Goal: Task Accomplishment & Management: Use online tool/utility

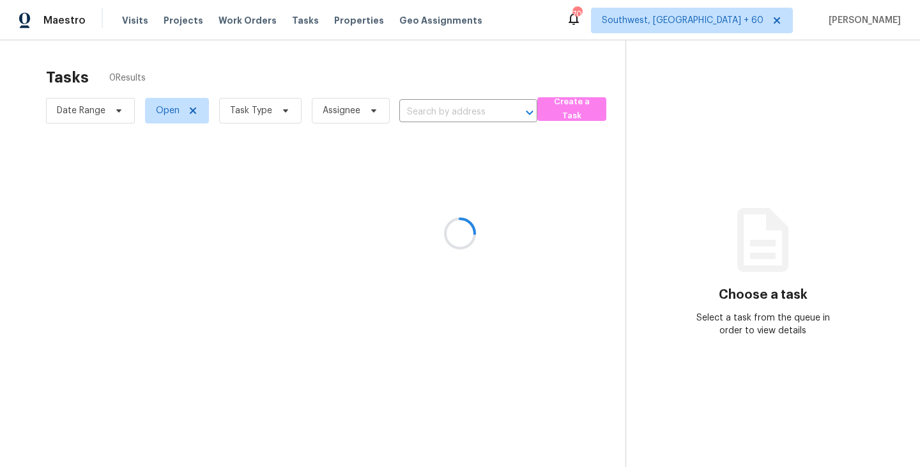
click at [269, 116] on div at bounding box center [460, 233] width 920 height 467
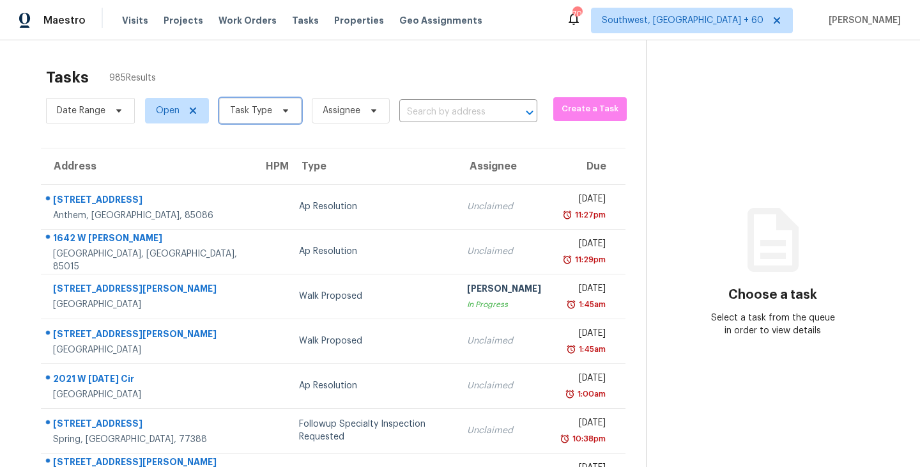
click at [269, 116] on span "Task Type" at bounding box center [251, 110] width 42 height 13
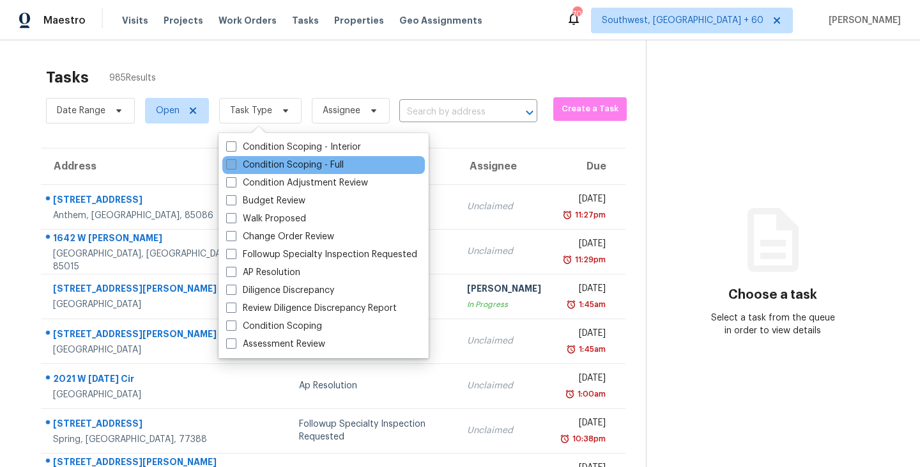
click at [283, 160] on label "Condition Scoping - Full" at bounding box center [285, 165] width 118 height 13
click at [235, 160] on input "Condition Scoping - Full" at bounding box center [230, 163] width 8 height 8
checkbox input "true"
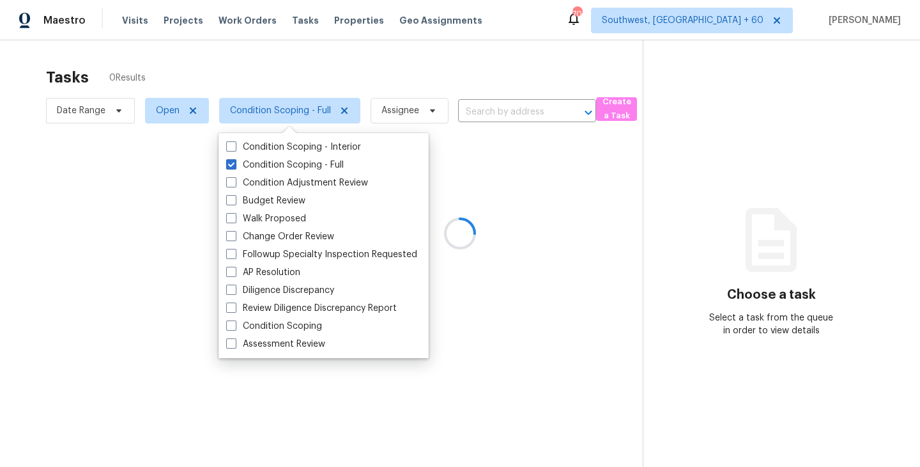
click at [446, 76] on div at bounding box center [460, 233] width 920 height 467
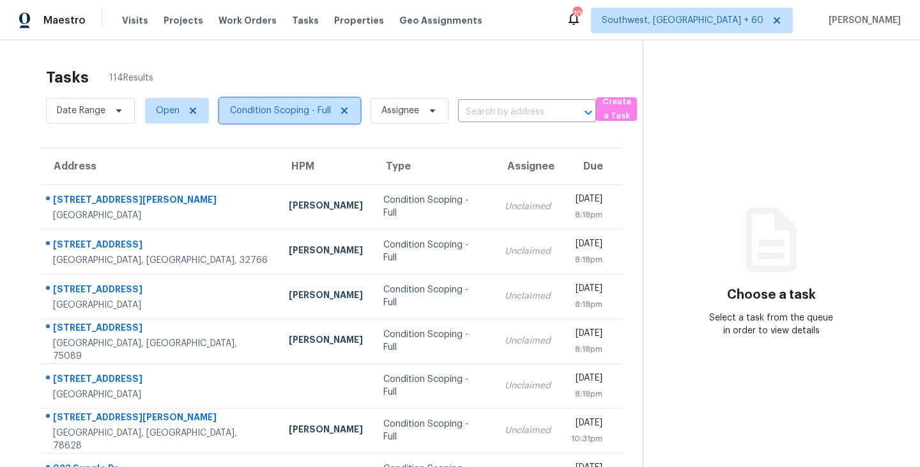
click at [302, 121] on span "Condition Scoping - Full" at bounding box center [289, 111] width 141 height 26
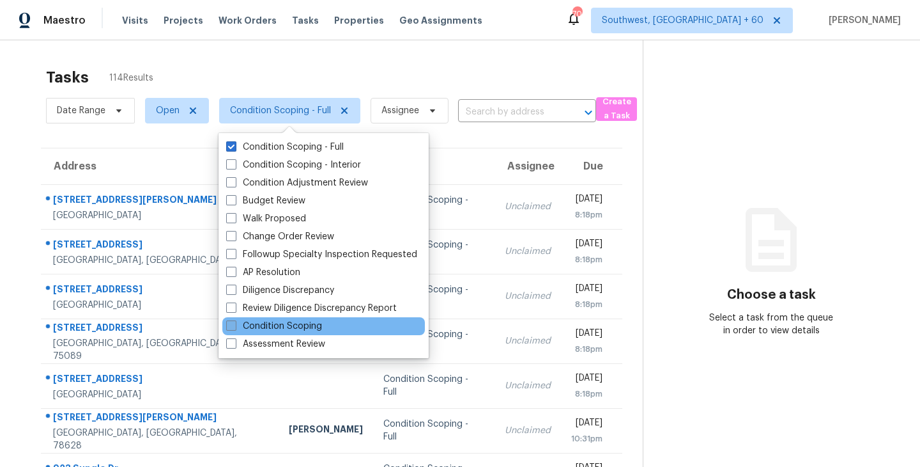
click at [289, 326] on label "Condition Scoping" at bounding box center [274, 326] width 96 height 13
click at [235, 326] on input "Condition Scoping" at bounding box center [230, 324] width 8 height 8
checkbox input "true"
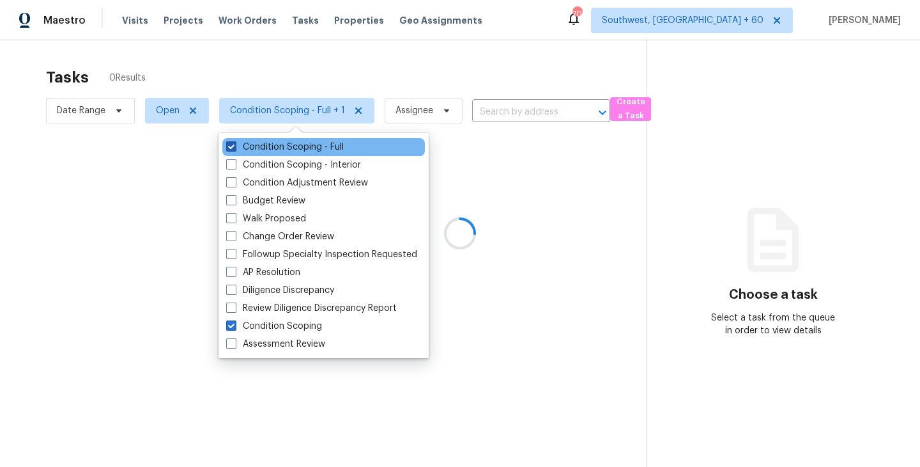
click at [287, 144] on label "Condition Scoping - Full" at bounding box center [285, 147] width 118 height 13
click at [235, 144] on input "Condition Scoping - Full" at bounding box center [230, 145] width 8 height 8
checkbox input "false"
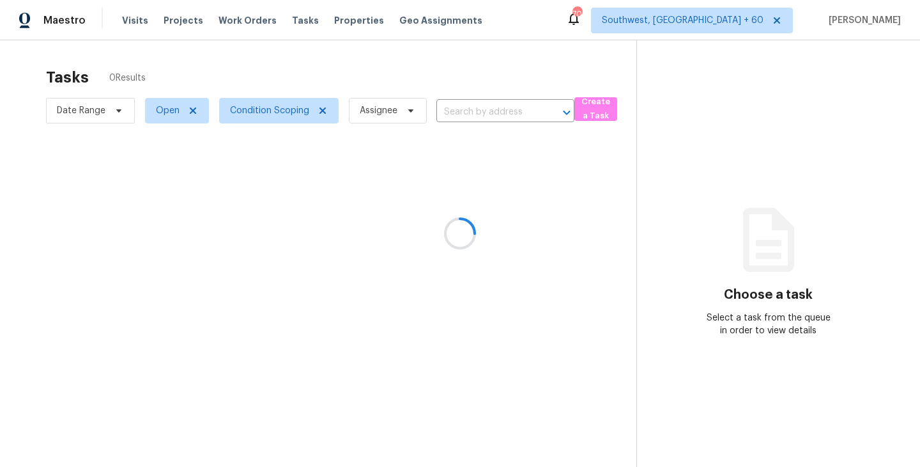
click at [568, 193] on div at bounding box center [460, 233] width 920 height 467
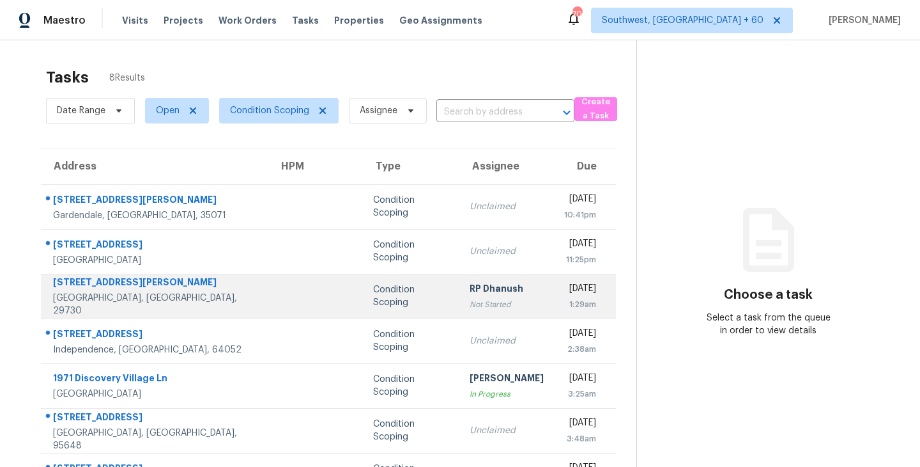
scroll to position [86, 0]
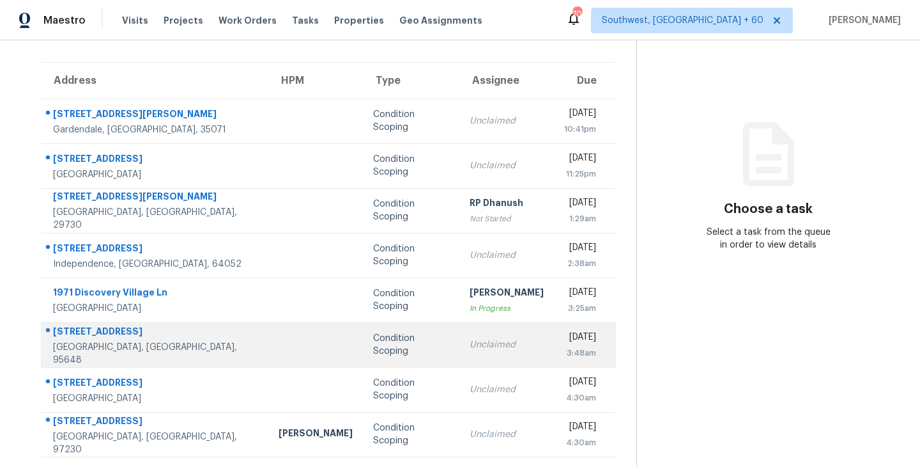
click at [470, 340] on div "Unclaimed" at bounding box center [507, 344] width 74 height 13
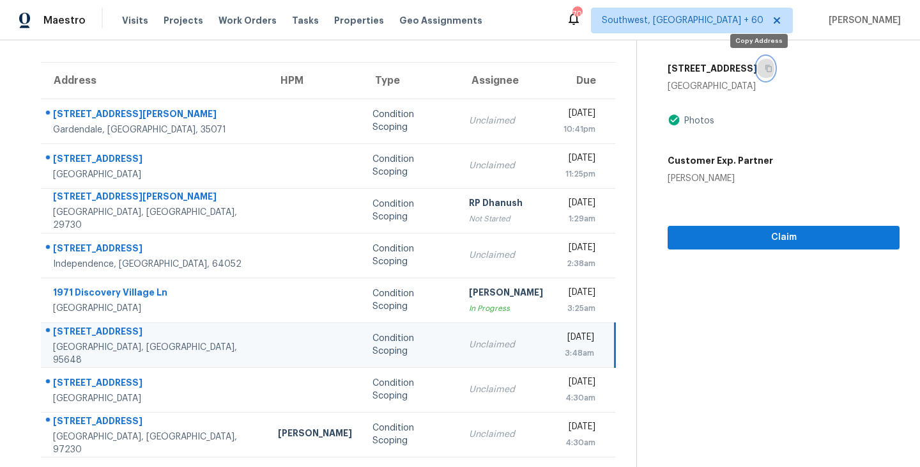
click at [766, 68] on icon "button" at bounding box center [769, 68] width 6 height 7
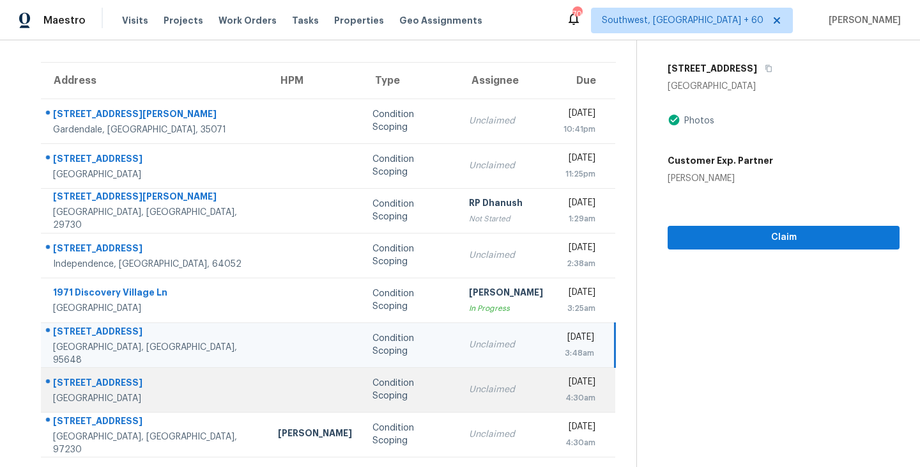
click at [469, 390] on div "Unclaimed" at bounding box center [506, 389] width 74 height 13
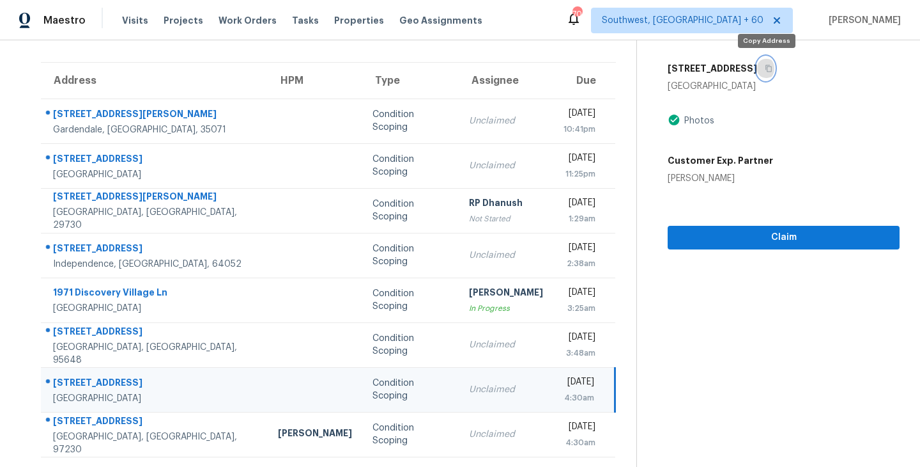
click at [770, 68] on icon "button" at bounding box center [769, 69] width 8 height 8
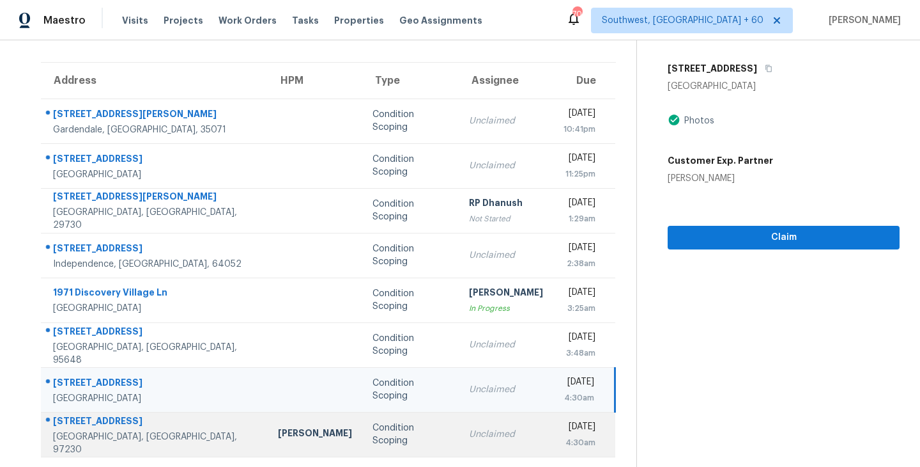
click at [388, 432] on div "Condition Scoping" at bounding box center [411, 434] width 76 height 26
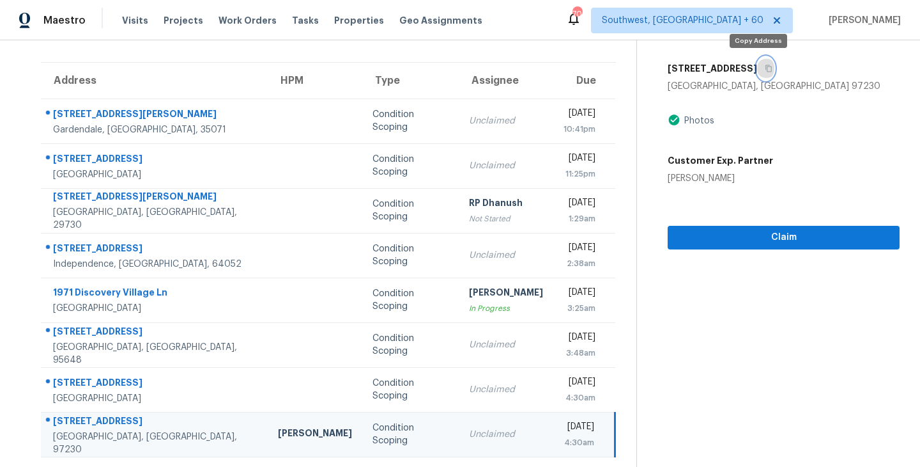
click at [766, 67] on icon "button" at bounding box center [769, 68] width 6 height 7
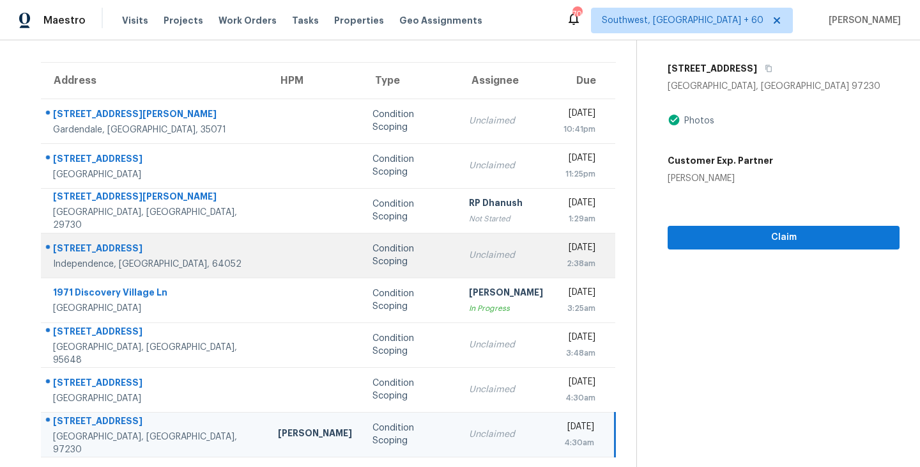
click at [469, 259] on div "Unclaimed" at bounding box center [506, 255] width 74 height 13
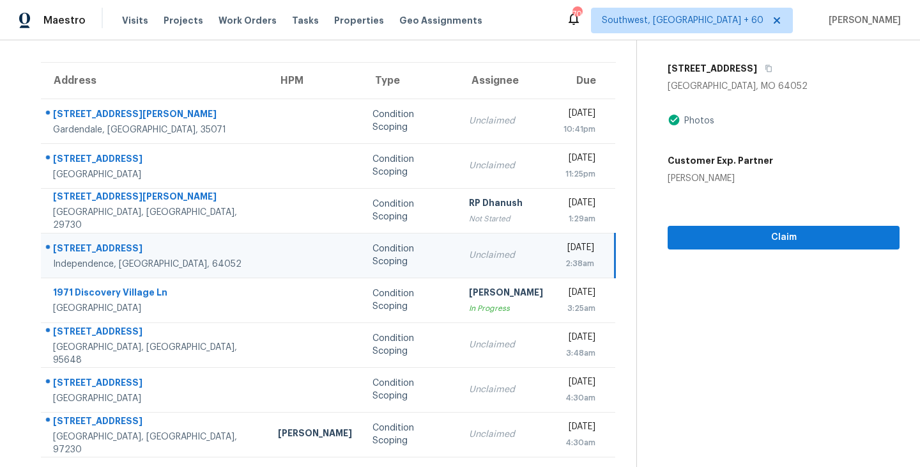
click at [564, 254] on div "[DATE]" at bounding box center [579, 249] width 31 height 16
click at [766, 66] on icon "button" at bounding box center [769, 68] width 6 height 7
click at [459, 261] on td "Unclaimed" at bounding box center [506, 255] width 95 height 45
click at [766, 69] on icon "button" at bounding box center [769, 68] width 6 height 7
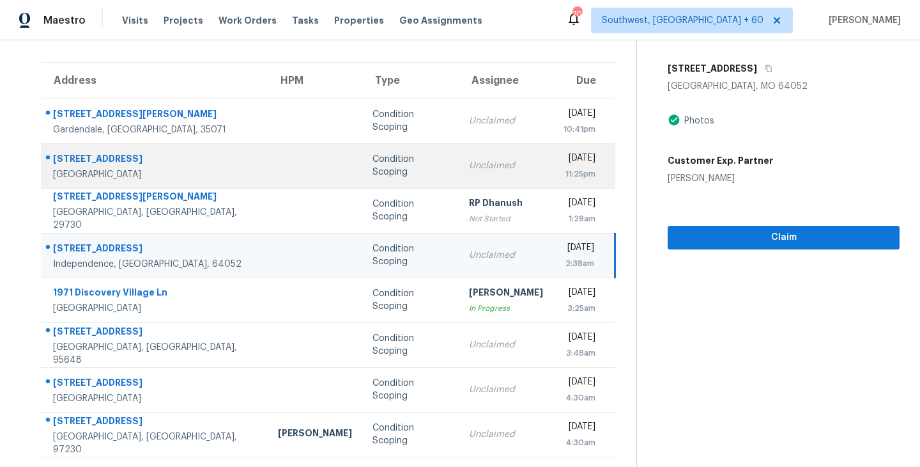
click at [380, 170] on div "Condition Scoping" at bounding box center [411, 166] width 76 height 26
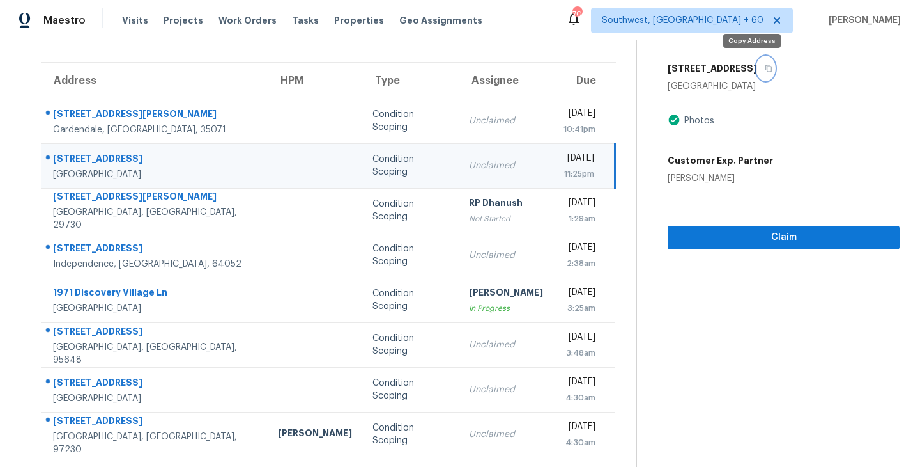
click at [765, 68] on icon "button" at bounding box center [769, 69] width 8 height 8
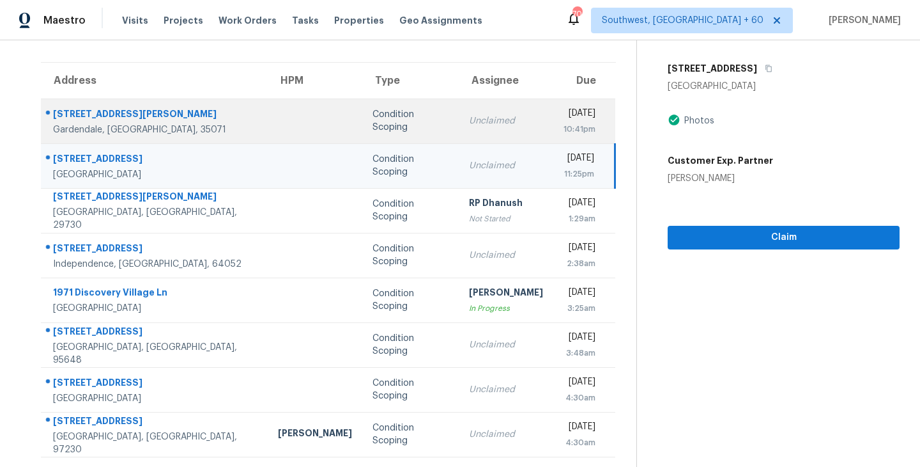
click at [373, 127] on div "Condition Scoping" at bounding box center [411, 121] width 76 height 26
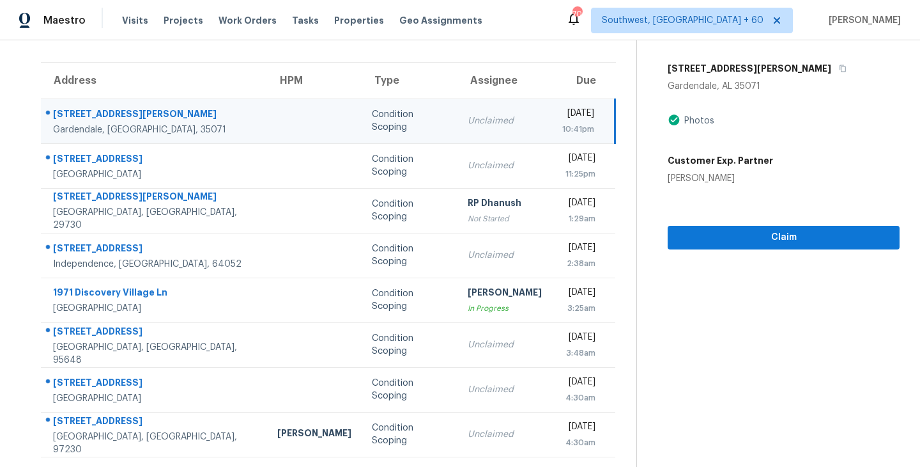
click at [552, 125] on td "[DATE] 10:41pm" at bounding box center [583, 120] width 63 height 45
click at [839, 68] on icon "button" at bounding box center [843, 69] width 8 height 8
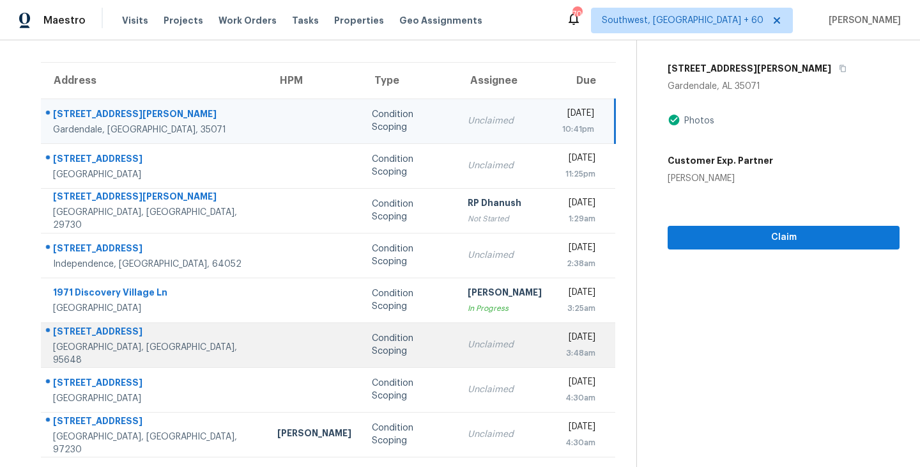
click at [468, 339] on div "Unclaimed" at bounding box center [505, 344] width 74 height 13
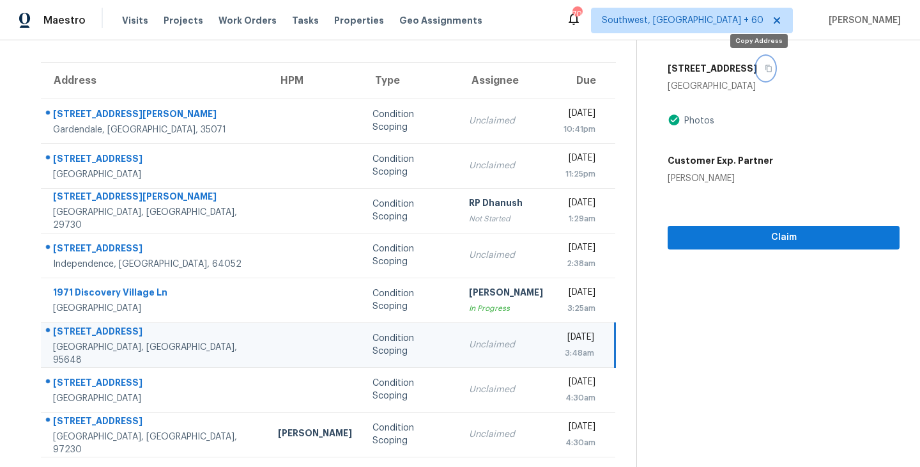
click at [765, 68] on icon "button" at bounding box center [769, 69] width 8 height 8
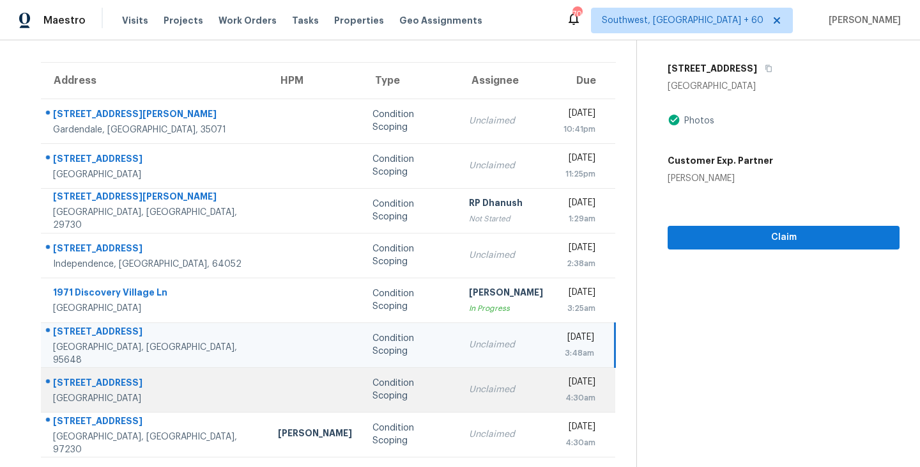
click at [392, 394] on div "Condition Scoping" at bounding box center [411, 389] width 76 height 26
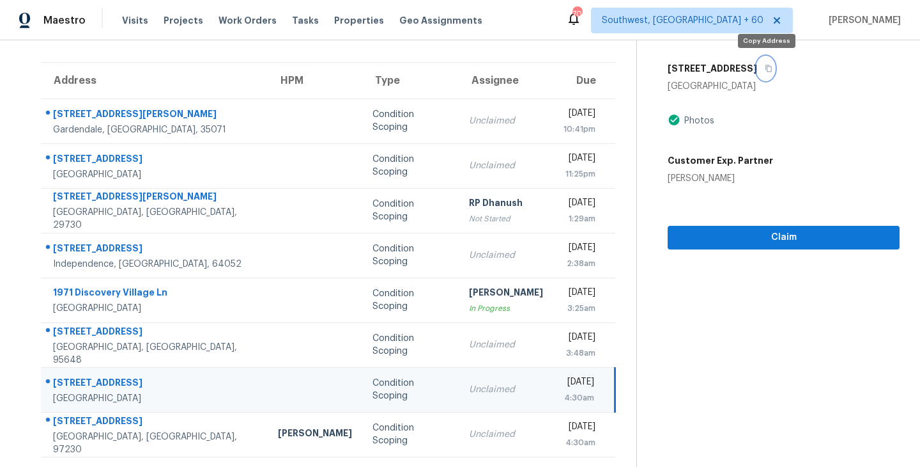
click at [769, 67] on icon "button" at bounding box center [769, 69] width 8 height 8
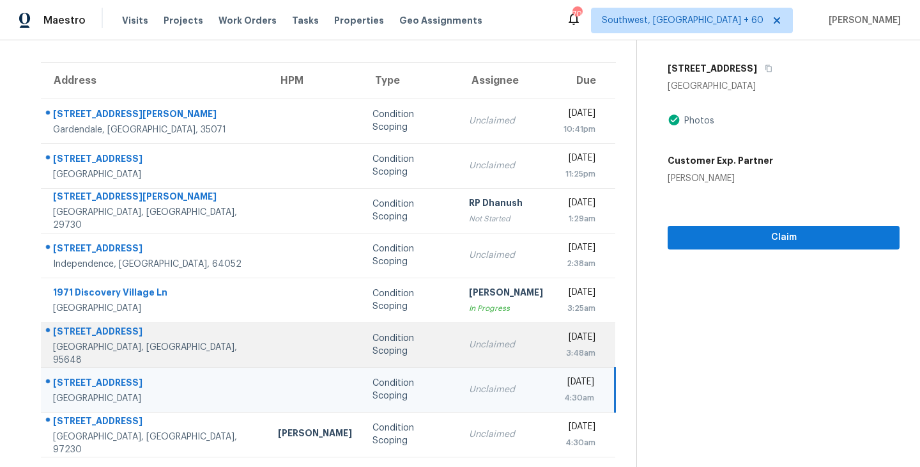
click at [373, 345] on div "Condition Scoping" at bounding box center [411, 345] width 76 height 26
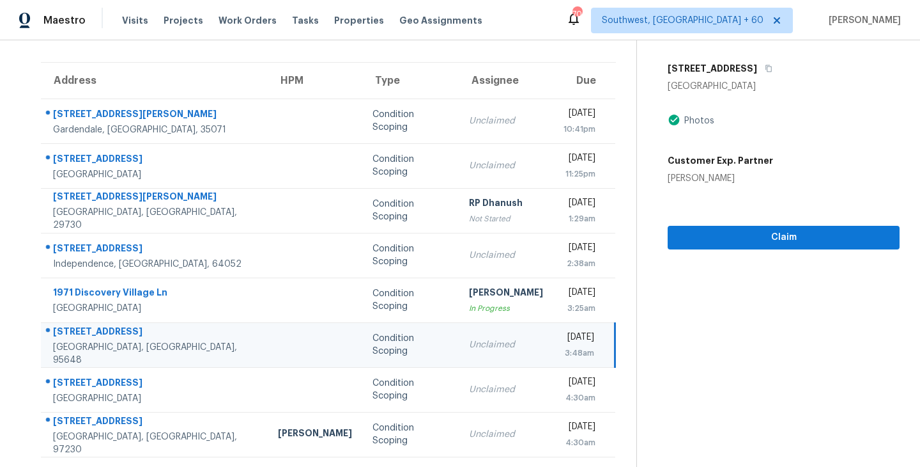
click at [373, 345] on div "Condition Scoping" at bounding box center [411, 345] width 76 height 26
click at [737, 238] on span "Claim" at bounding box center [784, 237] width 212 height 16
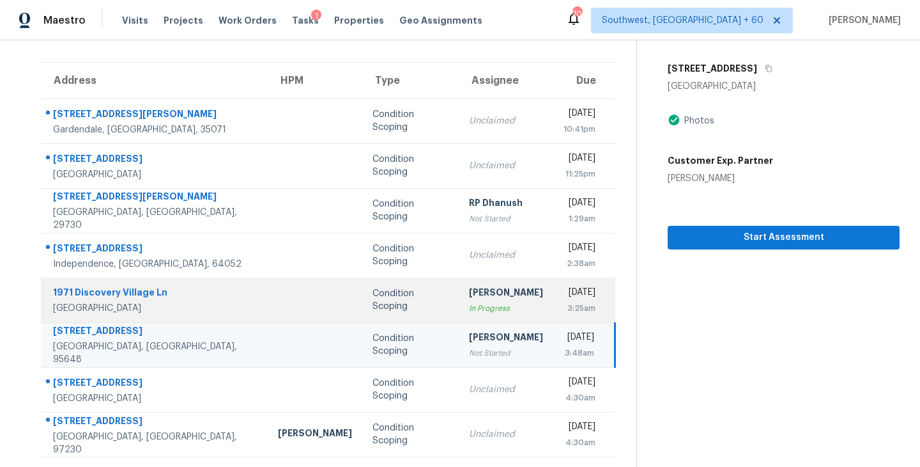
scroll to position [0, 0]
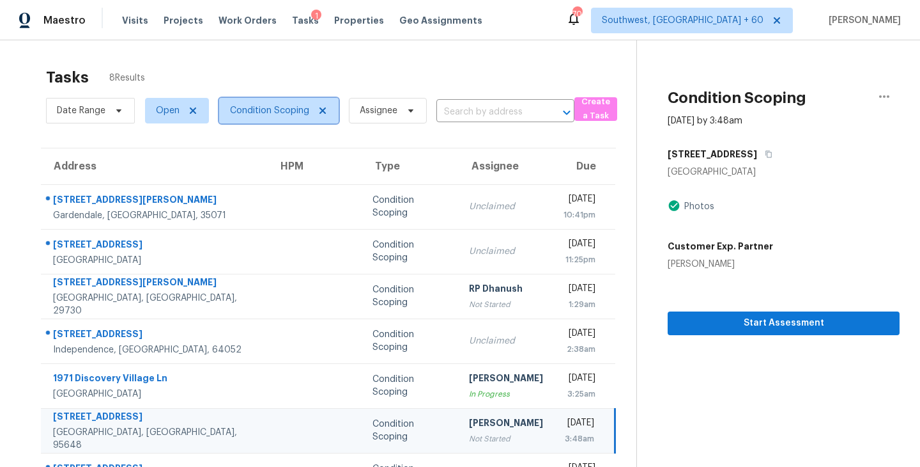
click at [293, 110] on span "Condition Scoping" at bounding box center [269, 110] width 79 height 13
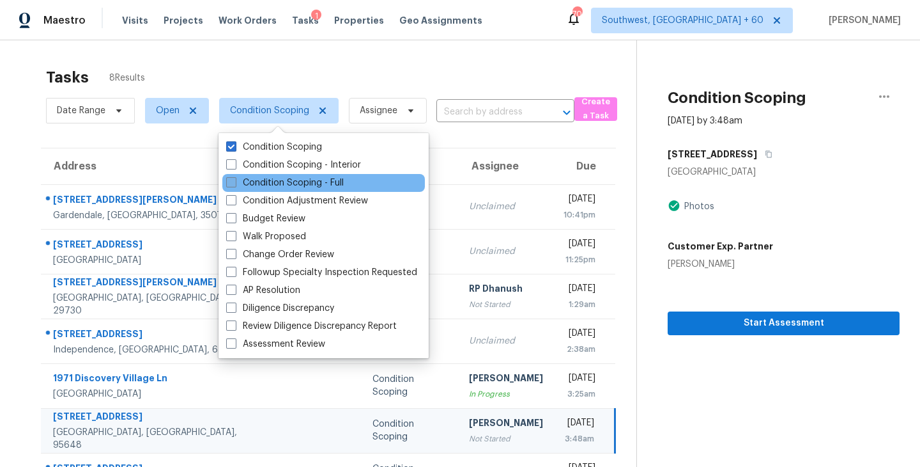
click at [309, 185] on label "Condition Scoping - Full" at bounding box center [285, 182] width 118 height 13
click at [235, 185] on input "Condition Scoping - Full" at bounding box center [230, 180] width 8 height 8
checkbox input "true"
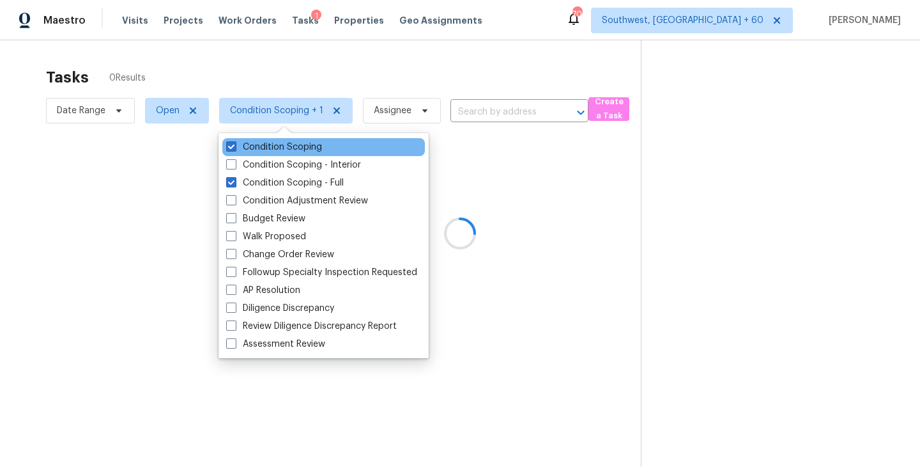
click at [303, 139] on div "Condition Scoping" at bounding box center [323, 147] width 203 height 18
click at [302, 146] on label "Condition Scoping" at bounding box center [274, 147] width 96 height 13
click at [235, 146] on input "Condition Scoping" at bounding box center [230, 145] width 8 height 8
checkbox input "false"
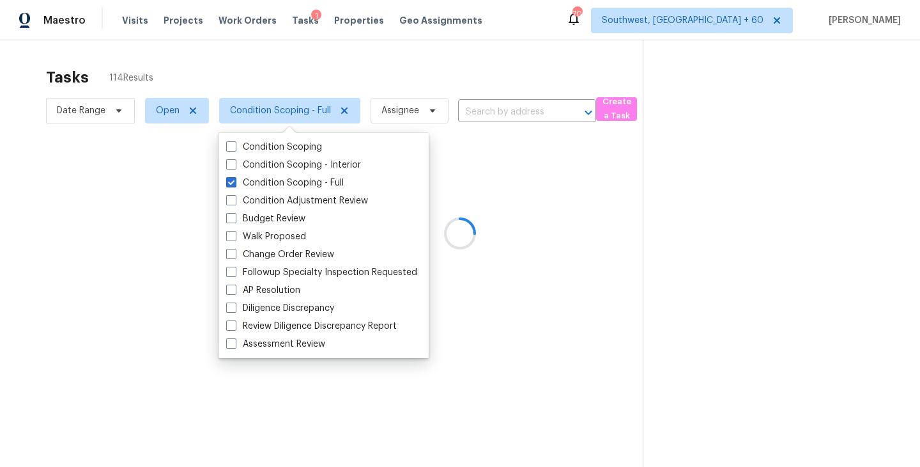
click at [673, 231] on div at bounding box center [460, 233] width 920 height 467
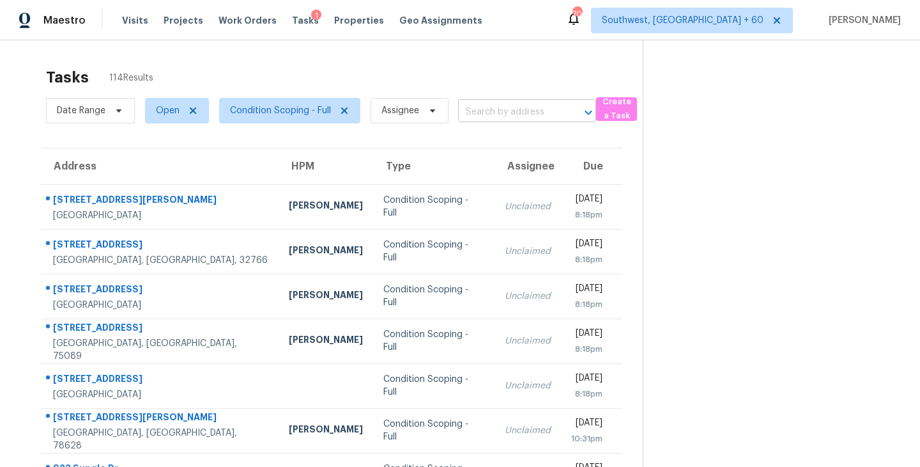
click at [481, 121] on input "text" at bounding box center [509, 112] width 102 height 20
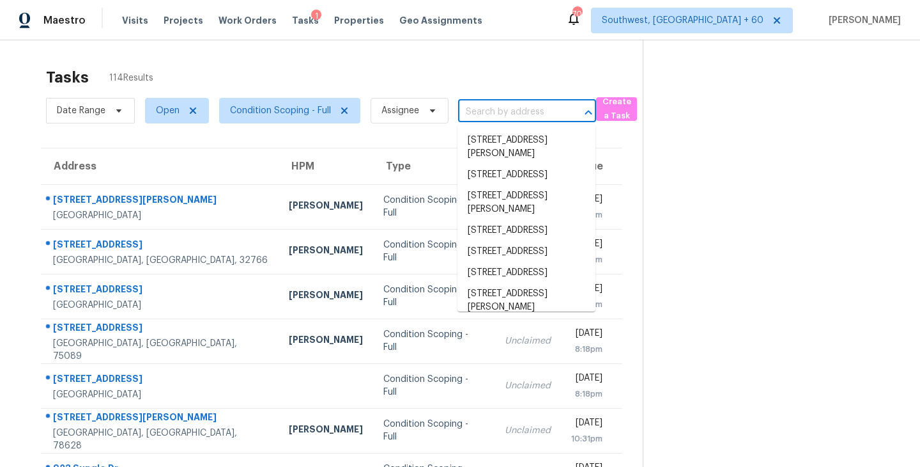
paste input "[STREET_ADDRESS][PERSON_NAME]"
type input "[STREET_ADDRESS][PERSON_NAME]"
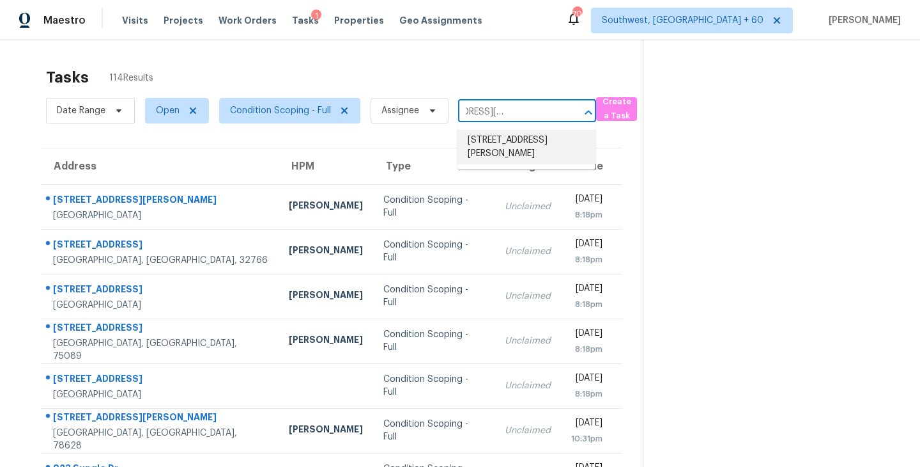
click at [492, 147] on li "[STREET_ADDRESS][PERSON_NAME]" at bounding box center [527, 147] width 138 height 35
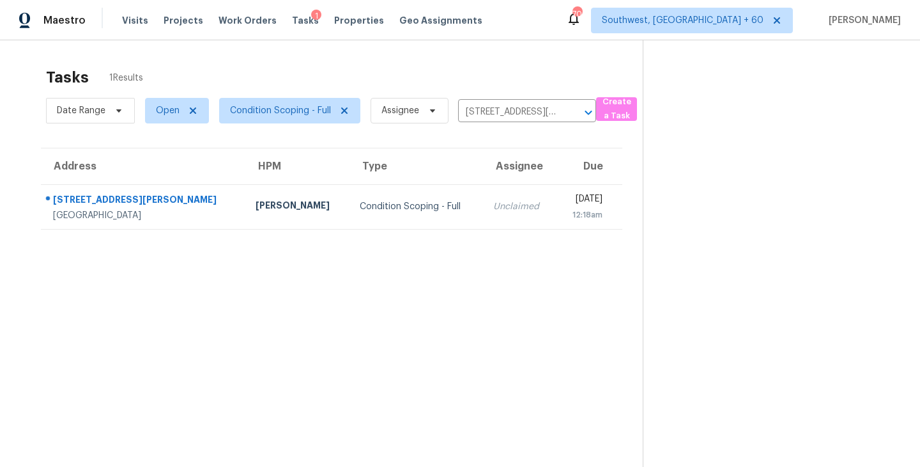
click at [410, 200] on td "Condition Scoping - Full" at bounding box center [417, 206] width 134 height 45
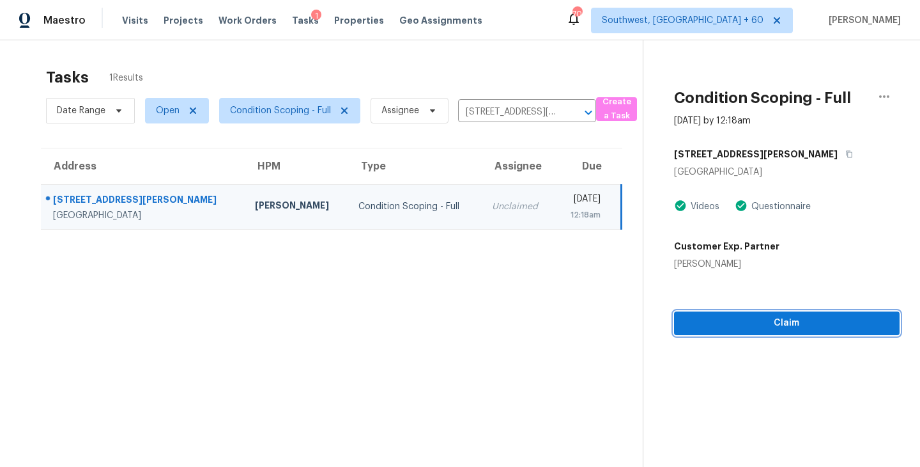
click at [791, 333] on button "Claim" at bounding box center [787, 323] width 226 height 24
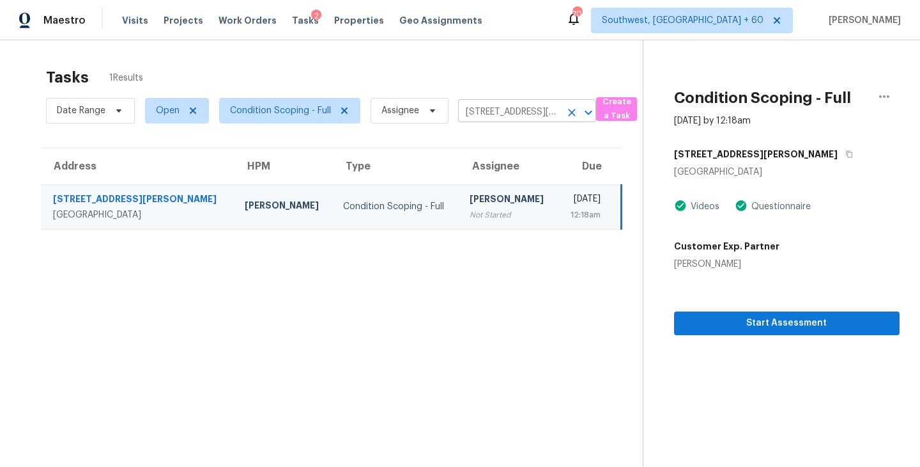
click at [570, 114] on icon "Clear" at bounding box center [572, 113] width 8 height 8
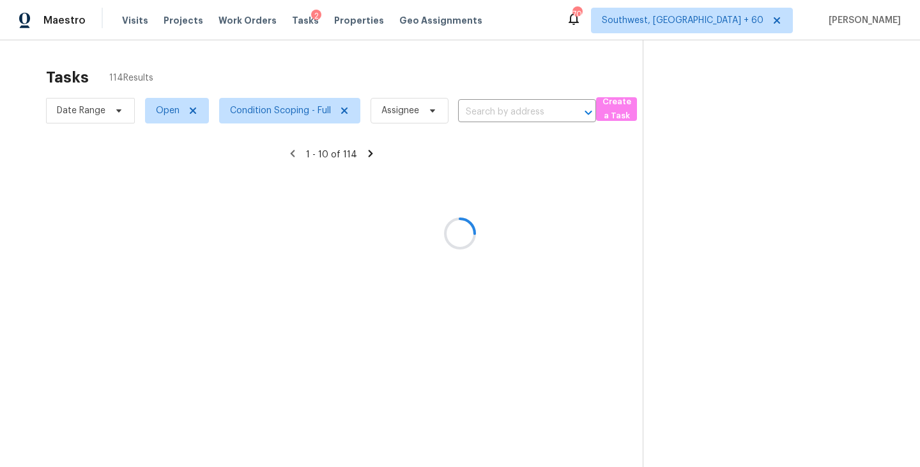
click at [529, 114] on div at bounding box center [460, 233] width 920 height 467
click at [514, 109] on div at bounding box center [460, 233] width 920 height 467
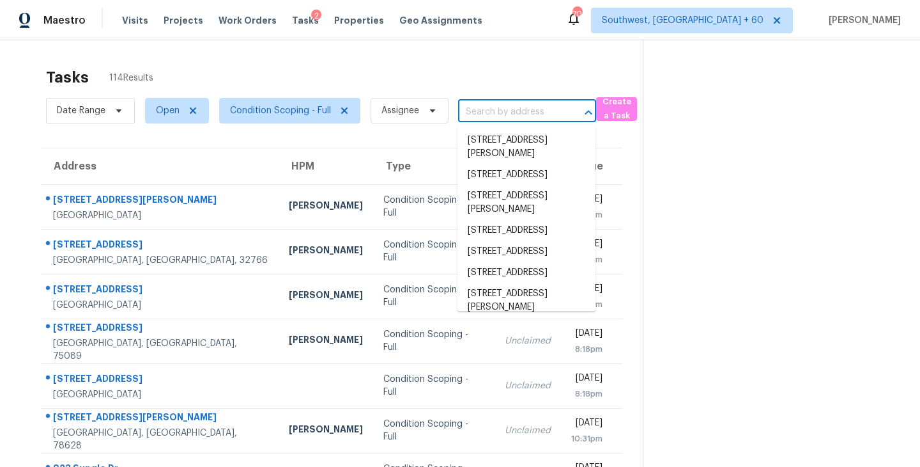
click at [514, 109] on input "text" at bounding box center [509, 112] width 102 height 20
paste input "[STREET_ADDRESS][PERSON_NAME]"
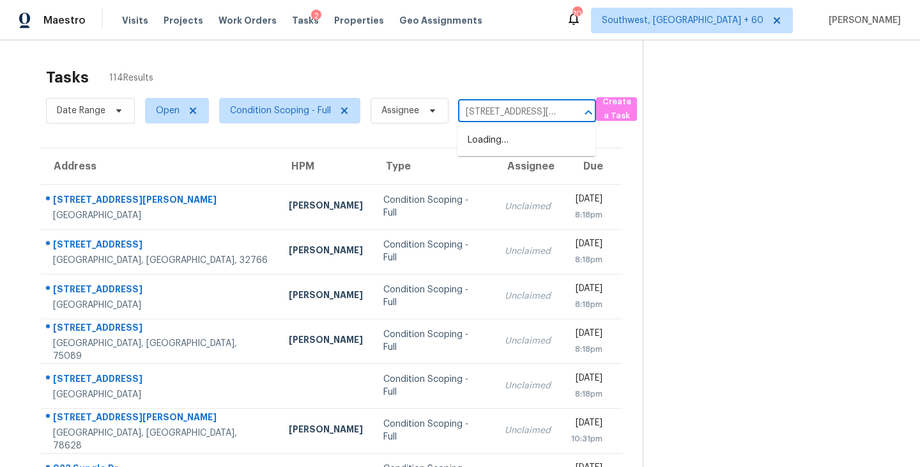
scroll to position [0, 86]
type input "[STREET_ADDRESS][PERSON_NAME]"
click at [538, 79] on div "Tasks 114 Results" at bounding box center [344, 77] width 597 height 33
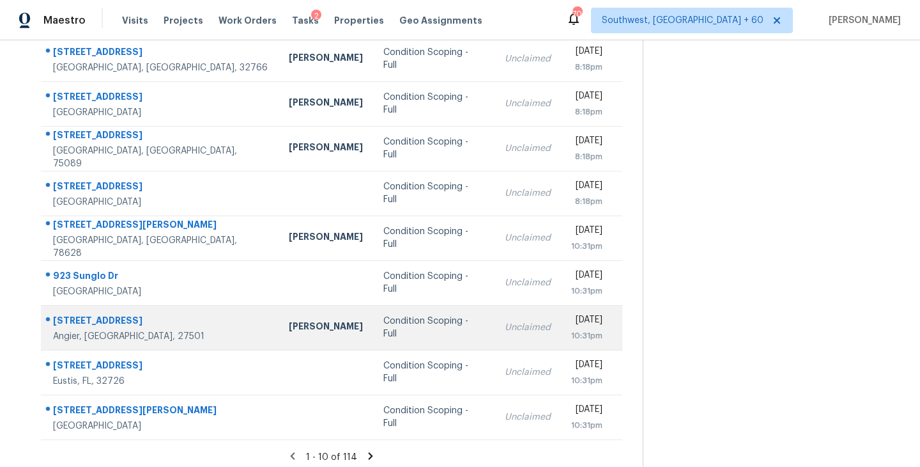
scroll to position [199, 0]
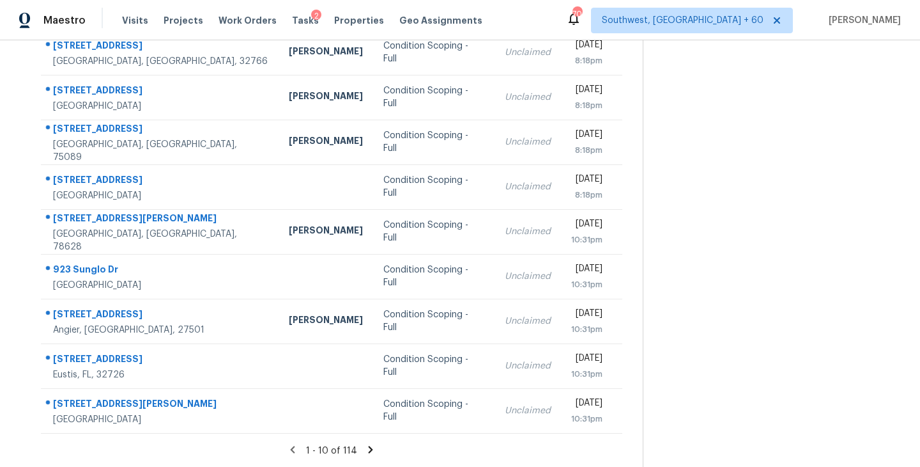
click at [369, 449] on icon at bounding box center [371, 449] width 4 height 7
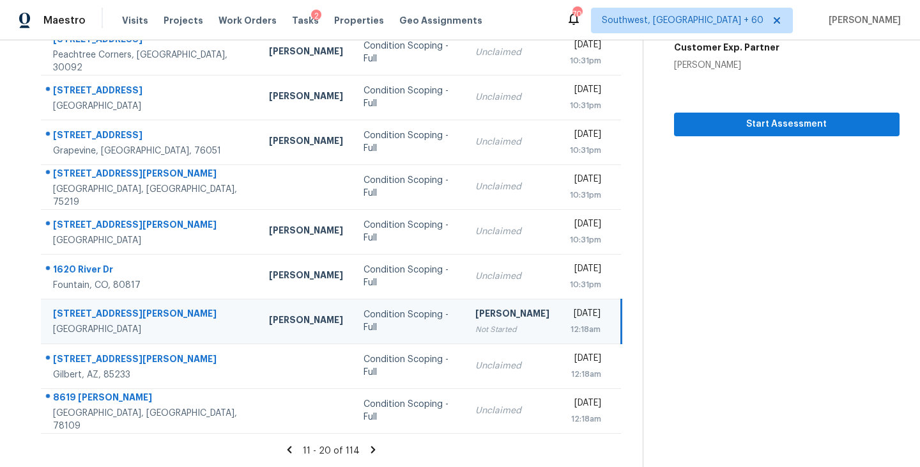
click at [371, 446] on icon at bounding box center [374, 450] width 12 height 12
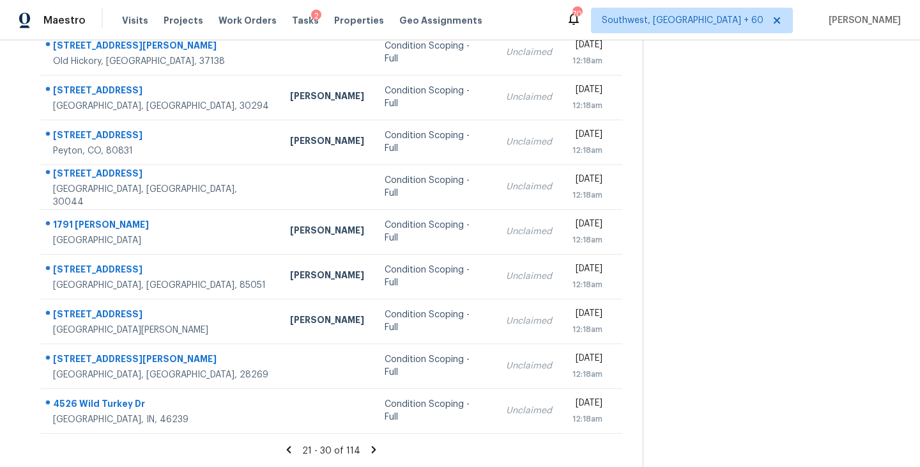
click at [375, 451] on icon at bounding box center [374, 450] width 12 height 12
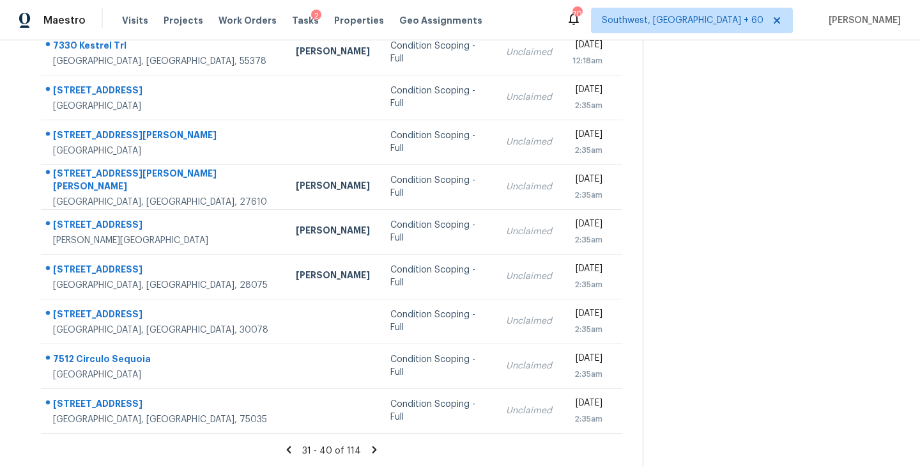
click at [373, 447] on icon at bounding box center [375, 449] width 4 height 7
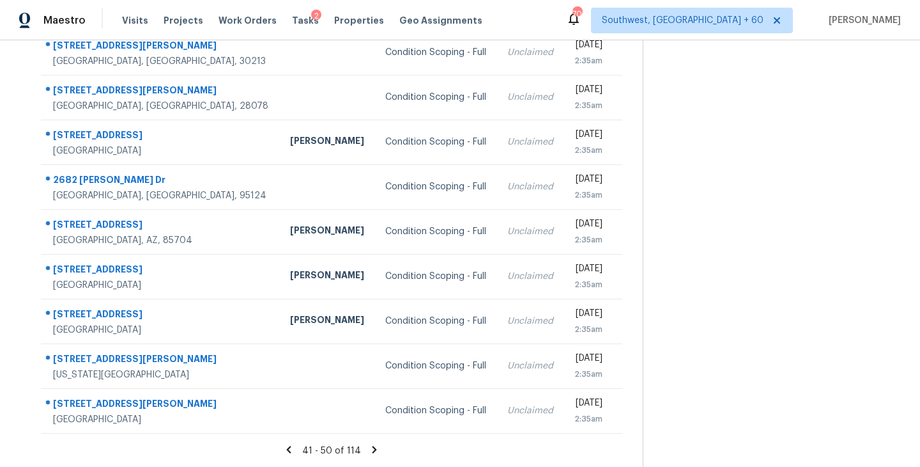
click at [373, 449] on icon at bounding box center [375, 449] width 4 height 7
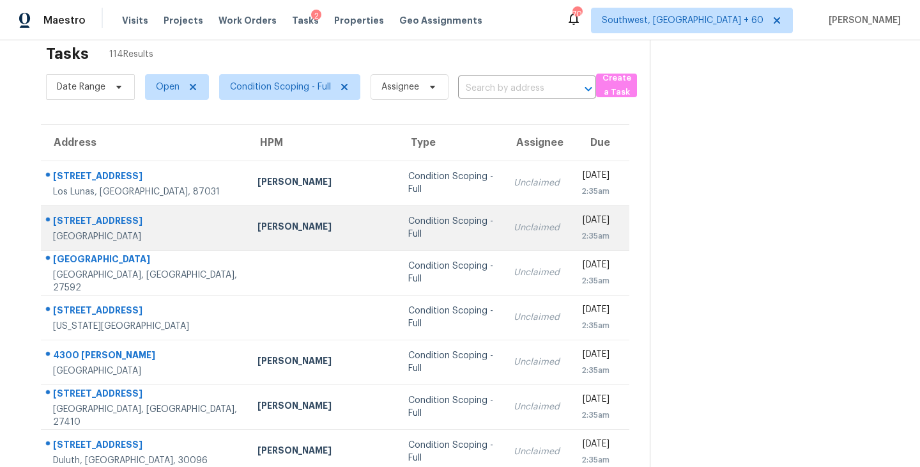
scroll to position [0, 0]
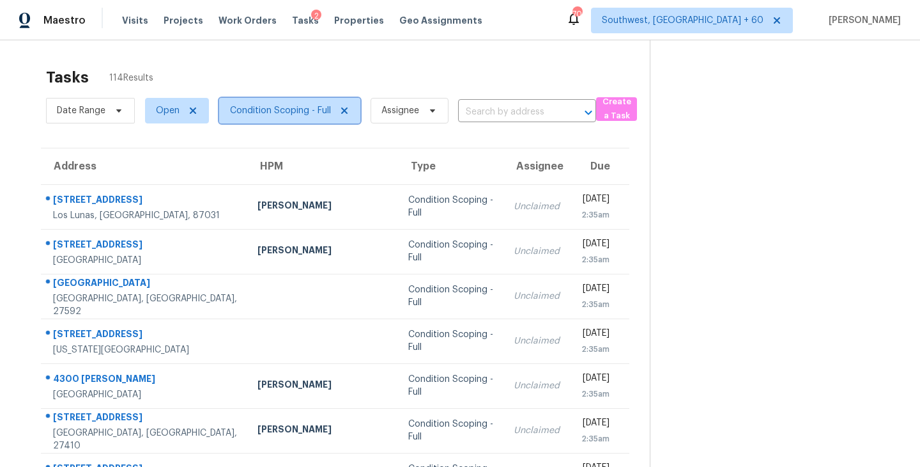
click at [312, 102] on span "Condition Scoping - Full" at bounding box center [289, 111] width 141 height 26
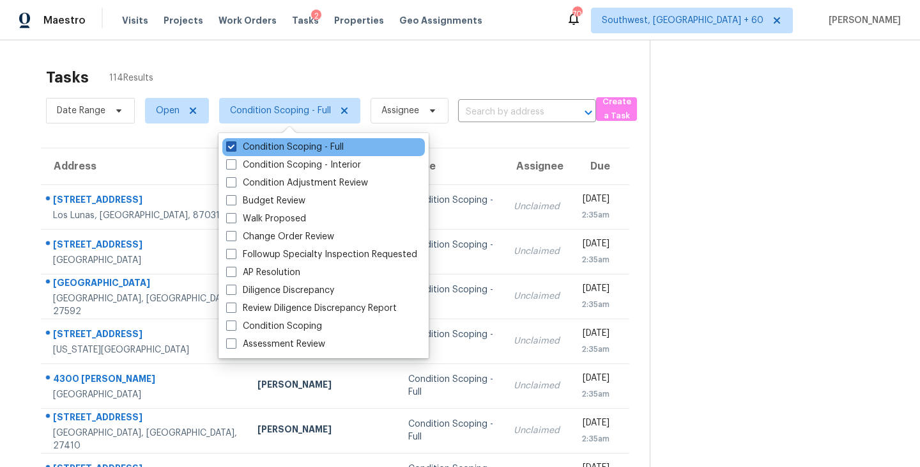
click at [322, 144] on label "Condition Scoping - Full" at bounding box center [285, 147] width 118 height 13
click at [235, 144] on input "Condition Scoping - Full" at bounding box center [230, 145] width 8 height 8
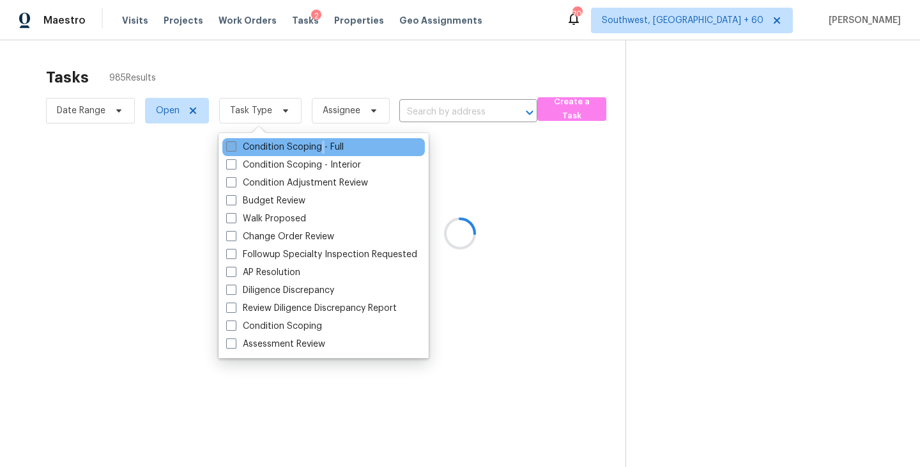
click at [322, 144] on label "Condition Scoping - Full" at bounding box center [285, 147] width 118 height 13
click at [235, 144] on input "Condition Scoping - Full" at bounding box center [230, 145] width 8 height 8
checkbox input "true"
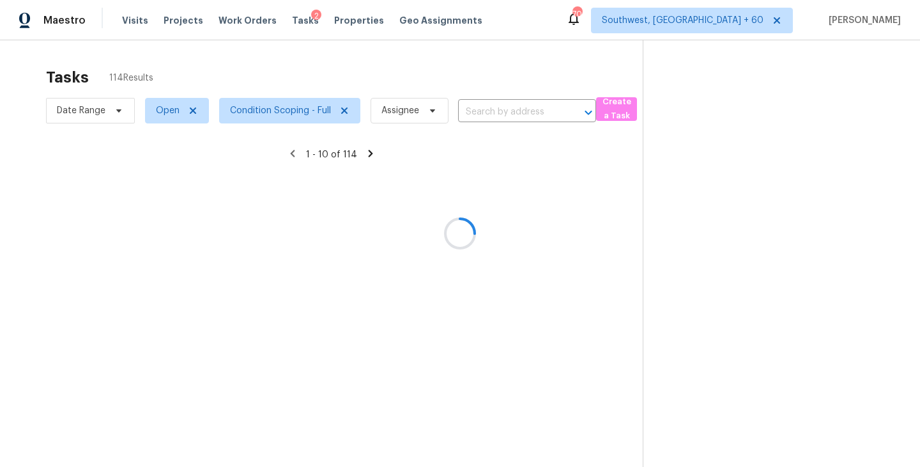
click at [642, 180] on div at bounding box center [460, 233] width 920 height 467
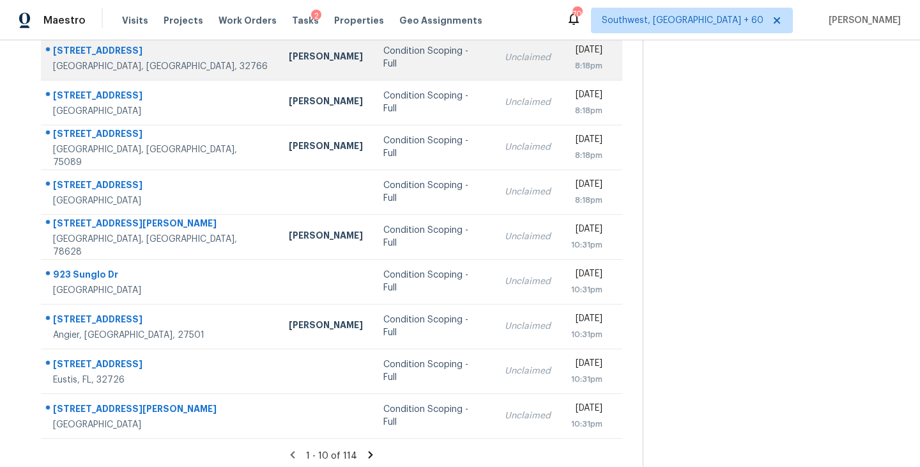
scroll to position [199, 0]
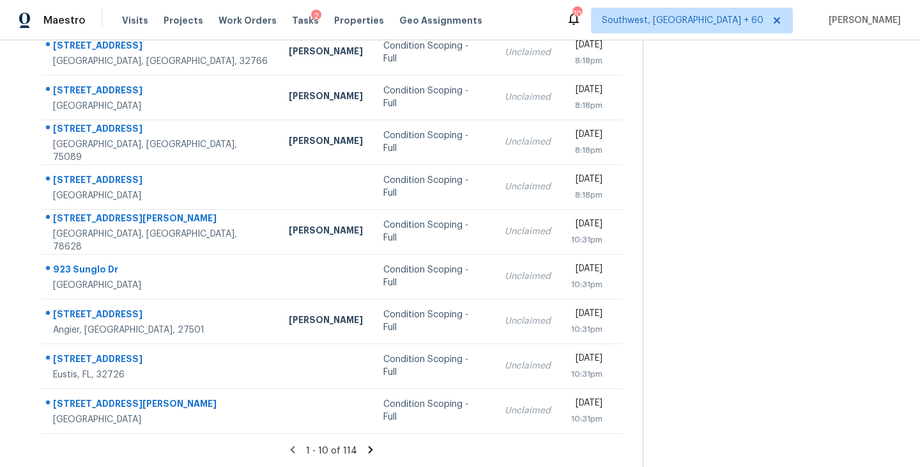
click at [369, 449] on icon at bounding box center [371, 449] width 4 height 7
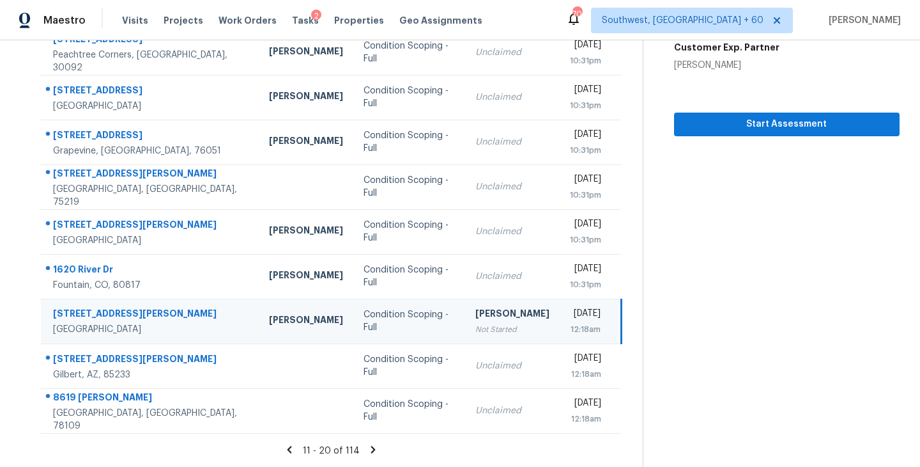
click at [371, 449] on icon at bounding box center [373, 449] width 4 height 7
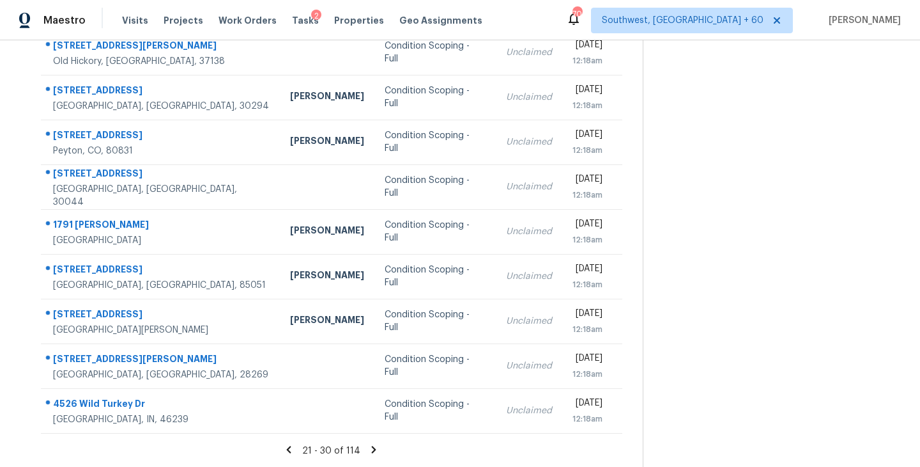
click at [372, 447] on icon at bounding box center [374, 449] width 4 height 7
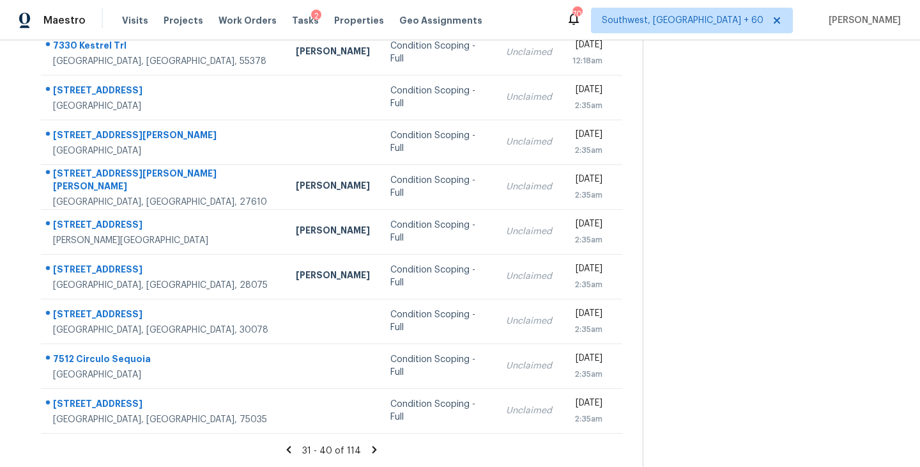
click at [373, 447] on icon at bounding box center [375, 449] width 4 height 7
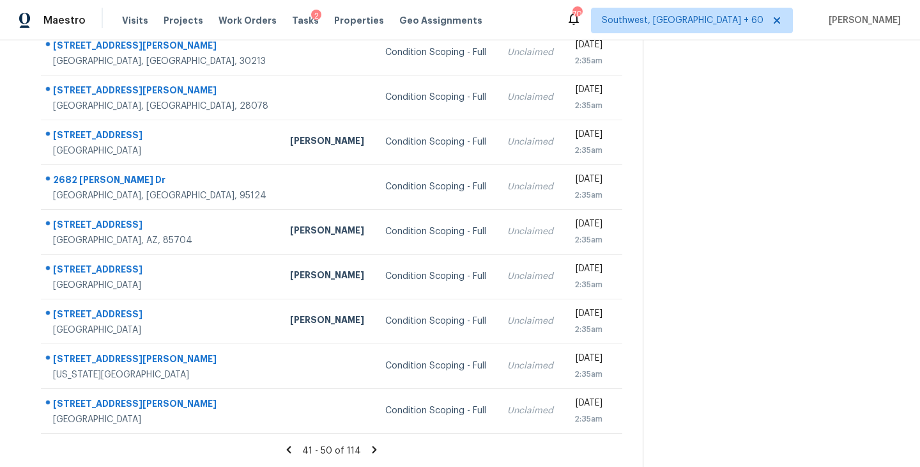
click at [373, 447] on icon at bounding box center [375, 449] width 4 height 7
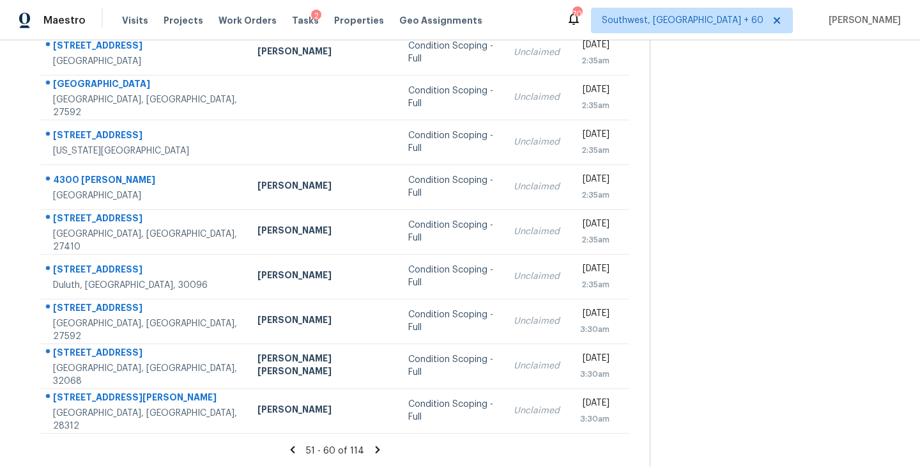
click at [374, 446] on icon at bounding box center [378, 450] width 12 height 12
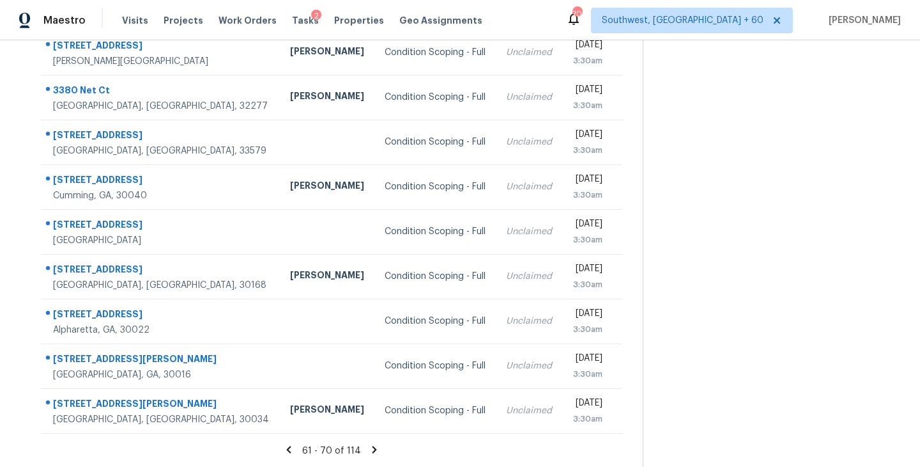
click at [373, 447] on icon at bounding box center [375, 449] width 4 height 7
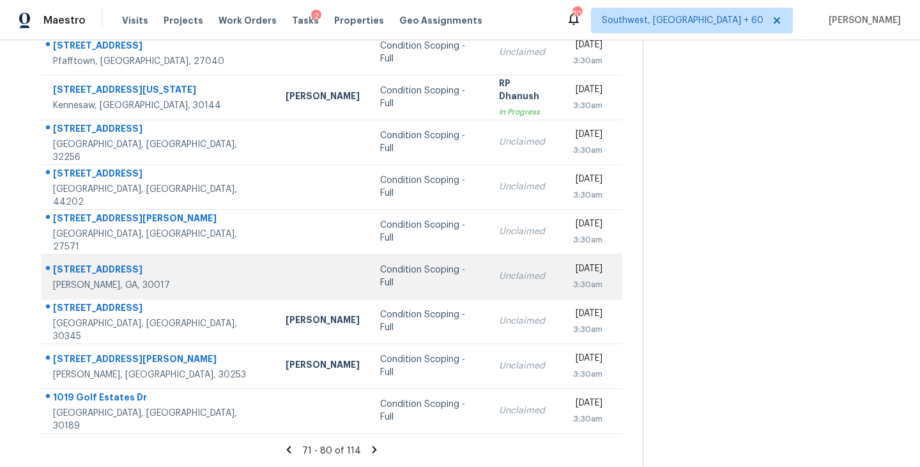
scroll to position [194, 0]
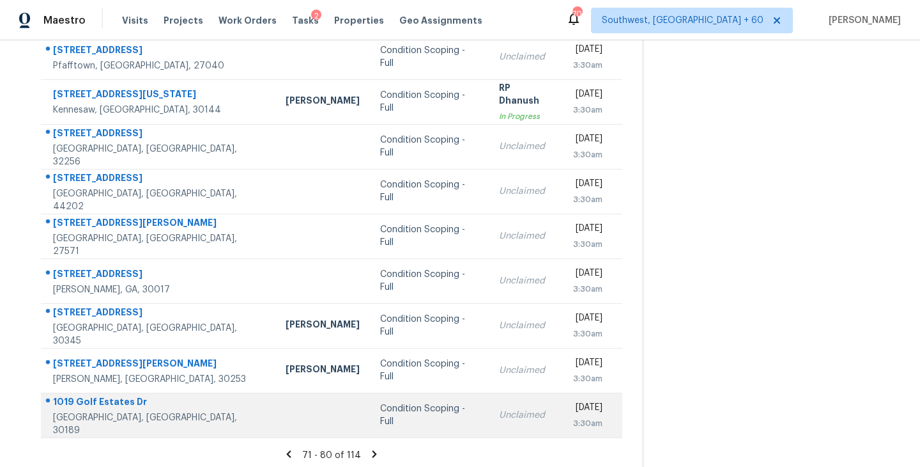
click at [380, 414] on div "Condition Scoping - Full" at bounding box center [429, 415] width 98 height 26
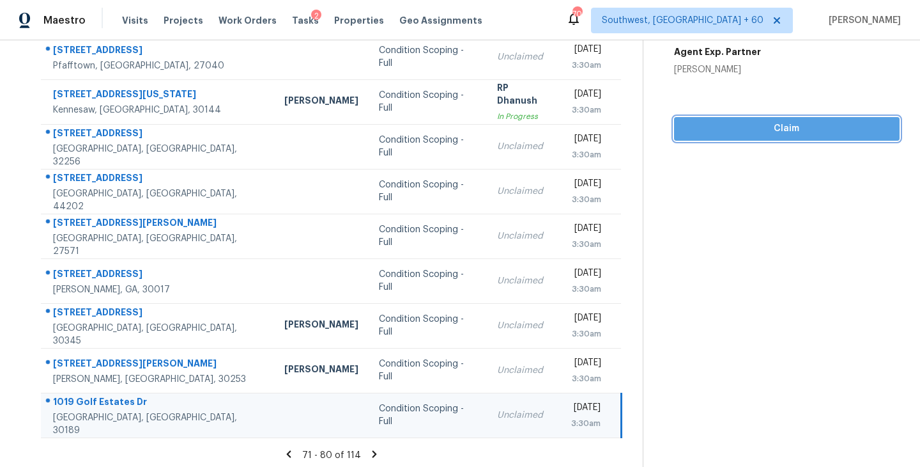
click at [803, 117] on button "Claim" at bounding box center [787, 129] width 226 height 24
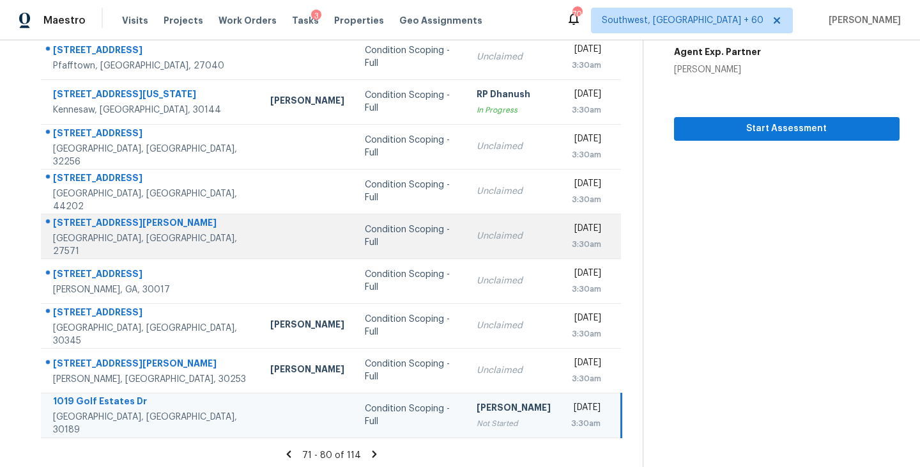
scroll to position [199, 0]
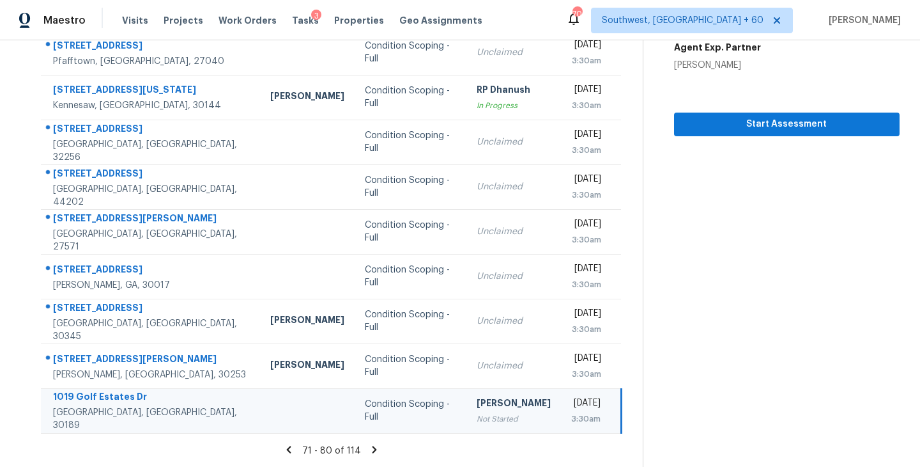
click at [373, 449] on icon at bounding box center [375, 449] width 4 height 7
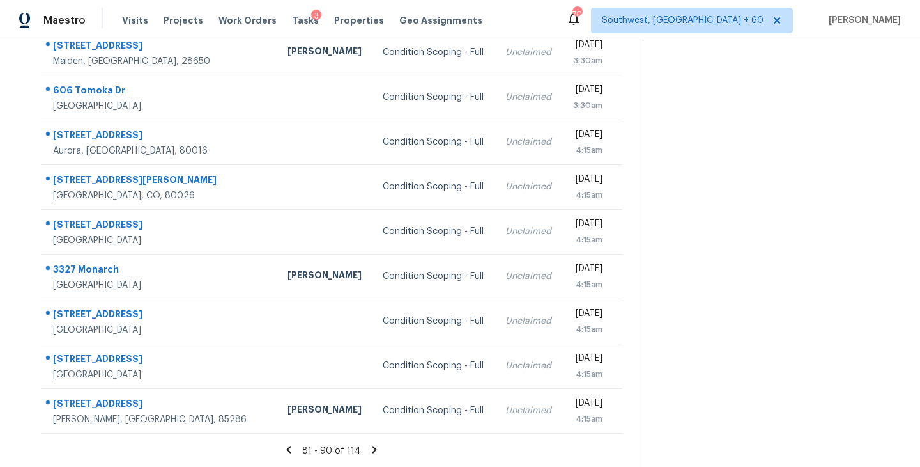
click at [373, 450] on icon at bounding box center [375, 449] width 4 height 7
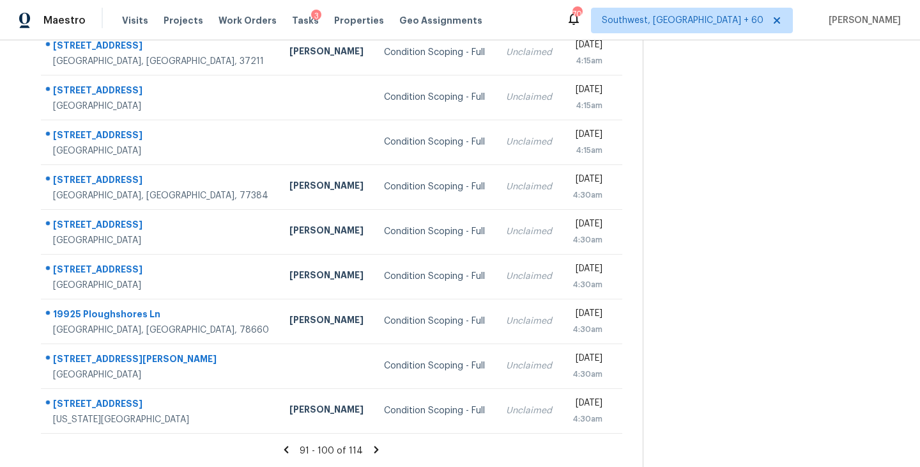
click at [375, 448] on icon at bounding box center [377, 449] width 4 height 7
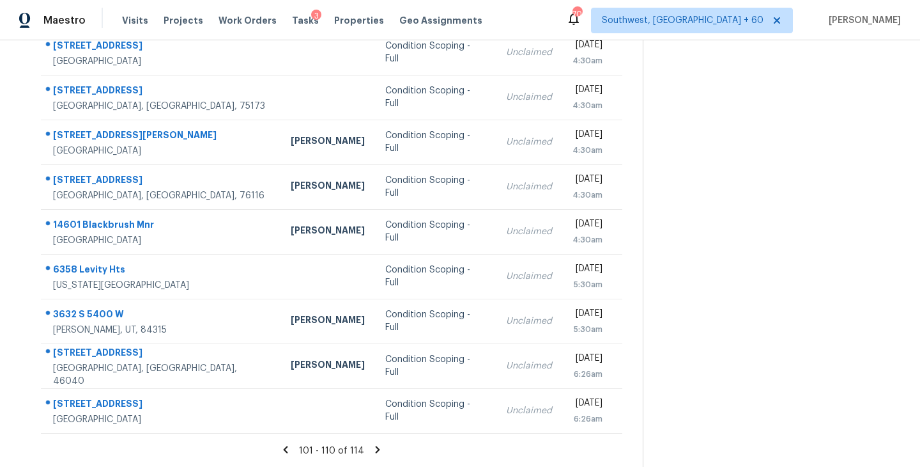
click at [377, 449] on icon at bounding box center [378, 449] width 4 height 7
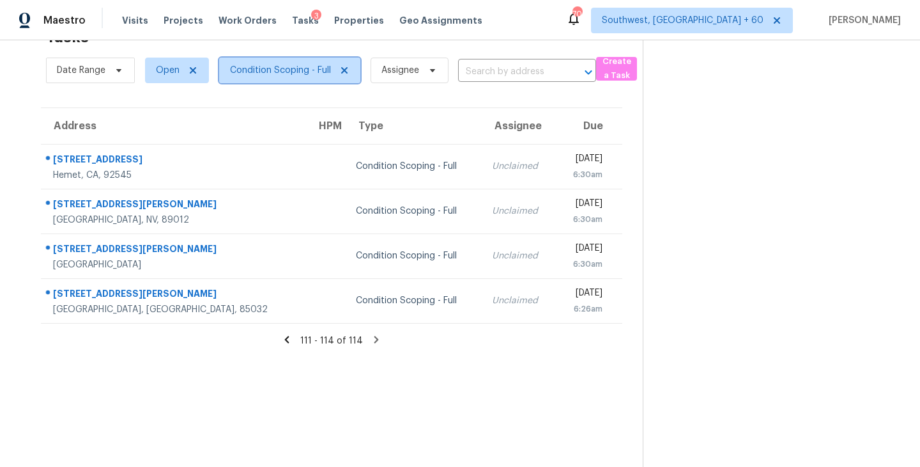
click at [301, 66] on span "Condition Scoping - Full" at bounding box center [280, 70] width 101 height 13
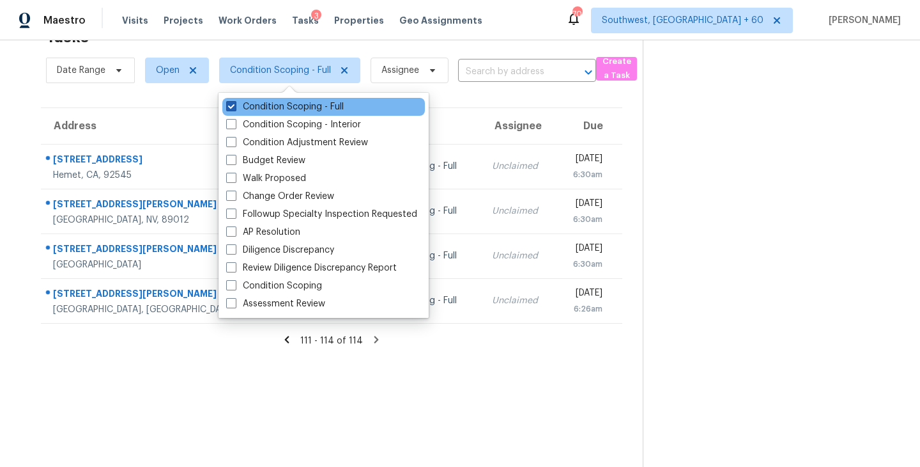
click at [311, 110] on label "Condition Scoping - Full" at bounding box center [285, 106] width 118 height 13
click at [235, 109] on input "Condition Scoping - Full" at bounding box center [230, 104] width 8 height 8
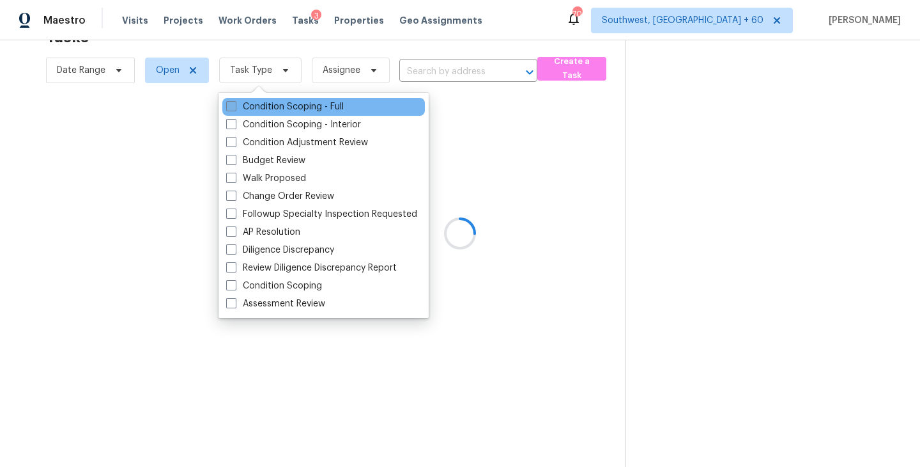
click at [311, 110] on label "Condition Scoping - Full" at bounding box center [285, 106] width 118 height 13
click at [235, 109] on input "Condition Scoping - Full" at bounding box center [230, 104] width 8 height 8
checkbox input "true"
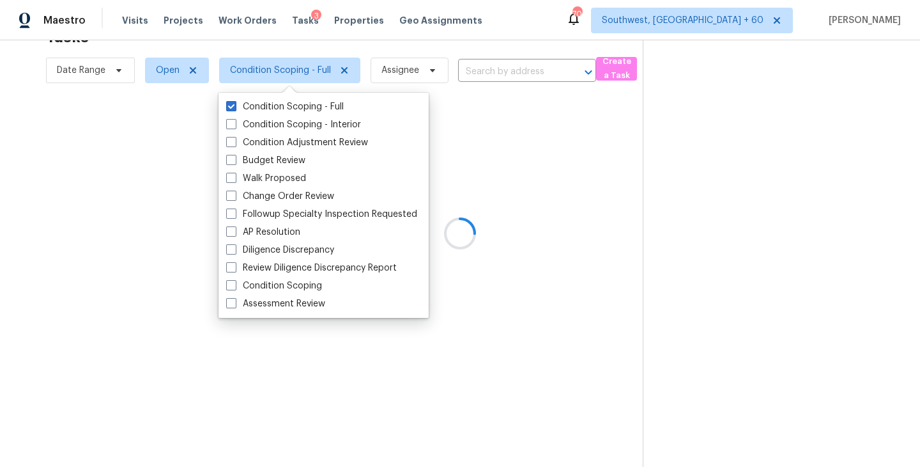
click at [638, 196] on div at bounding box center [460, 233] width 920 height 467
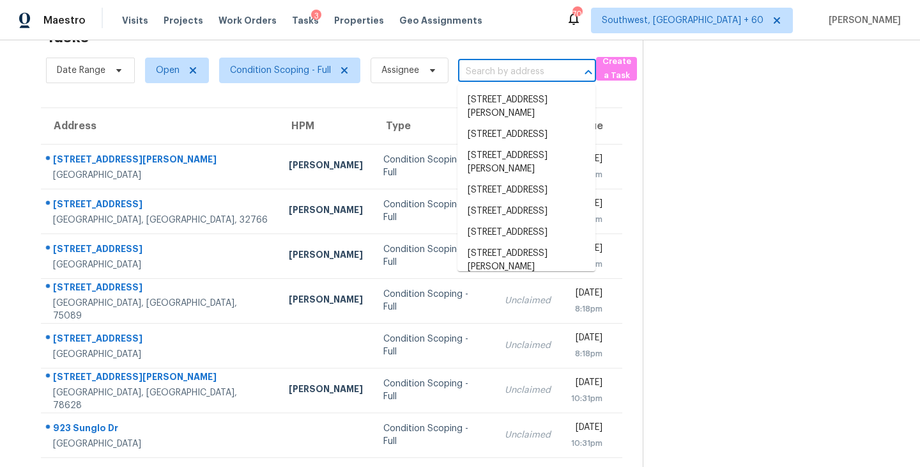
click at [520, 70] on input "text" at bounding box center [509, 72] width 102 height 20
paste input "[STREET_ADDRESS]"
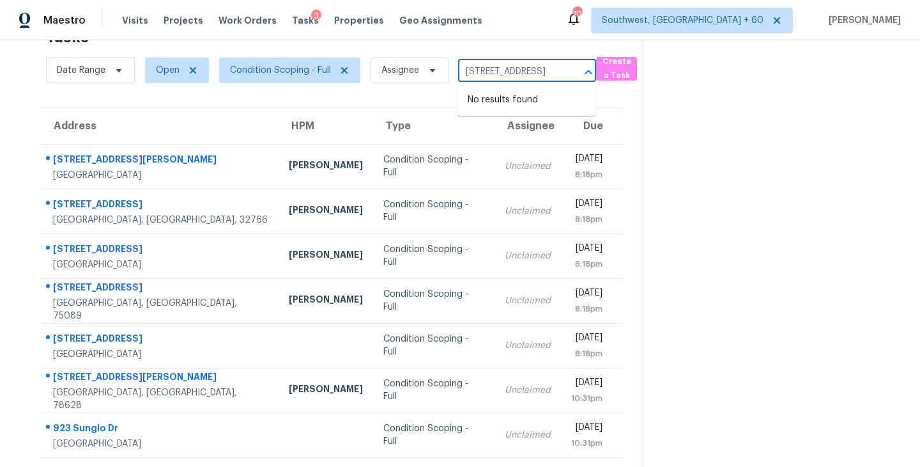
type input "[STREET_ADDRESS]"
click at [710, 114] on section at bounding box center [771, 313] width 257 height 626
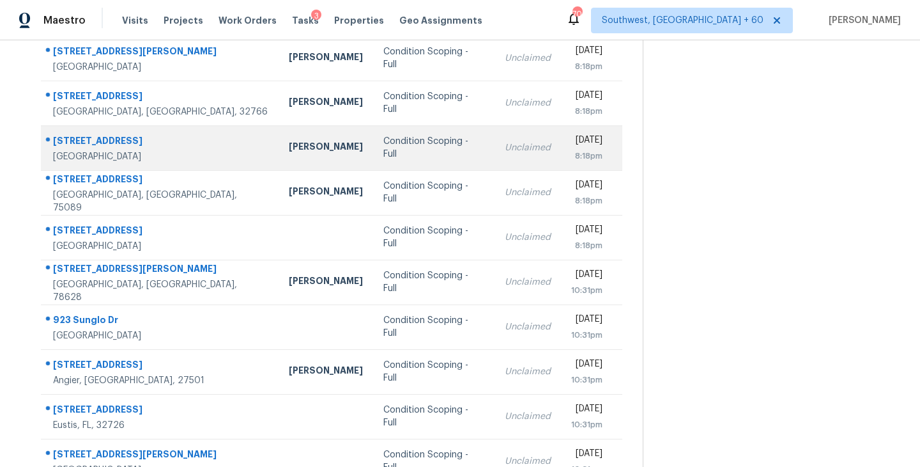
scroll to position [199, 0]
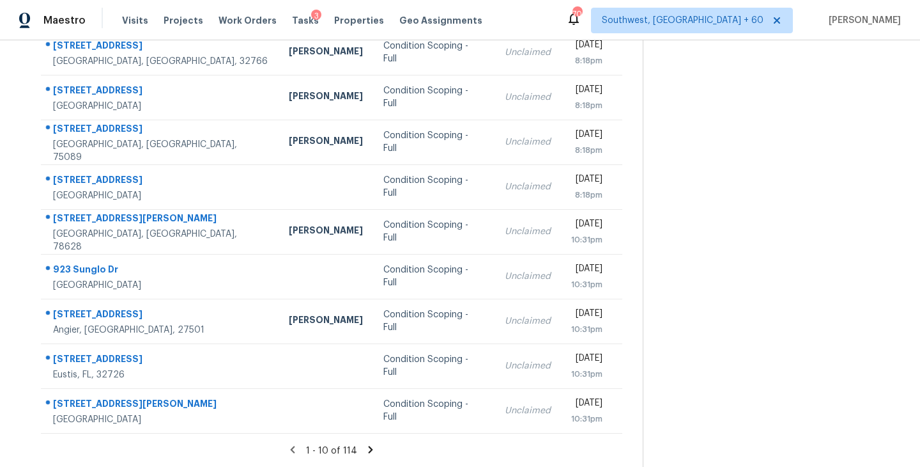
click at [369, 451] on icon at bounding box center [371, 450] width 12 height 12
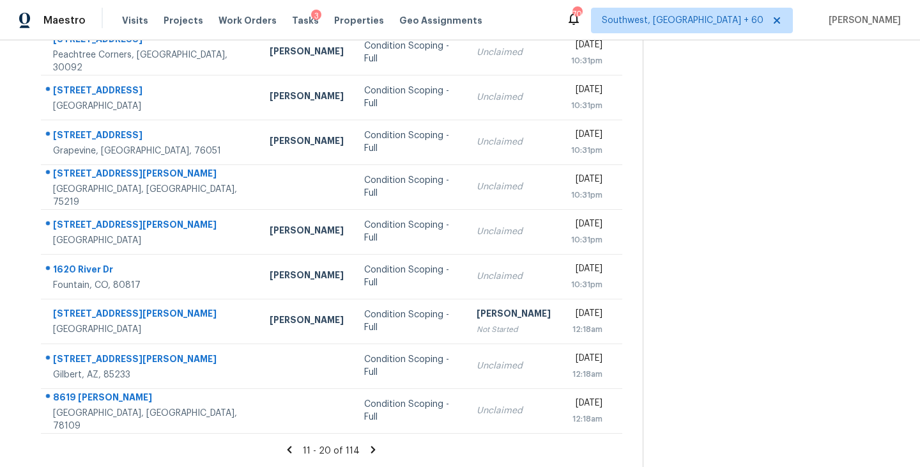
click at [371, 447] on icon at bounding box center [373, 449] width 4 height 7
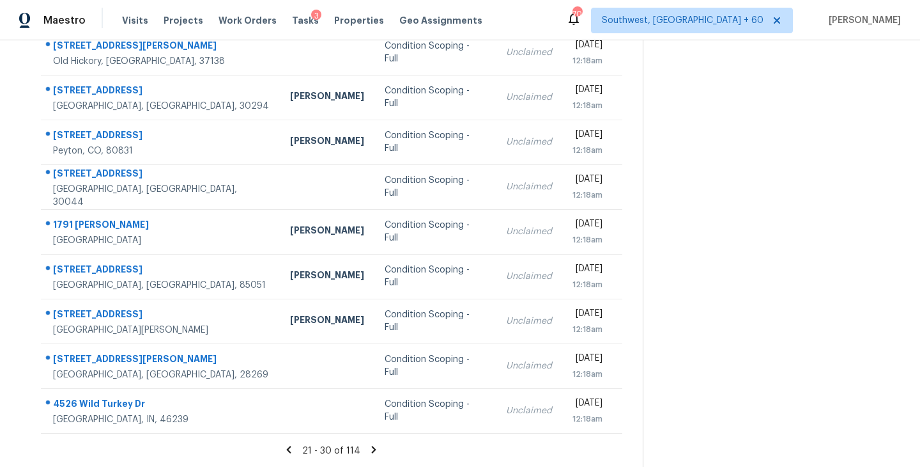
click at [372, 451] on icon at bounding box center [374, 449] width 4 height 7
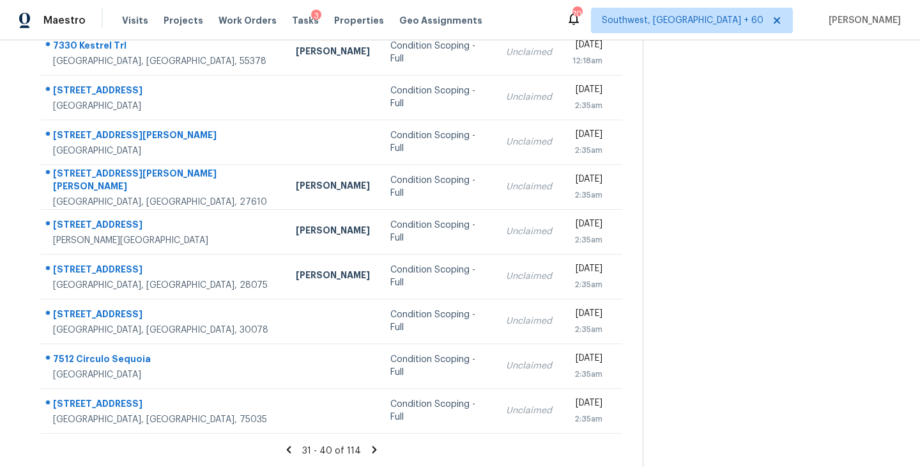
click at [379, 452] on div "31 - 40 of 114" at bounding box center [331, 450] width 623 height 13
click at [366, 444] on div "31 - 40 of 114" at bounding box center [331, 450] width 623 height 13
click at [373, 446] on icon at bounding box center [375, 449] width 4 height 7
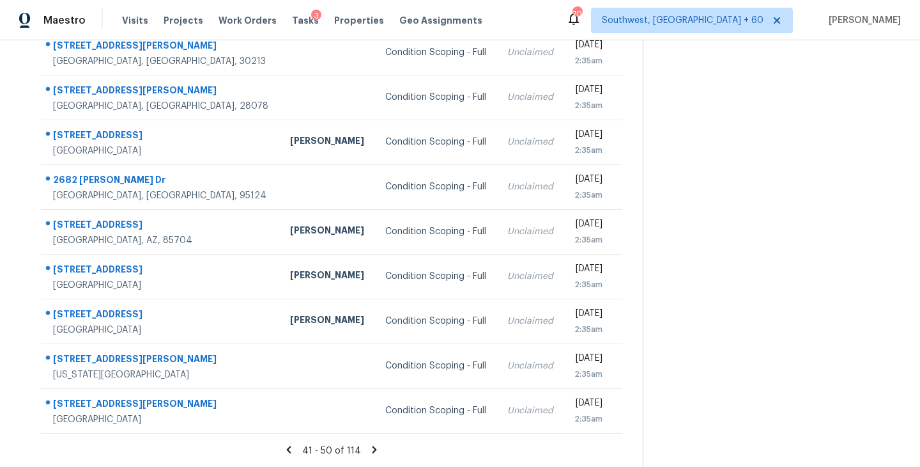
click at [371, 452] on icon at bounding box center [375, 450] width 12 height 12
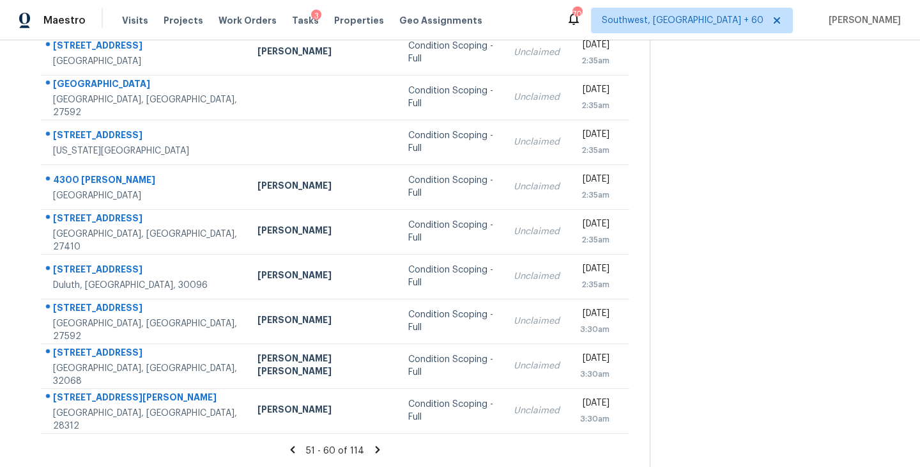
click at [376, 447] on icon at bounding box center [378, 449] width 4 height 7
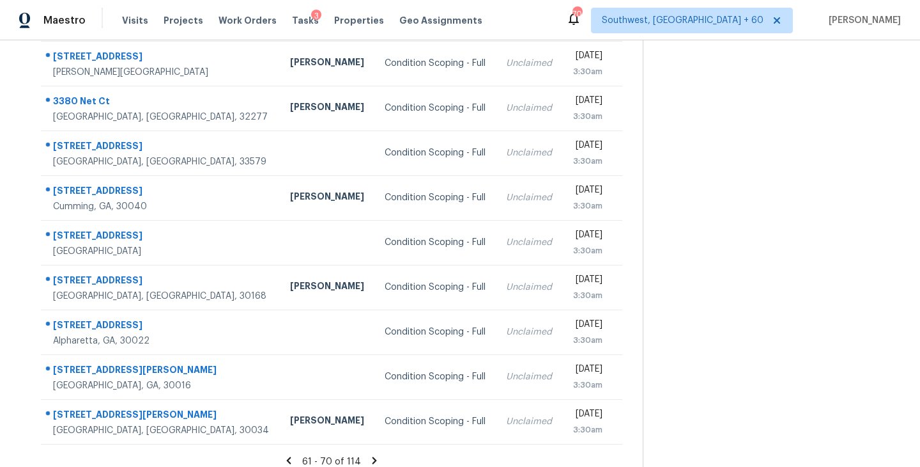
scroll to position [187, 0]
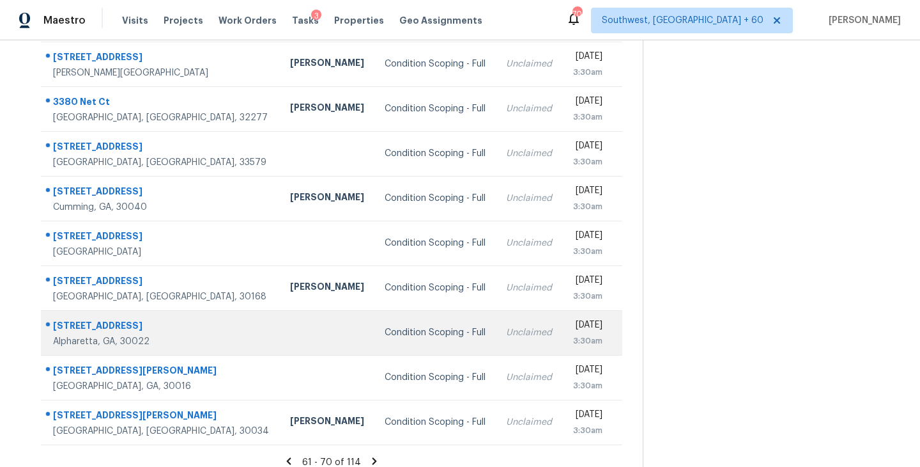
click at [385, 334] on div "Condition Scoping - Full" at bounding box center [435, 332] width 101 height 13
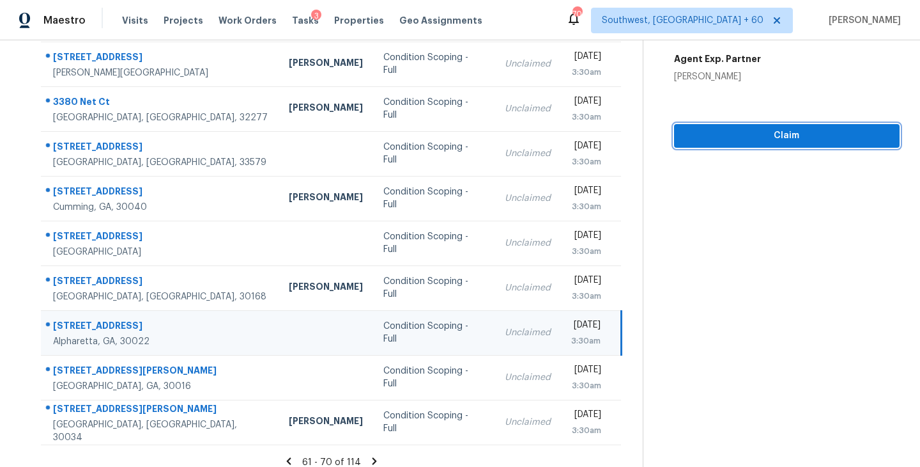
click at [780, 144] on button "Claim" at bounding box center [787, 136] width 226 height 24
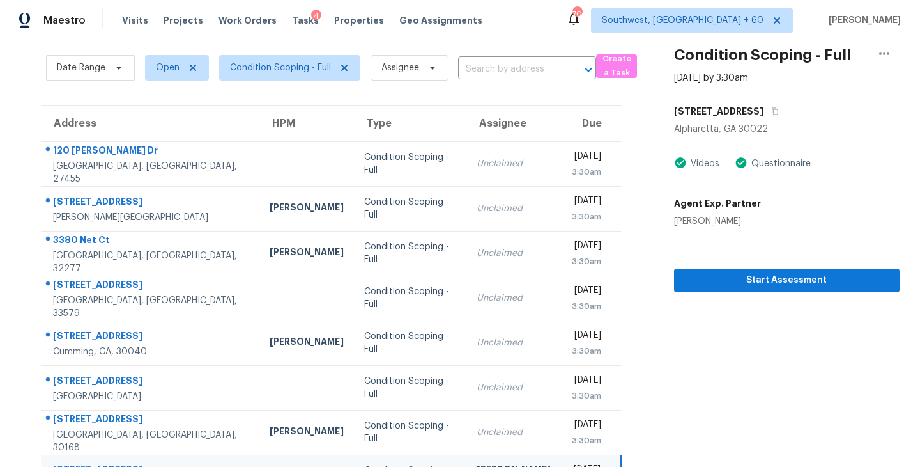
scroll to position [0, 0]
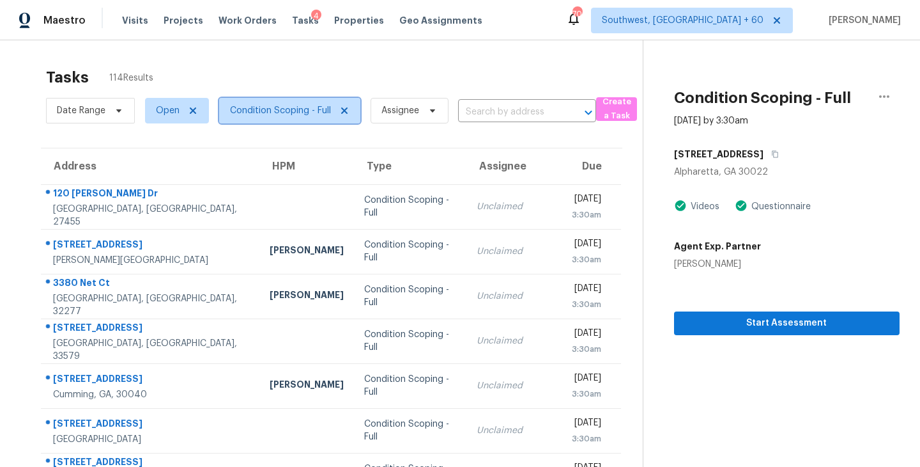
click at [308, 113] on span "Condition Scoping - Full" at bounding box center [280, 110] width 101 height 13
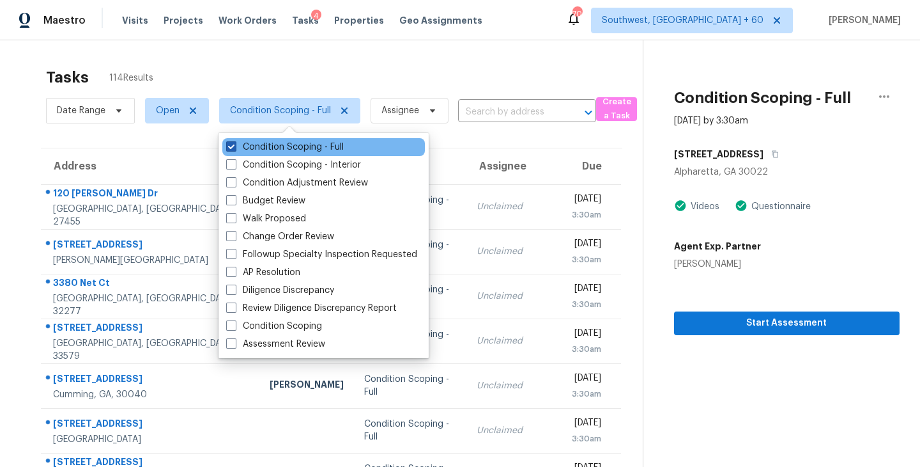
click at [317, 149] on label "Condition Scoping - Full" at bounding box center [285, 147] width 118 height 13
click at [235, 149] on input "Condition Scoping - Full" at bounding box center [230, 145] width 8 height 8
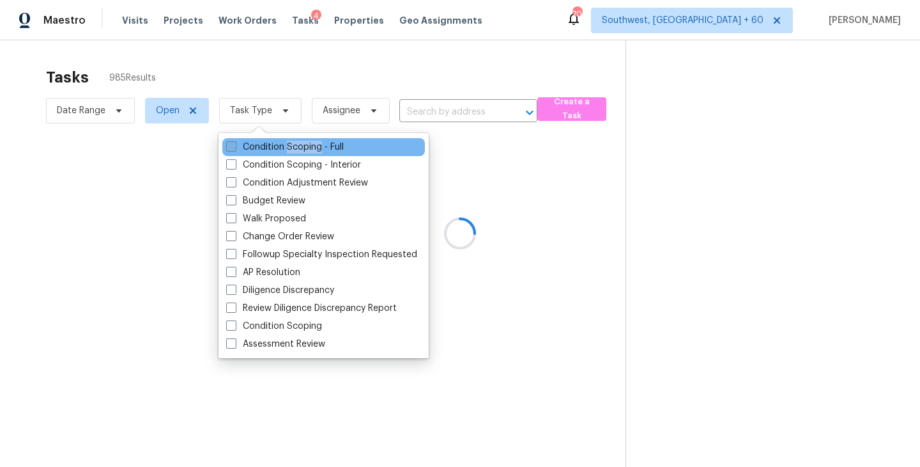
click at [317, 149] on label "Condition Scoping - Full" at bounding box center [285, 147] width 118 height 13
click at [235, 149] on input "Condition Scoping - Full" at bounding box center [230, 145] width 8 height 8
checkbox input "true"
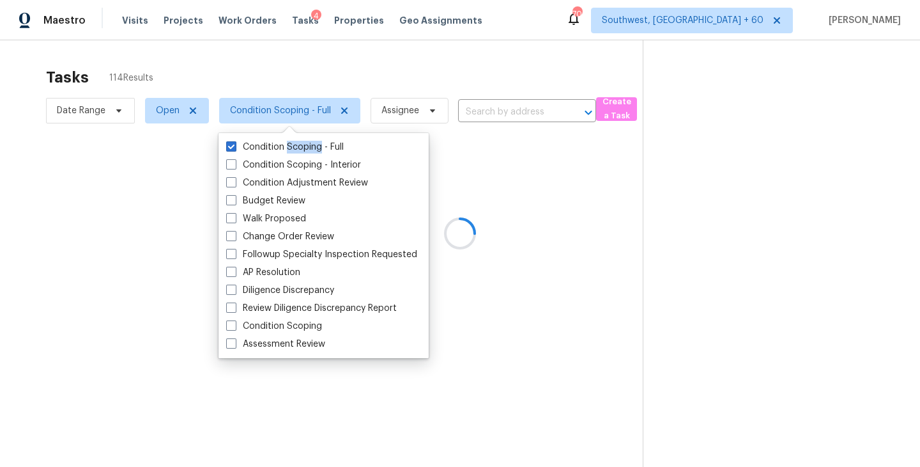
click at [688, 180] on div at bounding box center [460, 233] width 920 height 467
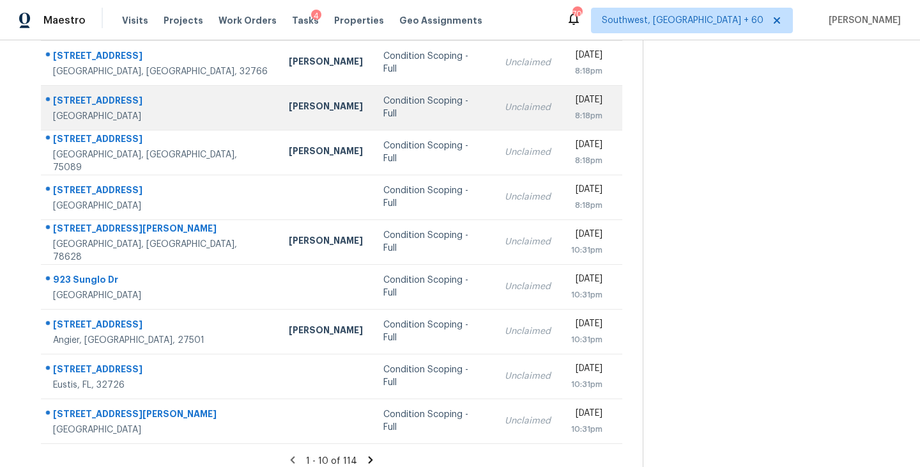
scroll to position [199, 0]
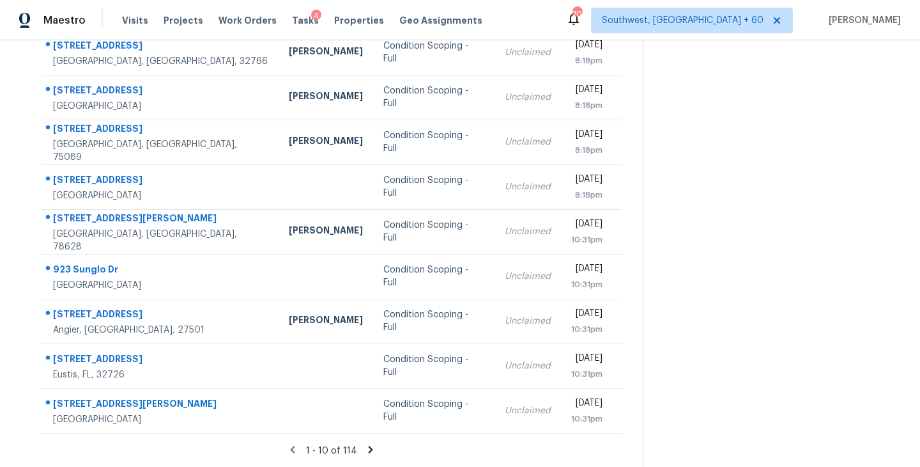
click at [369, 449] on icon at bounding box center [371, 449] width 4 height 7
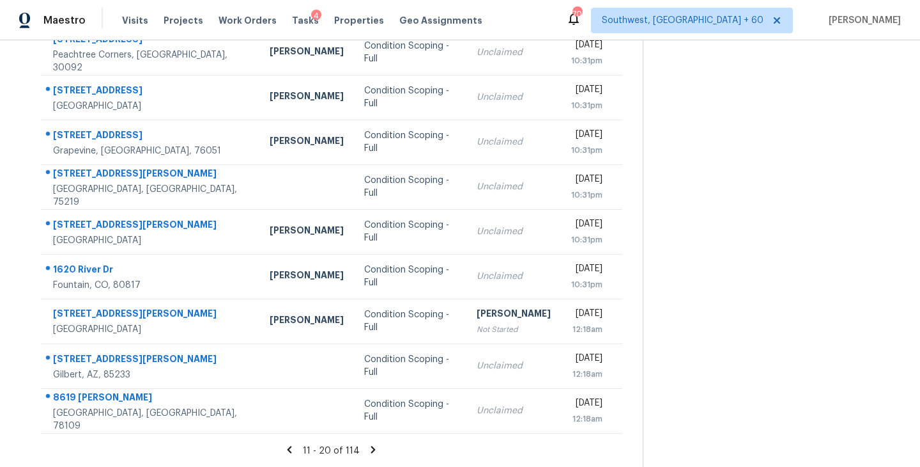
click at [371, 447] on icon at bounding box center [373, 449] width 4 height 7
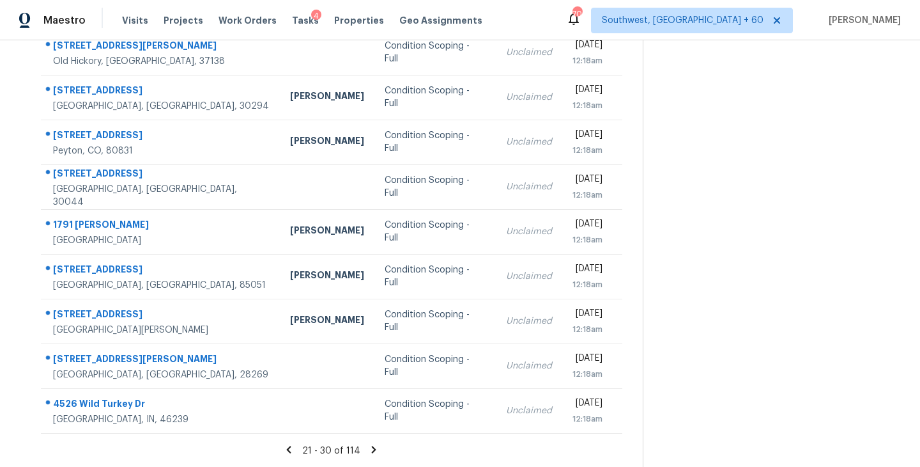
click at [372, 447] on icon at bounding box center [374, 449] width 4 height 7
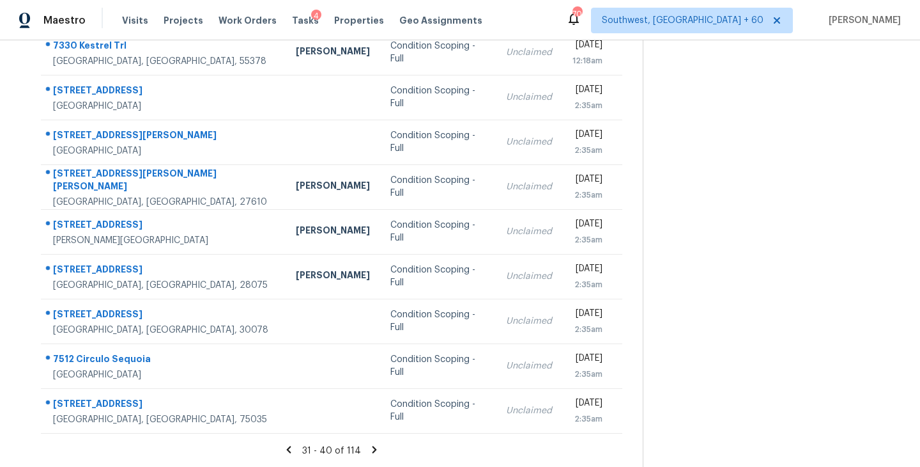
click at [371, 444] on icon at bounding box center [375, 450] width 12 height 12
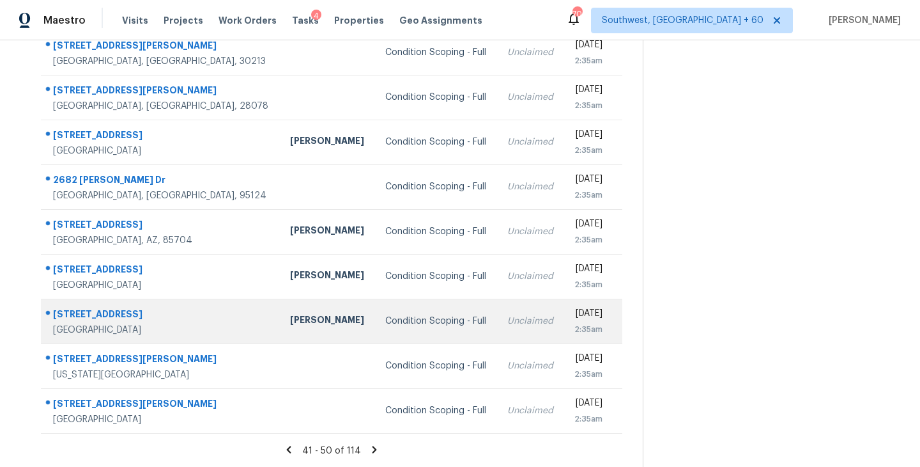
click at [385, 324] on div "Condition Scoping - Full" at bounding box center [436, 320] width 102 height 13
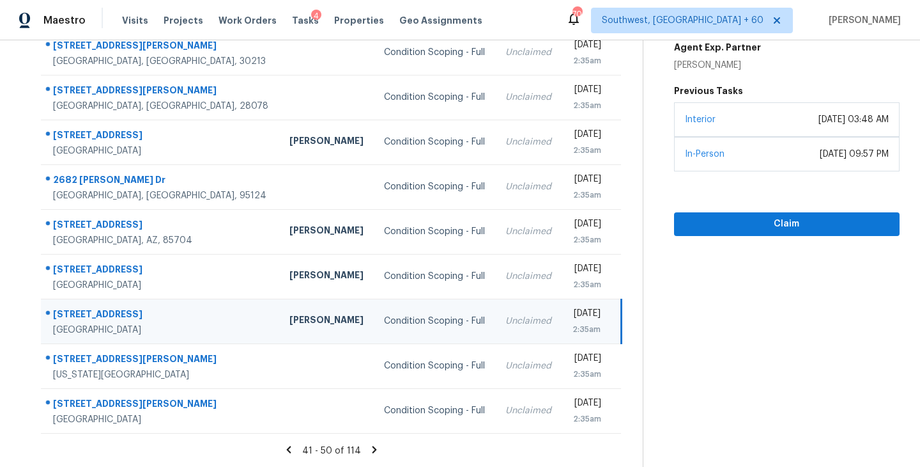
click at [506, 321] on div "Unclaimed" at bounding box center [529, 320] width 46 height 13
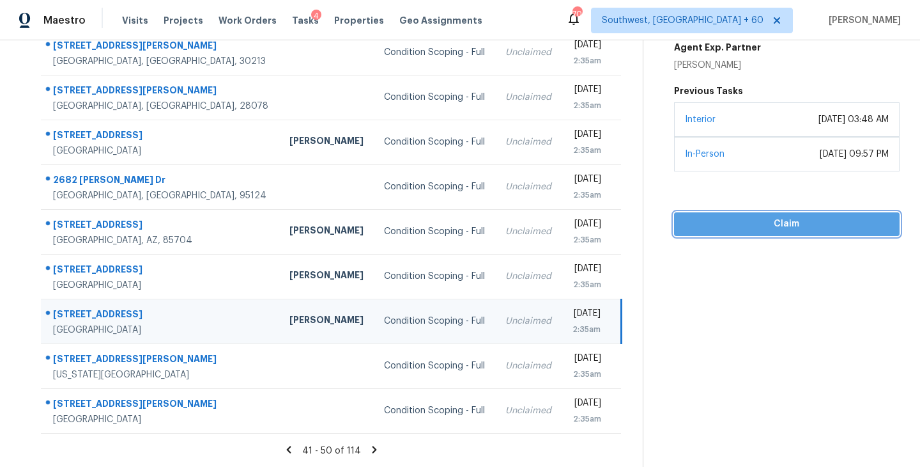
click at [779, 224] on span "Claim" at bounding box center [787, 224] width 205 height 16
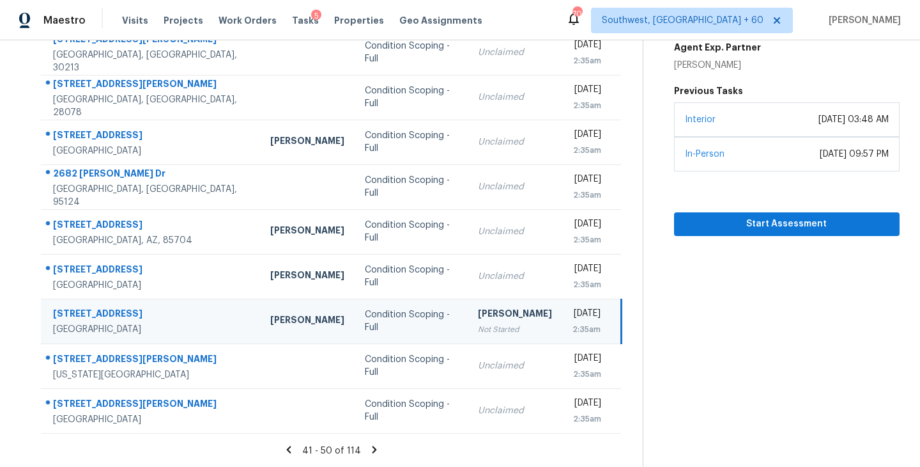
click at [373, 447] on icon at bounding box center [375, 449] width 4 height 7
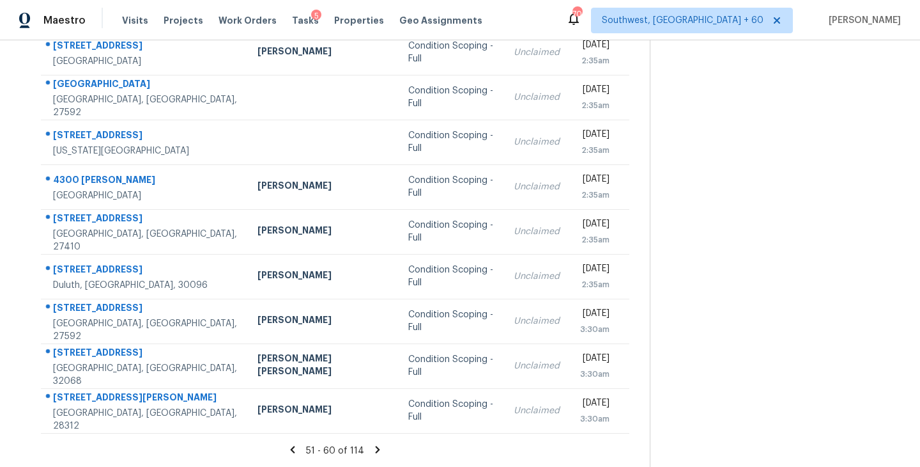
click at [375, 448] on icon at bounding box center [378, 450] width 12 height 12
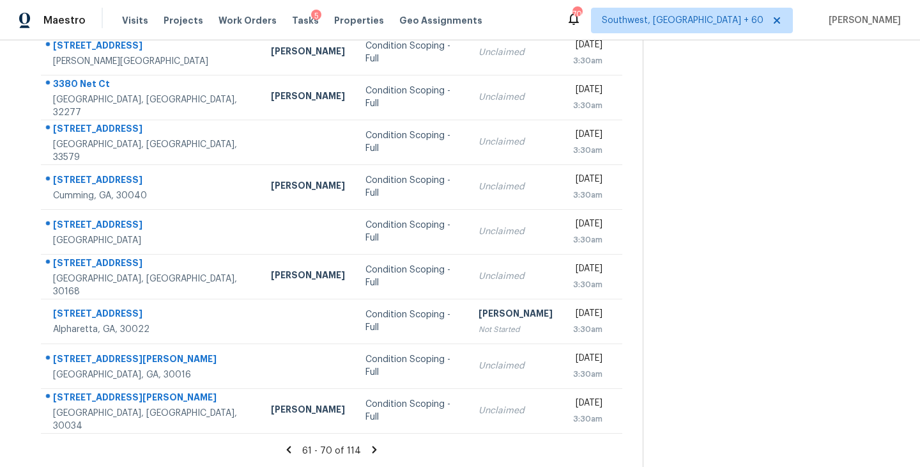
click at [373, 448] on icon at bounding box center [375, 449] width 4 height 7
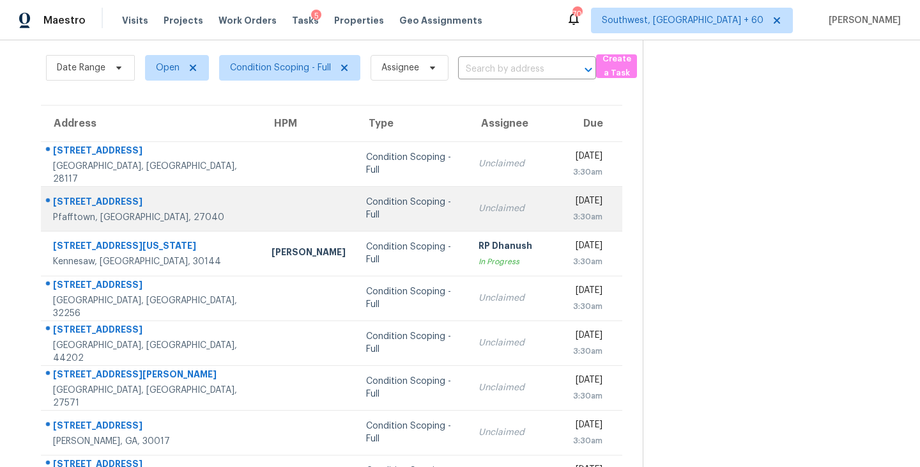
scroll to position [15, 0]
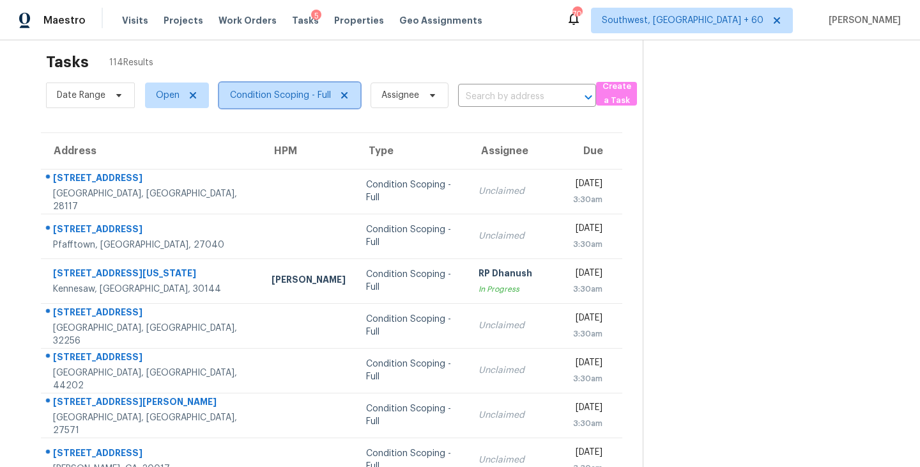
click at [320, 102] on span "Condition Scoping - Full" at bounding box center [289, 95] width 141 height 26
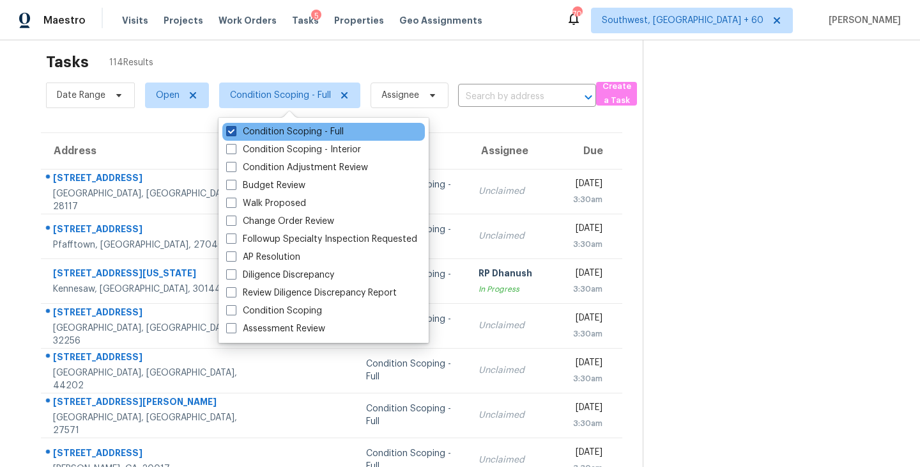
click at [340, 135] on label "Condition Scoping - Full" at bounding box center [285, 131] width 118 height 13
click at [235, 134] on input "Condition Scoping - Full" at bounding box center [230, 129] width 8 height 8
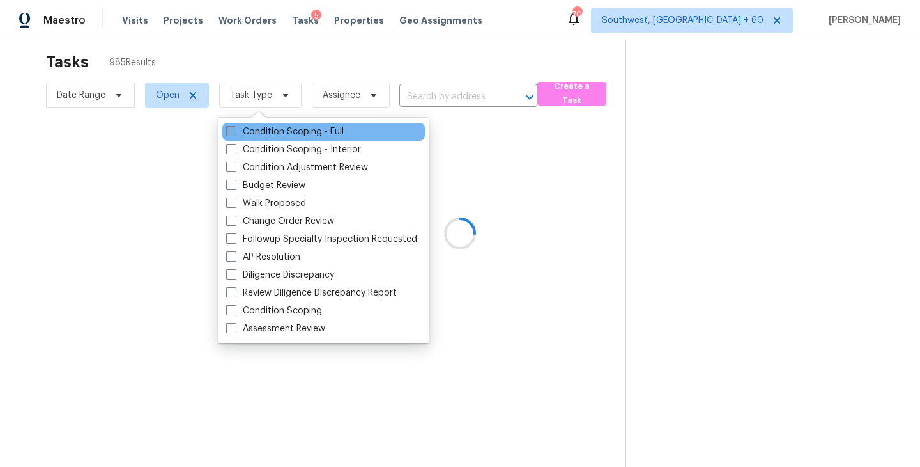
click at [340, 135] on label "Condition Scoping - Full" at bounding box center [285, 131] width 118 height 13
click at [235, 134] on input "Condition Scoping - Full" at bounding box center [230, 129] width 8 height 8
checkbox input "true"
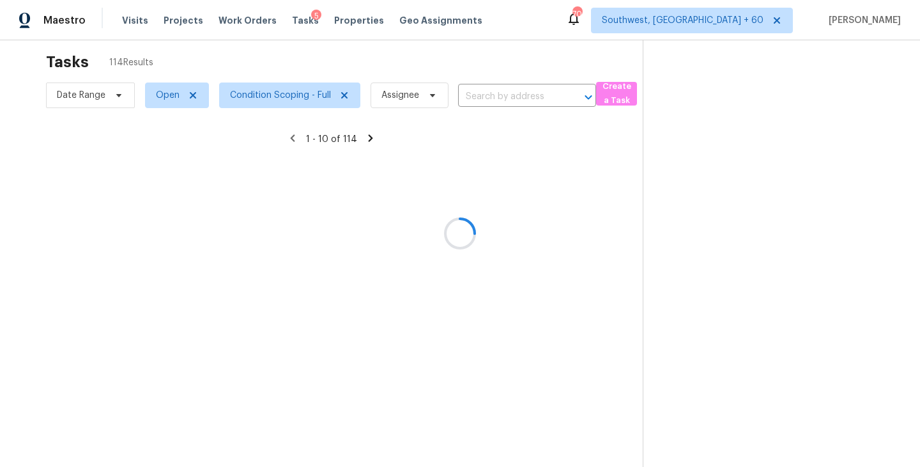
click at [807, 237] on div at bounding box center [460, 233] width 920 height 467
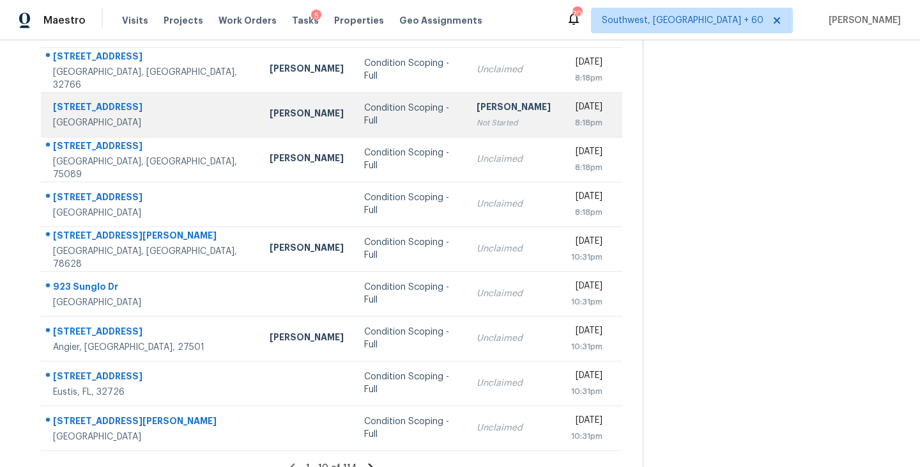
scroll to position [199, 0]
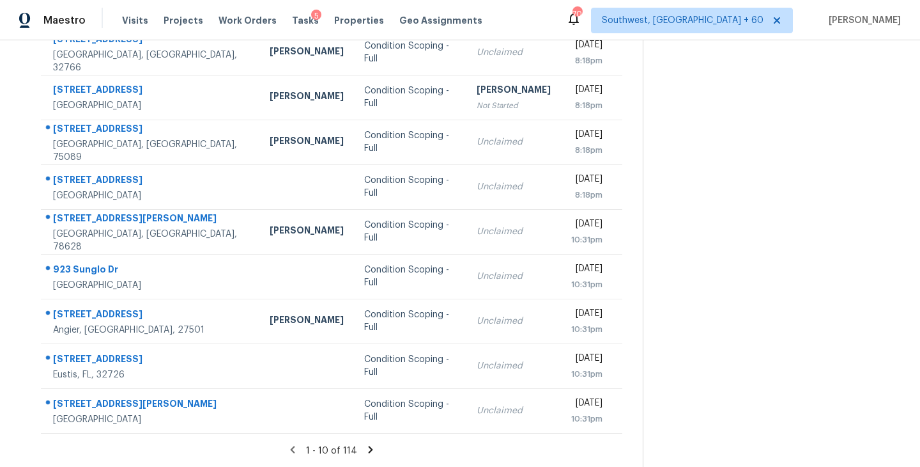
click at [368, 448] on icon at bounding box center [371, 450] width 12 height 12
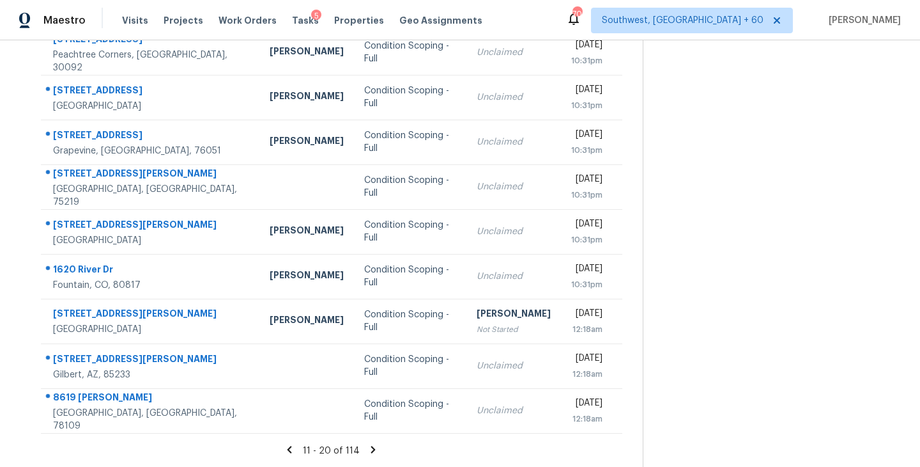
click at [371, 451] on icon at bounding box center [373, 449] width 4 height 7
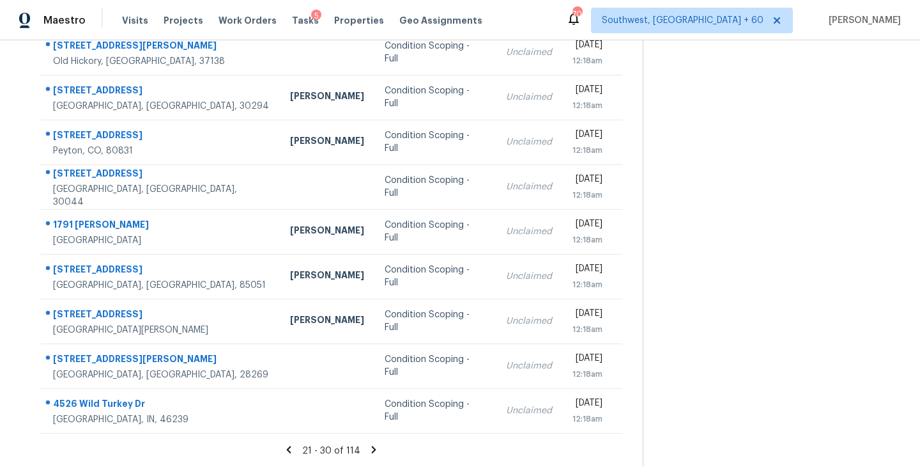
click at [373, 448] on icon at bounding box center [374, 449] width 4 height 7
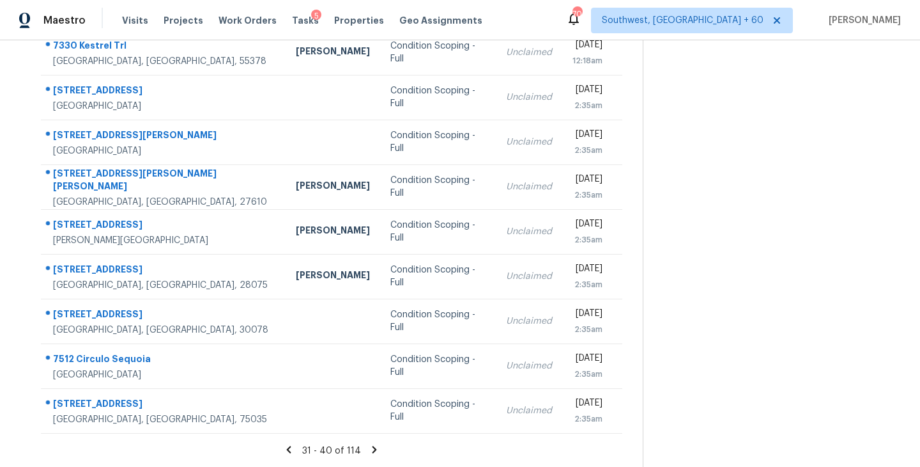
click at [373, 446] on icon at bounding box center [375, 450] width 12 height 12
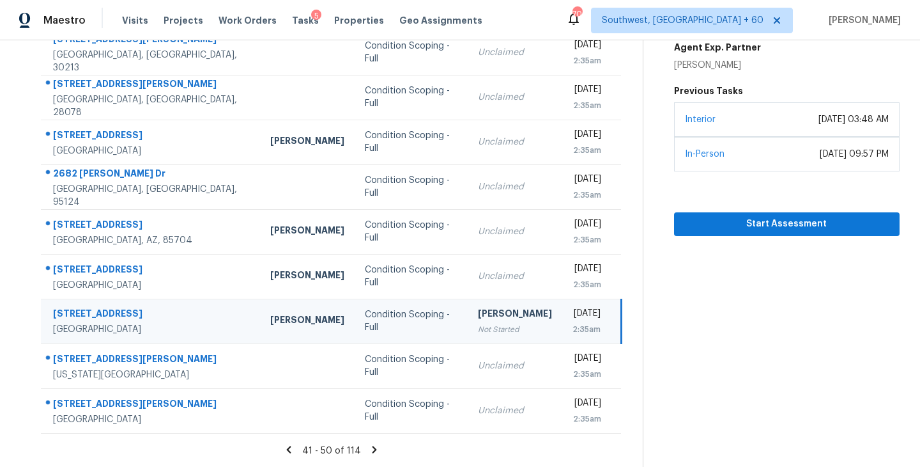
click at [373, 451] on icon at bounding box center [375, 450] width 12 height 12
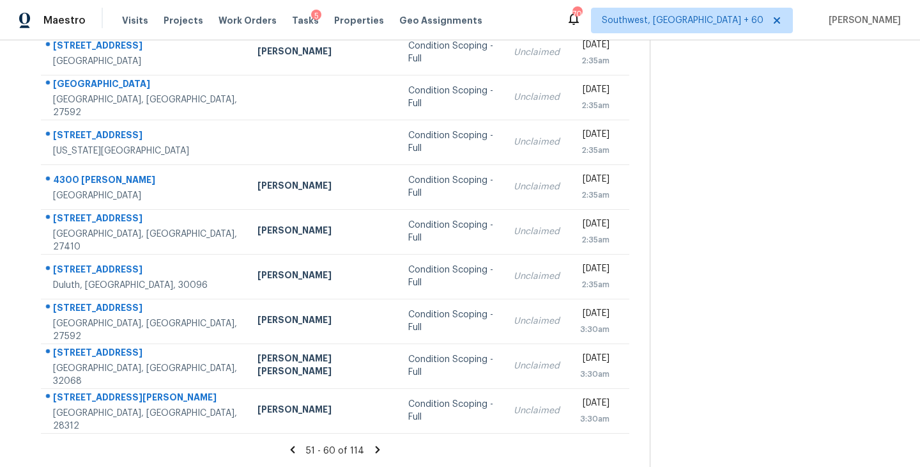
click at [372, 449] on icon at bounding box center [378, 450] width 12 height 12
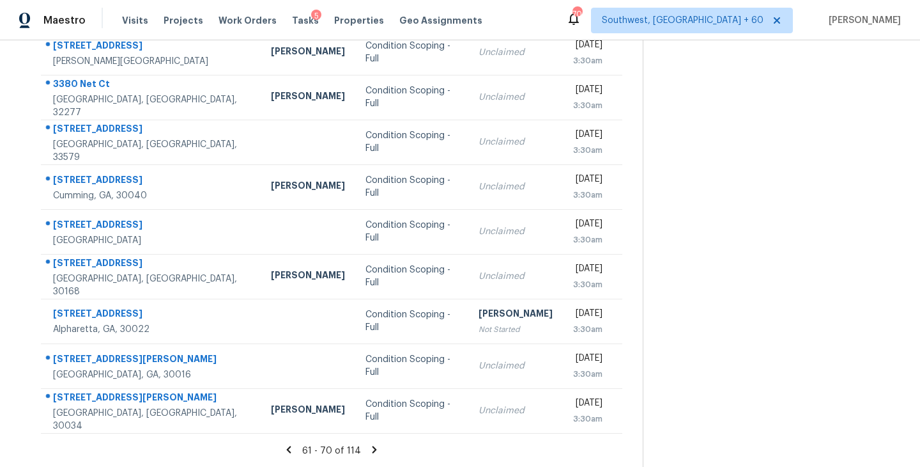
click at [373, 450] on icon at bounding box center [375, 449] width 4 height 7
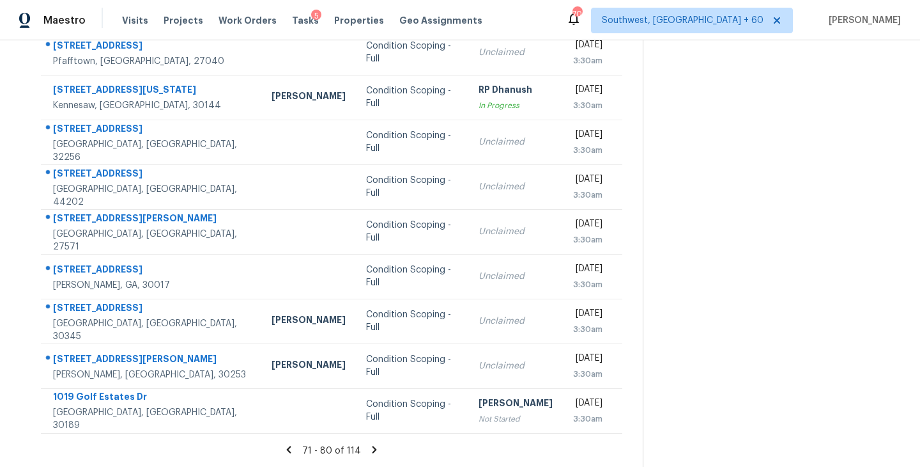
click at [373, 449] on icon at bounding box center [375, 449] width 4 height 7
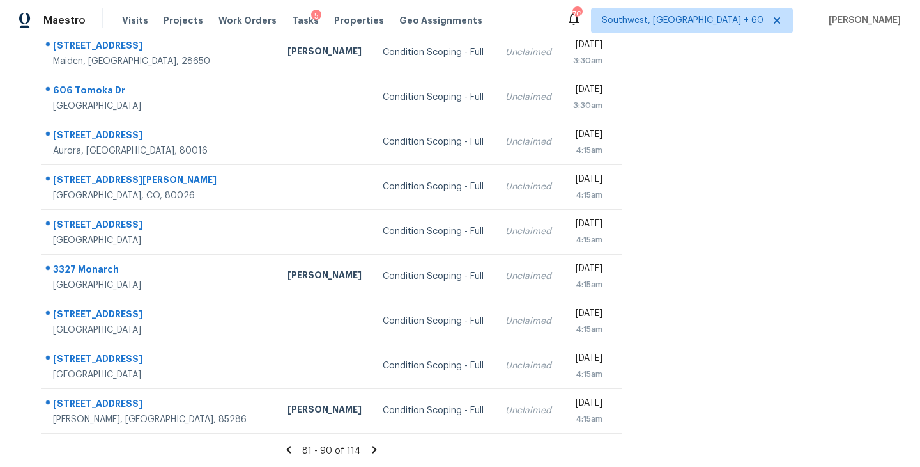
click at [373, 449] on icon at bounding box center [375, 449] width 4 height 7
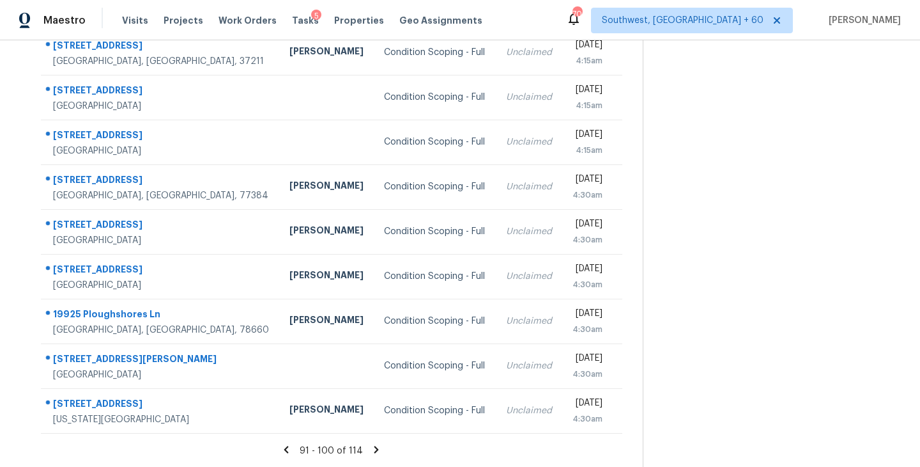
click at [375, 449] on icon at bounding box center [377, 449] width 4 height 7
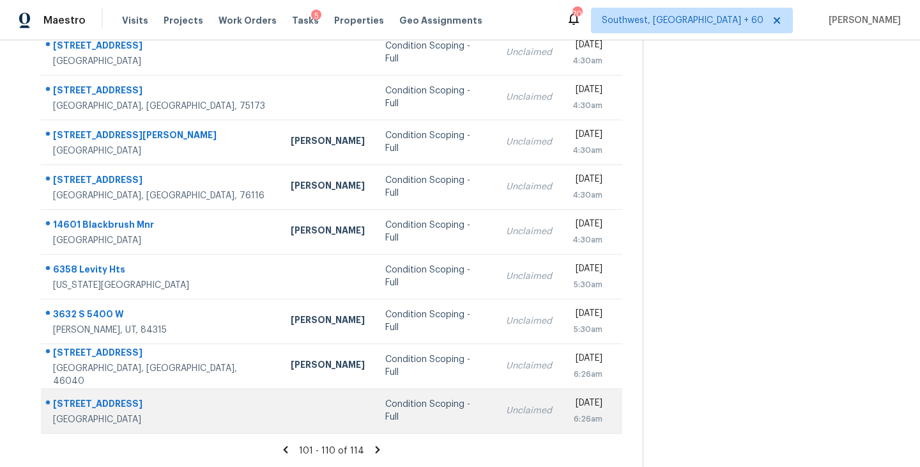
click at [385, 410] on div "Condition Scoping - Full" at bounding box center [435, 411] width 100 height 26
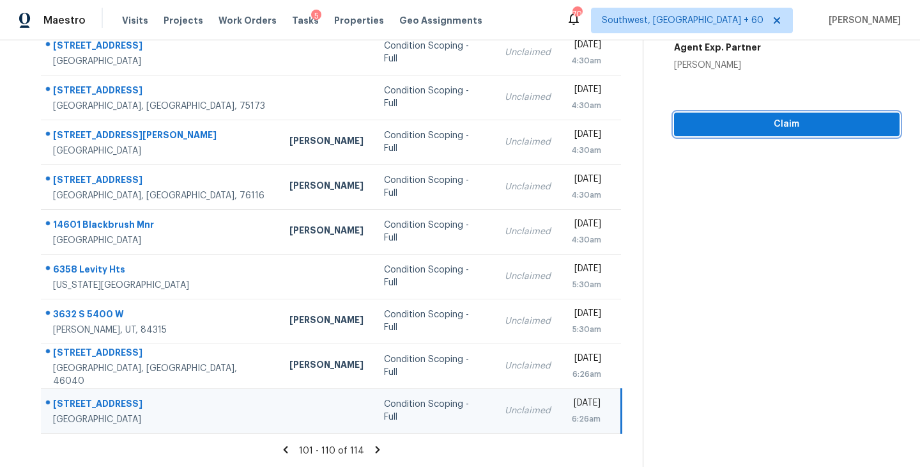
click at [768, 125] on span "Claim" at bounding box center [787, 124] width 205 height 16
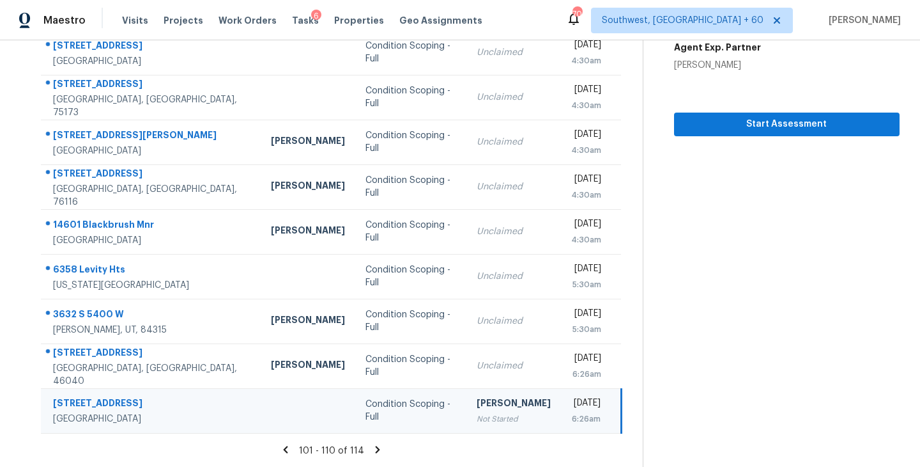
click at [376, 450] on icon at bounding box center [378, 449] width 4 height 7
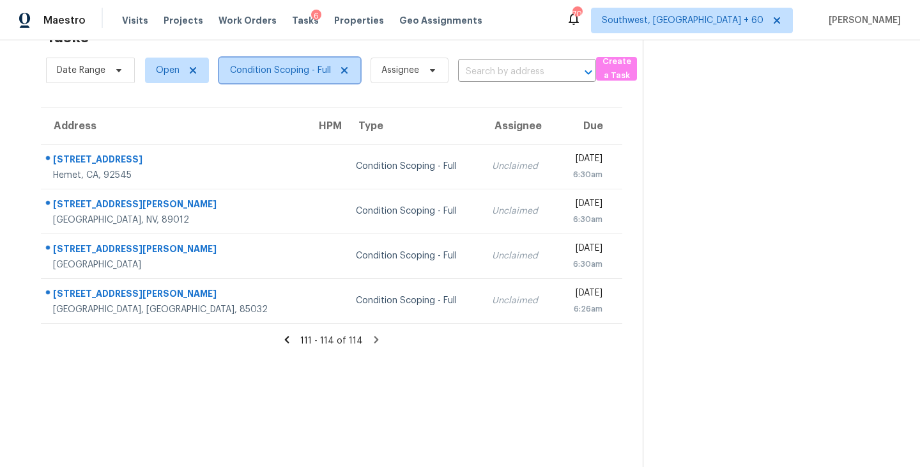
click at [304, 75] on span "Condition Scoping - Full" at bounding box center [280, 70] width 101 height 13
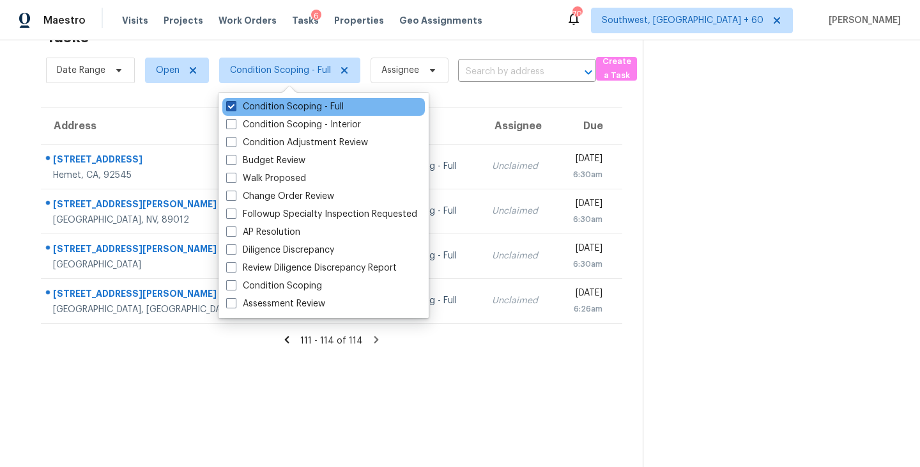
click at [307, 102] on label "Condition Scoping - Full" at bounding box center [285, 106] width 118 height 13
click at [235, 102] on input "Condition Scoping - Full" at bounding box center [230, 104] width 8 height 8
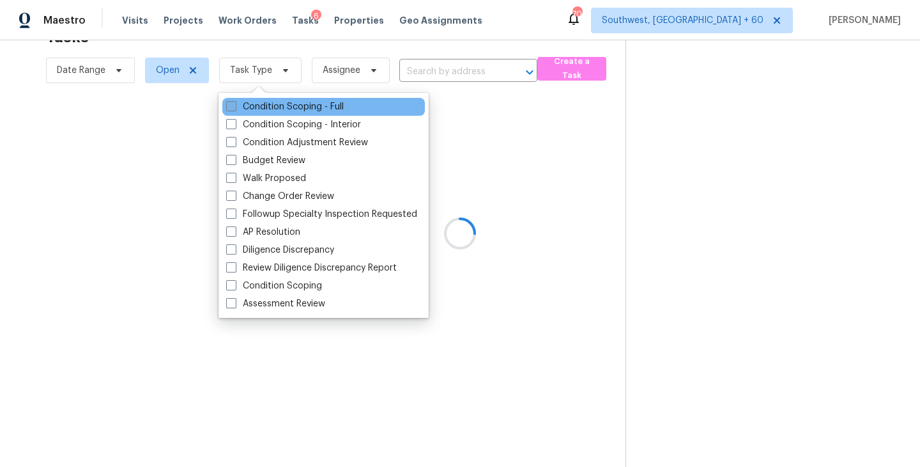
click at [307, 102] on label "Condition Scoping - Full" at bounding box center [285, 106] width 118 height 13
click at [235, 102] on input "Condition Scoping - Full" at bounding box center [230, 104] width 8 height 8
checkbox input "true"
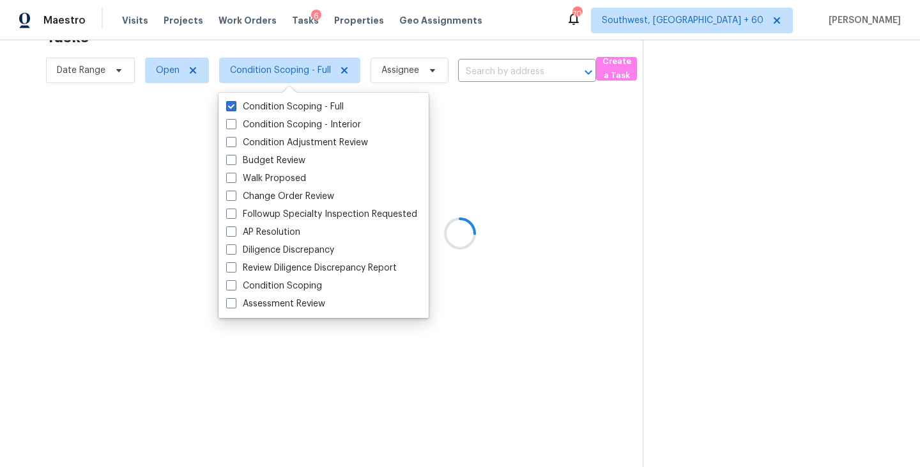
click at [586, 162] on div at bounding box center [460, 233] width 920 height 467
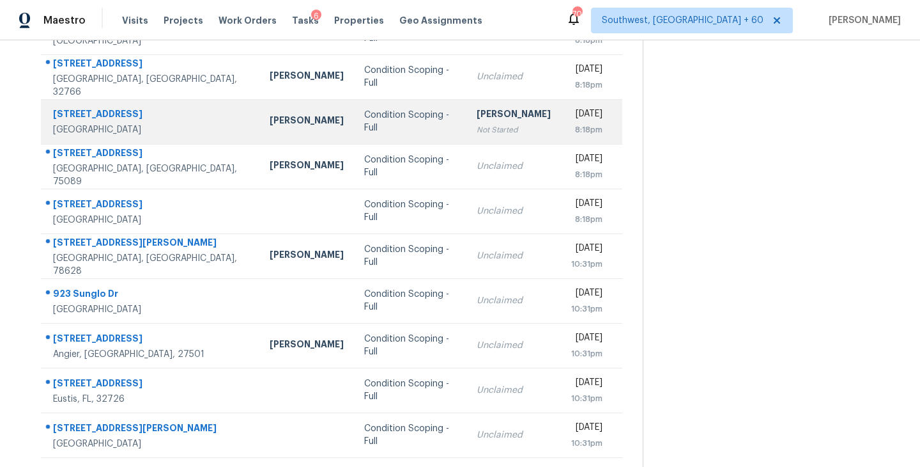
scroll to position [199, 0]
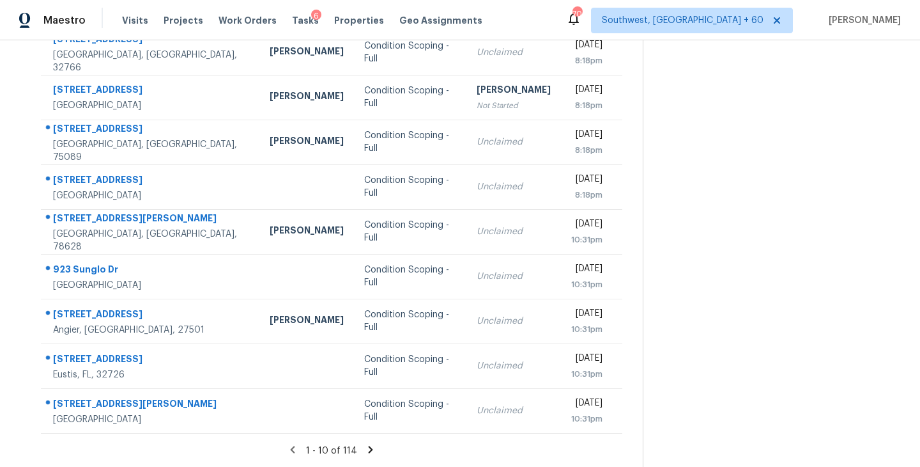
click at [369, 449] on icon at bounding box center [371, 449] width 4 height 7
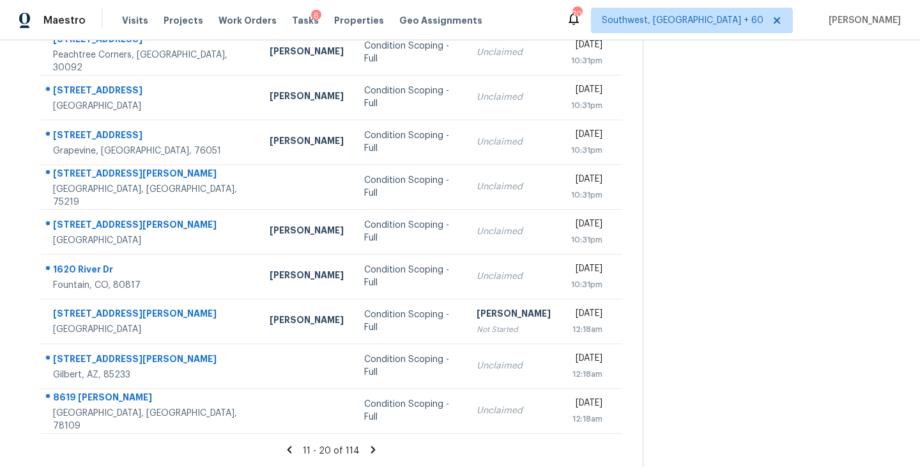
click at [371, 451] on icon at bounding box center [373, 449] width 4 height 7
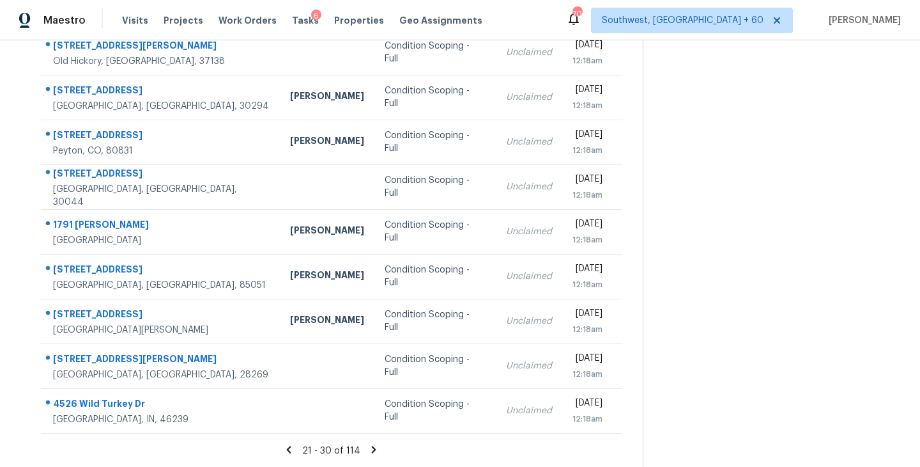
click at [372, 447] on icon at bounding box center [374, 449] width 4 height 7
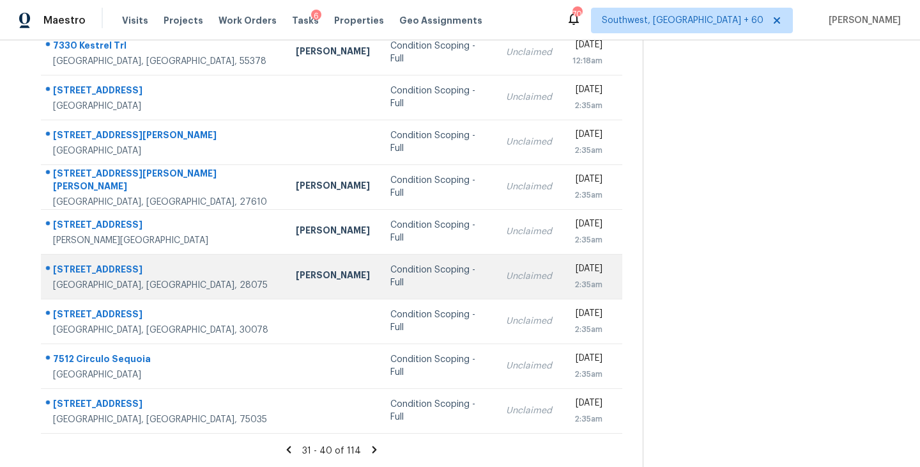
click at [380, 295] on td "Condition Scoping - Full" at bounding box center [437, 276] width 115 height 45
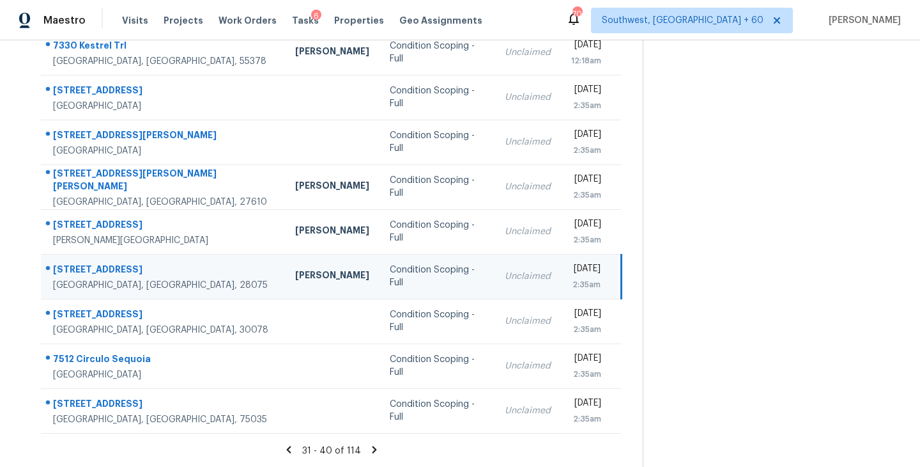
click at [380, 284] on td "Condition Scoping - Full" at bounding box center [437, 276] width 115 height 45
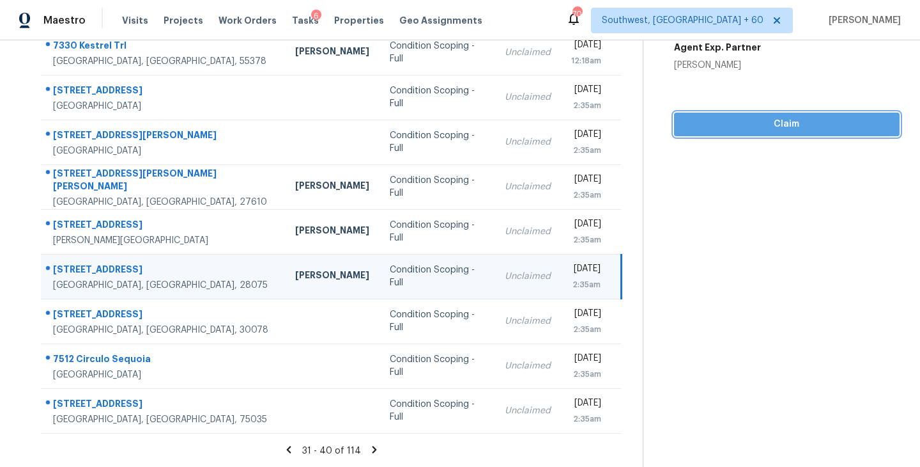
click at [776, 123] on span "Claim" at bounding box center [787, 124] width 205 height 16
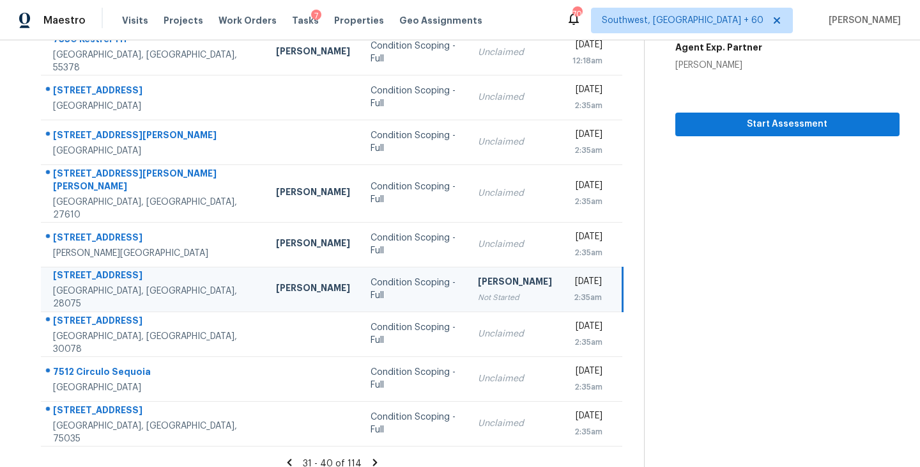
click at [373, 458] on icon at bounding box center [375, 461] width 4 height 7
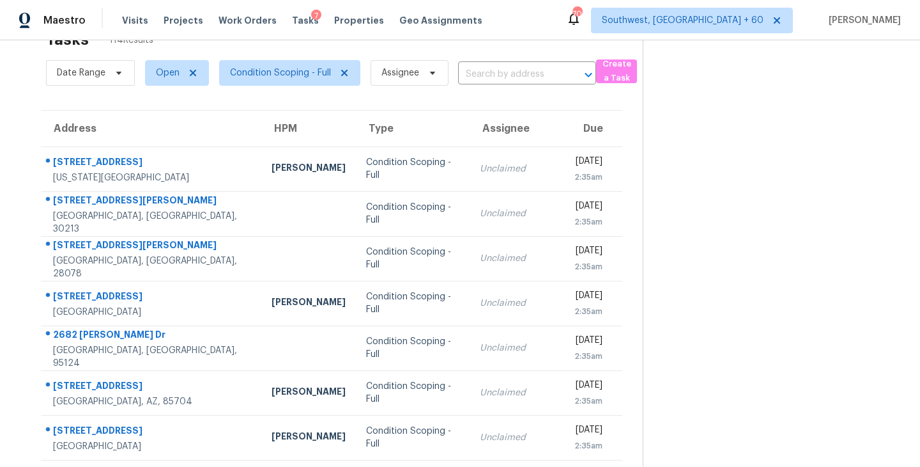
scroll to position [0, 0]
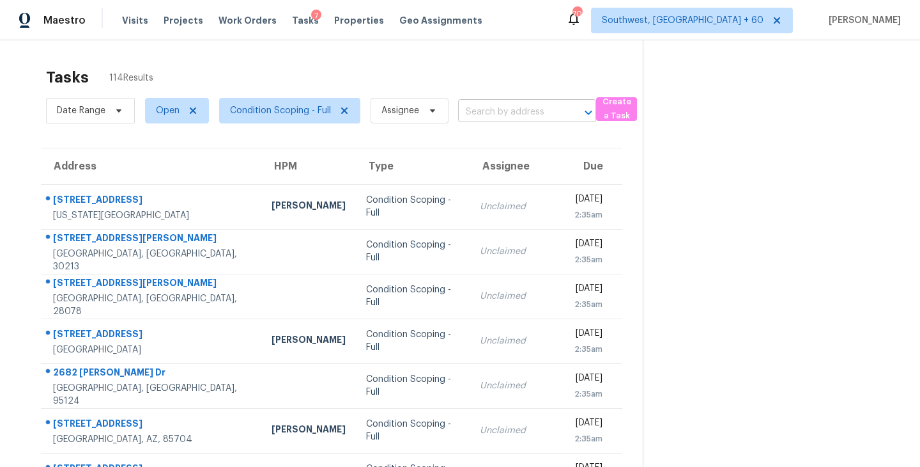
click at [518, 109] on input "text" at bounding box center [509, 112] width 102 height 20
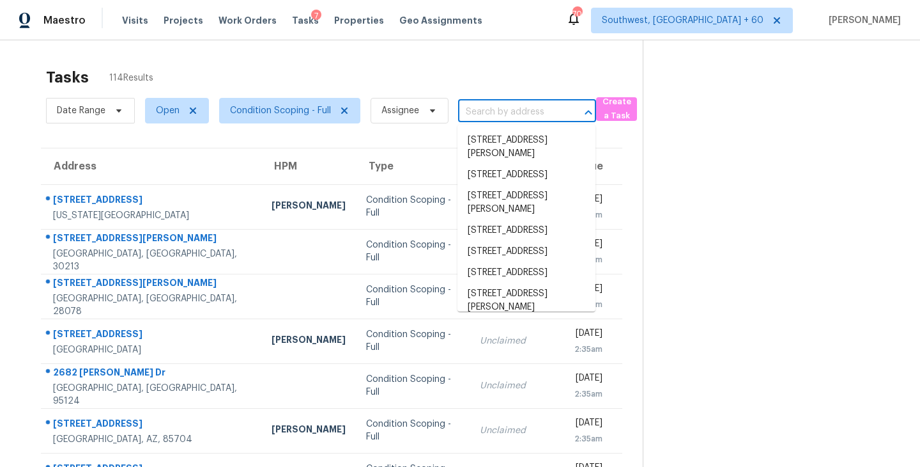
paste input "[STREET_ADDRESS]"
type input "[STREET_ADDRESS]"
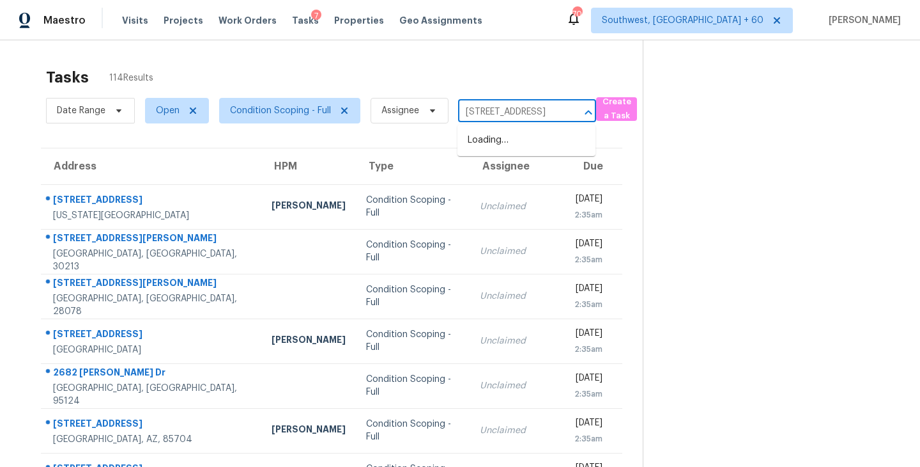
scroll to position [0, 65]
click at [523, 142] on li "[STREET_ADDRESS]" at bounding box center [527, 140] width 138 height 21
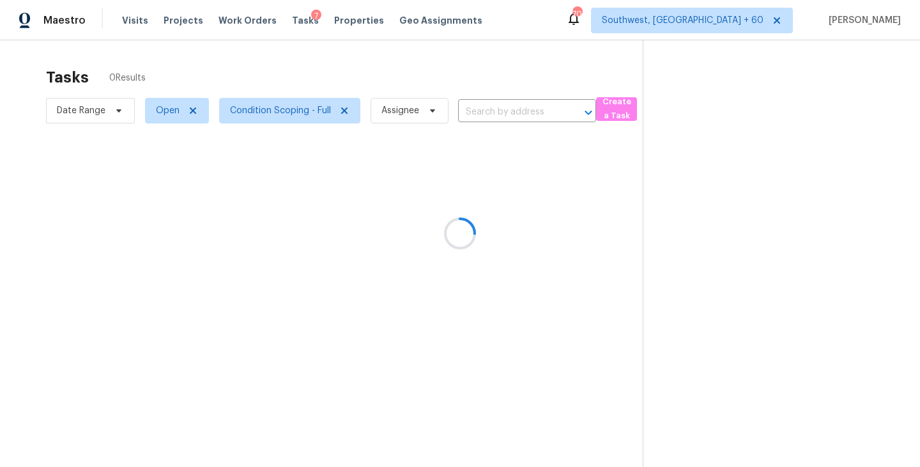
type input "[STREET_ADDRESS]"
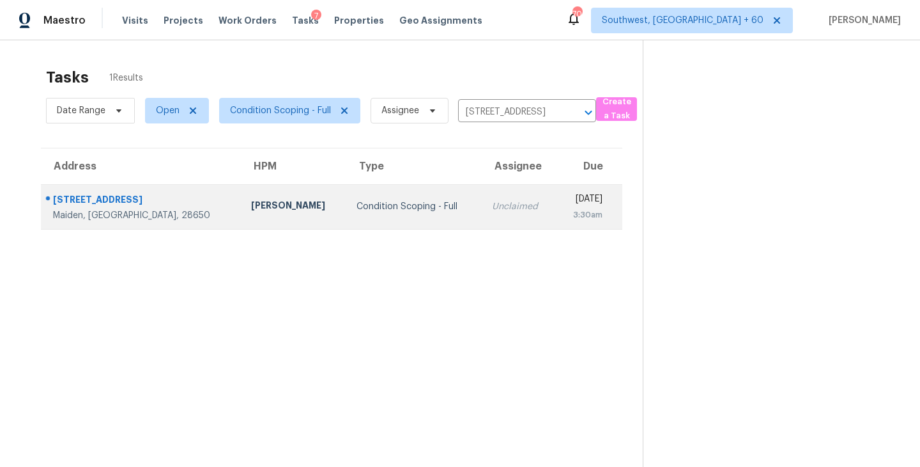
click at [482, 194] on td "Unclaimed" at bounding box center [519, 206] width 74 height 45
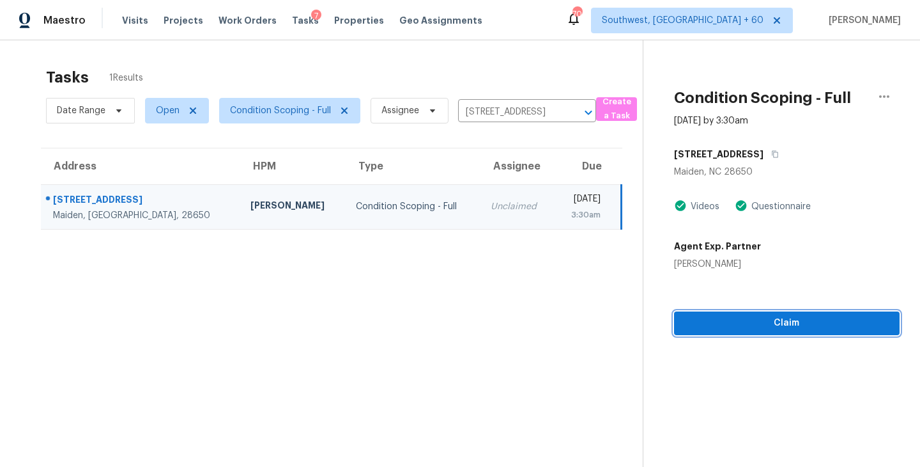
click at [791, 325] on span "Claim" at bounding box center [787, 323] width 205 height 16
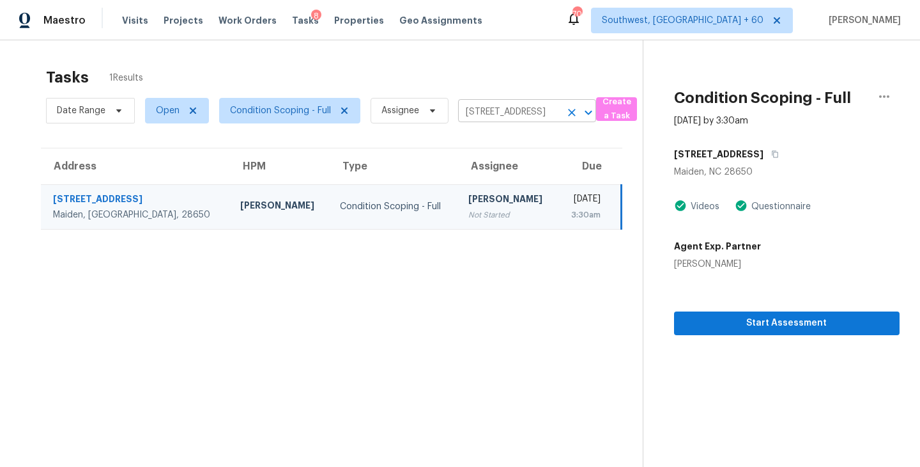
click at [570, 109] on icon "Clear" at bounding box center [572, 112] width 13 height 13
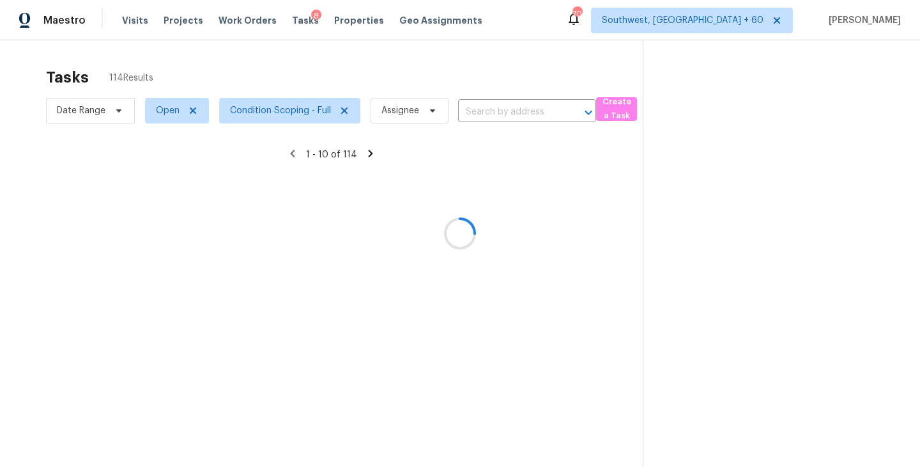
click at [520, 113] on div at bounding box center [460, 233] width 920 height 467
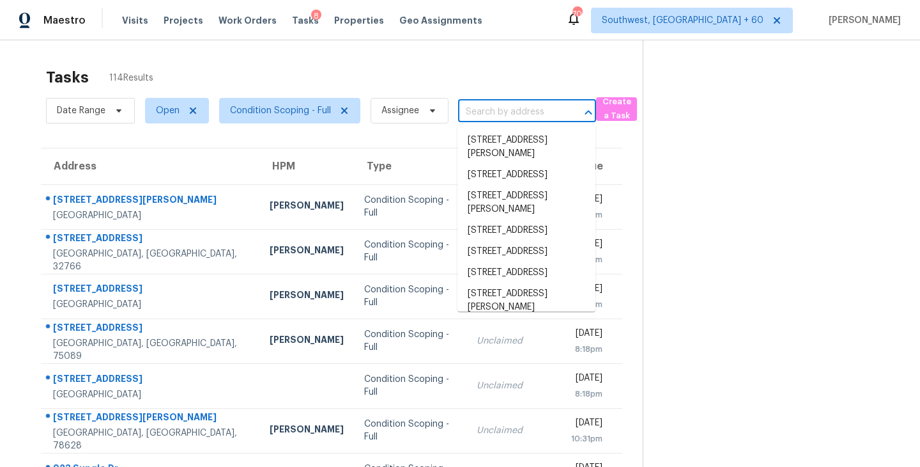
click at [517, 105] on input "text" at bounding box center [509, 112] width 102 height 20
paste input "[STREET_ADDRESS][PERSON_NAME]"
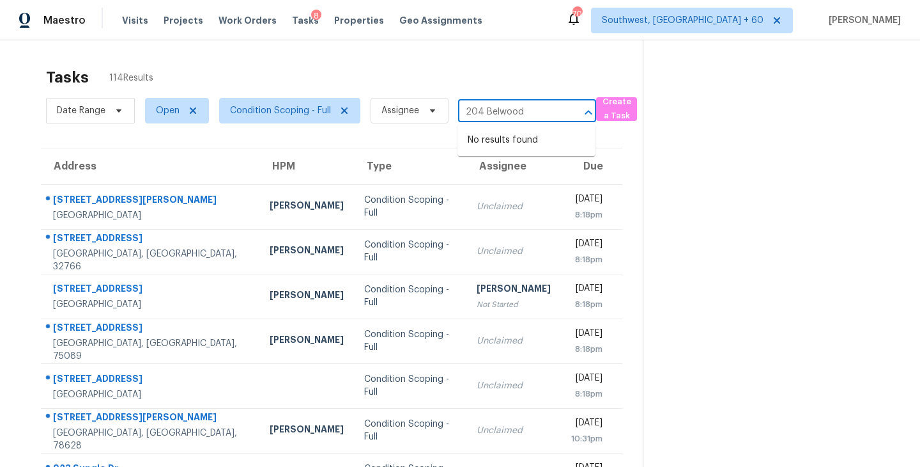
type input "204 Belwood"
click at [712, 229] on section at bounding box center [771, 353] width 257 height 626
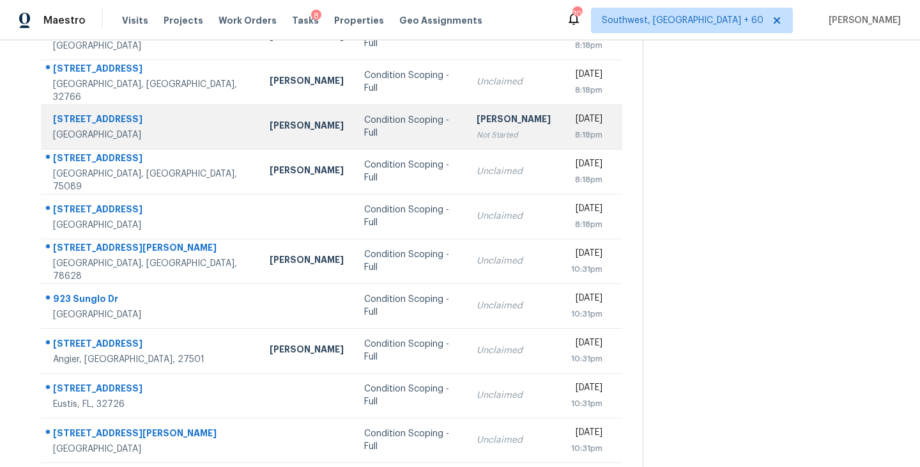
scroll to position [199, 0]
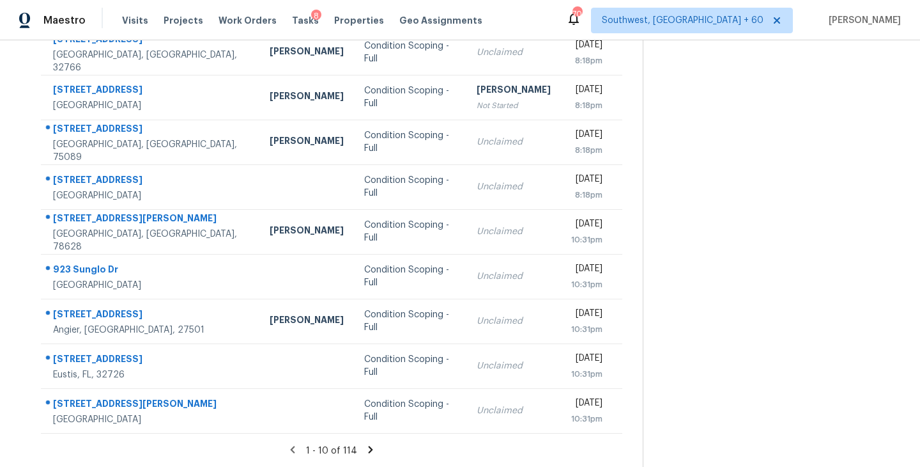
click at [366, 449] on icon at bounding box center [371, 450] width 12 height 12
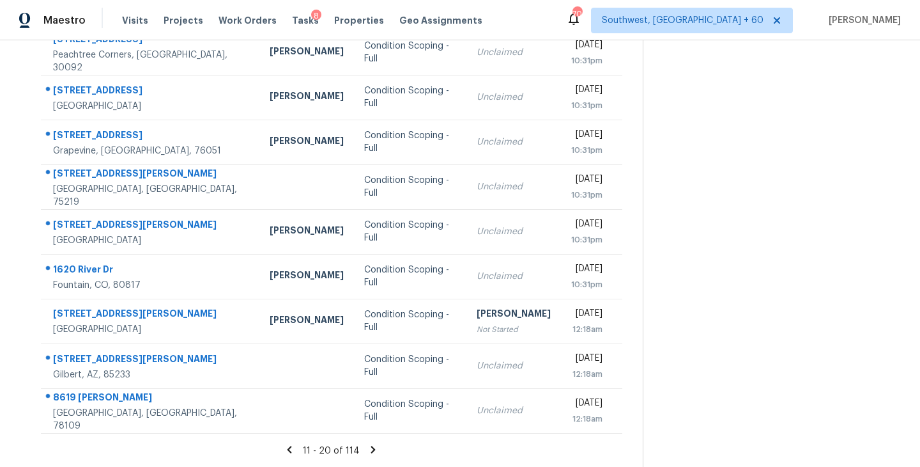
click at [372, 449] on icon at bounding box center [373, 449] width 4 height 7
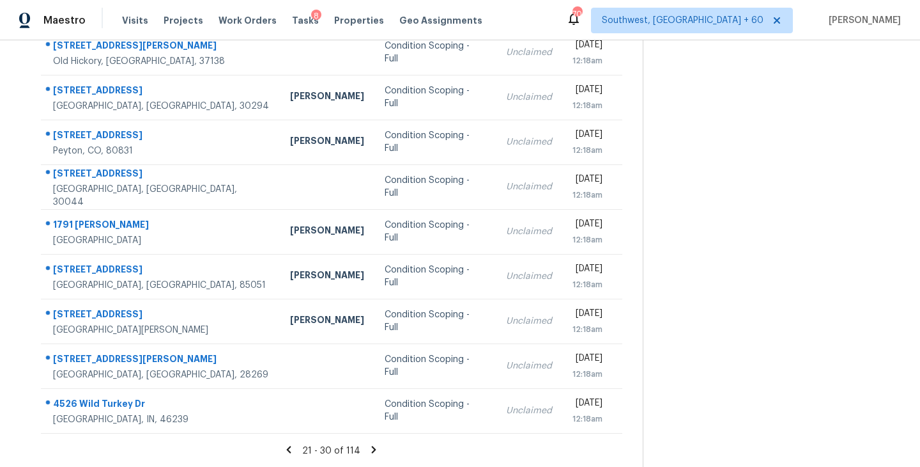
click at [372, 446] on icon at bounding box center [374, 449] width 4 height 7
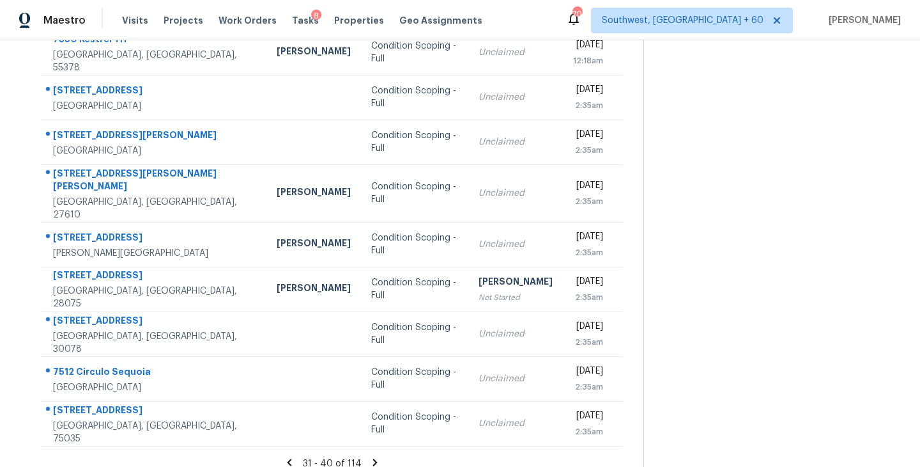
click at [373, 458] on icon at bounding box center [375, 461] width 4 height 7
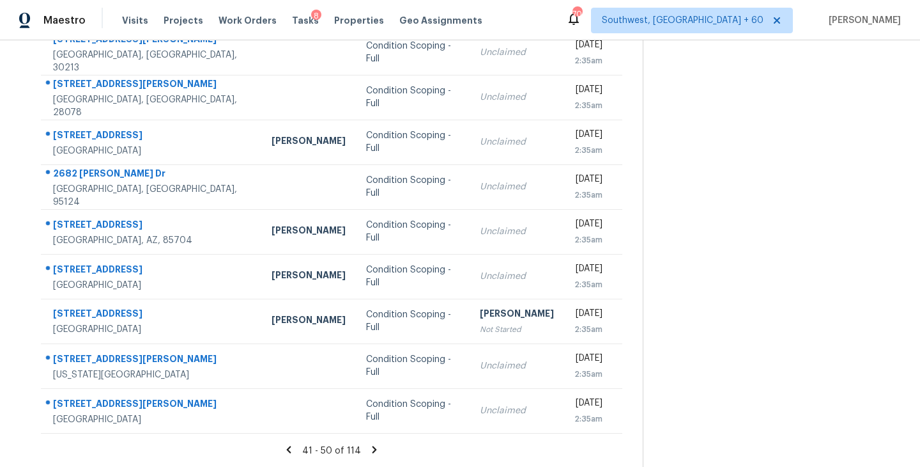
click at [373, 449] on icon at bounding box center [375, 449] width 4 height 7
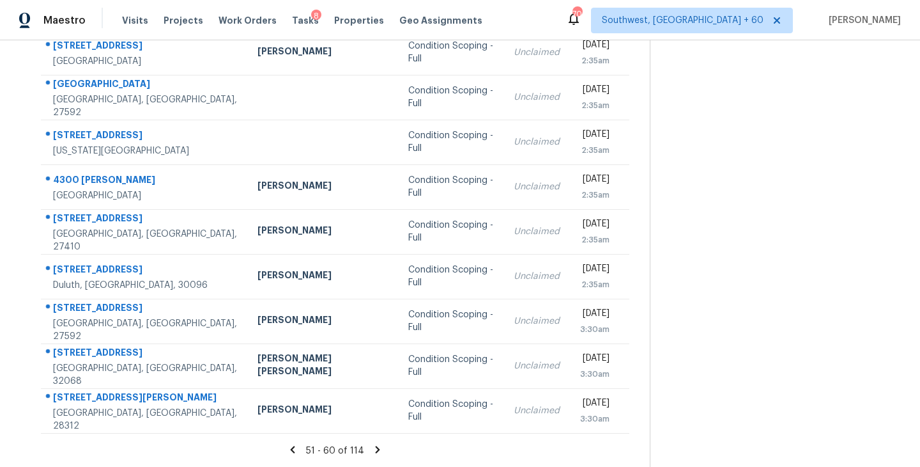
click at [374, 445] on icon at bounding box center [378, 450] width 12 height 12
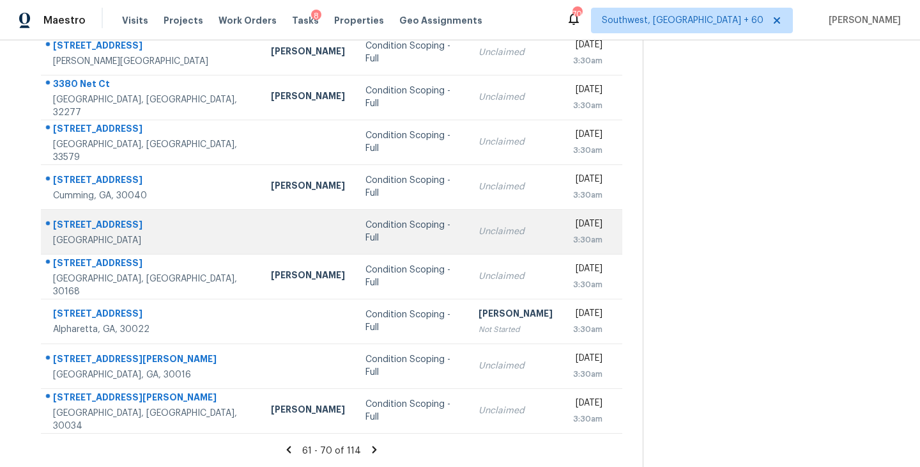
click at [355, 245] on td "Condition Scoping - Full" at bounding box center [411, 231] width 113 height 45
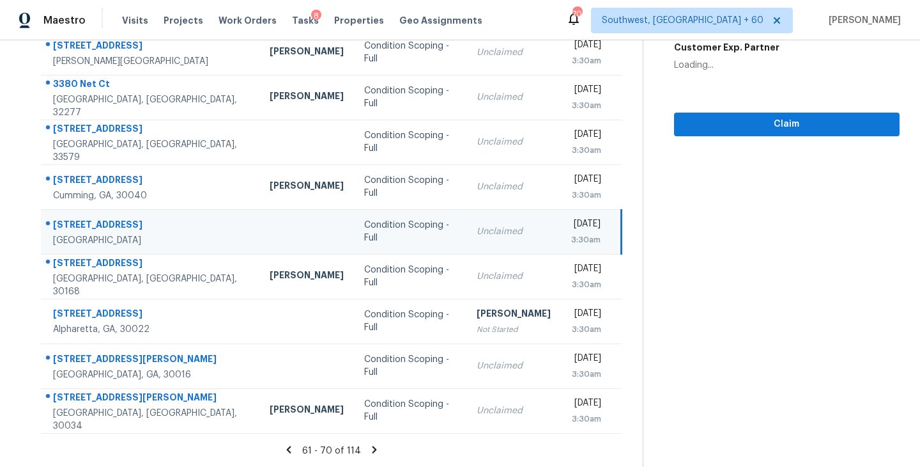
click at [384, 237] on div "Condition Scoping - Full" at bounding box center [409, 232] width 91 height 26
click at [800, 125] on span "Claim" at bounding box center [787, 124] width 205 height 16
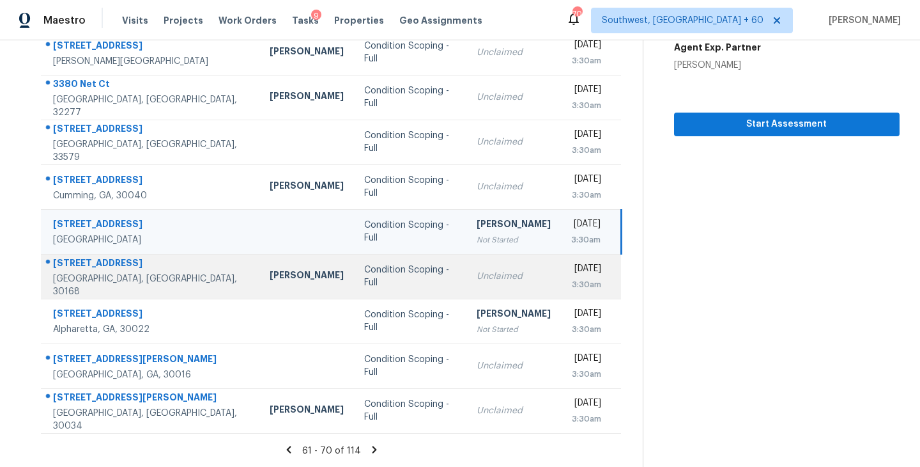
scroll to position [0, 0]
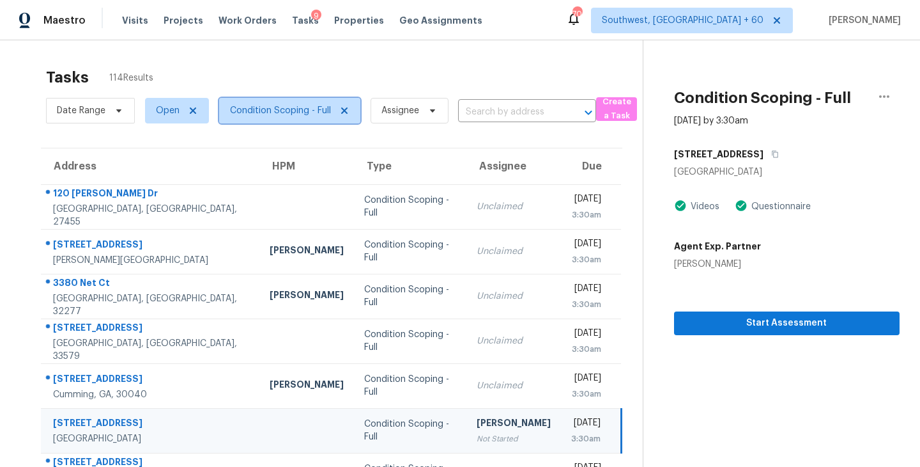
click at [313, 116] on span "Condition Scoping - Full" at bounding box center [280, 110] width 101 height 13
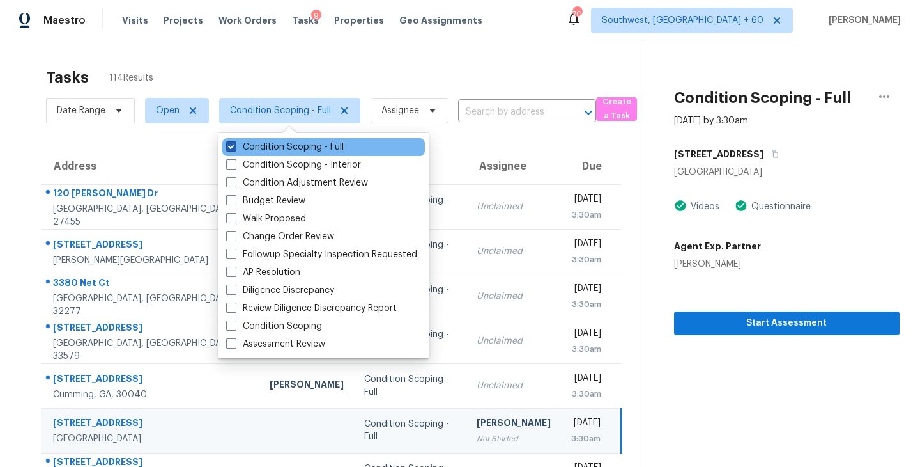
click at [313, 142] on label "Condition Scoping - Full" at bounding box center [285, 147] width 118 height 13
click at [235, 142] on input "Condition Scoping - Full" at bounding box center [230, 145] width 8 height 8
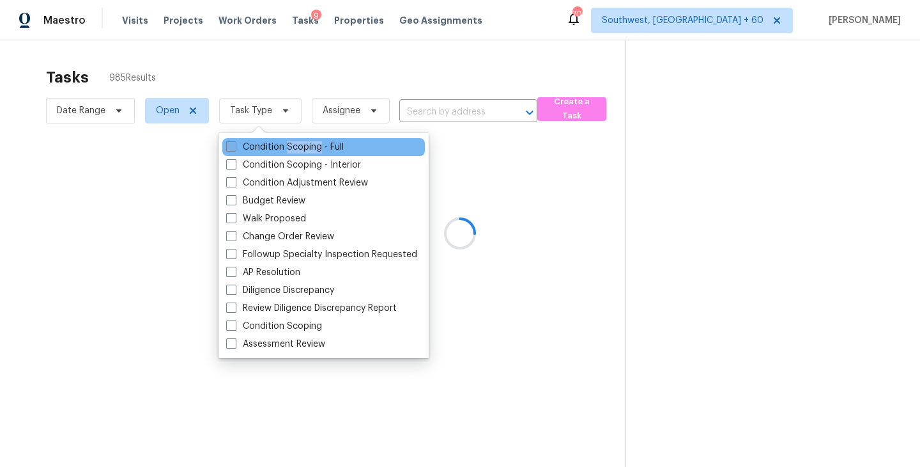
click at [313, 142] on label "Condition Scoping - Full" at bounding box center [285, 147] width 118 height 13
click at [235, 142] on input "Condition Scoping - Full" at bounding box center [230, 145] width 8 height 8
checkbox input "true"
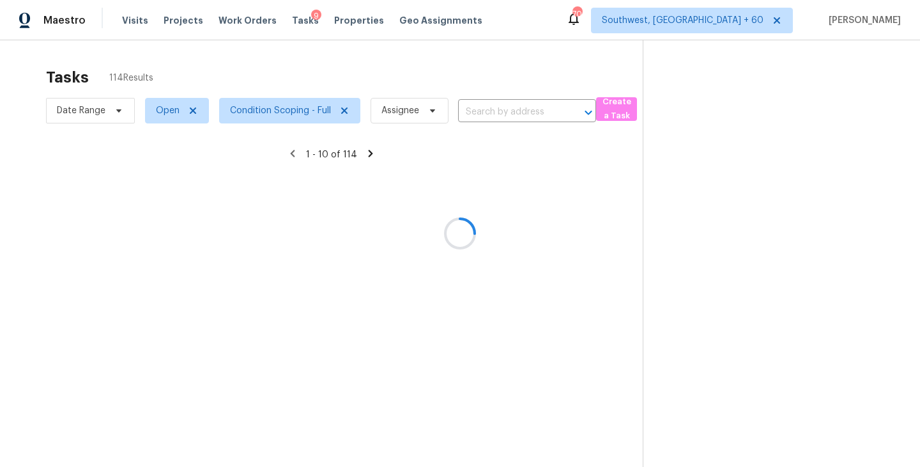
click at [619, 166] on div at bounding box center [460, 233] width 920 height 467
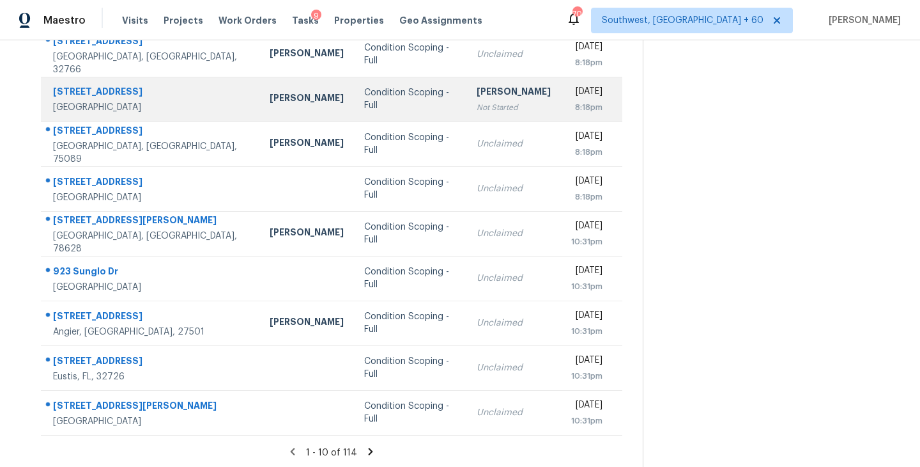
scroll to position [199, 0]
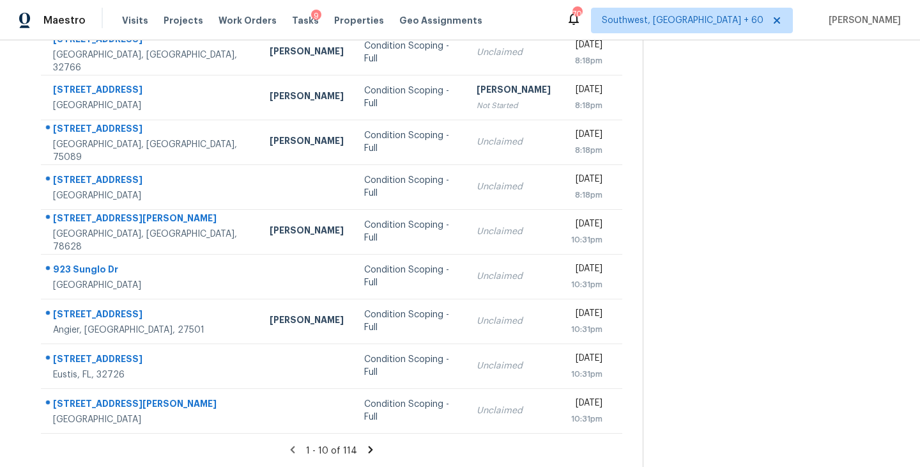
click at [367, 449] on icon at bounding box center [371, 450] width 12 height 12
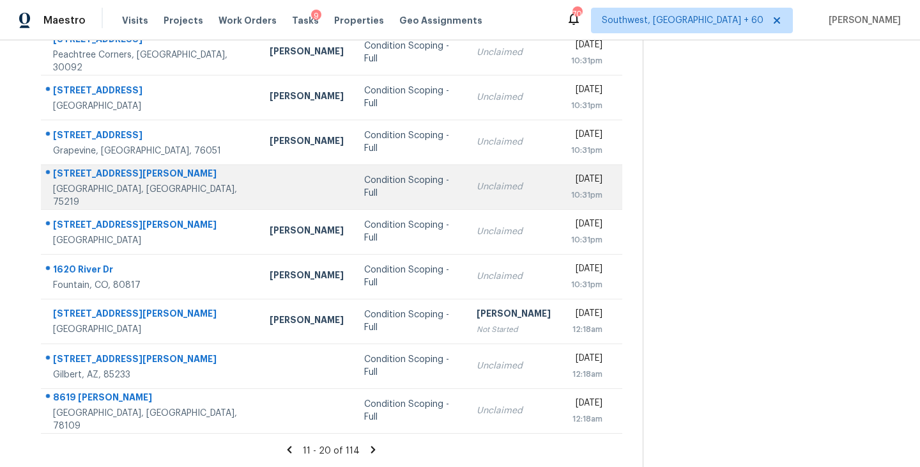
click at [398, 189] on td "Condition Scoping - Full" at bounding box center [410, 186] width 113 height 45
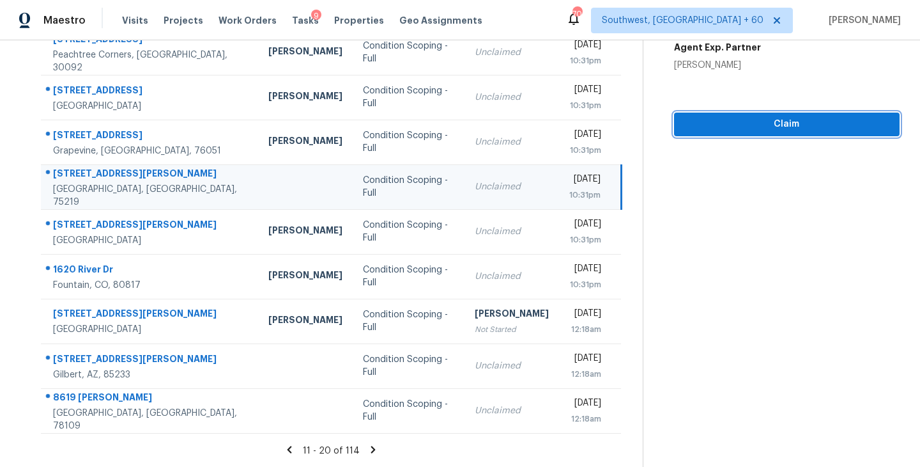
click at [754, 127] on span "Claim" at bounding box center [787, 124] width 205 height 16
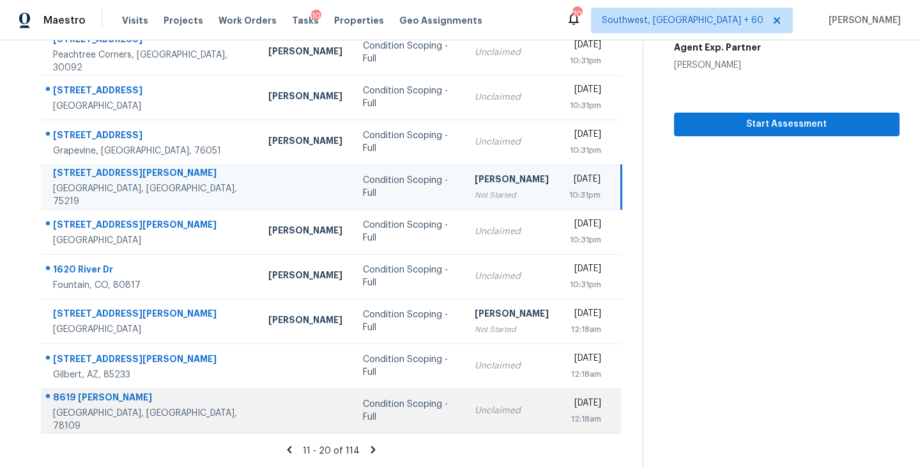
click at [465, 410] on td "Unclaimed" at bounding box center [512, 410] width 95 height 45
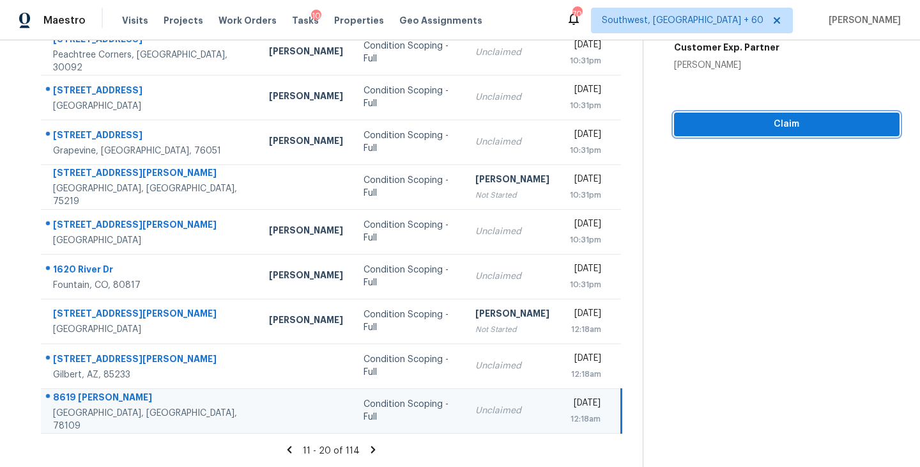
click at [813, 126] on span "Claim" at bounding box center [787, 124] width 205 height 16
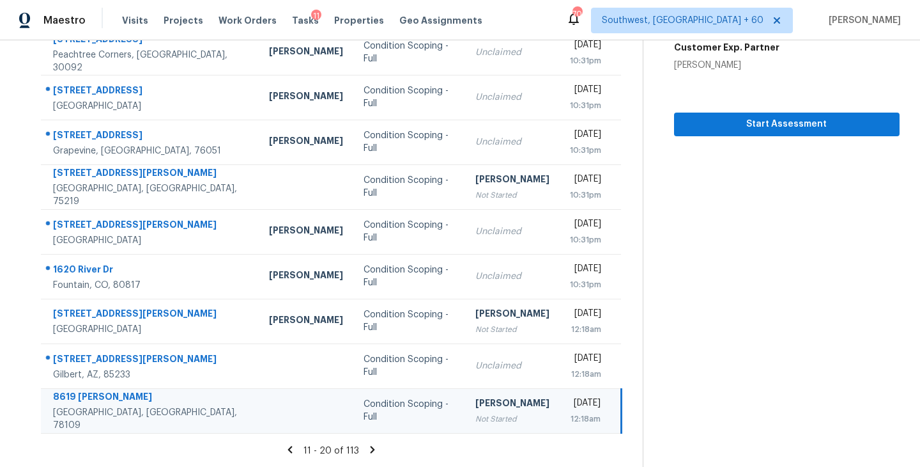
click at [371, 447] on icon at bounding box center [373, 449] width 4 height 7
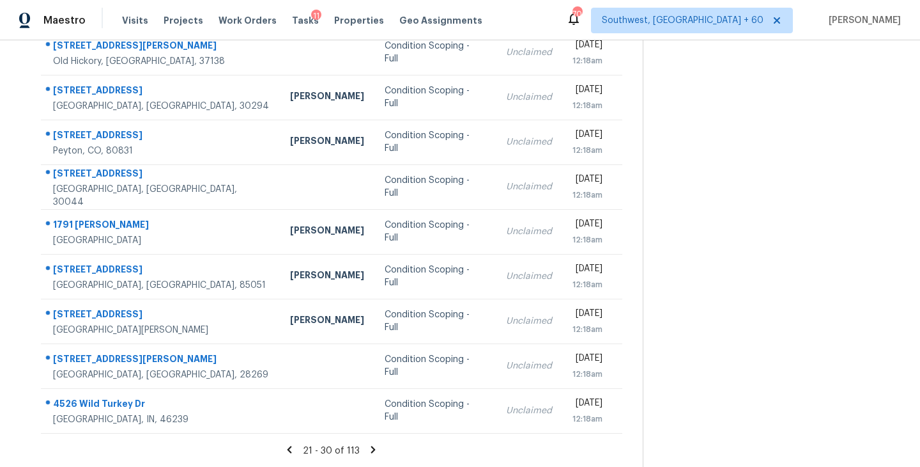
click at [374, 447] on icon at bounding box center [374, 450] width 12 height 12
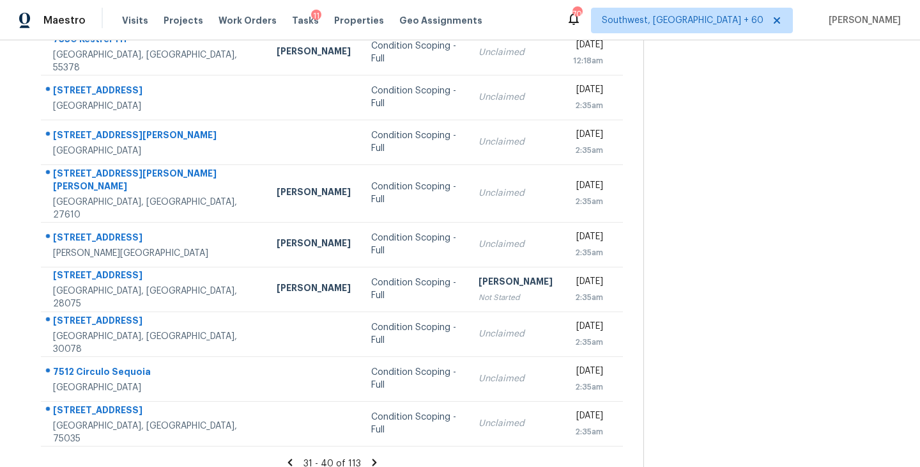
click at [372, 458] on icon at bounding box center [374, 461] width 4 height 7
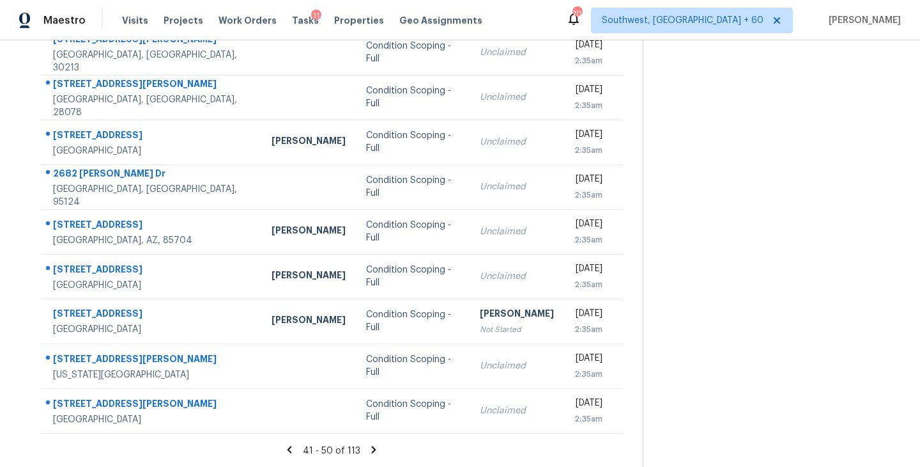
click at [372, 446] on icon at bounding box center [374, 449] width 4 height 7
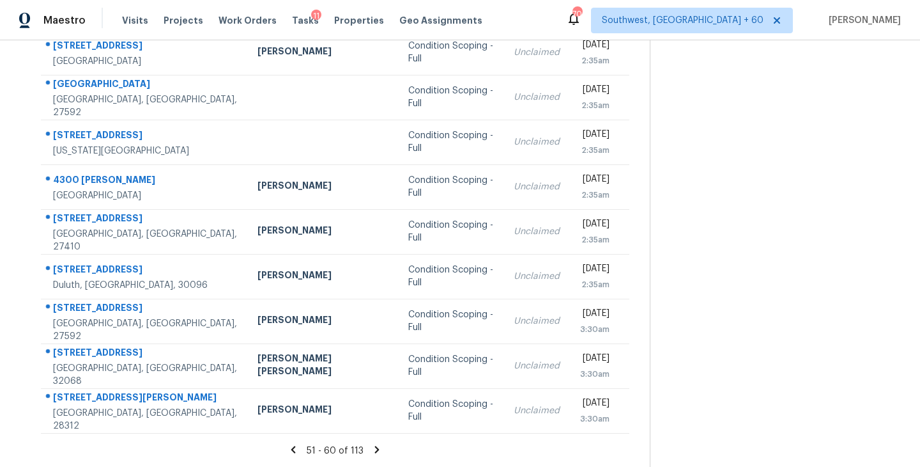
click at [375, 451] on icon at bounding box center [377, 449] width 4 height 7
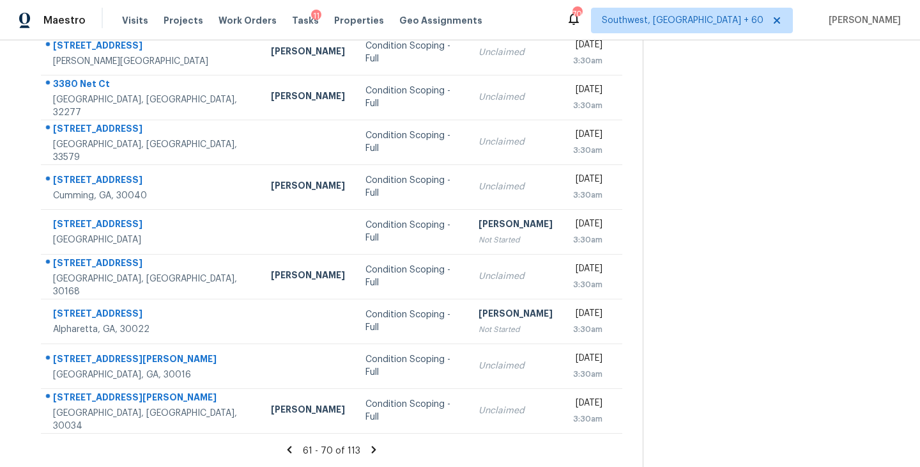
click at [372, 449] on icon at bounding box center [374, 449] width 4 height 7
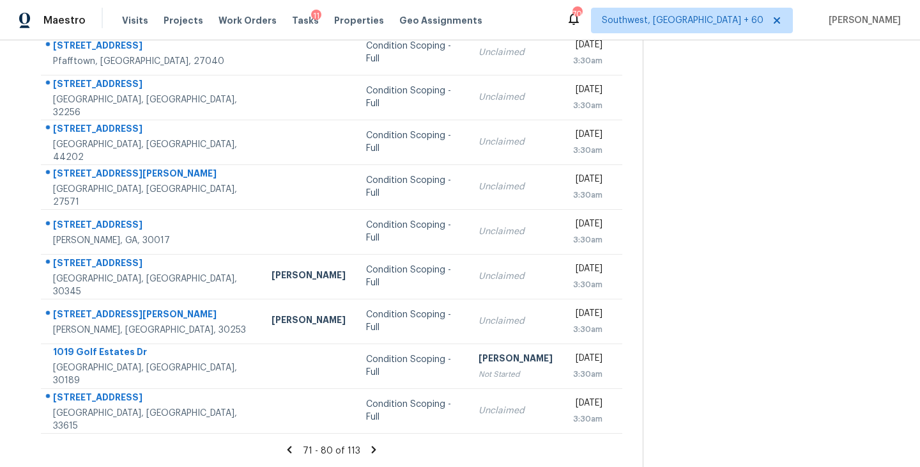
click at [373, 449] on icon at bounding box center [374, 449] width 4 height 7
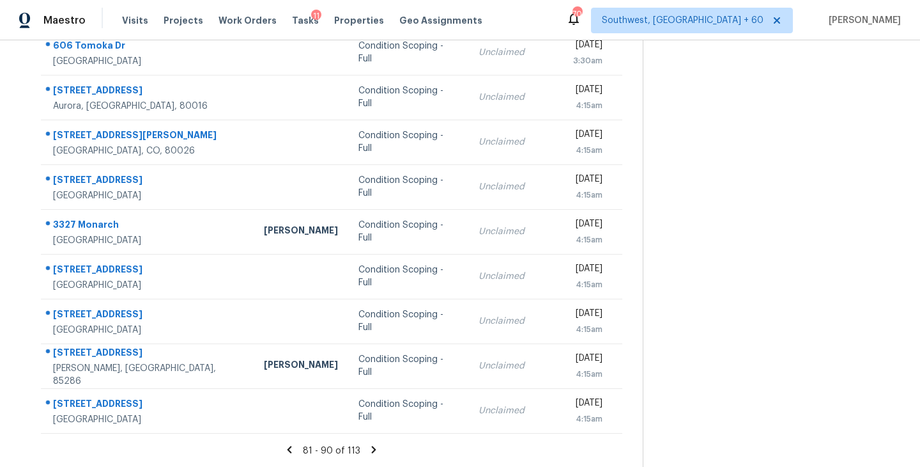
click at [373, 446] on icon at bounding box center [374, 450] width 12 height 12
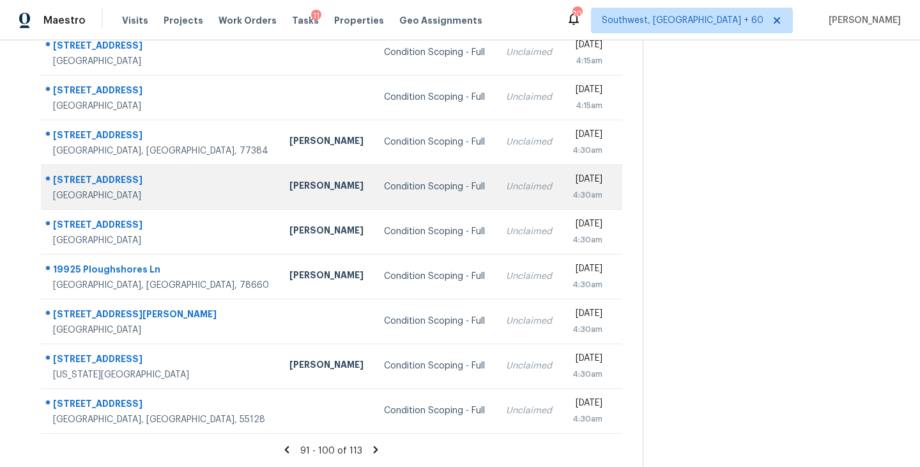
click at [384, 185] on div "Condition Scoping - Full" at bounding box center [434, 186] width 101 height 13
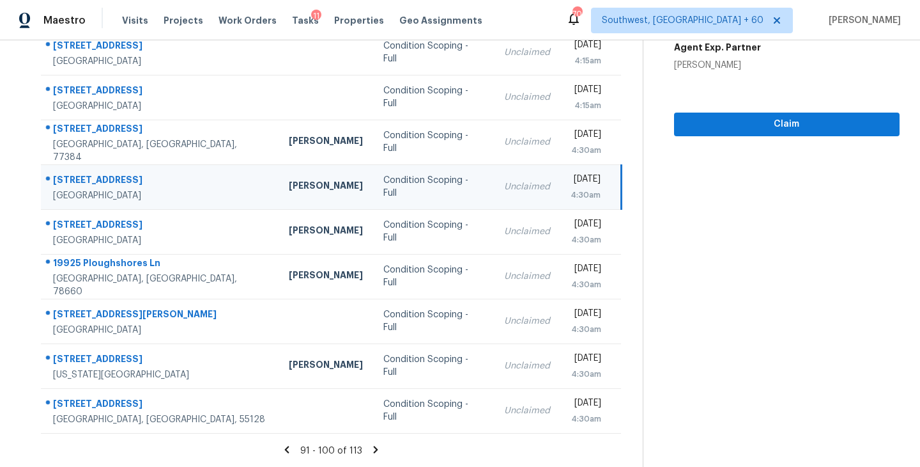
click at [402, 191] on div "Condition Scoping - Full" at bounding box center [434, 187] width 100 height 26
click at [430, 184] on div "Condition Scoping - Full" at bounding box center [434, 187] width 100 height 26
click at [748, 129] on span "Claim" at bounding box center [787, 124] width 205 height 16
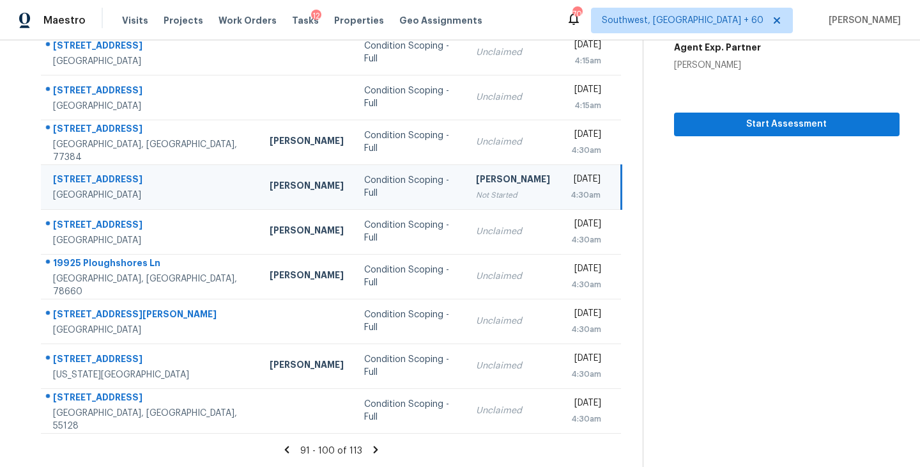
click at [374, 452] on icon at bounding box center [376, 450] width 12 height 12
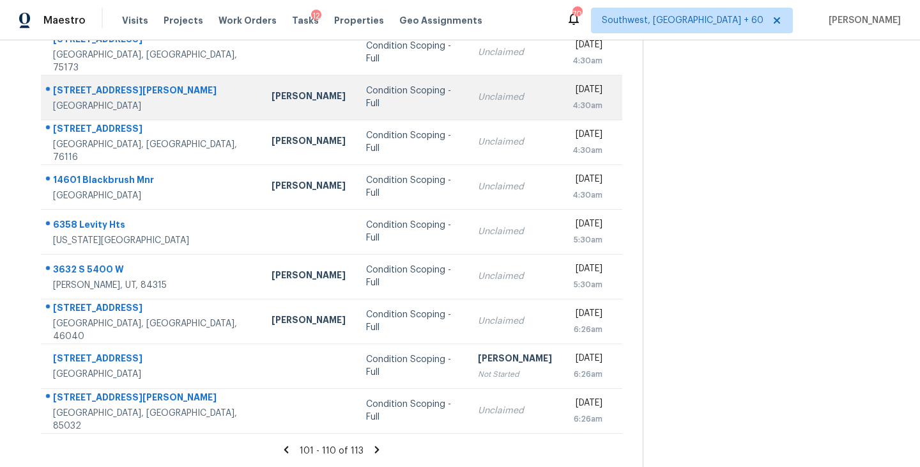
click at [382, 89] on td "Condition Scoping - Full" at bounding box center [412, 97] width 112 height 45
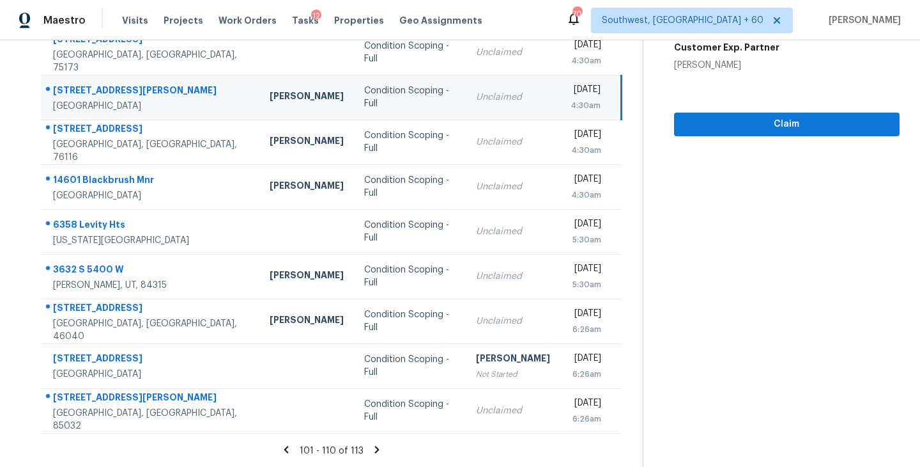
click at [476, 98] on div "Unclaimed" at bounding box center [513, 97] width 74 height 13
click at [767, 123] on span "Claim" at bounding box center [787, 124] width 205 height 16
click at [377, 452] on icon at bounding box center [377, 450] width 12 height 12
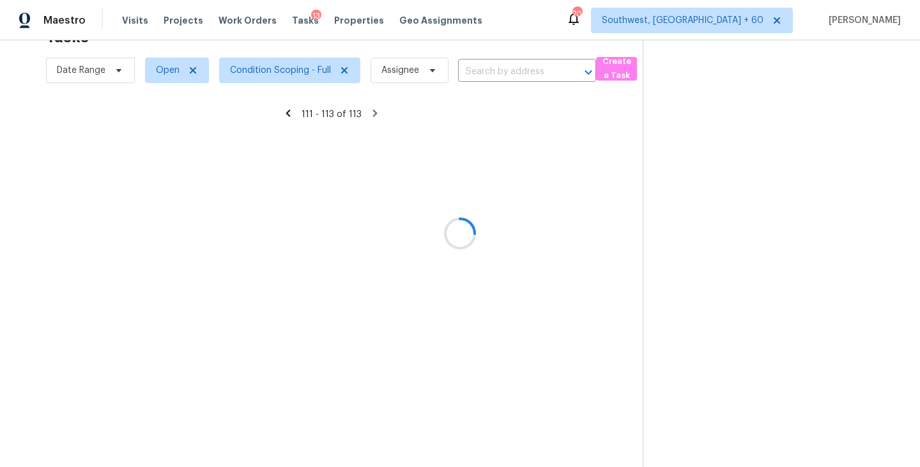
scroll to position [40, 0]
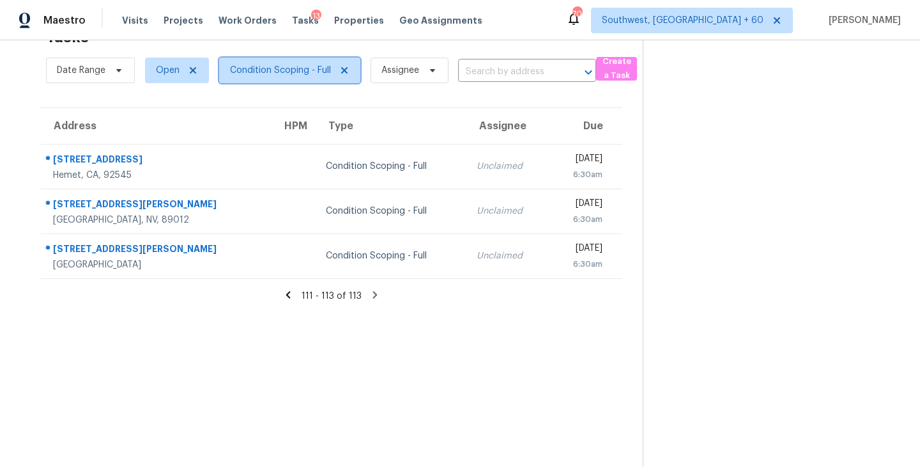
click at [307, 81] on span "Condition Scoping - Full" at bounding box center [289, 71] width 141 height 26
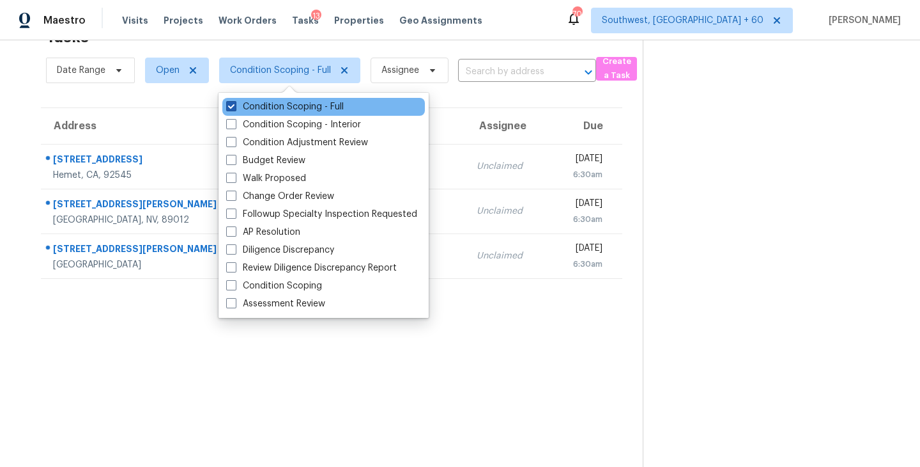
click at [308, 105] on label "Condition Scoping - Full" at bounding box center [285, 106] width 118 height 13
click at [235, 105] on input "Condition Scoping - Full" at bounding box center [230, 104] width 8 height 8
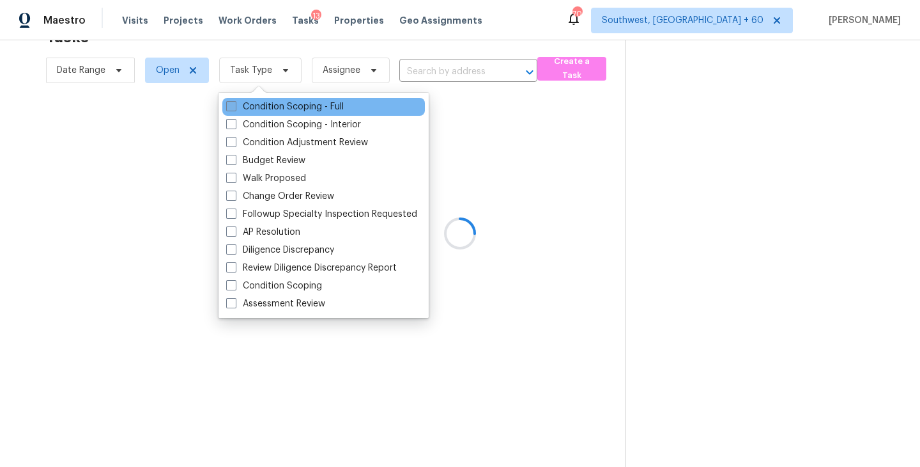
click at [308, 105] on label "Condition Scoping - Full" at bounding box center [285, 106] width 118 height 13
click at [235, 105] on input "Condition Scoping - Full" at bounding box center [230, 104] width 8 height 8
checkbox input "true"
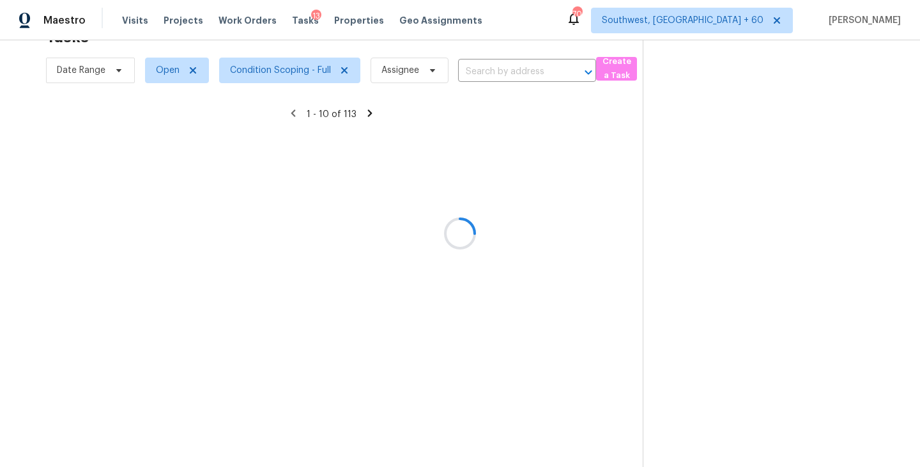
click at [581, 175] on div at bounding box center [460, 233] width 920 height 467
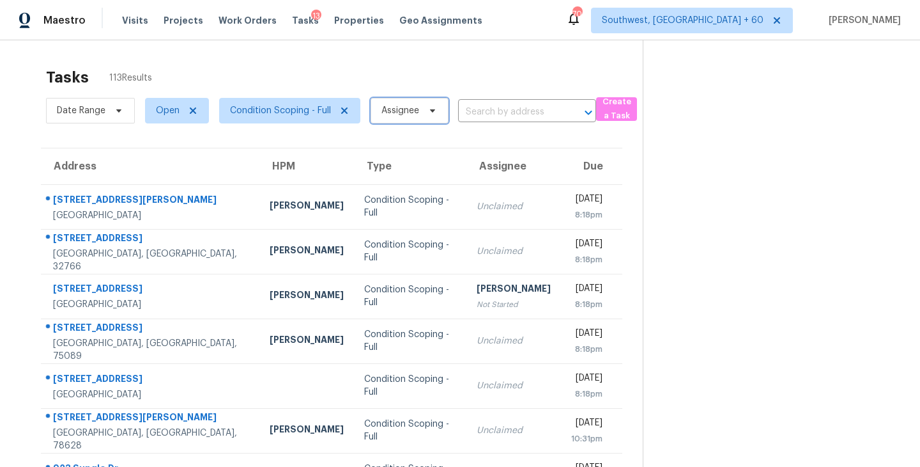
click at [422, 110] on span "Assignee" at bounding box center [410, 111] width 78 height 26
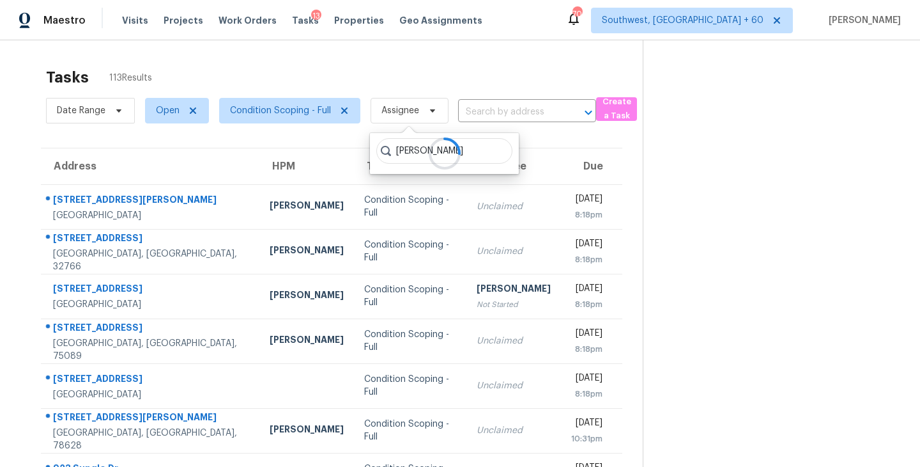
type input "[PERSON_NAME]"
click at [716, 159] on section at bounding box center [771, 353] width 257 height 626
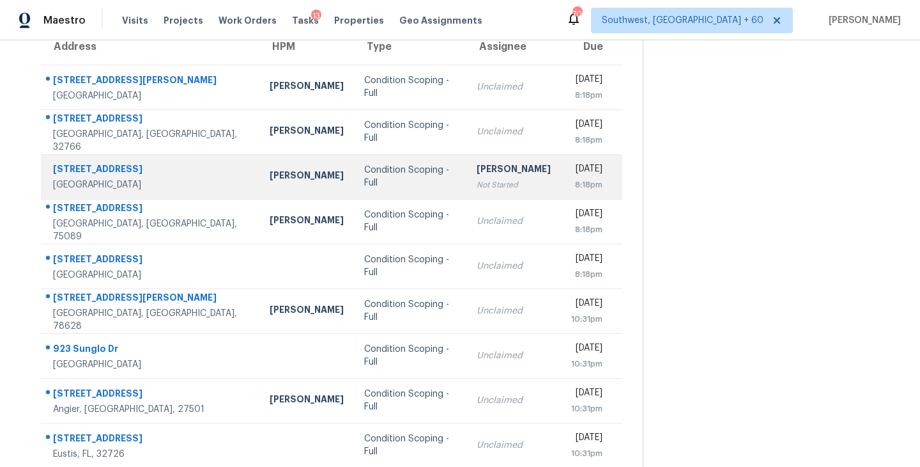
scroll to position [199, 0]
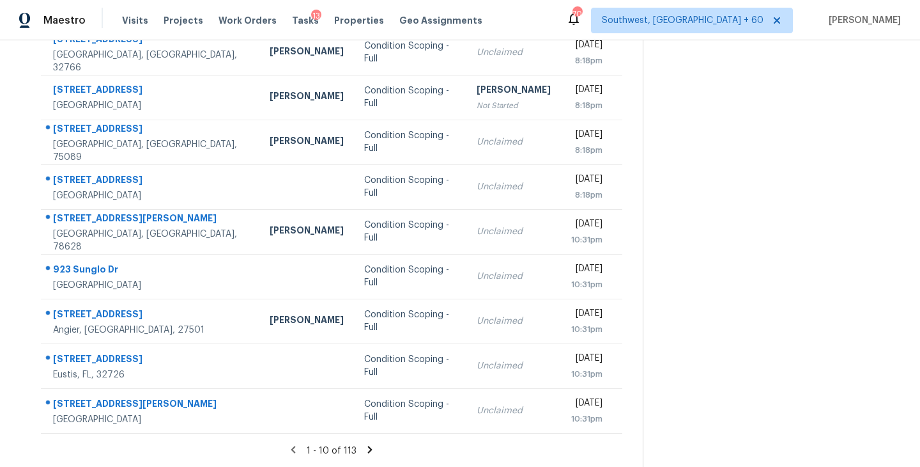
click at [369, 452] on icon at bounding box center [370, 450] width 12 height 12
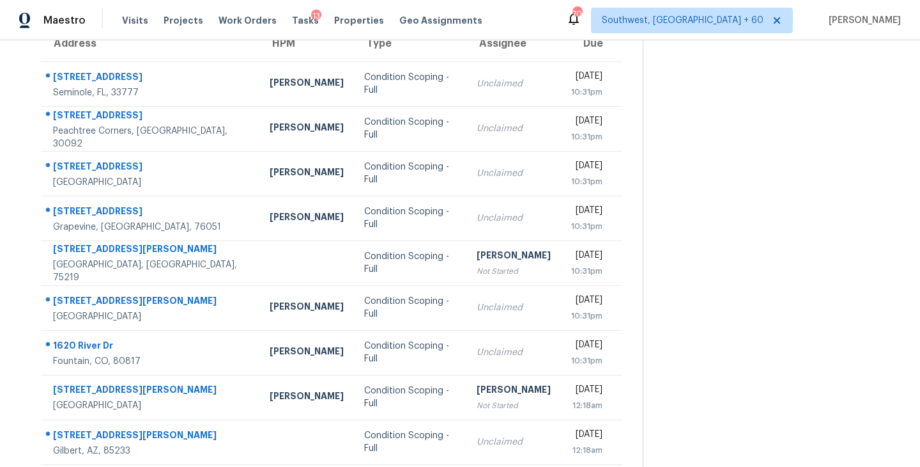
scroll to position [0, 0]
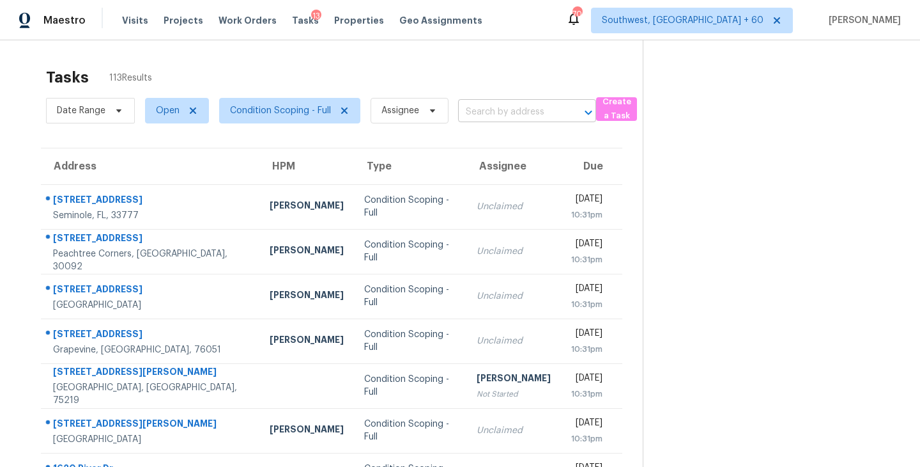
click at [481, 104] on input "text" at bounding box center [509, 112] width 102 height 20
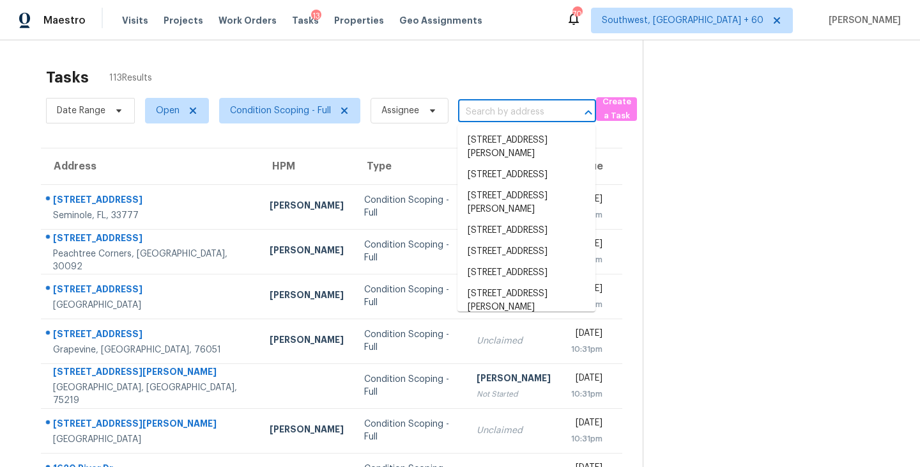
paste input "[STREET_ADDRESS][PERSON_NAME]"
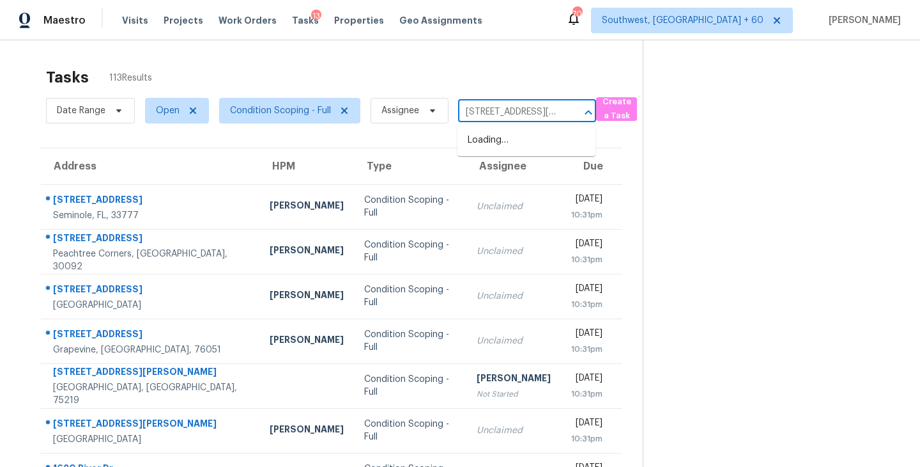
scroll to position [0, 61]
type input "[STREET_ADDRESS][PERSON_NAME]"
click at [542, 79] on div "Tasks 113 Results" at bounding box center [344, 77] width 597 height 33
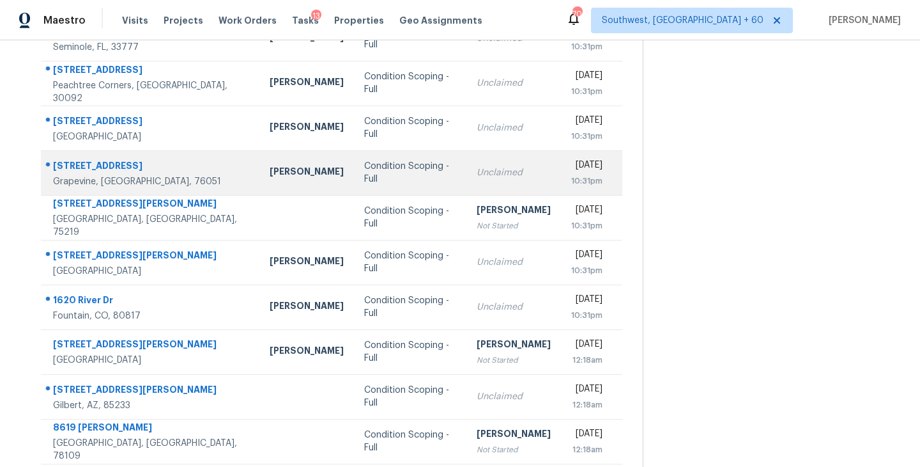
scroll to position [199, 0]
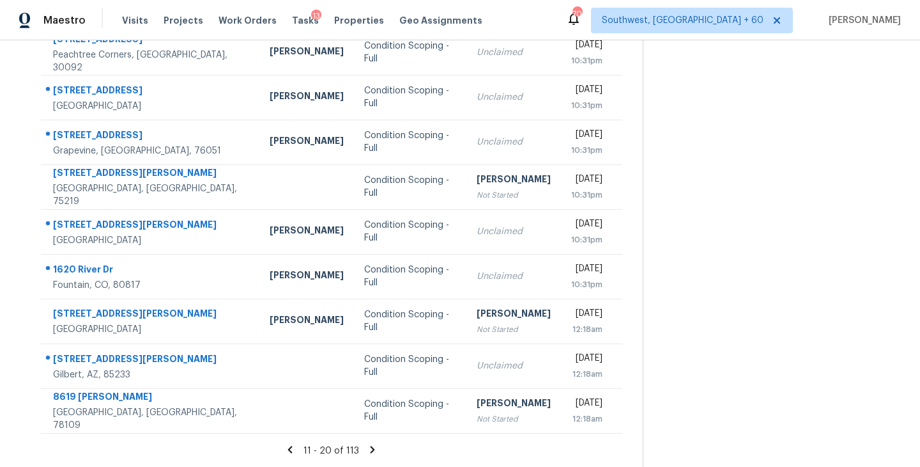
click at [371, 449] on icon at bounding box center [373, 449] width 4 height 7
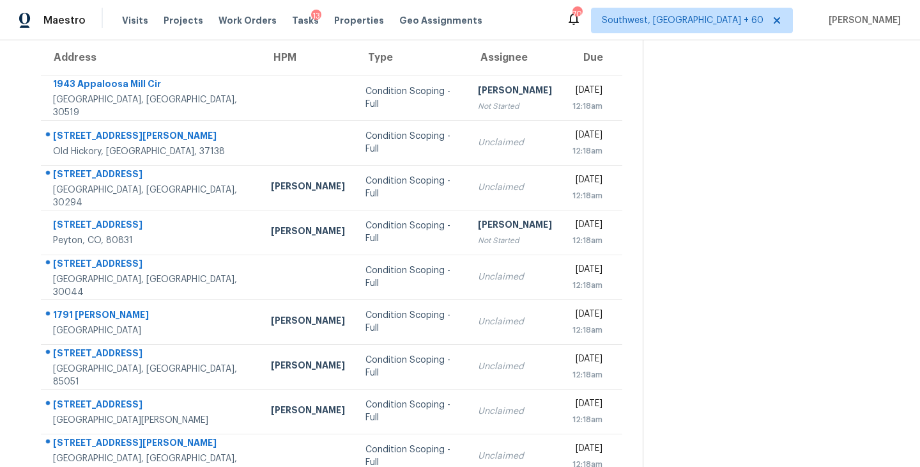
scroll to position [106, 0]
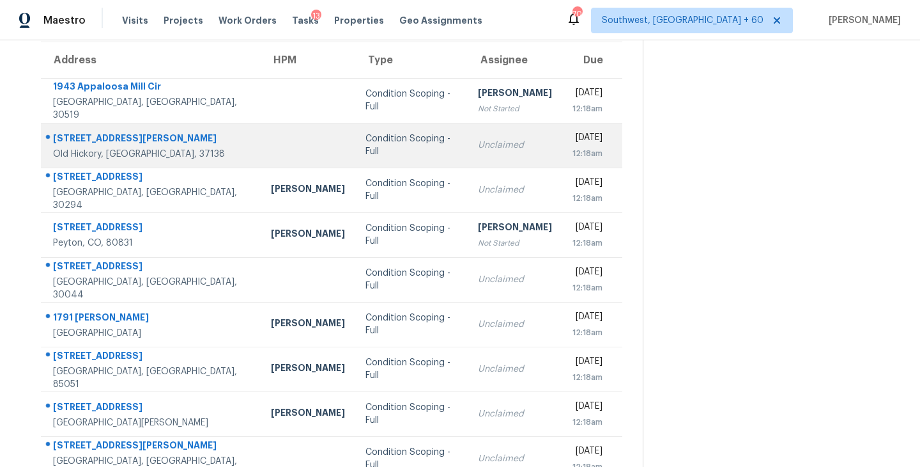
click at [392, 150] on div "Condition Scoping - Full" at bounding box center [412, 145] width 92 height 26
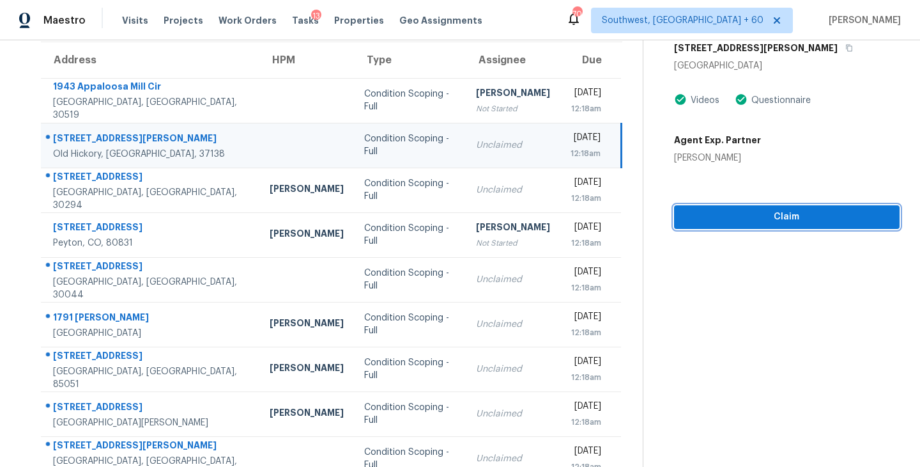
click at [800, 221] on span "Claim" at bounding box center [787, 217] width 205 height 16
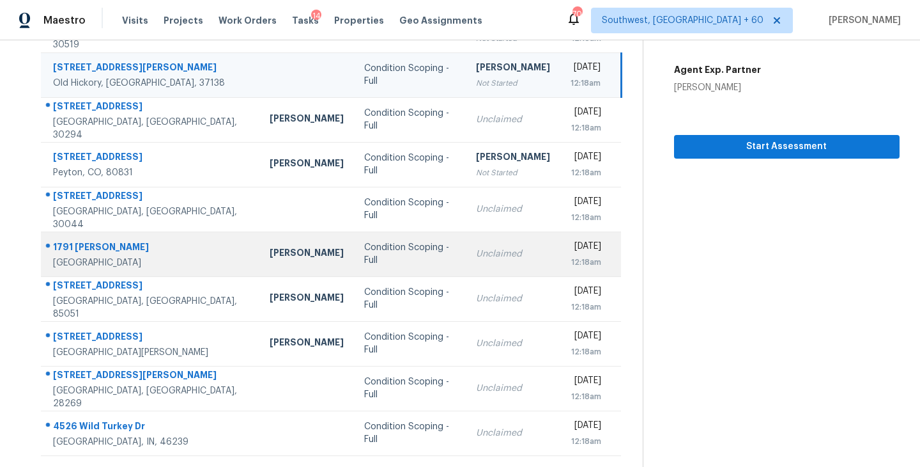
scroll to position [199, 0]
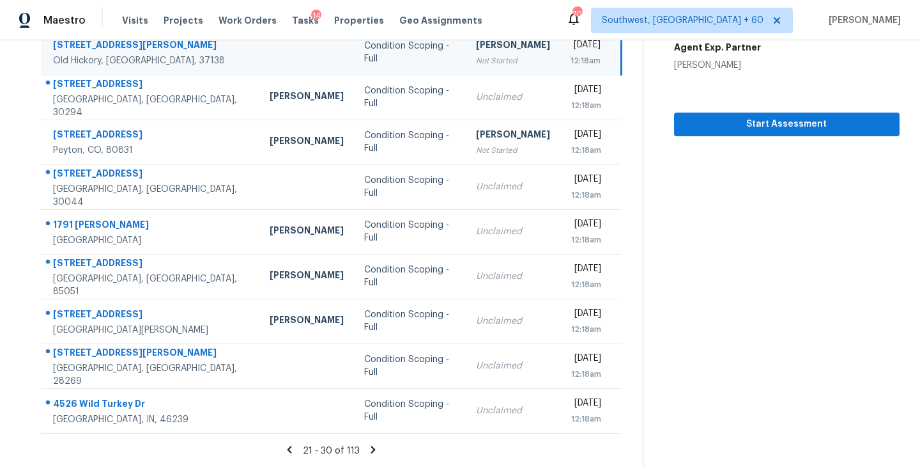
click at [373, 444] on icon at bounding box center [374, 450] width 12 height 12
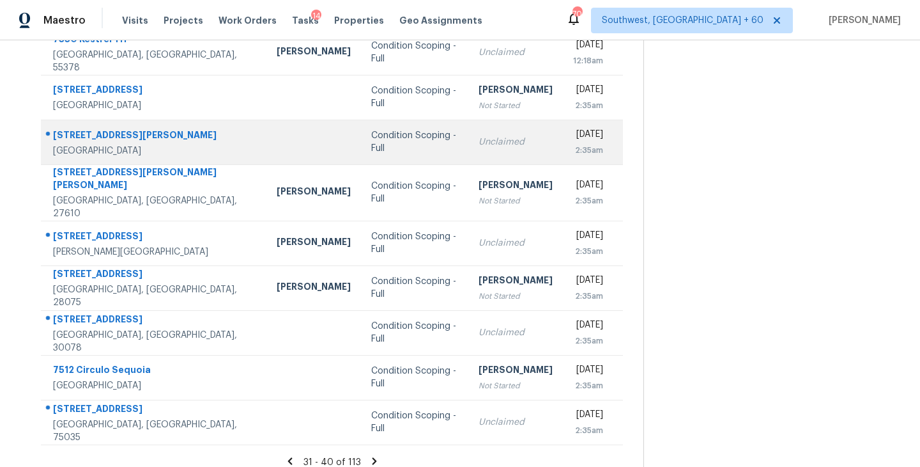
click at [400, 144] on td "Condition Scoping - Full" at bounding box center [414, 142] width 107 height 45
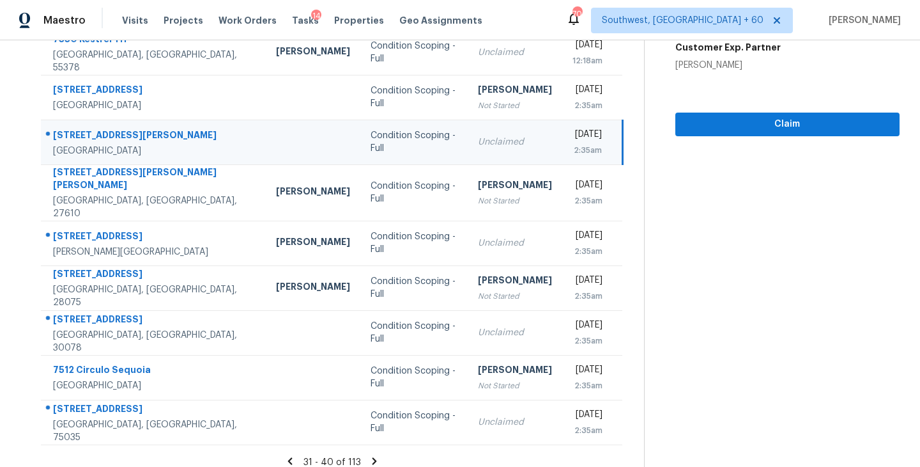
click at [478, 141] on div "Unclaimed" at bounding box center [515, 142] width 74 height 13
click at [737, 128] on span "Claim" at bounding box center [788, 124] width 204 height 16
click at [372, 457] on icon at bounding box center [374, 460] width 4 height 7
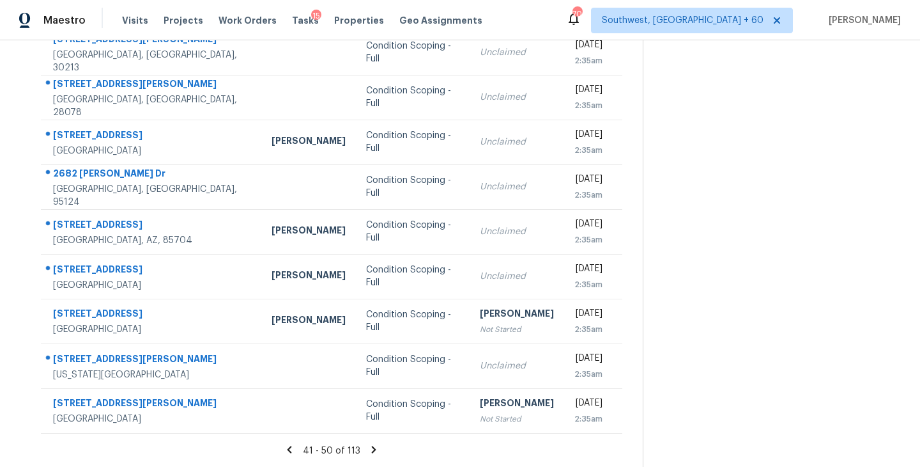
click at [369, 449] on icon at bounding box center [374, 450] width 12 height 12
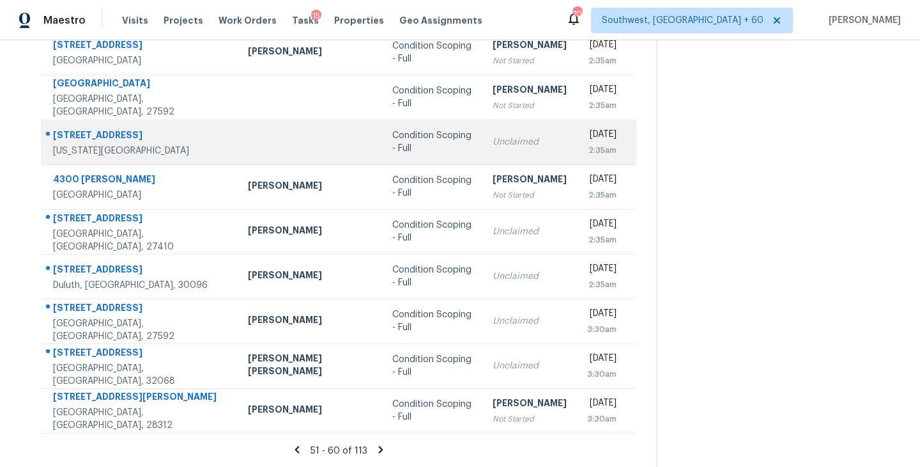
click at [433, 144] on td "Condition Scoping - Full" at bounding box center [432, 142] width 101 height 45
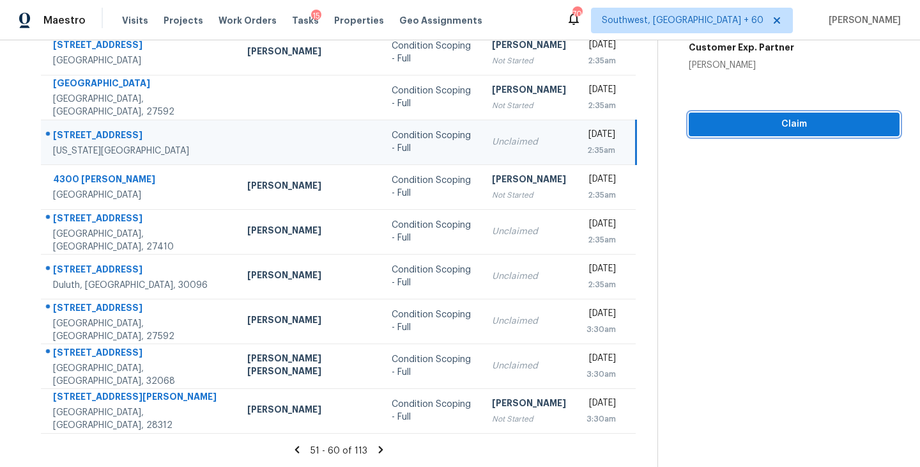
click at [785, 125] on span "Claim" at bounding box center [794, 124] width 190 height 16
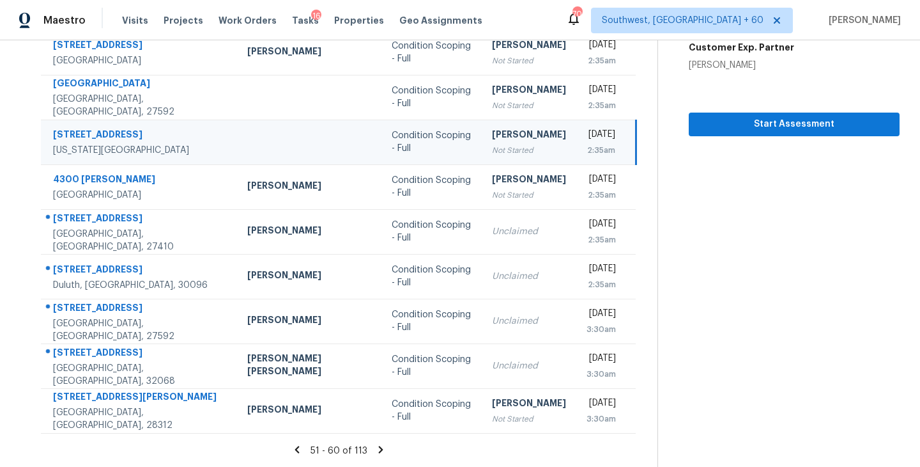
click at [375, 449] on icon at bounding box center [381, 450] width 12 height 12
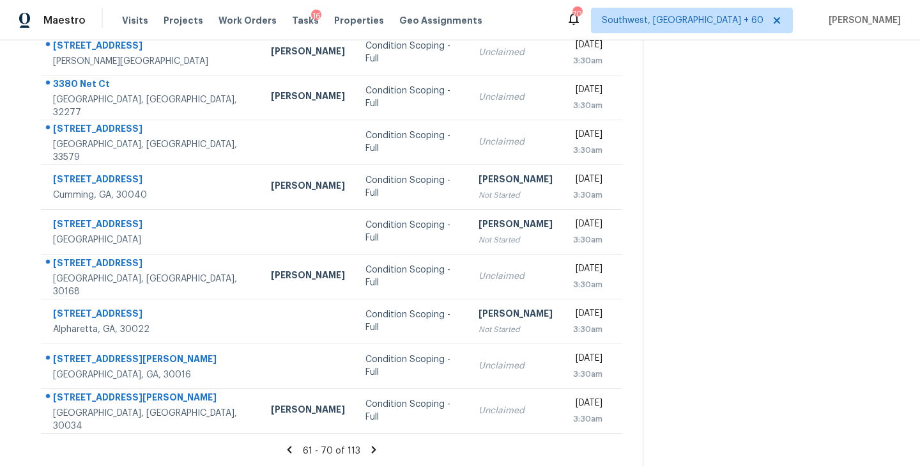
click at [372, 452] on icon at bounding box center [374, 449] width 4 height 7
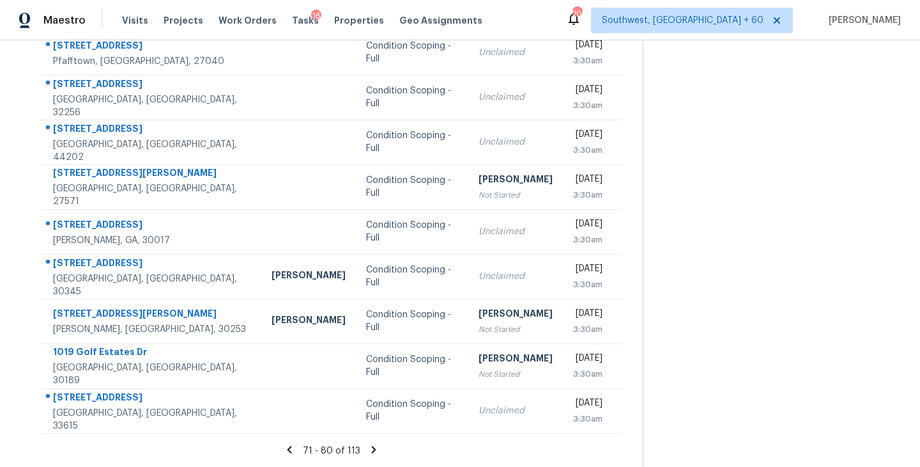
click at [372, 450] on icon at bounding box center [374, 449] width 4 height 7
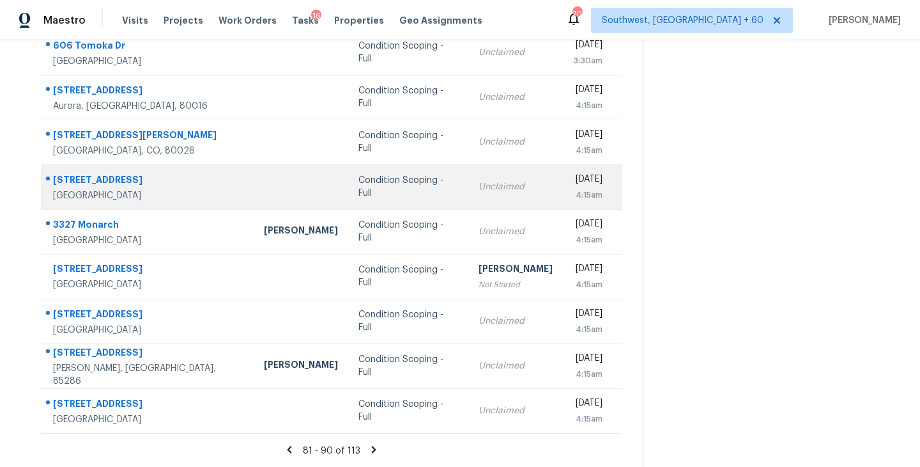
click at [394, 192] on td "Condition Scoping - Full" at bounding box center [408, 186] width 120 height 45
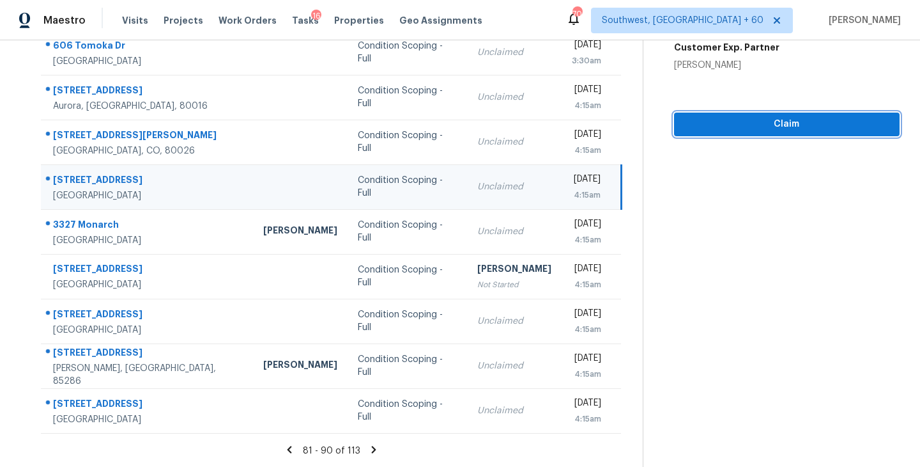
click at [779, 133] on button "Claim" at bounding box center [787, 125] width 226 height 24
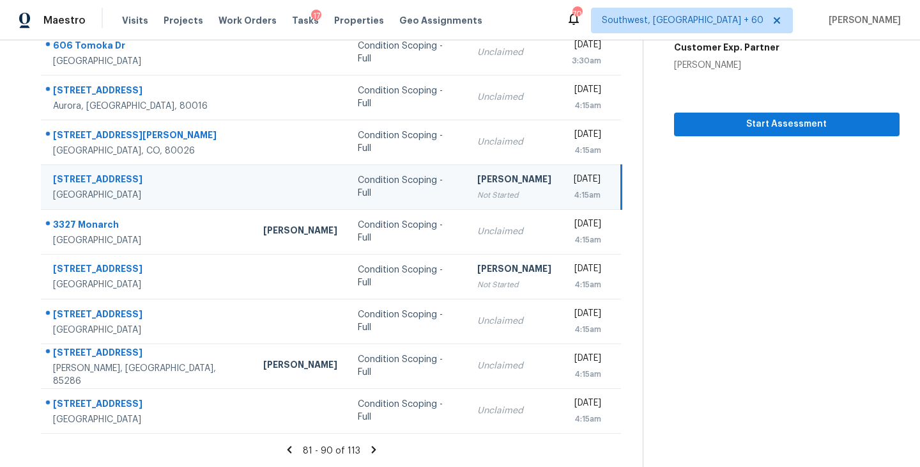
click at [369, 449] on icon at bounding box center [374, 450] width 12 height 12
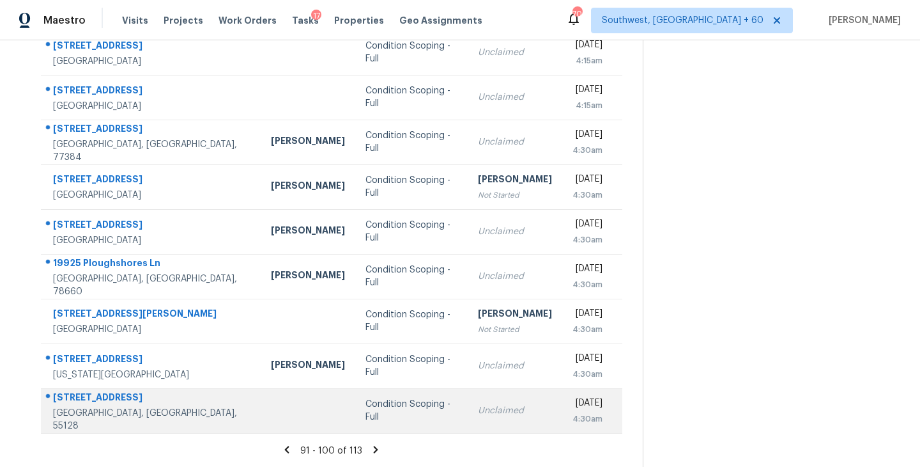
click at [389, 414] on div "Condition Scoping - Full" at bounding box center [412, 411] width 92 height 26
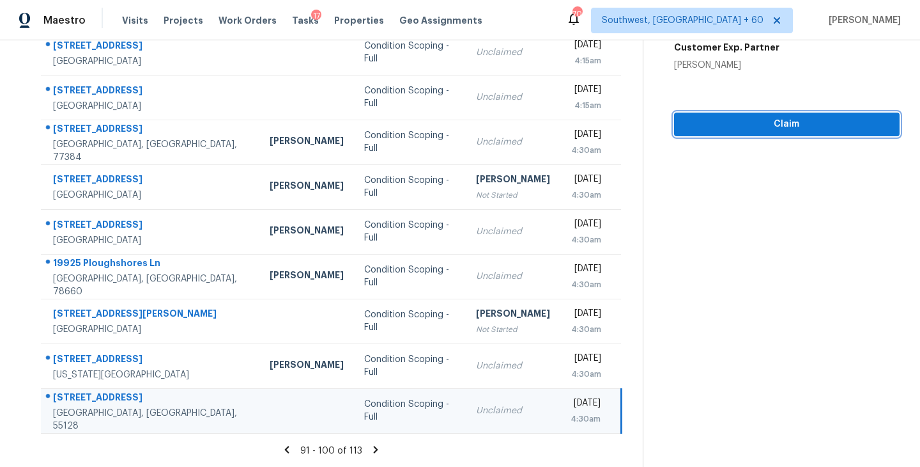
click at [773, 132] on button "Claim" at bounding box center [787, 125] width 226 height 24
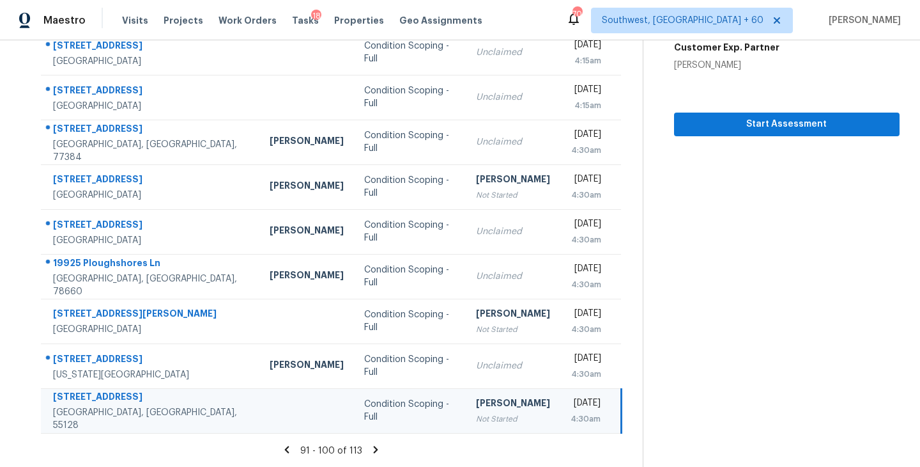
click at [375, 451] on icon at bounding box center [376, 449] width 4 height 7
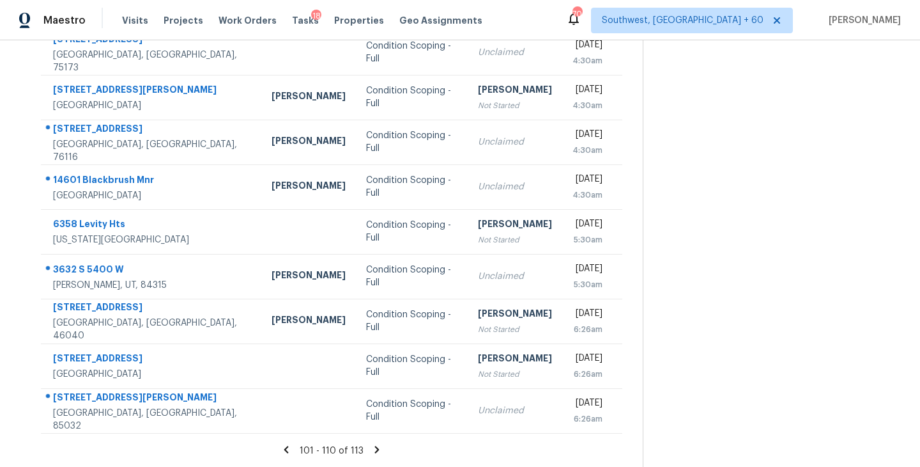
click at [373, 448] on icon at bounding box center [377, 450] width 12 height 12
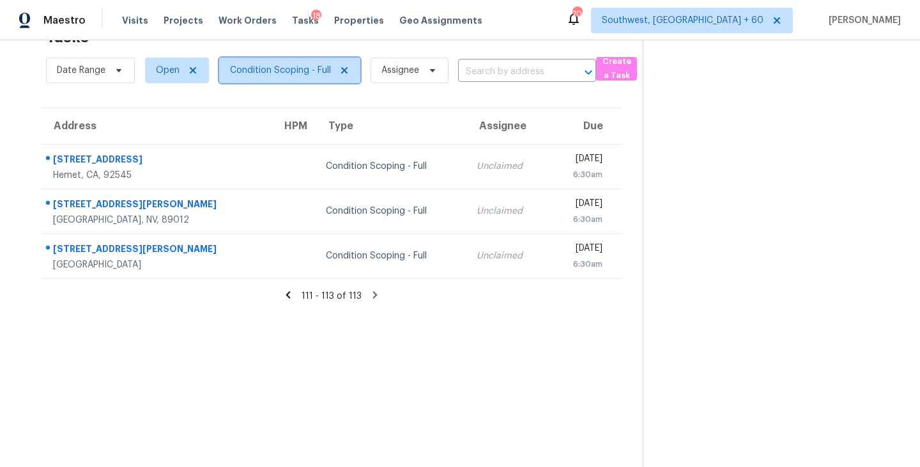
click at [317, 81] on span "Condition Scoping - Full" at bounding box center [289, 71] width 141 height 26
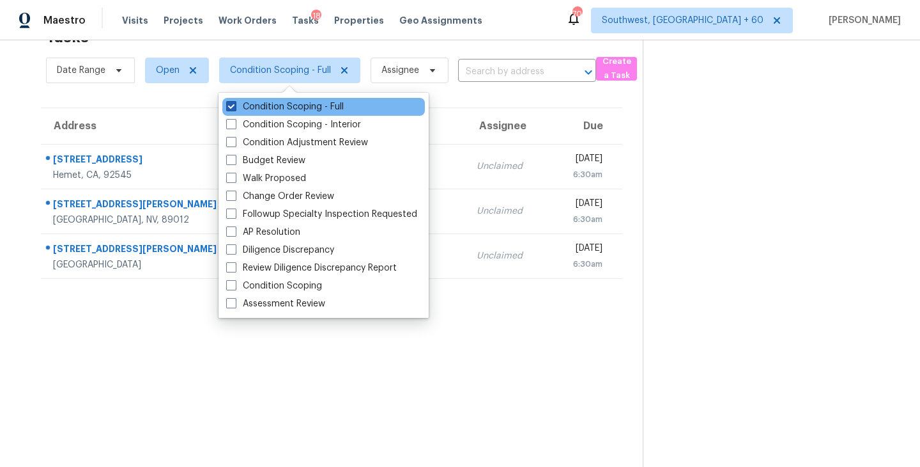
click at [317, 107] on label "Condition Scoping - Full" at bounding box center [285, 106] width 118 height 13
click at [235, 107] on input "Condition Scoping - Full" at bounding box center [230, 104] width 8 height 8
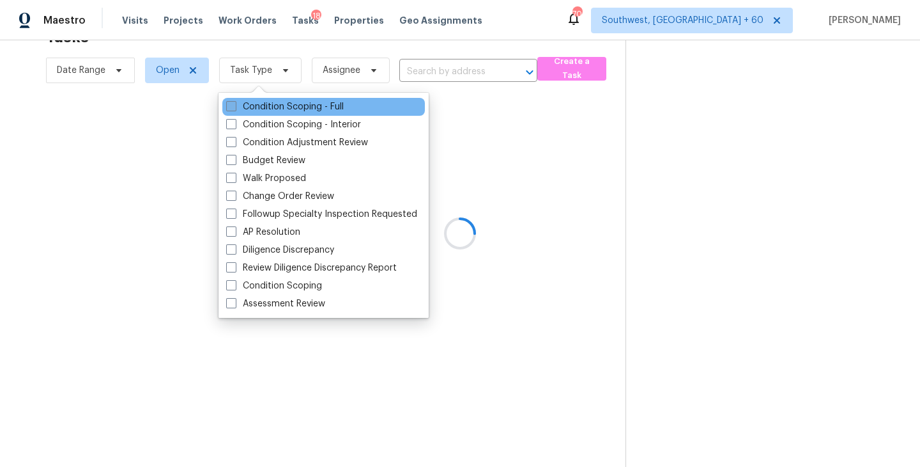
click at [317, 107] on label "Condition Scoping - Full" at bounding box center [285, 106] width 118 height 13
click at [235, 107] on input "Condition Scoping - Full" at bounding box center [230, 104] width 8 height 8
checkbox input "true"
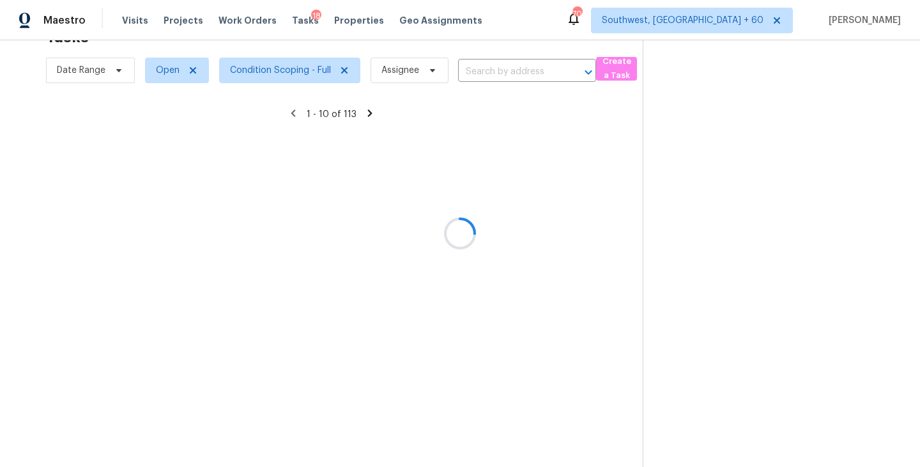
click at [628, 235] on div at bounding box center [460, 233] width 920 height 467
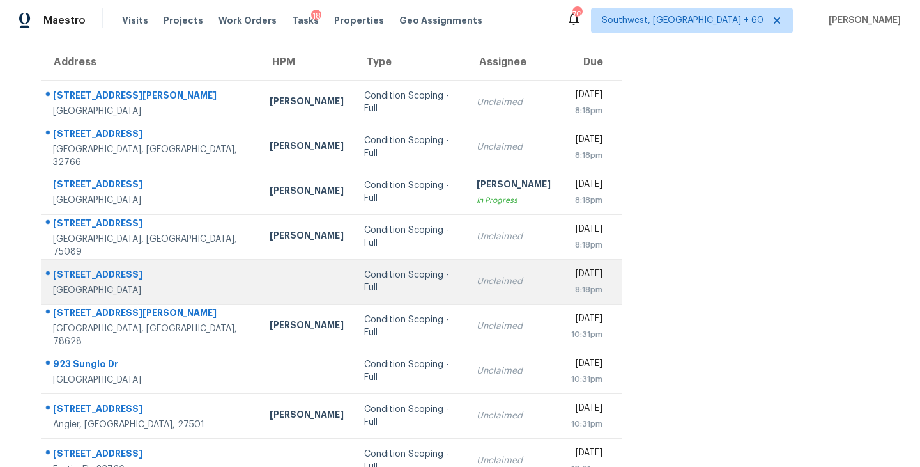
scroll to position [199, 0]
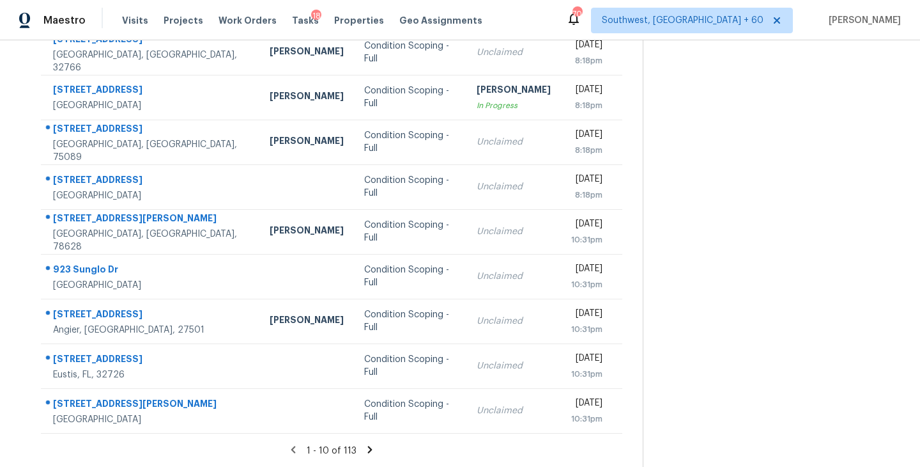
click at [369, 452] on icon at bounding box center [370, 450] width 12 height 12
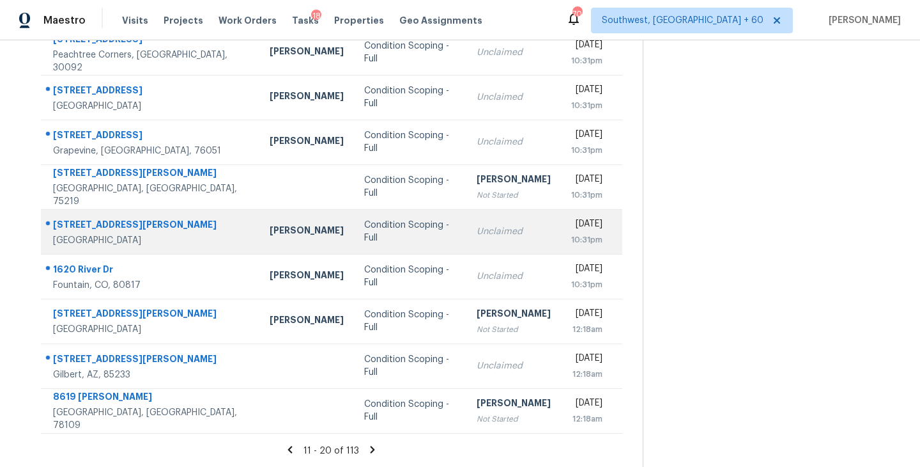
click at [384, 235] on div "Condition Scoping - Full" at bounding box center [410, 232] width 92 height 26
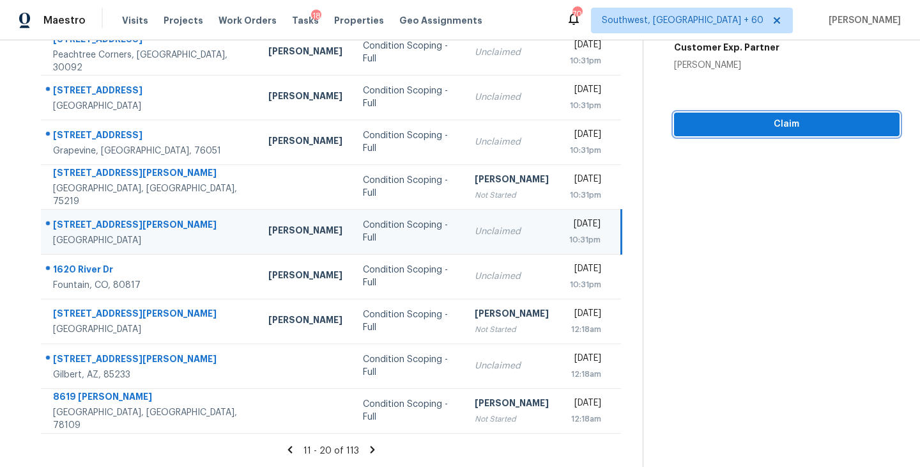
click at [782, 121] on span "Claim" at bounding box center [787, 124] width 205 height 16
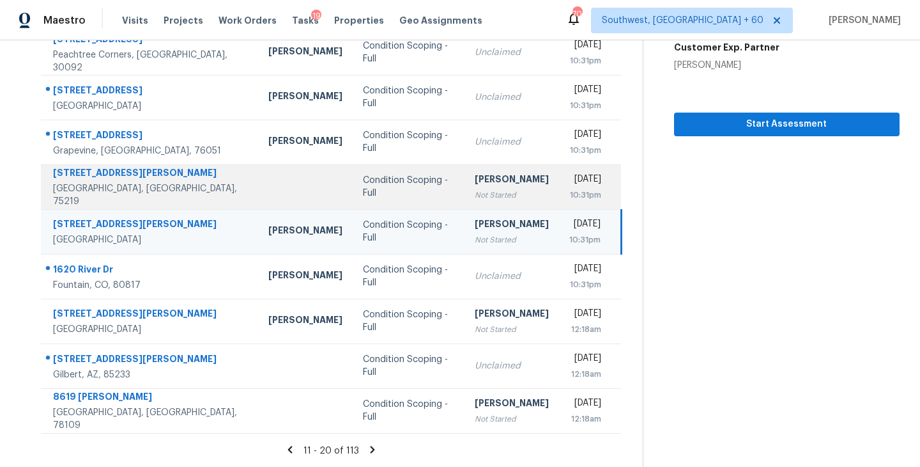
scroll to position [0, 0]
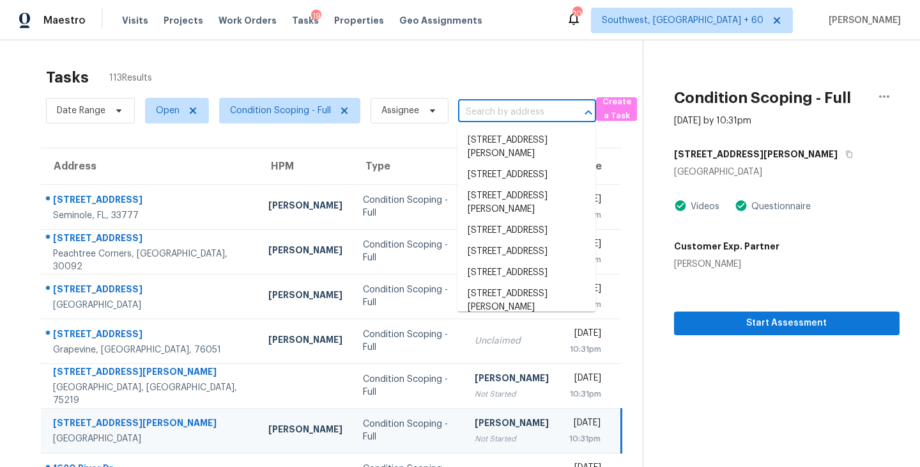
click at [506, 105] on input "text" at bounding box center [509, 112] width 102 height 20
paste input "[STREET_ADDRESS][PERSON_NAME]"
type input "[STREET_ADDRESS][PERSON_NAME]"
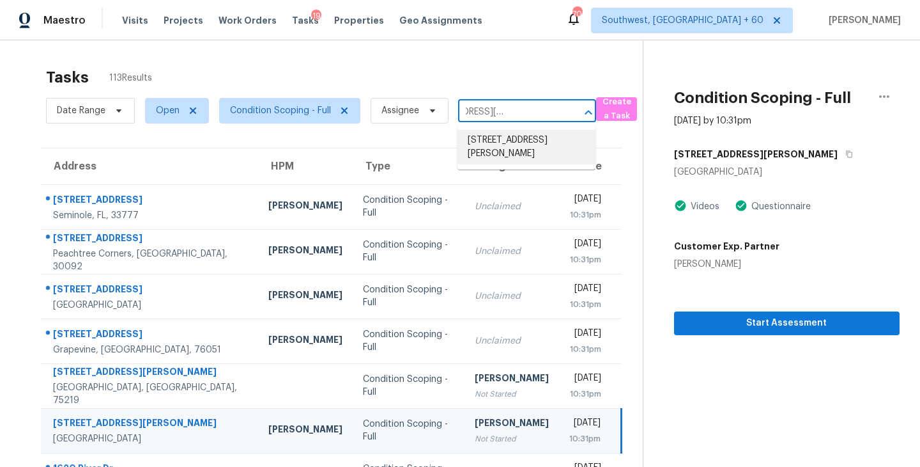
click at [509, 143] on li "[STREET_ADDRESS][PERSON_NAME]" at bounding box center [527, 147] width 138 height 35
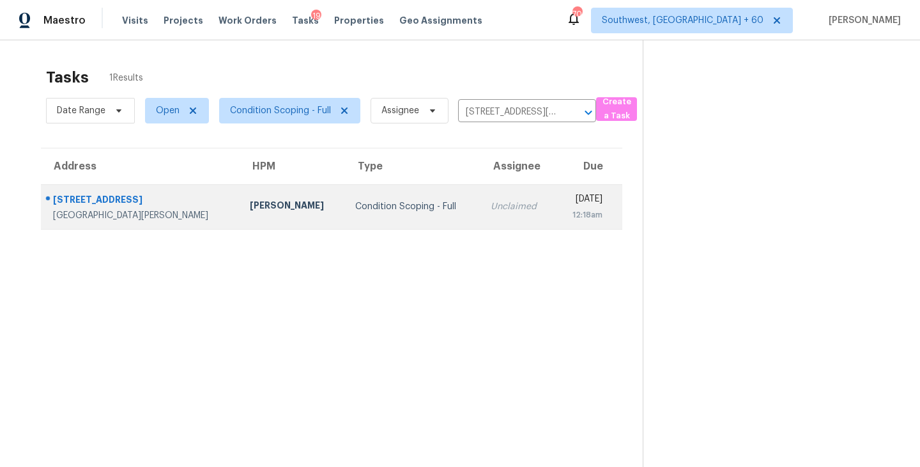
click at [358, 215] on td "Condition Scoping - Full" at bounding box center [413, 206] width 136 height 45
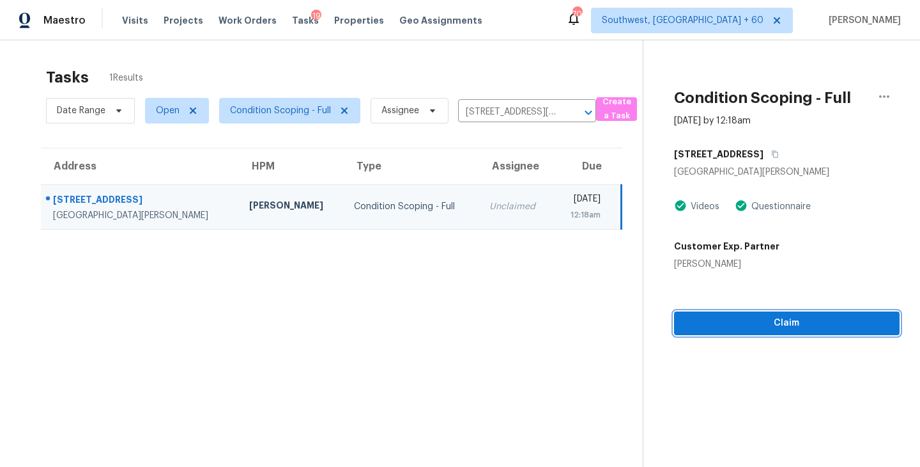
click at [809, 319] on span "Claim" at bounding box center [787, 323] width 205 height 16
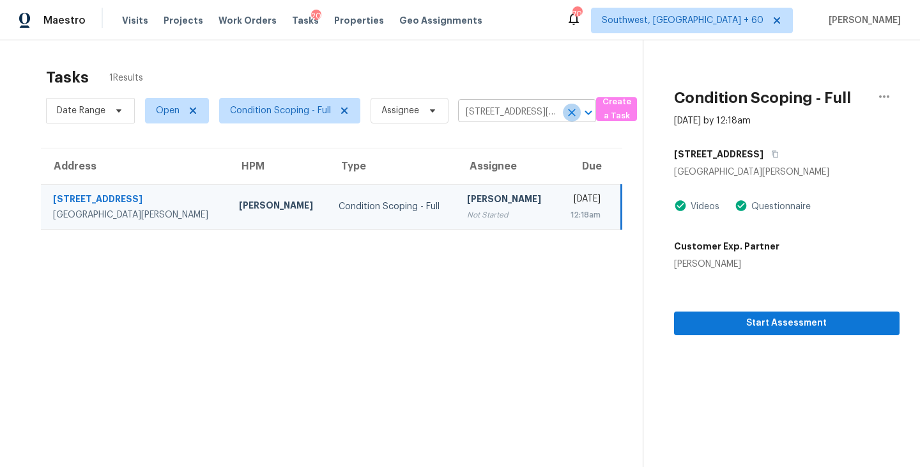
click at [571, 113] on icon "Clear" at bounding box center [572, 113] width 8 height 8
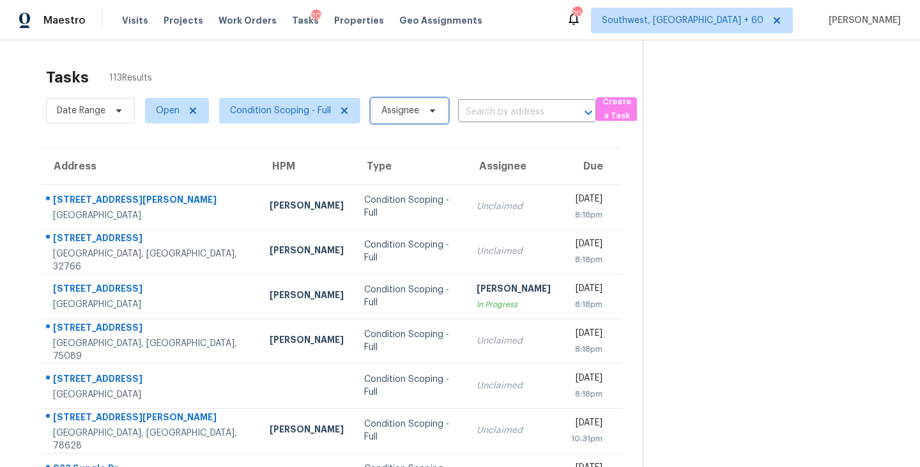
click at [400, 114] on span "Assignee" at bounding box center [401, 110] width 38 height 13
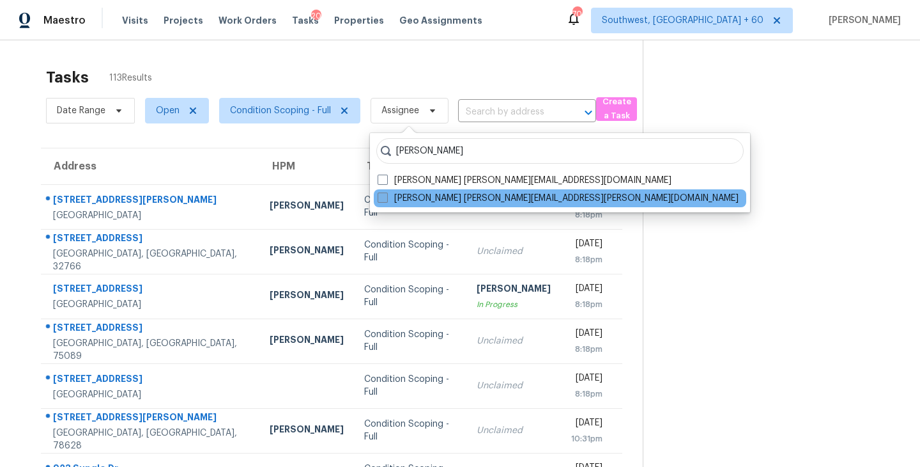
type input "[PERSON_NAME]"
click at [408, 198] on label "[PERSON_NAME] [PERSON_NAME][EMAIL_ADDRESS][PERSON_NAME][DOMAIN_NAME]" at bounding box center [558, 198] width 361 height 13
click at [386, 198] on input "[PERSON_NAME] [PERSON_NAME][EMAIL_ADDRESS][PERSON_NAME][DOMAIN_NAME]" at bounding box center [382, 196] width 8 height 8
checkbox input "true"
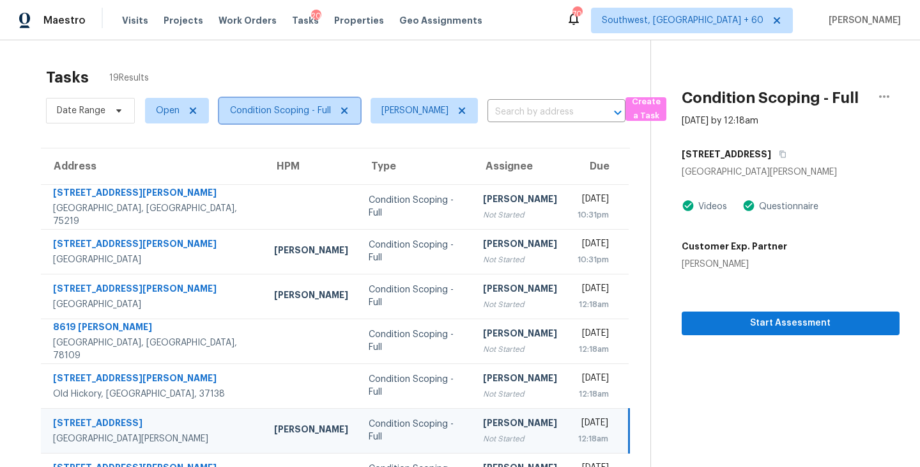
click at [288, 107] on span "Condition Scoping - Full" at bounding box center [280, 110] width 101 height 13
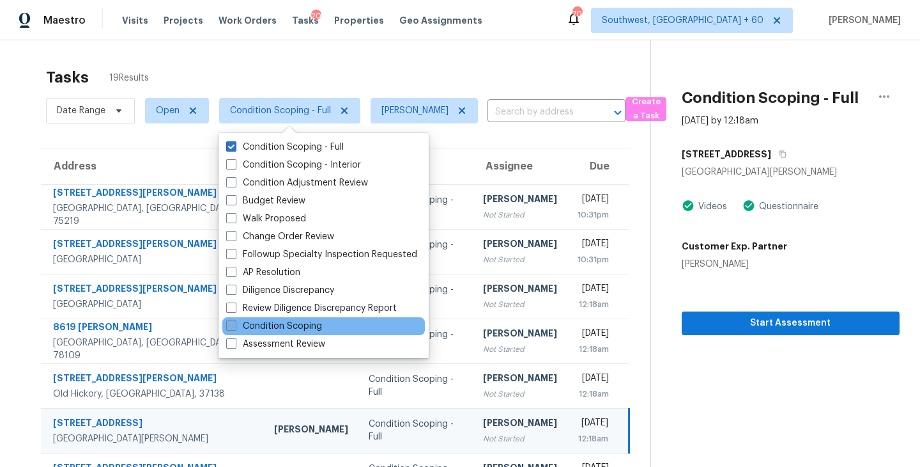
click at [302, 328] on label "Condition Scoping" at bounding box center [274, 326] width 96 height 13
click at [235, 328] on input "Condition Scoping" at bounding box center [230, 324] width 8 height 8
checkbox input "true"
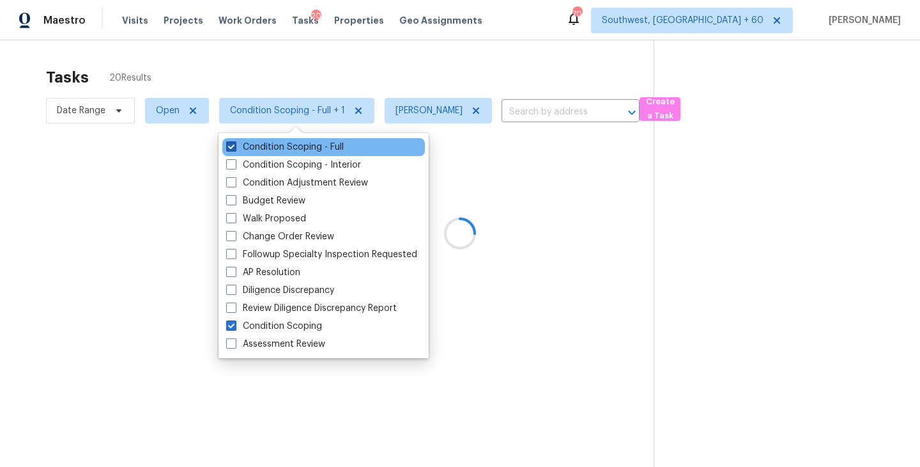
click at [293, 149] on label "Condition Scoping - Full" at bounding box center [285, 147] width 118 height 13
click at [235, 149] on input "Condition Scoping - Full" at bounding box center [230, 145] width 8 height 8
checkbox input "false"
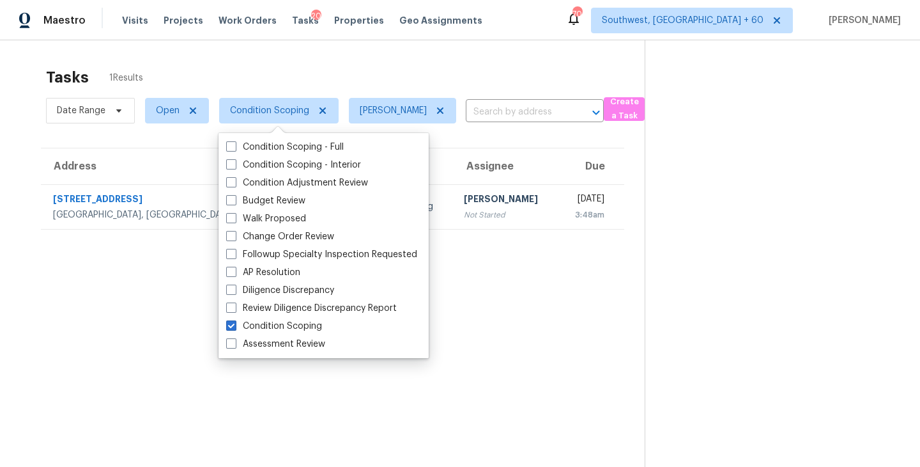
click at [548, 269] on section "Tasks 1 Results Date Range Open Condition Scoping [PERSON_NAME] ​ Create a Task…" at bounding box center [332, 284] width 625 height 446
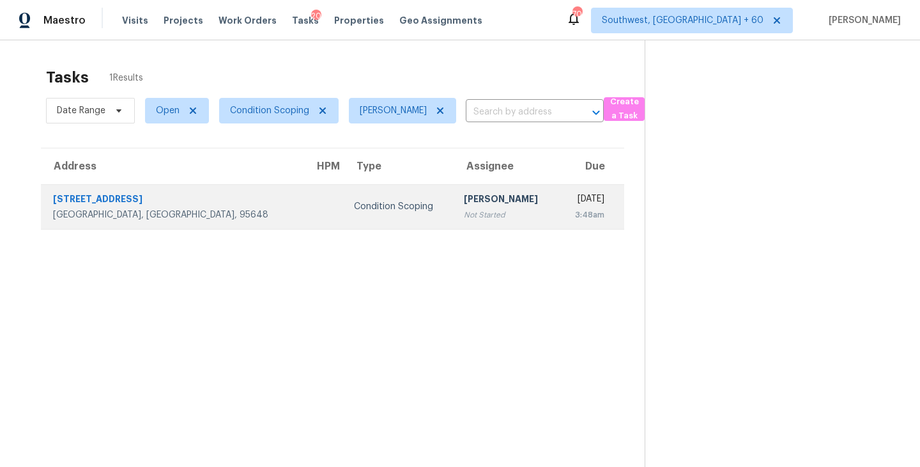
click at [469, 207] on div "[PERSON_NAME]" at bounding box center [506, 200] width 84 height 16
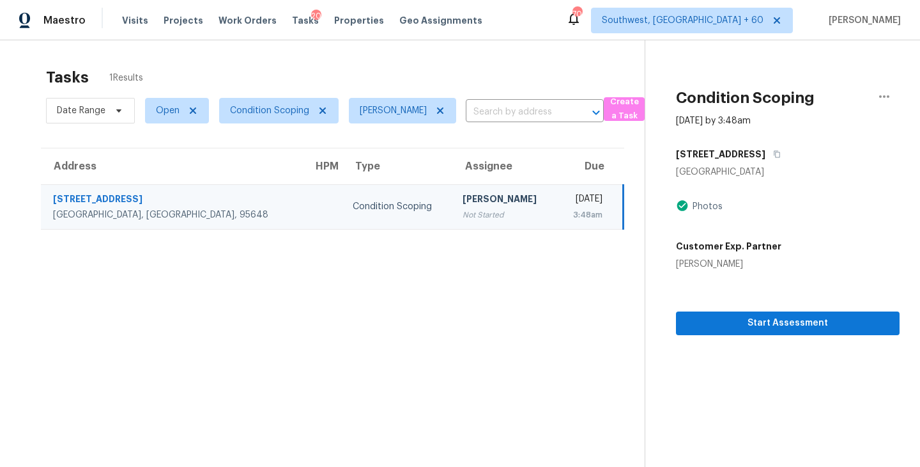
click at [467, 215] on div "Not Started" at bounding box center [505, 214] width 84 height 13
click at [780, 325] on span "Start Assessment" at bounding box center [788, 323] width 203 height 16
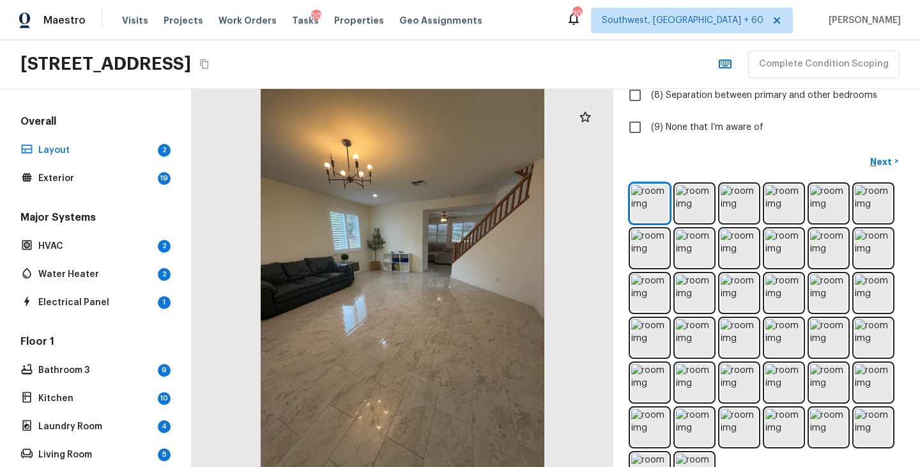
scroll to position [304, 0]
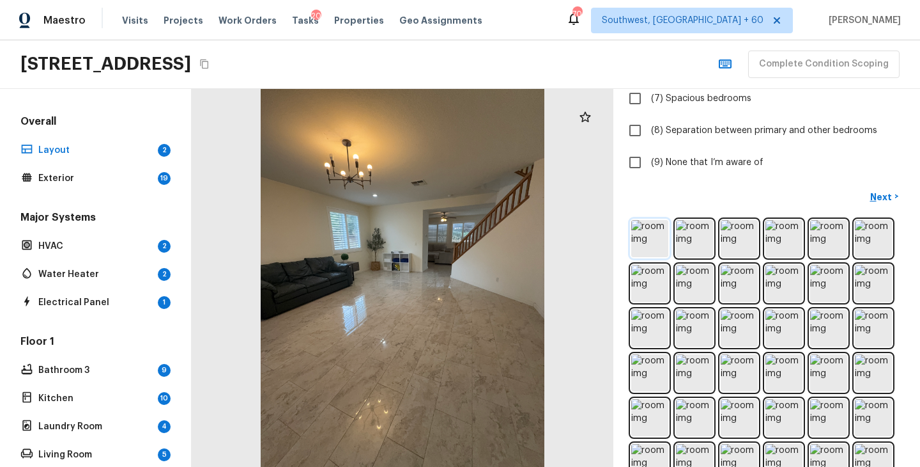
click at [655, 235] on img at bounding box center [650, 238] width 37 height 37
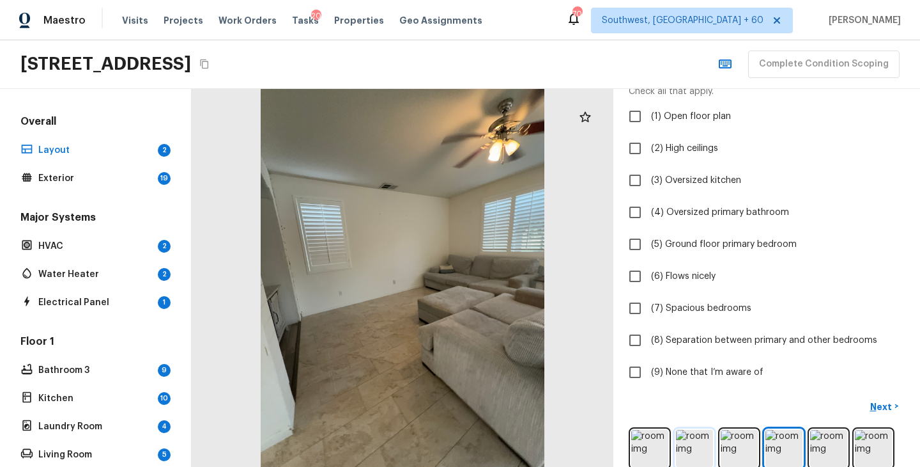
scroll to position [82, 0]
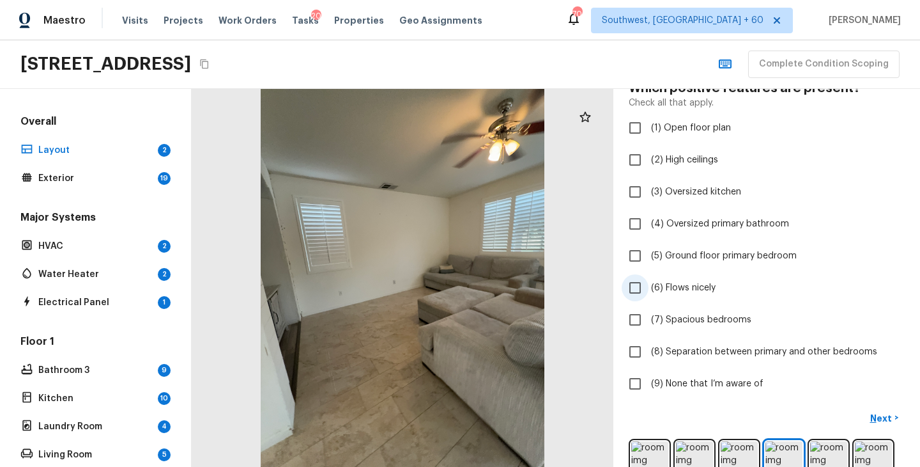
click at [674, 291] on span "(6) Flows nicely" at bounding box center [683, 287] width 65 height 13
click at [649, 291] on input "(6) Flows nicely" at bounding box center [635, 287] width 27 height 27
checkbox input "true"
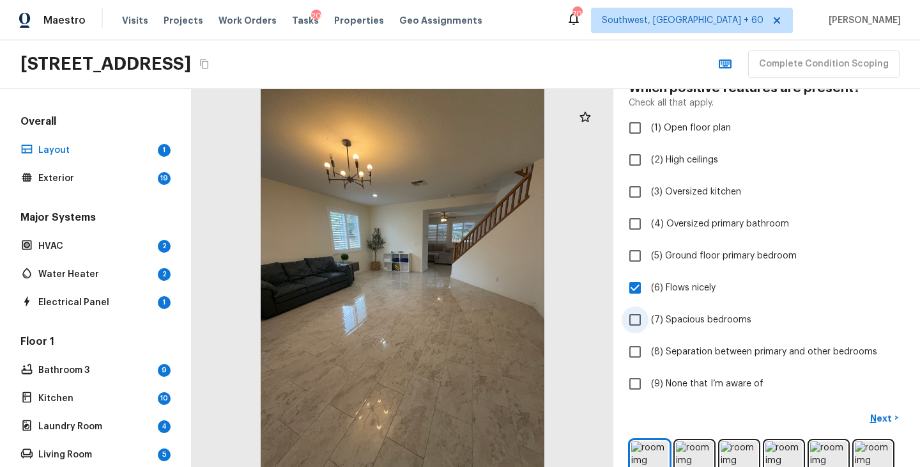
click at [704, 323] on span "(7) Spacious bedrooms" at bounding box center [701, 319] width 100 height 13
click at [649, 323] on input "(7) Spacious bedrooms" at bounding box center [635, 319] width 27 height 27
checkbox input "true"
click at [881, 419] on p "Next" at bounding box center [883, 418] width 24 height 13
click at [743, 385] on span "(9) None that I’m aware of" at bounding box center [707, 383] width 113 height 13
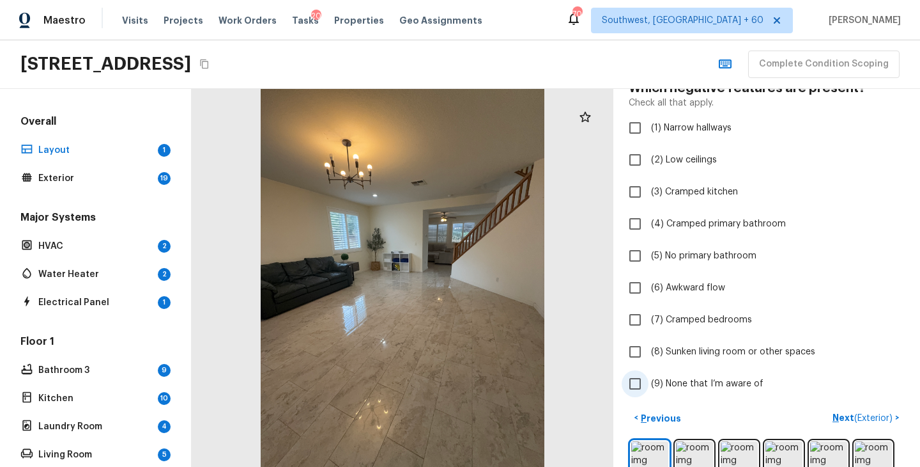
click at [649, 385] on input "(9) None that I’m aware of" at bounding box center [635, 383] width 27 height 27
checkbox input "true"
click at [851, 419] on p "Next ( Exterior )" at bounding box center [864, 417] width 63 height 13
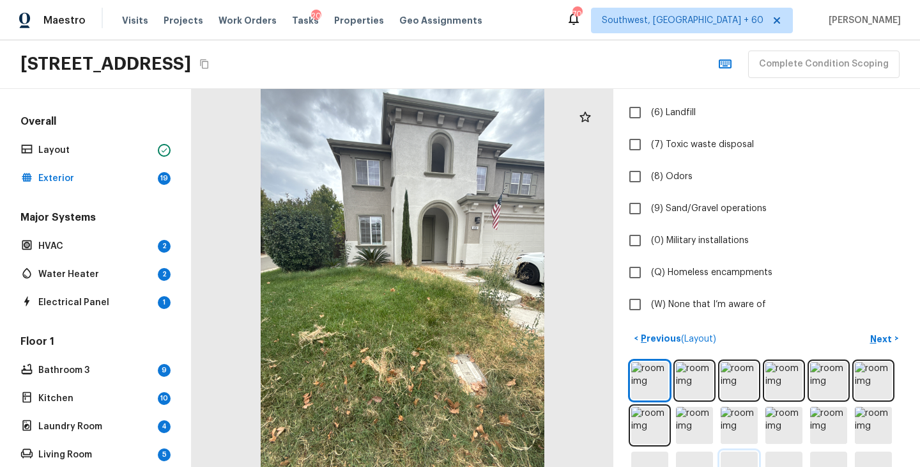
scroll to position [410, 0]
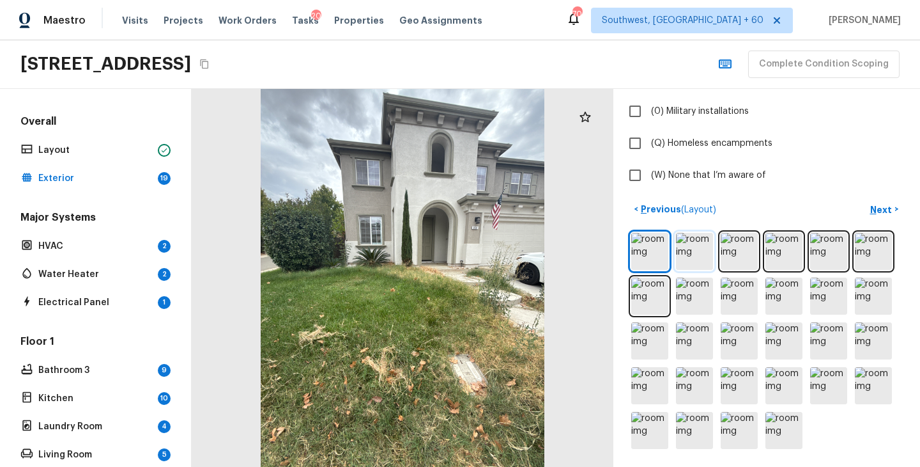
click at [695, 252] on img at bounding box center [694, 251] width 37 height 37
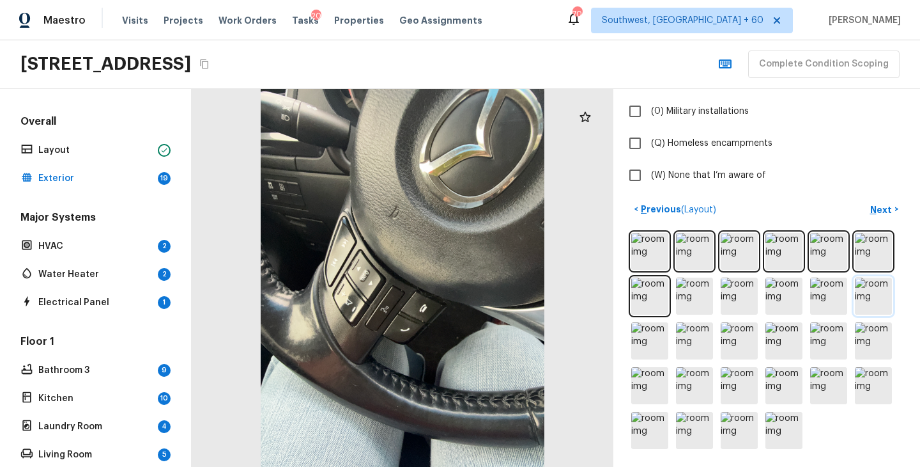
click at [877, 290] on img at bounding box center [873, 295] width 37 height 37
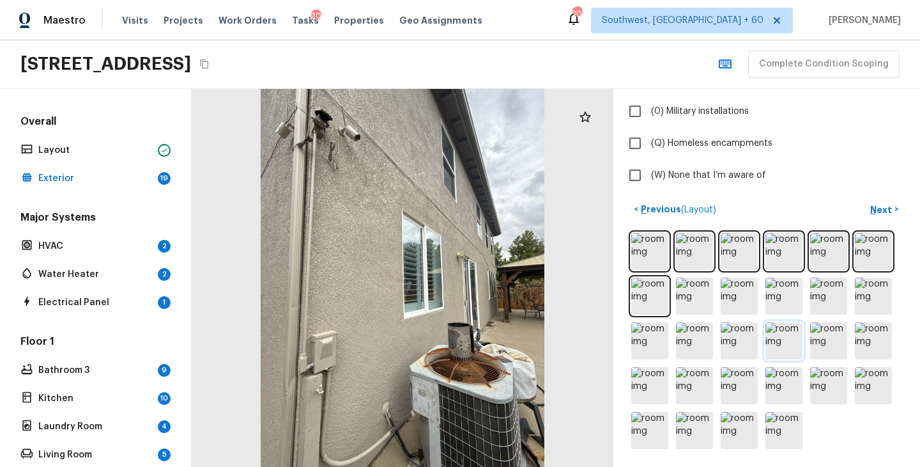
click at [781, 341] on img at bounding box center [784, 340] width 37 height 37
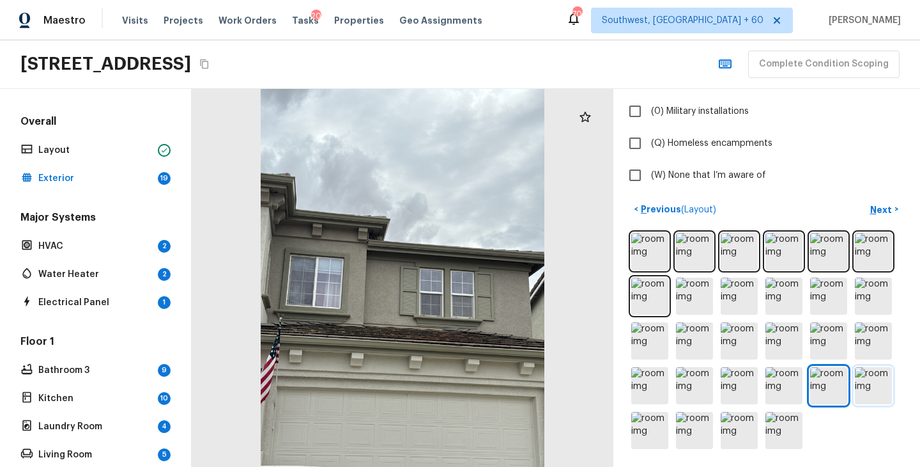
click at [880, 385] on img at bounding box center [873, 385] width 37 height 37
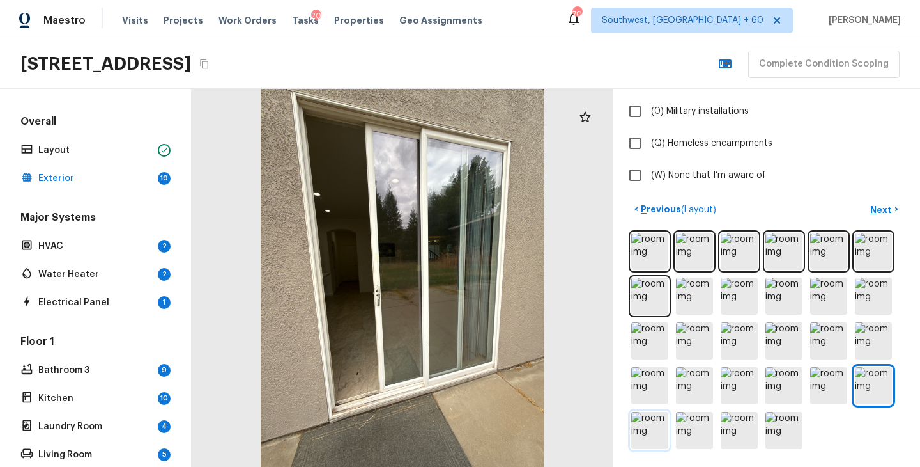
click at [648, 422] on img at bounding box center [650, 430] width 37 height 37
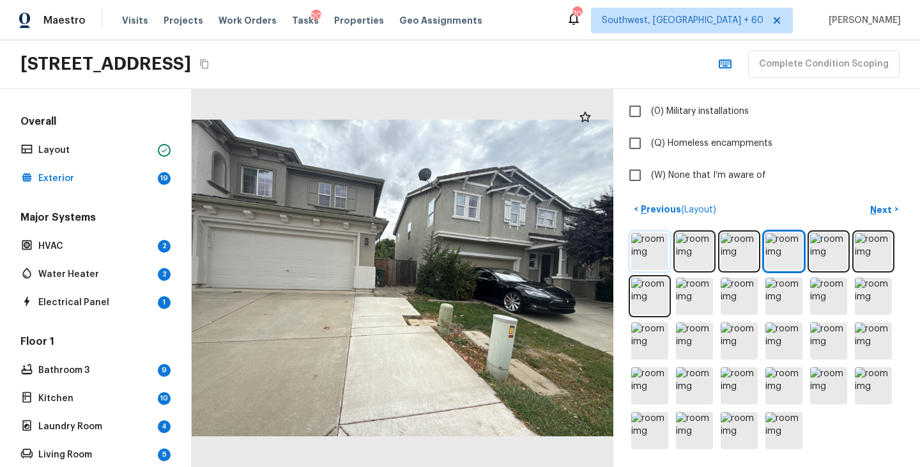
click at [654, 244] on img at bounding box center [650, 251] width 37 height 37
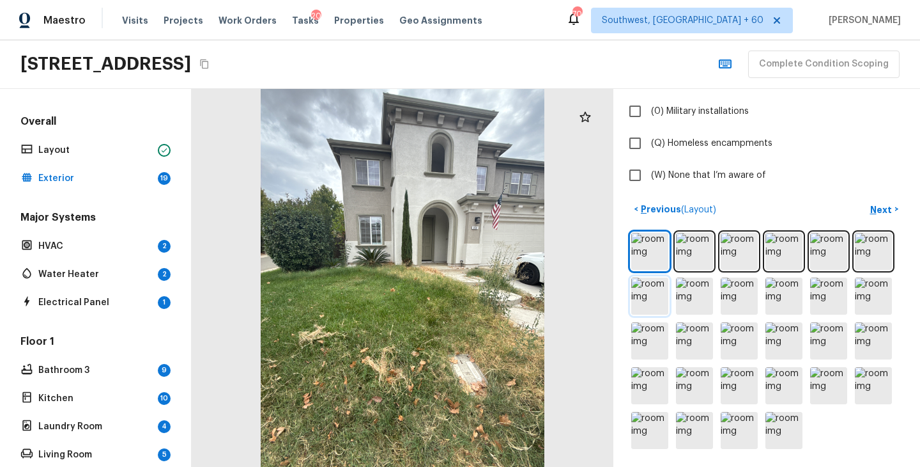
click at [658, 301] on img at bounding box center [650, 295] width 37 height 37
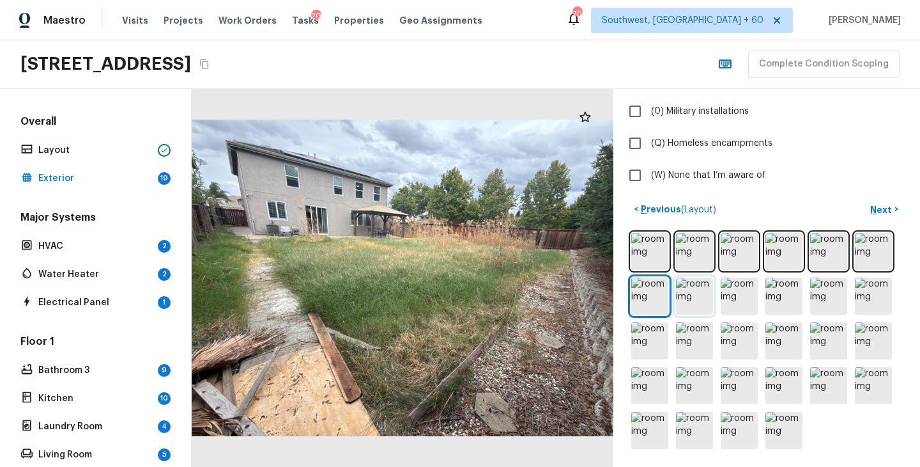
click at [687, 301] on img at bounding box center [694, 295] width 37 height 37
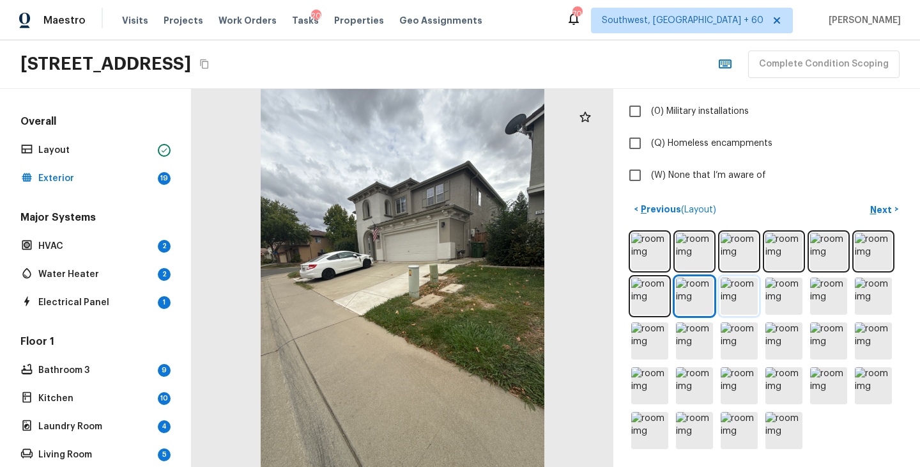
click at [735, 293] on img at bounding box center [739, 295] width 37 height 37
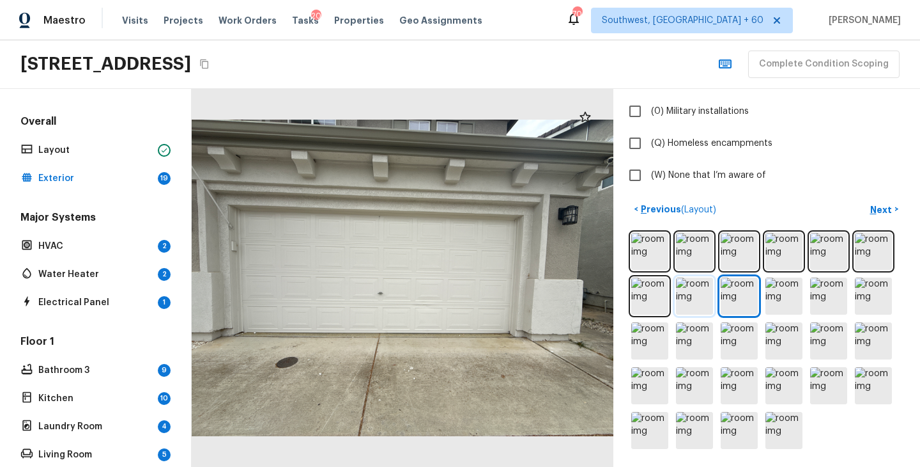
click at [690, 293] on img at bounding box center [694, 295] width 37 height 37
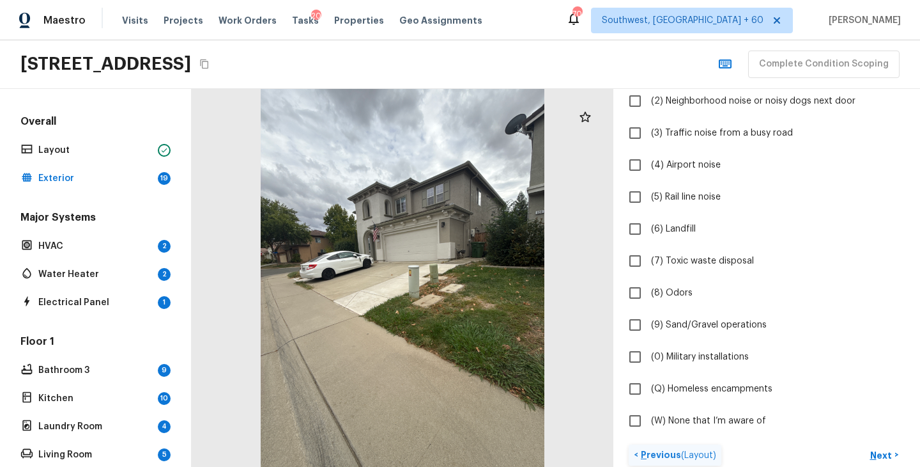
scroll to position [49, 0]
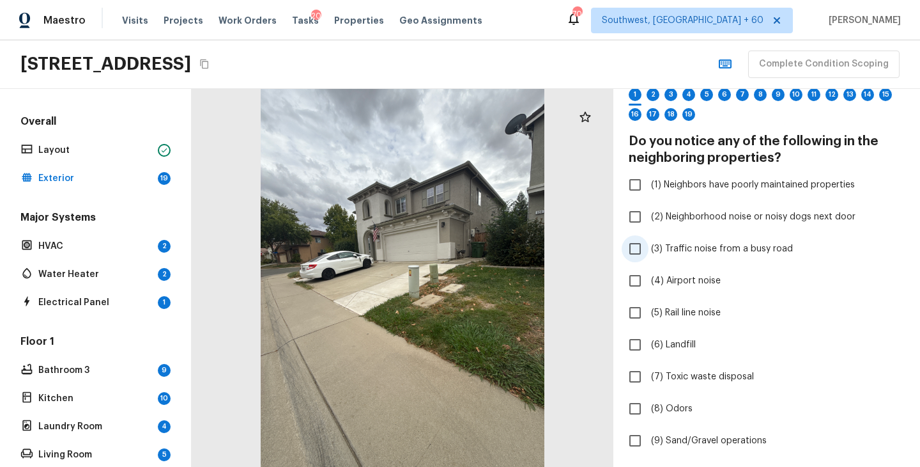
click at [715, 244] on span "(3) Traffic noise from a busy road" at bounding box center [722, 248] width 142 height 13
click at [649, 244] on input "(3) Traffic noise from a busy road" at bounding box center [635, 248] width 27 height 27
checkbox input "true"
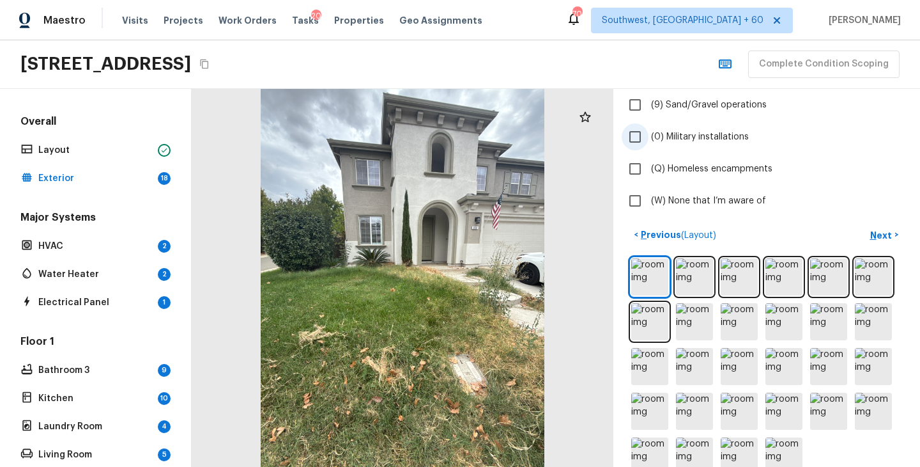
scroll to position [410, 0]
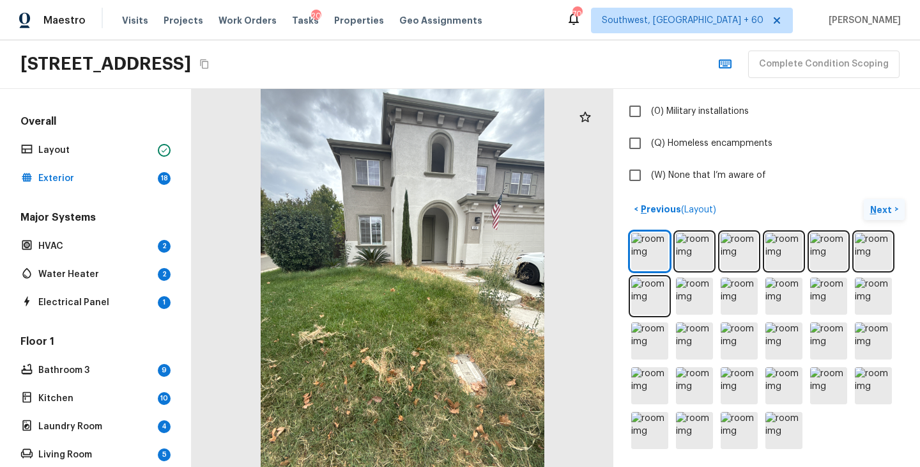
click at [884, 212] on p "Next" at bounding box center [883, 209] width 24 height 13
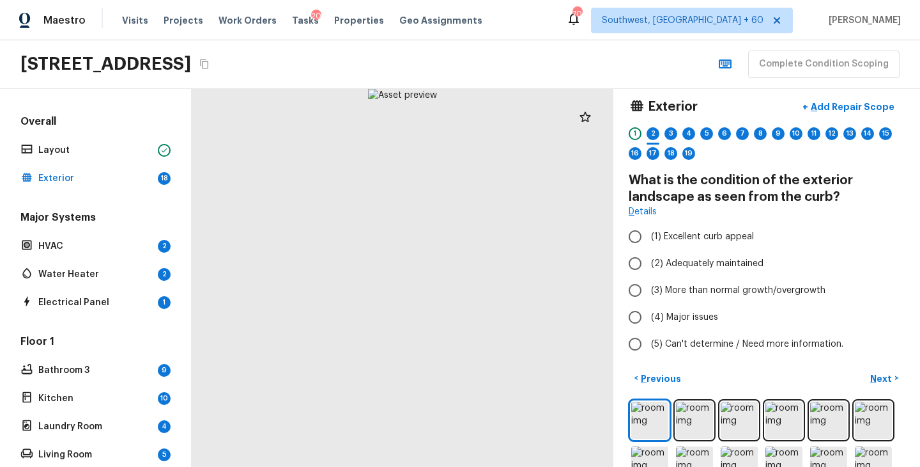
scroll to position [0, 0]
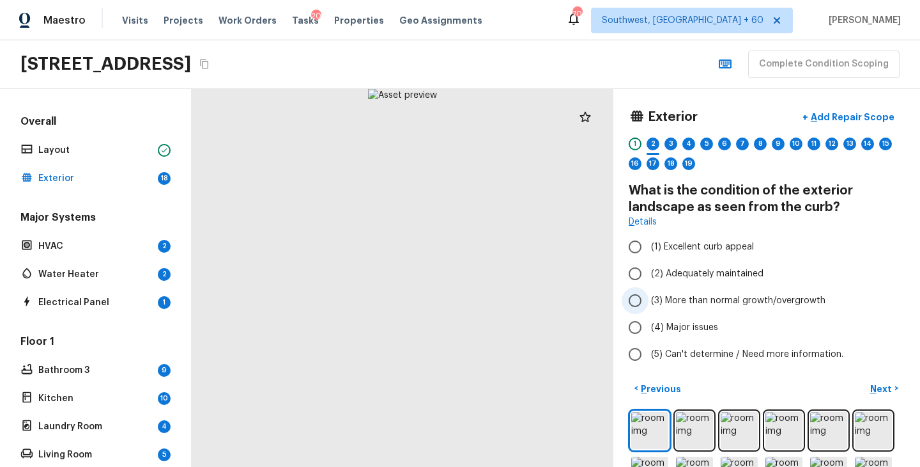
click at [713, 293] on label "(3) More than normal growth/overgrowth" at bounding box center [758, 300] width 273 height 27
click at [649, 293] on input "(3) More than normal growth/overgrowth" at bounding box center [635, 300] width 27 height 27
radio input "true"
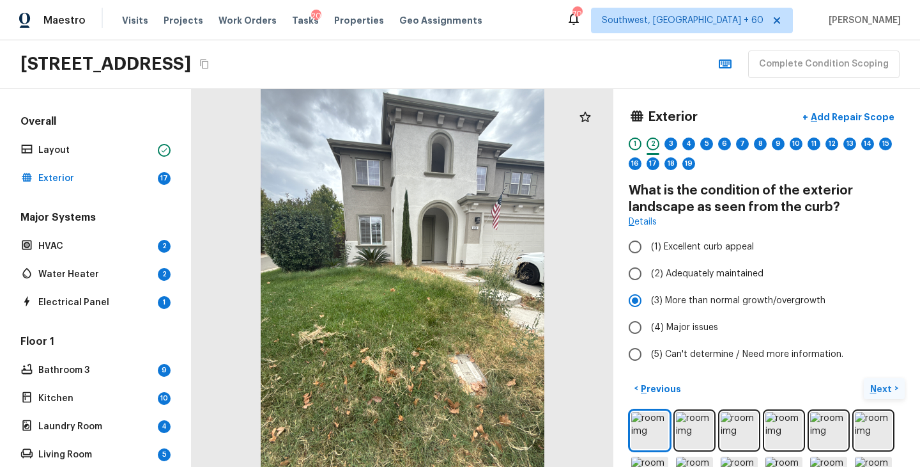
click at [887, 387] on p "Next" at bounding box center [883, 388] width 24 height 13
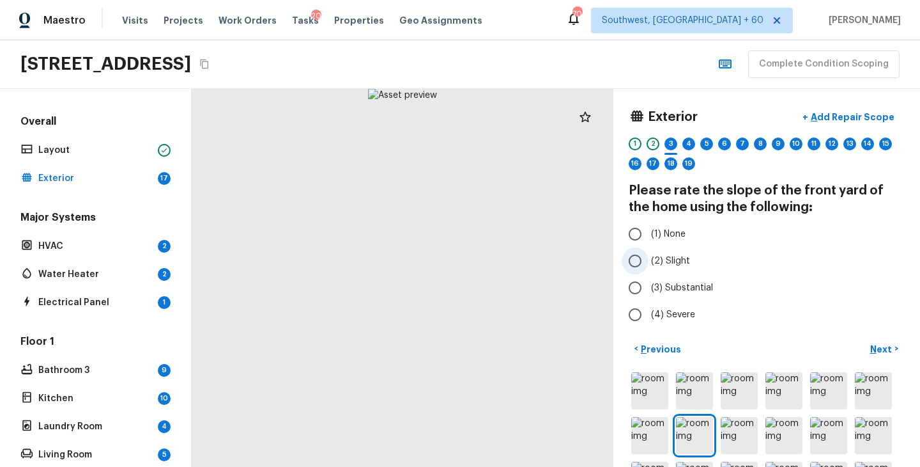
click at [679, 263] on span "(2) Slight" at bounding box center [670, 260] width 39 height 13
click at [649, 263] on input "(2) Slight" at bounding box center [635, 260] width 27 height 27
radio input "true"
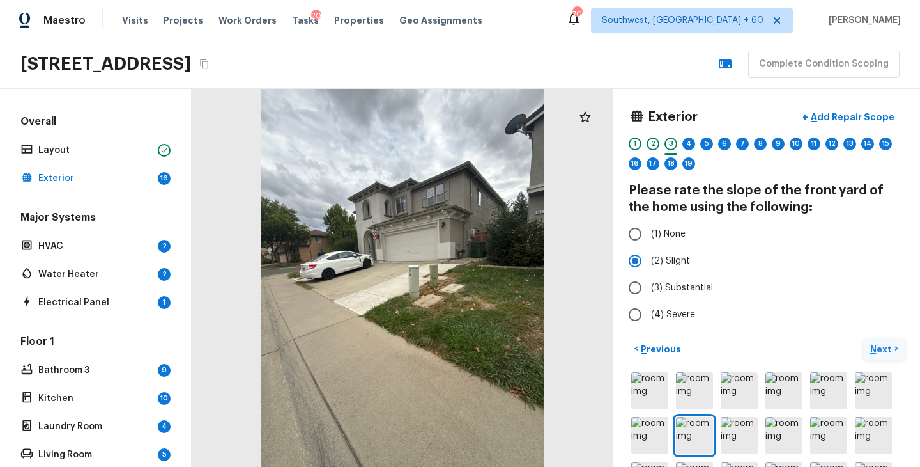
click at [887, 346] on p "Next" at bounding box center [883, 349] width 24 height 13
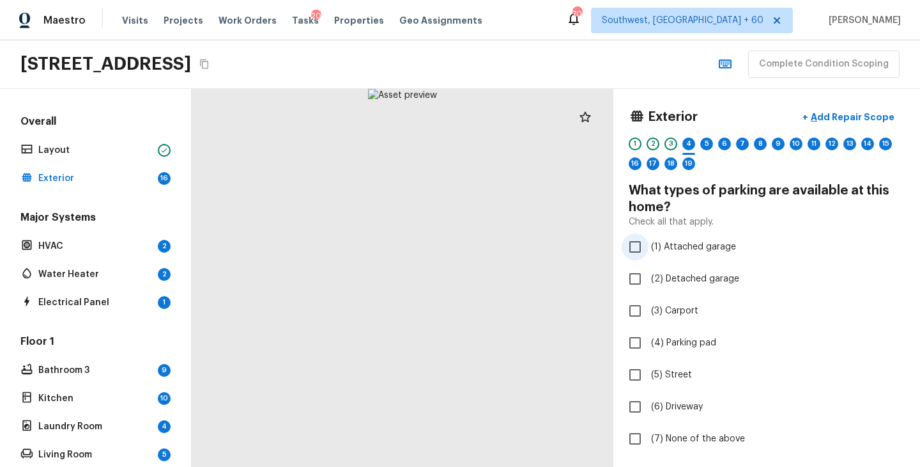
click at [697, 251] on span "(1) Attached garage" at bounding box center [693, 246] width 85 height 13
click at [649, 251] on input "(1) Attached garage" at bounding box center [635, 246] width 27 height 27
checkbox input "true"
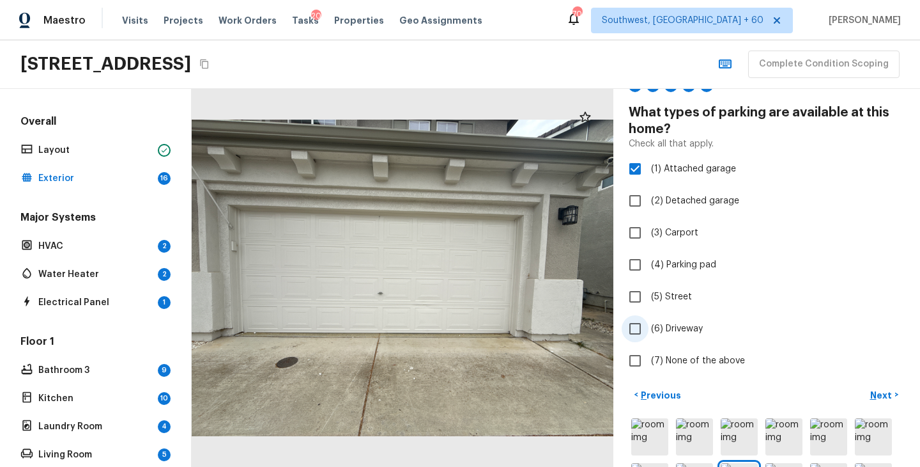
scroll to position [88, 0]
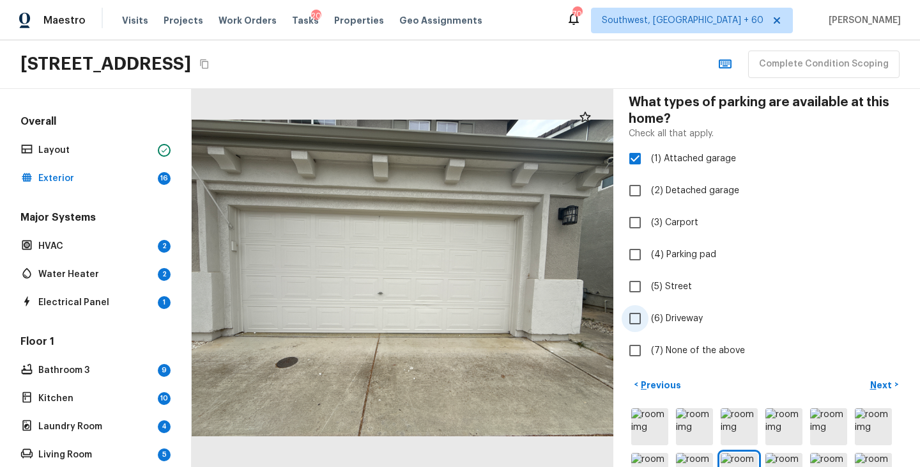
click at [686, 322] on span "(6) Driveway" at bounding box center [677, 318] width 52 height 13
click at [649, 322] on input "(6) Driveway" at bounding box center [635, 318] width 27 height 27
checkbox input "true"
click at [874, 380] on p "Next" at bounding box center [883, 384] width 24 height 13
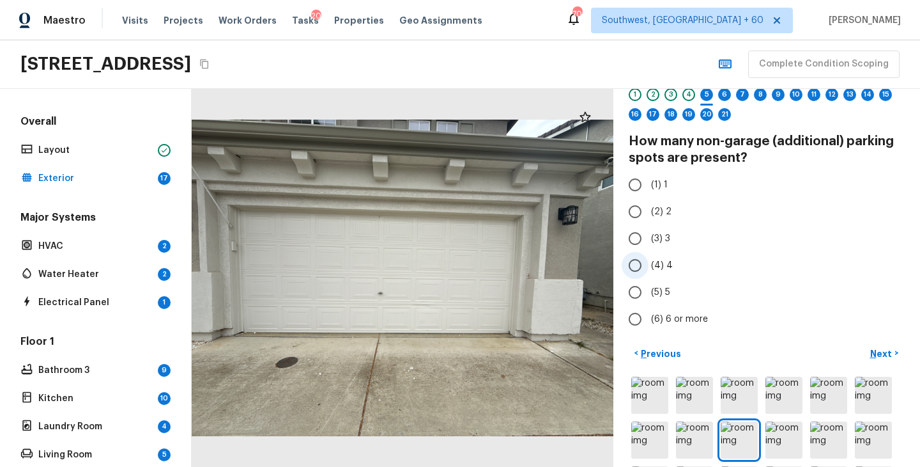
scroll to position [34, 0]
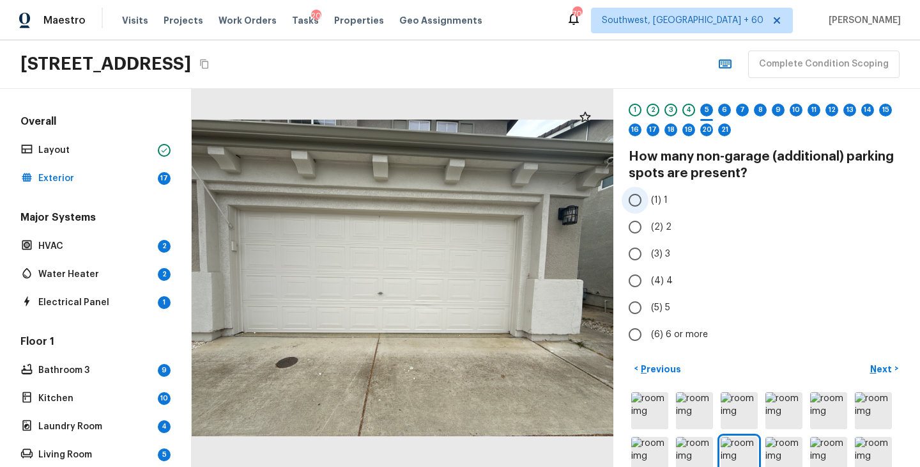
click at [660, 194] on span "(1) 1" at bounding box center [659, 200] width 17 height 13
click at [649, 194] on input "(1) 1" at bounding box center [635, 200] width 27 height 27
radio input "true"
click at [880, 374] on p "Next" at bounding box center [883, 368] width 24 height 13
click at [664, 231] on span "(2) 2" at bounding box center [661, 227] width 20 height 13
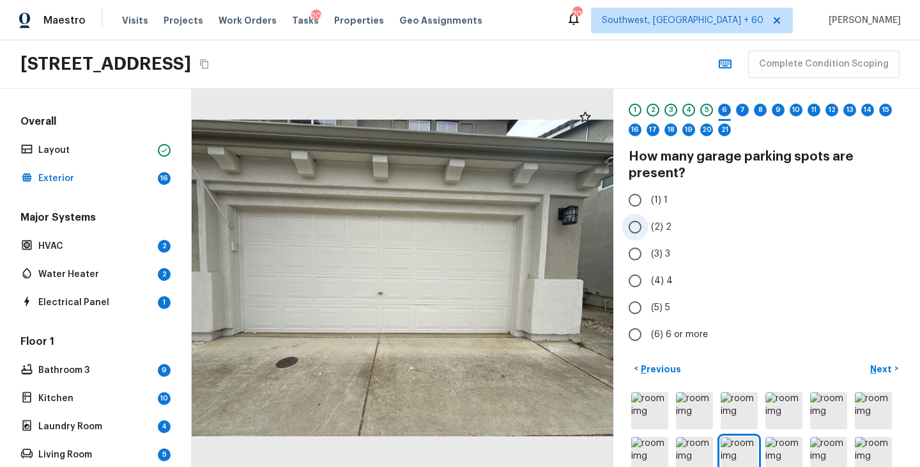
click at [649, 231] on input "(2) 2" at bounding box center [635, 226] width 27 height 27
radio input "true"
click at [883, 366] on p "Next" at bounding box center [883, 368] width 24 height 13
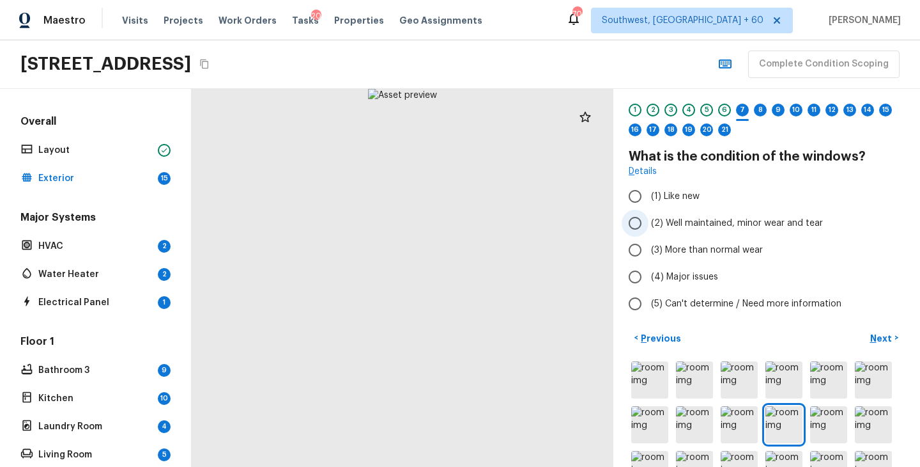
click at [719, 226] on span "(2) Well maintained, minor wear and tear" at bounding box center [737, 223] width 172 height 13
click at [649, 226] on input "(2) Well maintained, minor wear and tear" at bounding box center [635, 223] width 27 height 27
radio input "true"
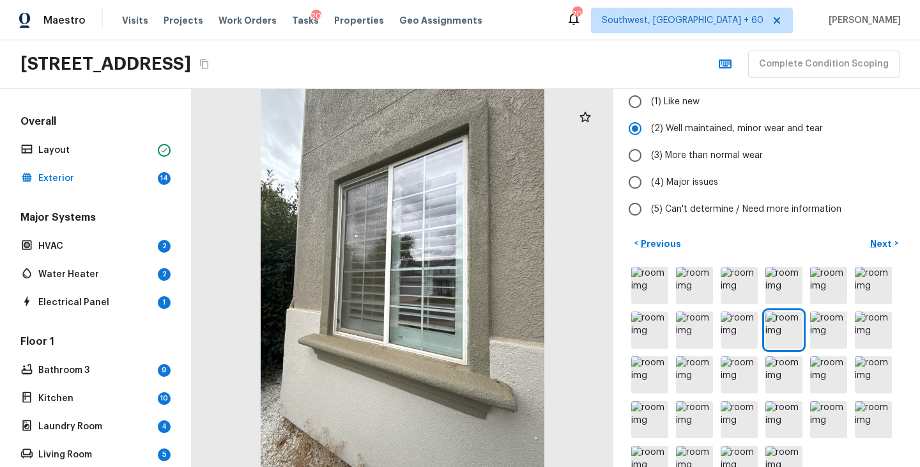
scroll to position [143, 0]
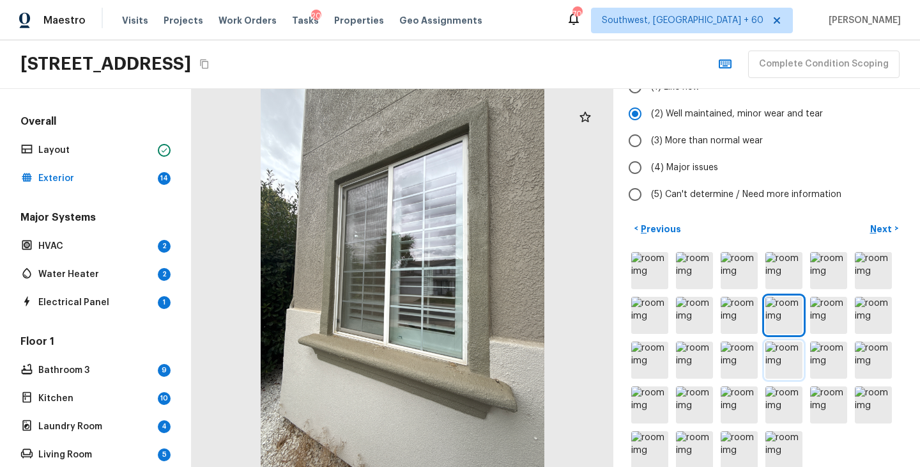
click at [775, 354] on img at bounding box center [784, 359] width 37 height 37
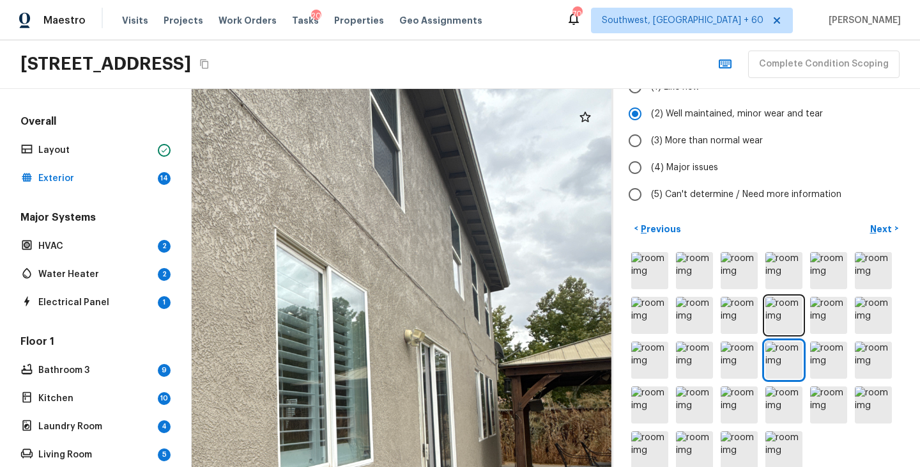
drag, startPoint x: 479, startPoint y: 277, endPoint x: 487, endPoint y: 412, distance: 134.5
click at [487, 412] on div at bounding box center [276, 390] width 998 height 894
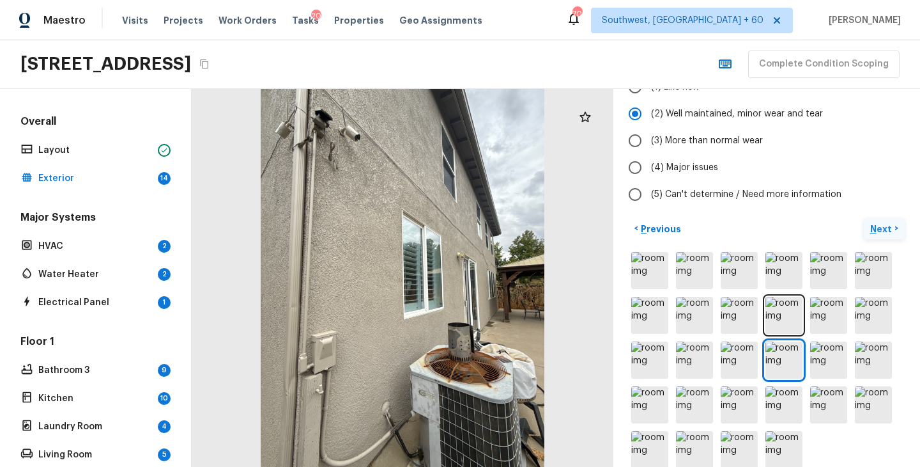
click at [879, 228] on p "Next" at bounding box center [883, 228] width 24 height 13
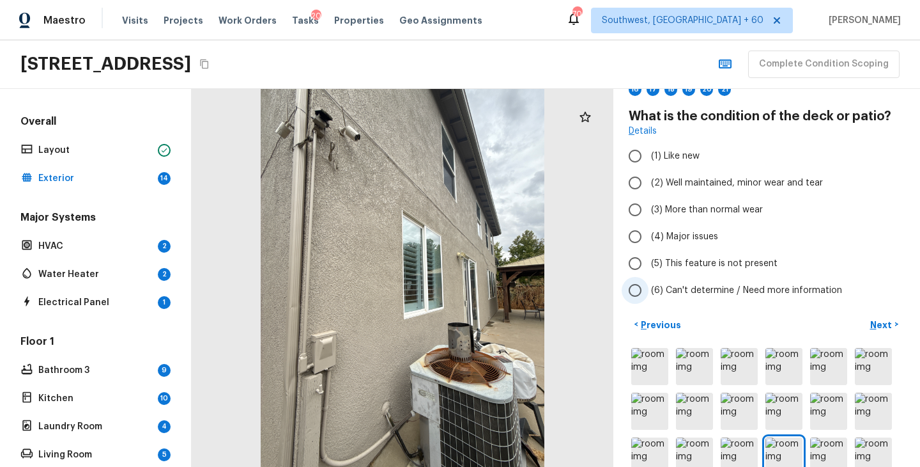
scroll to position [49, 0]
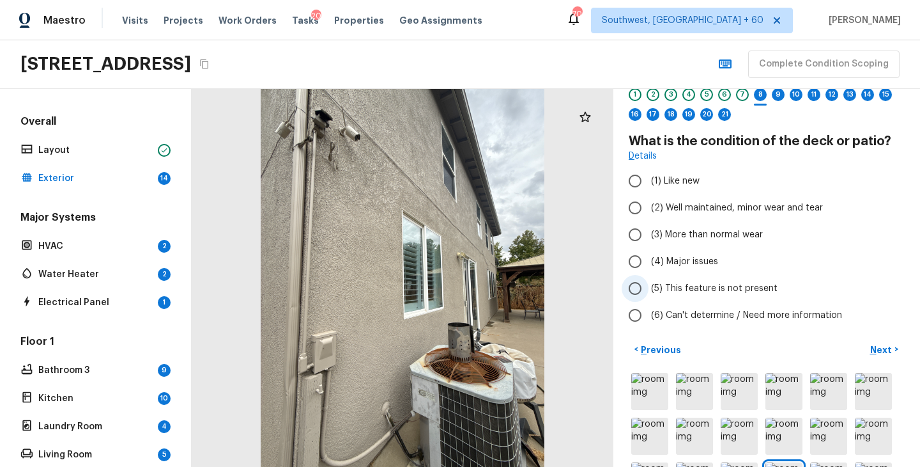
click at [711, 290] on span "(5) This feature is not present" at bounding box center [714, 288] width 127 height 13
click at [649, 290] on input "(5) This feature is not present" at bounding box center [635, 288] width 27 height 27
radio input "true"
click at [875, 346] on p "Next" at bounding box center [883, 349] width 24 height 13
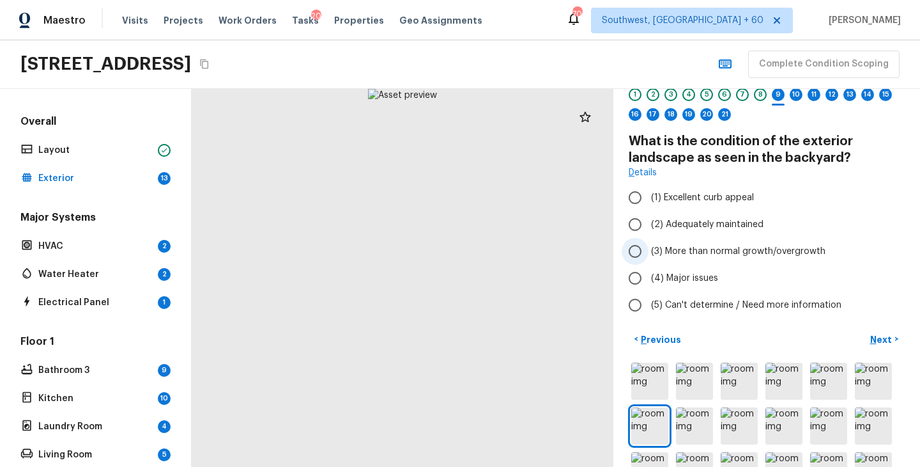
click at [715, 247] on span "(3) More than normal growth/overgrowth" at bounding box center [738, 251] width 175 height 13
click at [649, 247] on input "(3) More than normal growth/overgrowth" at bounding box center [635, 251] width 27 height 27
radio input "true"
click at [885, 339] on p "Next" at bounding box center [883, 339] width 24 height 13
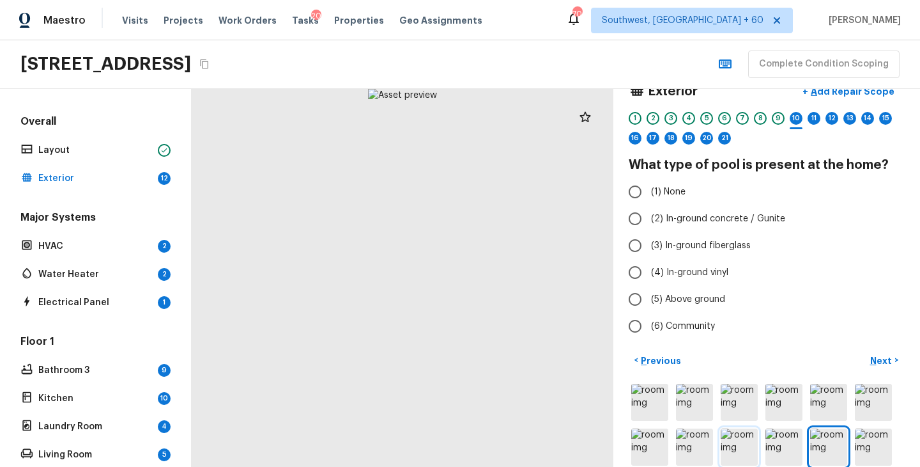
scroll to position [0, 0]
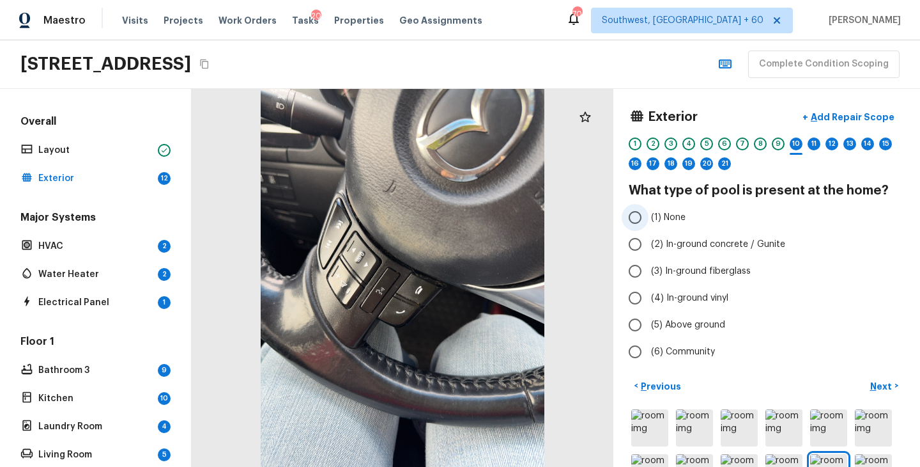
click at [681, 222] on span "(1) None" at bounding box center [668, 217] width 35 height 13
click at [649, 222] on input "(1) None" at bounding box center [635, 217] width 27 height 27
radio input "true"
click at [885, 381] on p "Next" at bounding box center [883, 386] width 24 height 13
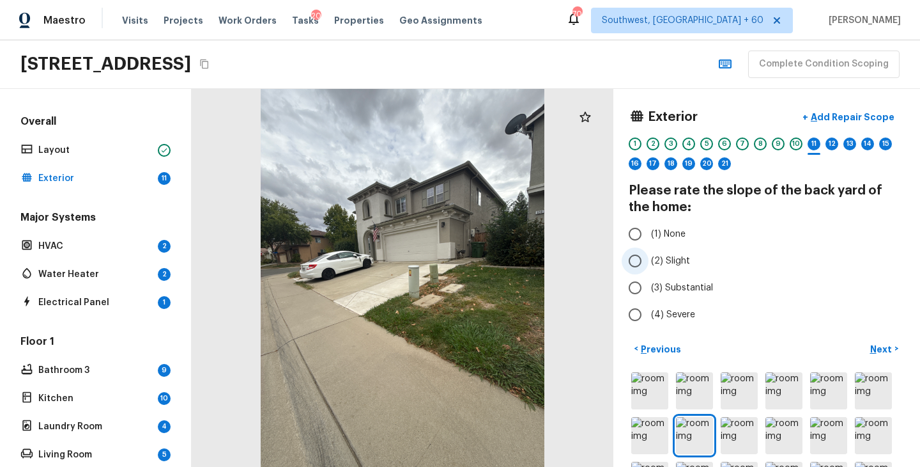
click at [678, 263] on span "(2) Slight" at bounding box center [670, 260] width 39 height 13
click at [649, 263] on input "(2) Slight" at bounding box center [635, 260] width 27 height 27
radio input "true"
click at [877, 345] on p "Next" at bounding box center [883, 349] width 24 height 13
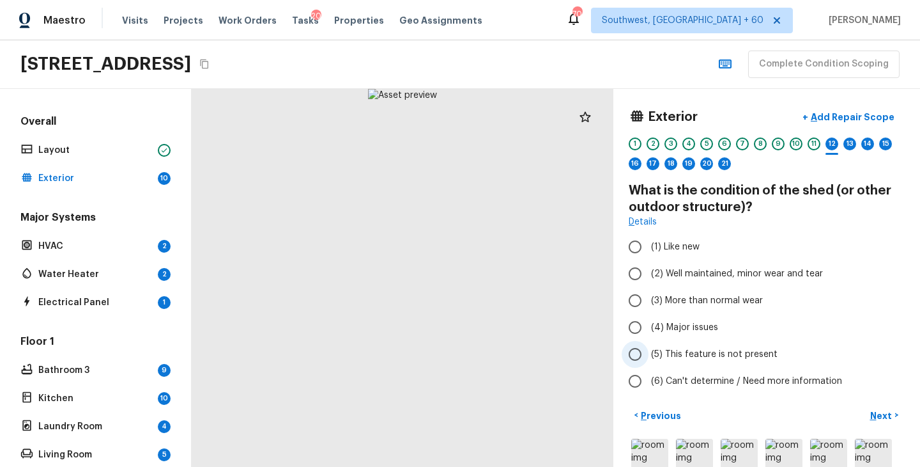
click at [698, 353] on span "(5) This feature is not present" at bounding box center [714, 354] width 127 height 13
click at [649, 353] on input "(5) This feature is not present" at bounding box center [635, 354] width 27 height 27
radio input "true"
click at [878, 409] on p "Next" at bounding box center [883, 415] width 24 height 13
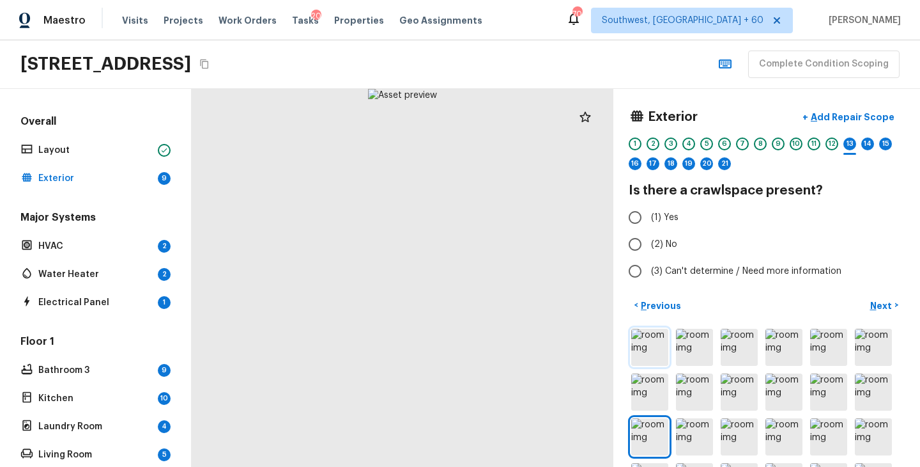
click at [656, 350] on img at bounding box center [650, 347] width 37 height 37
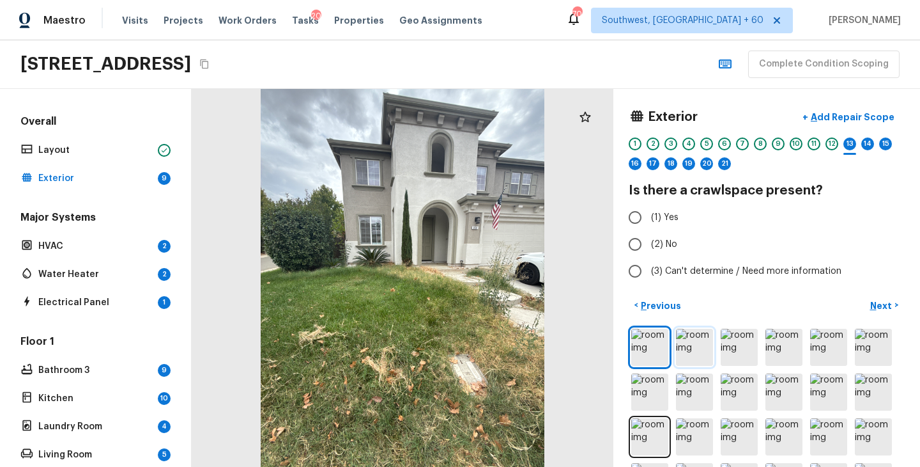
click at [697, 350] on img at bounding box center [694, 347] width 37 height 37
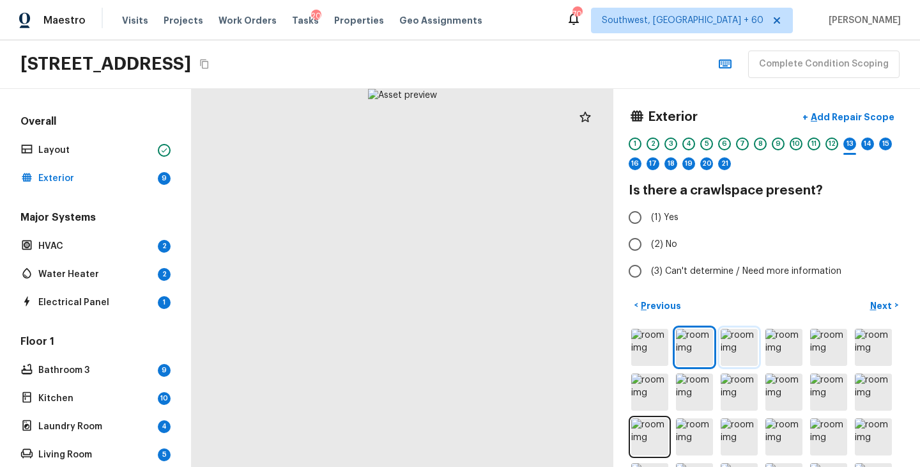
click at [733, 349] on img at bounding box center [739, 347] width 37 height 37
click at [789, 355] on img at bounding box center [784, 347] width 37 height 37
click at [832, 358] on img at bounding box center [829, 347] width 37 height 37
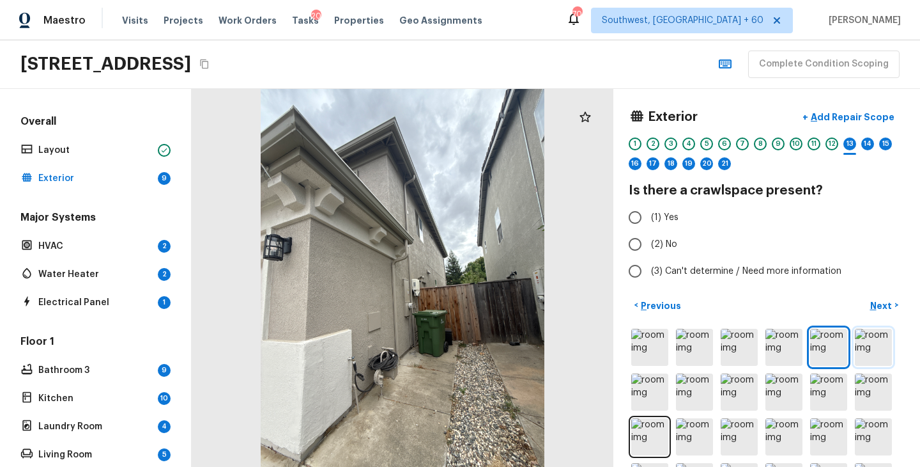
click at [862, 345] on img at bounding box center [873, 347] width 37 height 37
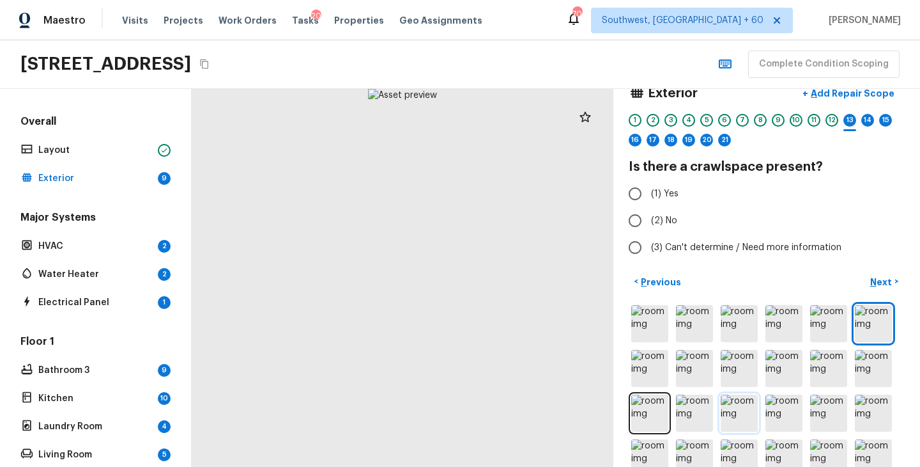
scroll to position [42, 0]
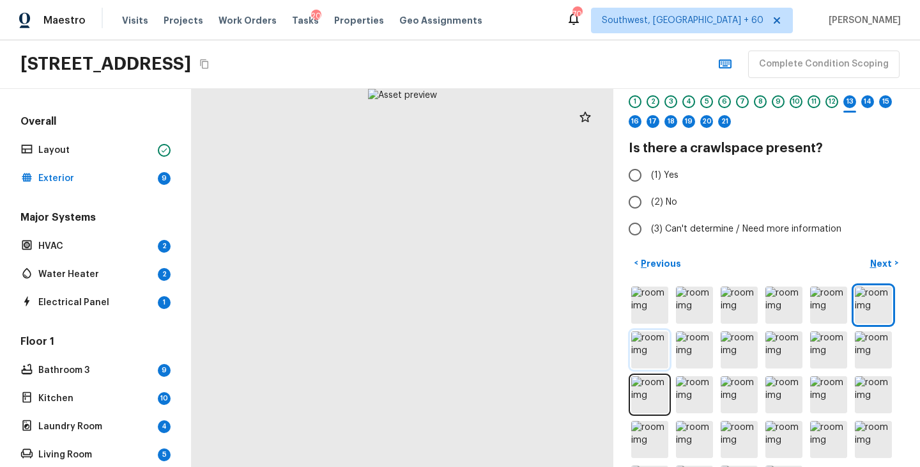
click at [642, 345] on img at bounding box center [650, 349] width 37 height 37
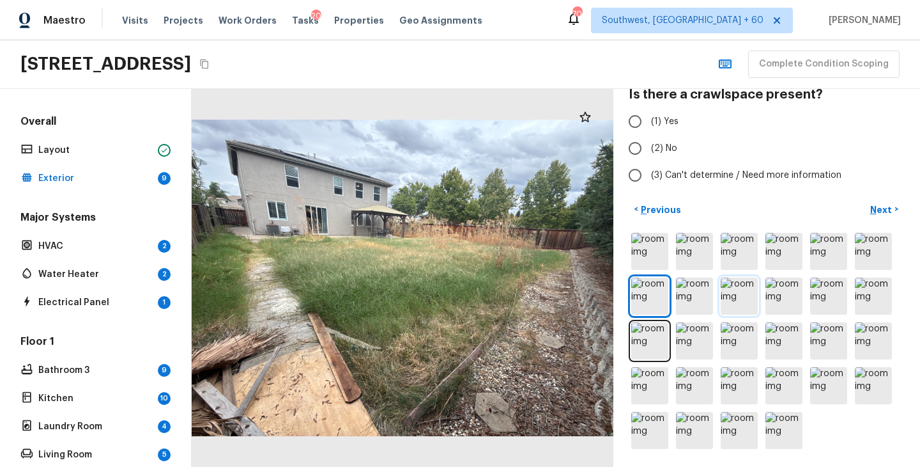
scroll to position [0, 0]
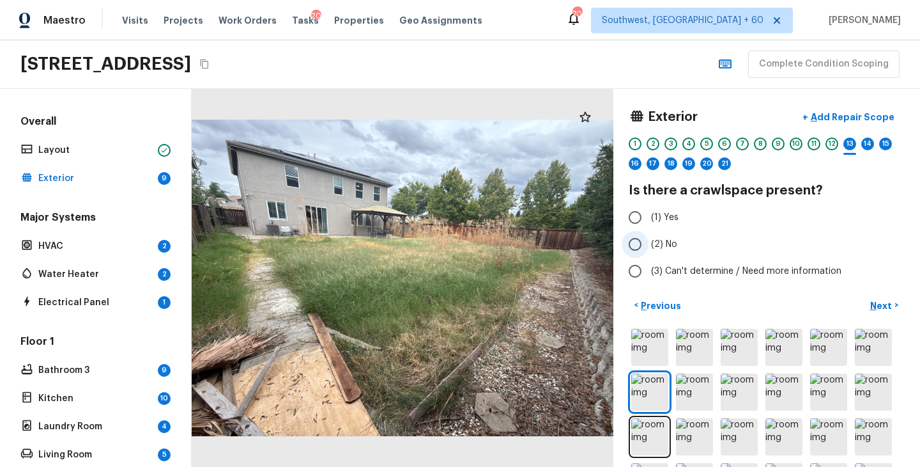
click at [649, 247] on label "(2) No" at bounding box center [758, 244] width 273 height 27
click at [649, 247] on input "(2) No" at bounding box center [635, 244] width 27 height 27
radio input "true"
click at [885, 307] on p "Next" at bounding box center [883, 305] width 24 height 13
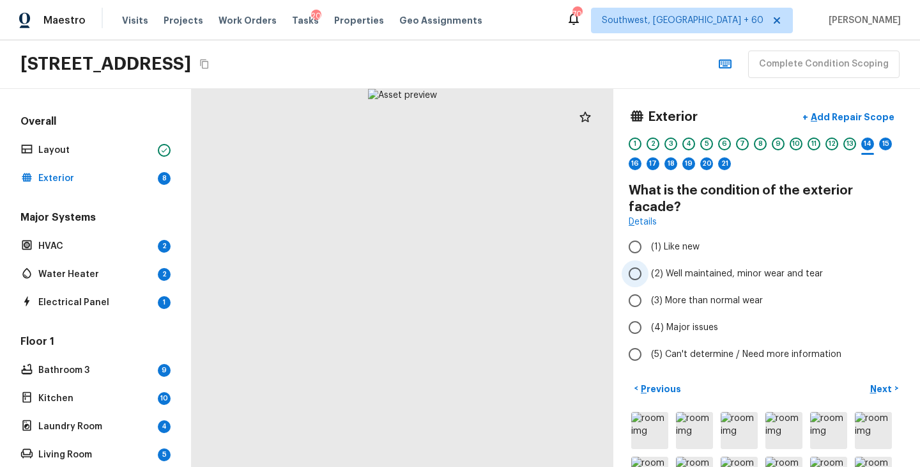
click at [696, 267] on span "(2) Well maintained, minor wear and tear" at bounding box center [737, 273] width 172 height 13
click at [649, 260] on input "(2) Well maintained, minor wear and tear" at bounding box center [635, 273] width 27 height 27
radio input "true"
click at [881, 382] on p "Next" at bounding box center [883, 388] width 24 height 13
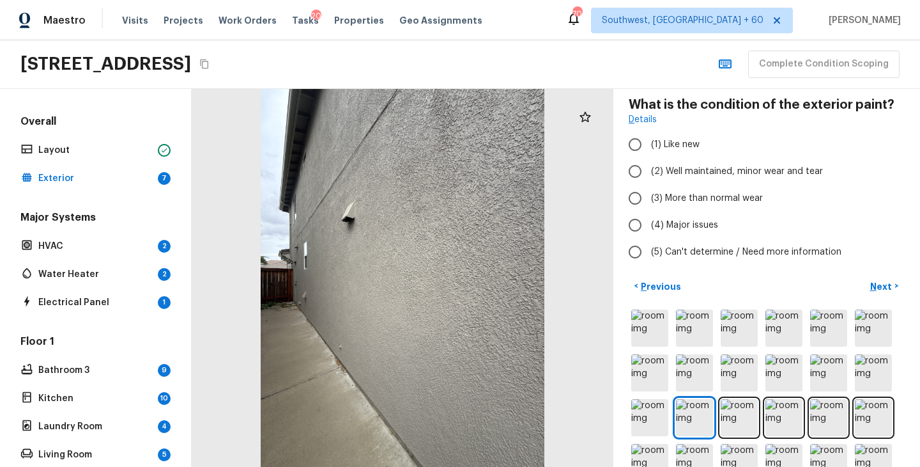
scroll to position [130, 0]
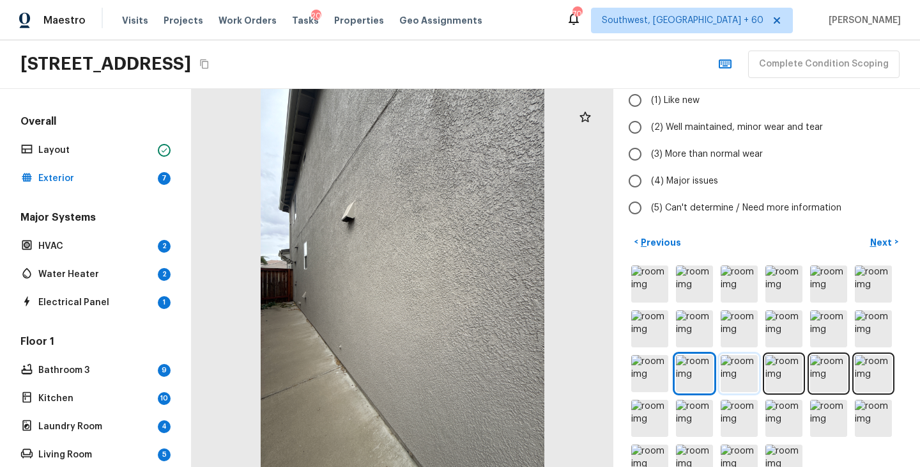
click at [739, 378] on img at bounding box center [739, 373] width 37 height 37
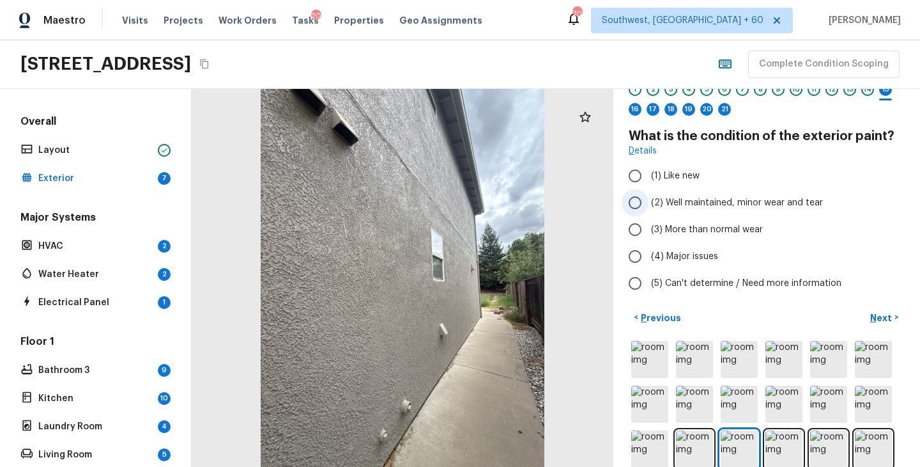
scroll to position [1, 0]
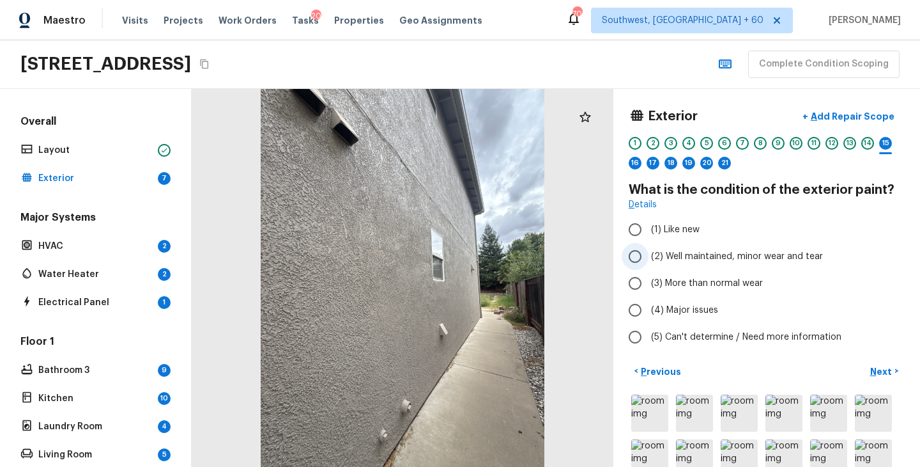
click at [709, 252] on span "(2) Well maintained, minor wear and tear" at bounding box center [737, 256] width 172 height 13
click at [649, 252] on input "(2) Well maintained, minor wear and tear" at bounding box center [635, 256] width 27 height 27
radio input "true"
click at [887, 371] on p "Next" at bounding box center [883, 371] width 24 height 13
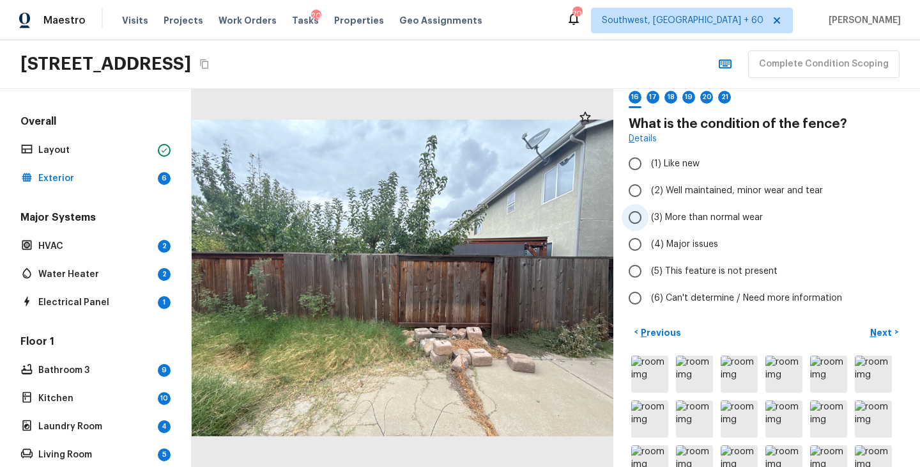
scroll to position [36, 0]
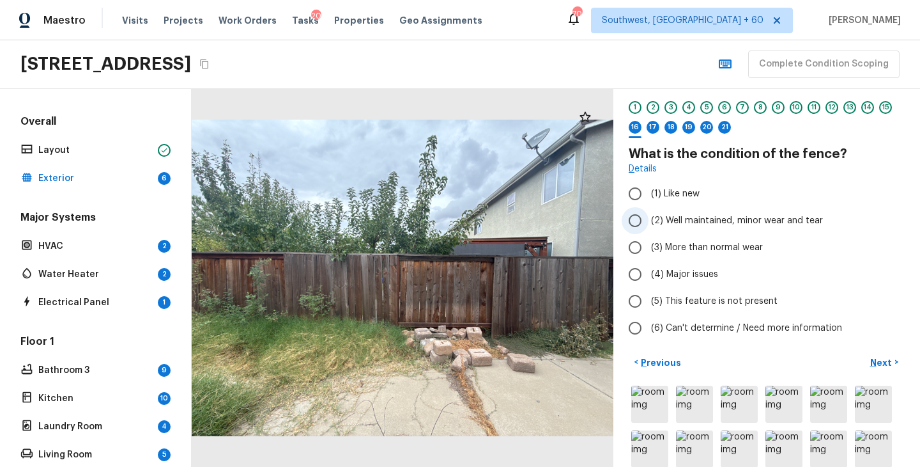
click at [727, 221] on span "(2) Well maintained, minor wear and tear" at bounding box center [737, 220] width 172 height 13
click at [649, 221] on input "(2) Well maintained, minor wear and tear" at bounding box center [635, 220] width 27 height 27
radio input "true"
click at [884, 362] on p "Next" at bounding box center [883, 362] width 24 height 13
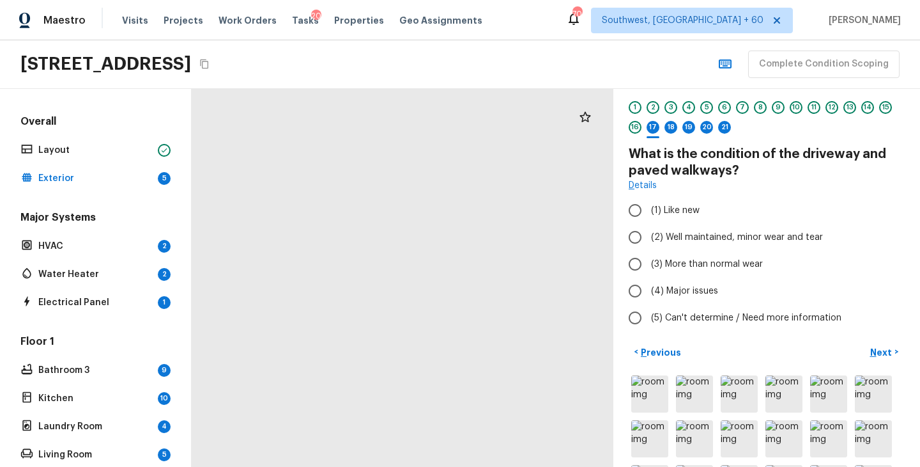
drag, startPoint x: 286, startPoint y: 282, endPoint x: 483, endPoint y: 292, distance: 197.1
click at [483, 292] on div at bounding box center [276, 389] width 2332 height 2088
drag, startPoint x: 378, startPoint y: 285, endPoint x: 498, endPoint y: 283, distance: 119.6
click at [498, 283] on div at bounding box center [461, 395] width 2332 height 2088
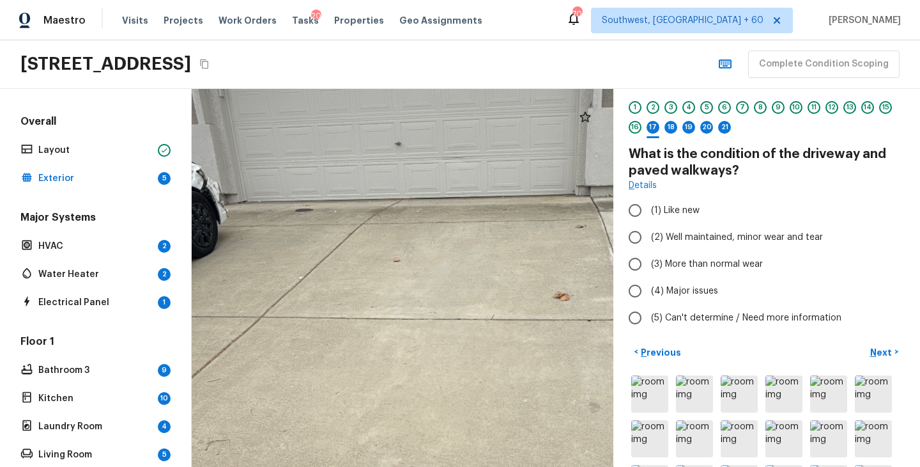
drag, startPoint x: 361, startPoint y: 208, endPoint x: 389, endPoint y: 306, distance: 101.9
click at [390, 306] on div at bounding box center [476, 350] width 1465 height 1312
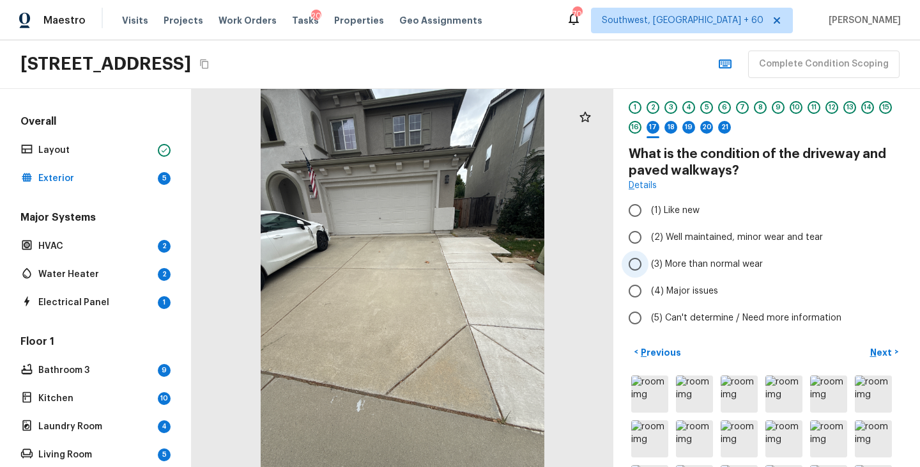
click at [718, 264] on span "(3) More than normal wear" at bounding box center [707, 264] width 112 height 13
click at [649, 264] on input "(3) More than normal wear" at bounding box center [635, 264] width 27 height 27
radio input "true"
click at [876, 353] on p "Next" at bounding box center [883, 352] width 24 height 13
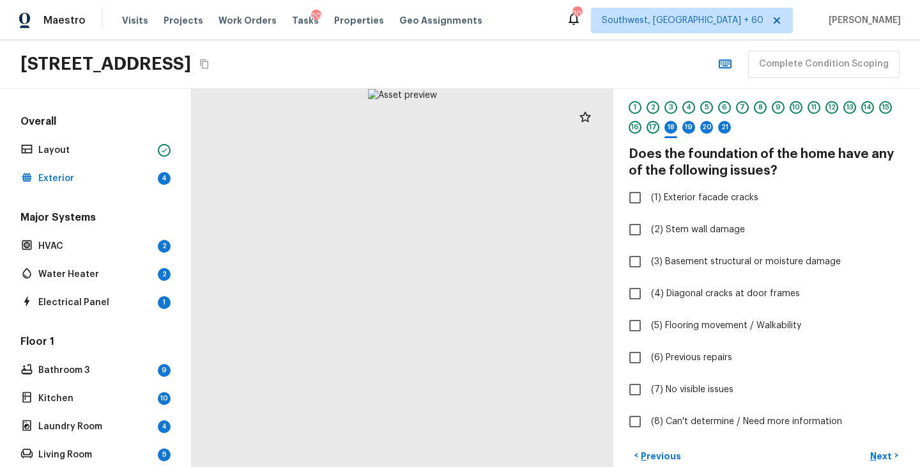
click at [651, 128] on div "17" at bounding box center [653, 127] width 13 height 13
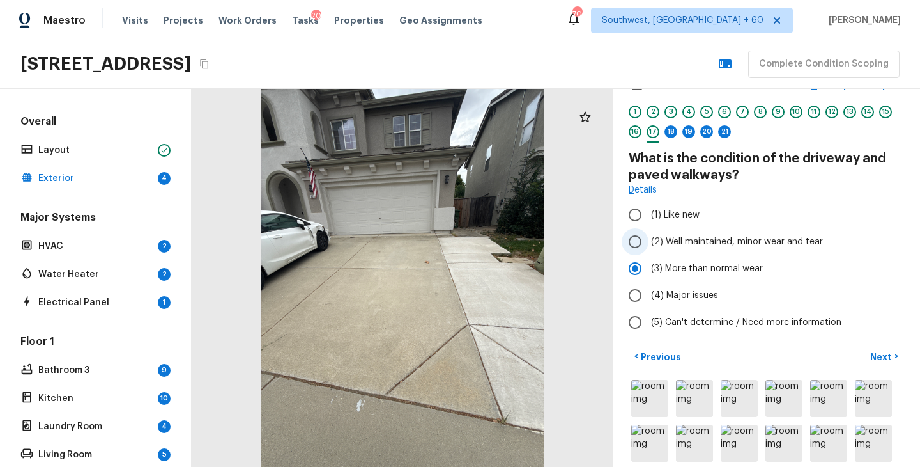
scroll to position [0, 0]
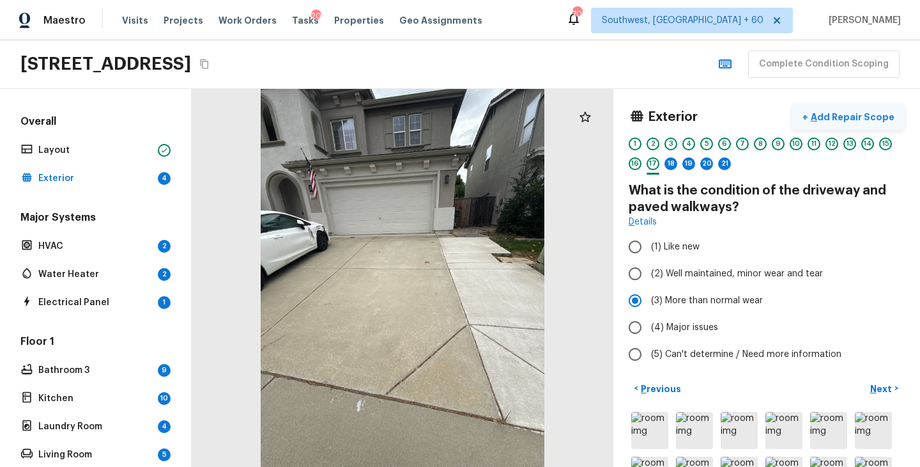
click at [862, 120] on p "Add Repair Scope" at bounding box center [852, 117] width 86 height 13
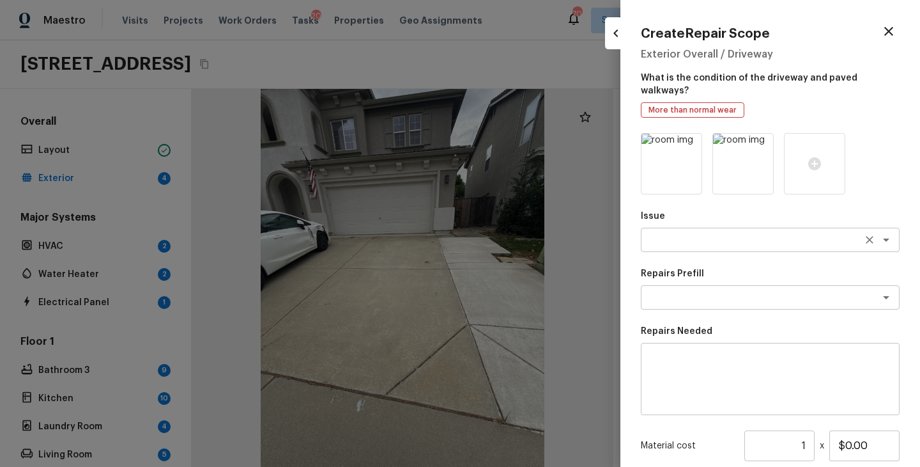
click at [679, 233] on textarea at bounding box center [753, 239] width 212 height 13
type textarea "d"
click at [717, 252] on li "Pressure Washing" at bounding box center [770, 254] width 259 height 20
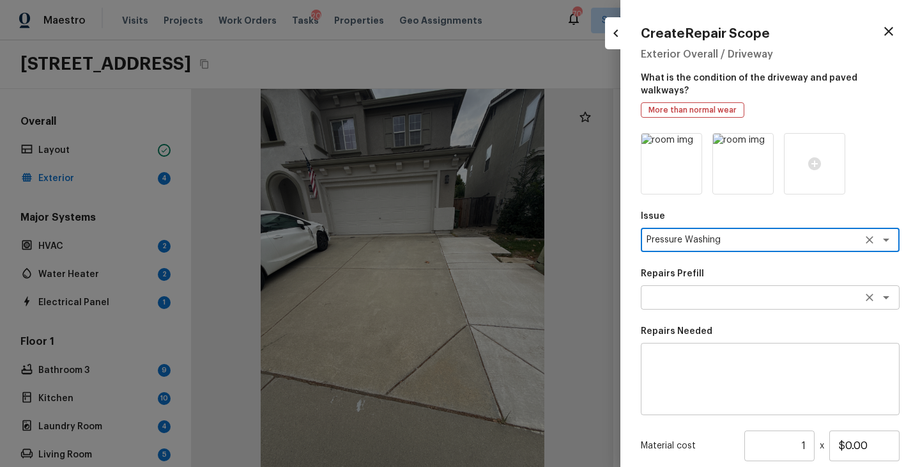
type textarea "Pressure Washing"
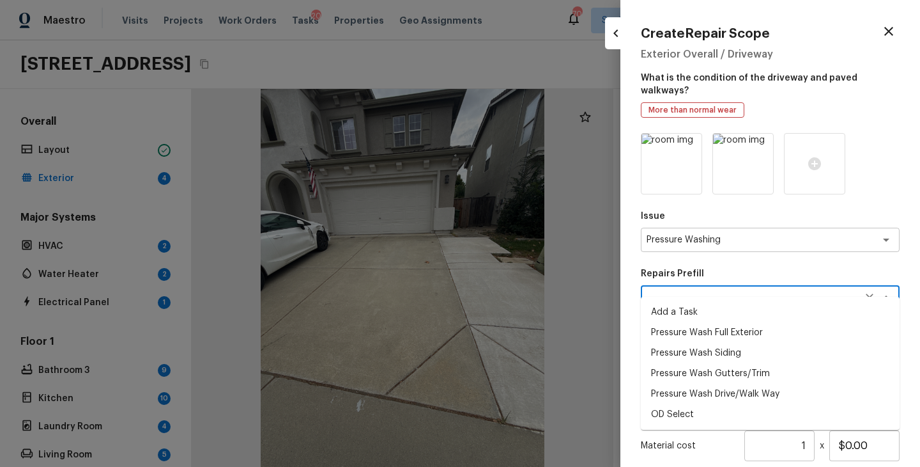
click at [694, 291] on textarea at bounding box center [753, 297] width 212 height 13
click at [725, 389] on li "Pressure Wash Drive/Walk Way" at bounding box center [770, 394] width 259 height 20
type textarea "Pressure Wash Drive/Walk Way"
type textarea "Pressure wash the driveways/walkways as directed by the PM. Ensure that all deb…"
type input "$125.00"
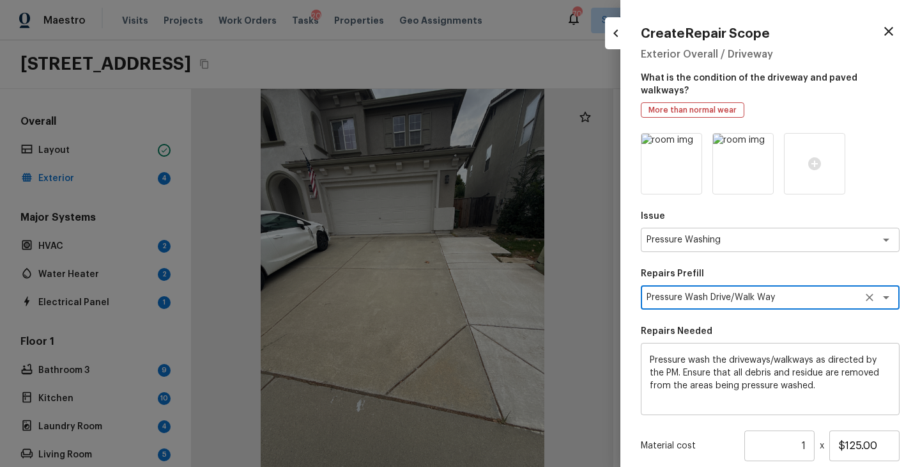
scroll to position [121, 0]
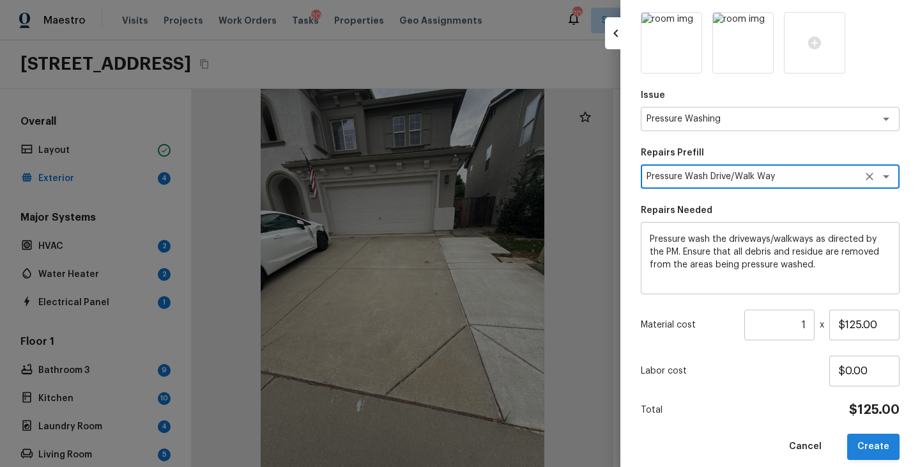
click at [878, 437] on button "Create" at bounding box center [874, 446] width 52 height 26
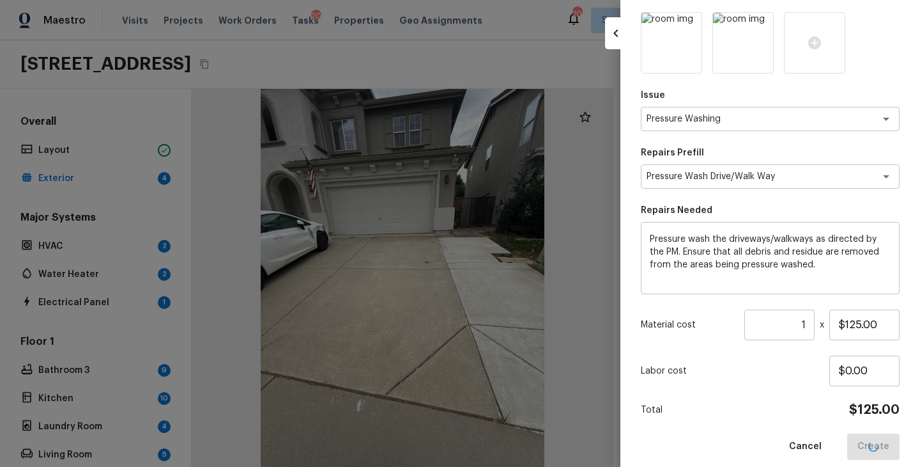
type input "$0.00"
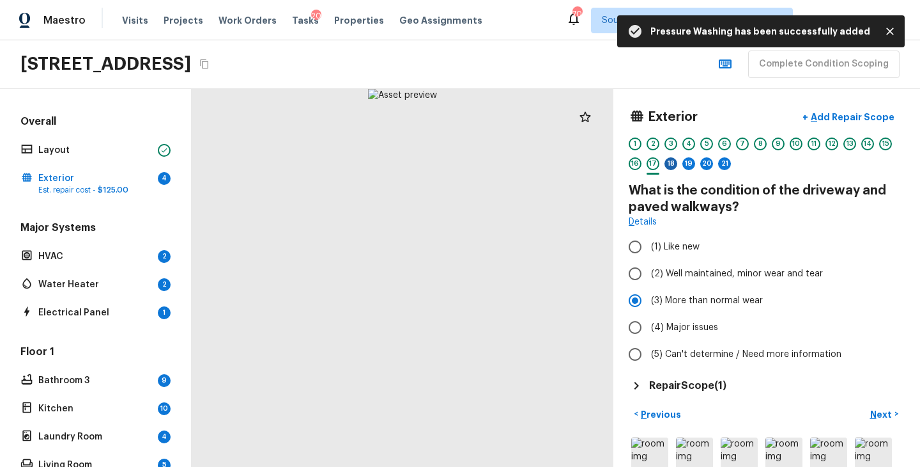
click at [671, 169] on div "18" at bounding box center [671, 163] width 13 height 13
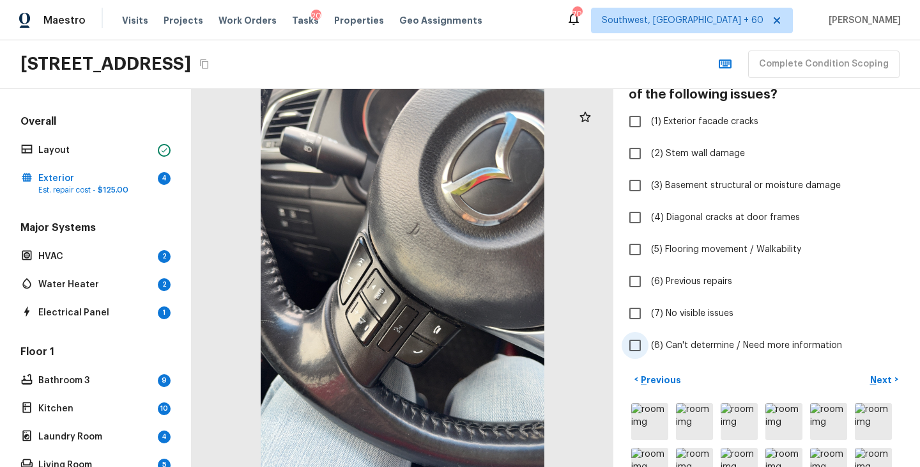
scroll to position [154, 0]
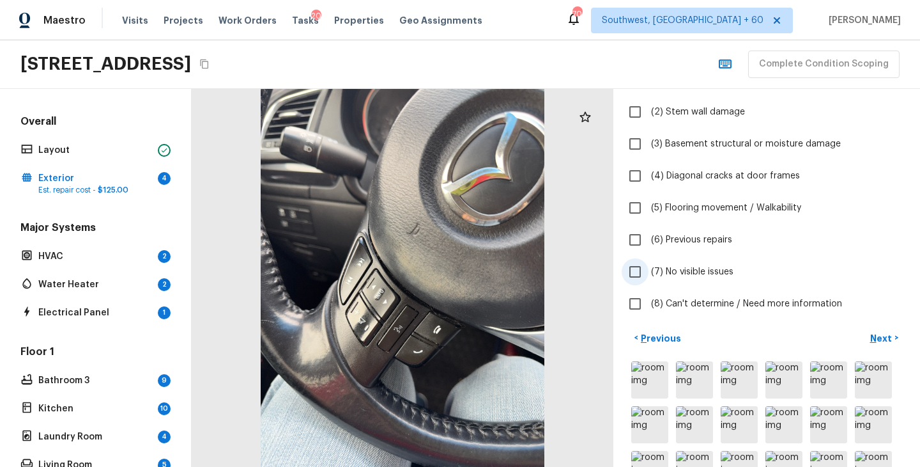
click at [697, 274] on span "(7) No visible issues" at bounding box center [692, 271] width 82 height 13
click at [649, 274] on input "(7) No visible issues" at bounding box center [635, 271] width 27 height 27
checkbox input "true"
click at [660, 378] on img at bounding box center [650, 379] width 37 height 37
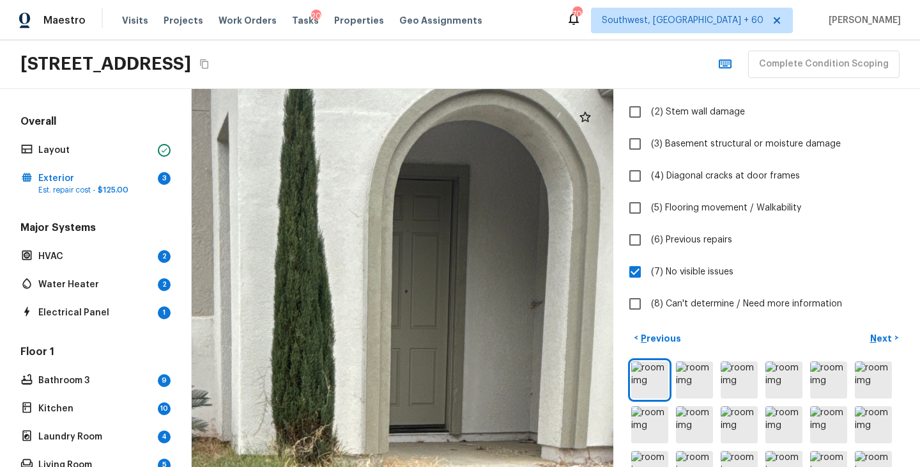
drag, startPoint x: 385, startPoint y: 181, endPoint x: 437, endPoint y: 322, distance: 150.2
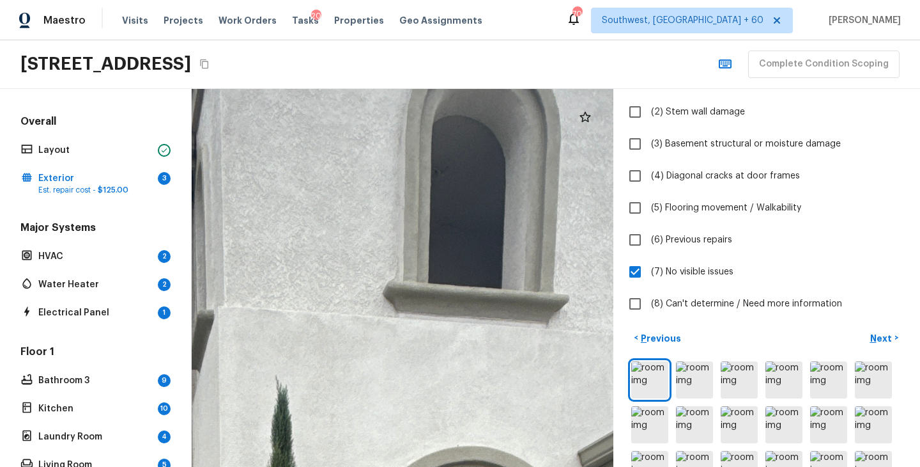
drag, startPoint x: 484, startPoint y: 231, endPoint x: 449, endPoint y: 486, distance: 257.5
click at [449, 466] on html "Maestro Visits Projects Work Orders Tasks 20 Properties Geo Assignments [GEOGRA…" at bounding box center [460, 233] width 920 height 467
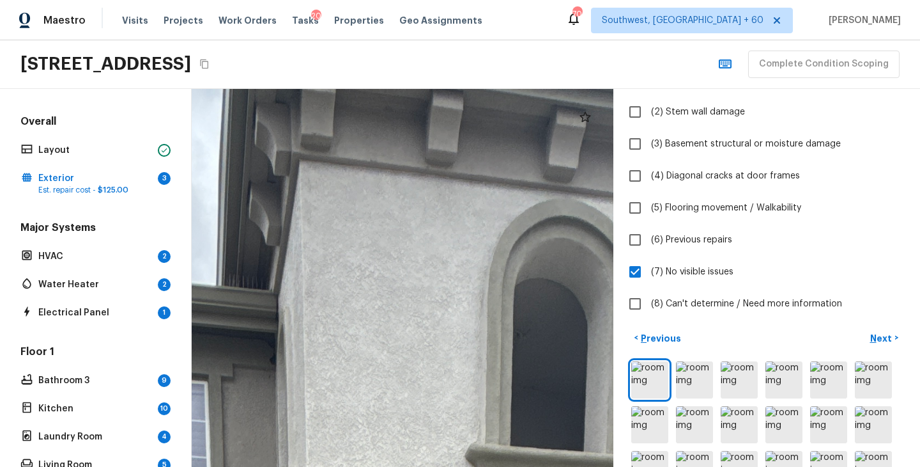
drag, startPoint x: 332, startPoint y: 256, endPoint x: 231, endPoint y: 207, distance: 112.1
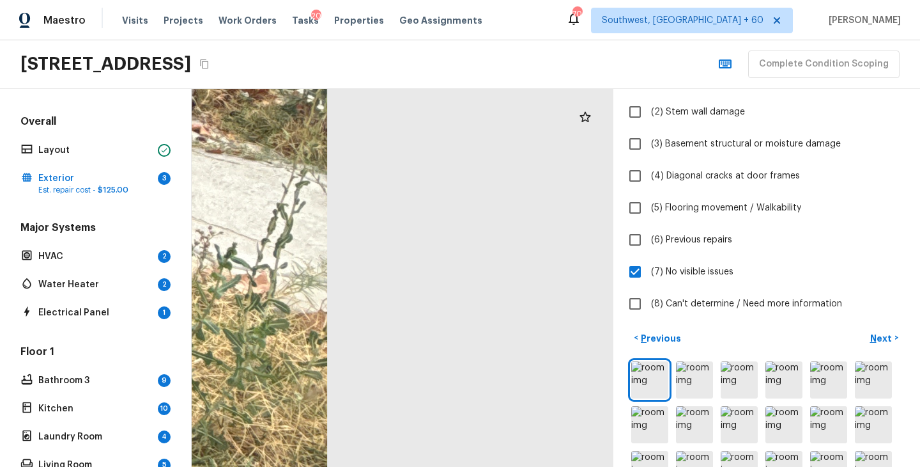
drag, startPoint x: 356, startPoint y: 193, endPoint x: 498, endPoint y: 263, distance: 158.4
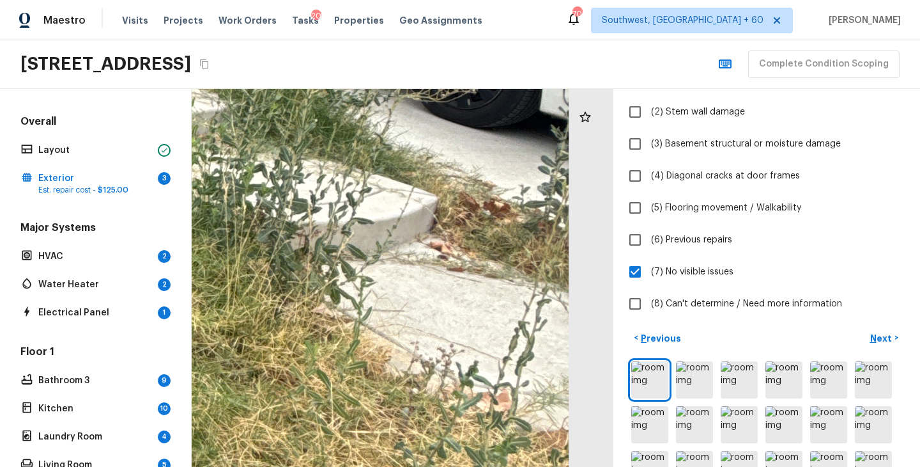
drag, startPoint x: 485, startPoint y: 200, endPoint x: 539, endPoint y: 431, distance: 237.5
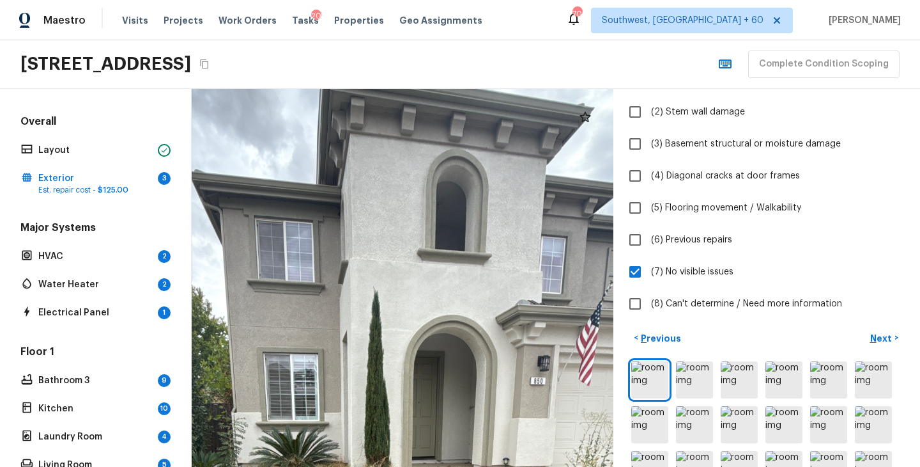
drag, startPoint x: 486, startPoint y: 394, endPoint x: 488, endPoint y: 359, distance: 35.2
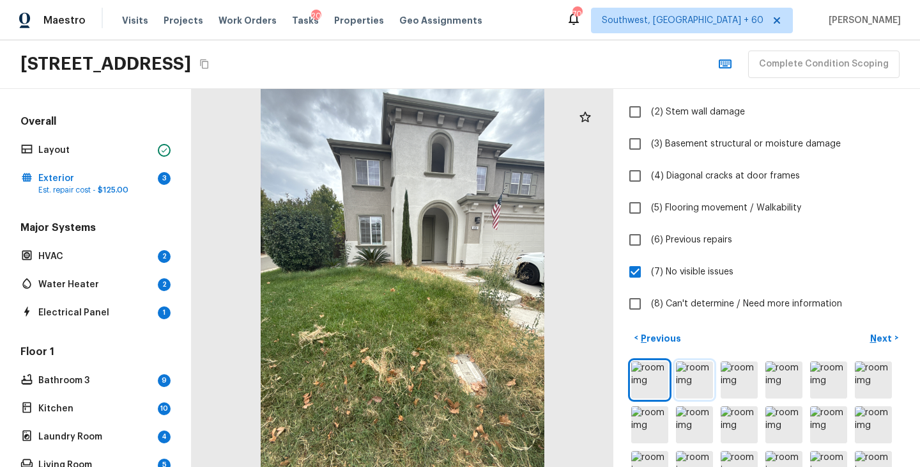
click at [697, 385] on img at bounding box center [694, 379] width 37 height 37
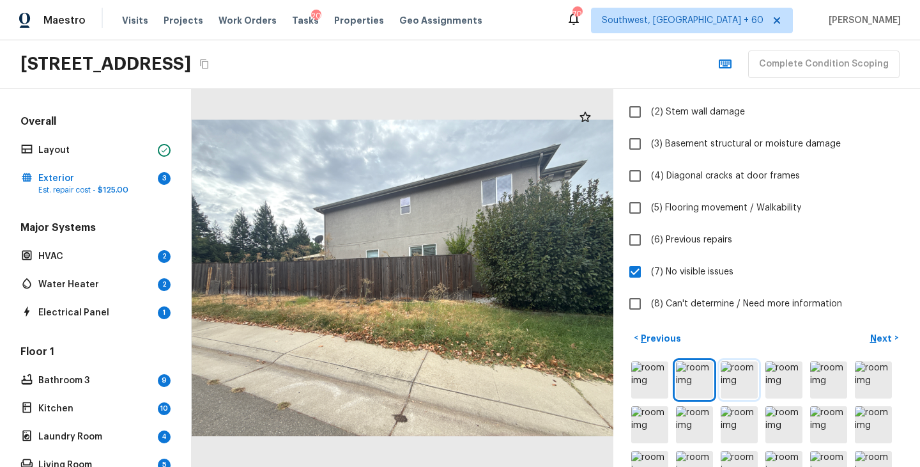
click at [740, 382] on img at bounding box center [739, 379] width 37 height 37
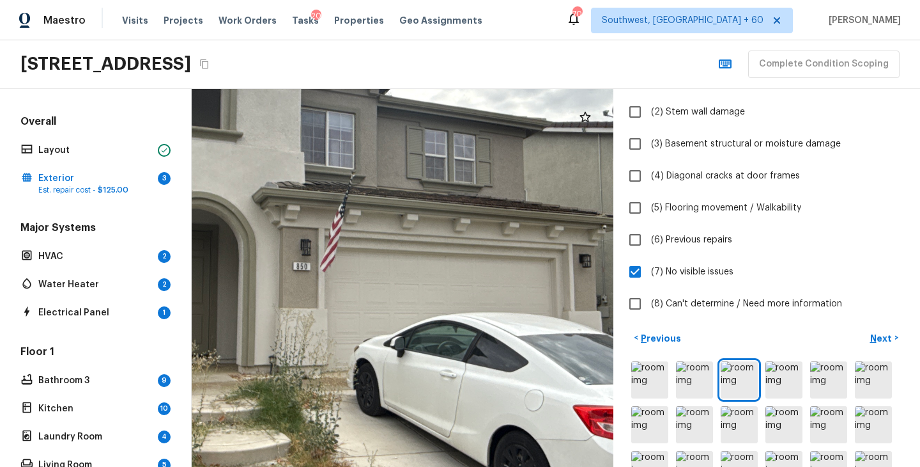
drag, startPoint x: 348, startPoint y: 250, endPoint x: 486, endPoint y: 309, distance: 150.1
click at [485, 307] on div at bounding box center [348, 268] width 1405 height 1258
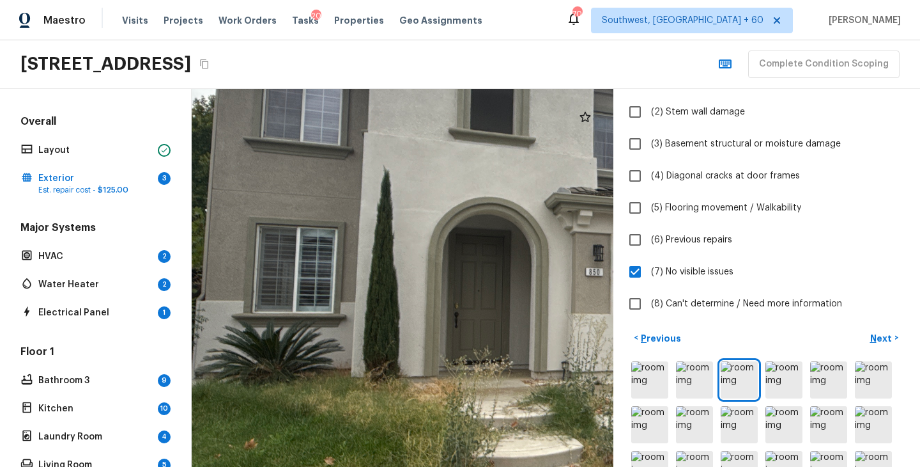
drag, startPoint x: 394, startPoint y: 290, endPoint x: 471, endPoint y: 229, distance: 97.9
click at [471, 228] on div at bounding box center [641, 274] width 1405 height 1258
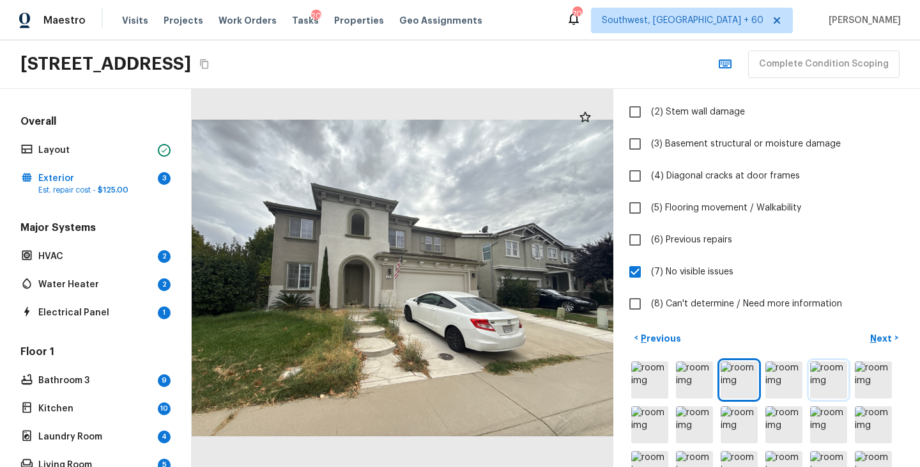
click at [825, 387] on img at bounding box center [829, 379] width 37 height 37
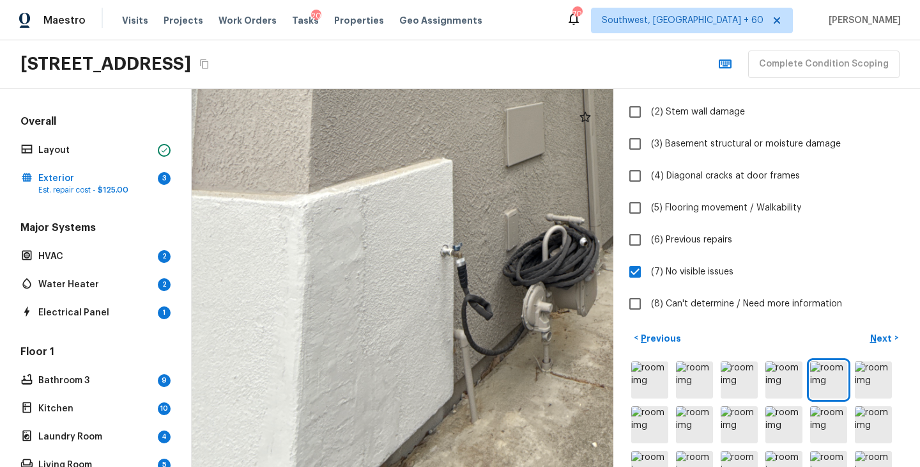
drag, startPoint x: 341, startPoint y: 387, endPoint x: 341, endPoint y: 318, distance: 69.0
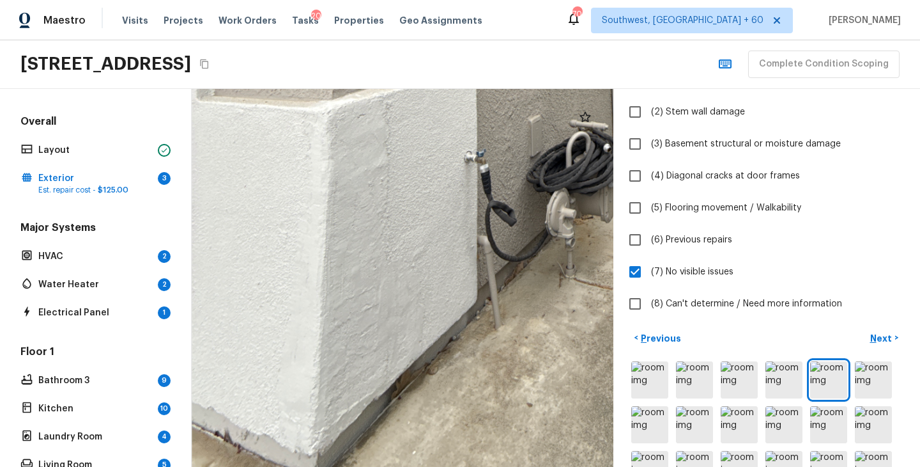
drag, startPoint x: 336, startPoint y: 344, endPoint x: 360, endPoint y: 243, distance: 103.9
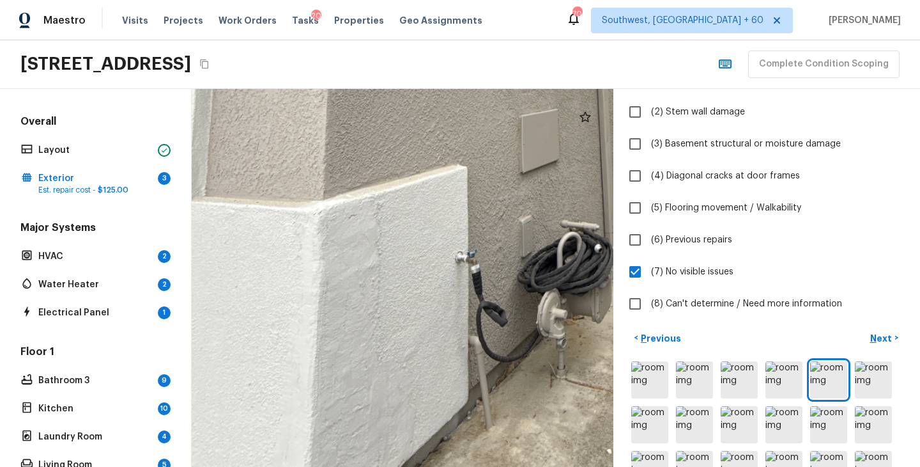
drag, startPoint x: 380, startPoint y: 234, endPoint x: 371, endPoint y: 334, distance: 100.8
click at [371, 334] on div at bounding box center [626, 3] width 1319 height 1181
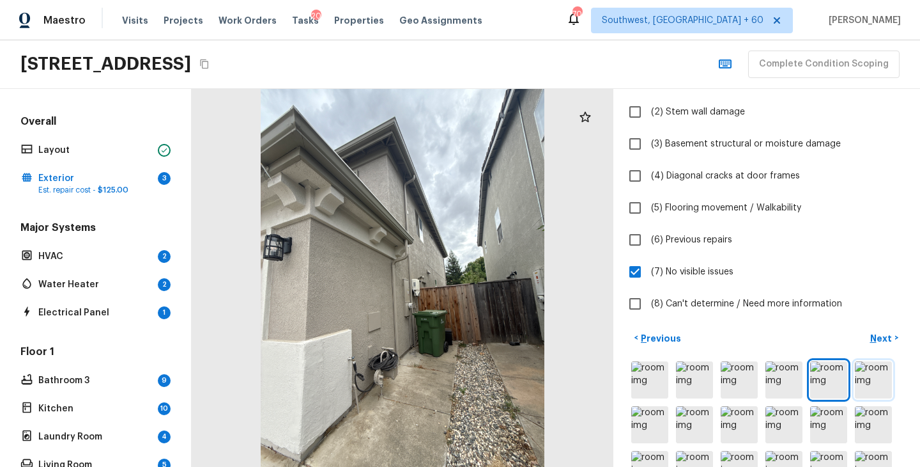
click at [874, 382] on img at bounding box center [873, 379] width 37 height 37
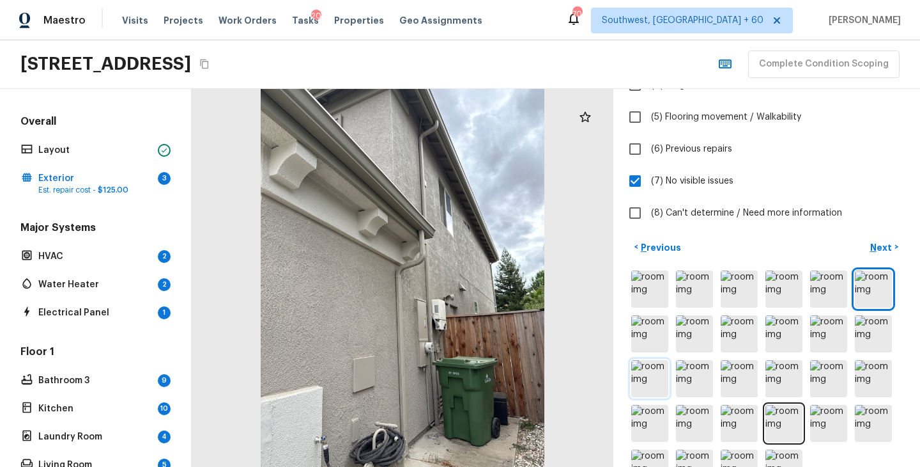
scroll to position [270, 0]
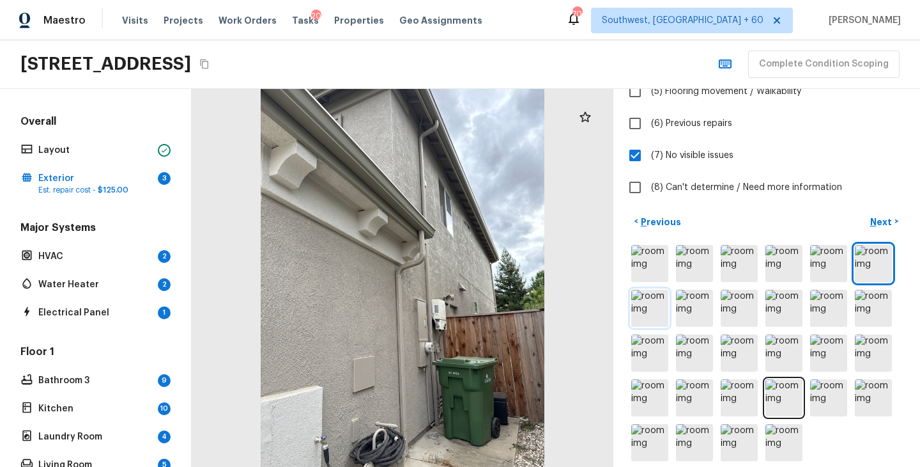
click at [647, 297] on img at bounding box center [650, 308] width 37 height 37
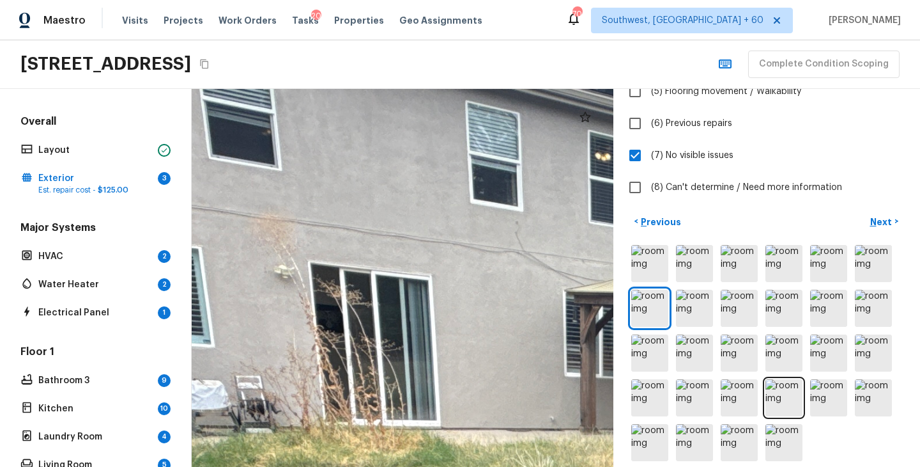
drag, startPoint x: 424, startPoint y: 247, endPoint x: 378, endPoint y: 257, distance: 46.5
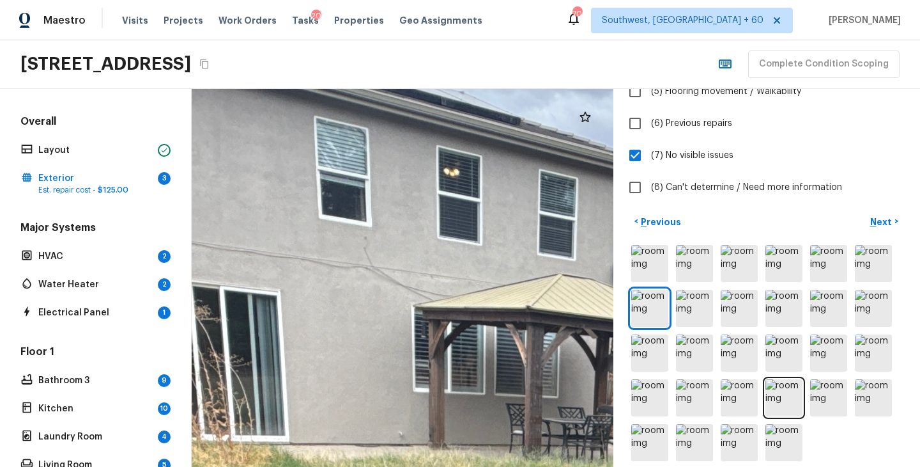
drag, startPoint x: 472, startPoint y: 256, endPoint x: 478, endPoint y: 269, distance: 14.9
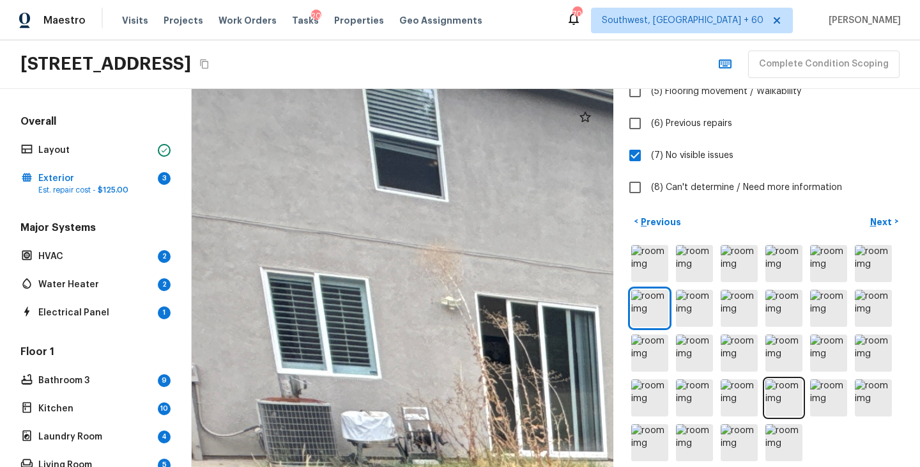
drag, startPoint x: 344, startPoint y: 212, endPoint x: 500, endPoint y: 228, distance: 156.8
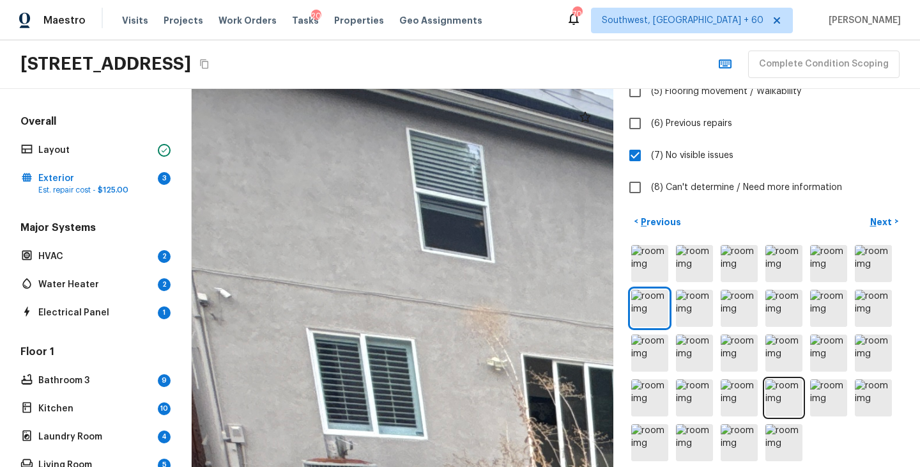
drag, startPoint x: 362, startPoint y: 212, endPoint x: 477, endPoint y: 295, distance: 142.8
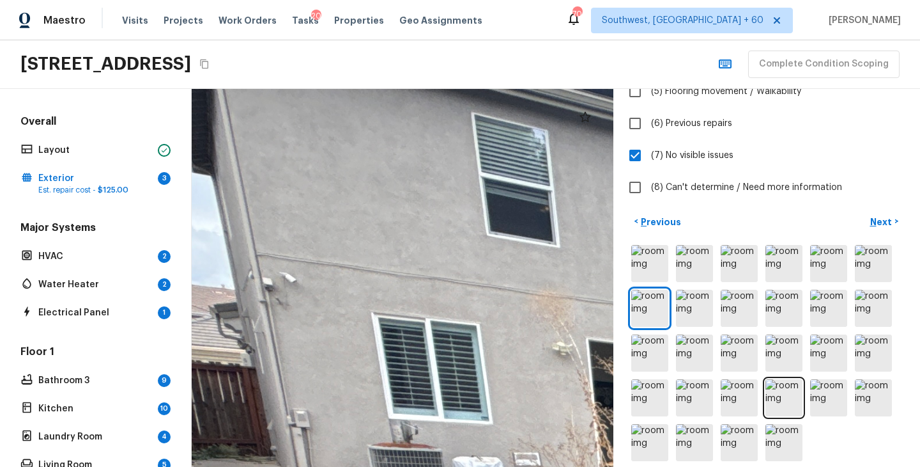
drag, startPoint x: 322, startPoint y: 213, endPoint x: 387, endPoint y: 198, distance: 67.0
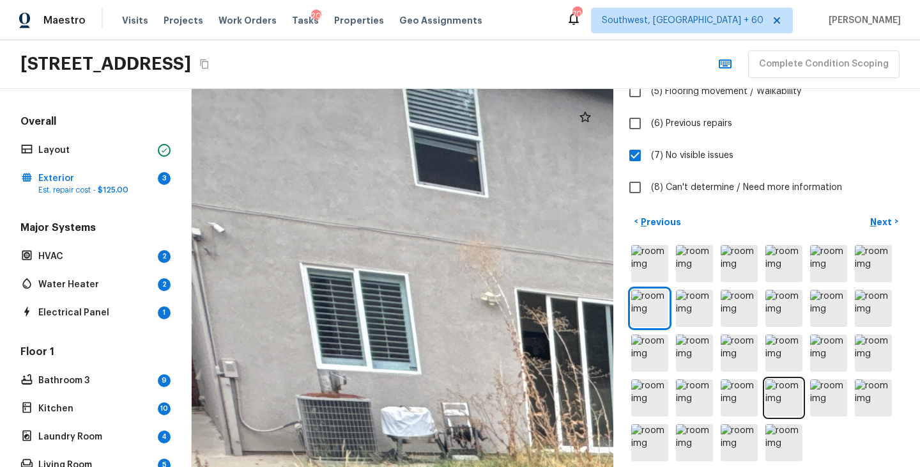
drag, startPoint x: 422, startPoint y: 258, endPoint x: 350, endPoint y: 208, distance: 87.8
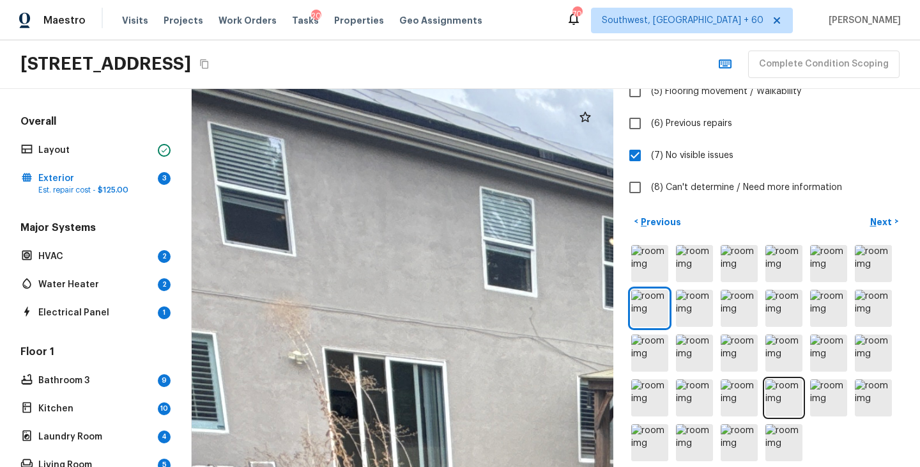
drag, startPoint x: 522, startPoint y: 229, endPoint x: 331, endPoint y: 288, distance: 200.0
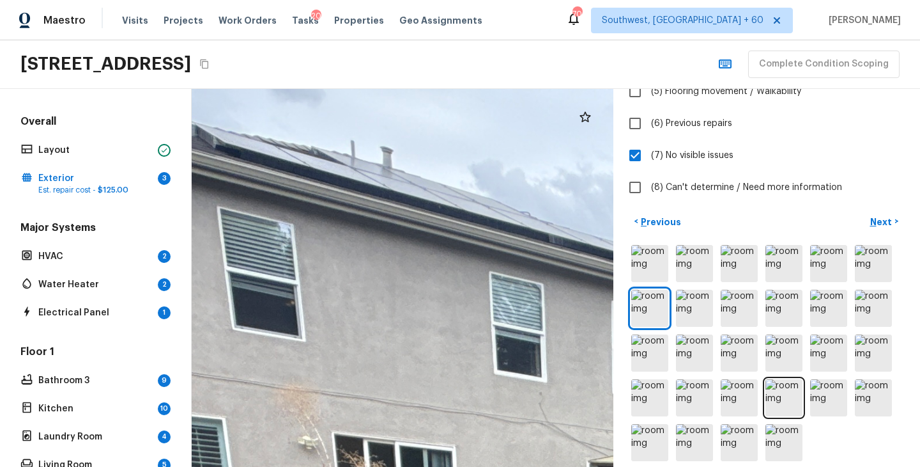
drag, startPoint x: 433, startPoint y: 303, endPoint x: 443, endPoint y: 388, distance: 85.6
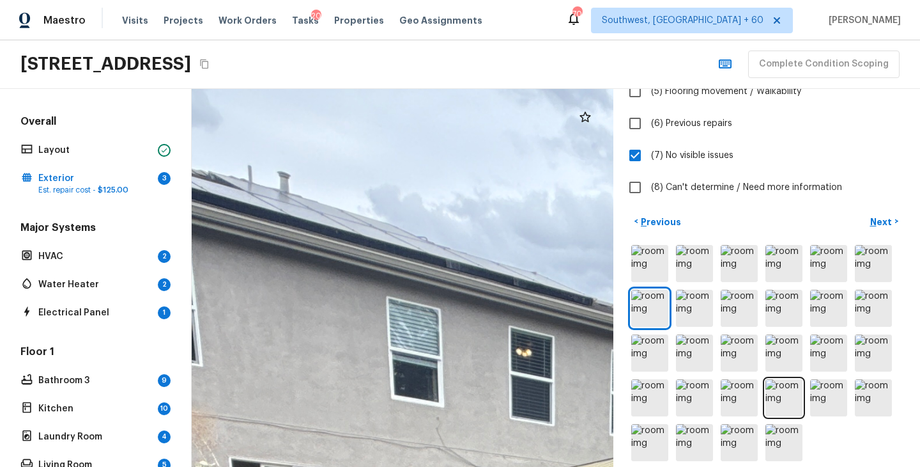
drag, startPoint x: 427, startPoint y: 305, endPoint x: 324, endPoint y: 330, distance: 106.0
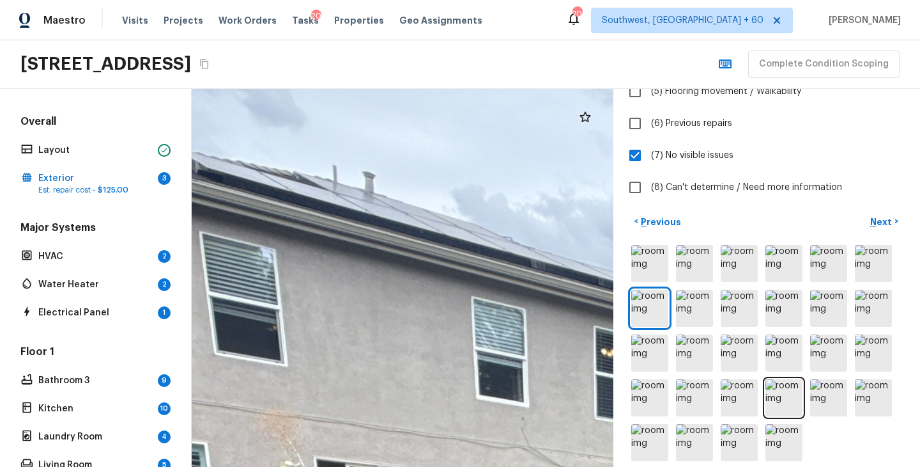
drag, startPoint x: 293, startPoint y: 313, endPoint x: 378, endPoint y: 312, distance: 84.4
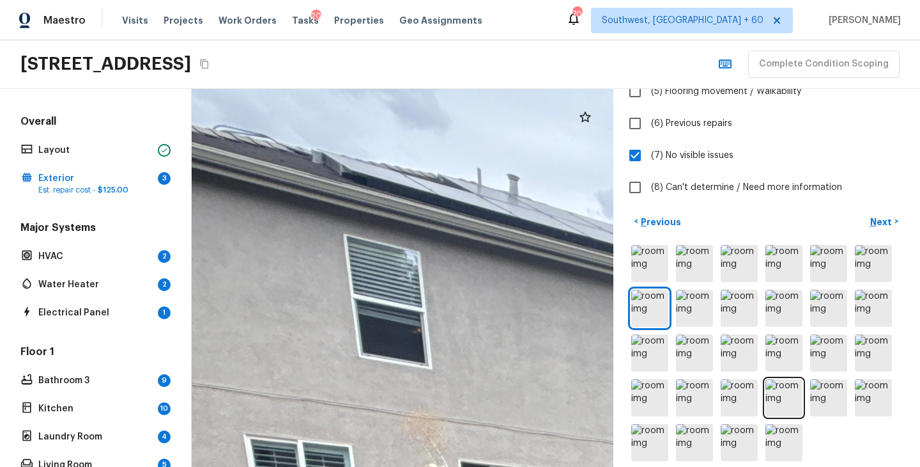
drag, startPoint x: 338, startPoint y: 296, endPoint x: 483, endPoint y: 299, distance: 145.1
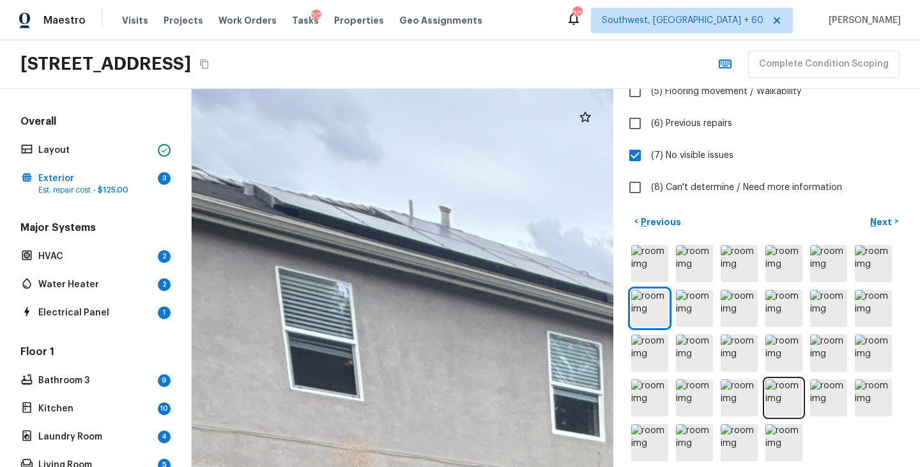
drag, startPoint x: 252, startPoint y: 263, endPoint x: 183, endPoint y: 295, distance: 75.5
click at [183, 295] on div "Overall Layout Exterior 3 Est. repair cost - $125.00 Major Systems HVAC 2 Water…" at bounding box center [460, 278] width 920 height 378
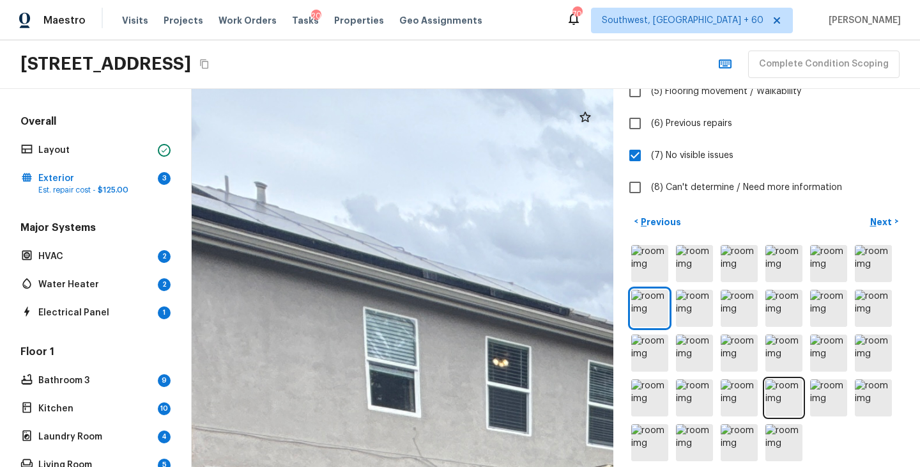
drag, startPoint x: 408, startPoint y: 361, endPoint x: 265, endPoint y: 337, distance: 145.2
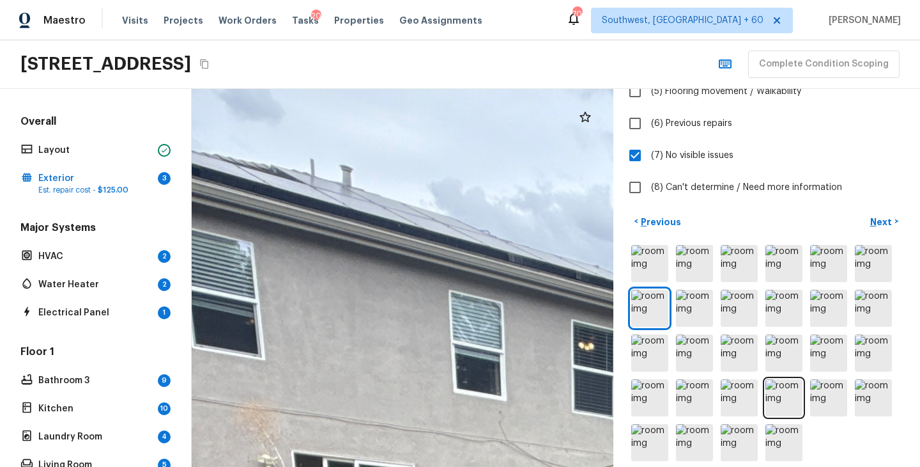
drag, startPoint x: 248, startPoint y: 346, endPoint x: 469, endPoint y: 306, distance: 224.9
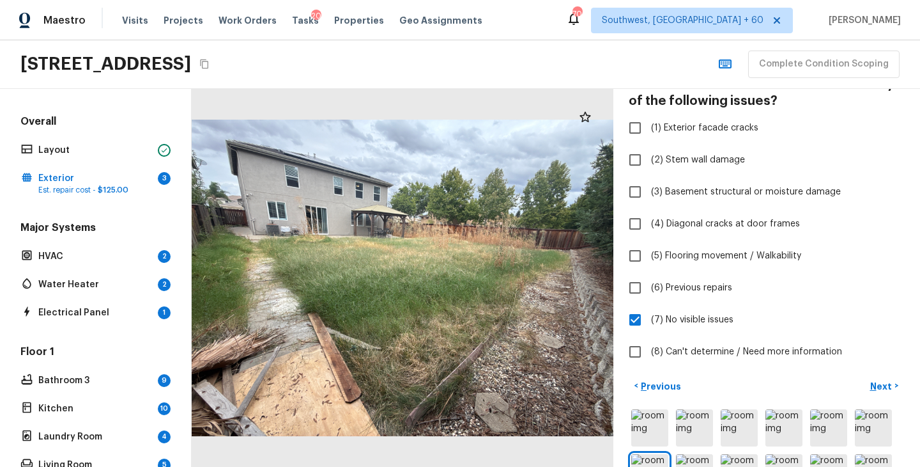
scroll to position [120, 0]
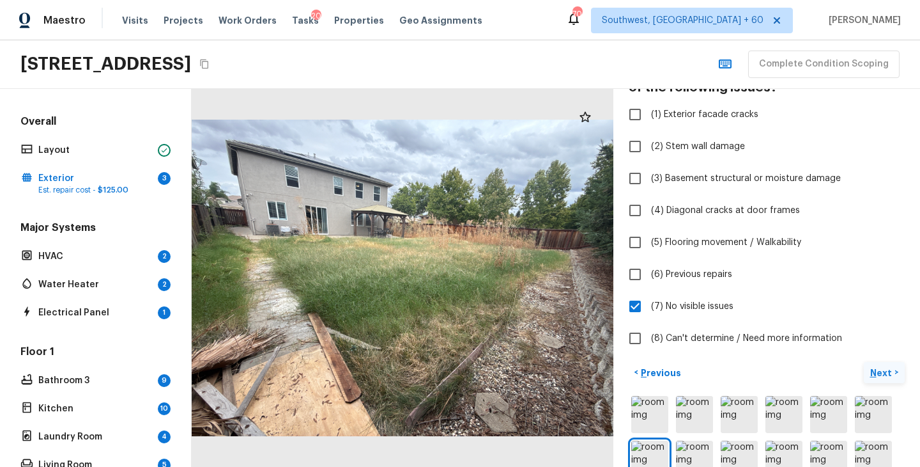
click at [874, 369] on p "Next" at bounding box center [883, 372] width 24 height 13
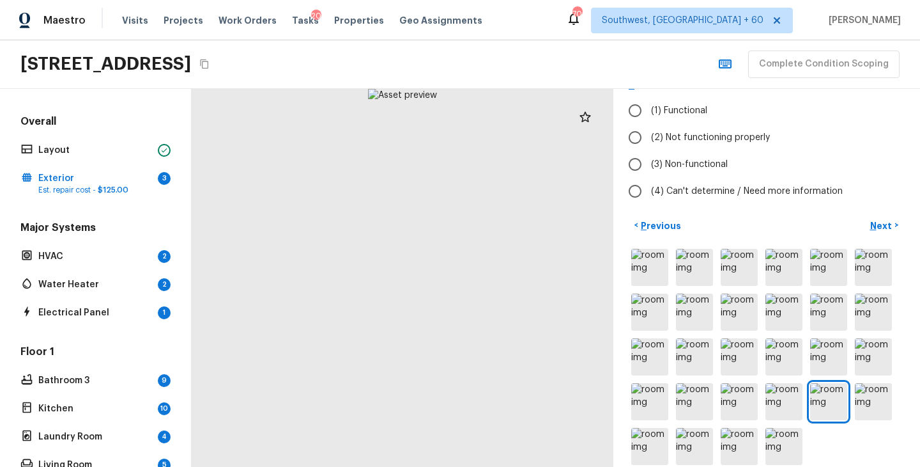
scroll to position [0, 0]
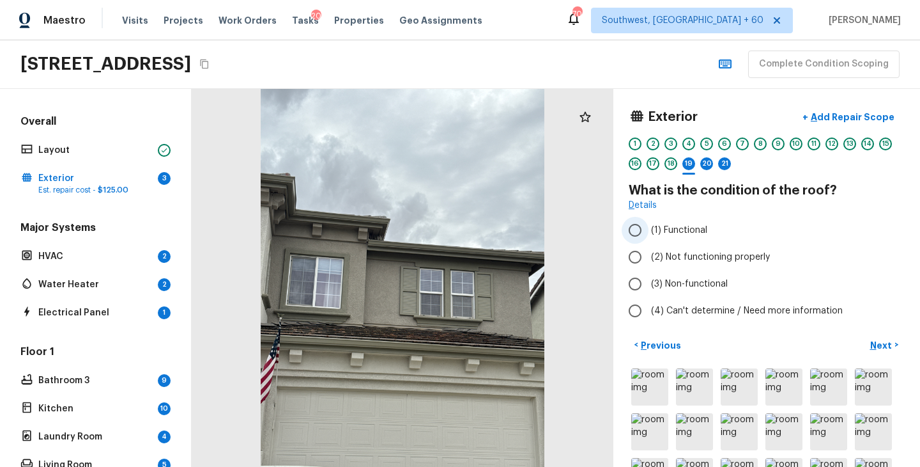
click at [699, 228] on span "(1) Functional" at bounding box center [679, 230] width 56 height 13
click at [649, 228] on input "(1) Functional" at bounding box center [635, 230] width 27 height 27
radio input "true"
click at [886, 340] on p "Next" at bounding box center [883, 345] width 24 height 13
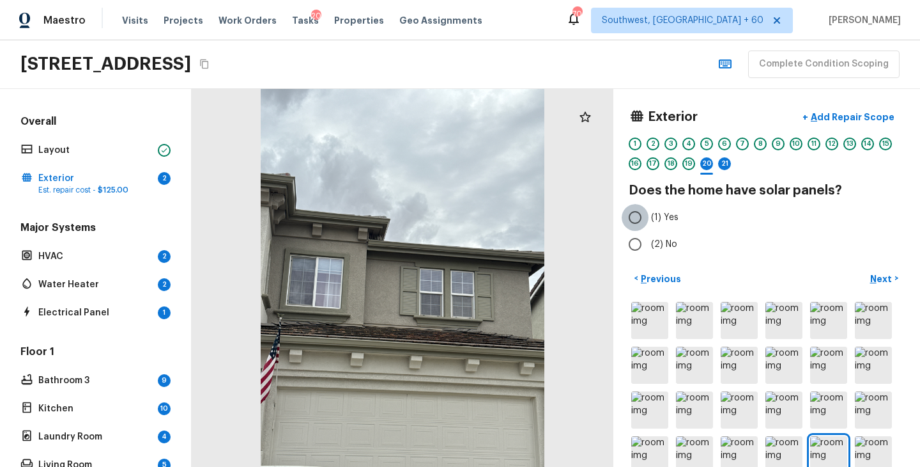
click at [648, 222] on input "(1) Yes" at bounding box center [635, 217] width 27 height 27
radio input "true"
click at [882, 275] on p "Next" at bounding box center [883, 278] width 24 height 13
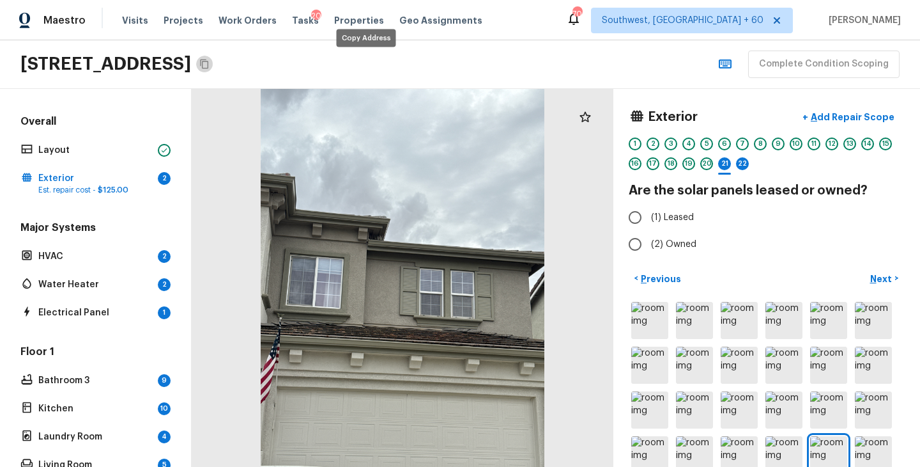
click at [210, 66] on icon "Copy Address" at bounding box center [204, 64] width 10 height 10
click at [680, 234] on label "(2) Owned" at bounding box center [758, 244] width 273 height 27
click at [649, 234] on input "(2) Owned" at bounding box center [635, 244] width 27 height 27
radio input "true"
click at [878, 281] on p "Next" at bounding box center [883, 278] width 24 height 13
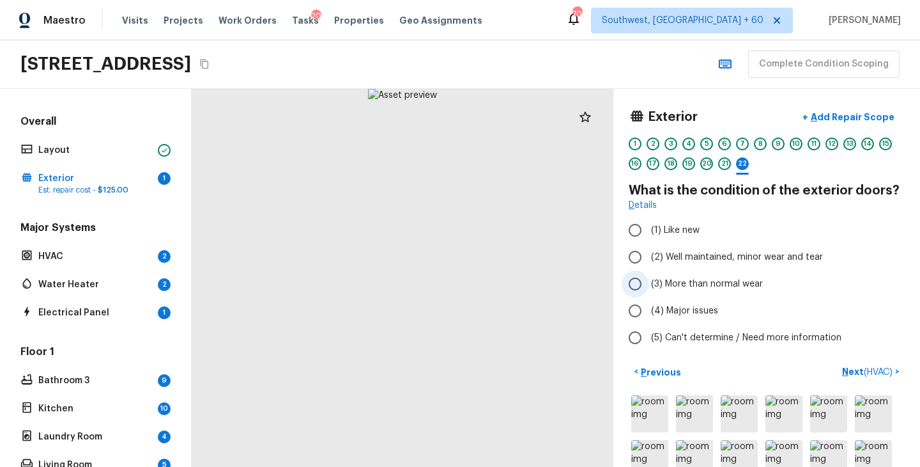
click at [702, 286] on span "(3) More than normal wear" at bounding box center [707, 283] width 112 height 13
click at [649, 286] on input "(3) More than normal wear" at bounding box center [635, 283] width 27 height 27
radio input "true"
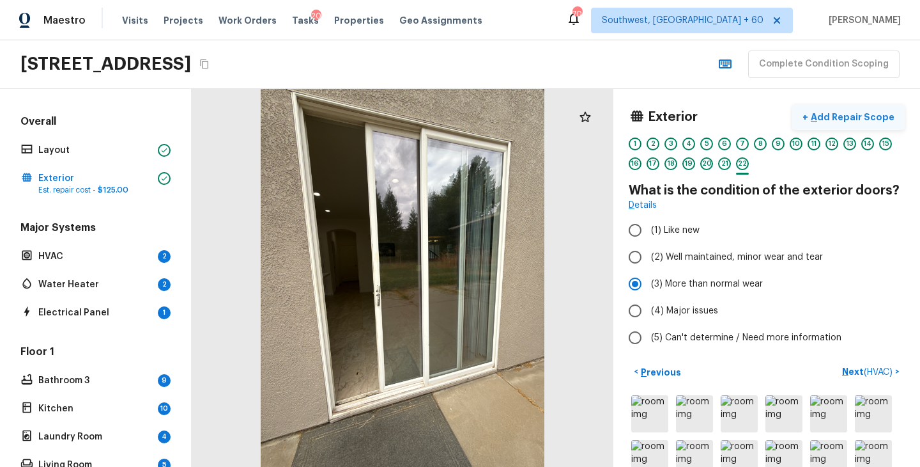
click at [871, 118] on p "Add Repair Scope" at bounding box center [852, 117] width 86 height 13
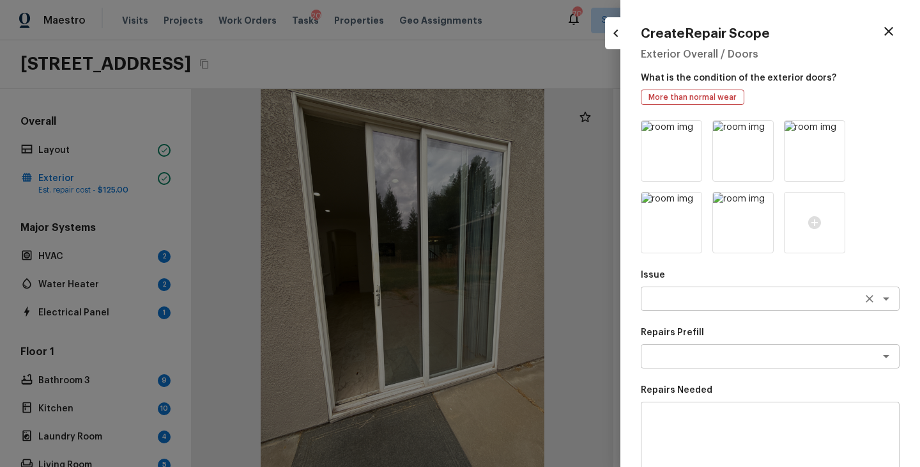
click at [689, 304] on textarea at bounding box center [753, 298] width 212 height 13
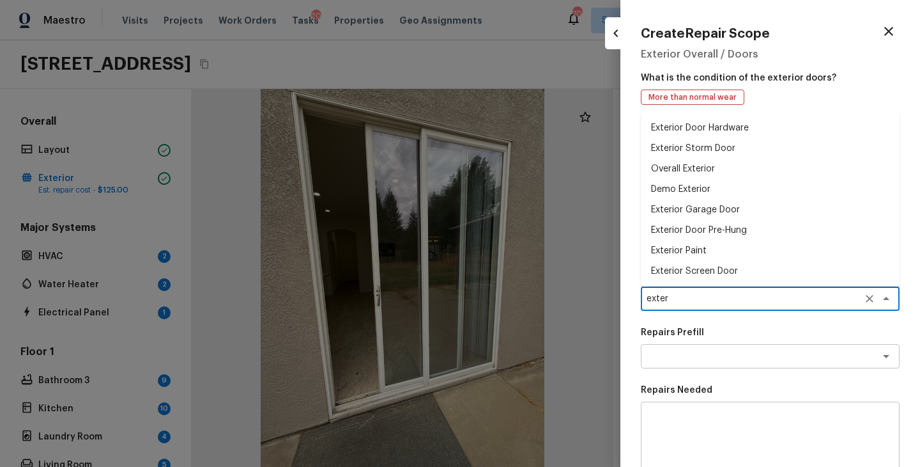
click at [743, 130] on li "Exterior Door Hardware" at bounding box center [770, 128] width 259 height 20
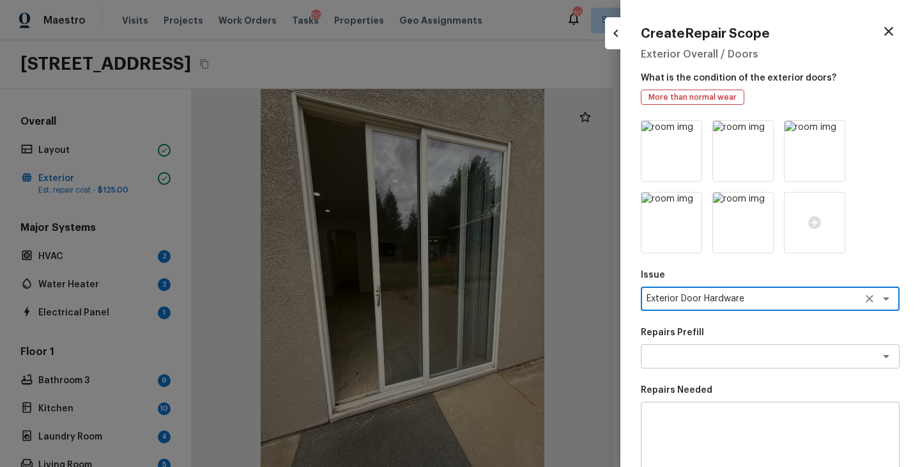
type textarea "Exterior Door Hardware"
click at [710, 397] on div "Repairs Needed x ​" at bounding box center [770, 429] width 259 height 90
click at [704, 407] on div "x ​" at bounding box center [770, 437] width 259 height 72
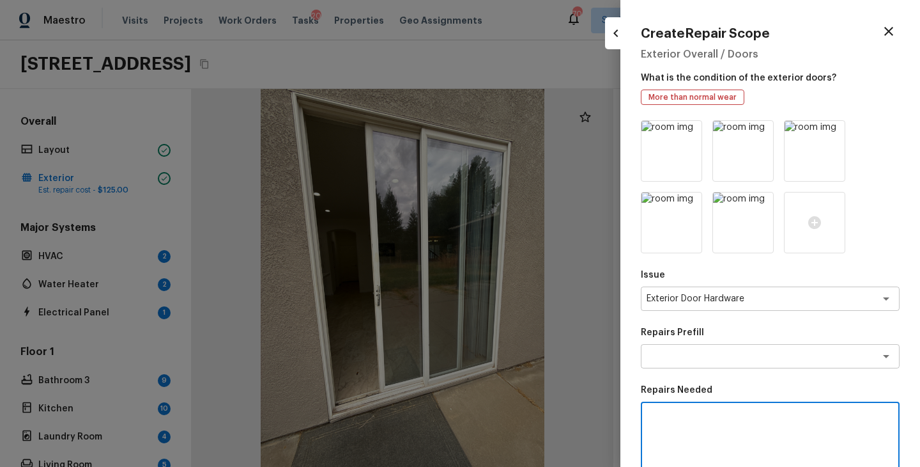
scroll to position [123, 0]
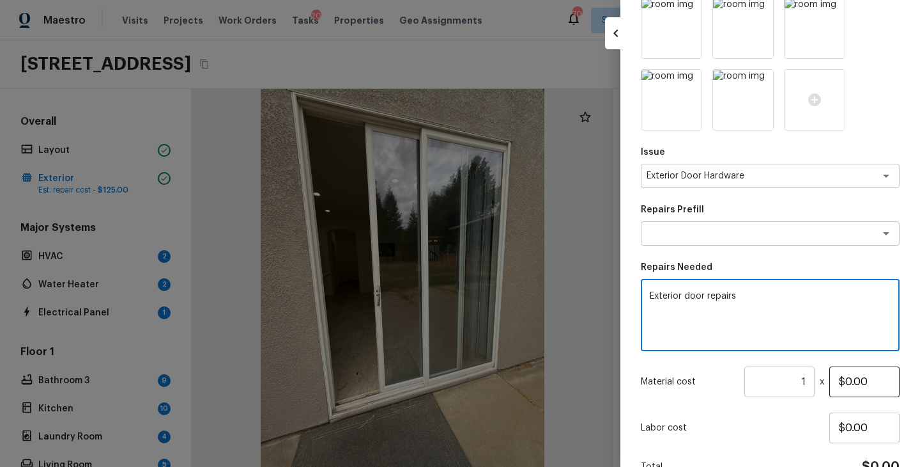
type textarea "Exterior door repairs"
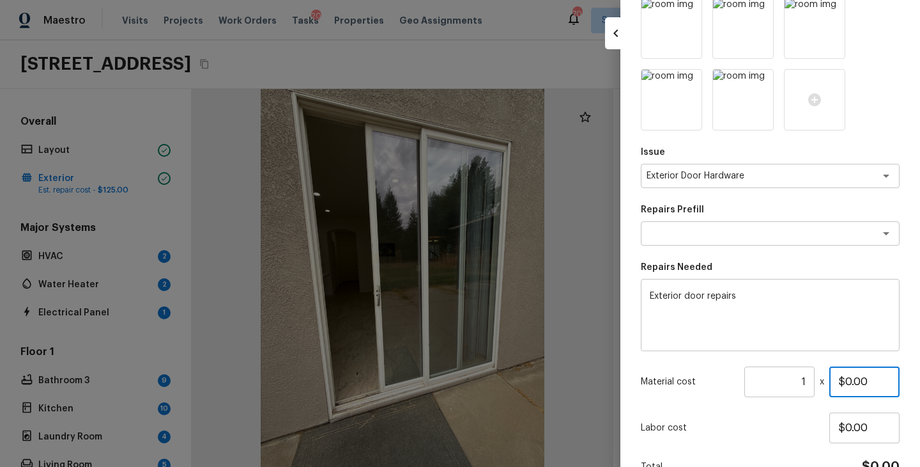
drag, startPoint x: 878, startPoint y: 376, endPoint x: 758, endPoint y: 376, distance: 119.5
click at [758, 376] on div "Material cost 1 ​ x $0.00" at bounding box center [770, 381] width 259 height 31
type input "$150.00"
click at [741, 430] on p "Labor cost" at bounding box center [735, 427] width 189 height 13
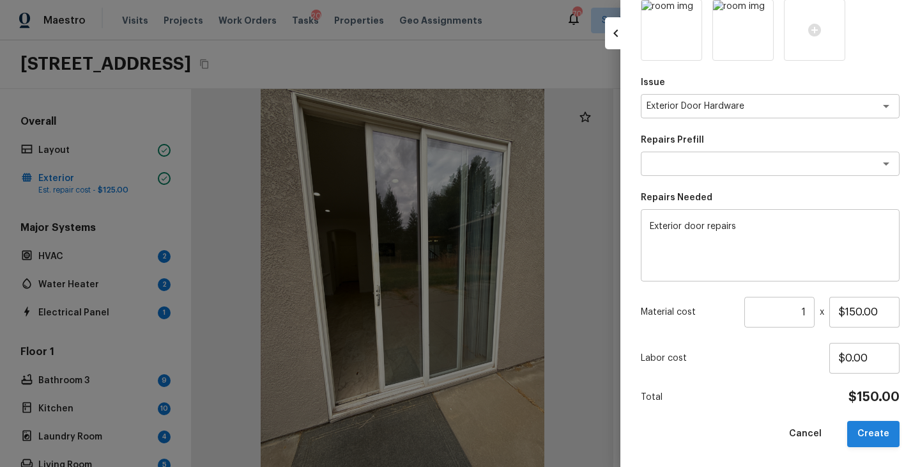
click at [867, 427] on button "Create" at bounding box center [874, 434] width 52 height 26
type input "$0.00"
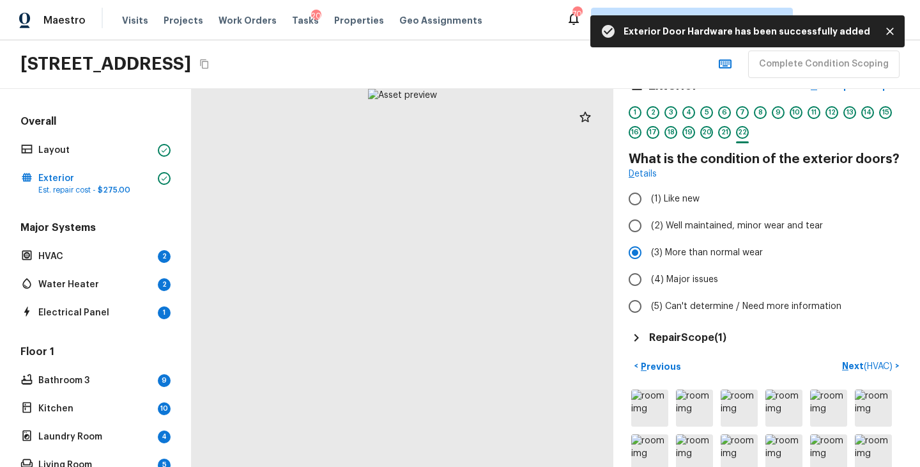
scroll to position [54, 0]
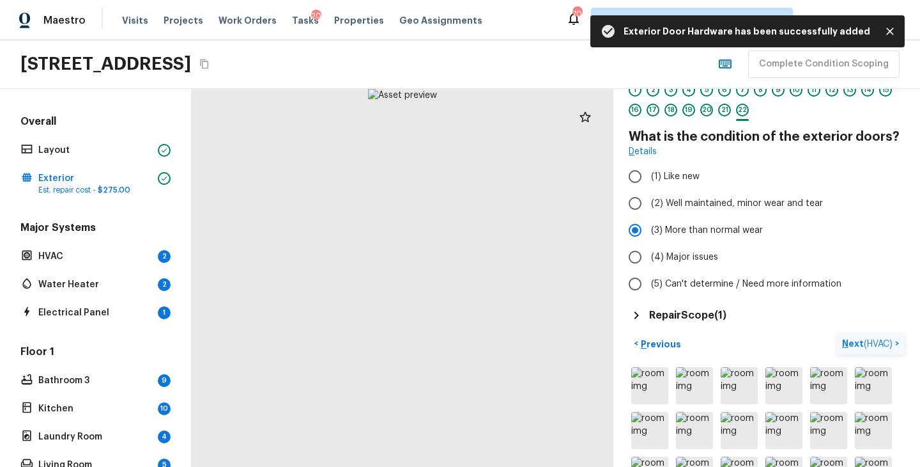
click at [850, 341] on p "Next ( HVAC )" at bounding box center [868, 343] width 53 height 13
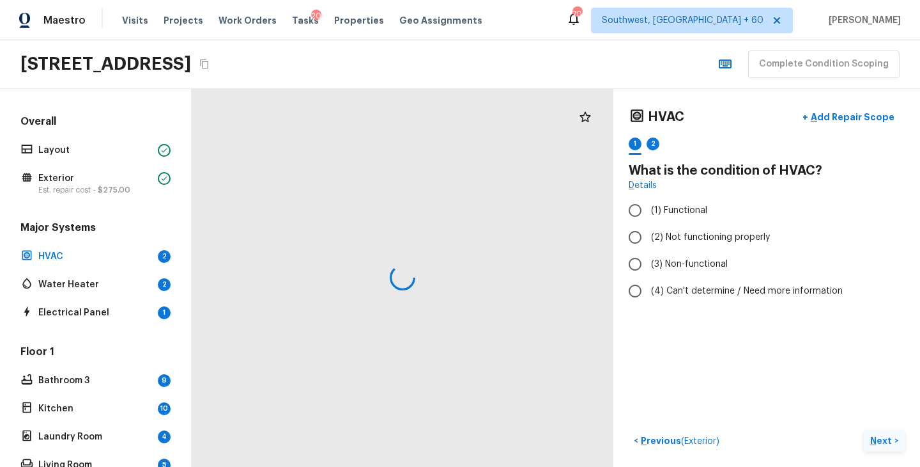
scroll to position [0, 0]
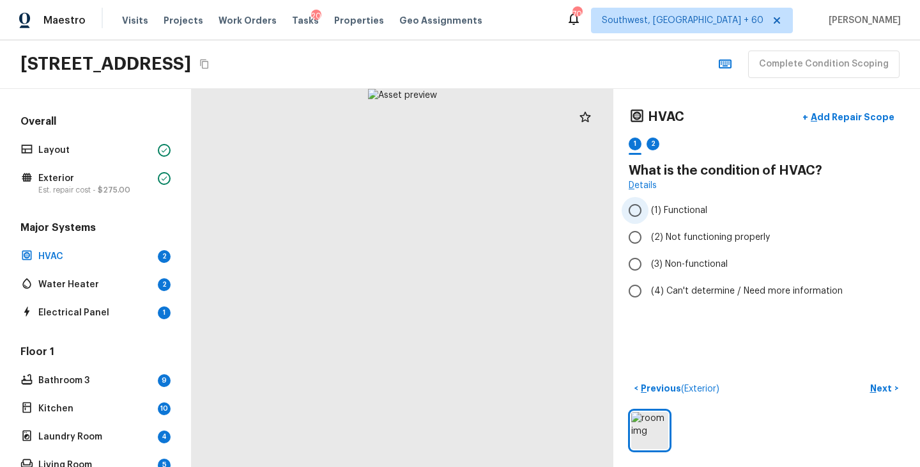
click at [690, 210] on span "(1) Functional" at bounding box center [679, 210] width 56 height 13
click at [649, 210] on input "(1) Functional" at bounding box center [635, 210] width 27 height 27
radio input "true"
click at [858, 119] on p "Add Repair Scope" at bounding box center [852, 117] width 86 height 13
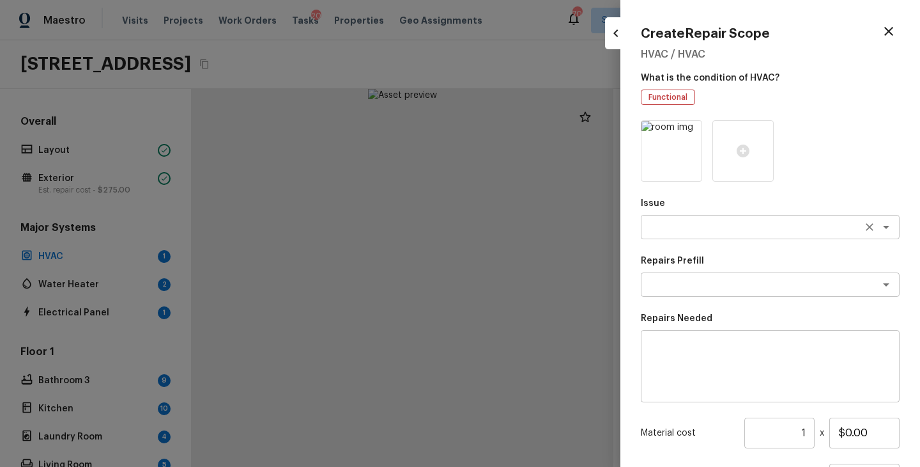
click at [705, 219] on div "x ​" at bounding box center [770, 227] width 259 height 24
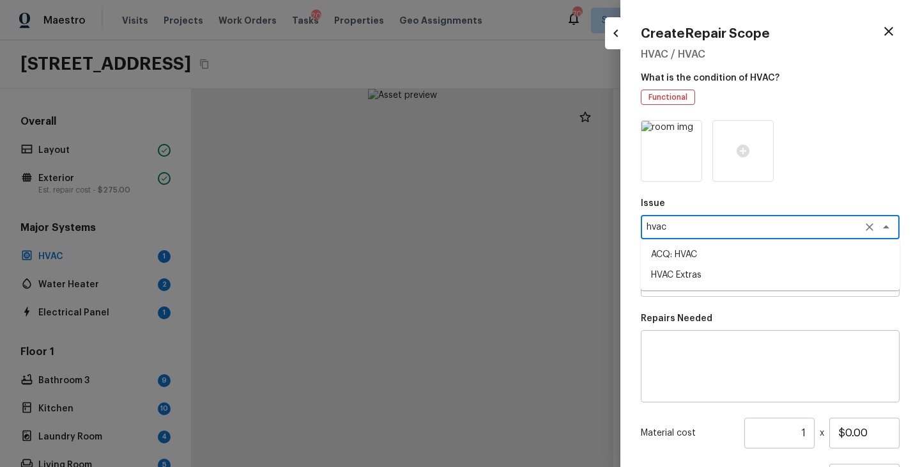
click at [705, 274] on li "HVAC Extras" at bounding box center [770, 275] width 259 height 20
click at [705, 274] on div "x ​" at bounding box center [770, 284] width 259 height 24
type textarea "HVAC Extras"
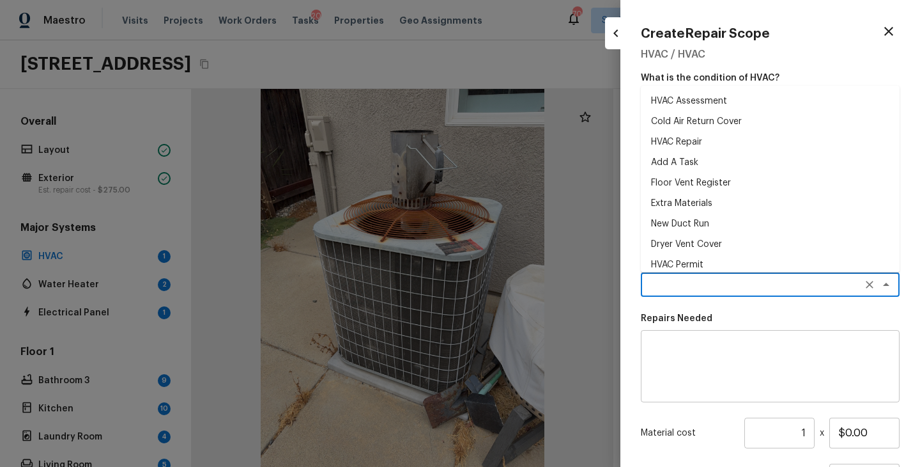
click at [697, 141] on li "HVAC Repair" at bounding box center [770, 142] width 259 height 20
type textarea "HVAC Repair"
type input "$1,500.00"
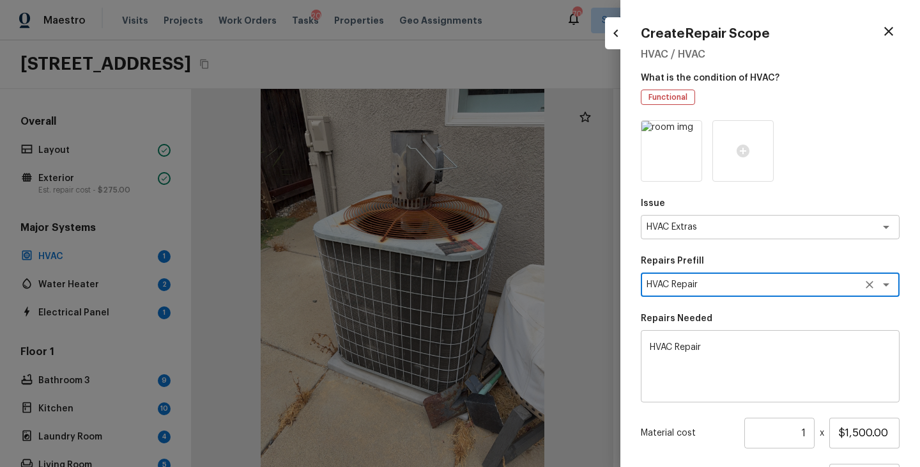
scroll to position [121, 0]
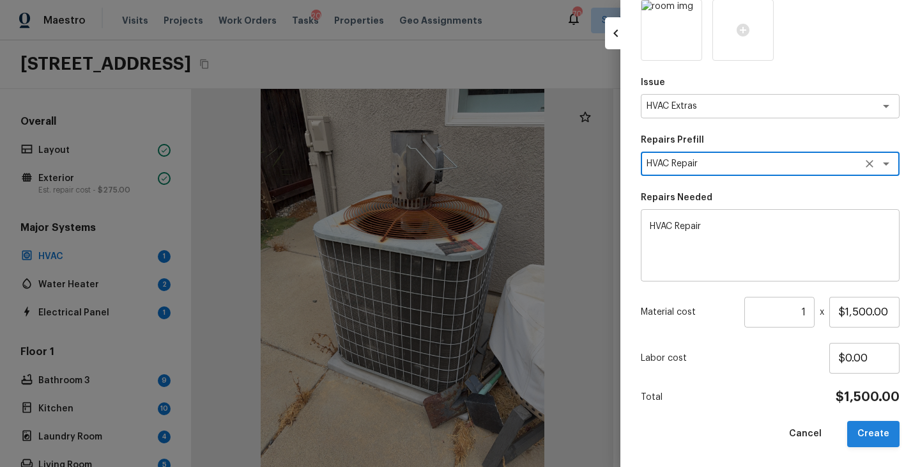
click at [887, 437] on button "Create" at bounding box center [874, 434] width 52 height 26
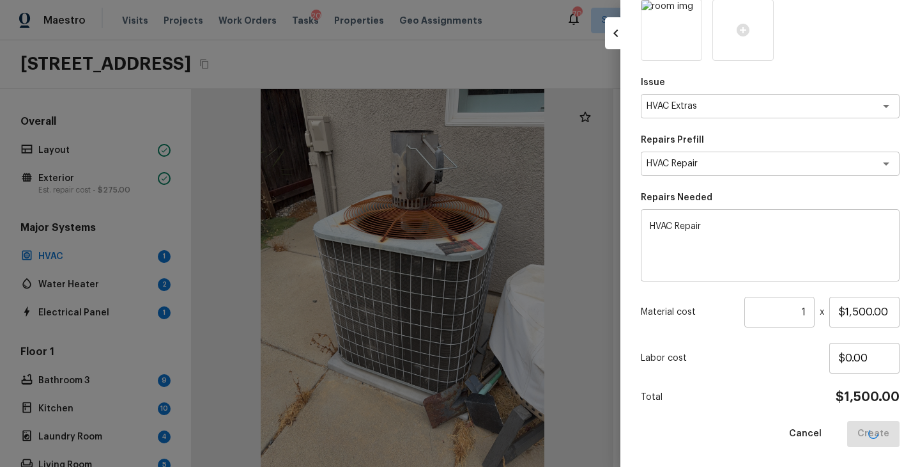
type input "$0.00"
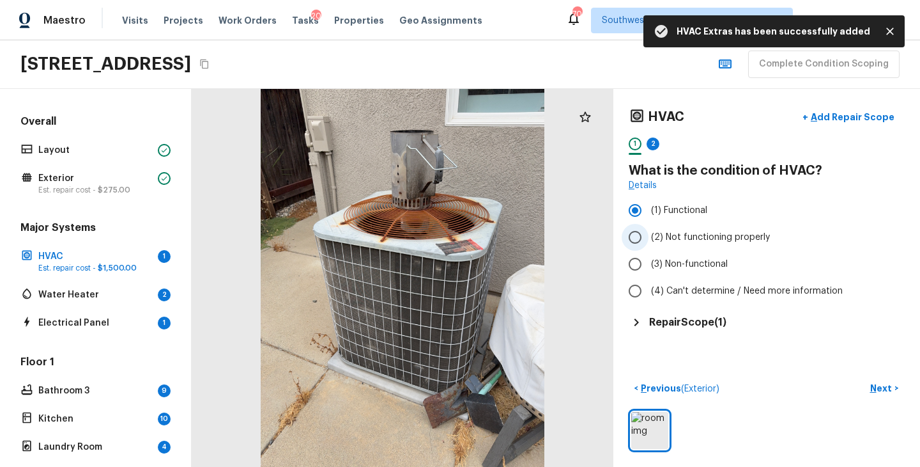
click at [749, 235] on span "(2) Not functioning properly" at bounding box center [710, 237] width 119 height 13
click at [649, 235] on input "(2) Not functioning properly" at bounding box center [635, 237] width 27 height 27
radio input "true"
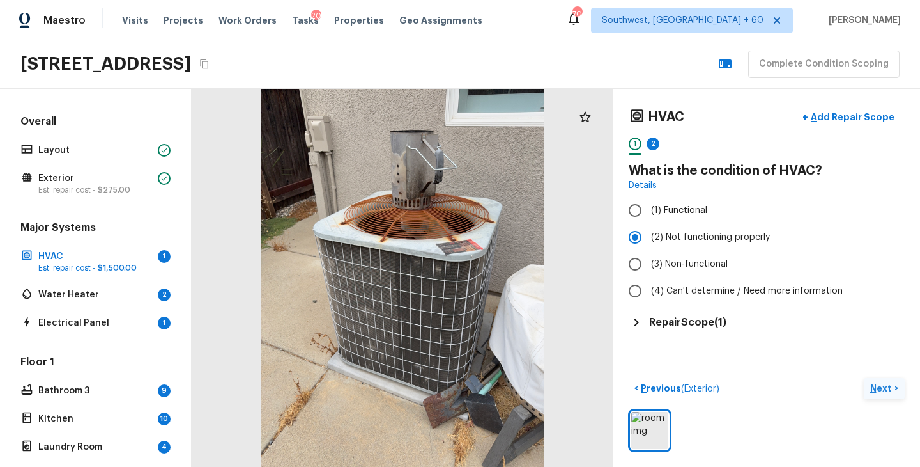
click at [879, 382] on p "Next" at bounding box center [883, 388] width 24 height 13
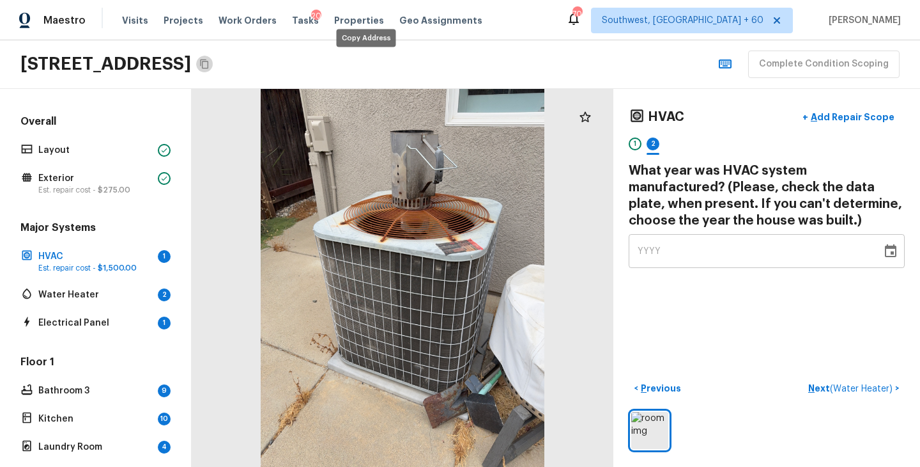
click at [210, 65] on icon "Copy Address" at bounding box center [204, 64] width 10 height 10
drag, startPoint x: 664, startPoint y: 251, endPoint x: 551, endPoint y: 251, distance: 113.1
click at [551, 251] on div "HVAC + Add Repair Scope 1 2 What year was HVAC system manufactured? (Please, ch…" at bounding box center [556, 278] width 729 height 378
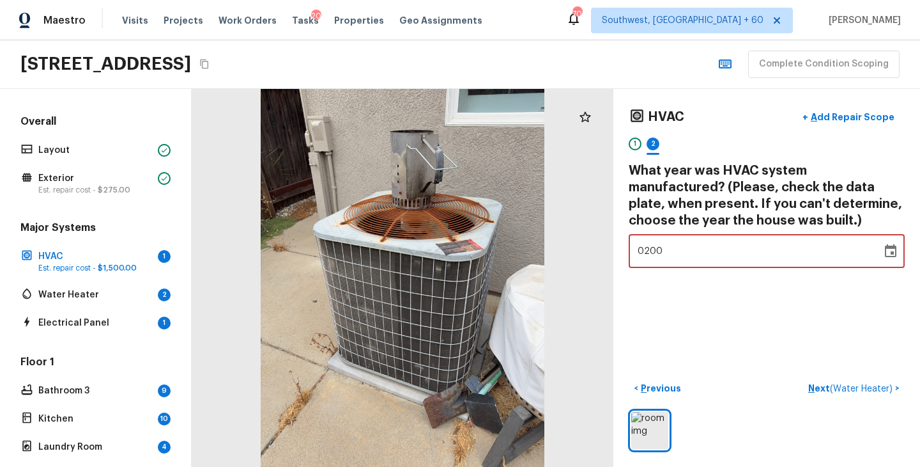
type input "2005"
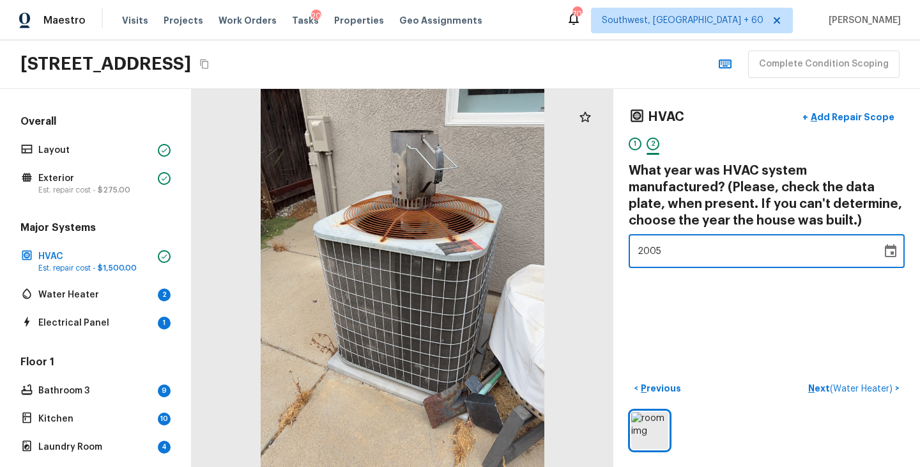
click at [724, 287] on div "HVAC + Add Repair Scope 1 2 What year was HVAC system manufactured? (Please, ch…" at bounding box center [767, 278] width 307 height 378
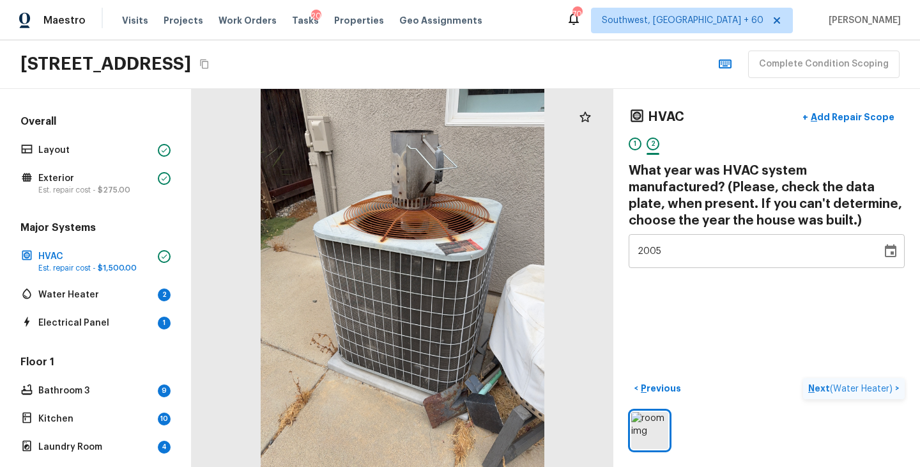
click at [818, 388] on p "Next ( Water Heater )" at bounding box center [852, 388] width 87 height 13
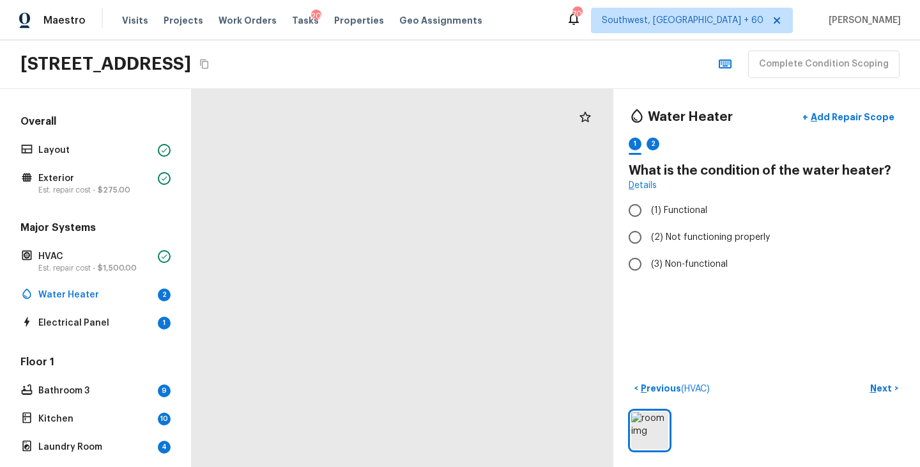
drag, startPoint x: 437, startPoint y: 173, endPoint x: 481, endPoint y: 503, distance: 332.9
click at [481, 466] on html "Maestro Visits Projects Work Orders Tasks 20 Properties Geo Assignments [GEOGRA…" at bounding box center [460, 233] width 920 height 467
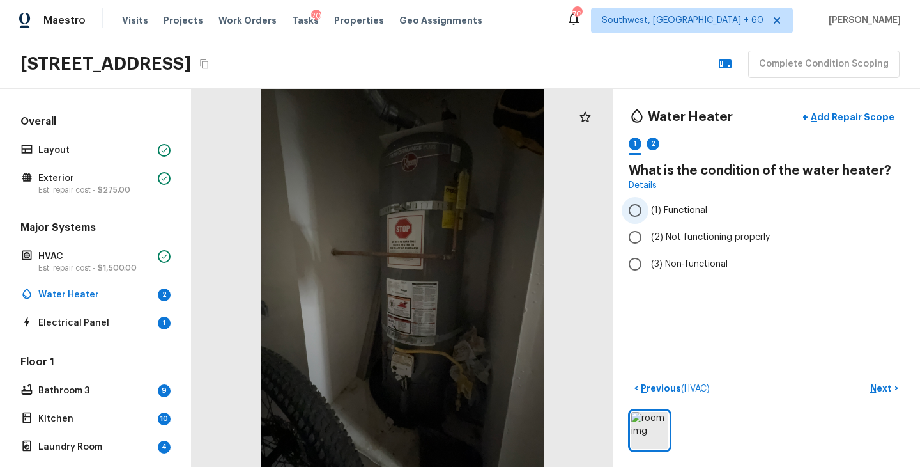
click at [694, 210] on span "(1) Functional" at bounding box center [679, 210] width 56 height 13
click at [649, 210] on input "(1) Functional" at bounding box center [635, 210] width 27 height 27
radio input "true"
click at [875, 386] on p "Next" at bounding box center [883, 388] width 24 height 13
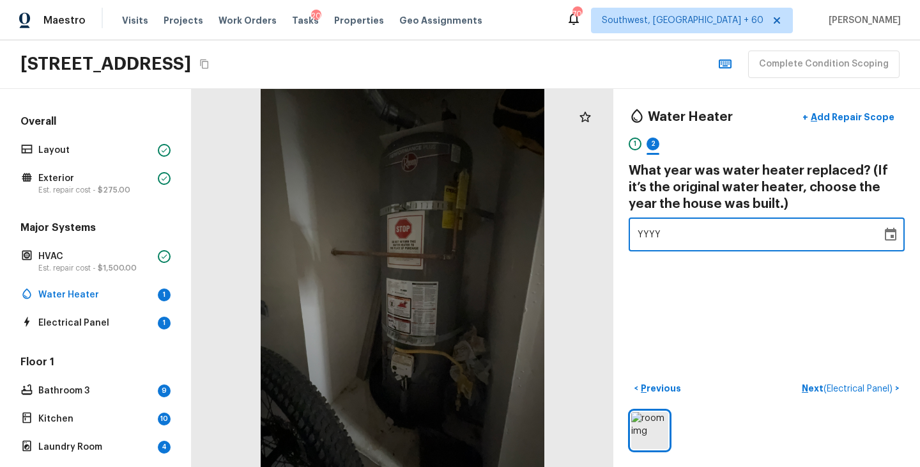
drag, startPoint x: 678, startPoint y: 232, endPoint x: 534, endPoint y: 232, distance: 144.5
click at [534, 232] on div "Water Heater + Add Repair Scope 1 2 What year was water heater replaced? (If it…" at bounding box center [556, 278] width 729 height 378
type input "2005"
click at [699, 304] on div "Water Heater + Add Repair Scope 1 2 What year was water heater replaced? (If it…" at bounding box center [767, 278] width 307 height 378
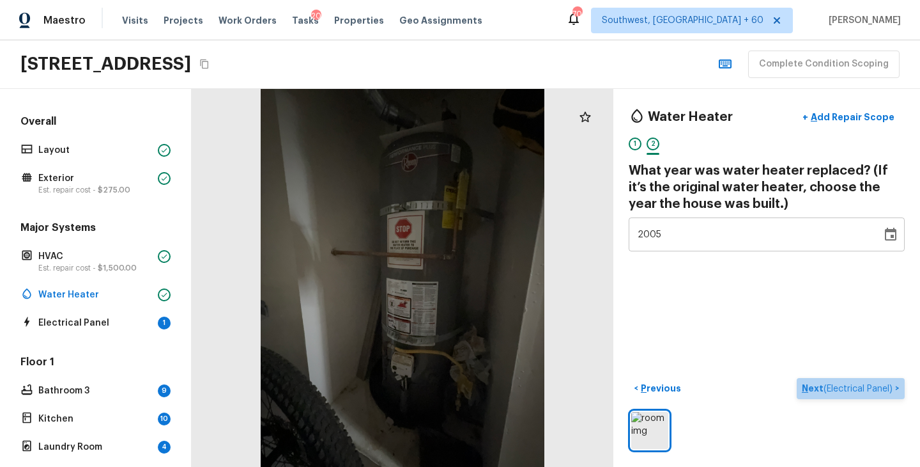
click at [804, 388] on p "Next ( Electrical Panel )" at bounding box center [848, 388] width 93 height 13
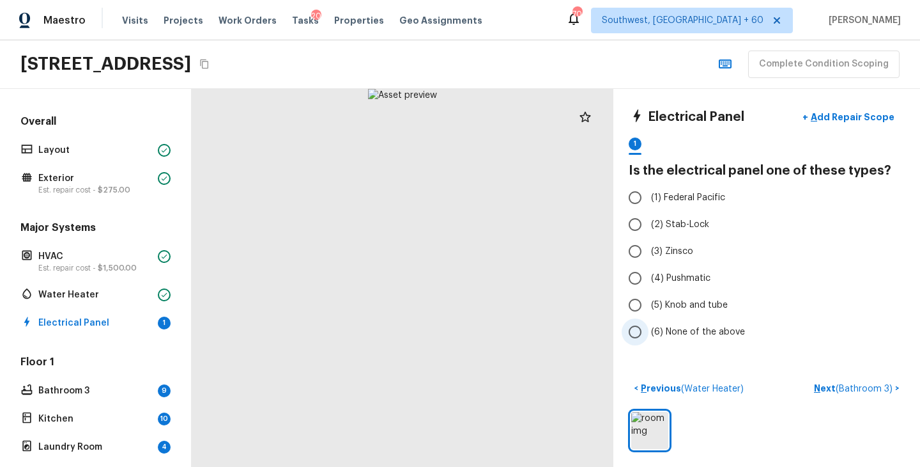
click at [678, 326] on span "(6) None of the above" at bounding box center [698, 331] width 94 height 13
click at [649, 326] on input "(6) None of the above" at bounding box center [635, 331] width 27 height 27
radio input "true"
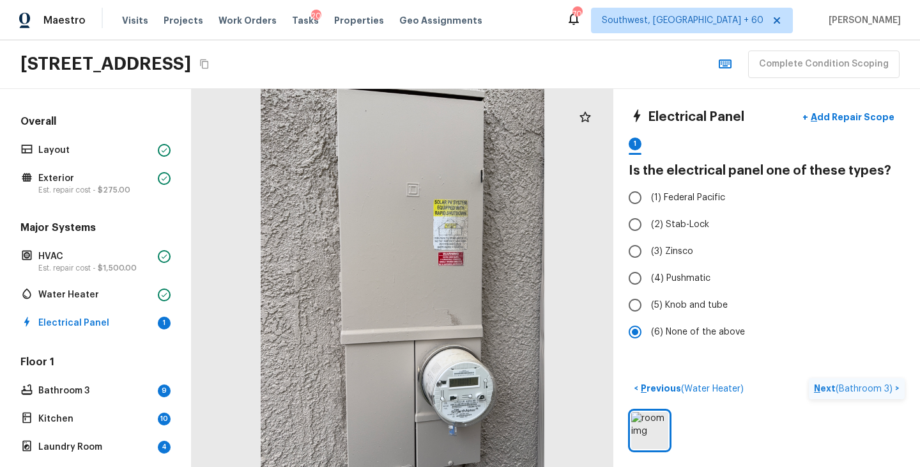
click at [824, 391] on p "Next ( Bathroom 3 )" at bounding box center [854, 388] width 81 height 13
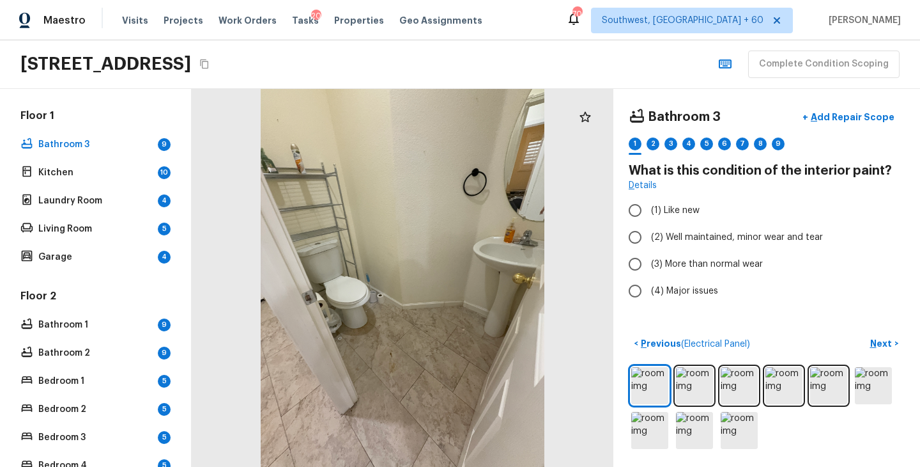
scroll to position [208, 0]
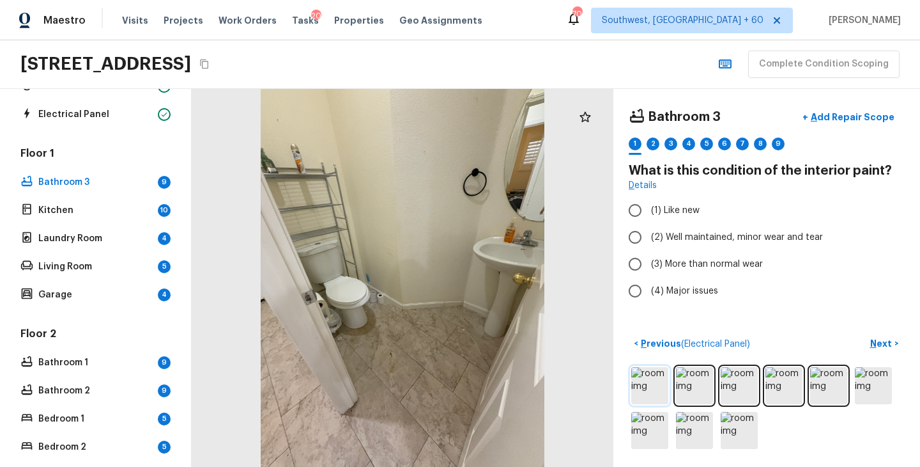
click at [658, 386] on img at bounding box center [650, 385] width 37 height 37
click at [692, 242] on span "(2) Well maintained, minor wear and tear" at bounding box center [737, 237] width 172 height 13
click at [649, 242] on input "(2) Well maintained, minor wear and tear" at bounding box center [635, 237] width 27 height 27
radio input "true"
click at [883, 345] on p "Next" at bounding box center [883, 343] width 24 height 13
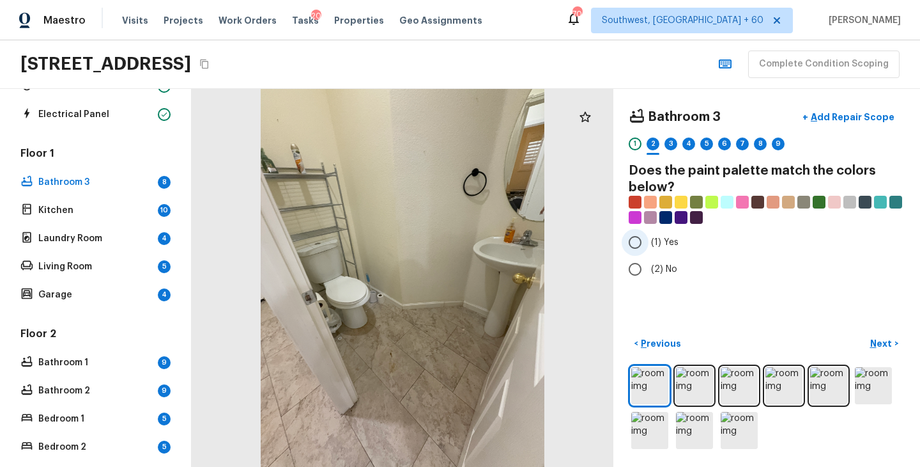
click at [653, 241] on span "(1) Yes" at bounding box center [664, 242] width 27 height 13
click at [649, 241] on input "(1) Yes" at bounding box center [635, 242] width 27 height 27
radio input "true"
click at [881, 350] on button "Next >" at bounding box center [884, 343] width 41 height 21
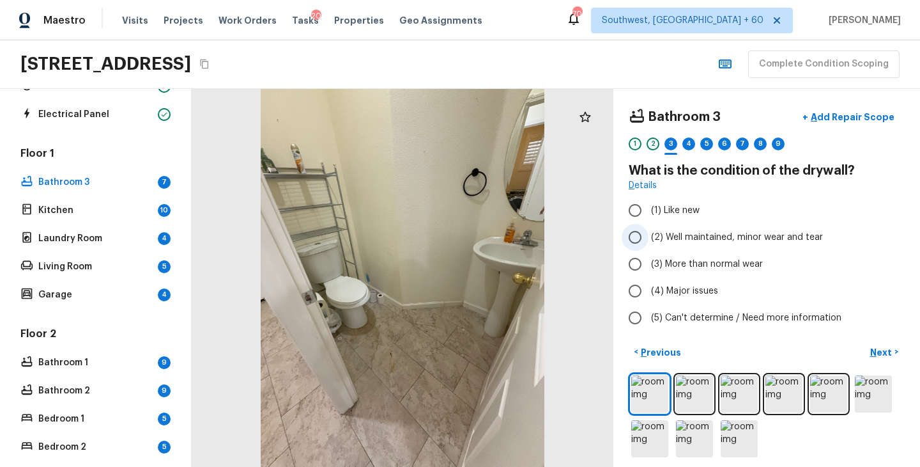
click at [706, 241] on span "(2) Well maintained, minor wear and tear" at bounding box center [737, 237] width 172 height 13
click at [649, 241] on input "(2) Well maintained, minor wear and tear" at bounding box center [635, 237] width 27 height 27
radio input "true"
click at [894, 361] on button "Next >" at bounding box center [884, 351] width 41 height 21
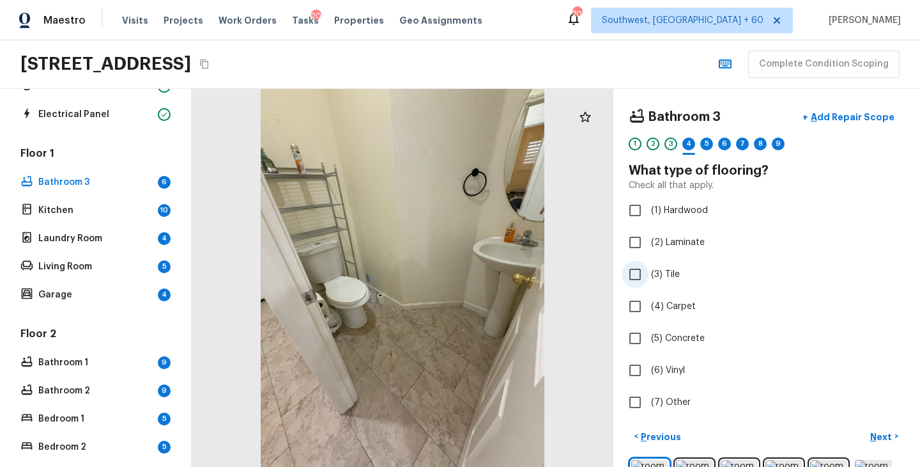
click at [669, 279] on span "(3) Tile" at bounding box center [665, 274] width 29 height 13
click at [649, 279] on input "(3) Tile" at bounding box center [635, 274] width 27 height 27
checkbox input "true"
click at [892, 444] on button "Next >" at bounding box center [884, 436] width 41 height 21
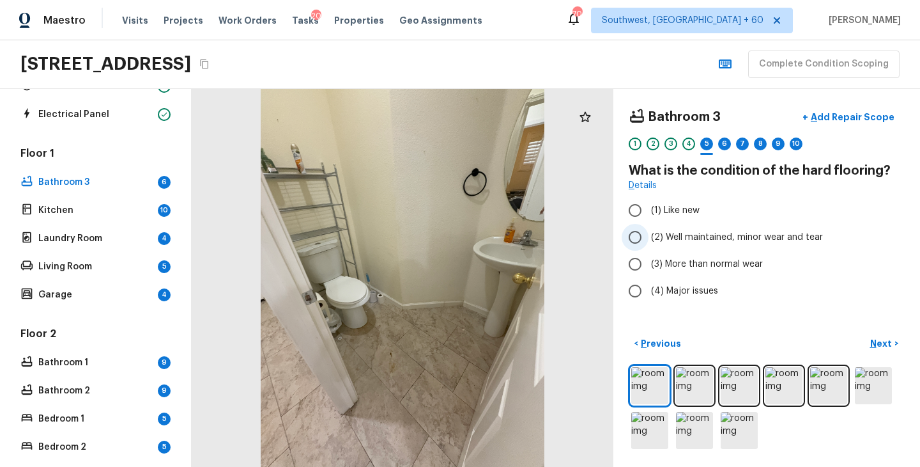
click at [692, 240] on span "(2) Well maintained, minor wear and tear" at bounding box center [737, 237] width 172 height 13
click at [649, 240] on input "(2) Well maintained, minor wear and tear" at bounding box center [635, 237] width 27 height 27
radio input "true"
click at [886, 346] on p "Next" at bounding box center [883, 343] width 24 height 13
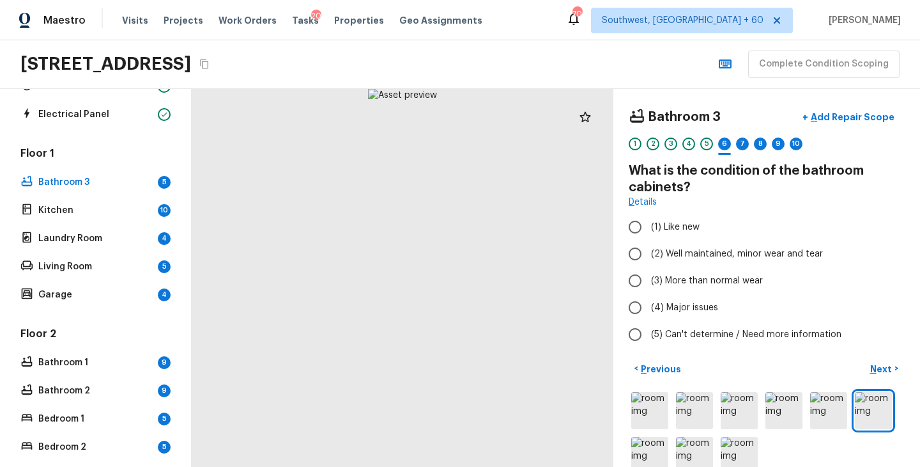
scroll to position [25, 0]
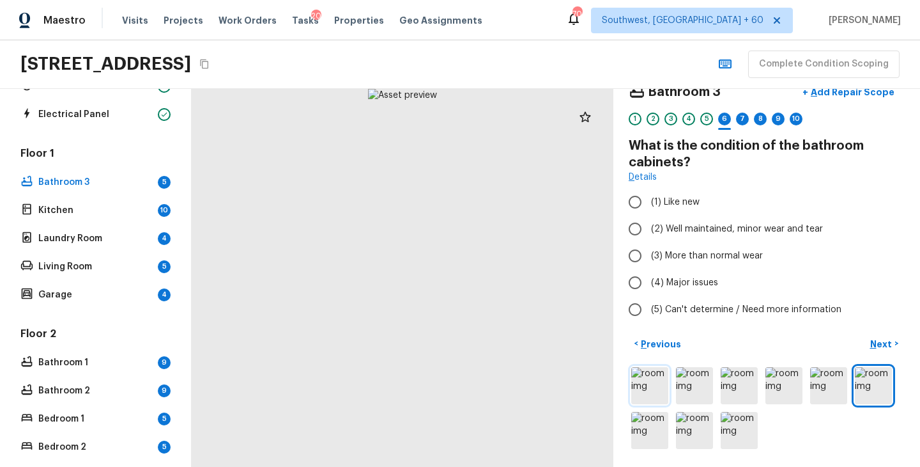
click at [657, 390] on img at bounding box center [650, 385] width 37 height 37
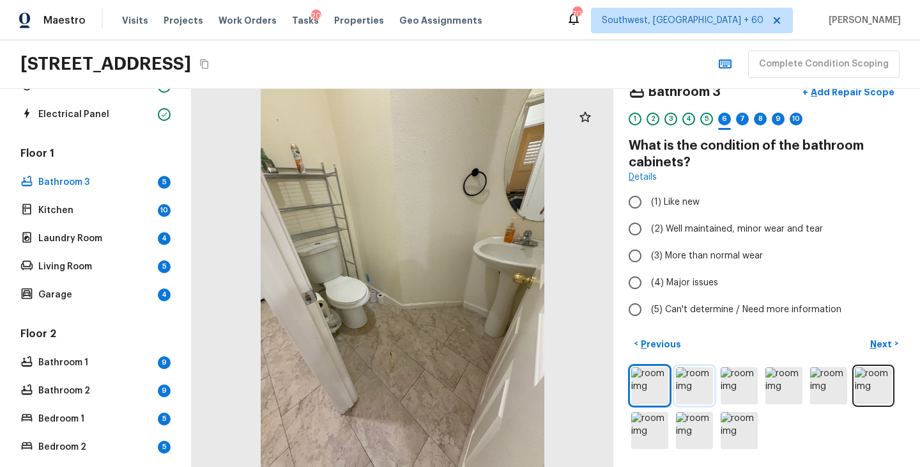
click at [700, 383] on img at bounding box center [694, 385] width 37 height 37
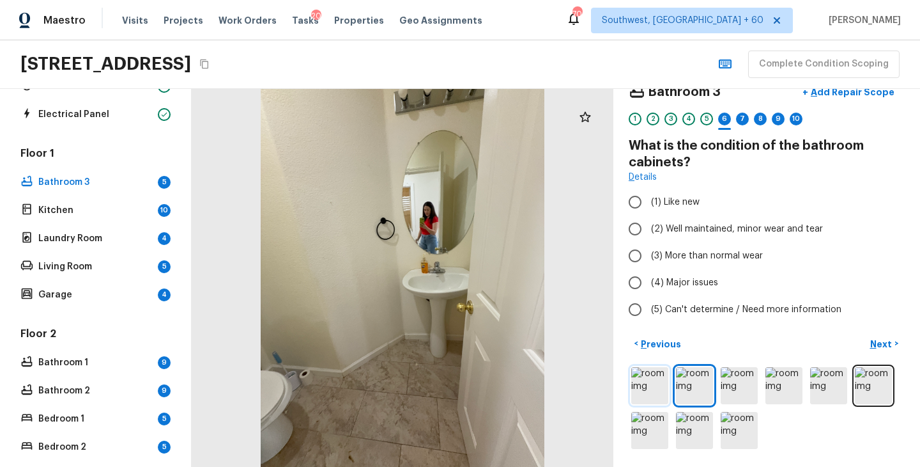
click at [648, 388] on img at bounding box center [650, 385] width 37 height 37
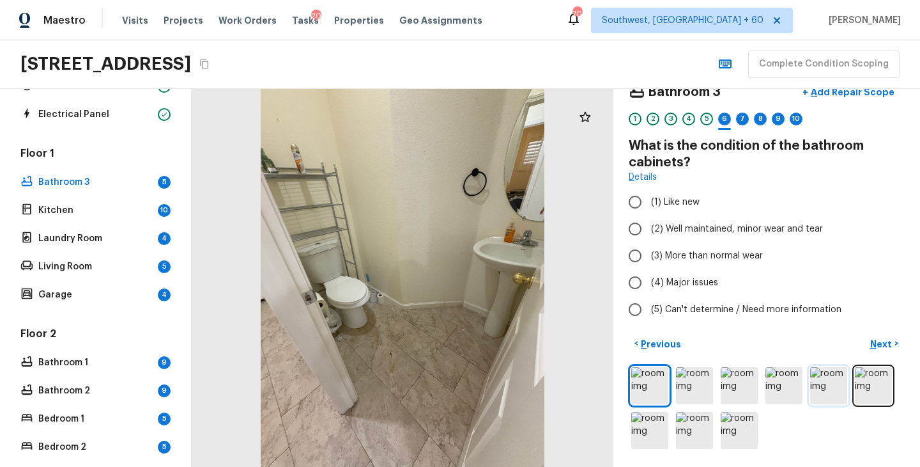
click at [839, 390] on img at bounding box center [829, 385] width 37 height 37
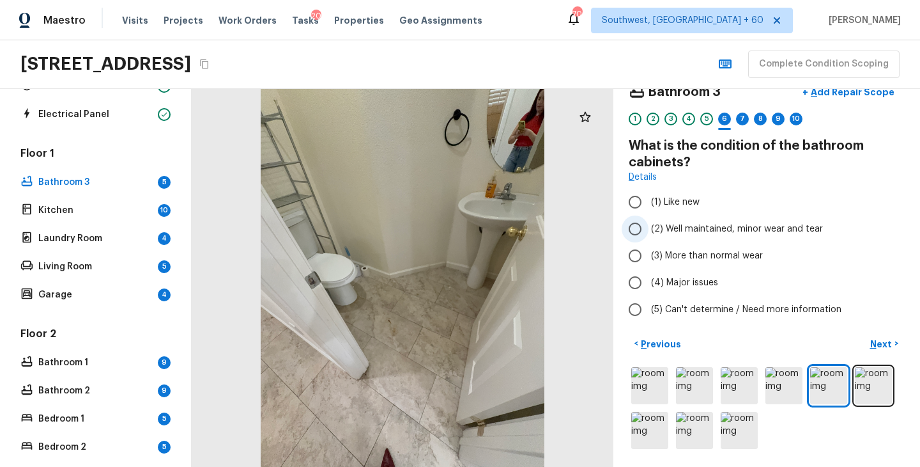
click at [747, 233] on span "(2) Well maintained, minor wear and tear" at bounding box center [737, 228] width 172 height 13
click at [649, 233] on input "(2) Well maintained, minor wear and tear" at bounding box center [635, 228] width 27 height 27
radio input "true"
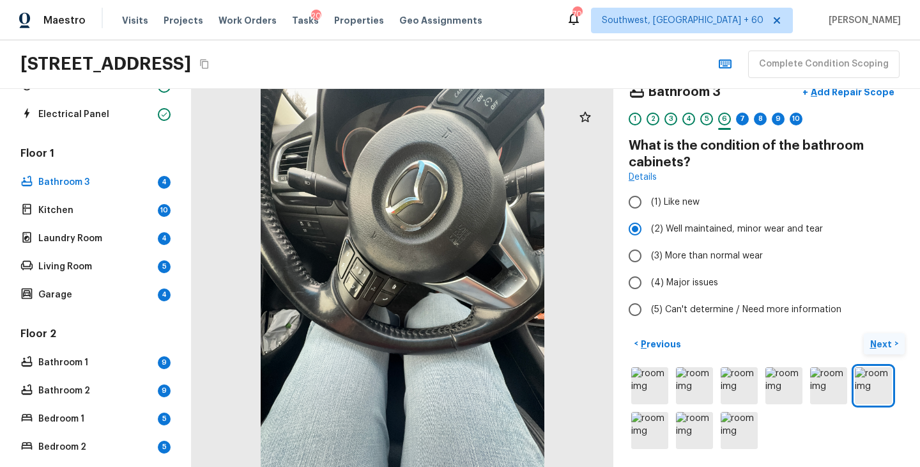
click at [881, 345] on p "Next" at bounding box center [883, 344] width 24 height 13
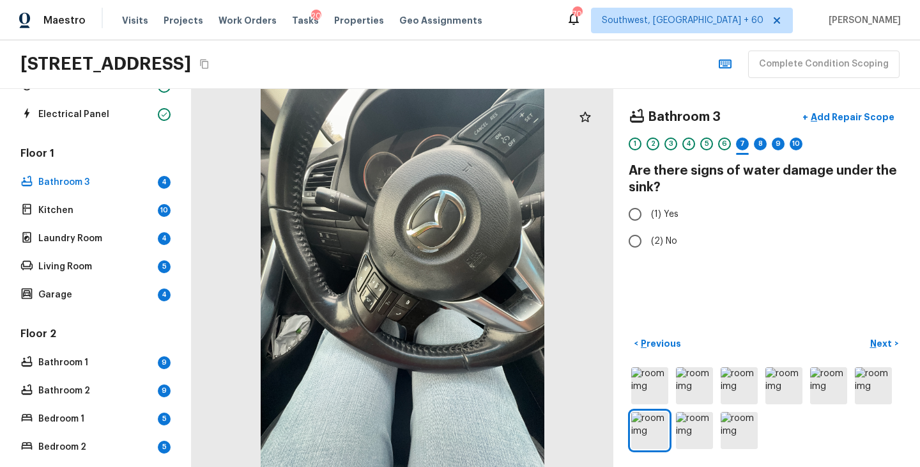
scroll to position [0, 0]
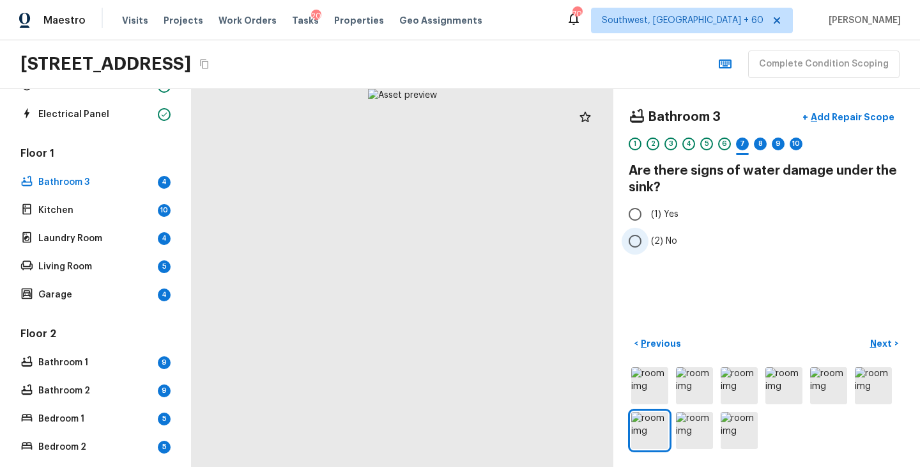
click at [665, 237] on span "(2) No" at bounding box center [664, 241] width 26 height 13
click at [649, 237] on input "(2) No" at bounding box center [635, 241] width 27 height 27
radio input "true"
click at [884, 348] on p "Next" at bounding box center [883, 343] width 24 height 13
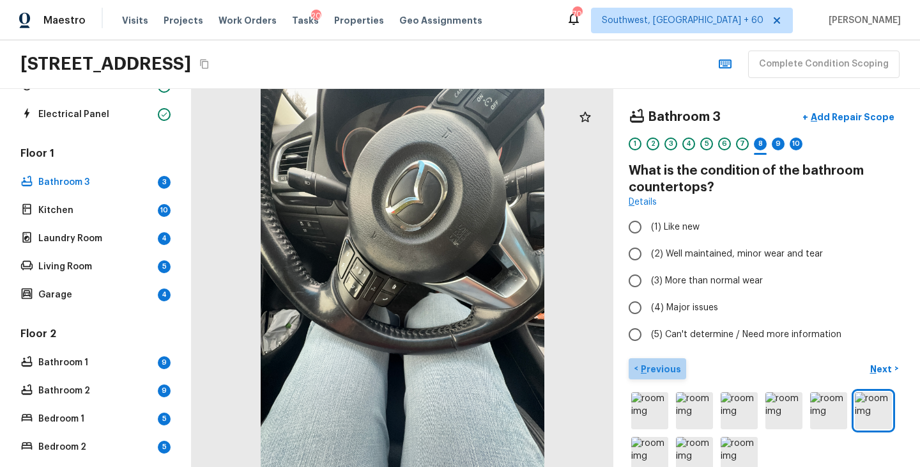
click at [667, 365] on p "Previous" at bounding box center [660, 368] width 43 height 13
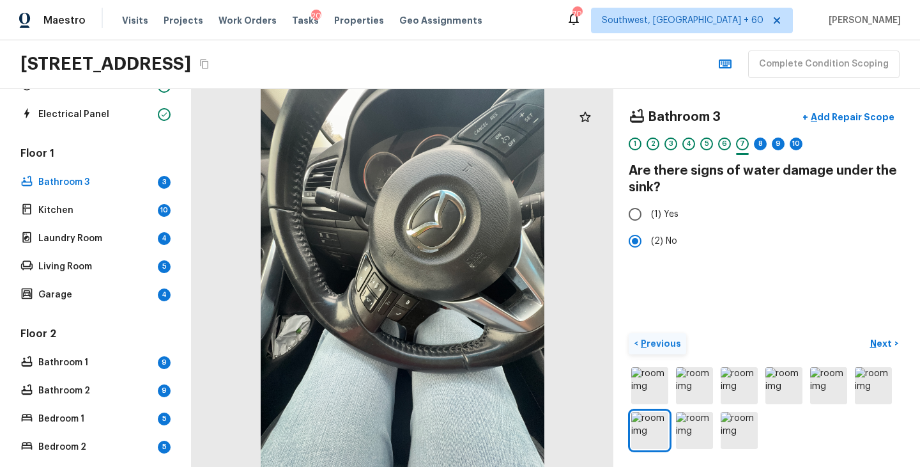
click at [667, 350] on button "< Previous" at bounding box center [658, 343] width 58 height 21
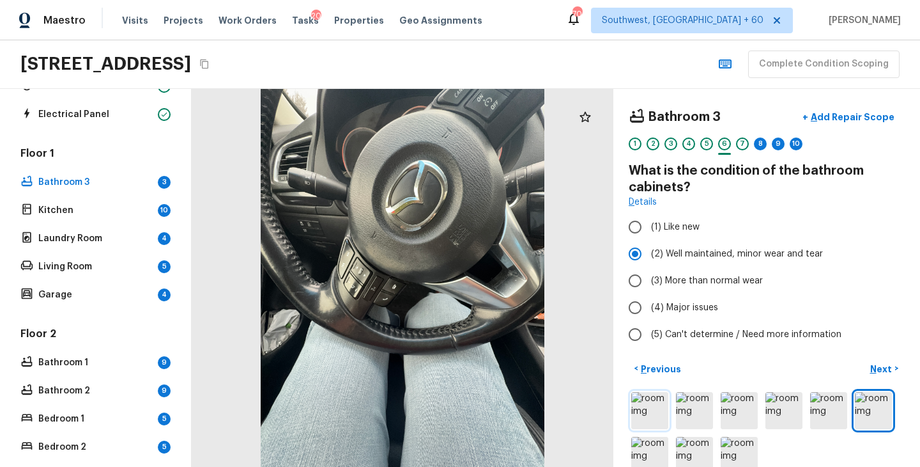
click at [656, 410] on img at bounding box center [650, 410] width 37 height 37
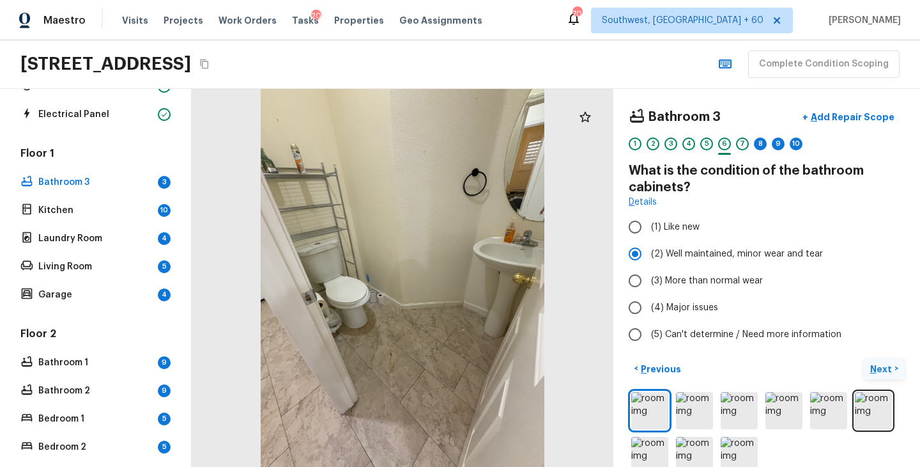
click at [875, 364] on p "Next" at bounding box center [883, 368] width 24 height 13
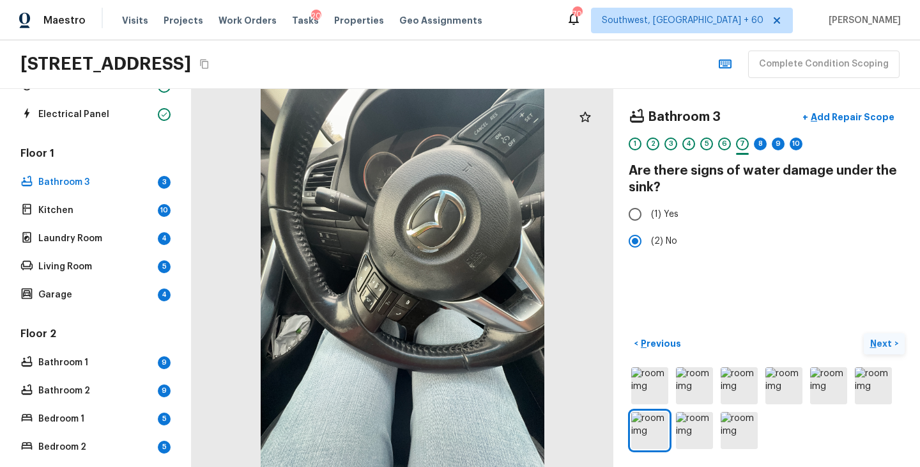
click at [889, 345] on p "Next" at bounding box center [883, 343] width 24 height 13
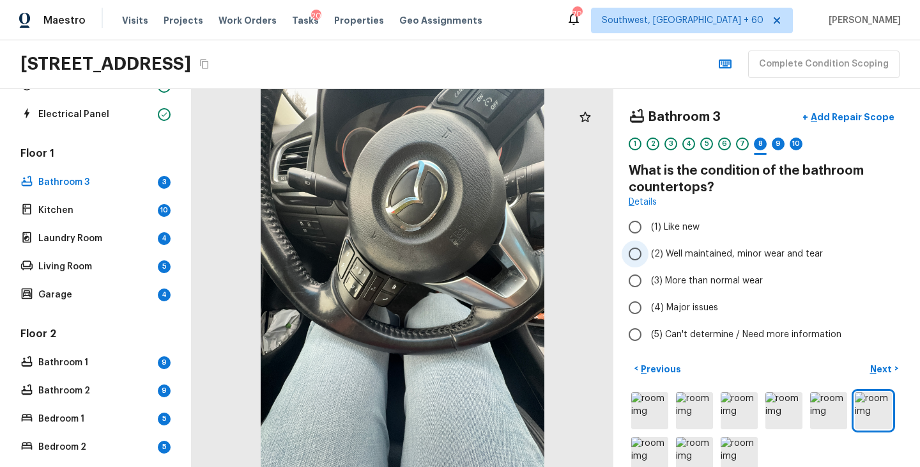
click at [740, 255] on span "(2) Well maintained, minor wear and tear" at bounding box center [737, 253] width 172 height 13
click at [649, 255] on input "(2) Well maintained, minor wear and tear" at bounding box center [635, 253] width 27 height 27
radio input "true"
click at [893, 377] on button "Next >" at bounding box center [884, 368] width 41 height 21
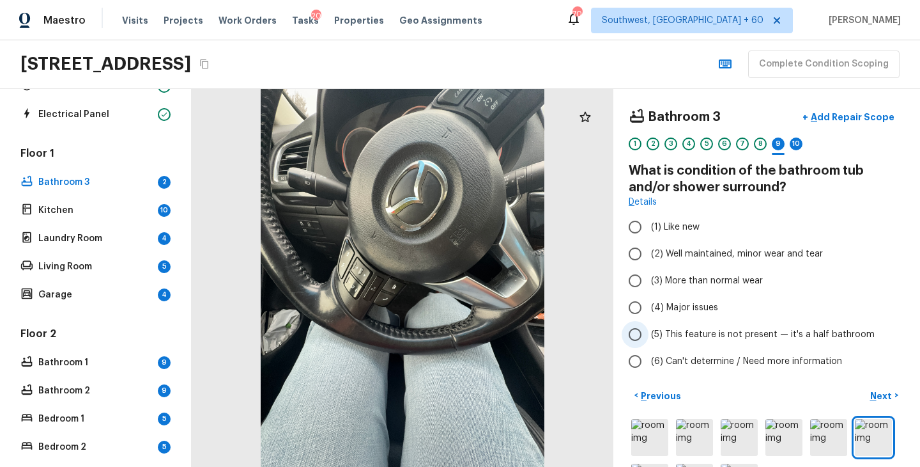
click at [739, 344] on label "(5) This feature is not present — it's a half bathroom" at bounding box center [758, 334] width 273 height 27
click at [649, 344] on input "(5) This feature is not present — it's a half bathroom" at bounding box center [635, 334] width 27 height 27
radio input "true"
click at [887, 396] on p "Next" at bounding box center [883, 395] width 24 height 13
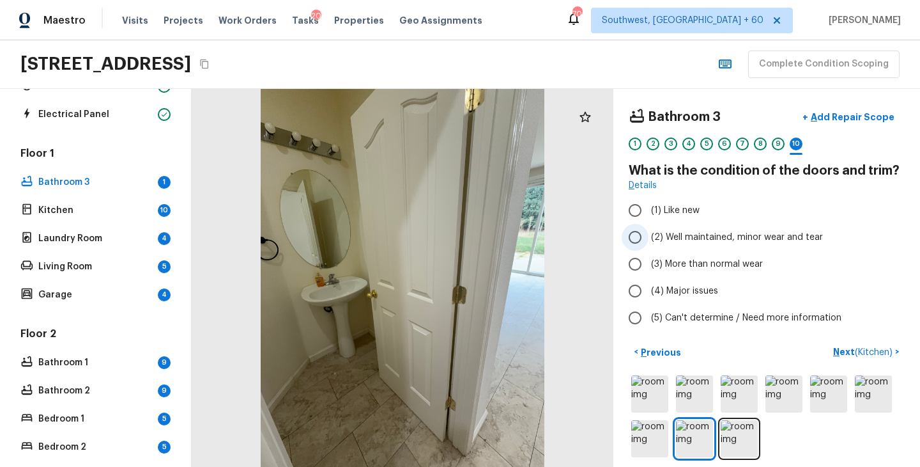
click at [726, 240] on span "(2) Well maintained, minor wear and tear" at bounding box center [737, 237] width 172 height 13
click at [649, 240] on input "(2) Well maintained, minor wear and tear" at bounding box center [635, 237] width 27 height 27
radio input "true"
click at [844, 350] on p "Next ( Kitchen )" at bounding box center [865, 351] width 62 height 13
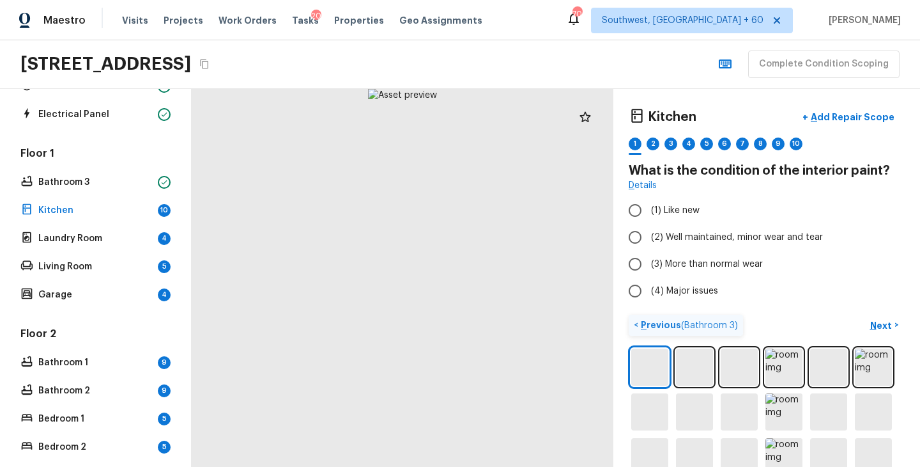
scroll to position [71, 0]
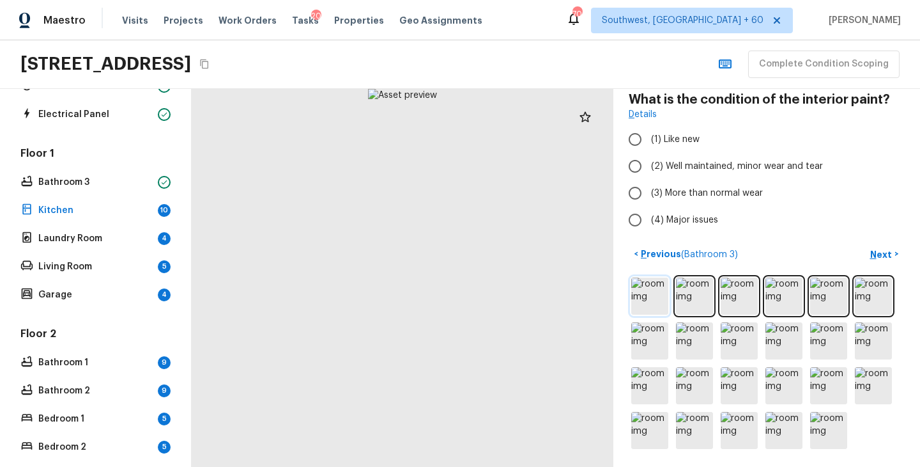
click at [651, 295] on img at bounding box center [650, 295] width 37 height 37
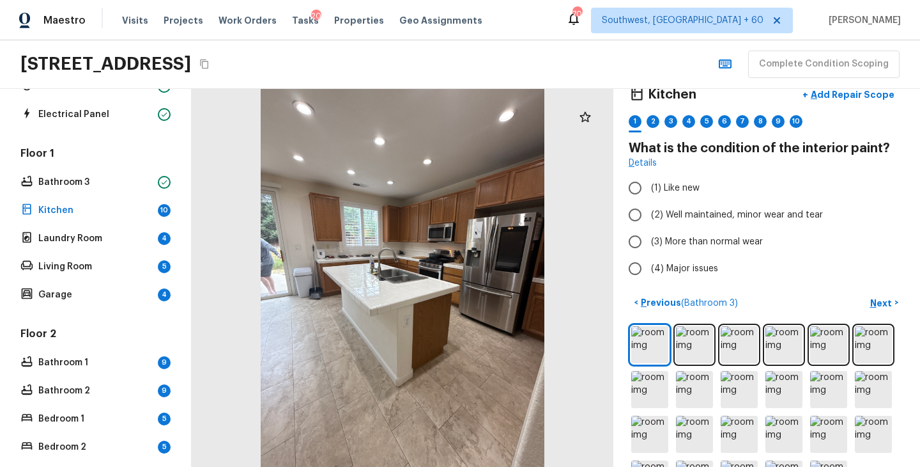
scroll to position [0, 0]
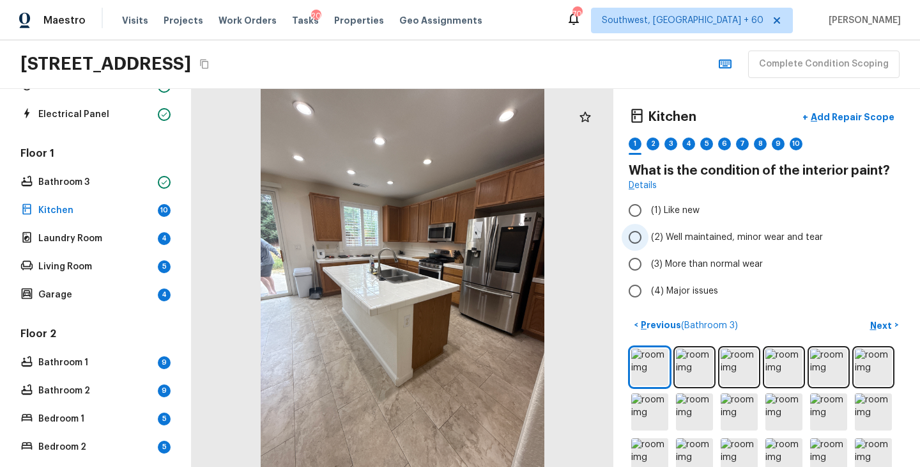
click at [723, 239] on span "(2) Well maintained, minor wear and tear" at bounding box center [737, 237] width 172 height 13
click at [649, 239] on input "(2) Well maintained, minor wear and tear" at bounding box center [635, 237] width 27 height 27
radio input "true"
click at [892, 322] on p "Next" at bounding box center [883, 325] width 24 height 13
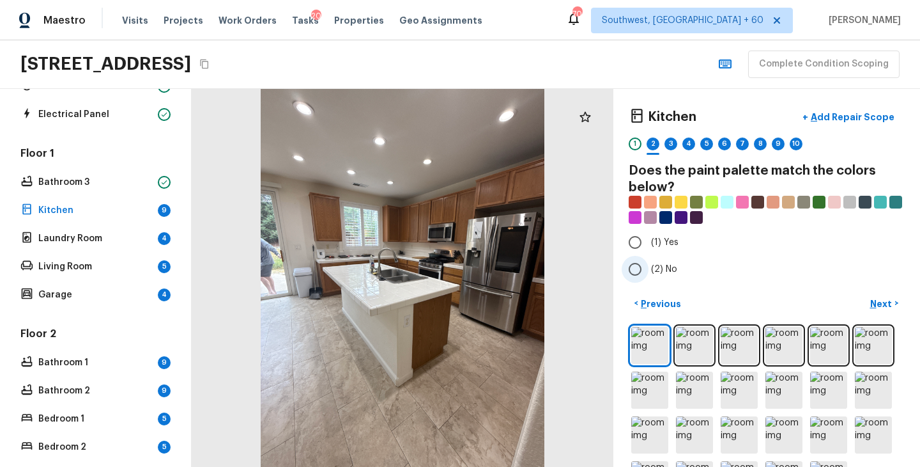
click at [671, 270] on span "(2) No" at bounding box center [664, 269] width 26 height 13
click at [649, 270] on input "(2) No" at bounding box center [635, 269] width 27 height 27
radio input "true"
click at [874, 307] on p "Next" at bounding box center [883, 303] width 24 height 13
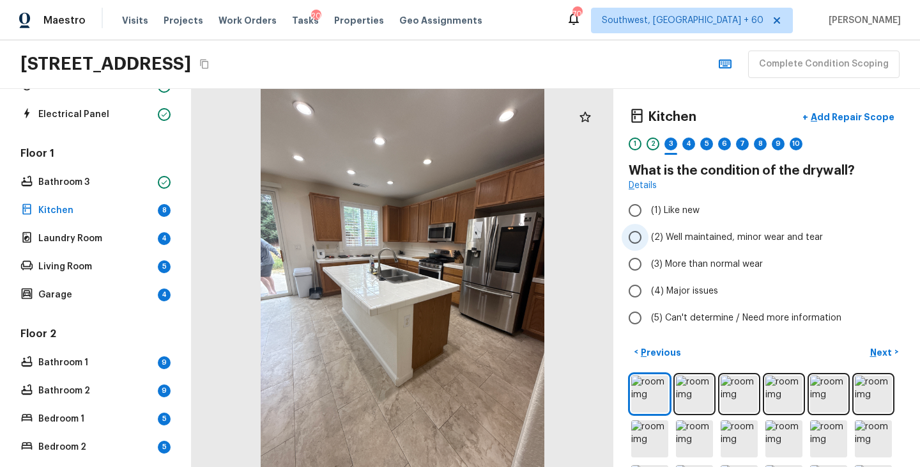
click at [710, 240] on span "(2) Well maintained, minor wear and tear" at bounding box center [737, 237] width 172 height 13
click at [649, 240] on input "(2) Well maintained, minor wear and tear" at bounding box center [635, 237] width 27 height 27
radio input "true"
click at [880, 348] on p "Next" at bounding box center [883, 352] width 24 height 13
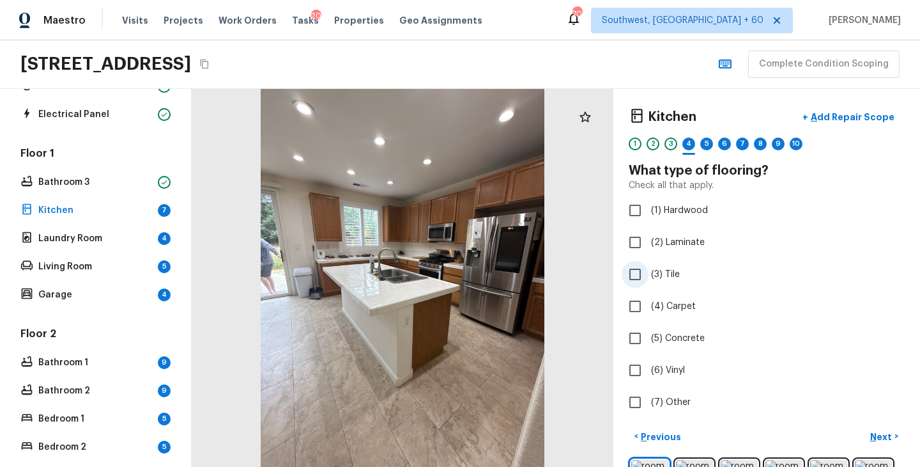
click at [674, 277] on span "(3) Tile" at bounding box center [665, 274] width 29 height 13
click at [649, 277] on input "(3) Tile" at bounding box center [635, 274] width 27 height 27
checkbox input "true"
click at [874, 433] on p "Next" at bounding box center [883, 436] width 24 height 13
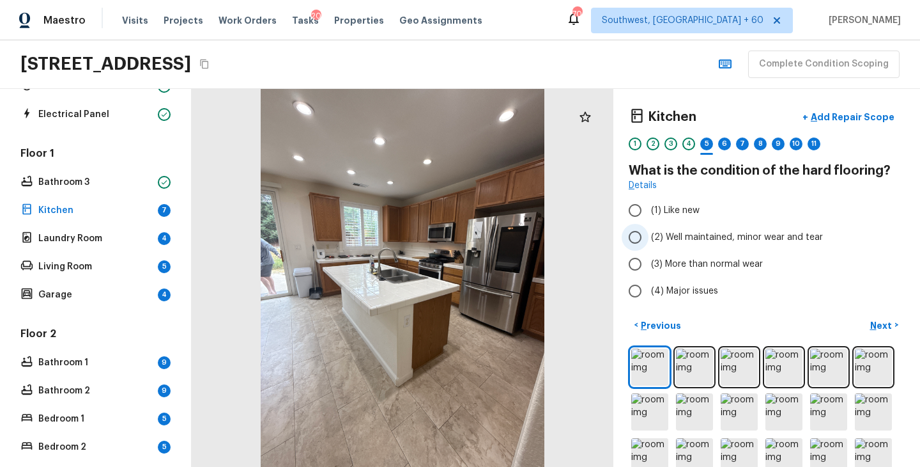
click at [711, 242] on span "(2) Well maintained, minor wear and tear" at bounding box center [737, 237] width 172 height 13
click at [649, 242] on input "(2) Well maintained, minor wear and tear" at bounding box center [635, 237] width 27 height 27
radio input "true"
click at [880, 327] on p "Next" at bounding box center [883, 325] width 24 height 13
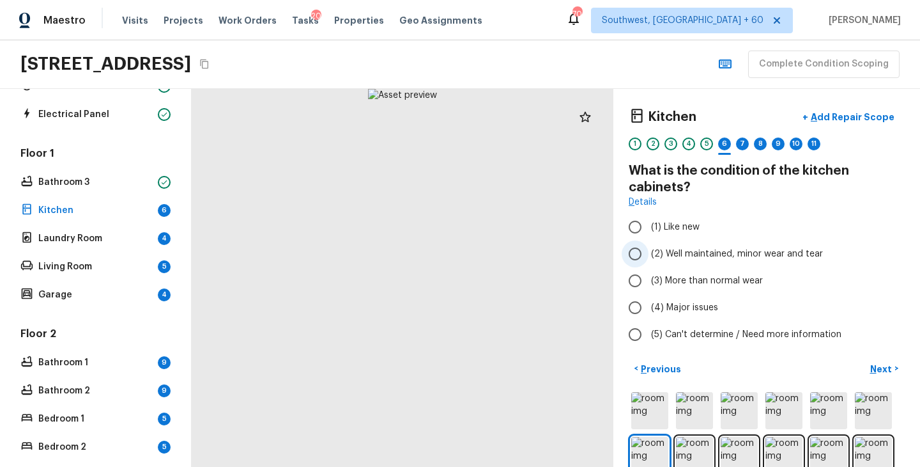
click at [720, 252] on span "(2) Well maintained, minor wear and tear" at bounding box center [737, 253] width 172 height 13
click at [649, 252] on input "(2) Well maintained, minor wear and tear" at bounding box center [635, 253] width 27 height 27
radio input "true"
click at [880, 370] on p "Next" at bounding box center [883, 368] width 24 height 13
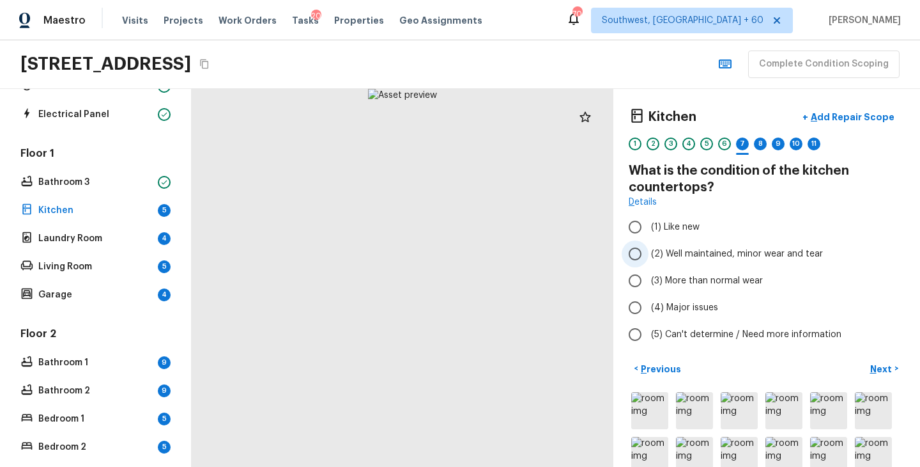
click at [705, 250] on span "(2) Well maintained, minor wear and tear" at bounding box center [737, 253] width 172 height 13
click at [649, 250] on input "(2) Well maintained, minor wear and tear" at bounding box center [635, 253] width 27 height 27
radio input "true"
click at [886, 368] on p "Next" at bounding box center [883, 368] width 24 height 13
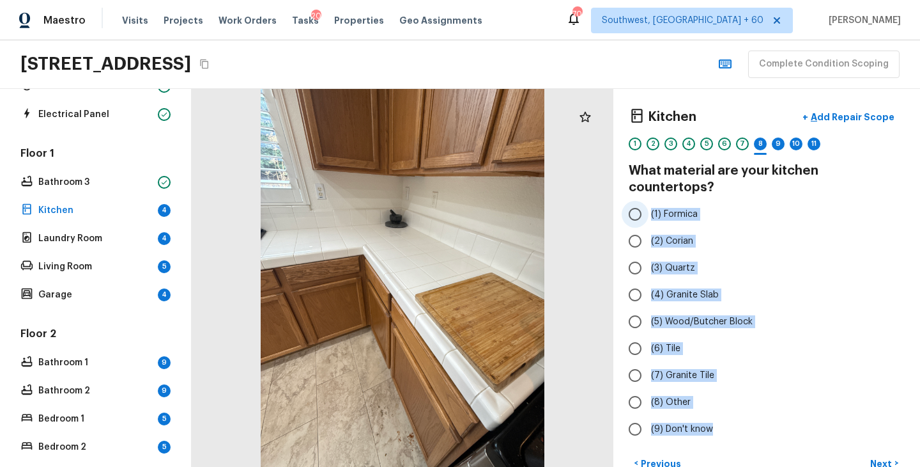
drag, startPoint x: 718, startPoint y: 417, endPoint x: 652, endPoint y: 202, distance: 224.8
click at [652, 202] on div "(1) Formica (2) Corian (3) Quartz (4) Granite Slab (5) Wood/Butcher Block (6) T…" at bounding box center [767, 322] width 276 height 242
copy div "(1) Formica (2) Corian (3) Quartz (4) Granite Slab (5) Wood/Butcher Block (6) T…"
click at [864, 254] on label "(3) Quartz" at bounding box center [758, 267] width 273 height 27
click at [649, 254] on input "(3) Quartz" at bounding box center [635, 267] width 27 height 27
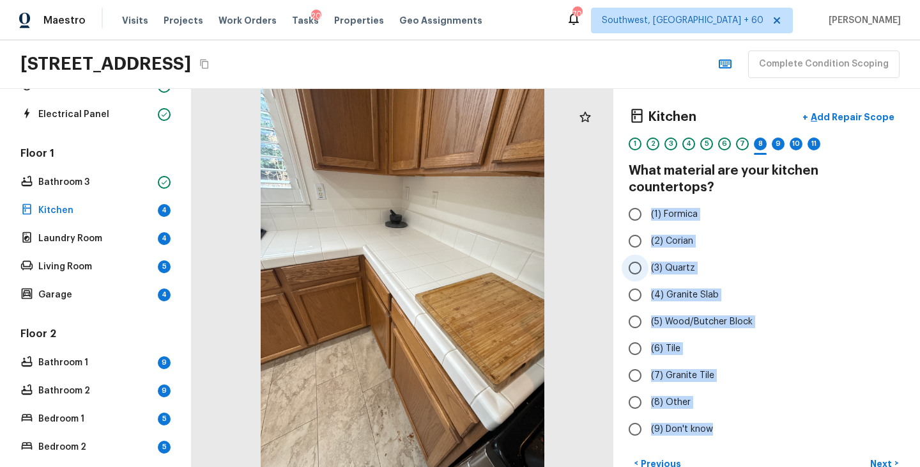
radio input "true"
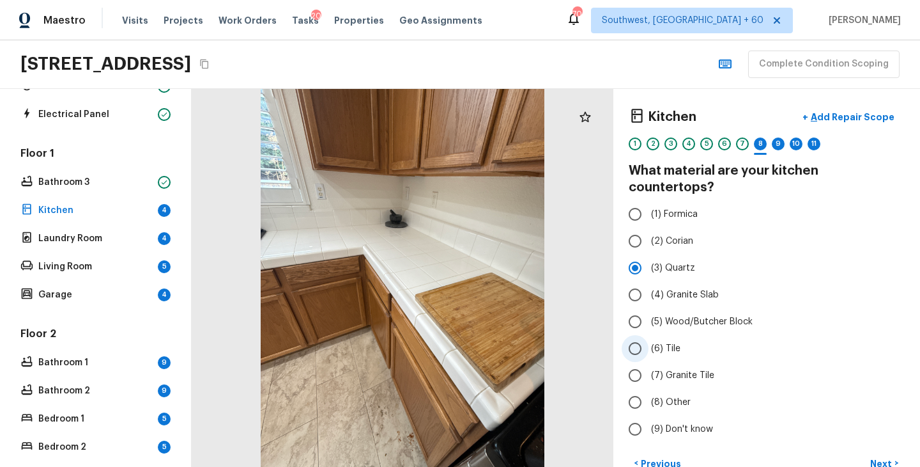
click at [670, 342] on span "(6) Tile" at bounding box center [665, 348] width 29 height 13
click at [649, 335] on input "(6) Tile" at bounding box center [635, 348] width 27 height 27
radio input "true"
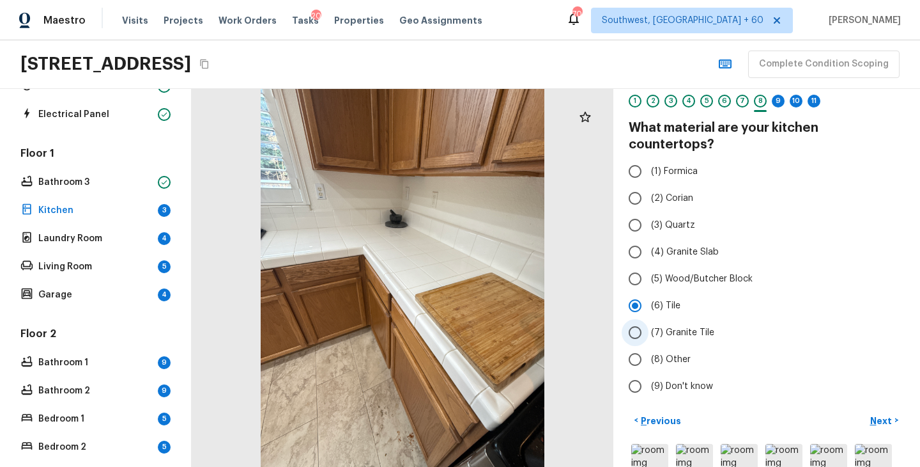
scroll to position [54, 0]
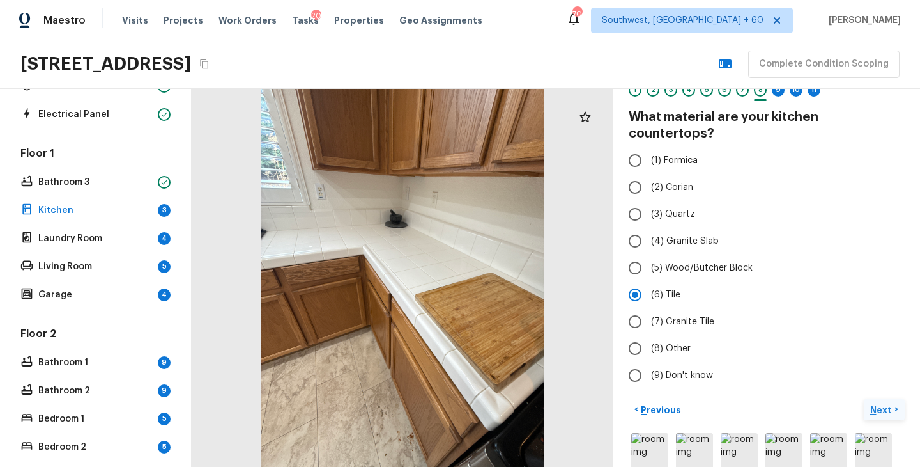
click at [878, 403] on p "Next" at bounding box center [883, 409] width 24 height 13
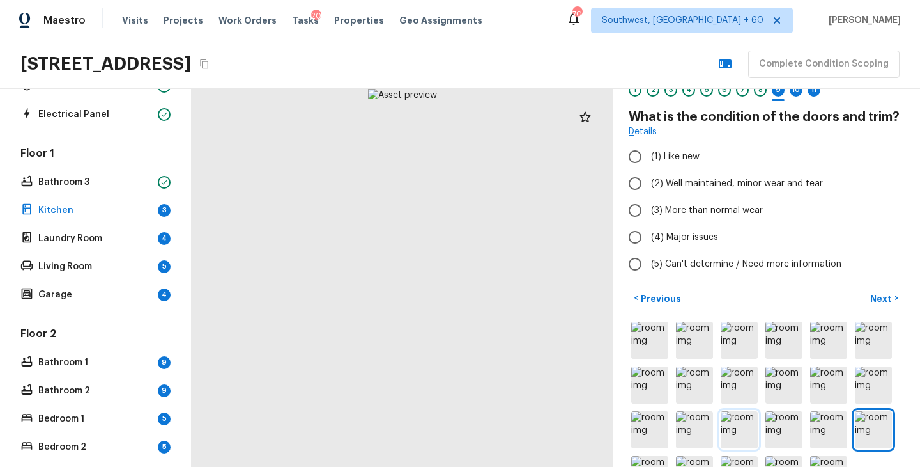
scroll to position [98, 0]
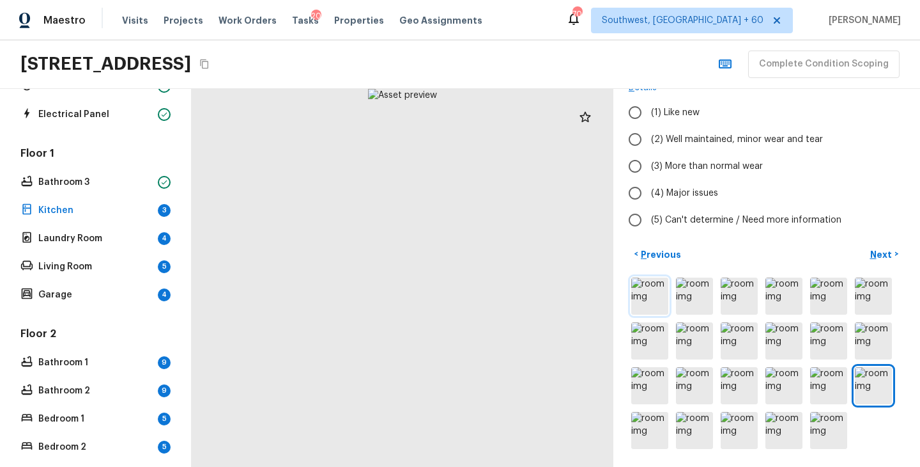
click at [649, 290] on img at bounding box center [650, 295] width 37 height 37
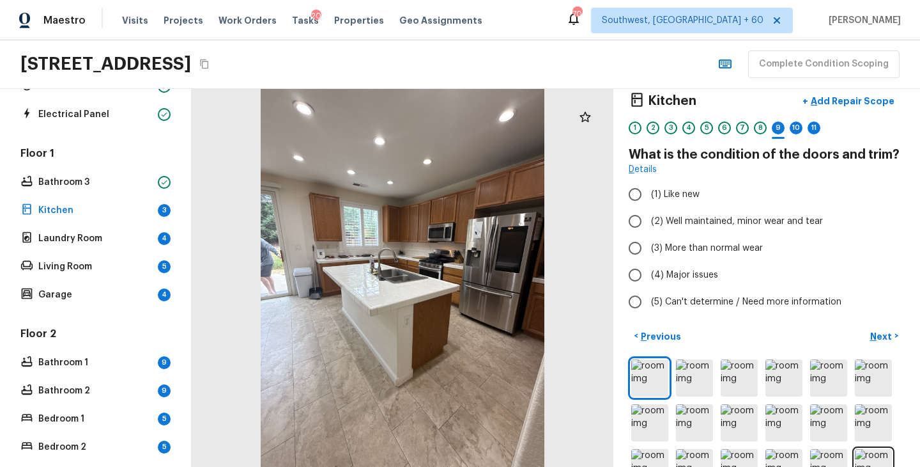
scroll to position [0, 0]
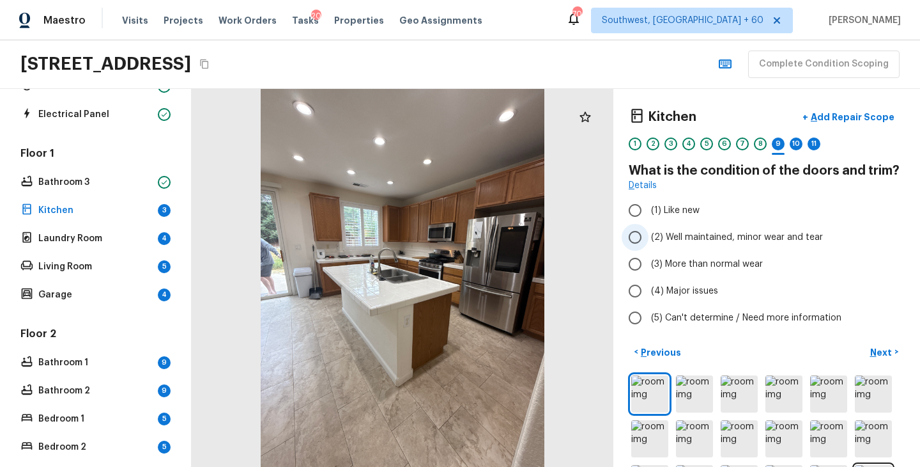
click at [717, 243] on span "(2) Well maintained, minor wear and tear" at bounding box center [737, 237] width 172 height 13
click at [649, 243] on input "(2) Well maintained, minor wear and tear" at bounding box center [635, 237] width 27 height 27
radio input "true"
click at [884, 353] on p "Next" at bounding box center [883, 352] width 24 height 13
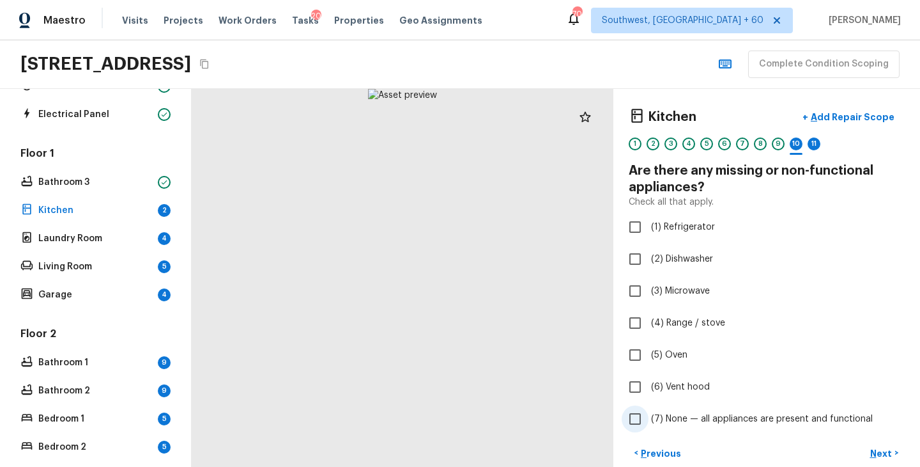
click at [671, 421] on span "(7) None — all appliances are present and functional" at bounding box center [762, 418] width 222 height 13
click at [649, 421] on input "(7) None — all appliances are present and functional" at bounding box center [635, 418] width 27 height 27
checkbox input "true"
click at [885, 454] on p "Next" at bounding box center [883, 453] width 24 height 13
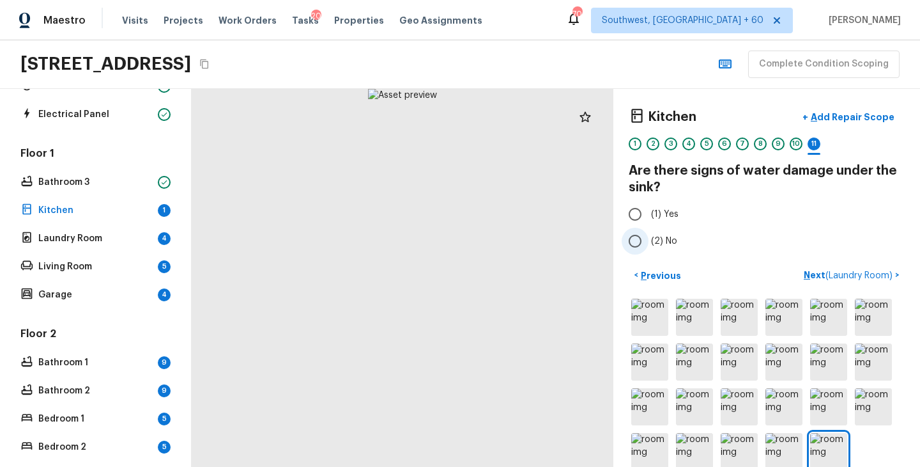
click at [667, 237] on span "(2) No" at bounding box center [664, 241] width 26 height 13
click at [649, 237] on input "(2) No" at bounding box center [635, 241] width 27 height 27
radio input "true"
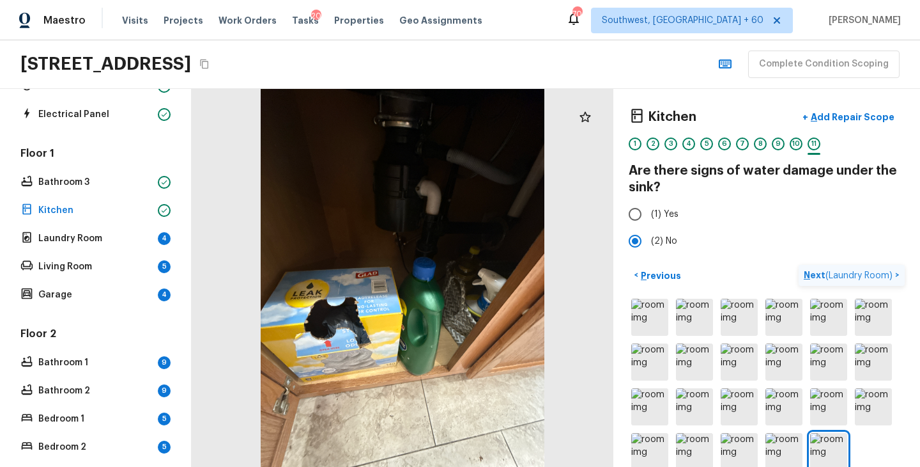
click at [816, 277] on p "Next ( Laundry Room )" at bounding box center [849, 274] width 91 height 13
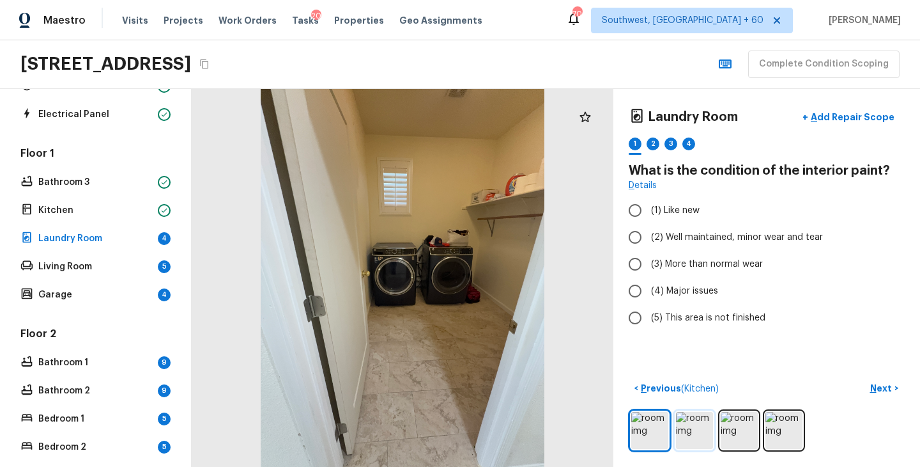
click at [691, 436] on img at bounding box center [694, 430] width 37 height 37
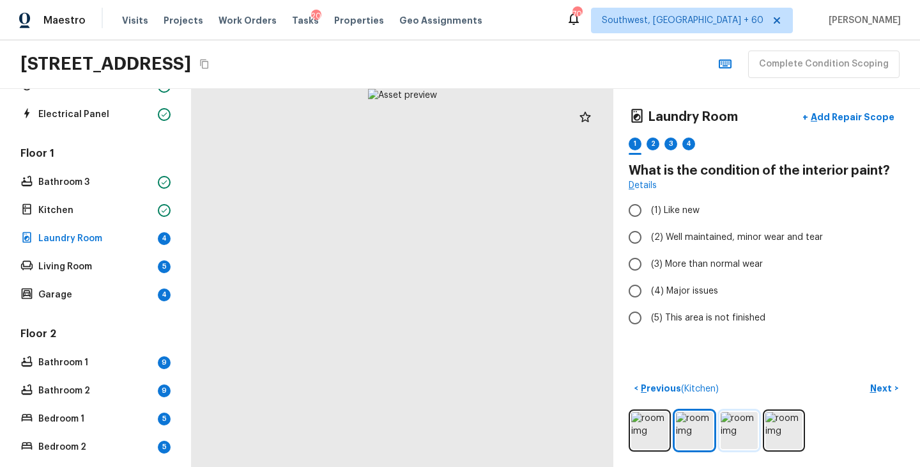
click at [736, 437] on img at bounding box center [739, 430] width 37 height 37
click at [784, 431] on img at bounding box center [784, 430] width 37 height 37
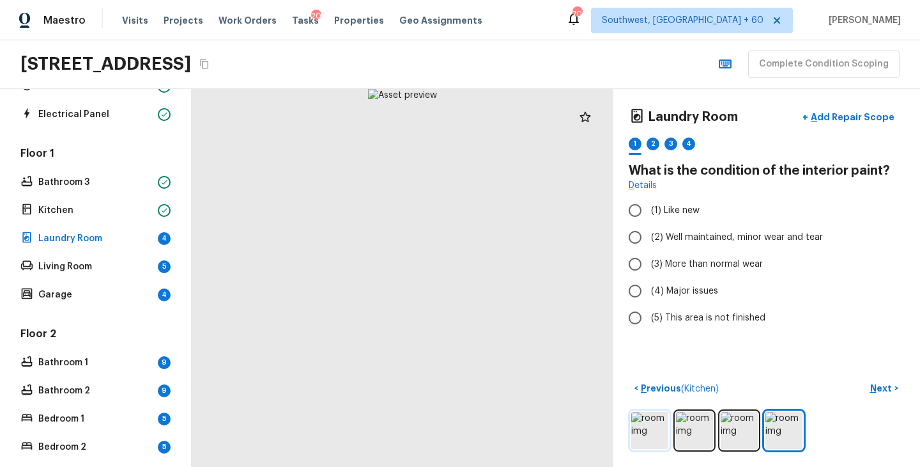
click at [645, 425] on img at bounding box center [650, 430] width 37 height 37
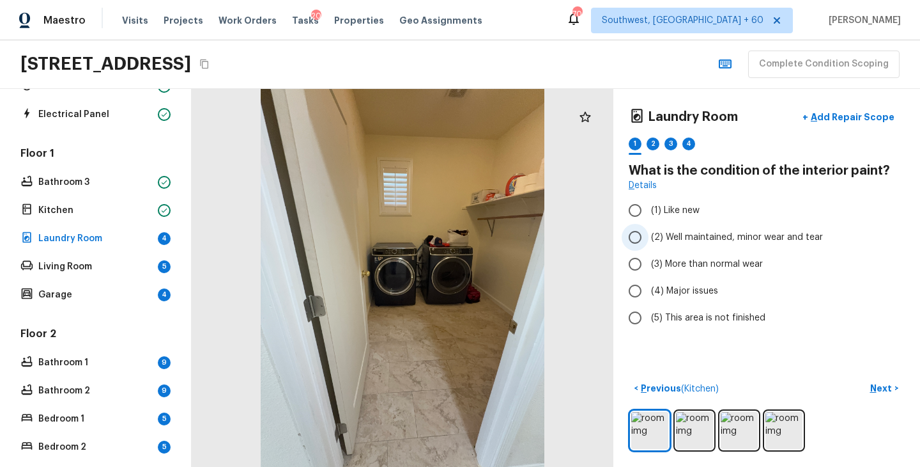
click at [747, 238] on span "(2) Well maintained, minor wear and tear" at bounding box center [737, 237] width 172 height 13
click at [649, 238] on input "(2) Well maintained, minor wear and tear" at bounding box center [635, 237] width 27 height 27
radio input "true"
click at [879, 388] on p "Next" at bounding box center [883, 388] width 24 height 13
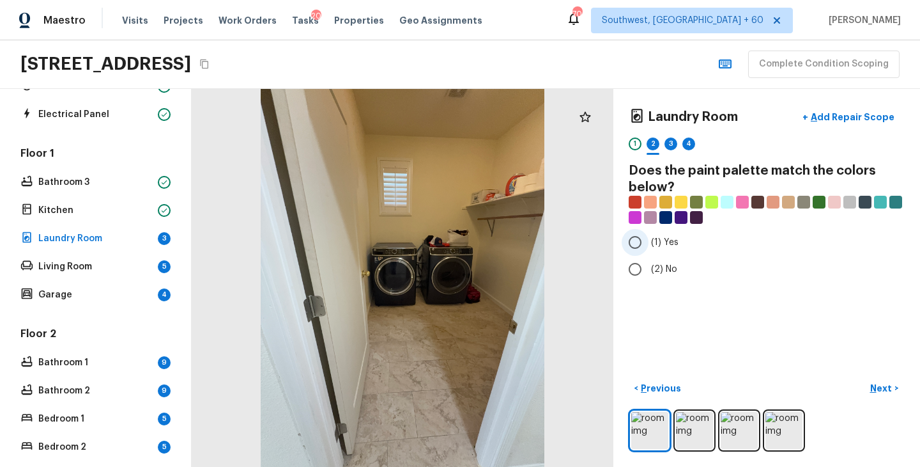
click at [663, 241] on span "(1) Yes" at bounding box center [664, 242] width 27 height 13
click at [649, 241] on input "(1) Yes" at bounding box center [635, 242] width 27 height 27
radio input "true"
click at [883, 392] on p "Next" at bounding box center [883, 388] width 24 height 13
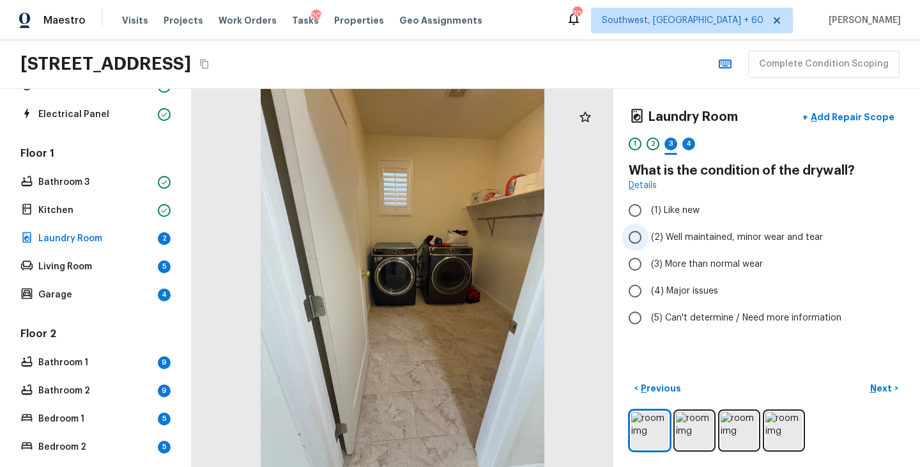
click at [723, 237] on span "(2) Well maintained, minor wear and tear" at bounding box center [737, 237] width 172 height 13
click at [649, 237] on input "(2) Well maintained, minor wear and tear" at bounding box center [635, 237] width 27 height 27
radio input "true"
click at [882, 388] on p "Next" at bounding box center [883, 388] width 24 height 13
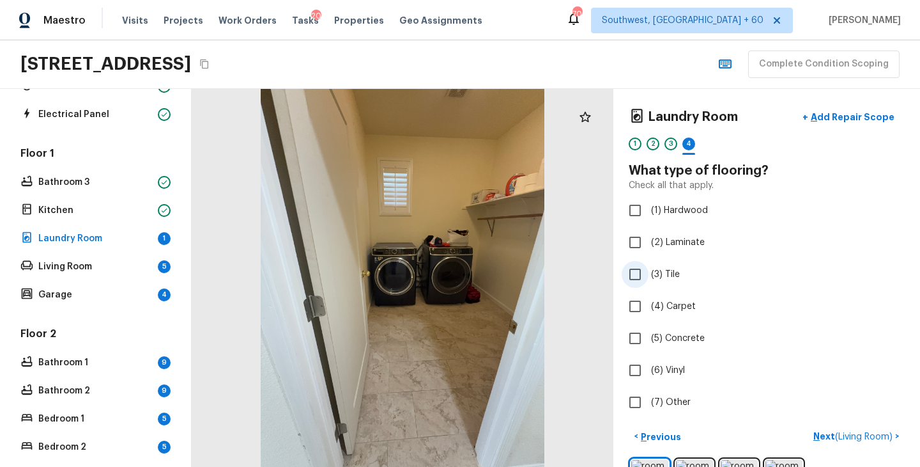
click at [668, 272] on span "(3) Tile" at bounding box center [665, 274] width 29 height 13
click at [649, 272] on input "(3) Tile" at bounding box center [635, 274] width 27 height 27
checkbox input "true"
click at [880, 434] on p "Next" at bounding box center [883, 436] width 24 height 13
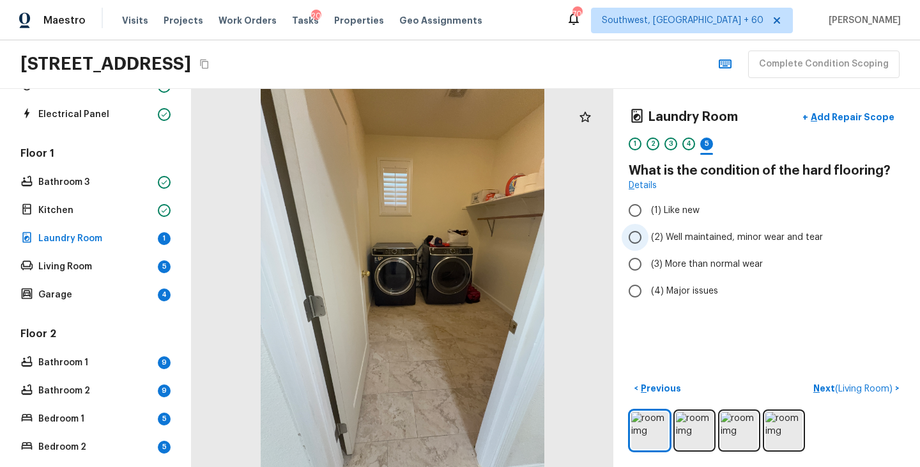
click at [712, 239] on span "(2) Well maintained, minor wear and tear" at bounding box center [737, 237] width 172 height 13
click at [649, 239] on input "(2) Well maintained, minor wear and tear" at bounding box center [635, 237] width 27 height 27
radio input "true"
click at [816, 384] on p "Next ( Living Room )" at bounding box center [855, 388] width 82 height 13
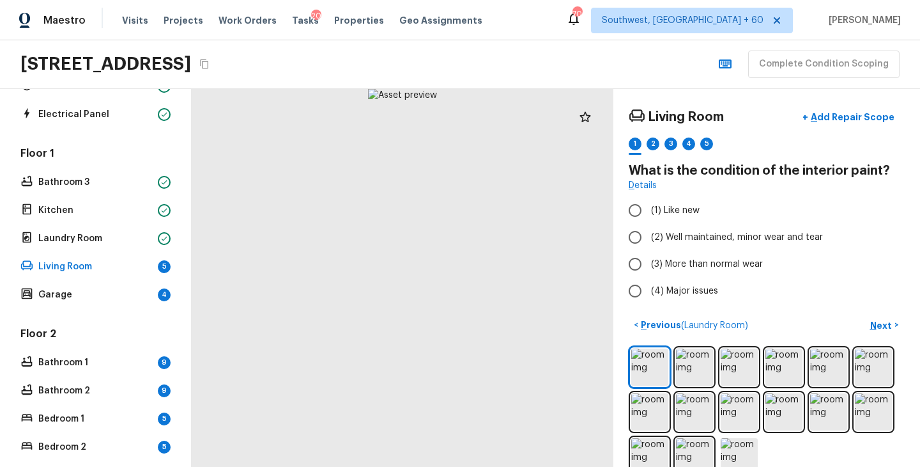
scroll to position [26, 0]
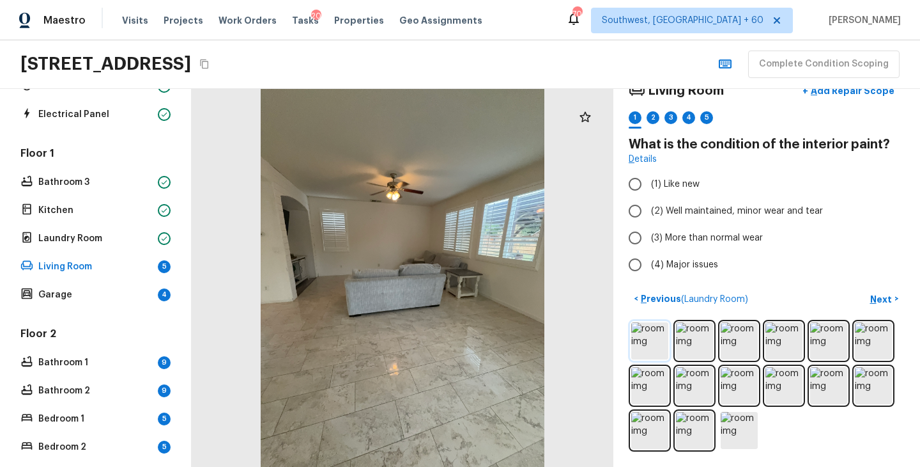
click at [653, 344] on img at bounding box center [650, 340] width 37 height 37
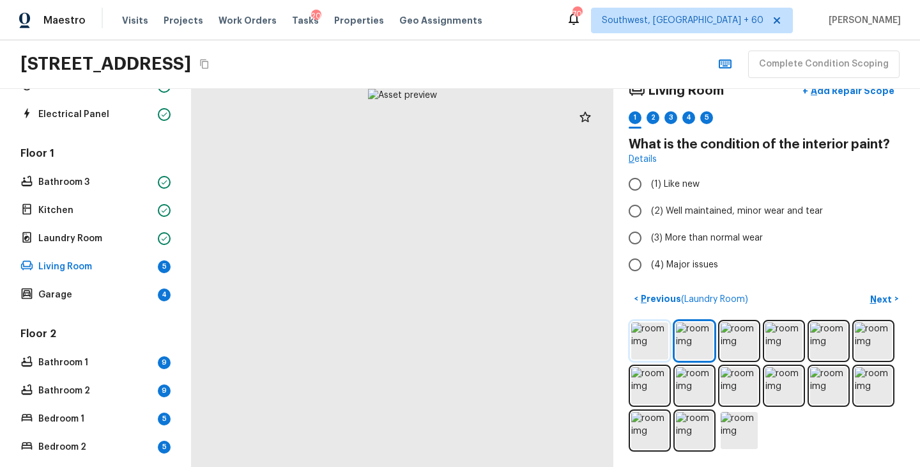
click at [653, 344] on img at bounding box center [650, 340] width 37 height 37
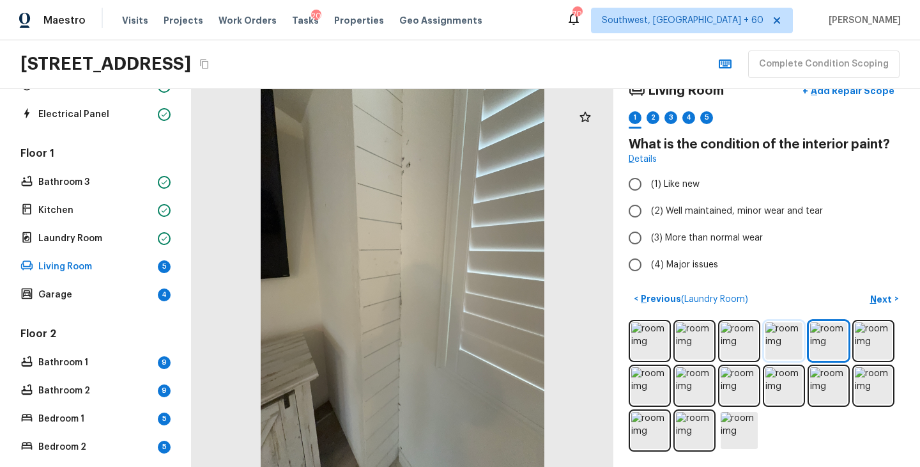
click at [782, 339] on img at bounding box center [784, 340] width 37 height 37
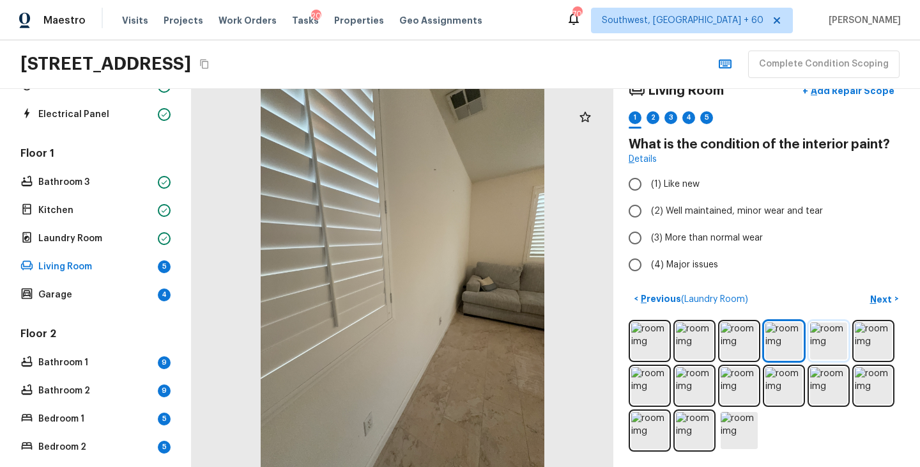
click at [835, 343] on img at bounding box center [829, 340] width 37 height 37
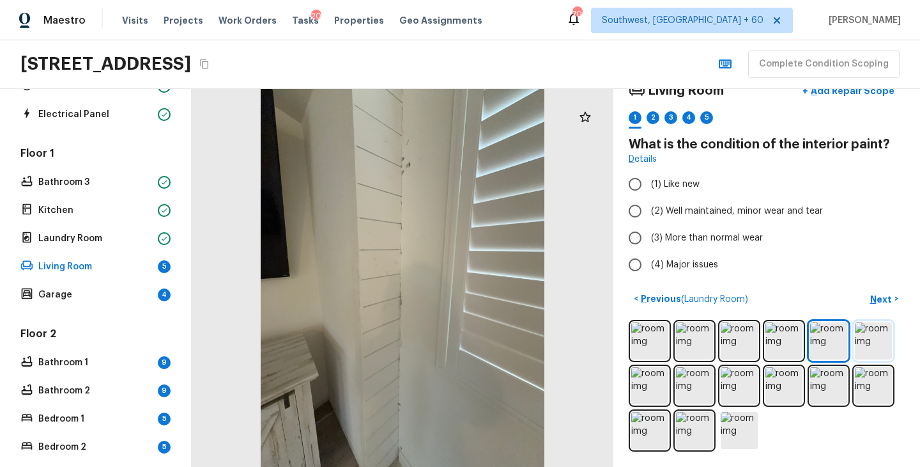
click at [867, 343] on img at bounding box center [873, 340] width 37 height 37
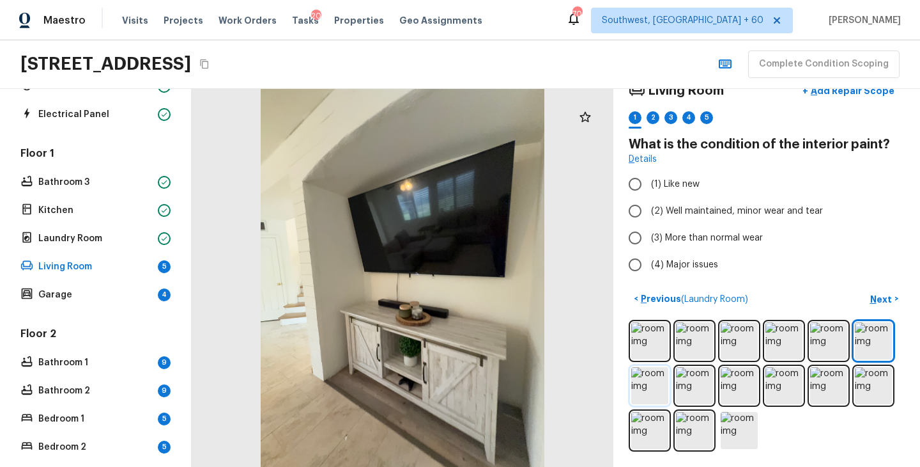
click at [655, 377] on img at bounding box center [650, 385] width 37 height 37
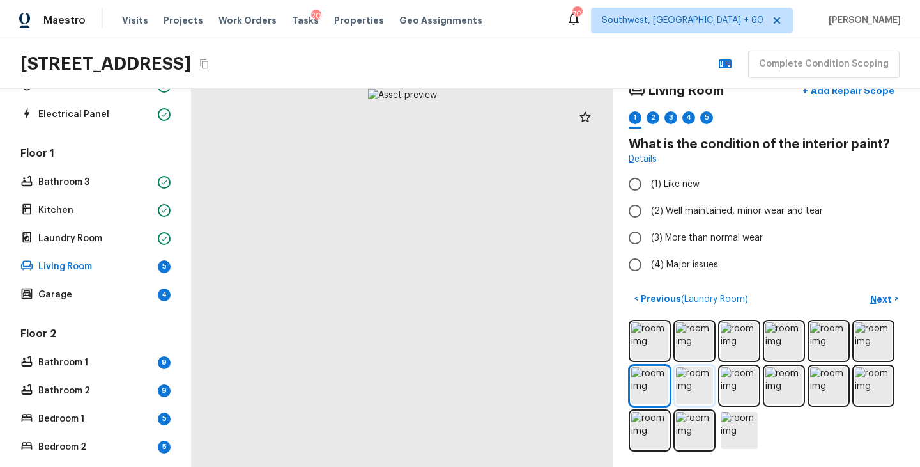
click at [692, 389] on img at bounding box center [694, 385] width 37 height 37
click at [747, 391] on img at bounding box center [739, 385] width 37 height 37
click at [784, 392] on img at bounding box center [784, 385] width 37 height 37
click at [828, 391] on img at bounding box center [829, 385] width 37 height 37
click at [873, 390] on img at bounding box center [873, 385] width 37 height 37
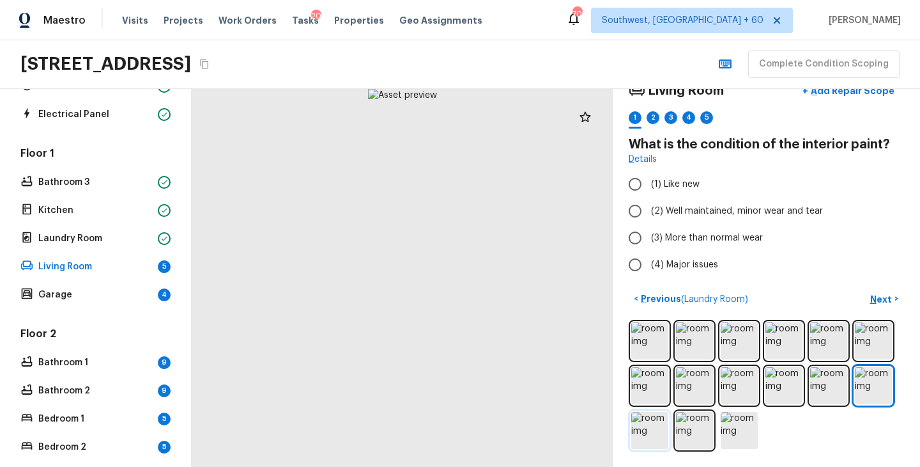
click at [649, 421] on img at bounding box center [650, 430] width 37 height 37
click at [632, 428] on img at bounding box center [650, 430] width 37 height 37
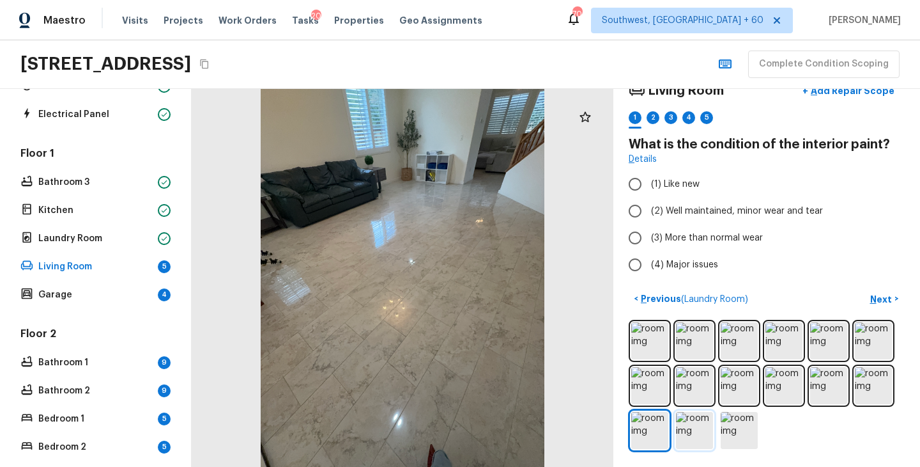
click at [693, 437] on img at bounding box center [694, 430] width 37 height 37
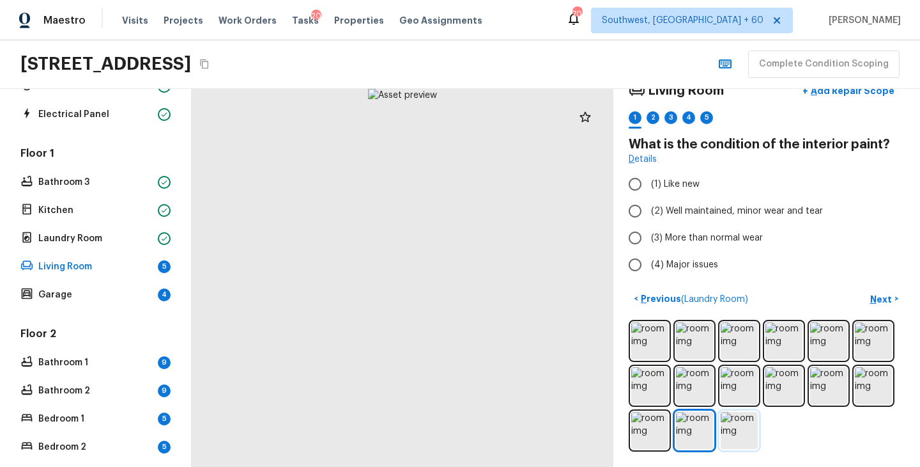
click at [747, 433] on img at bounding box center [739, 430] width 37 height 37
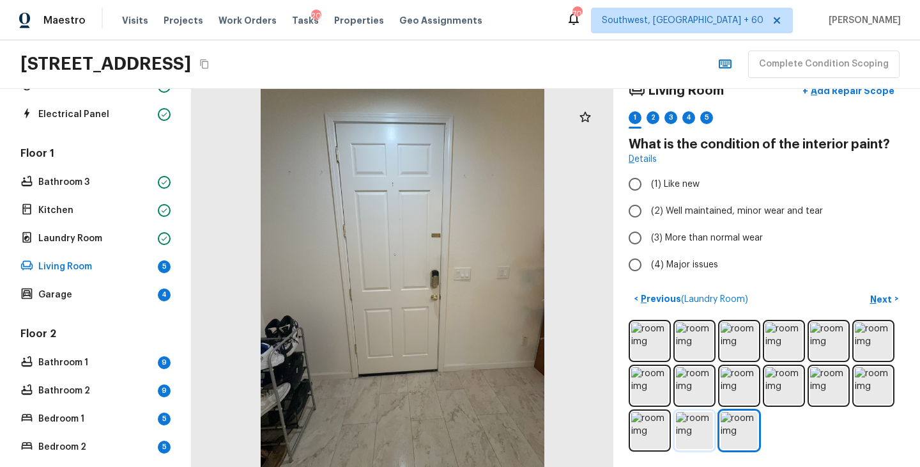
click at [691, 432] on img at bounding box center [694, 430] width 37 height 37
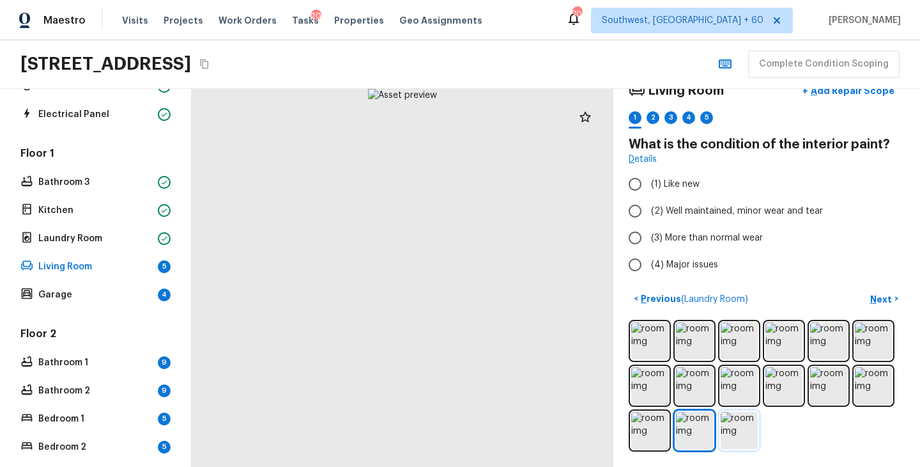
click at [731, 430] on img at bounding box center [739, 430] width 37 height 37
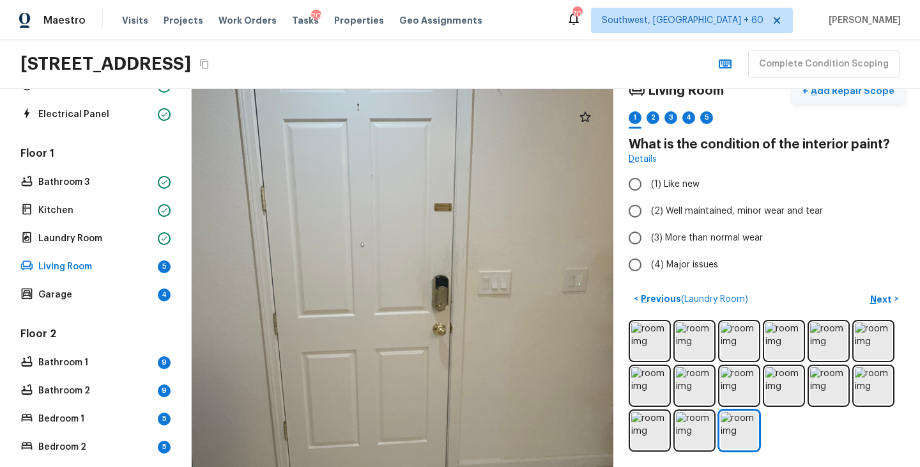
click at [841, 94] on p "Add Repair Scope" at bounding box center [852, 90] width 86 height 13
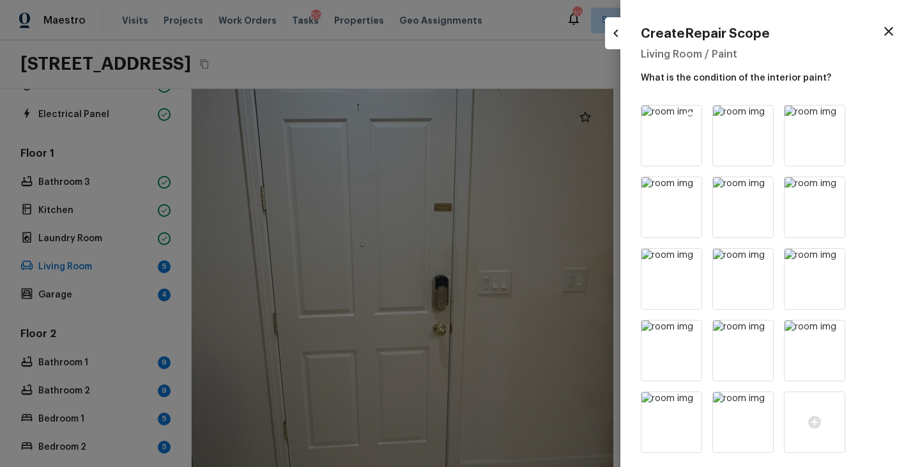
click at [690, 118] on icon at bounding box center [690, 117] width 13 height 13
click at [756, 118] on icon at bounding box center [762, 117] width 13 height 13
click at [690, 118] on icon at bounding box center [690, 117] width 13 height 13
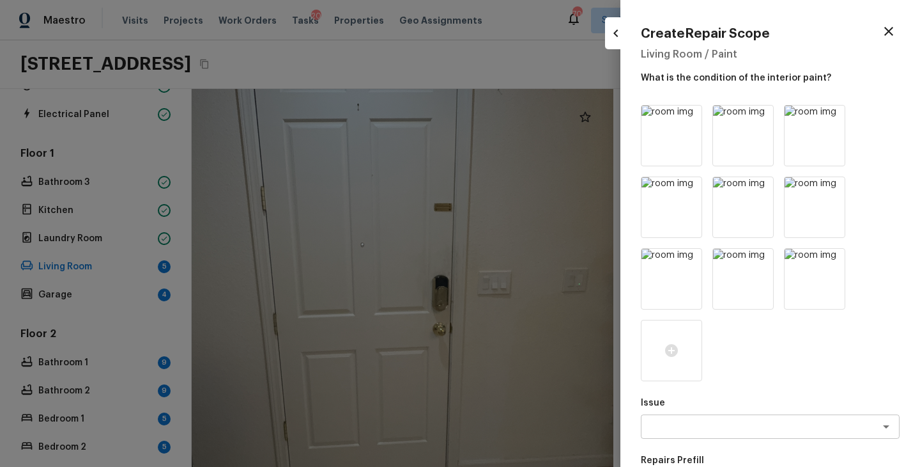
click at [690, 118] on icon at bounding box center [690, 117] width 13 height 13
click at [756, 118] on icon at bounding box center [762, 117] width 13 height 13
click at [690, 118] on icon at bounding box center [690, 117] width 13 height 13
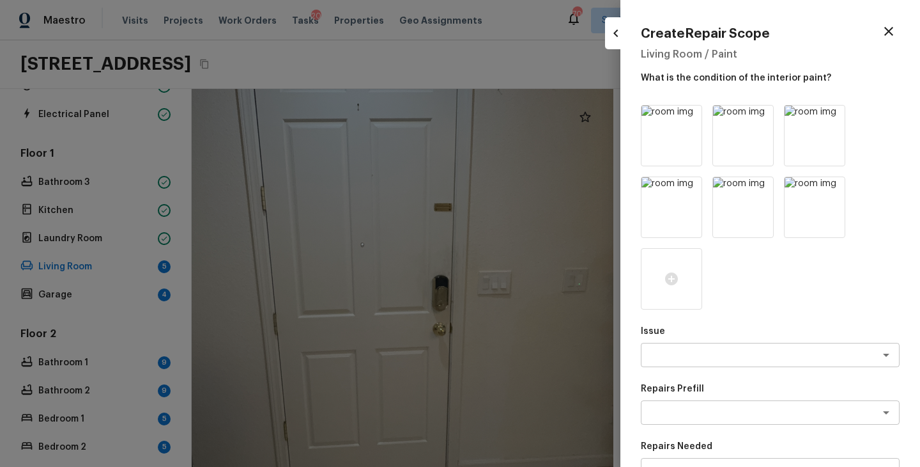
click at [690, 118] on icon at bounding box center [690, 117] width 13 height 13
click at [756, 118] on icon at bounding box center [762, 117] width 13 height 13
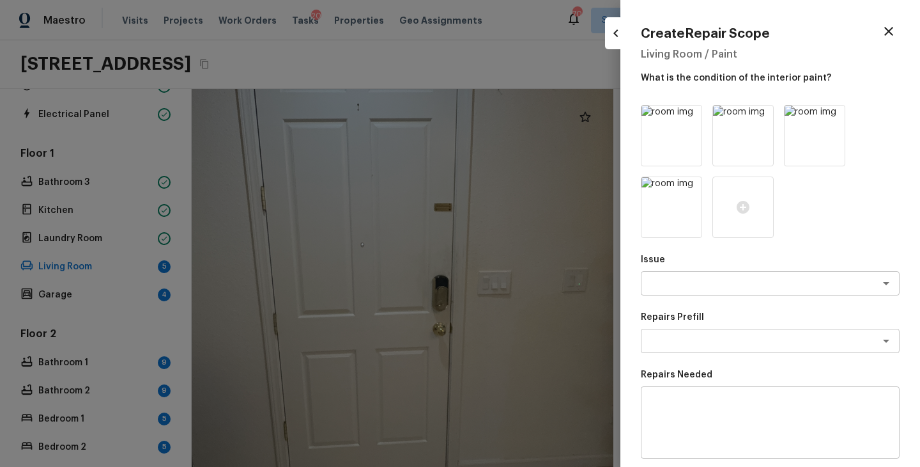
click at [690, 118] on icon at bounding box center [690, 117] width 13 height 13
click at [756, 118] on icon at bounding box center [762, 117] width 13 height 13
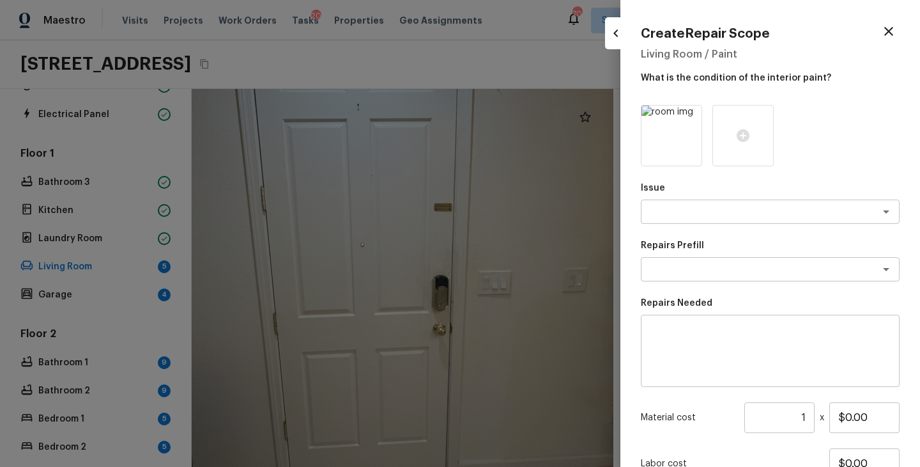
click at [690, 118] on icon at bounding box center [690, 117] width 13 height 13
click at [681, 125] on div at bounding box center [671, 135] width 61 height 61
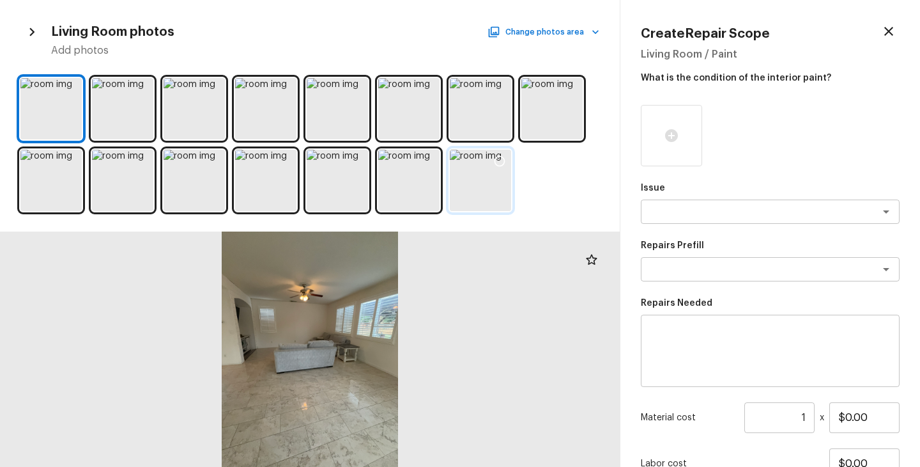
click at [502, 162] on icon at bounding box center [499, 161] width 13 height 13
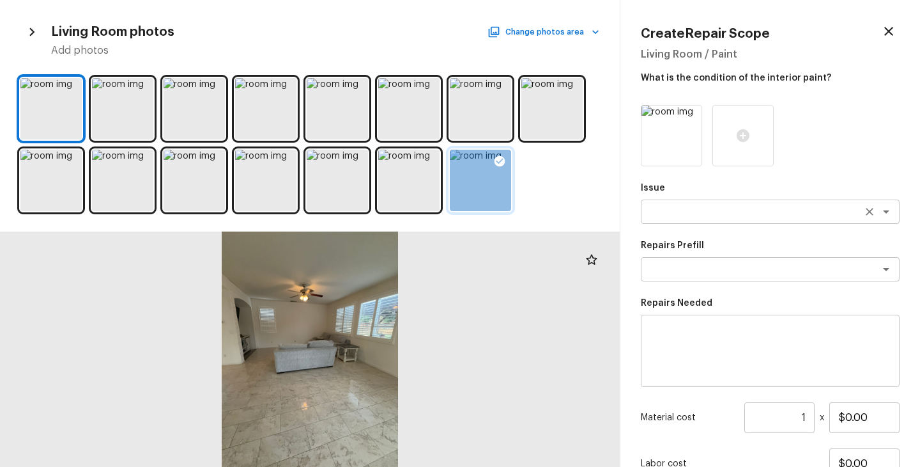
click at [697, 215] on textarea at bounding box center [753, 211] width 212 height 13
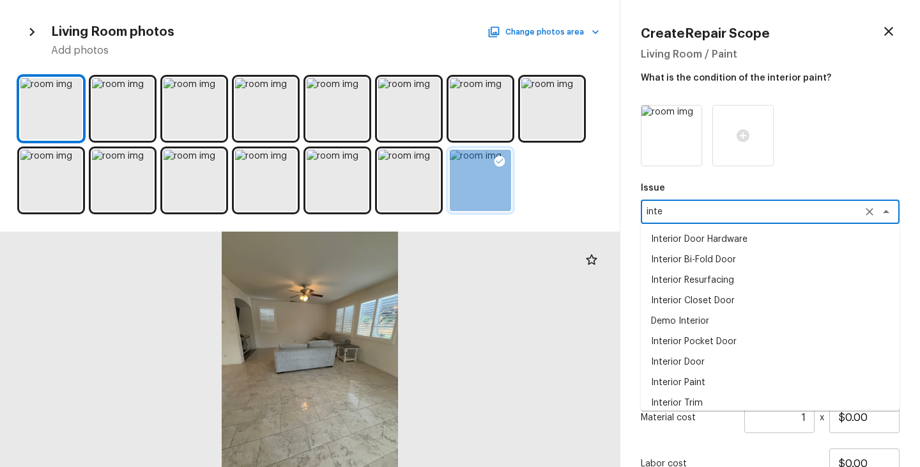
click at [703, 366] on li "Interior Door" at bounding box center [770, 362] width 259 height 20
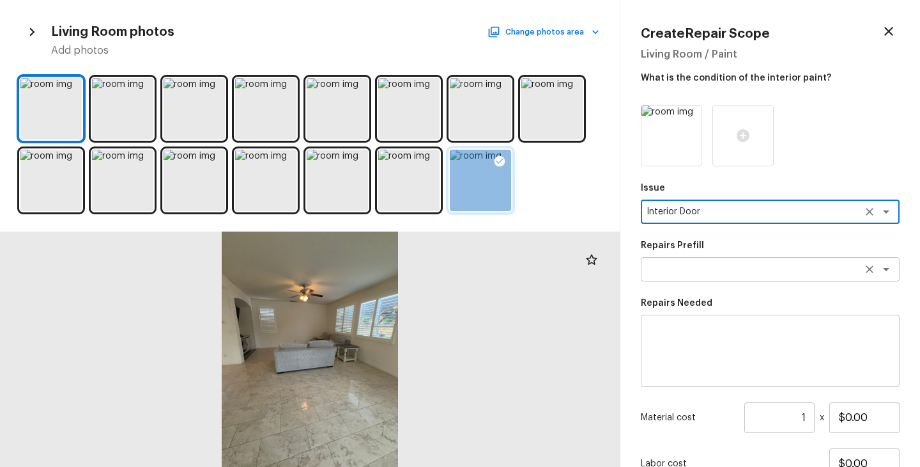
type textarea "Interior Door"
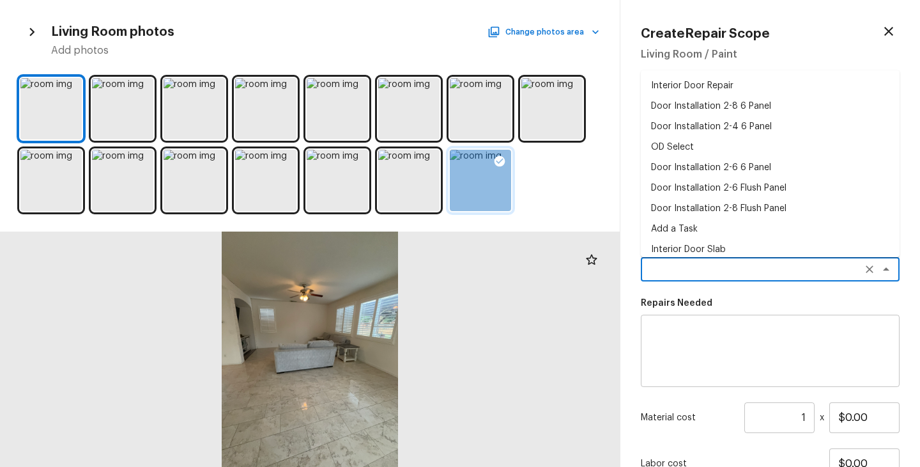
click at [688, 275] on textarea at bounding box center [753, 269] width 212 height 13
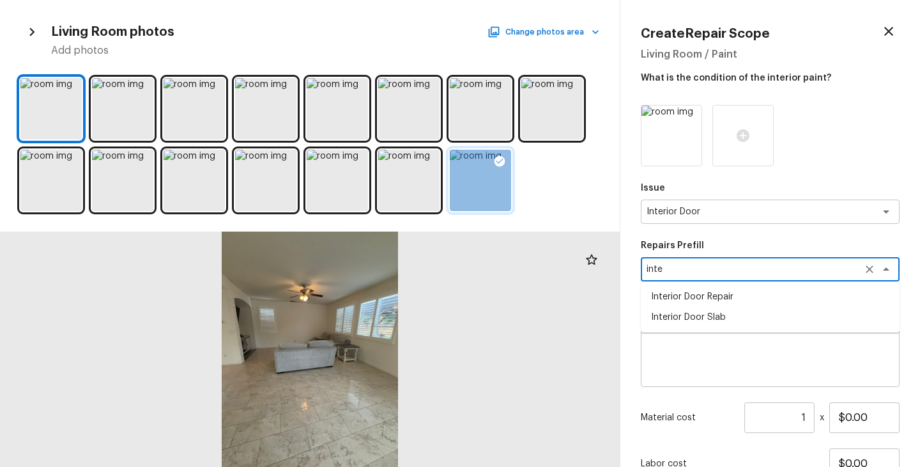
type textarea "inte"
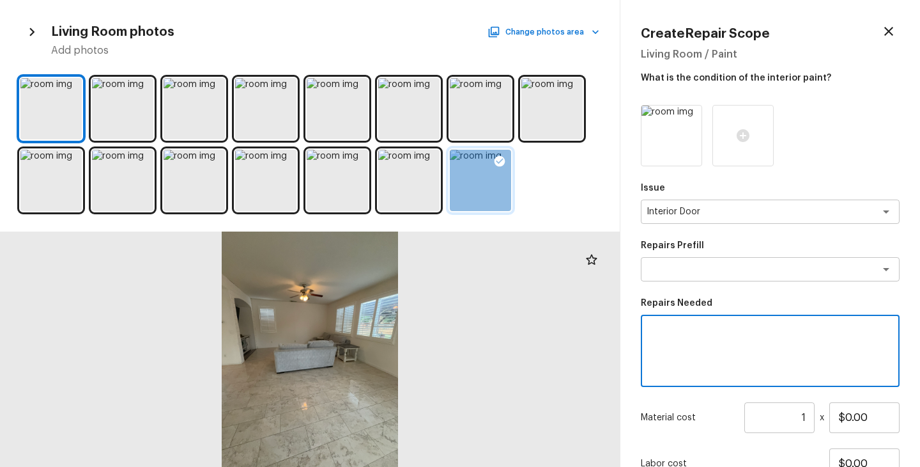
click at [687, 350] on textarea at bounding box center [770, 350] width 241 height 51
type textarea "Interior door repaint"
click at [808, 417] on input "1" at bounding box center [780, 417] width 70 height 31
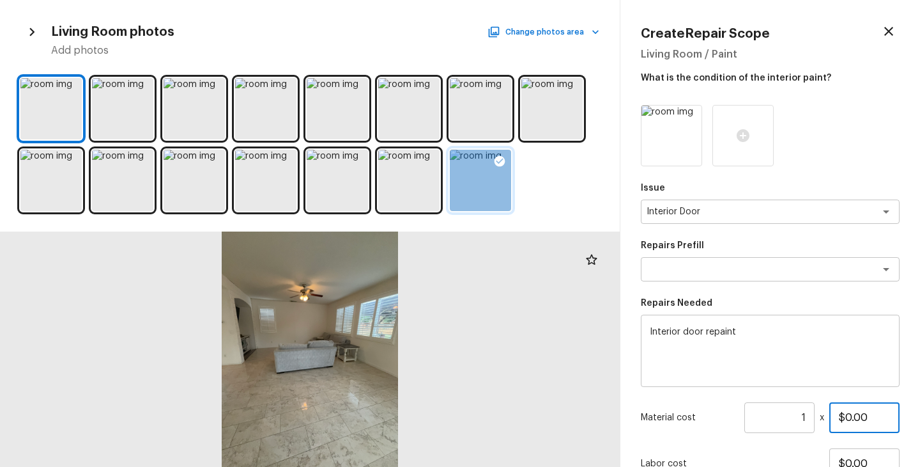
drag, startPoint x: 878, startPoint y: 415, endPoint x: 814, endPoint y: 415, distance: 63.3
click at [814, 415] on div "Material cost 1 ​ x $0.00" at bounding box center [770, 417] width 259 height 31
type input "$65.00"
click at [717, 407] on div "Material cost 1 ​ x $65.00" at bounding box center [770, 417] width 259 height 31
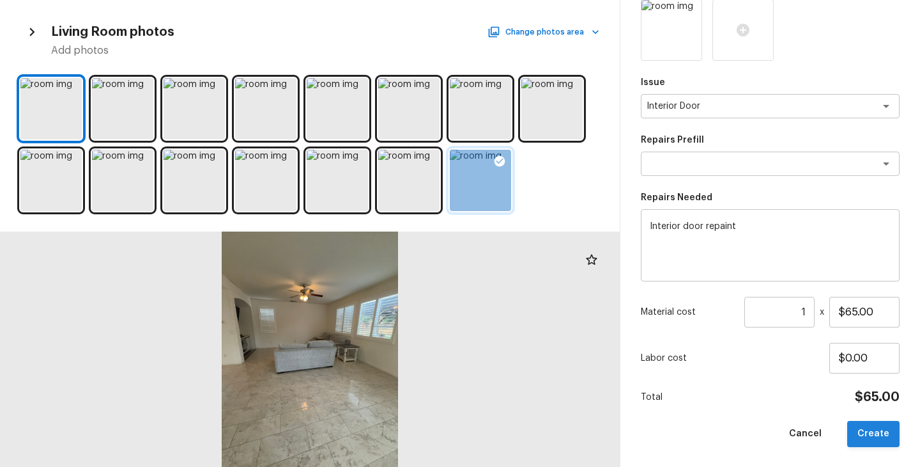
click at [889, 436] on button "Create" at bounding box center [874, 434] width 52 height 26
type input "$0.00"
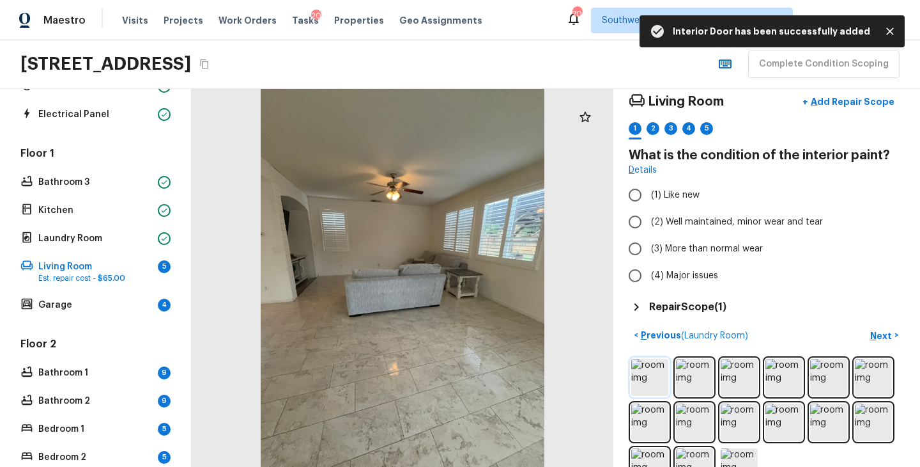
click at [660, 376] on img at bounding box center [650, 377] width 37 height 37
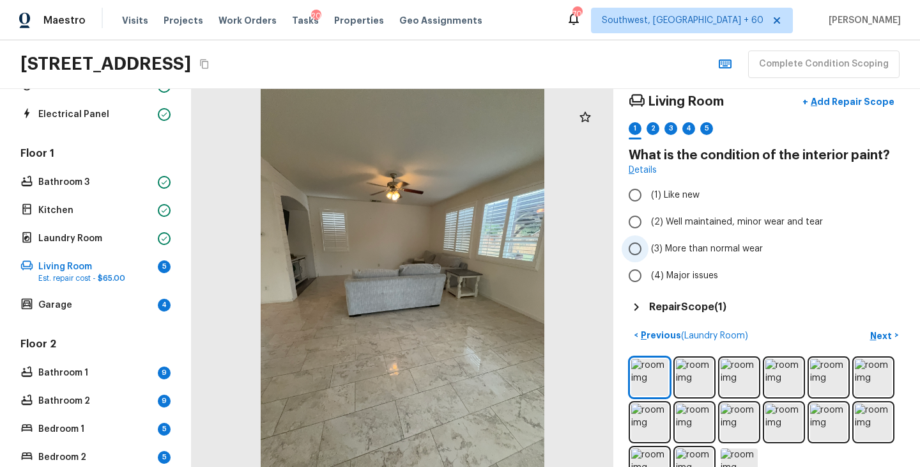
click at [720, 249] on span "(3) More than normal wear" at bounding box center [707, 248] width 112 height 13
click at [649, 249] on input "(3) More than normal wear" at bounding box center [635, 248] width 27 height 27
radio input "true"
click at [887, 336] on p "Next" at bounding box center [883, 335] width 24 height 13
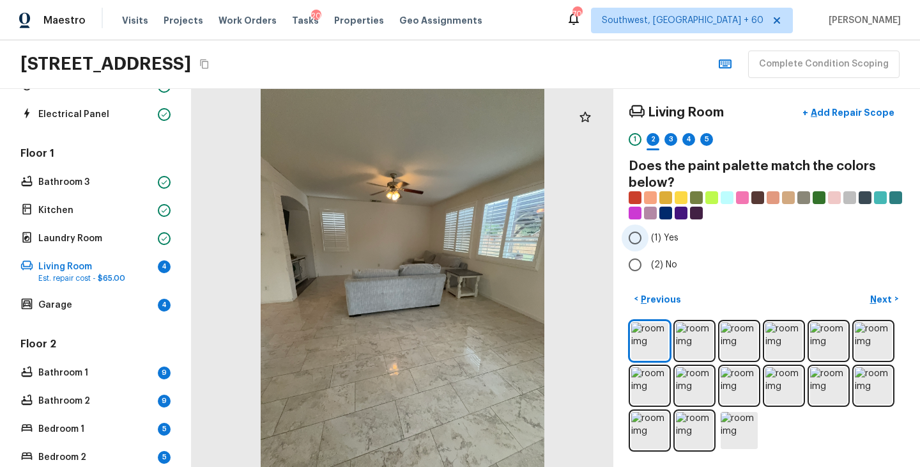
click at [651, 242] on span "(1) Yes" at bounding box center [664, 237] width 27 height 13
click at [649, 242] on input "(1) Yes" at bounding box center [635, 237] width 27 height 27
radio input "true"
click at [739, 346] on img at bounding box center [739, 340] width 37 height 37
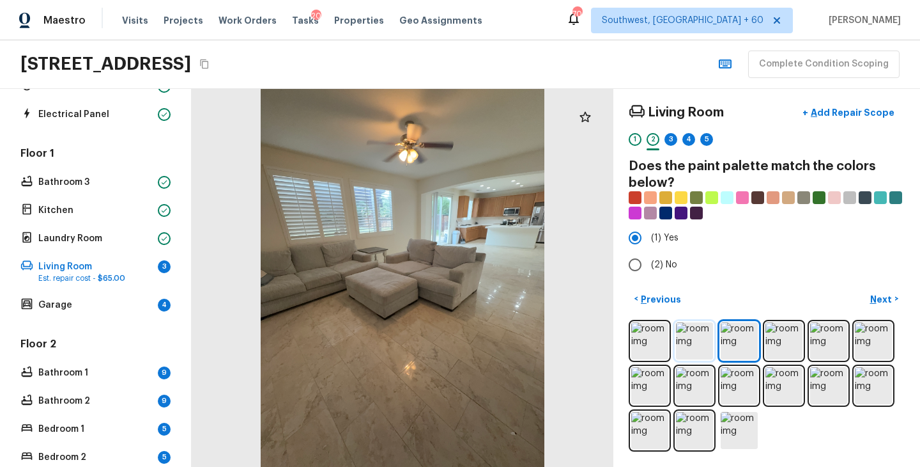
click at [703, 345] on img at bounding box center [694, 340] width 37 height 37
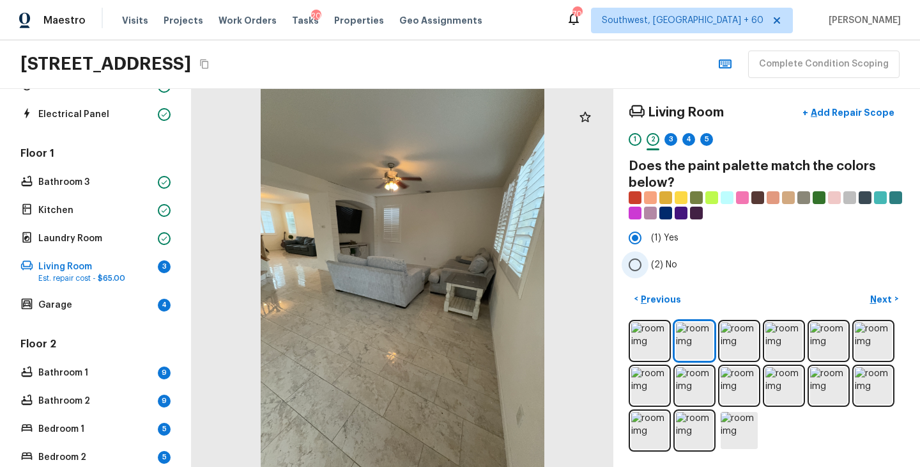
click at [660, 261] on span "(2) No" at bounding box center [664, 264] width 26 height 13
click at [649, 261] on input "(2) No" at bounding box center [635, 264] width 27 height 27
radio input "true"
click at [873, 299] on p "Next" at bounding box center [883, 299] width 24 height 13
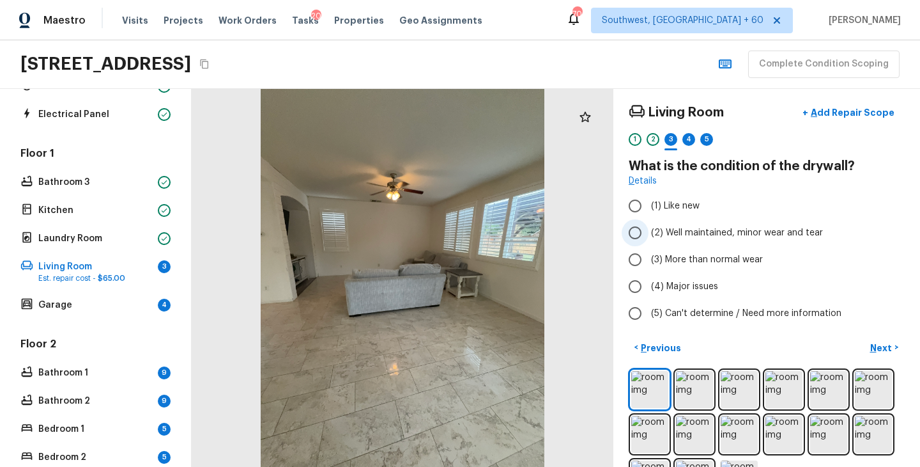
click at [739, 235] on span "(2) Well maintained, minor wear and tear" at bounding box center [737, 232] width 172 height 13
click at [649, 235] on input "(2) Well maintained, minor wear and tear" at bounding box center [635, 232] width 27 height 27
radio input "true"
click at [881, 347] on p "Next" at bounding box center [883, 347] width 24 height 13
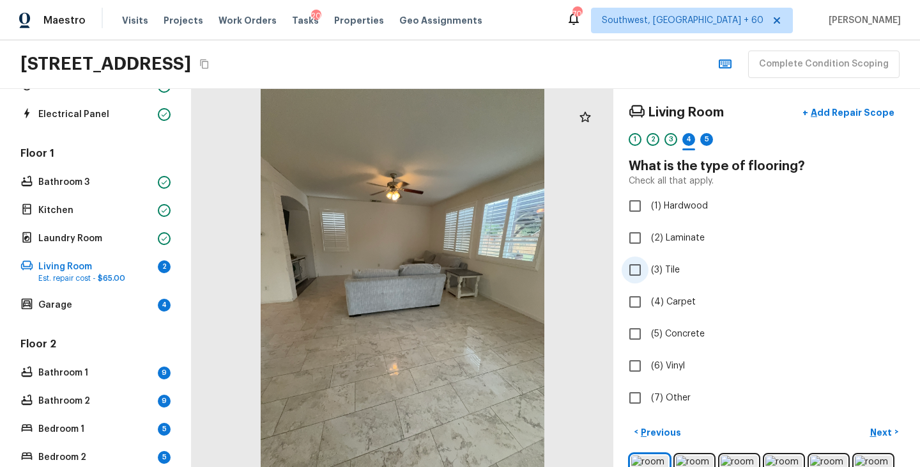
click at [665, 273] on span "(3) Tile" at bounding box center [665, 269] width 29 height 13
click at [649, 273] on input "(3) Tile" at bounding box center [635, 269] width 27 height 27
checkbox input "true"
click at [881, 435] on p "Next" at bounding box center [883, 432] width 24 height 13
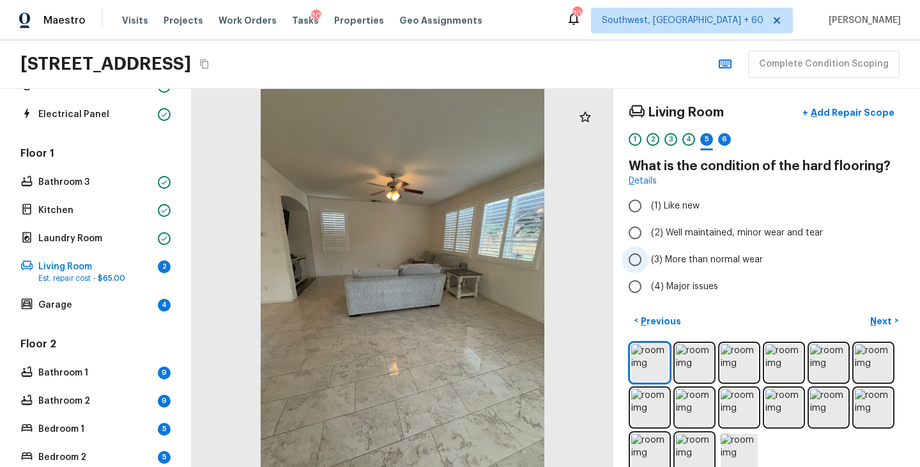
click at [720, 258] on span "(3) More than normal wear" at bounding box center [707, 259] width 112 height 13
click at [649, 258] on input "(3) More than normal wear" at bounding box center [635, 259] width 27 height 27
radio input "true"
click at [731, 238] on span "(2) Well maintained, minor wear and tear" at bounding box center [737, 232] width 172 height 13
click at [649, 238] on input "(2) Well maintained, minor wear and tear" at bounding box center [635, 232] width 27 height 27
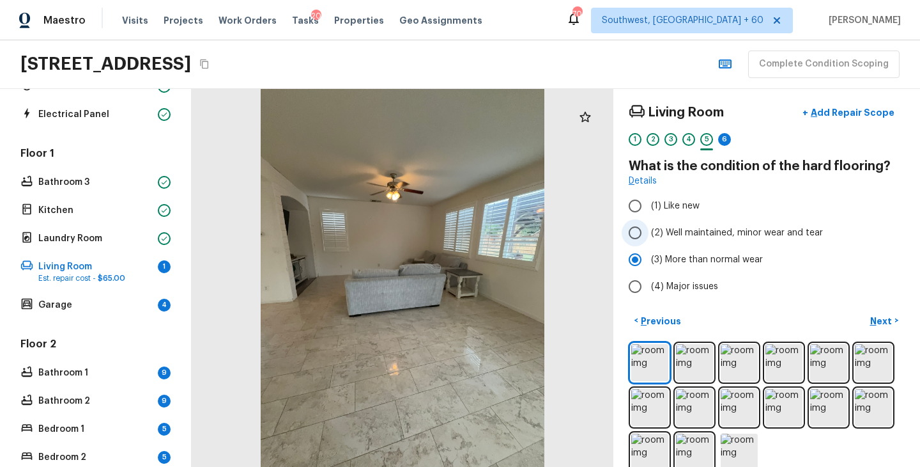
radio input "true"
click at [881, 323] on p "Next" at bounding box center [883, 320] width 24 height 13
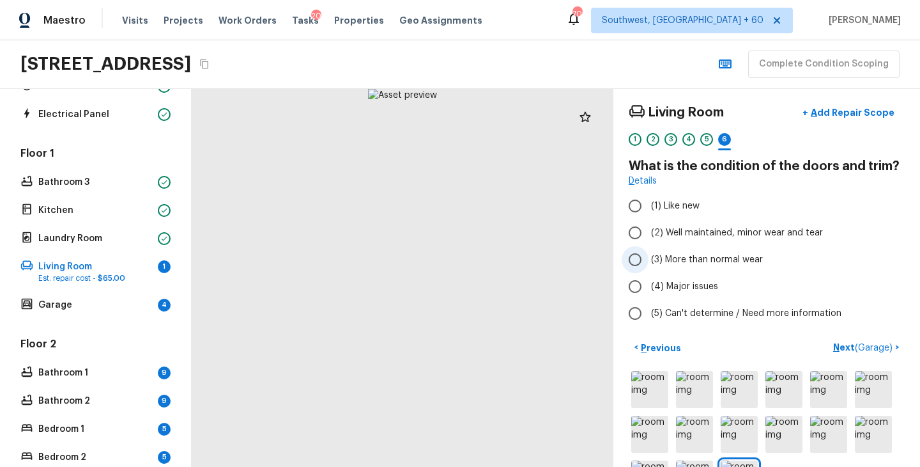
click at [719, 261] on span "(3) More than normal wear" at bounding box center [707, 259] width 112 height 13
click at [649, 261] on input "(3) More than normal wear" at bounding box center [635, 259] width 27 height 27
radio input "true"
click at [843, 348] on p "Next ( Garage )" at bounding box center [865, 347] width 62 height 13
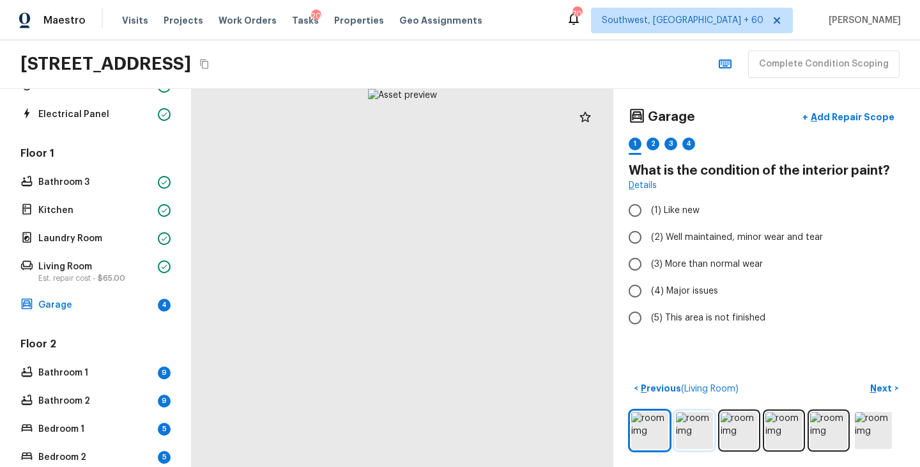
click at [694, 417] on img at bounding box center [694, 430] width 37 height 37
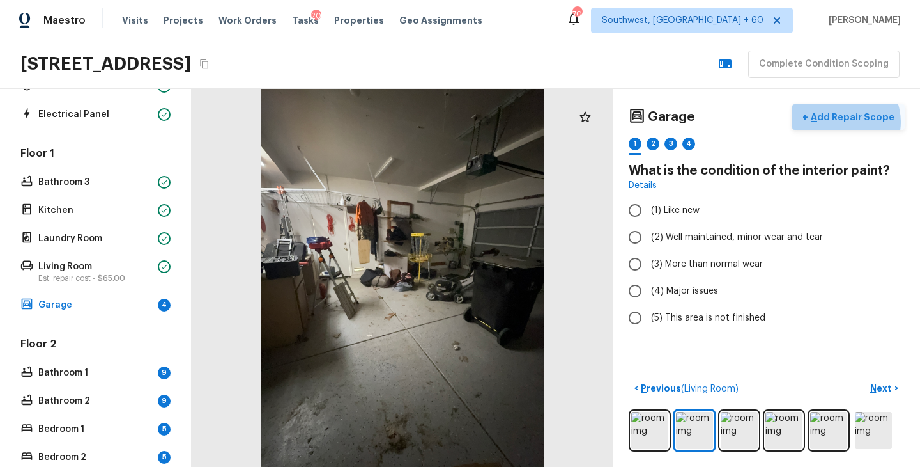
click at [850, 121] on p "Add Repair Scope" at bounding box center [852, 117] width 86 height 13
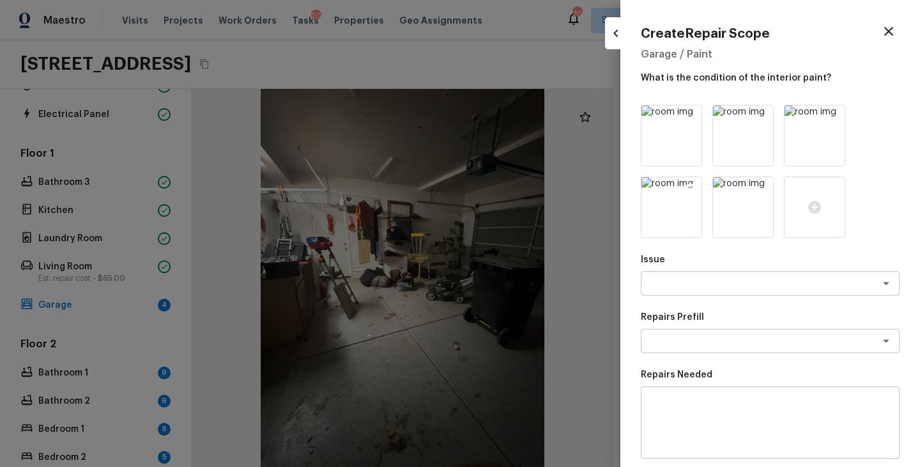
click at [690, 190] on icon at bounding box center [690, 188] width 11 height 11
click at [725, 292] on div "x ​" at bounding box center [770, 283] width 259 height 24
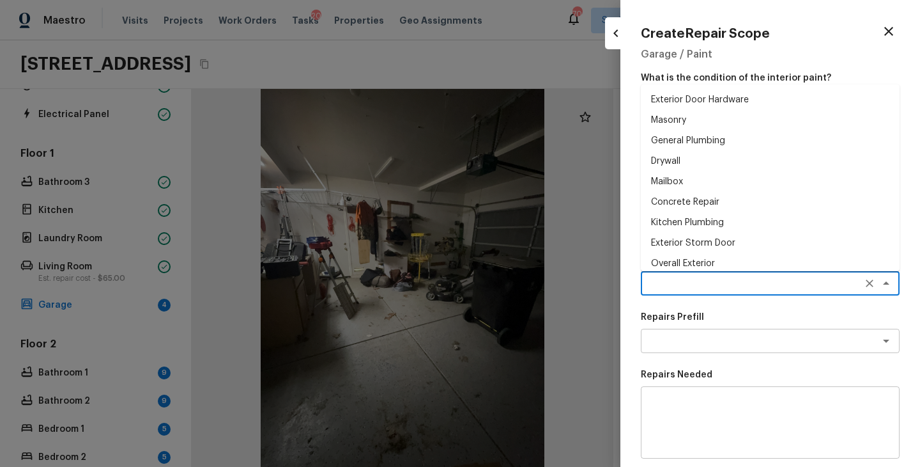
type textarea "f"
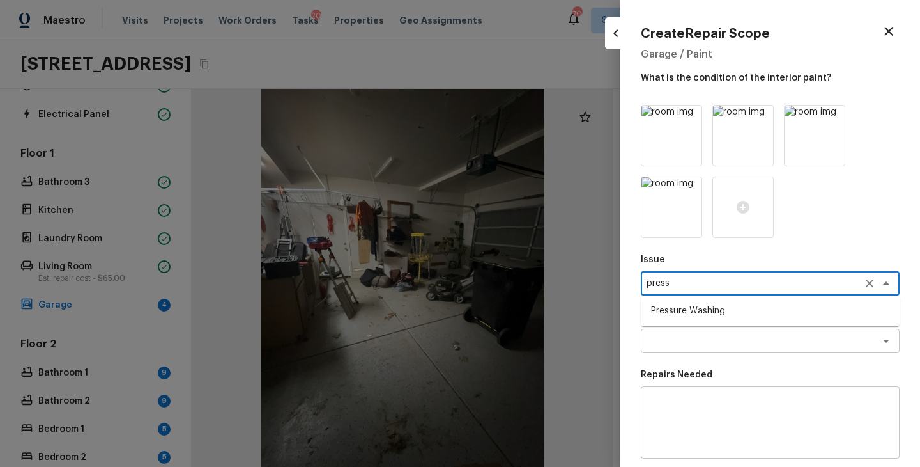
click at [720, 314] on li "Pressure Washing" at bounding box center [770, 310] width 259 height 20
type textarea "Pressure Washing"
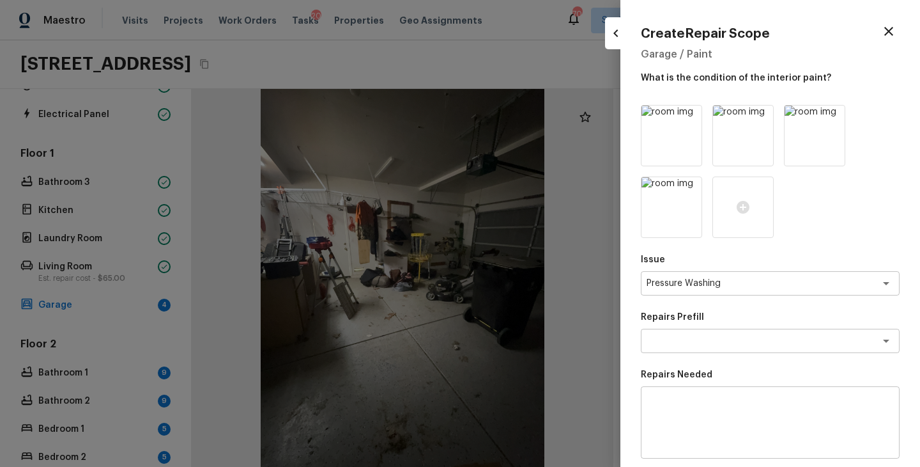
click at [699, 354] on div "Issue Pressure Washing x ​ Repairs Prefill x ​ Repairs Needed x ​ Material cost…" at bounding box center [770, 364] width 259 height 519
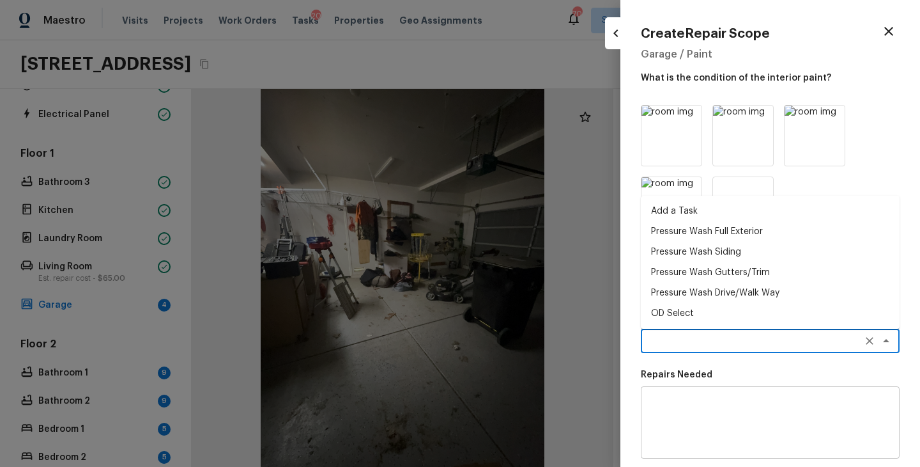
click at [705, 343] on textarea at bounding box center [753, 340] width 212 height 13
click at [754, 292] on li "Pressure Wash Drive/Walk Way" at bounding box center [770, 293] width 259 height 20
type textarea "Pressure Wash Drive/Walk Way"
type textarea "Pressure wash the driveways/walkways as directed by the PM. Ensure that all deb…"
type input "$125.00"
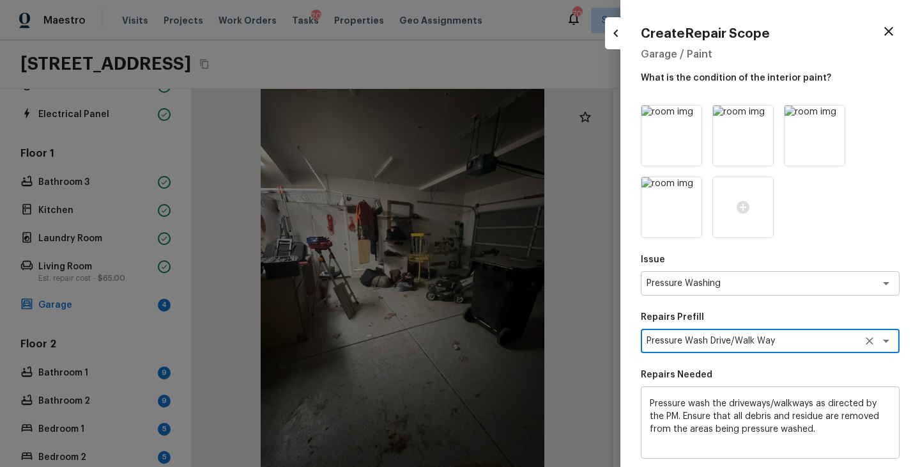
scroll to position [177, 0]
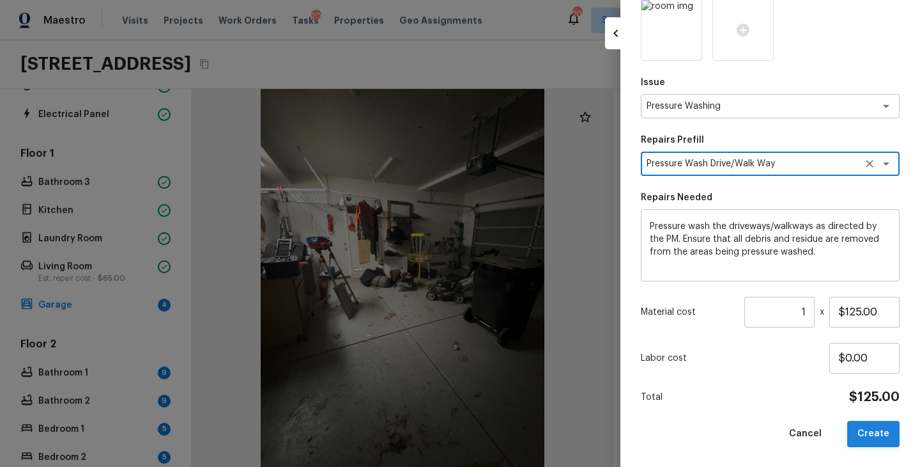
click at [876, 432] on button "Create" at bounding box center [874, 434] width 52 height 26
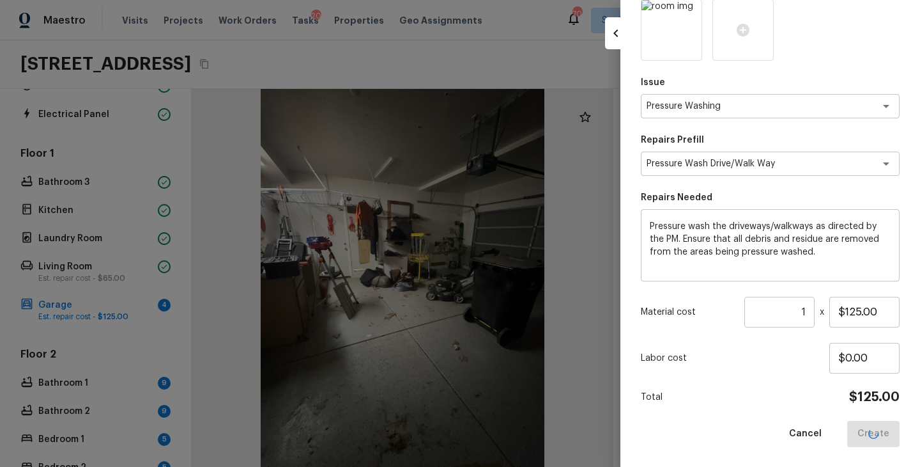
type input "$0.00"
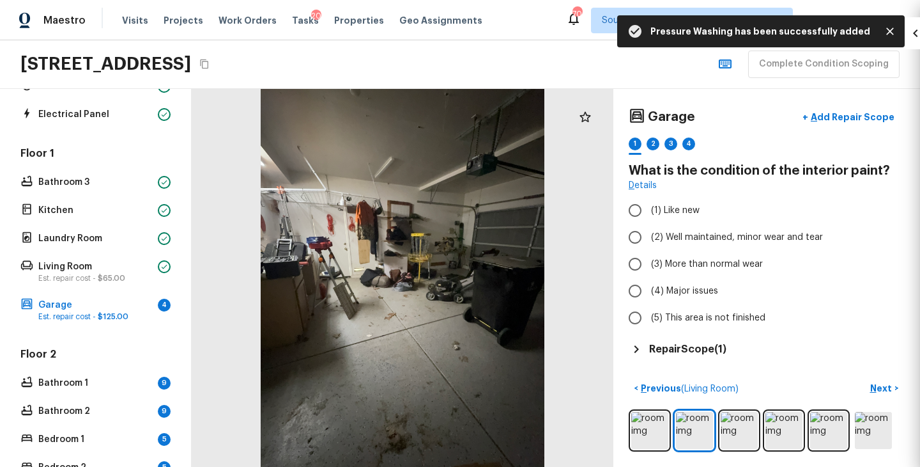
scroll to position [105, 0]
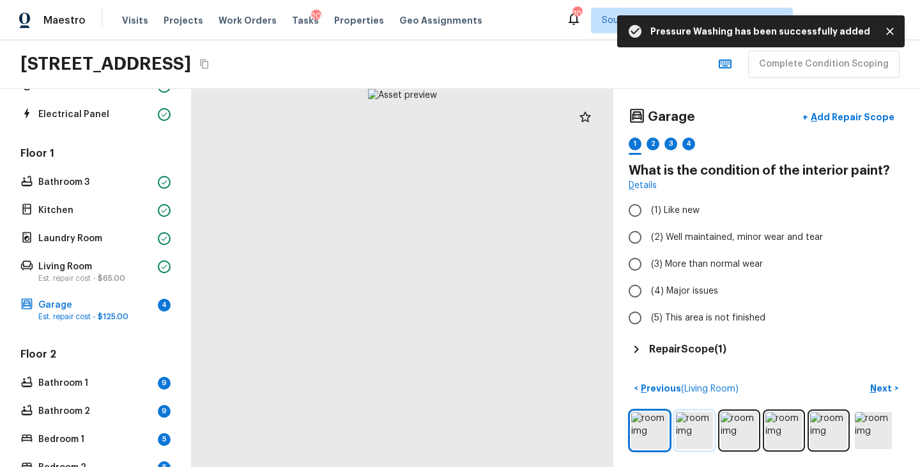
click at [691, 432] on img at bounding box center [694, 430] width 37 height 37
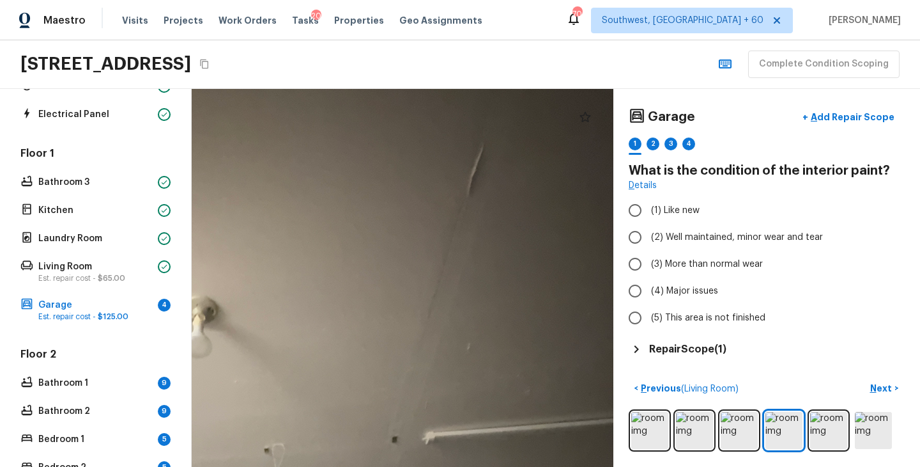
drag, startPoint x: 501, startPoint y: 201, endPoint x: 492, endPoint y: 303, distance: 102.0
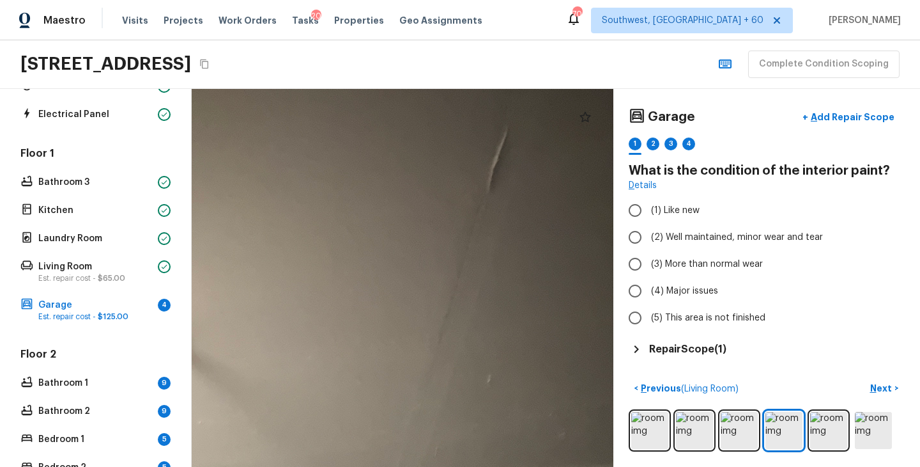
drag, startPoint x: 508, startPoint y: 207, endPoint x: 479, endPoint y: 339, distance: 134.8
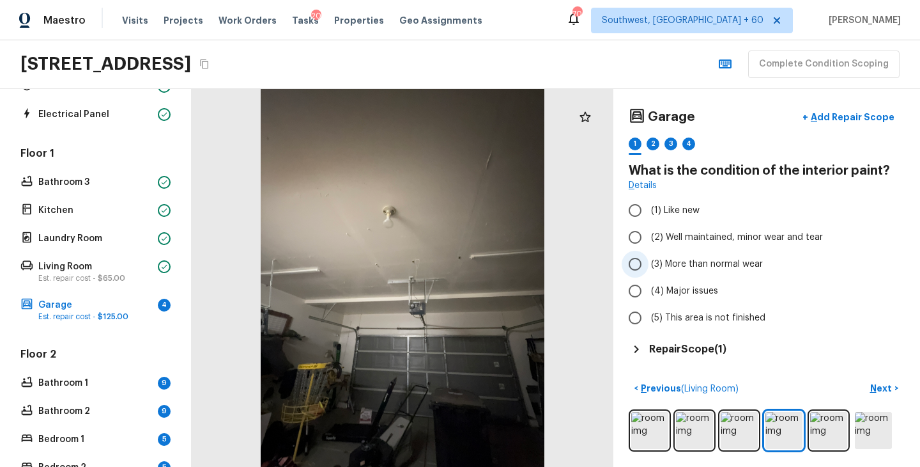
click at [741, 267] on span "(3) More than normal wear" at bounding box center [707, 264] width 112 height 13
click at [649, 267] on input "(3) More than normal wear" at bounding box center [635, 264] width 27 height 27
radio input "true"
click at [876, 389] on p "Next" at bounding box center [883, 388] width 24 height 13
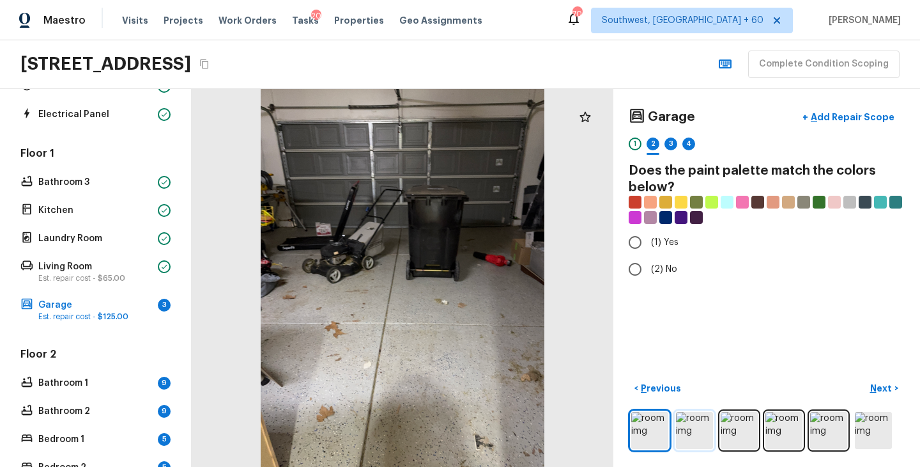
click at [696, 430] on img at bounding box center [694, 430] width 37 height 37
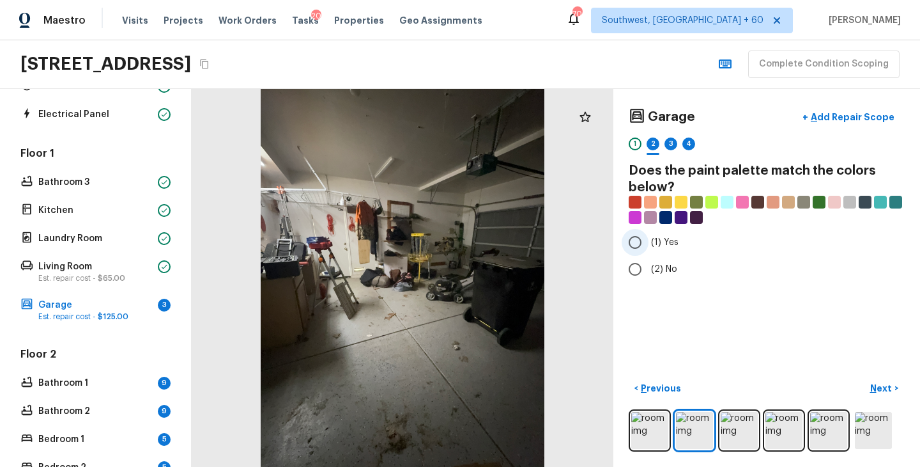
click at [672, 240] on span "(1) Yes" at bounding box center [664, 242] width 27 height 13
click at [649, 240] on input "(1) Yes" at bounding box center [635, 242] width 27 height 27
radio input "true"
click at [888, 384] on p "Next" at bounding box center [883, 388] width 24 height 13
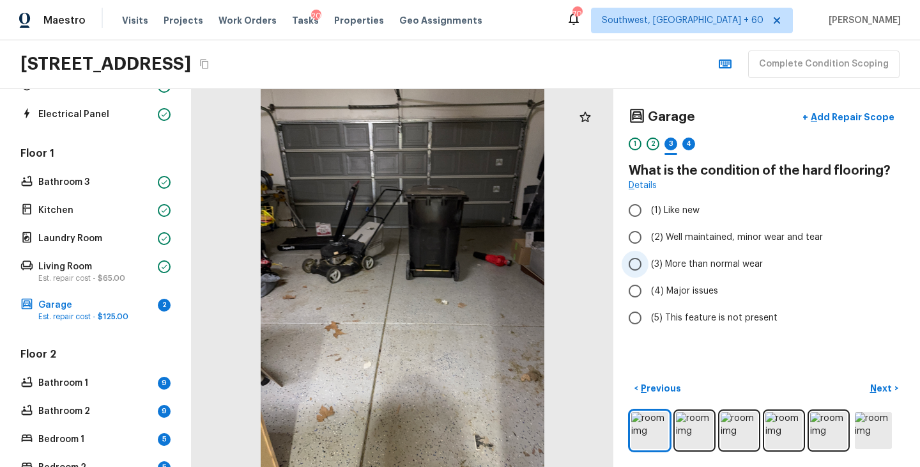
click at [708, 268] on span "(3) More than normal wear" at bounding box center [707, 264] width 112 height 13
click at [649, 268] on input "(3) More than normal wear" at bounding box center [635, 264] width 27 height 27
radio input "true"
click at [874, 392] on p "Next" at bounding box center [883, 388] width 24 height 13
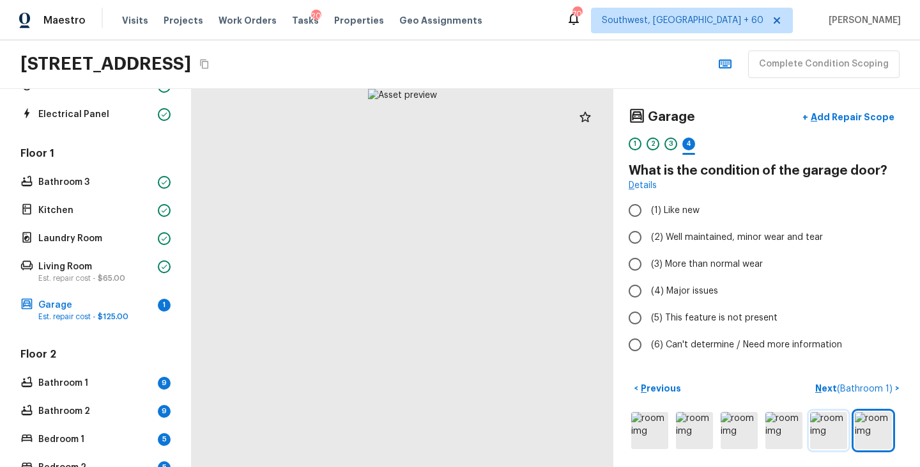
click at [829, 439] on img at bounding box center [829, 430] width 37 height 37
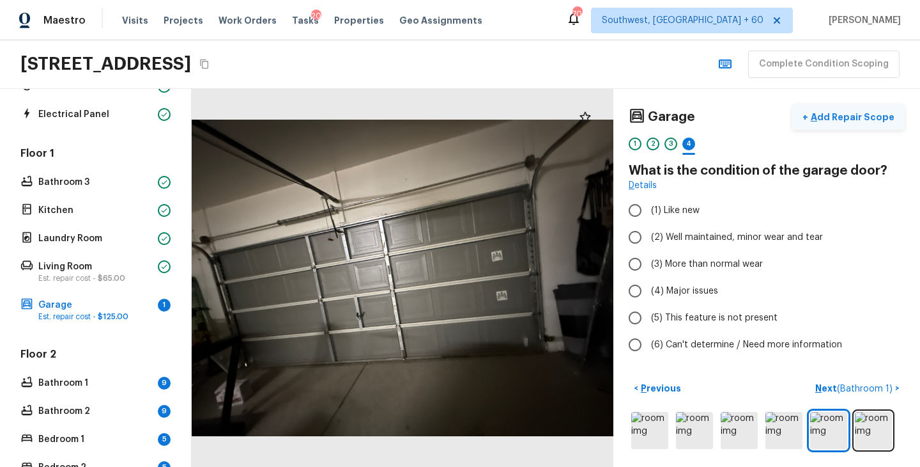
click at [844, 117] on p "Add Repair Scope" at bounding box center [852, 117] width 86 height 13
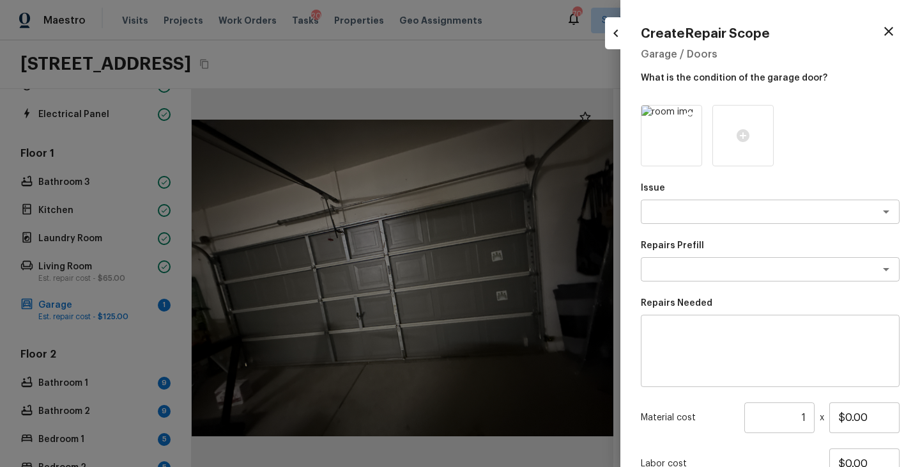
click at [692, 118] on icon at bounding box center [690, 117] width 11 height 11
click at [669, 139] on icon at bounding box center [671, 135] width 13 height 13
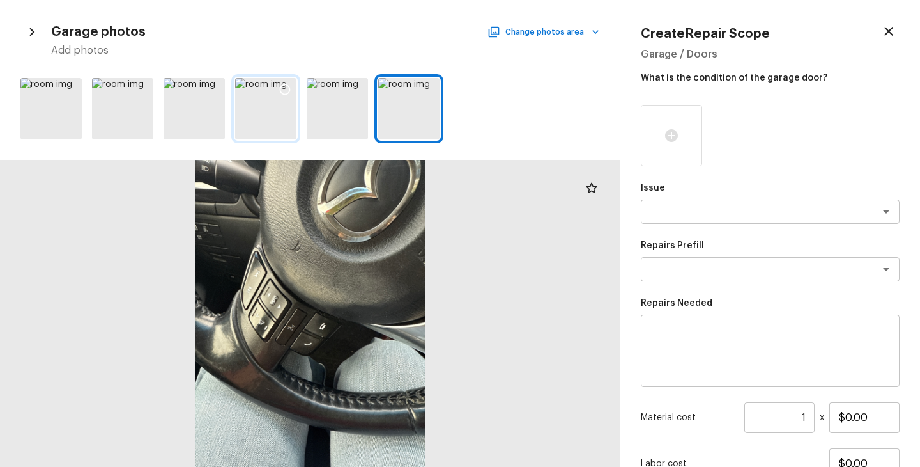
click at [270, 106] on div at bounding box center [265, 108] width 61 height 61
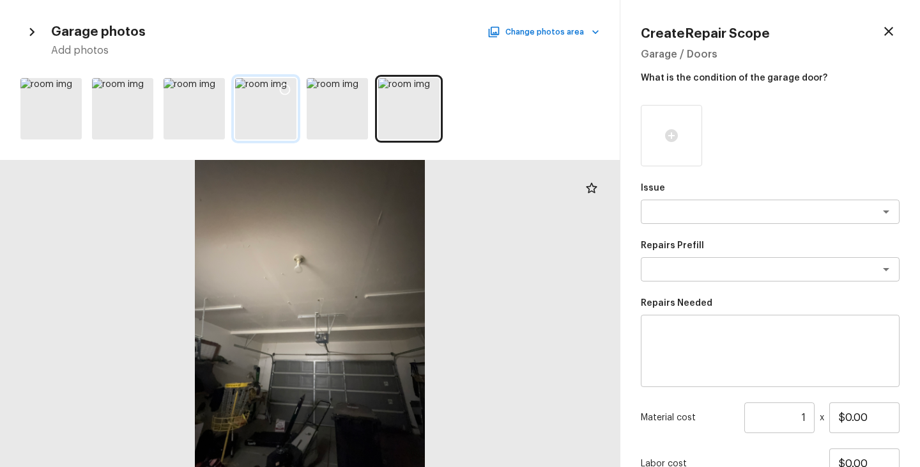
click at [289, 87] on icon at bounding box center [285, 89] width 11 height 11
click at [659, 205] on textarea at bounding box center [753, 211] width 212 height 13
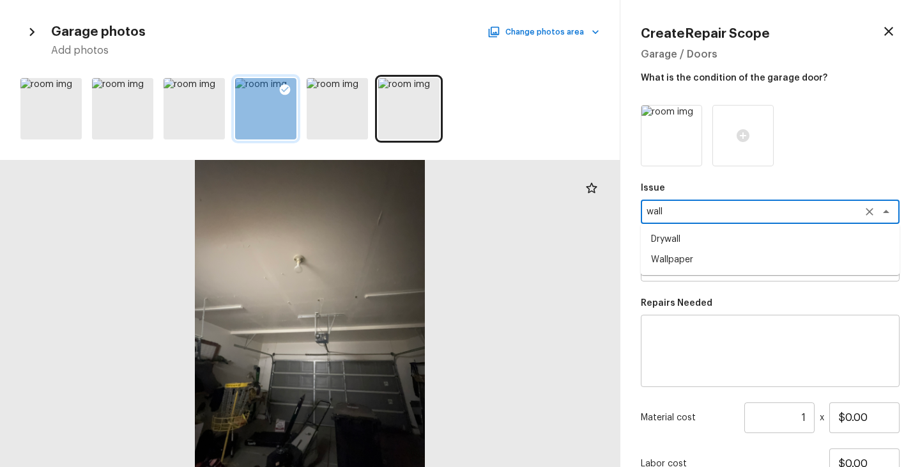
click at [672, 247] on li "Drywall" at bounding box center [770, 239] width 259 height 20
type textarea "Drywall"
click at [683, 272] on textarea at bounding box center [753, 269] width 212 height 13
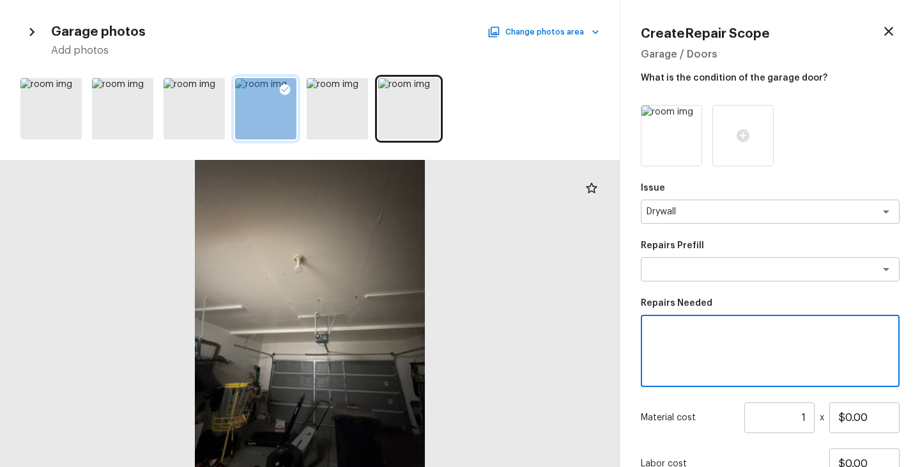
click at [692, 332] on textarea at bounding box center [770, 350] width 241 height 51
type textarea "Drywall repairs"
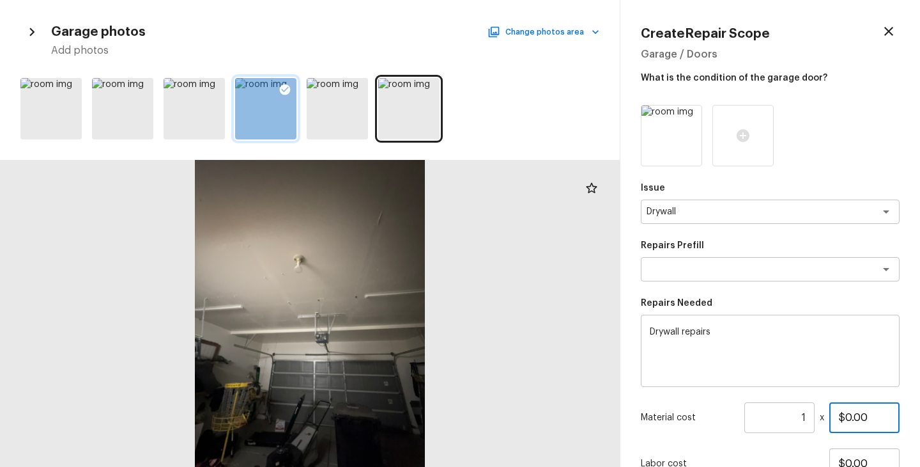
drag, startPoint x: 876, startPoint y: 413, endPoint x: 781, endPoint y: 412, distance: 95.2
click at [781, 412] on div "Material cost 1 ​ x $0.00" at bounding box center [770, 417] width 259 height 31
type input "$200.00"
click at [712, 418] on p "Material cost" at bounding box center [690, 417] width 98 height 13
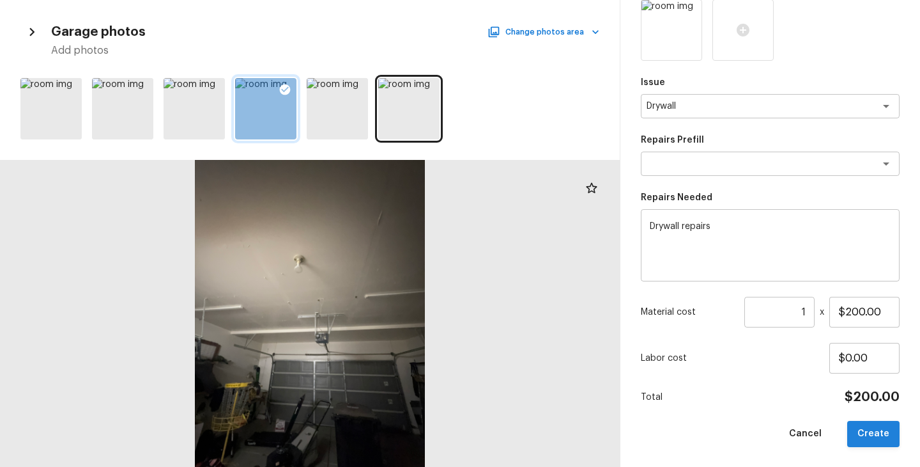
click at [877, 444] on button "Create" at bounding box center [874, 434] width 52 height 26
type input "$0.00"
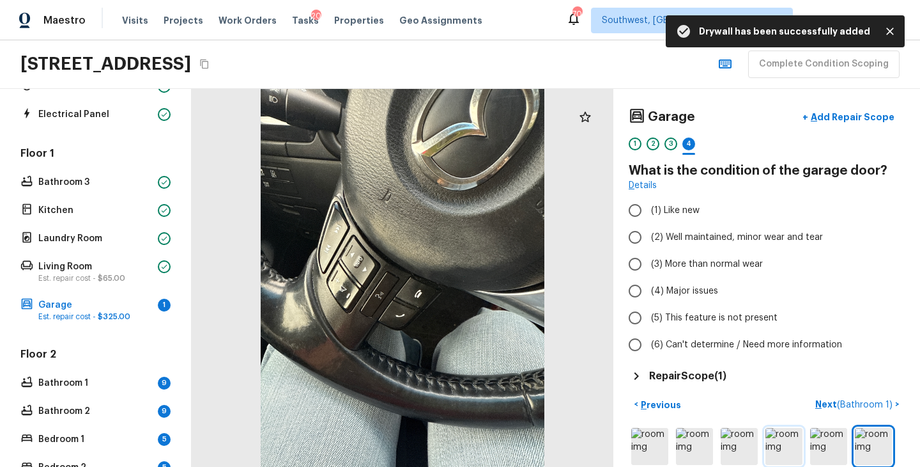
click at [796, 457] on img at bounding box center [784, 446] width 37 height 37
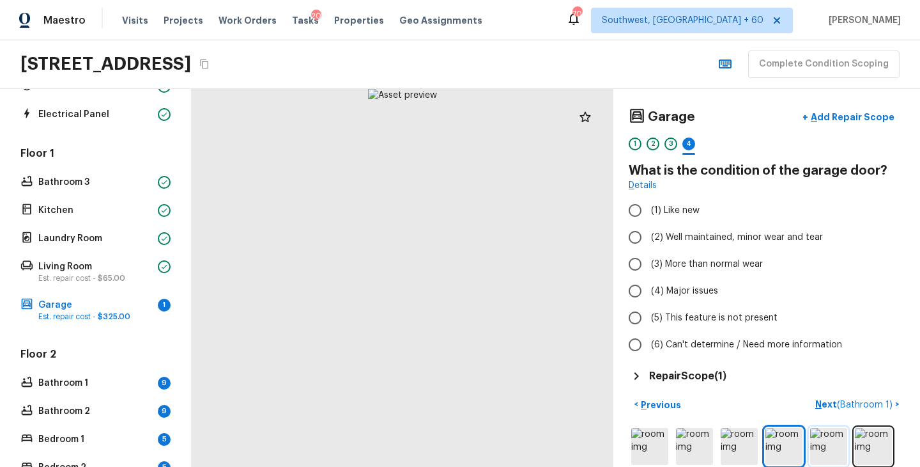
click at [820, 450] on img at bounding box center [829, 446] width 37 height 37
click at [723, 239] on span "(2) Well maintained, minor wear and tear" at bounding box center [737, 237] width 172 height 13
click at [649, 239] on input "(2) Well maintained, minor wear and tear" at bounding box center [635, 237] width 27 height 27
radio input "true"
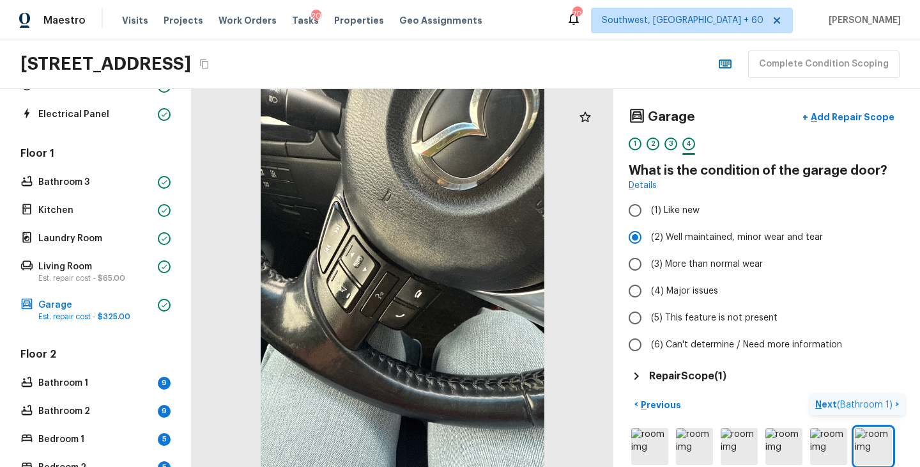
click at [828, 405] on p "Next ( Bathroom 1 )" at bounding box center [856, 404] width 80 height 13
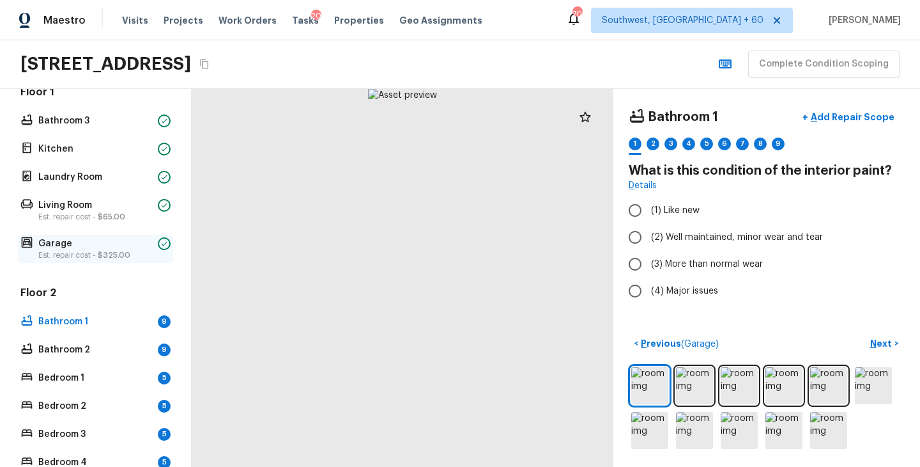
scroll to position [415, 0]
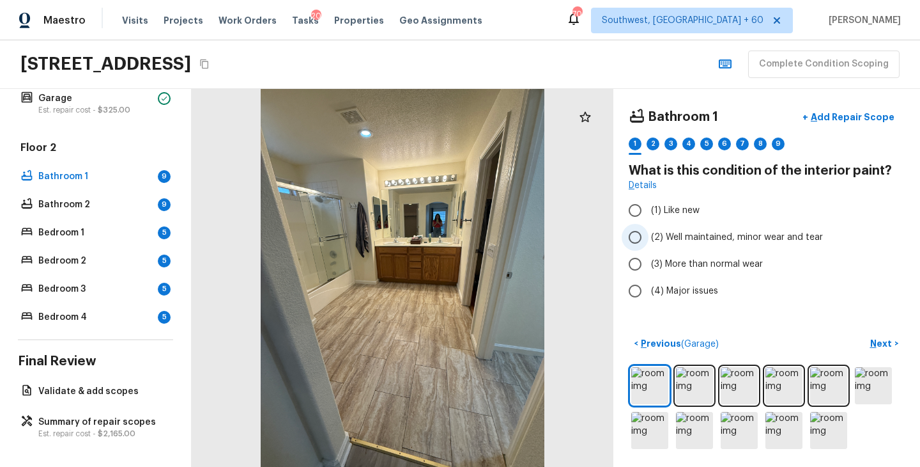
click at [687, 237] on span "(2) Well maintained, minor wear and tear" at bounding box center [737, 237] width 172 height 13
click at [649, 237] on input "(2) Well maintained, minor wear and tear" at bounding box center [635, 237] width 27 height 27
radio input "true"
click at [703, 398] on img at bounding box center [694, 385] width 37 height 37
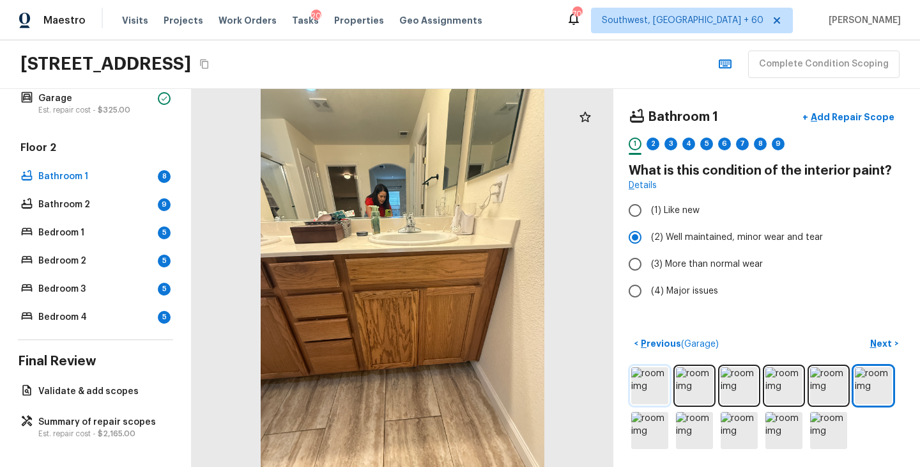
click at [655, 384] on img at bounding box center [650, 385] width 37 height 37
click at [659, 385] on img at bounding box center [650, 385] width 37 height 37
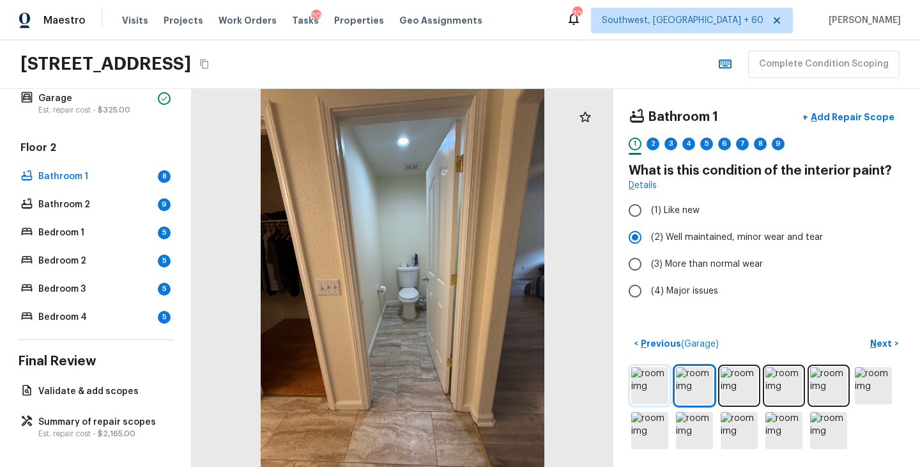
click at [651, 385] on img at bounding box center [650, 385] width 37 height 37
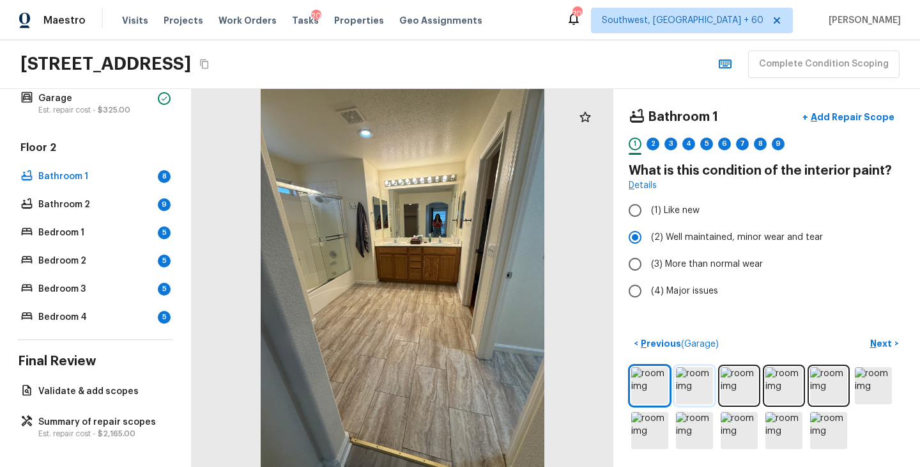
click at [697, 394] on img at bounding box center [694, 385] width 37 height 37
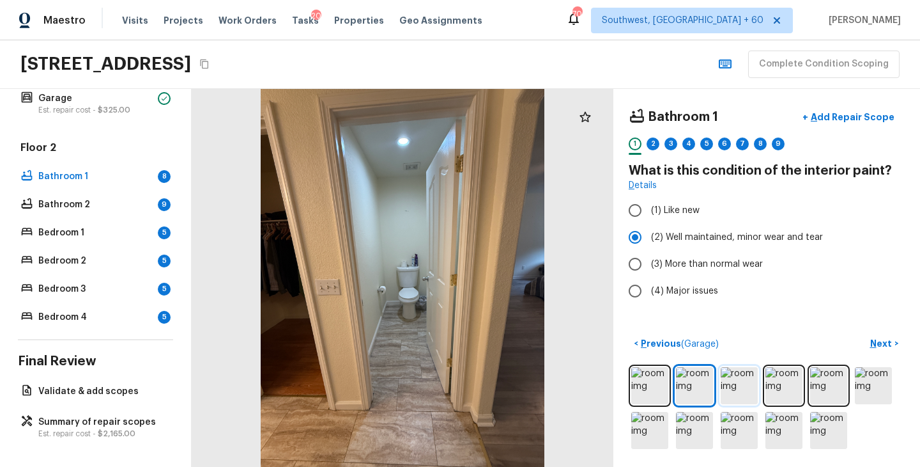
click at [738, 382] on img at bounding box center [739, 385] width 37 height 37
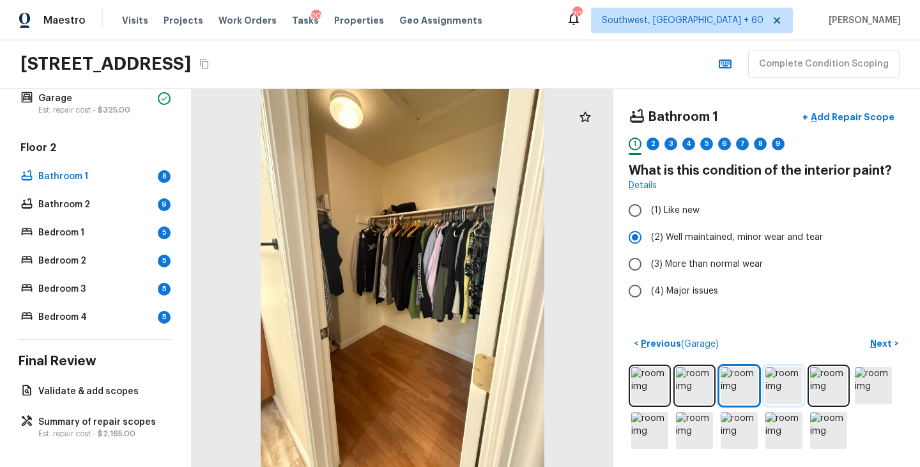
click at [788, 394] on img at bounding box center [784, 385] width 37 height 37
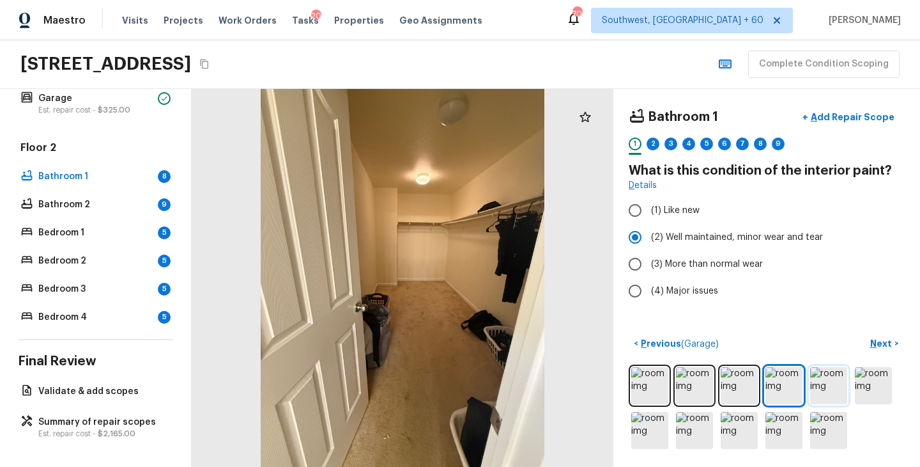
click at [829, 389] on img at bounding box center [829, 385] width 37 height 37
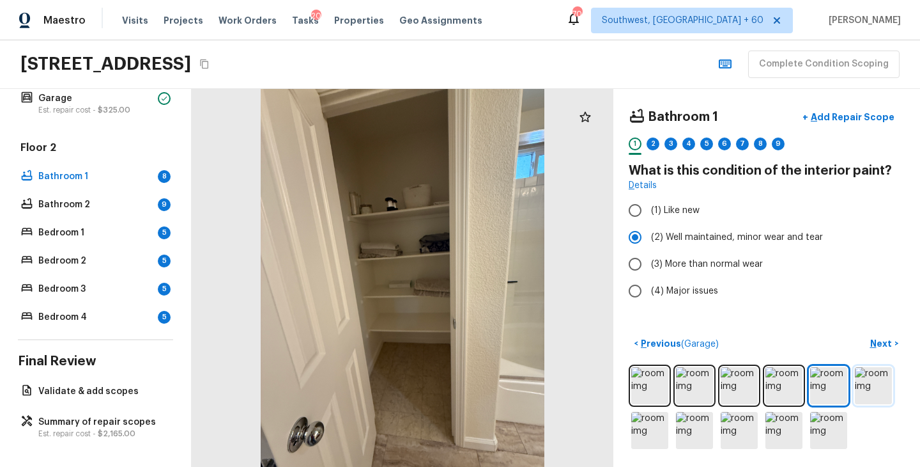
click at [878, 387] on img at bounding box center [873, 385] width 37 height 37
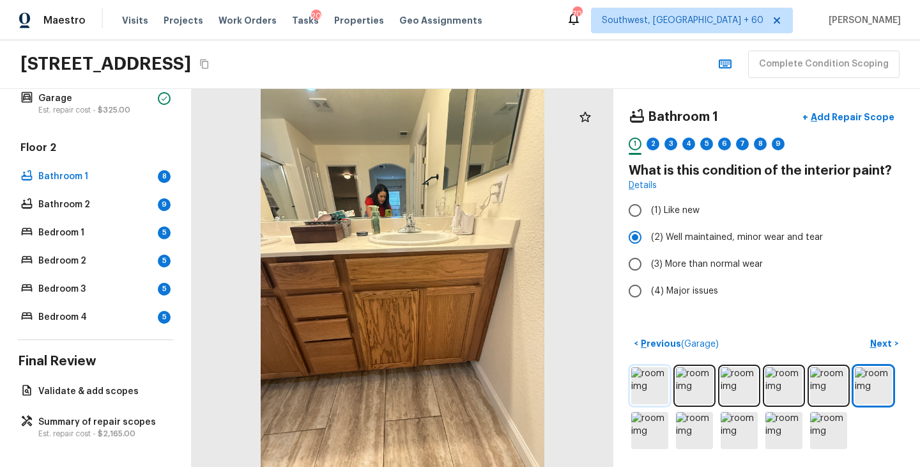
click at [639, 385] on img at bounding box center [650, 385] width 37 height 37
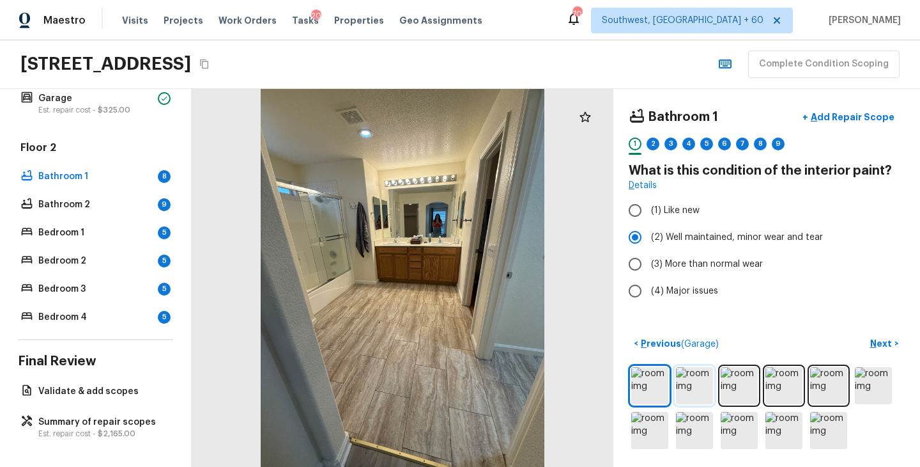
click at [713, 388] on img at bounding box center [694, 385] width 37 height 37
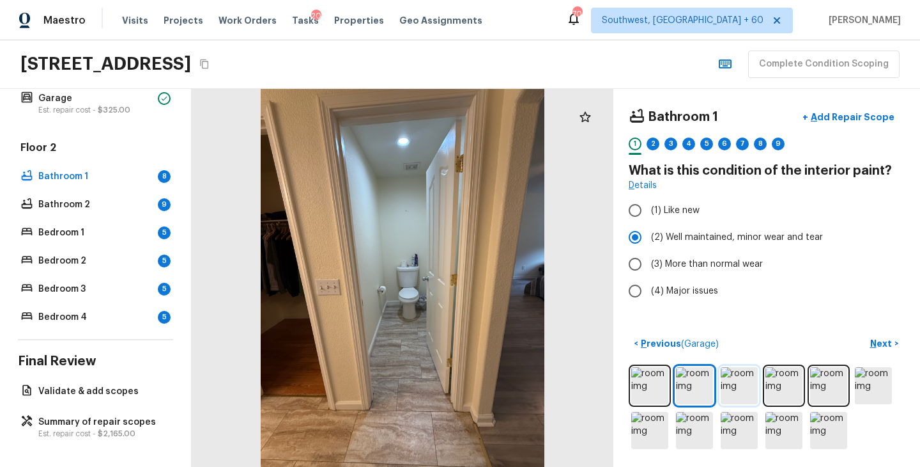
click at [742, 388] on img at bounding box center [739, 385] width 37 height 37
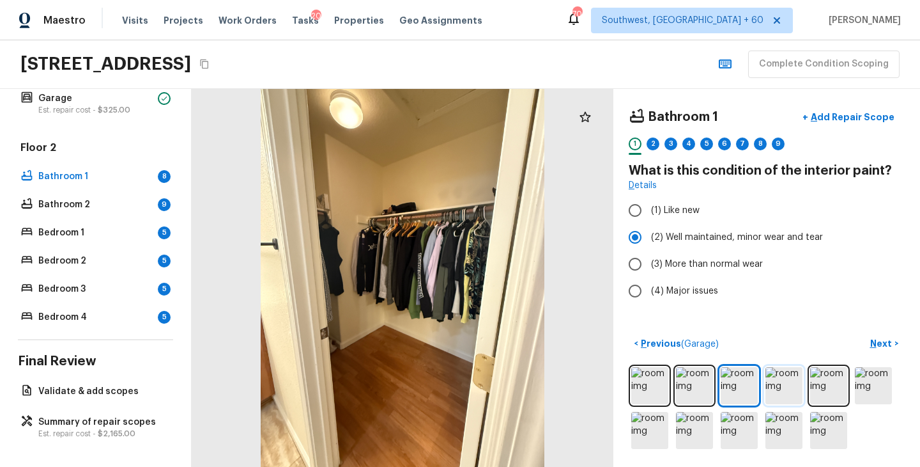
click at [780, 391] on img at bounding box center [784, 385] width 37 height 37
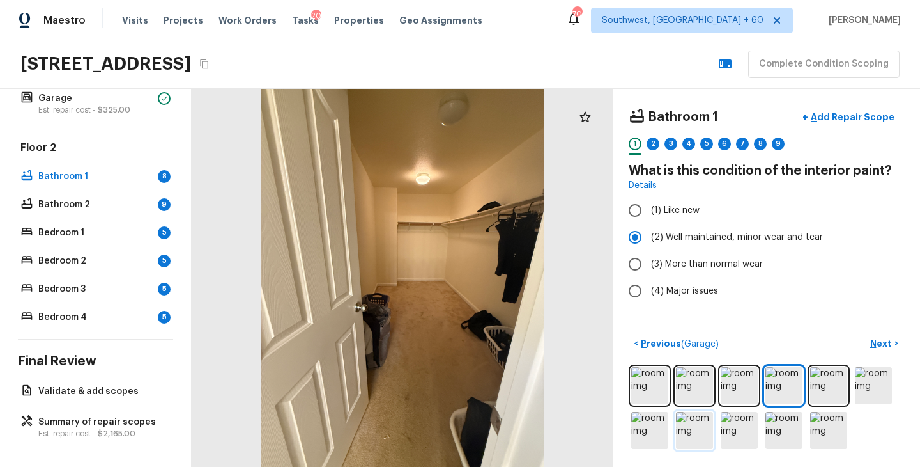
click at [707, 435] on img at bounding box center [694, 430] width 37 height 37
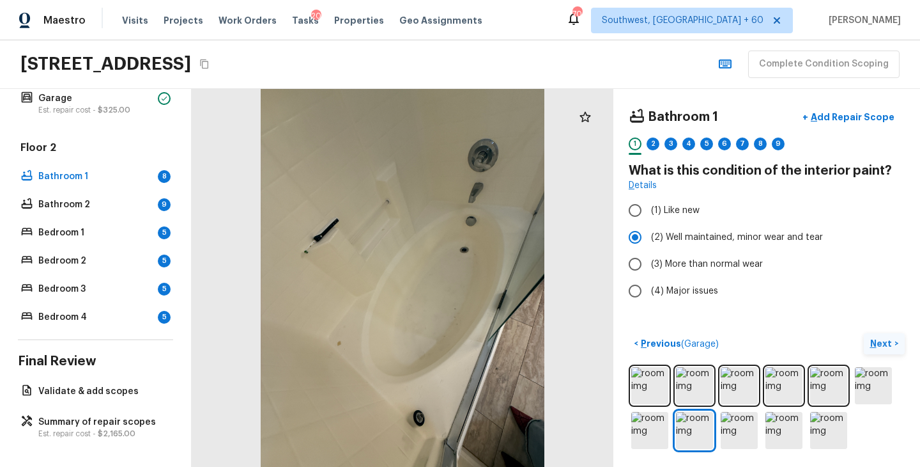
click at [886, 348] on p "Next" at bounding box center [883, 343] width 24 height 13
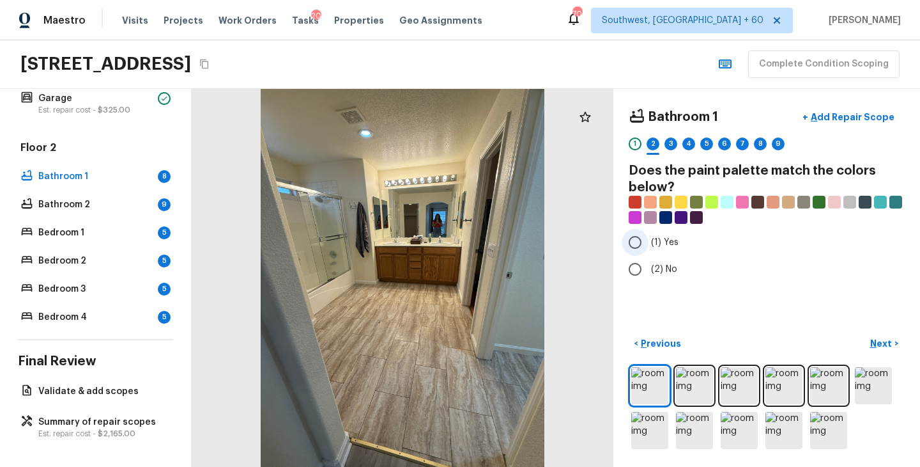
click at [652, 245] on span "(1) Yes" at bounding box center [664, 242] width 27 height 13
click at [649, 245] on input "(1) Yes" at bounding box center [635, 242] width 27 height 27
radio input "true"
click at [889, 348] on p "Next" at bounding box center [883, 343] width 24 height 13
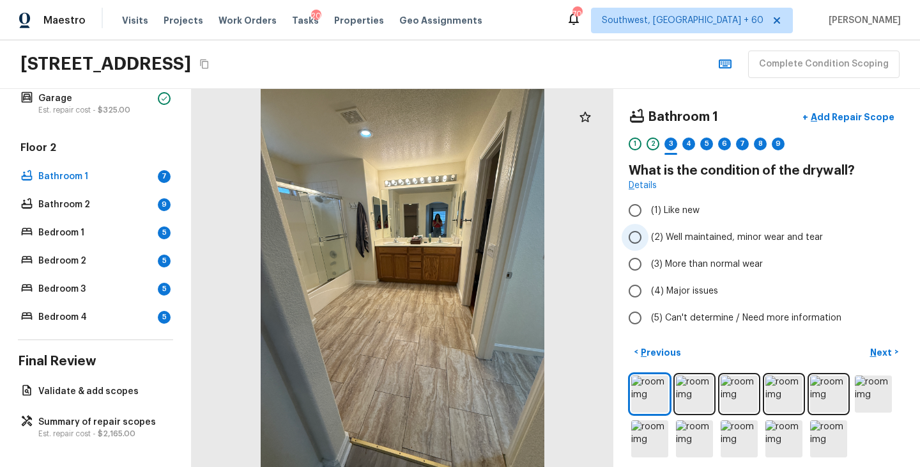
click at [734, 243] on span "(2) Well maintained, minor wear and tear" at bounding box center [737, 237] width 172 height 13
click at [649, 243] on input "(2) Well maintained, minor wear and tear" at bounding box center [635, 237] width 27 height 27
radio input "true"
click at [881, 355] on p "Next" at bounding box center [883, 352] width 24 height 13
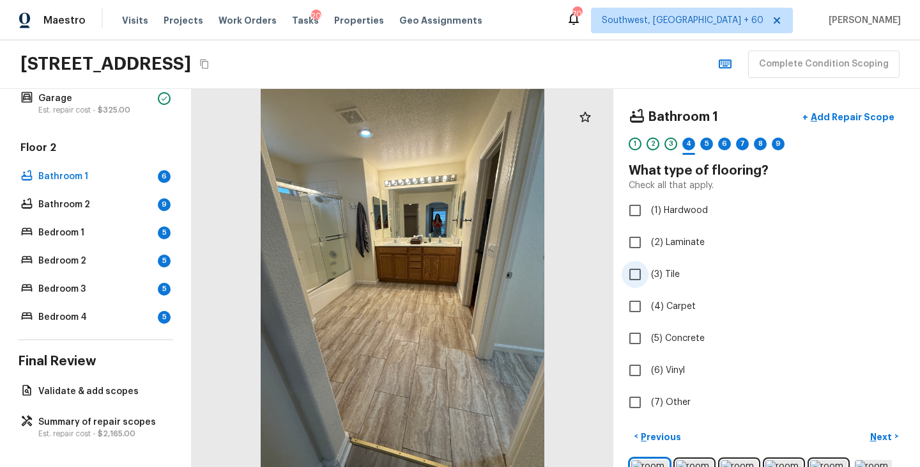
click at [667, 274] on span "(3) Tile" at bounding box center [665, 274] width 29 height 13
click at [649, 274] on input "(3) Tile" at bounding box center [635, 274] width 27 height 27
checkbox input "true"
click at [677, 304] on span "(4) Carpet" at bounding box center [673, 306] width 45 height 13
click at [649, 304] on input "(4) Carpet" at bounding box center [635, 306] width 27 height 27
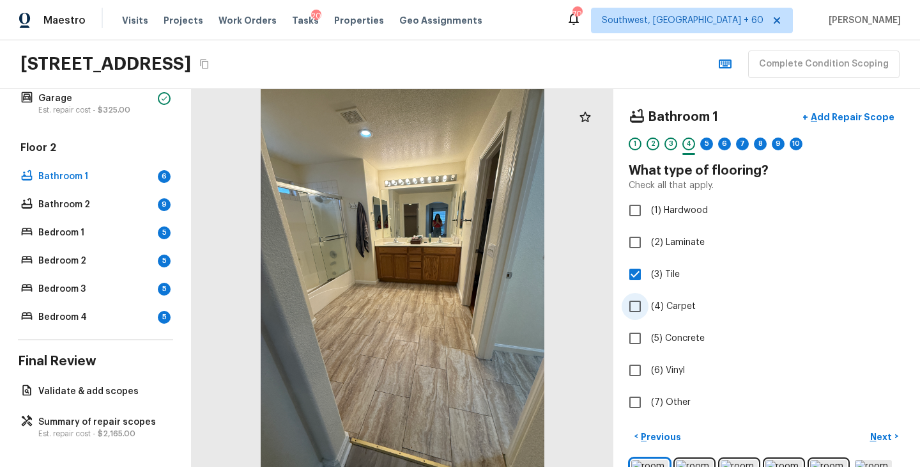
checkbox input "true"
click at [884, 440] on p "Next" at bounding box center [883, 436] width 24 height 13
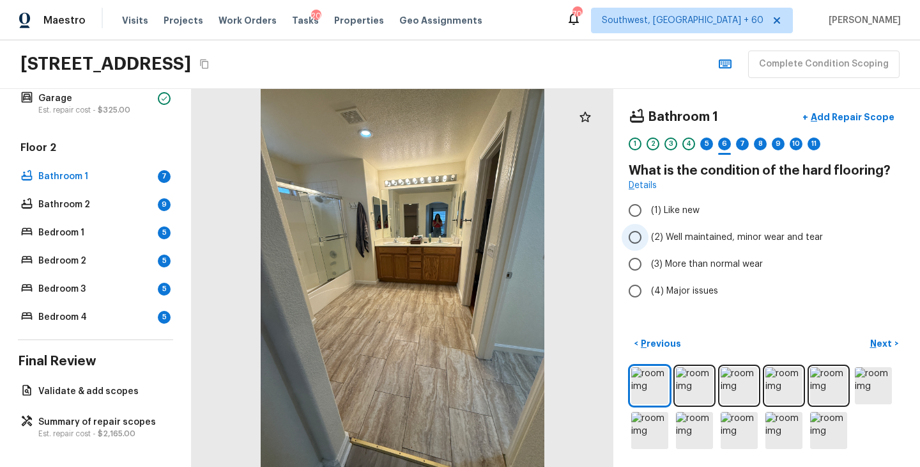
click at [722, 233] on span "(2) Well maintained, minor wear and tear" at bounding box center [737, 237] width 172 height 13
click at [649, 233] on input "(2) Well maintained, minor wear and tear" at bounding box center [635, 237] width 27 height 27
radio input "true"
click at [883, 345] on p "Next" at bounding box center [883, 343] width 24 height 13
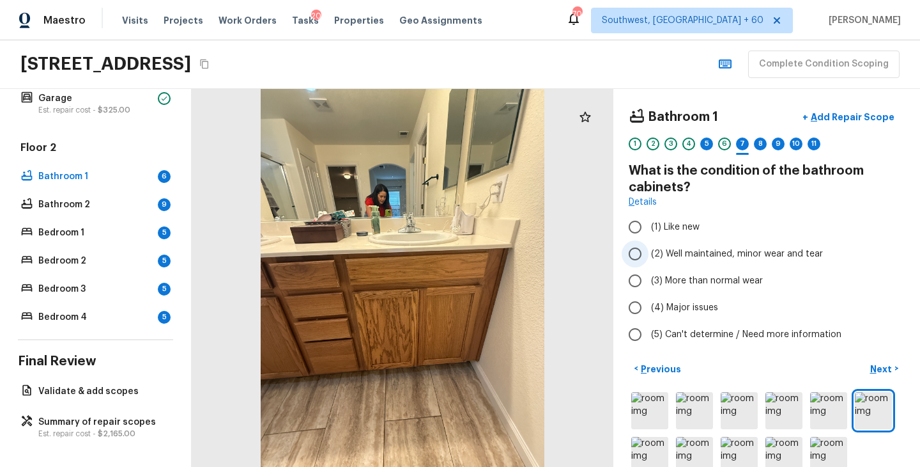
click at [744, 255] on span "(2) Well maintained, minor wear and tear" at bounding box center [737, 253] width 172 height 13
click at [649, 255] on input "(2) Well maintained, minor wear and tear" at bounding box center [635, 253] width 27 height 27
radio input "true"
click at [877, 366] on p "Next" at bounding box center [883, 368] width 24 height 13
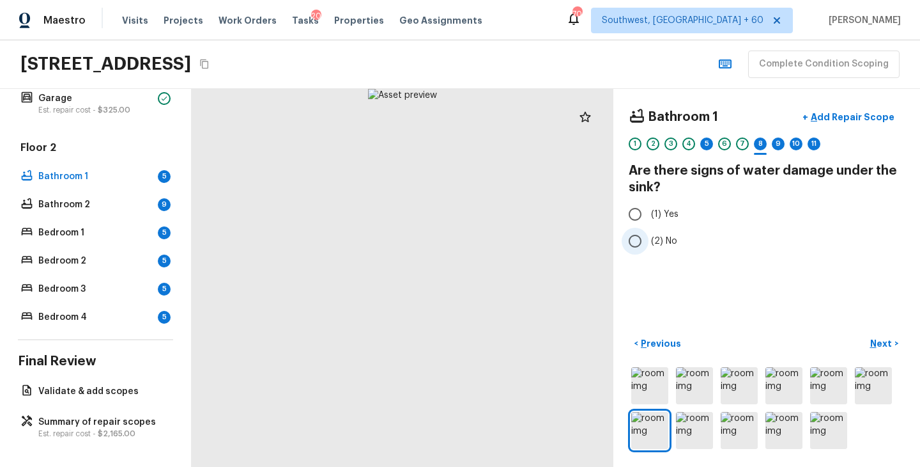
click at [657, 240] on span "(2) No" at bounding box center [664, 241] width 26 height 13
click at [649, 240] on input "(2) No" at bounding box center [635, 241] width 27 height 27
radio input "true"
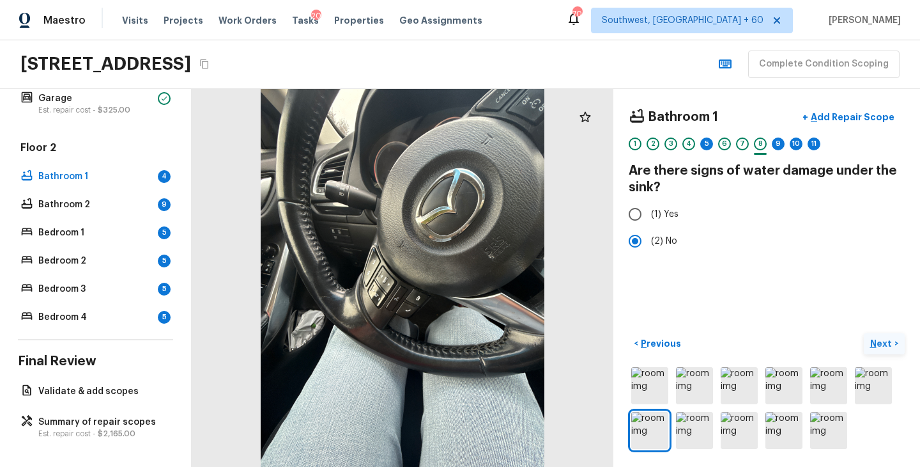
click at [886, 341] on p "Next" at bounding box center [883, 343] width 24 height 13
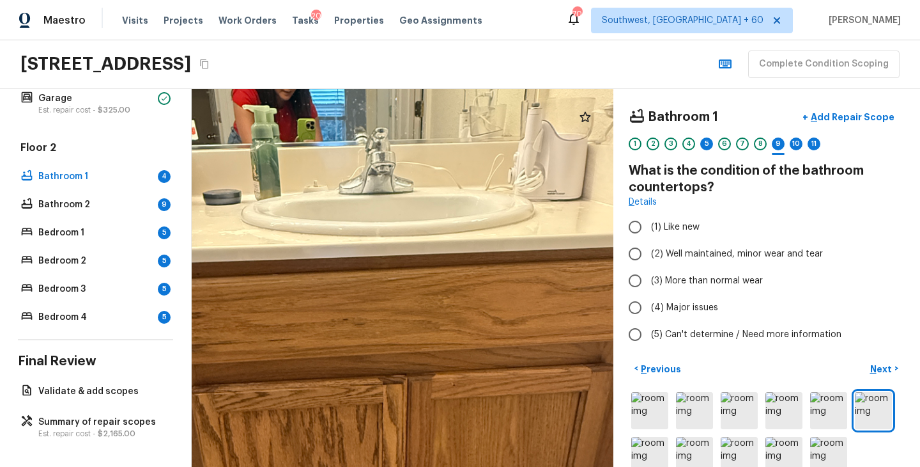
drag, startPoint x: 357, startPoint y: 242, endPoint x: 551, endPoint y: 242, distance: 194.3
click at [550, 242] on div at bounding box center [353, 340] width 1375 height 1231
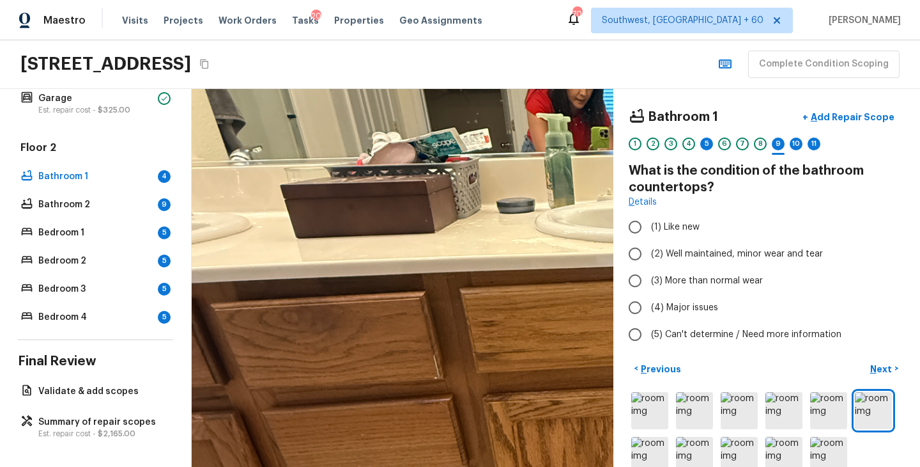
drag, startPoint x: 440, startPoint y: 242, endPoint x: 490, endPoint y: 249, distance: 49.8
click at [490, 249] on div at bounding box center [647, 348] width 1375 height 1231
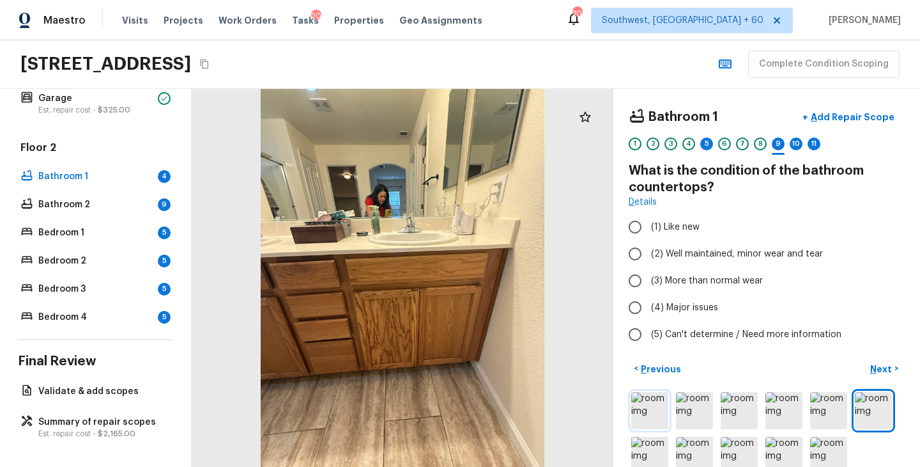
click at [646, 413] on img at bounding box center [650, 410] width 37 height 37
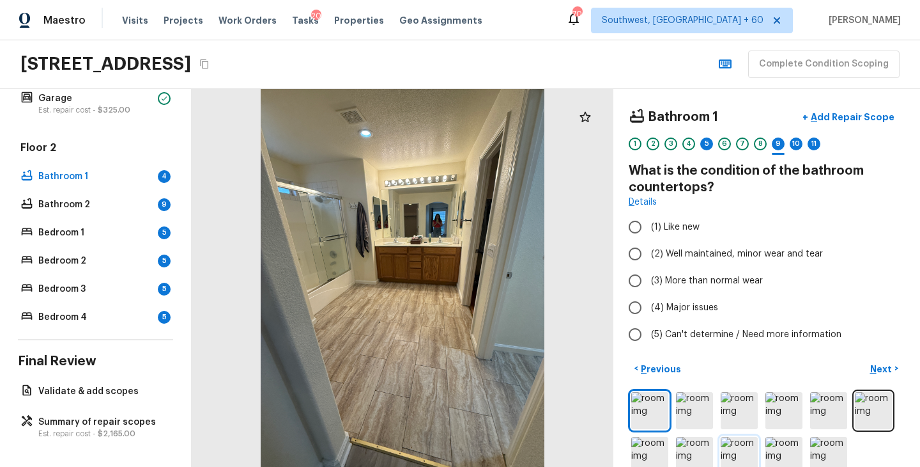
scroll to position [25, 0]
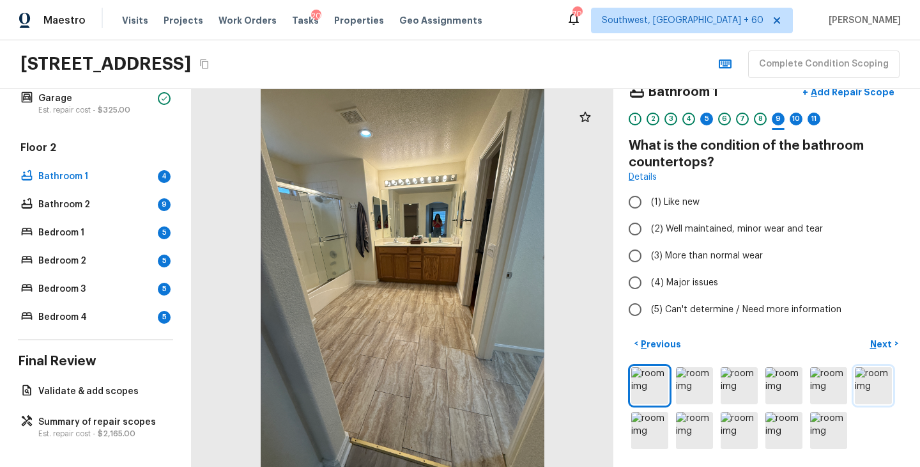
click at [865, 385] on img at bounding box center [873, 385] width 37 height 37
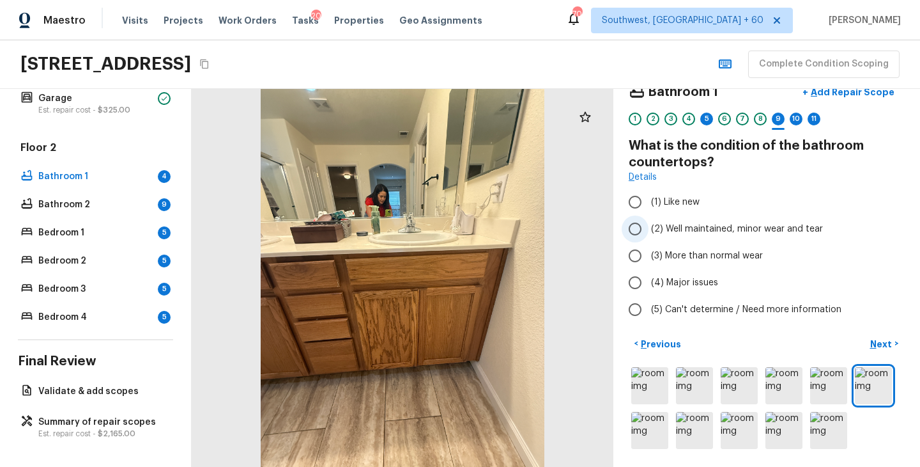
click at [763, 226] on span "(2) Well maintained, minor wear and tear" at bounding box center [737, 228] width 172 height 13
click at [649, 226] on input "(2) Well maintained, minor wear and tear" at bounding box center [635, 228] width 27 height 27
radio input "true"
click at [883, 339] on p "Next" at bounding box center [883, 344] width 24 height 13
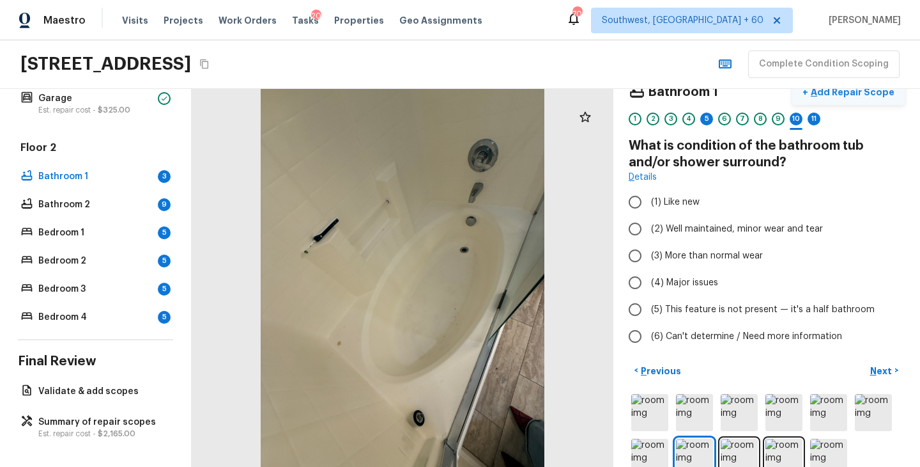
click at [857, 91] on p "Add Repair Scope" at bounding box center [852, 92] width 86 height 13
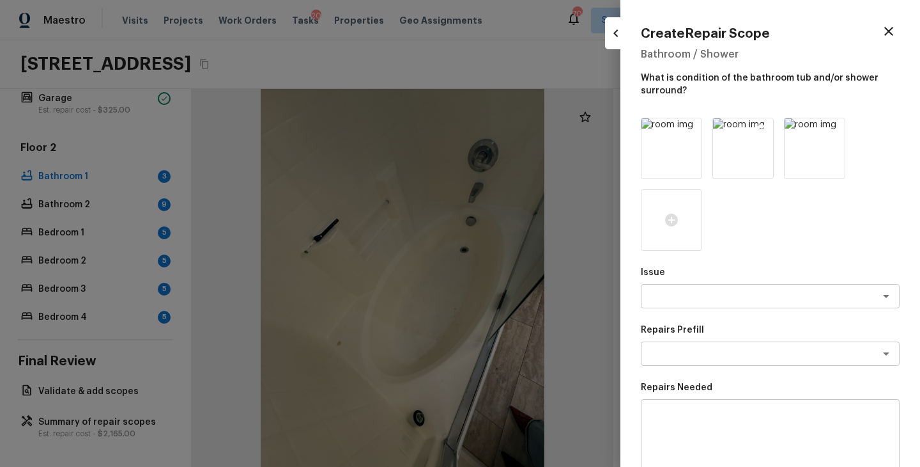
click at [759, 128] on icon at bounding box center [762, 129] width 13 height 13
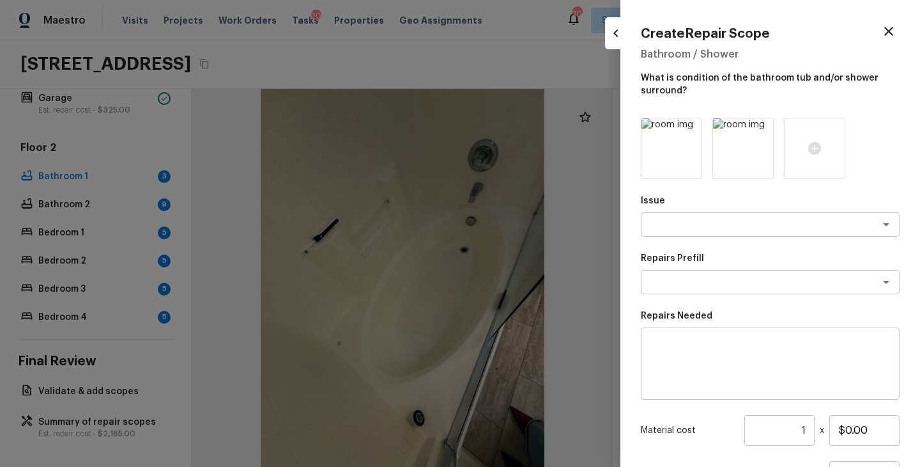
click at [759, 128] on icon at bounding box center [762, 129] width 13 height 13
click at [683, 230] on textarea at bounding box center [753, 224] width 212 height 13
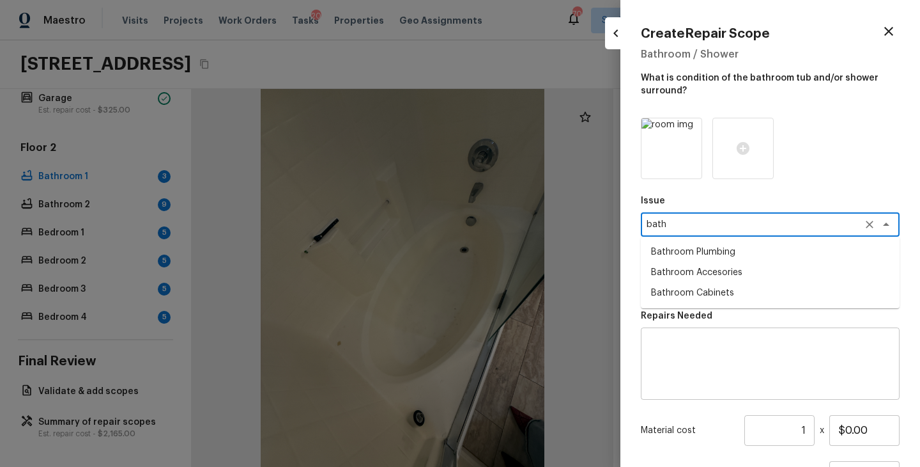
click at [681, 247] on li "Bathroom Plumbing" at bounding box center [770, 252] width 259 height 20
type textarea "Bathroom Plumbing"
click at [681, 285] on textarea at bounding box center [753, 282] width 212 height 13
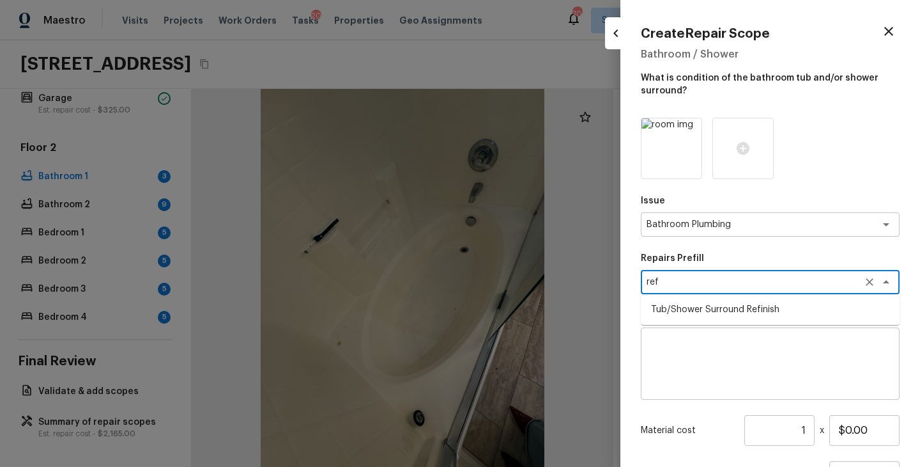
click at [699, 316] on li "Tub/Shower Surround Refinish" at bounding box center [770, 309] width 259 height 20
type textarea "Tub/Shower Surround Refinish"
type textarea "Prep, mask, clean and refinish the tub/shower tile surround both all sides ensu…"
type input "$6.43"
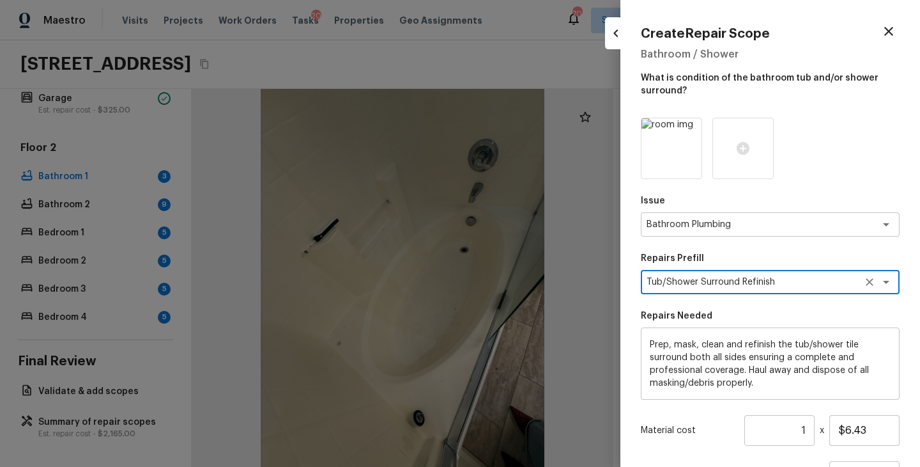
type textarea "Tub/Shower Surround Refinish"
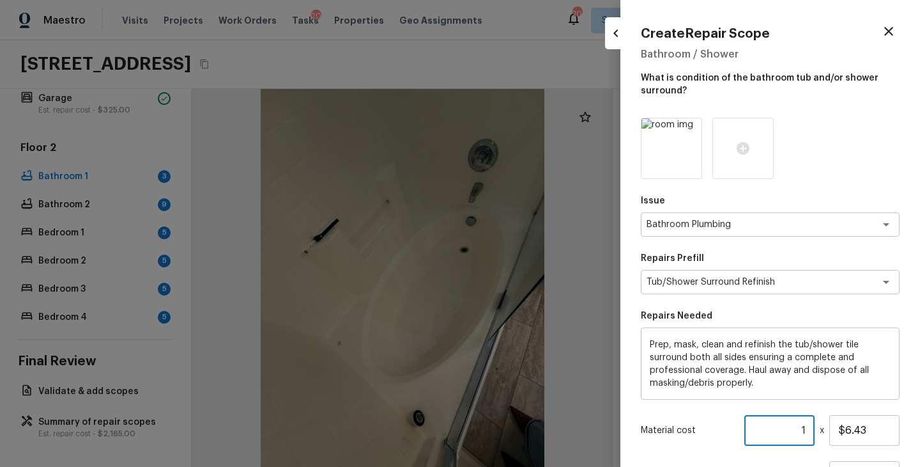
click at [810, 427] on input "1" at bounding box center [780, 430] width 70 height 31
type input "56"
click at [877, 155] on div at bounding box center [770, 148] width 259 height 61
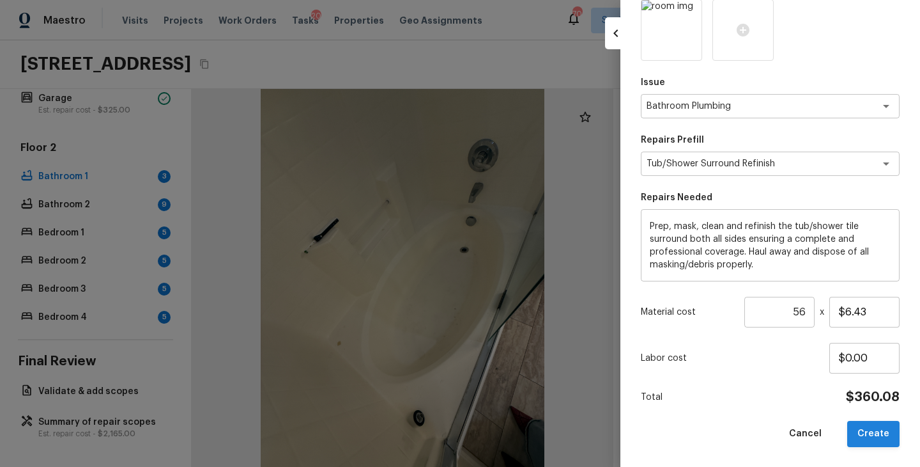
click at [878, 436] on button "Create" at bounding box center [874, 434] width 52 height 26
type input "1"
type input "$0.00"
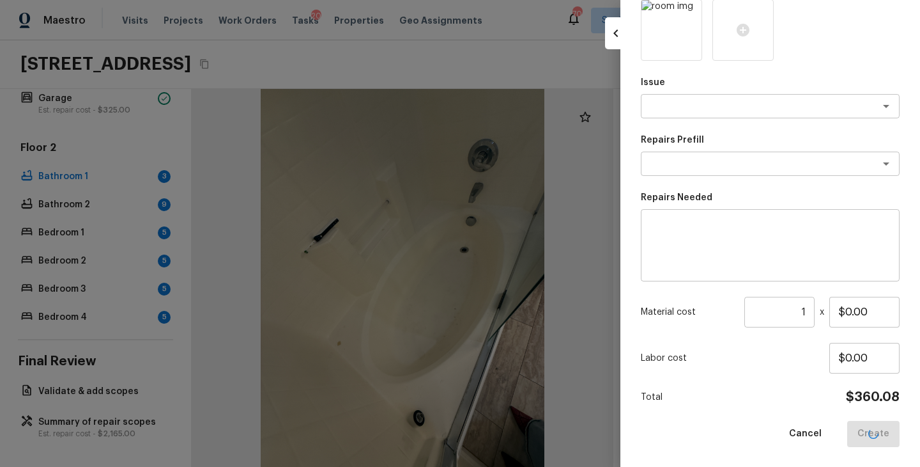
scroll to position [15, 0]
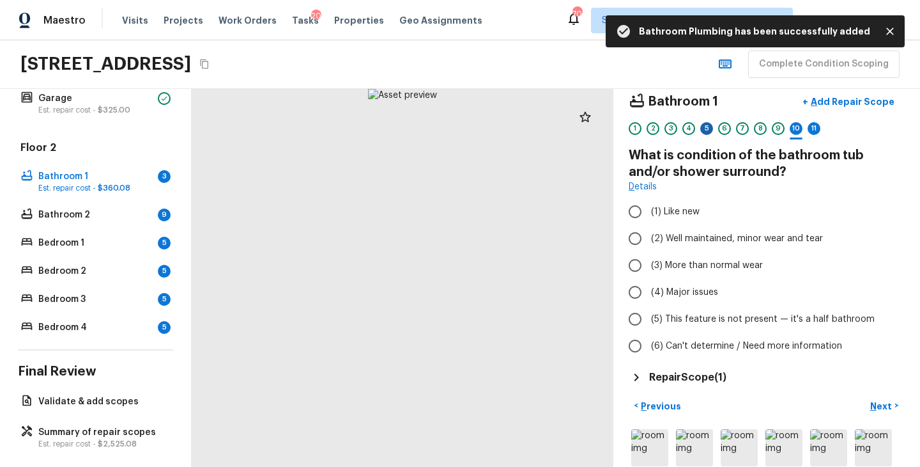
click at [707, 131] on div "5" at bounding box center [707, 128] width 13 height 13
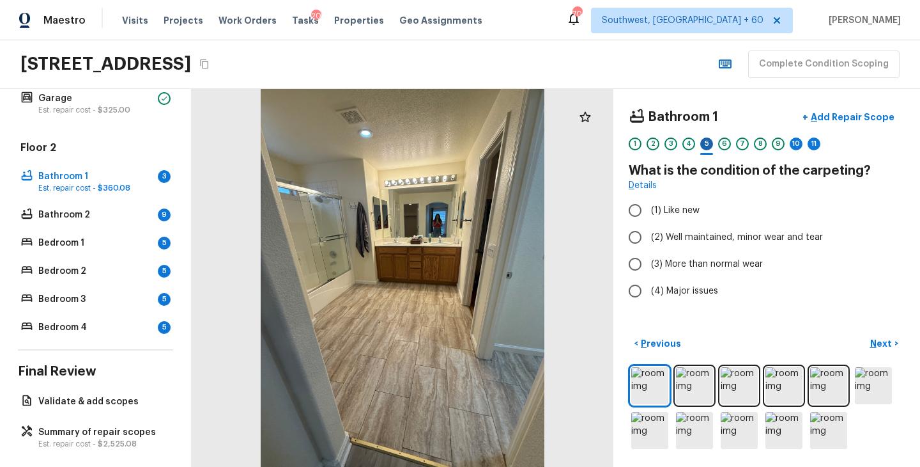
scroll to position [0, 0]
click at [706, 272] on label "(3) More than normal wear" at bounding box center [758, 264] width 273 height 27
click at [649, 272] on input "(3) More than normal wear" at bounding box center [635, 264] width 27 height 27
radio input "true"
click at [879, 345] on p "Next" at bounding box center [883, 343] width 24 height 13
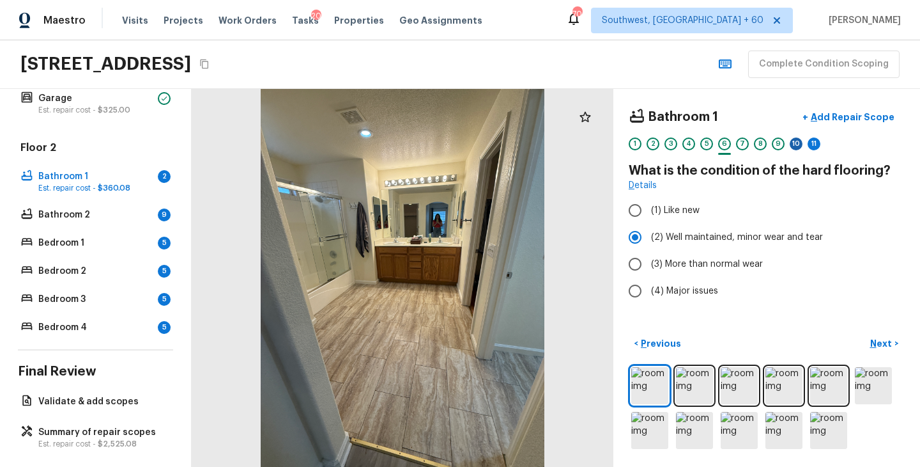
click at [800, 144] on div "10" at bounding box center [796, 143] width 13 height 13
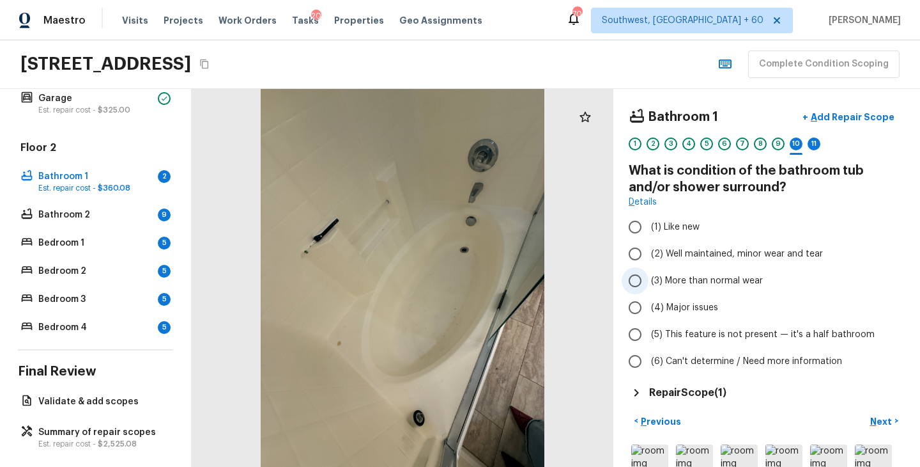
click at [729, 278] on span "(3) More than normal wear" at bounding box center [707, 280] width 112 height 13
click at [649, 278] on input "(3) More than normal wear" at bounding box center [635, 280] width 27 height 27
radio input "true"
click at [883, 421] on p "Next" at bounding box center [883, 421] width 24 height 13
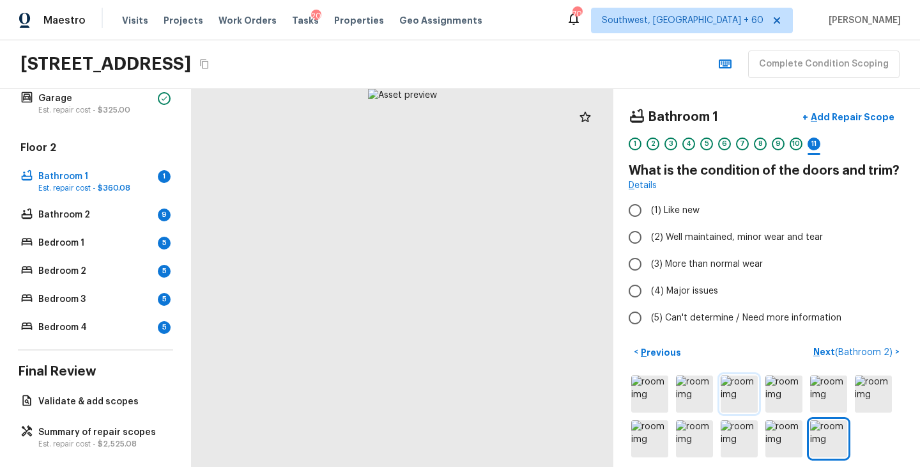
scroll to position [8, 0]
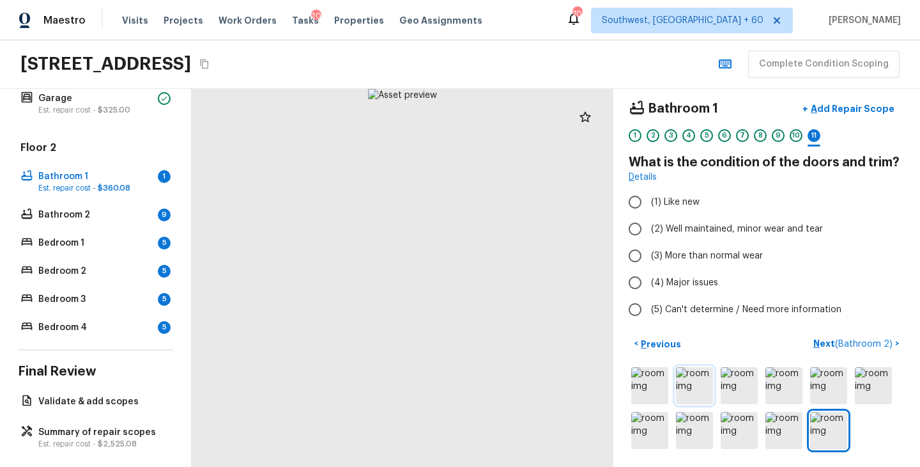
click at [687, 373] on img at bounding box center [694, 385] width 37 height 37
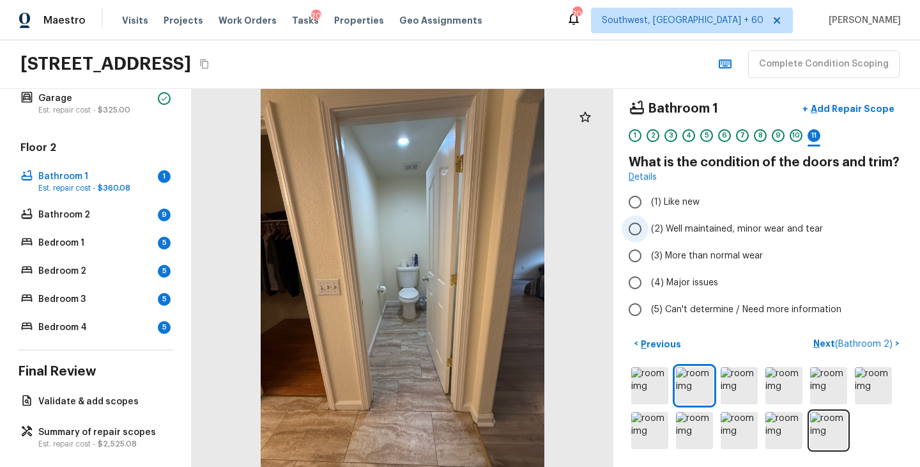
click at [726, 228] on span "(2) Well maintained, minor wear and tear" at bounding box center [737, 228] width 172 height 13
click at [649, 228] on input "(2) Well maintained, minor wear and tear" at bounding box center [635, 228] width 27 height 27
radio input "true"
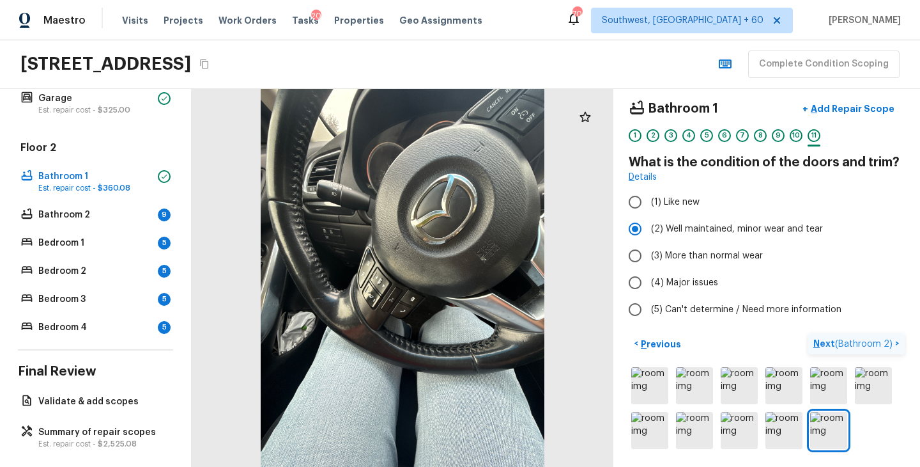
click at [824, 341] on p "Next ( Bathroom 2 )" at bounding box center [855, 343] width 82 height 13
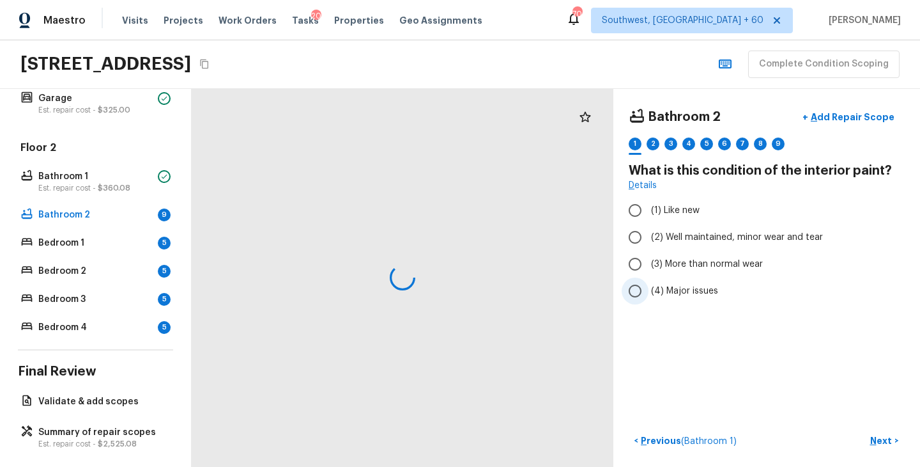
scroll to position [0, 0]
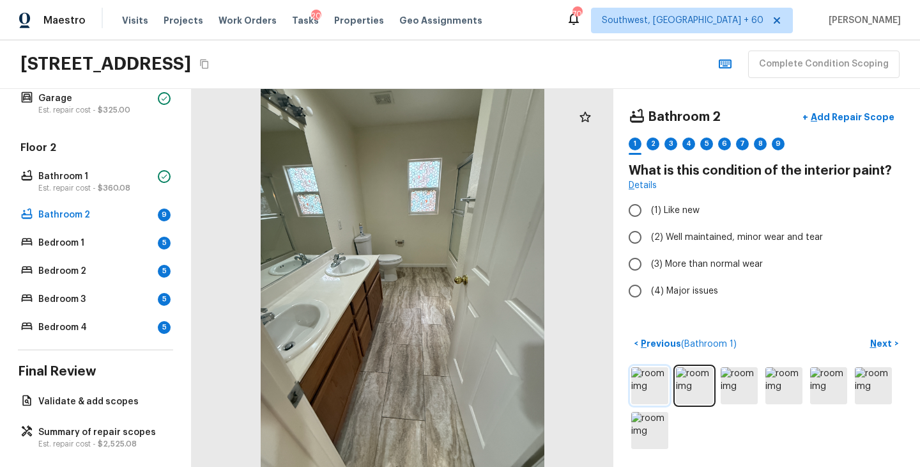
click at [638, 384] on img at bounding box center [650, 385] width 37 height 37
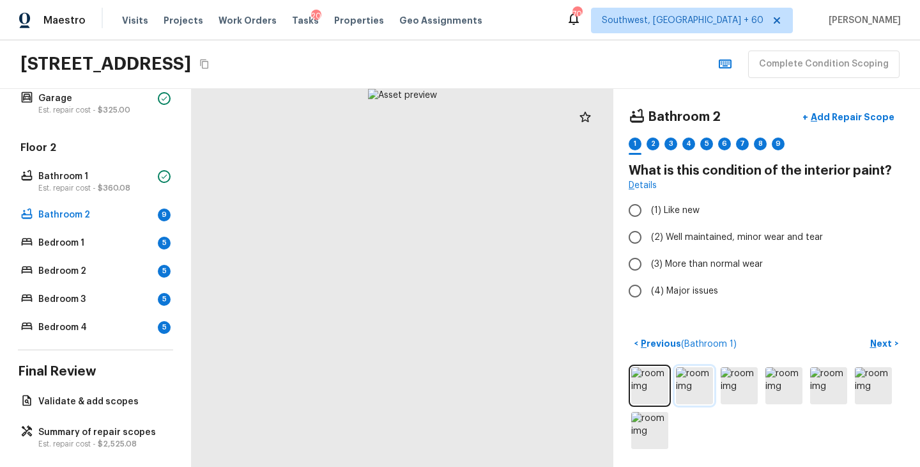
click at [690, 386] on img at bounding box center [694, 385] width 37 height 37
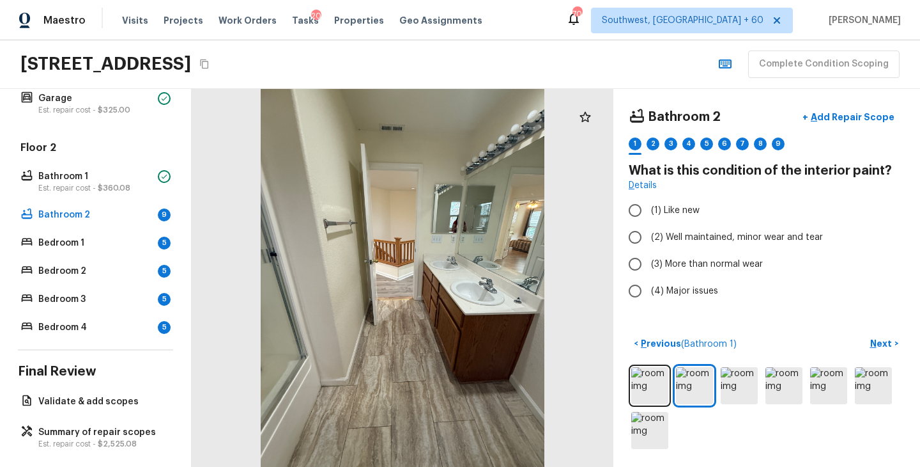
click at [719, 385] on div at bounding box center [767, 407] width 276 height 87
click at [738, 385] on img at bounding box center [739, 385] width 37 height 37
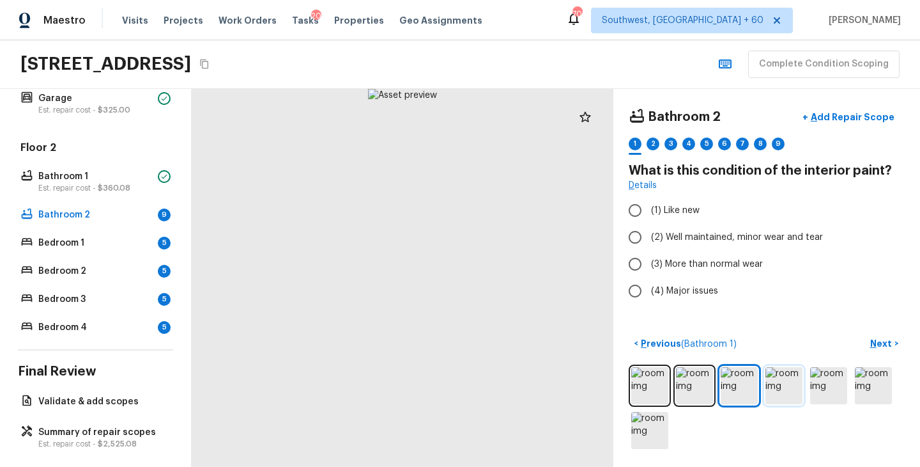
click at [786, 384] on img at bounding box center [784, 385] width 37 height 37
click at [833, 391] on img at bounding box center [829, 385] width 37 height 37
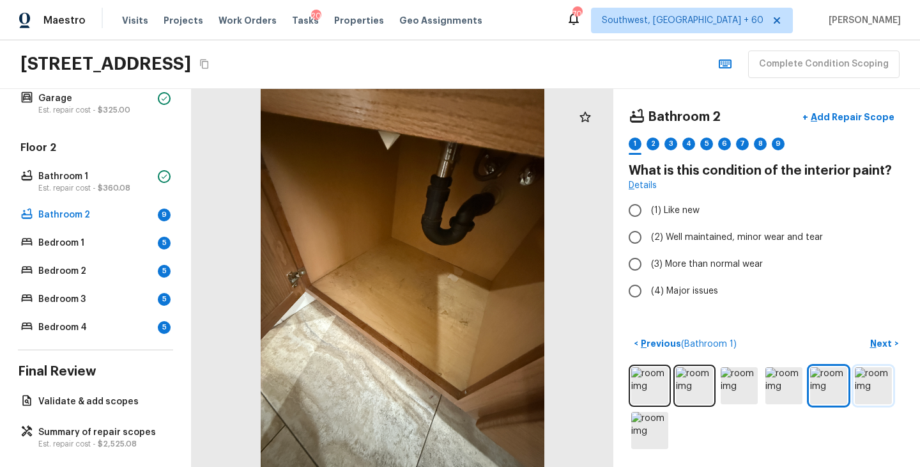
click at [875, 384] on img at bounding box center [873, 385] width 37 height 37
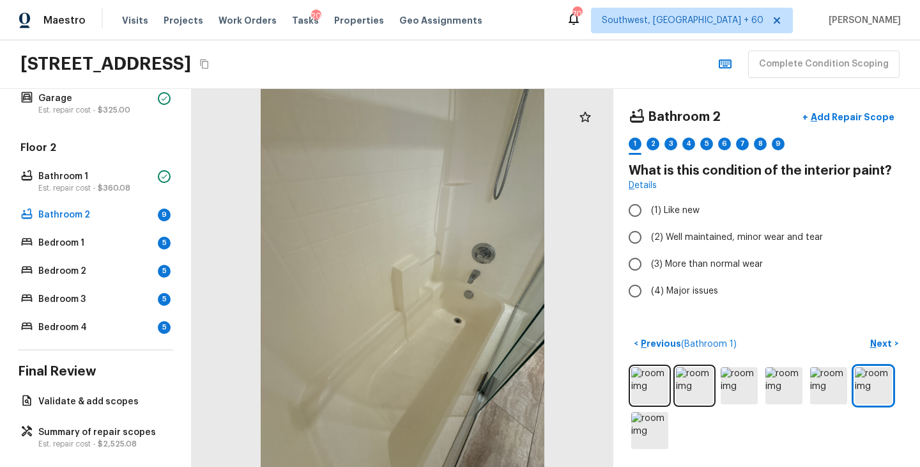
click at [673, 431] on div at bounding box center [767, 407] width 276 height 87
click at [646, 432] on img at bounding box center [650, 430] width 37 height 37
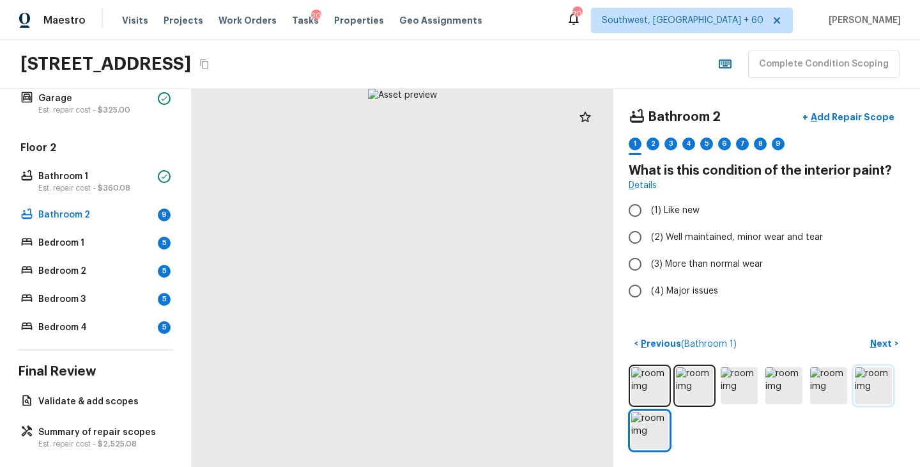
click at [877, 391] on img at bounding box center [873, 385] width 37 height 37
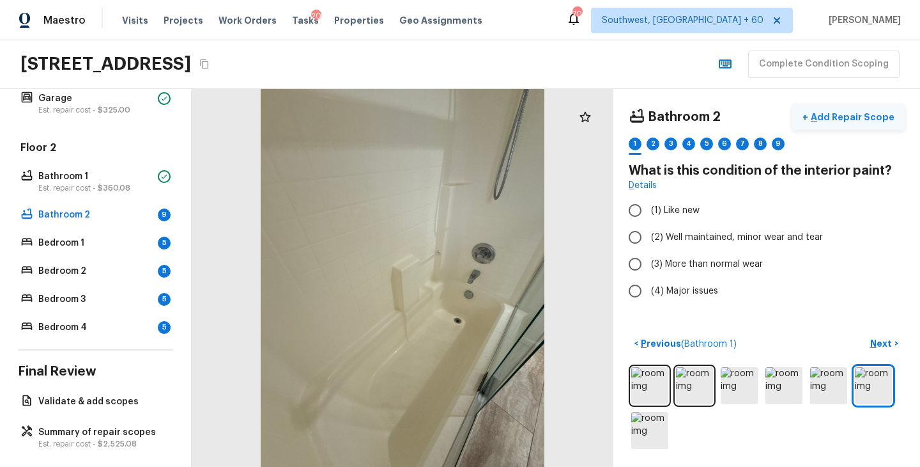
click at [848, 127] on button "+ Add Repair Scope" at bounding box center [849, 117] width 113 height 26
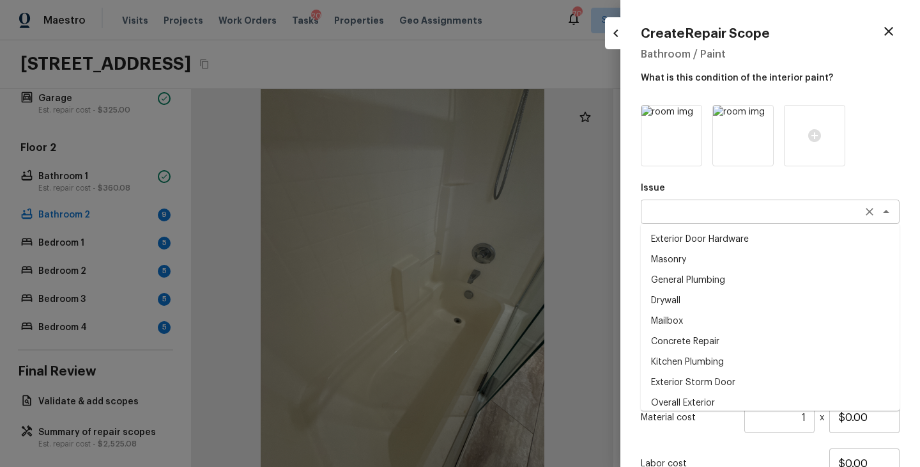
click at [696, 218] on div "x ​" at bounding box center [770, 211] width 259 height 24
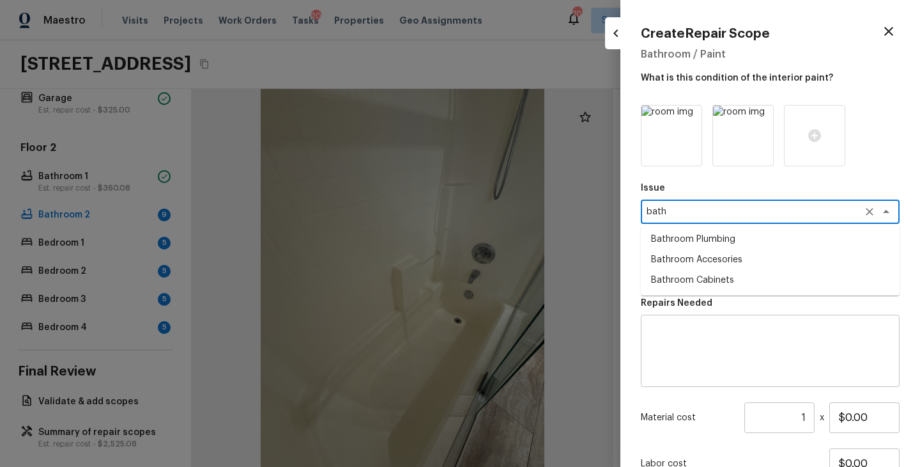
click at [702, 241] on li "Bathroom Plumbing" at bounding box center [770, 239] width 259 height 20
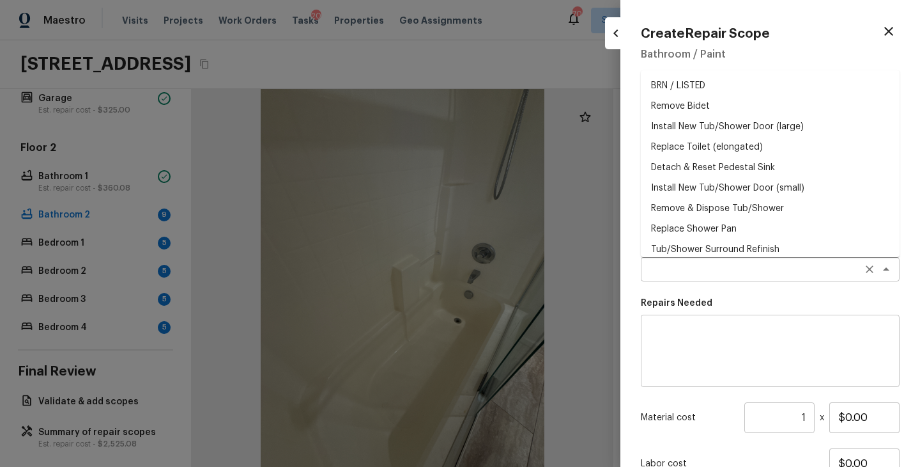
click at [702, 262] on div "x ​" at bounding box center [770, 269] width 259 height 24
type textarea "Bathroom Plumbing"
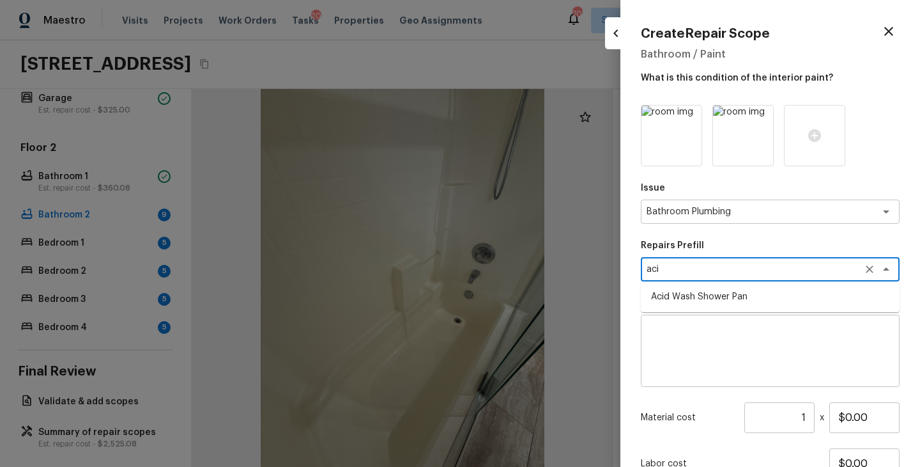
click at [709, 290] on li "Acid Wash Shower Pan" at bounding box center [770, 296] width 259 height 20
type textarea "Acid Wash Shower Pan"
type textarea "Prep and acid wash/deep clean the shower pan."
type input "$50.00"
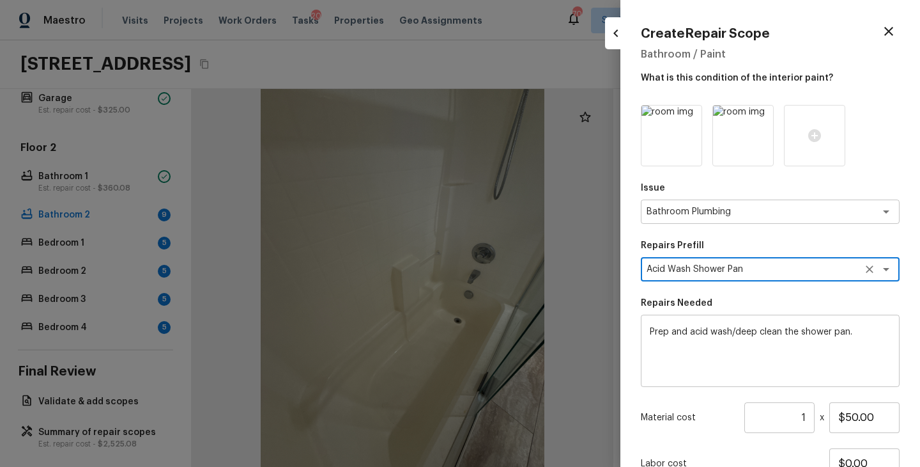
scroll to position [105, 0]
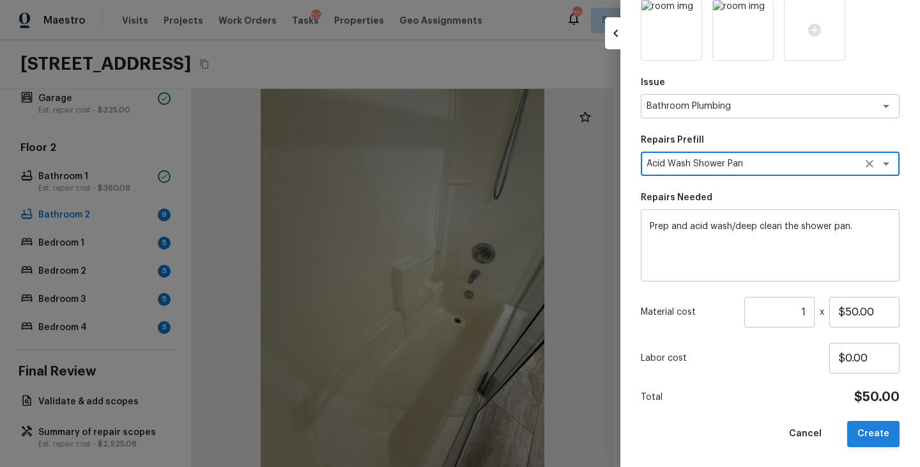
type textarea "Acid Wash Shower Pan"
click at [884, 432] on button "Create" at bounding box center [874, 434] width 52 height 26
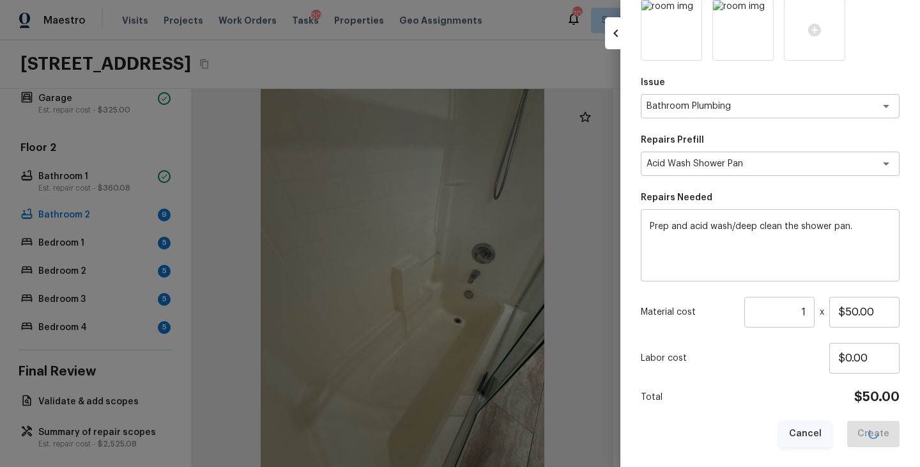
type input "$0.00"
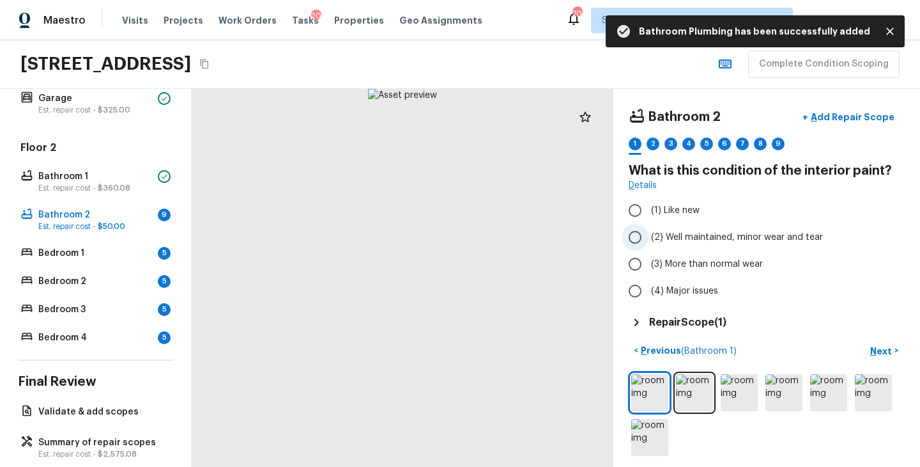
click at [716, 240] on span "(2) Well maintained, minor wear and tear" at bounding box center [737, 237] width 172 height 13
click at [649, 240] on input "(2) Well maintained, minor wear and tear" at bounding box center [635, 237] width 27 height 27
radio input "true"
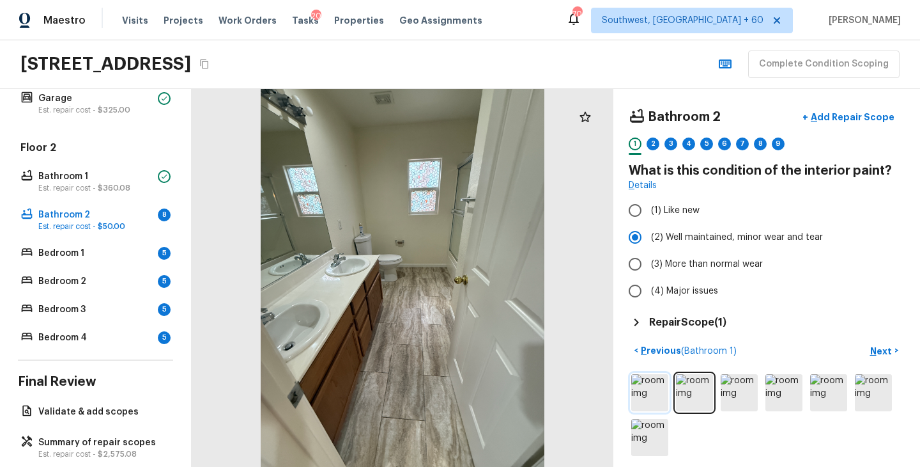
click at [649, 396] on img at bounding box center [650, 392] width 37 height 37
click at [695, 400] on img at bounding box center [694, 392] width 37 height 37
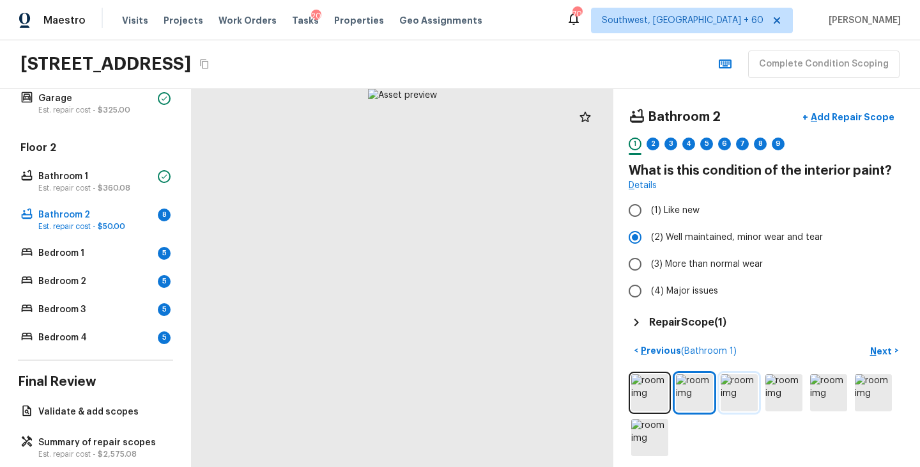
click at [738, 396] on img at bounding box center [739, 392] width 37 height 37
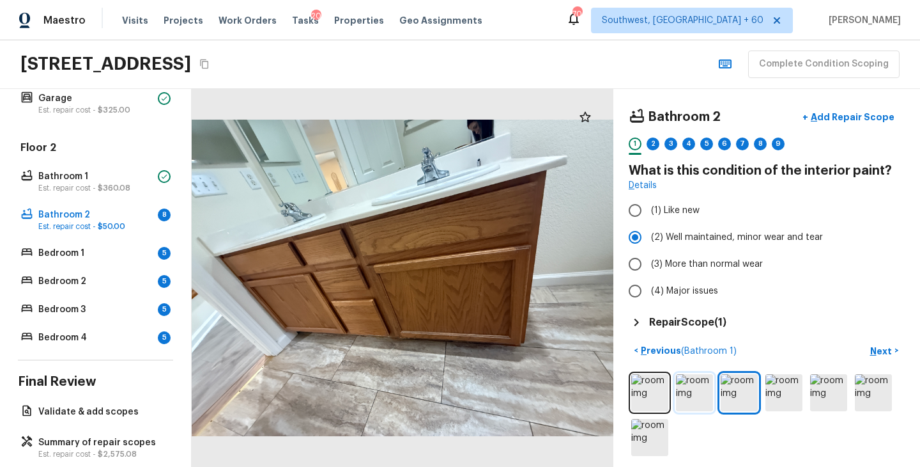
click at [694, 396] on img at bounding box center [694, 392] width 37 height 37
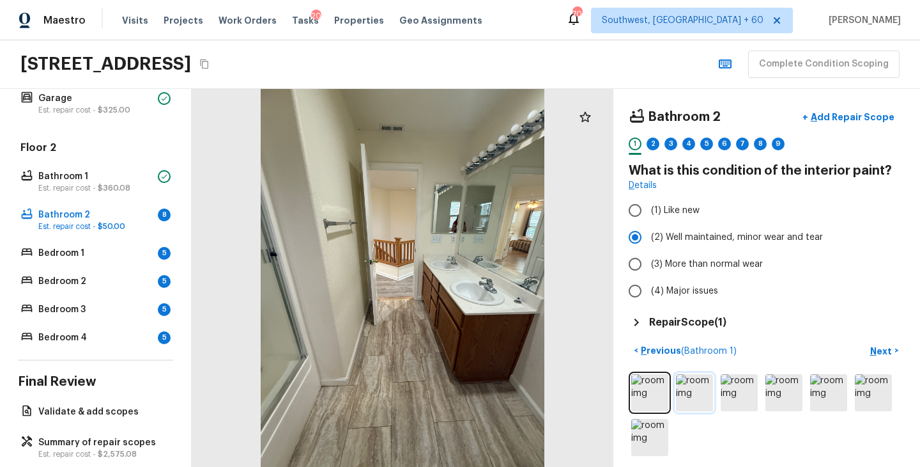
click at [695, 397] on img at bounding box center [694, 392] width 37 height 37
click at [664, 398] on img at bounding box center [650, 392] width 37 height 37
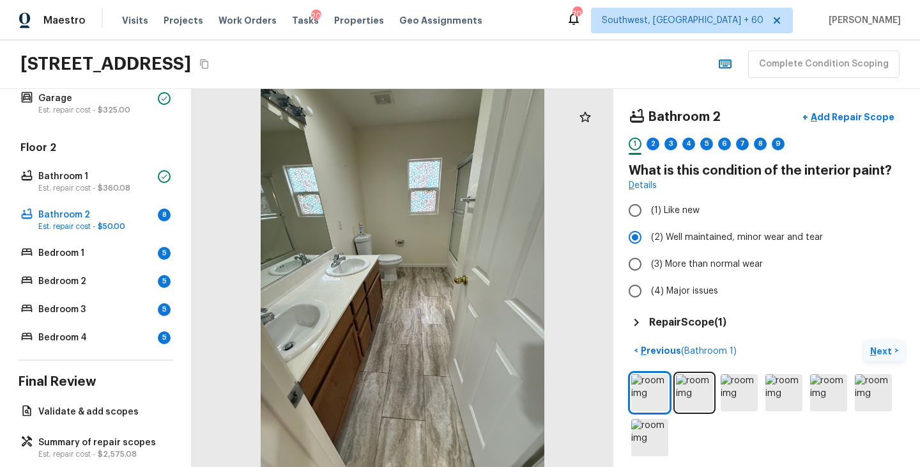
click at [879, 349] on p "Next" at bounding box center [883, 351] width 24 height 13
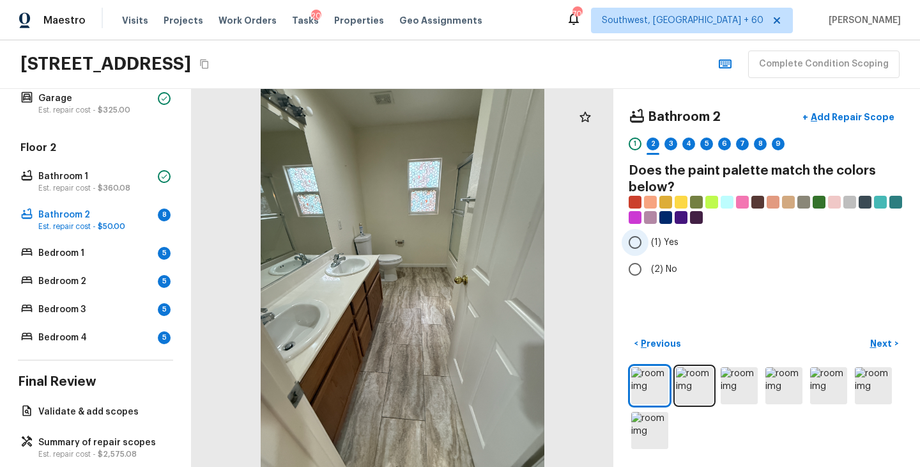
click at [655, 247] on span "(1) Yes" at bounding box center [664, 242] width 27 height 13
click at [649, 247] on input "(1) Yes" at bounding box center [635, 242] width 27 height 27
radio input "true"
click at [886, 338] on p "Next" at bounding box center [883, 343] width 24 height 13
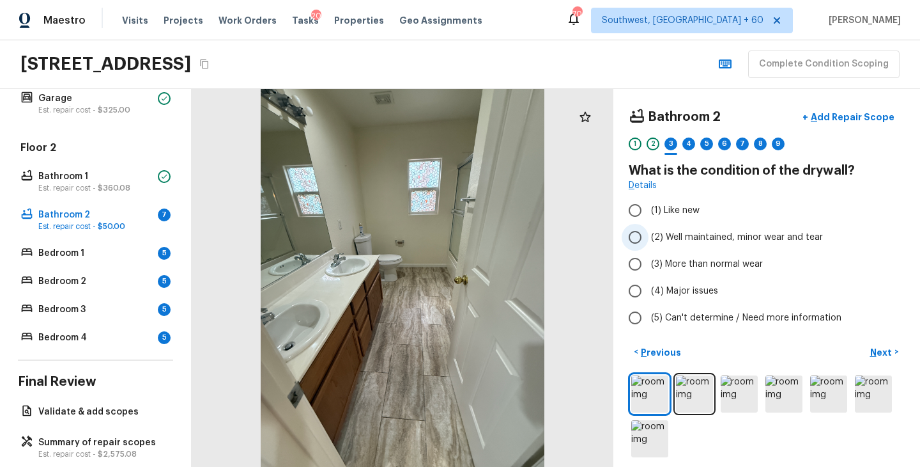
click at [685, 232] on span "(2) Well maintained, minor wear and tear" at bounding box center [737, 237] width 172 height 13
click at [649, 232] on input "(2) Well maintained, minor wear and tear" at bounding box center [635, 237] width 27 height 27
radio input "true"
click at [877, 346] on p "Next" at bounding box center [883, 352] width 24 height 13
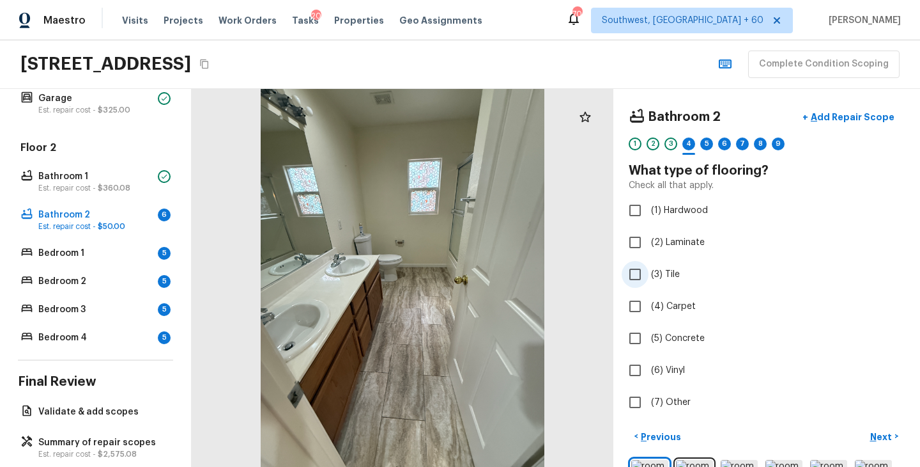
click at [675, 279] on span "(3) Tile" at bounding box center [665, 274] width 29 height 13
click at [649, 279] on input "(3) Tile" at bounding box center [635, 274] width 27 height 27
checkbox input "true"
click at [889, 438] on p "Next" at bounding box center [883, 436] width 24 height 13
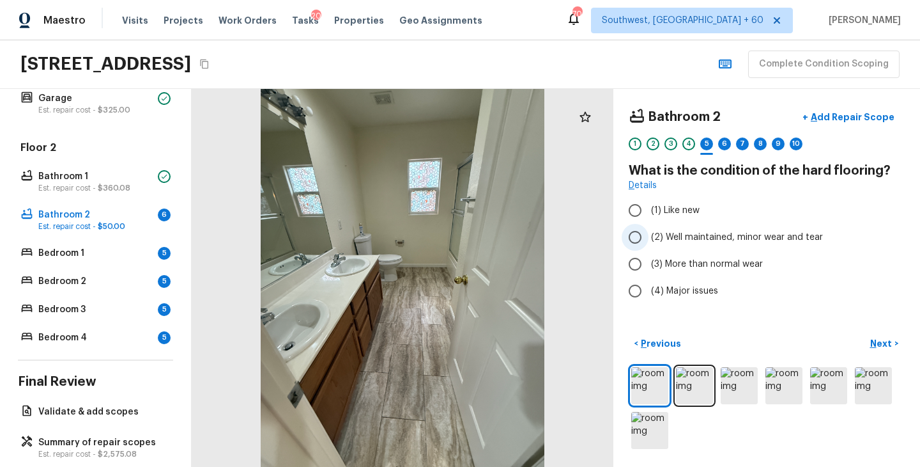
click at [734, 241] on span "(2) Well maintained, minor wear and tear" at bounding box center [737, 237] width 172 height 13
click at [649, 241] on input "(2) Well maintained, minor wear and tear" at bounding box center [635, 237] width 27 height 27
radio input "true"
click at [883, 341] on p "Next" at bounding box center [883, 343] width 24 height 13
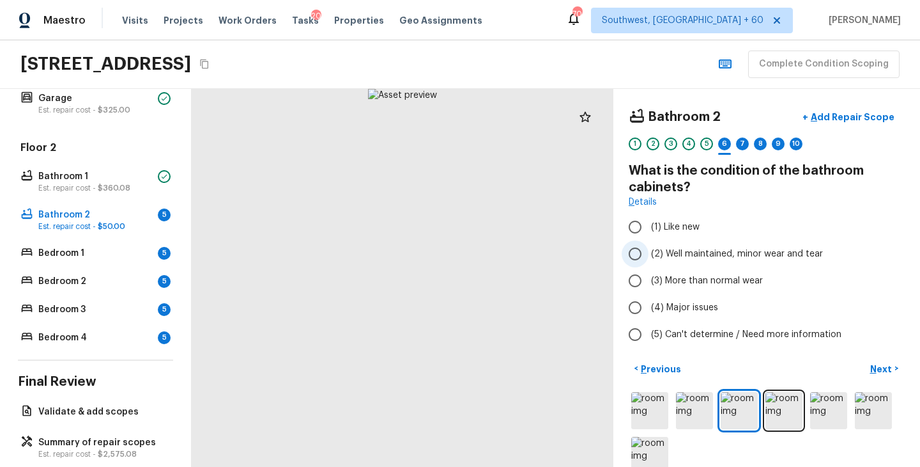
click at [722, 248] on span "(2) Well maintained, minor wear and tear" at bounding box center [737, 253] width 172 height 13
click at [649, 248] on input "(2) Well maintained, minor wear and tear" at bounding box center [635, 253] width 27 height 27
radio input "true"
click at [884, 362] on p "Next" at bounding box center [883, 368] width 24 height 13
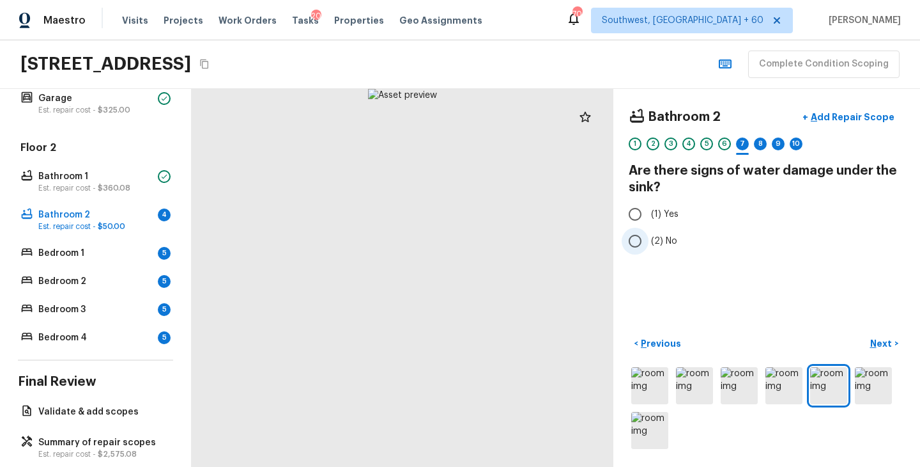
click at [657, 245] on span "(2) No" at bounding box center [664, 241] width 26 height 13
click at [649, 245] on input "(2) No" at bounding box center [635, 241] width 27 height 27
radio input "true"
click at [870, 339] on button "Next >" at bounding box center [884, 343] width 41 height 21
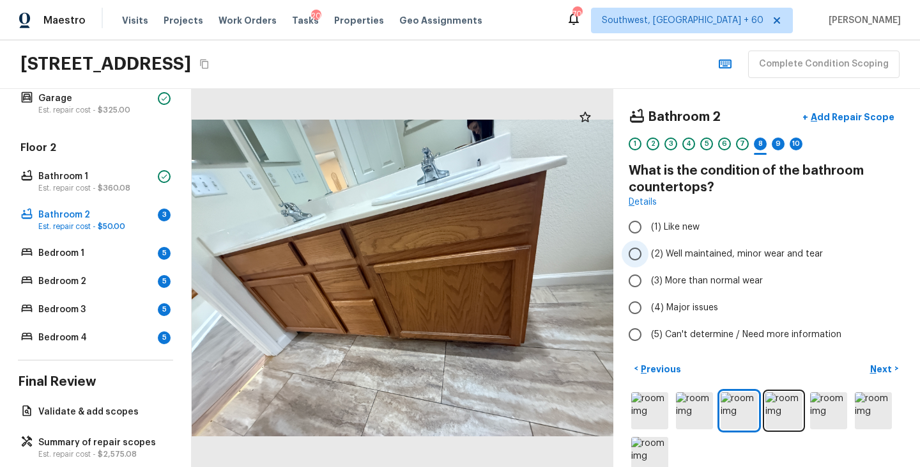
click at [718, 261] on label "(2) Well maintained, minor wear and tear" at bounding box center [758, 253] width 273 height 27
click at [649, 261] on input "(2) Well maintained, minor wear and tear" at bounding box center [635, 253] width 27 height 27
radio input "true"
click at [876, 368] on p "Next" at bounding box center [883, 368] width 24 height 13
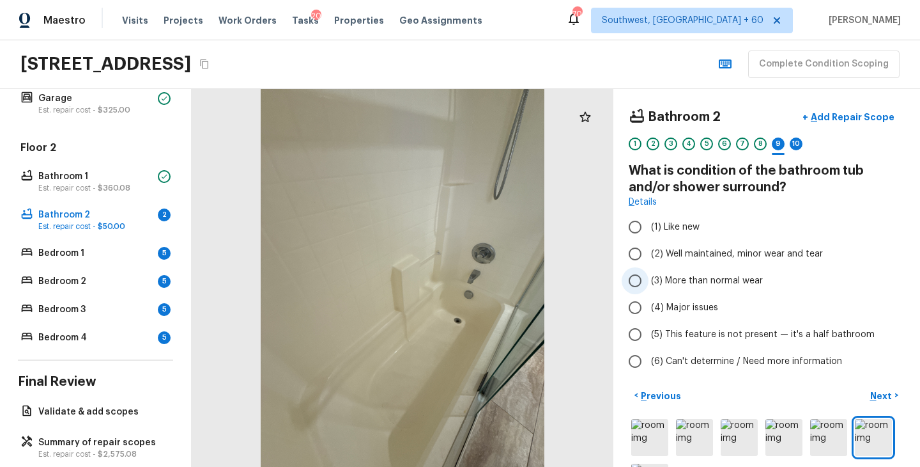
click at [713, 284] on span "(3) More than normal wear" at bounding box center [707, 280] width 112 height 13
click at [649, 284] on input "(3) More than normal wear" at bounding box center [635, 280] width 27 height 27
radio input "true"
click at [878, 402] on button "Next >" at bounding box center [884, 395] width 41 height 21
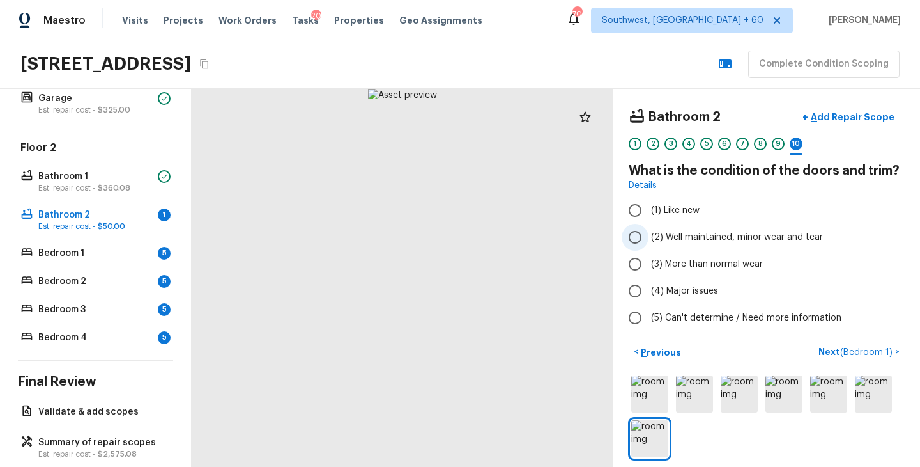
click at [700, 233] on span "(2) Well maintained, minor wear and tear" at bounding box center [737, 237] width 172 height 13
click at [649, 233] on input "(2) Well maintained, minor wear and tear" at bounding box center [635, 237] width 27 height 27
radio input "true"
click at [834, 359] on button "Next ( Bedroom 1 ) >" at bounding box center [859, 351] width 91 height 21
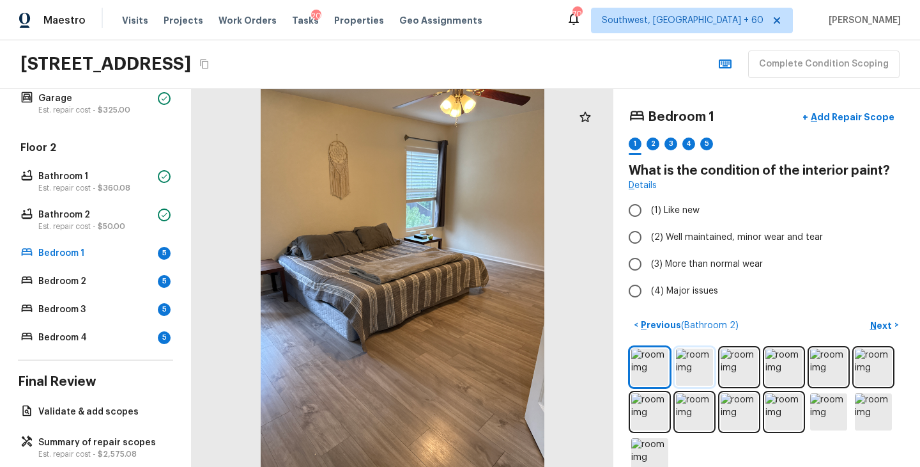
click at [691, 361] on img at bounding box center [694, 366] width 37 height 37
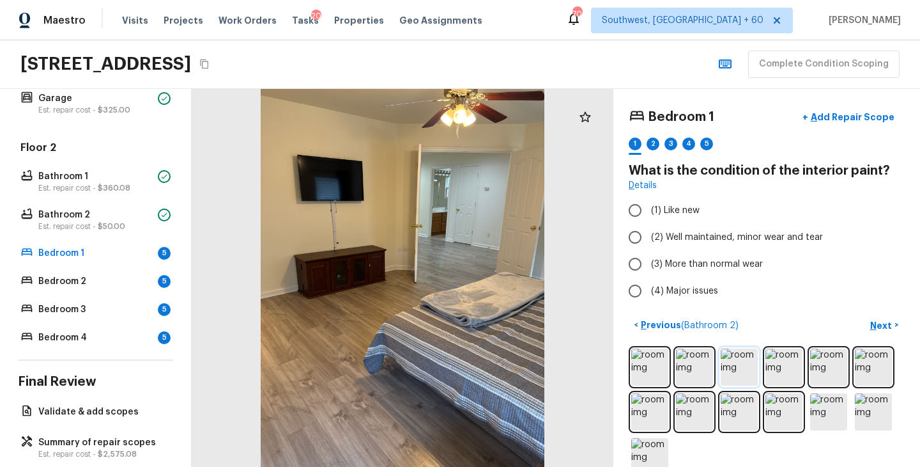
click at [745, 367] on img at bounding box center [739, 366] width 37 height 37
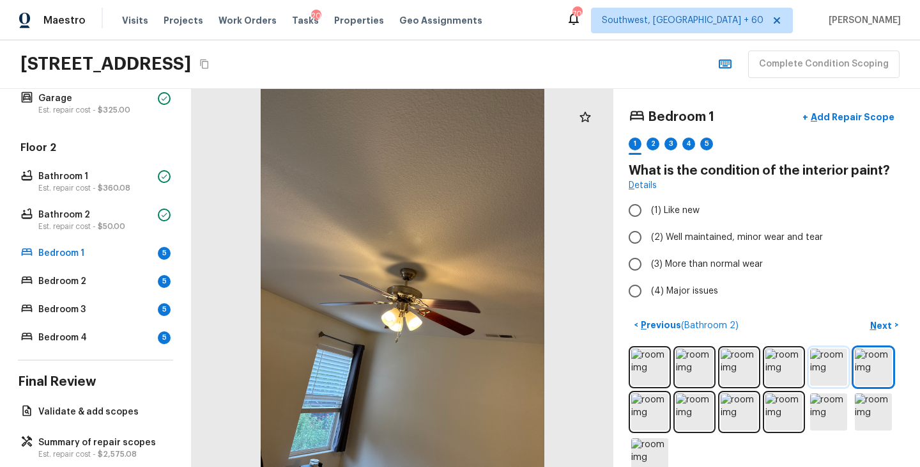
click at [830, 382] on img at bounding box center [829, 366] width 37 height 37
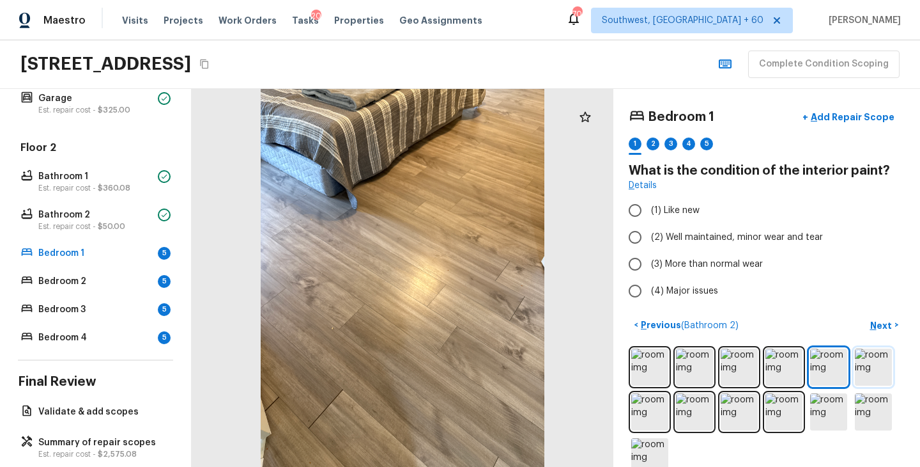
click at [874, 369] on img at bounding box center [873, 366] width 37 height 37
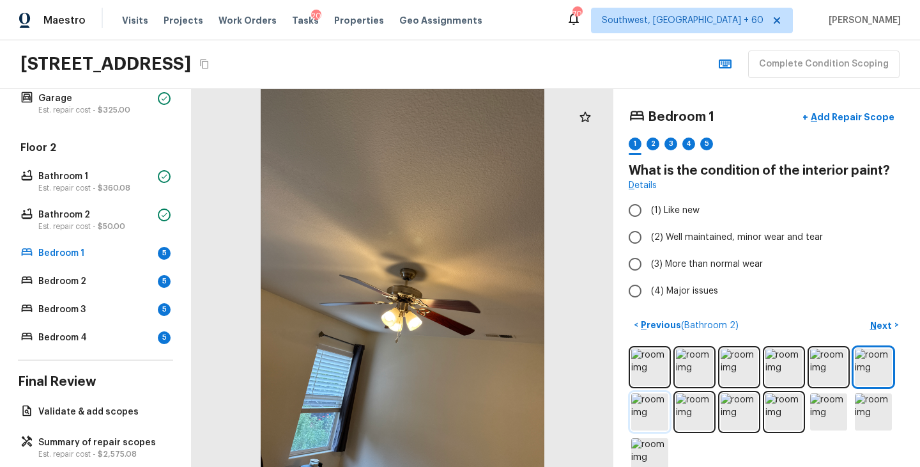
click at [656, 403] on img at bounding box center [650, 411] width 37 height 37
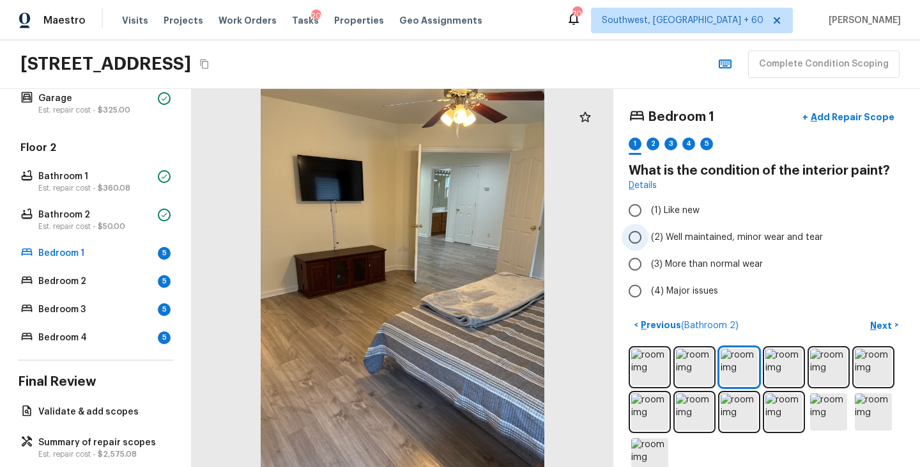
click at [787, 241] on span "(2) Well maintained, minor wear and tear" at bounding box center [737, 237] width 172 height 13
click at [649, 241] on input "(2) Well maintained, minor wear and tear" at bounding box center [635, 237] width 27 height 27
radio input "true"
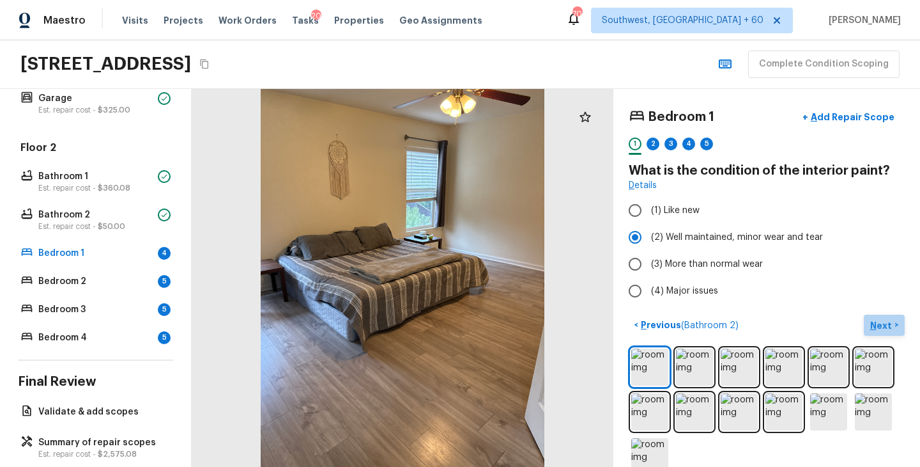
click at [881, 322] on p "Next" at bounding box center [883, 325] width 24 height 13
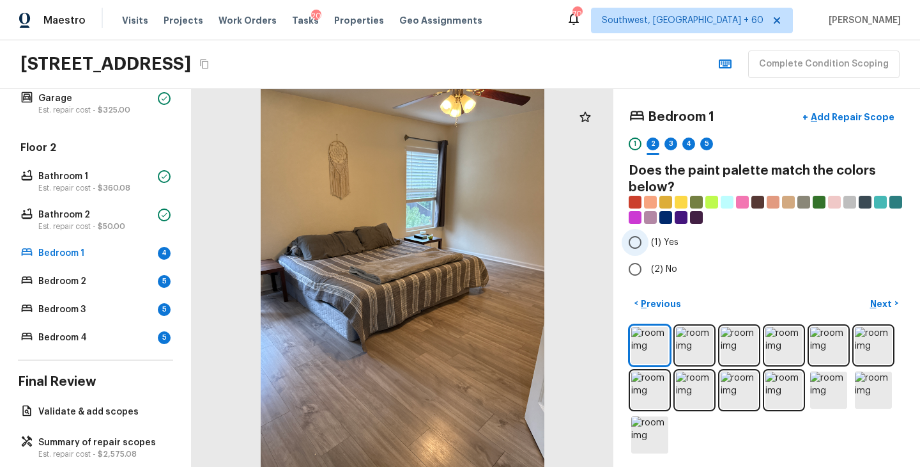
click at [655, 245] on span "(1) Yes" at bounding box center [664, 242] width 27 height 13
click at [649, 245] on input "(1) Yes" at bounding box center [635, 242] width 27 height 27
radio input "true"
click at [885, 308] on p "Next" at bounding box center [883, 303] width 24 height 13
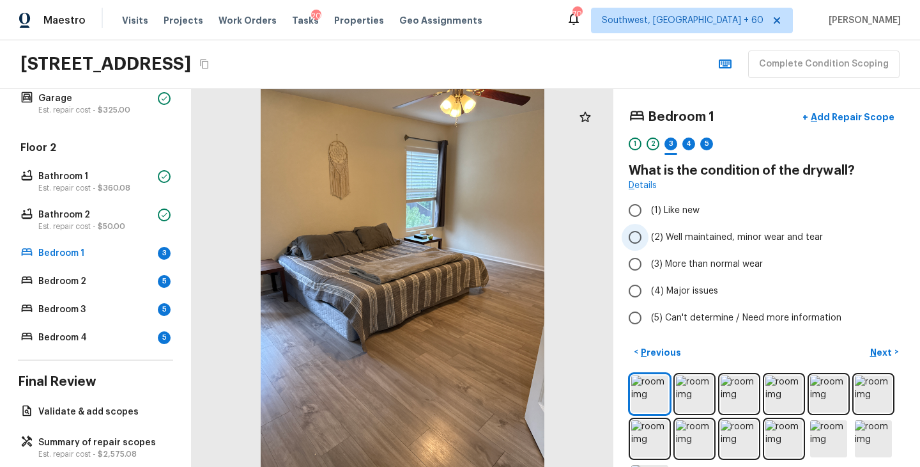
click at [717, 240] on span "(2) Well maintained, minor wear and tear" at bounding box center [737, 237] width 172 height 13
click at [649, 240] on input "(2) Well maintained, minor wear and tear" at bounding box center [635, 237] width 27 height 27
radio input "true"
click at [887, 350] on p "Next" at bounding box center [883, 352] width 24 height 13
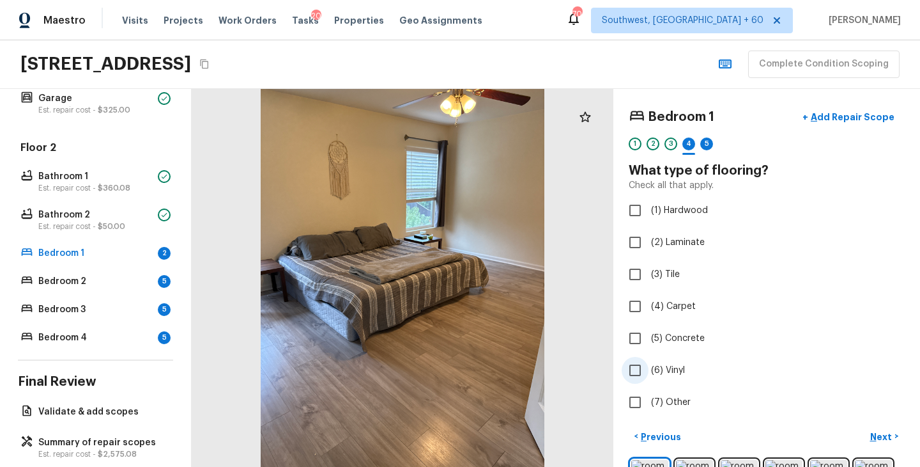
click at [679, 364] on span "(6) Vinyl" at bounding box center [668, 370] width 34 height 13
click at [649, 364] on input "(6) Vinyl" at bounding box center [635, 370] width 27 height 27
checkbox input "true"
click at [884, 431] on p "Next" at bounding box center [883, 436] width 24 height 13
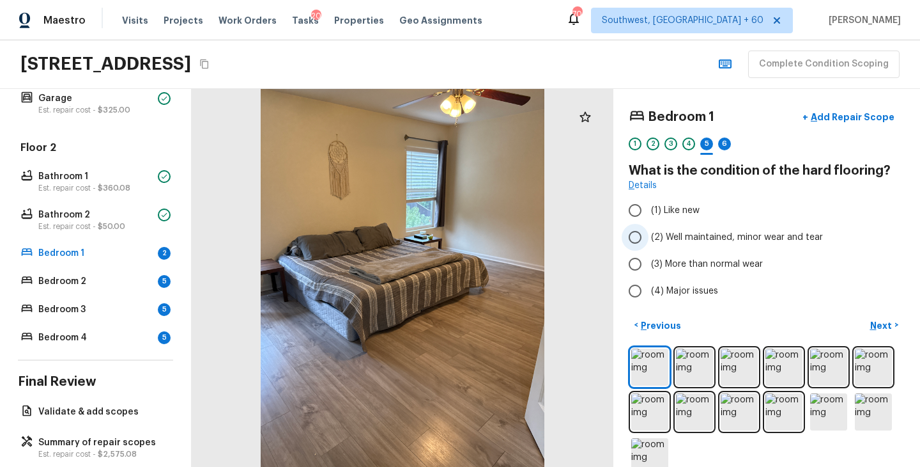
click at [721, 237] on span "(2) Well maintained, minor wear and tear" at bounding box center [737, 237] width 172 height 13
click at [649, 237] on input "(2) Well maintained, minor wear and tear" at bounding box center [635, 237] width 27 height 27
radio input "true"
click at [876, 323] on p "Next" at bounding box center [883, 325] width 24 height 13
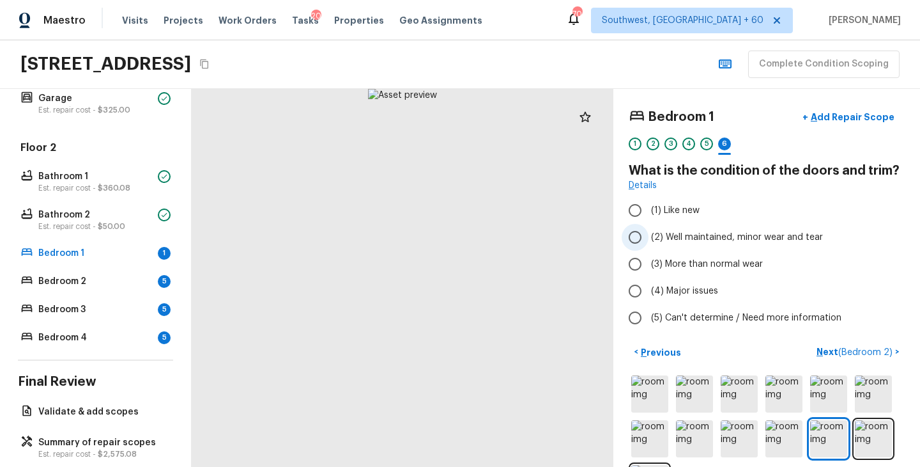
click at [710, 237] on span "(2) Well maintained, minor wear and tear" at bounding box center [737, 237] width 172 height 13
click at [649, 237] on input "(2) Well maintained, minor wear and tear" at bounding box center [635, 237] width 27 height 27
radio input "true"
click at [830, 352] on p "Next ( Bedroom 2 )" at bounding box center [856, 351] width 79 height 13
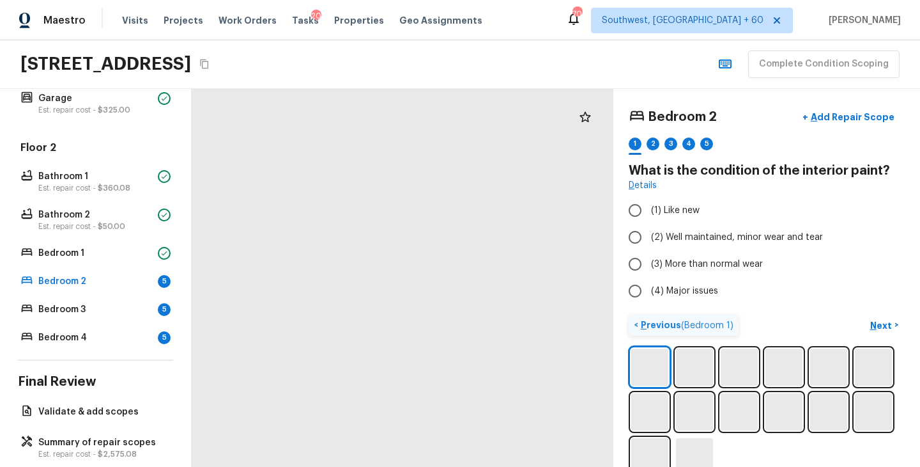
scroll to position [26, 0]
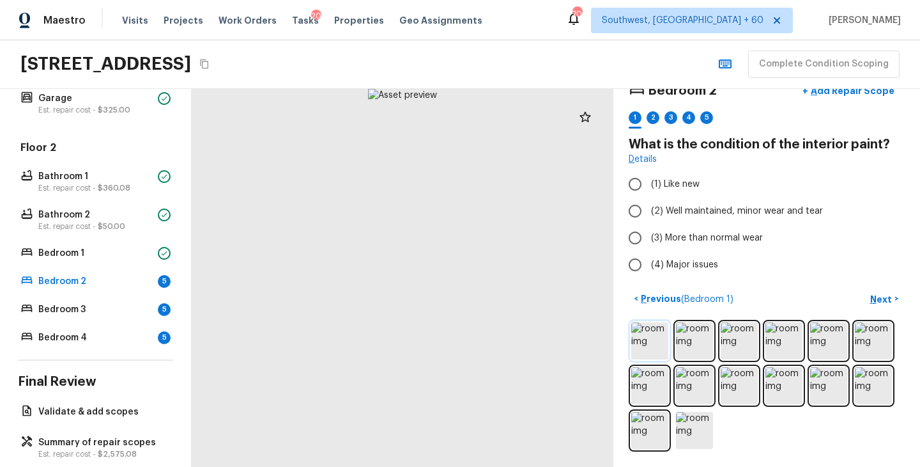
click at [658, 341] on img at bounding box center [650, 340] width 37 height 37
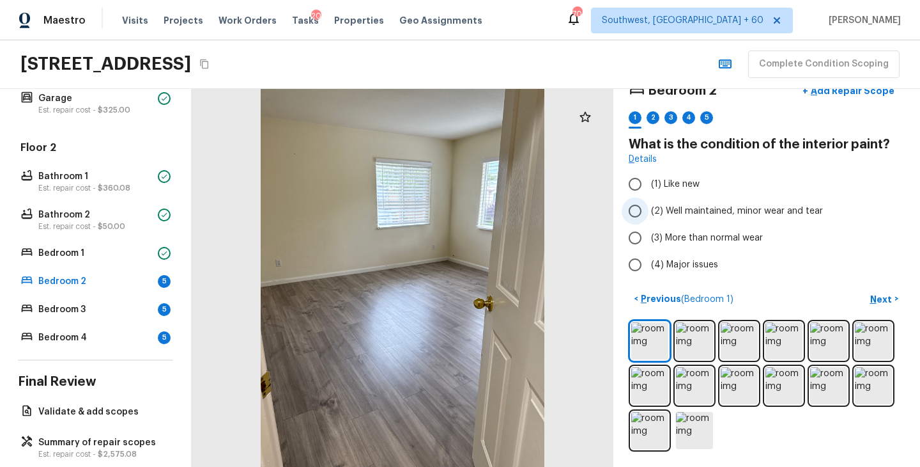
click at [685, 198] on label "(2) Well maintained, minor wear and tear" at bounding box center [758, 211] width 273 height 27
click at [649, 198] on input "(2) Well maintained, minor wear and tear" at bounding box center [635, 211] width 27 height 27
radio input "true"
click at [885, 301] on p "Next" at bounding box center [883, 299] width 24 height 13
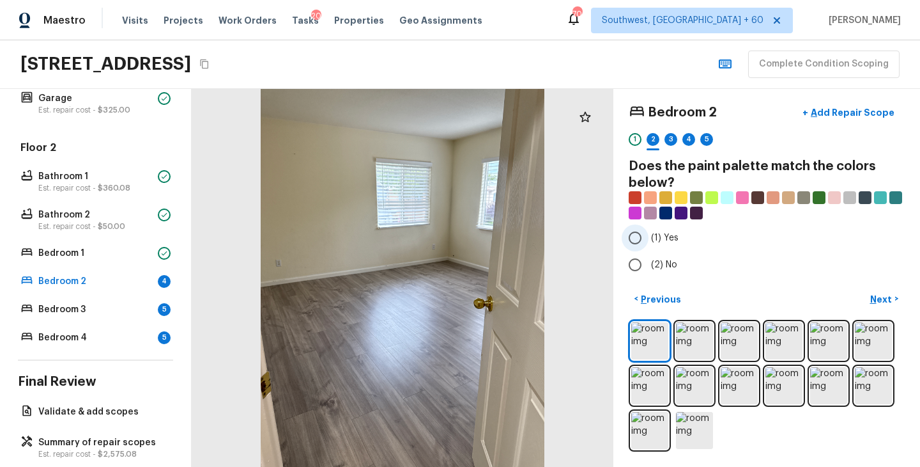
click at [656, 233] on span "(1) Yes" at bounding box center [664, 237] width 27 height 13
click at [649, 233] on input "(1) Yes" at bounding box center [635, 237] width 27 height 27
radio input "true"
click at [890, 299] on p "Next" at bounding box center [883, 299] width 24 height 13
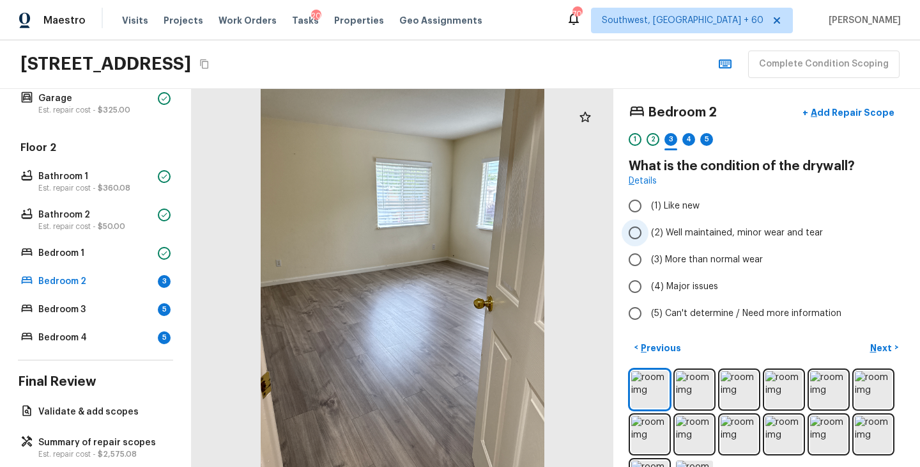
click at [728, 233] on span "(2) Well maintained, minor wear and tear" at bounding box center [737, 232] width 172 height 13
click at [649, 233] on input "(2) Well maintained, minor wear and tear" at bounding box center [635, 232] width 27 height 27
click at [887, 348] on p "Next" at bounding box center [883, 347] width 24 height 13
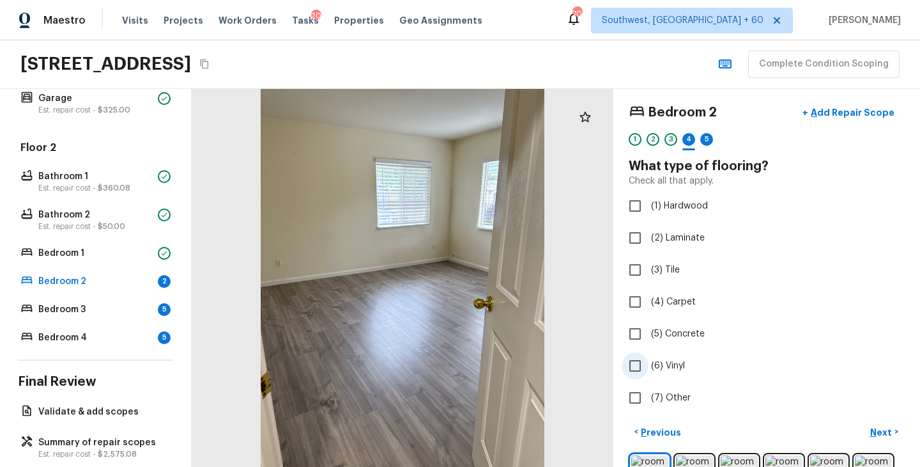
click at [678, 364] on span "(6) Vinyl" at bounding box center [668, 365] width 34 height 13
click at [649, 364] on input "(6) Vinyl" at bounding box center [635, 365] width 27 height 27
click at [883, 429] on p "Next" at bounding box center [883, 432] width 24 height 13
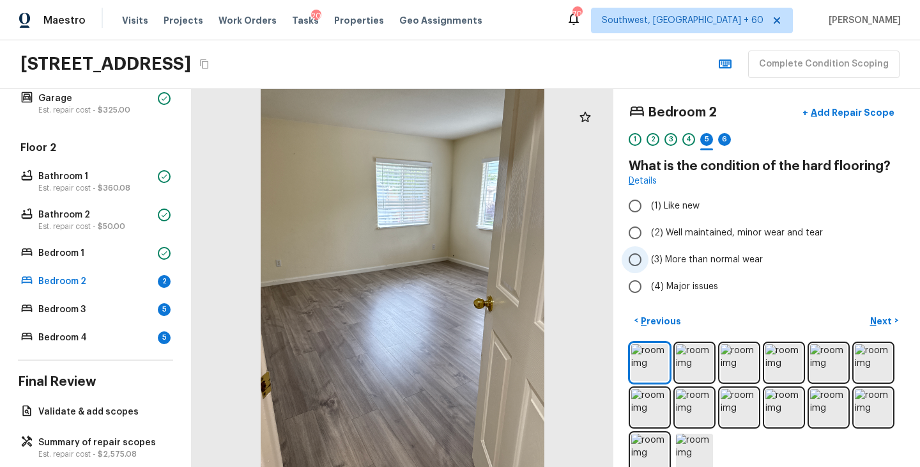
click at [702, 259] on span "(3) More than normal wear" at bounding box center [707, 259] width 112 height 13
click at [649, 259] on input "(3) More than normal wear" at bounding box center [635, 259] width 27 height 27
click at [878, 325] on p "Next" at bounding box center [883, 320] width 24 height 13
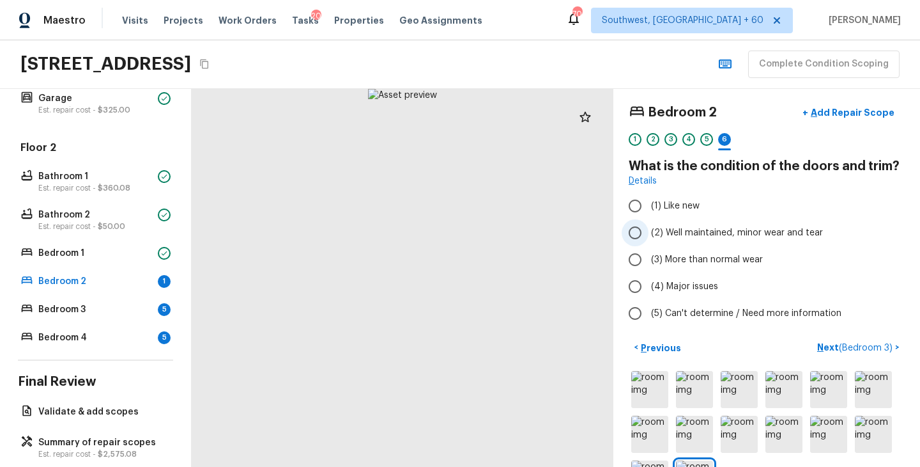
click at [729, 233] on span "(2) Well maintained, minor wear and tear" at bounding box center [737, 232] width 172 height 13
click at [649, 233] on input "(2) Well maintained, minor wear and tear" at bounding box center [635, 232] width 27 height 27
click at [832, 348] on p "Next ( Bedroom 3 )" at bounding box center [857, 347] width 78 height 13
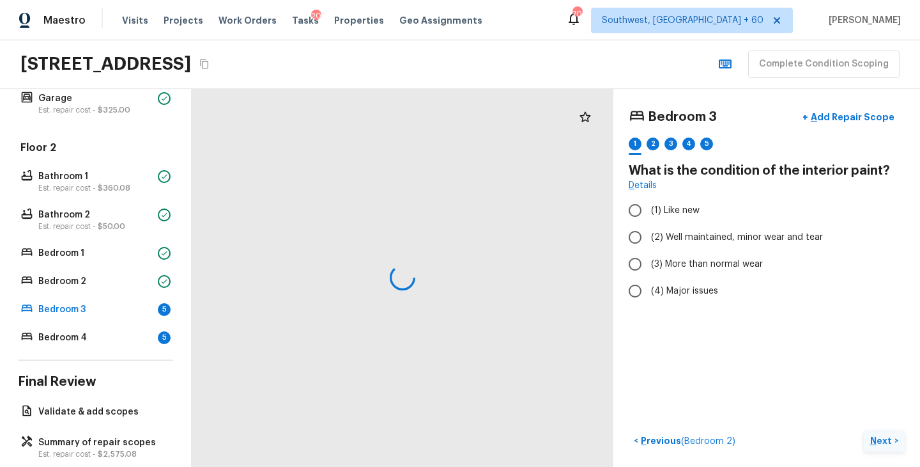
scroll to position [0, 0]
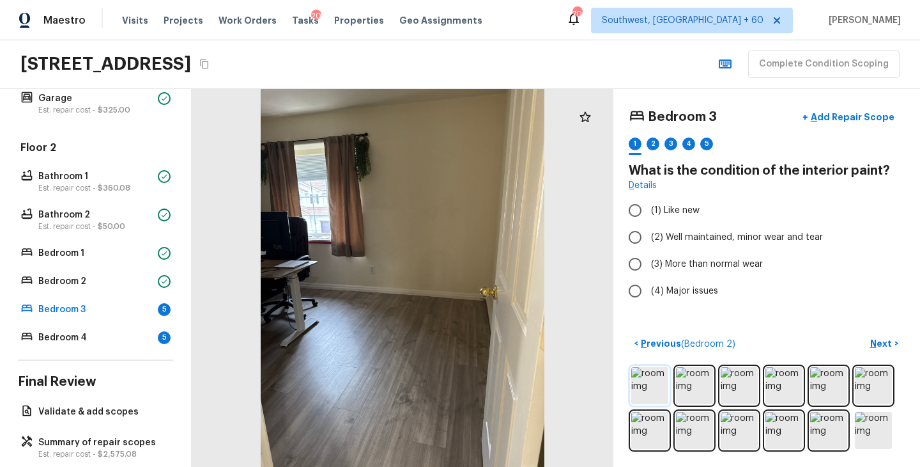
click at [650, 383] on img at bounding box center [650, 385] width 37 height 37
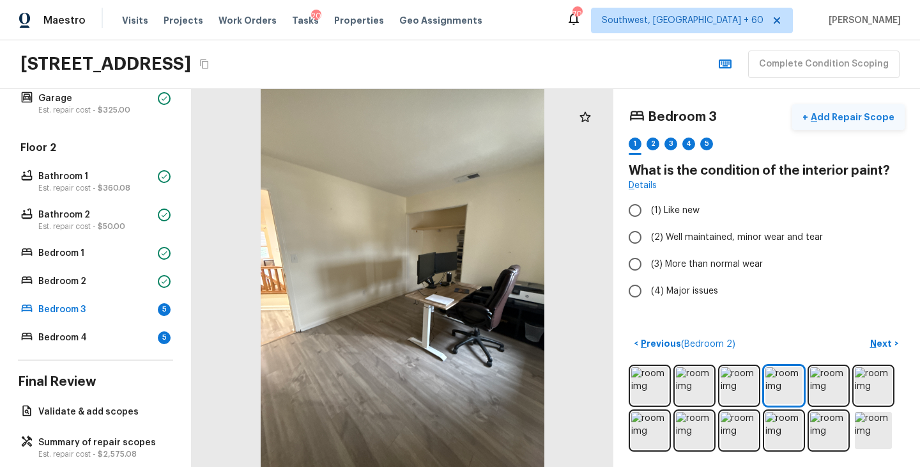
click at [858, 113] on p "Add Repair Scope" at bounding box center [852, 117] width 86 height 13
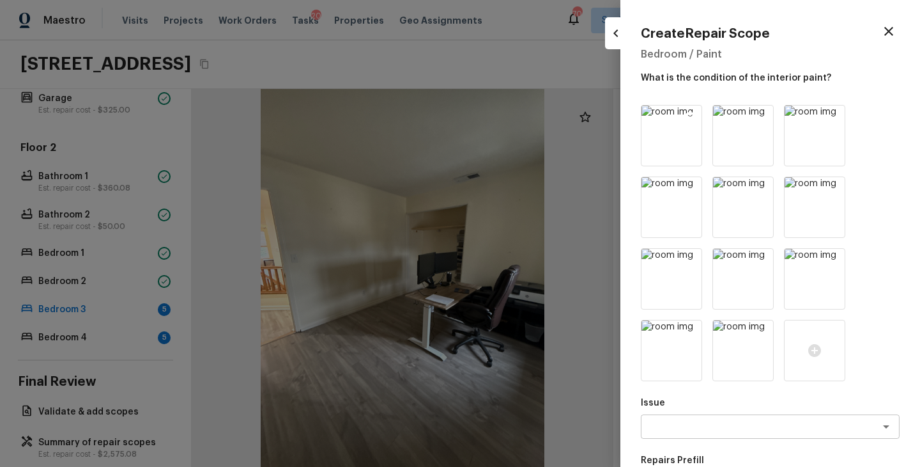
click at [691, 114] on icon at bounding box center [690, 117] width 11 height 11
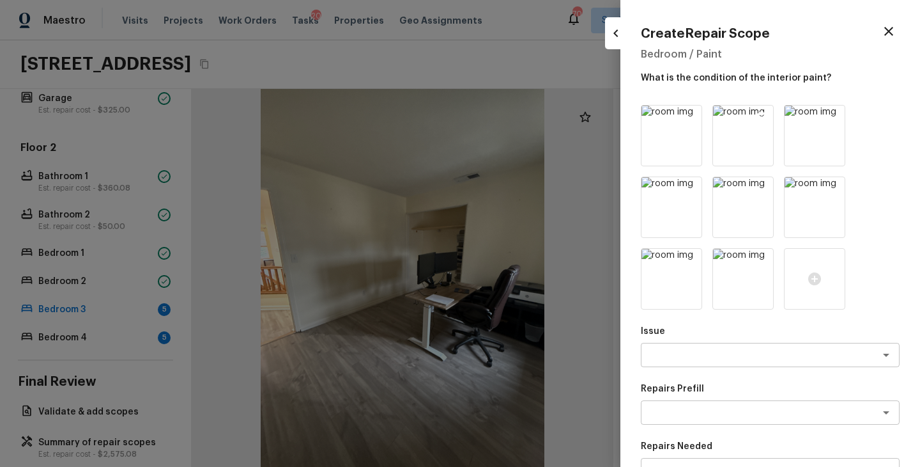
click at [763, 115] on icon at bounding box center [762, 117] width 13 height 13
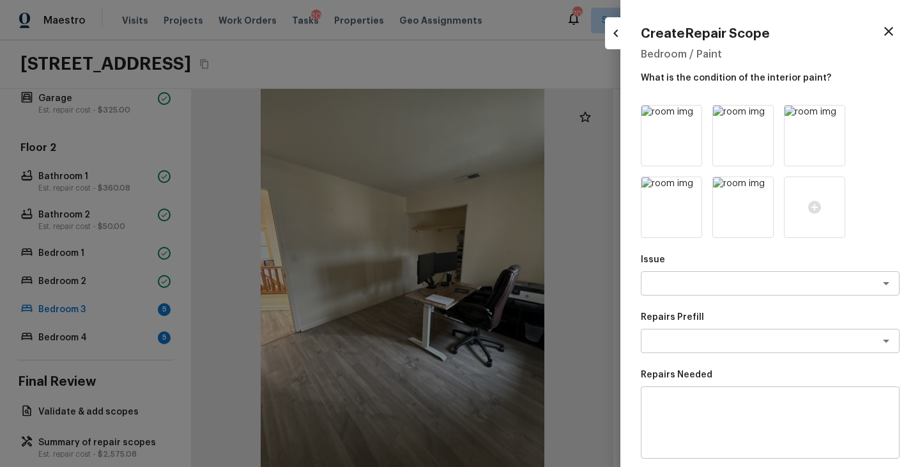
click at [763, 115] on icon at bounding box center [762, 117] width 13 height 13
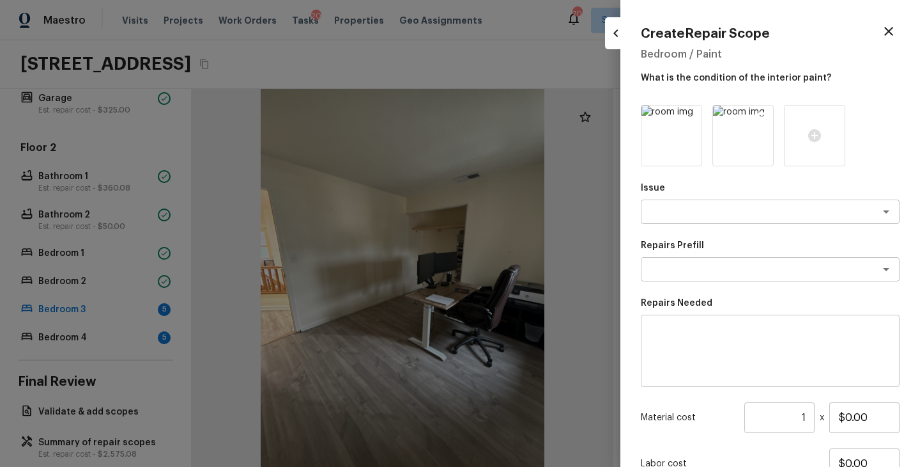
click at [762, 117] on icon at bounding box center [762, 117] width 13 height 13
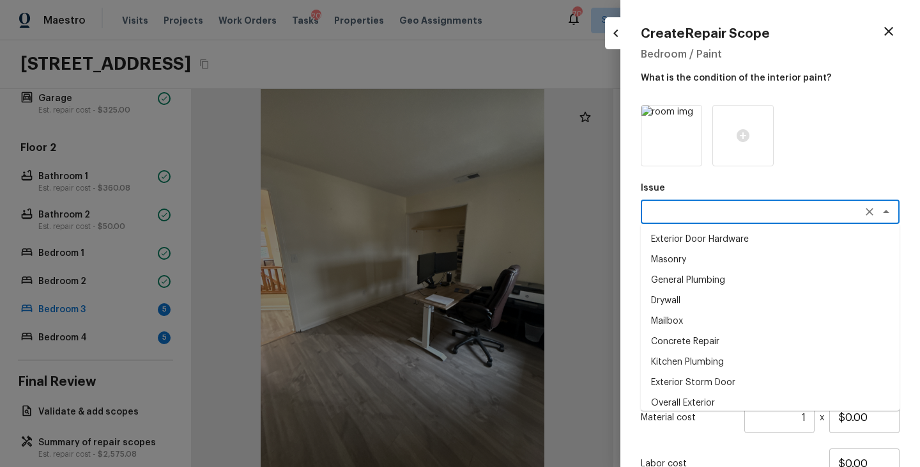
click at [706, 205] on textarea at bounding box center [753, 211] width 212 height 13
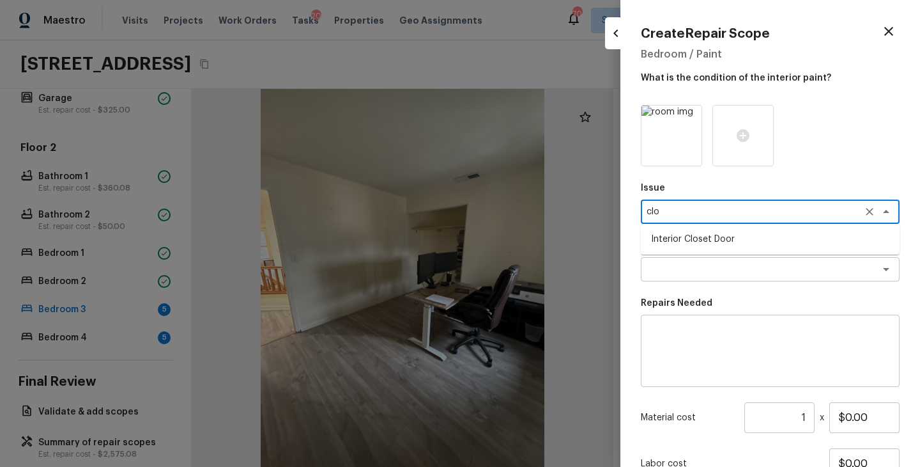
click at [749, 229] on li "Interior Closet Door" at bounding box center [770, 239] width 259 height 20
click at [701, 279] on div "x ​" at bounding box center [770, 269] width 259 height 24
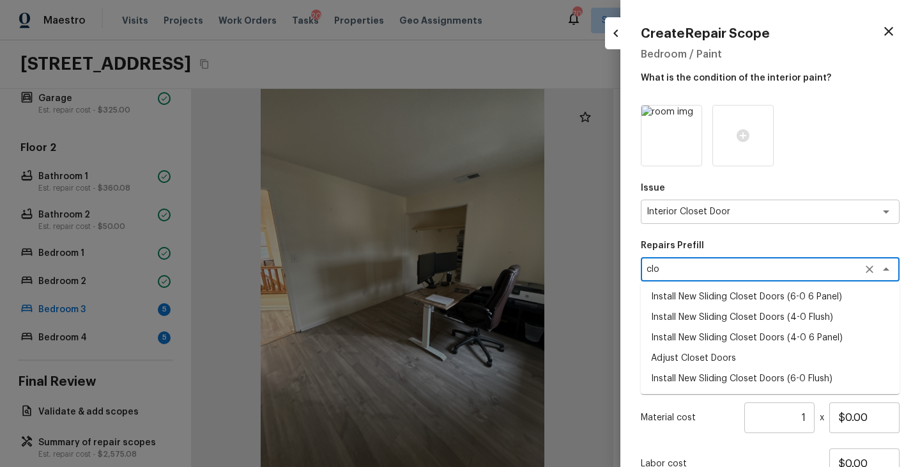
click at [750, 301] on li "Install New Sliding Closet Doors (6-0 6 Panel)" at bounding box center [770, 296] width 259 height 20
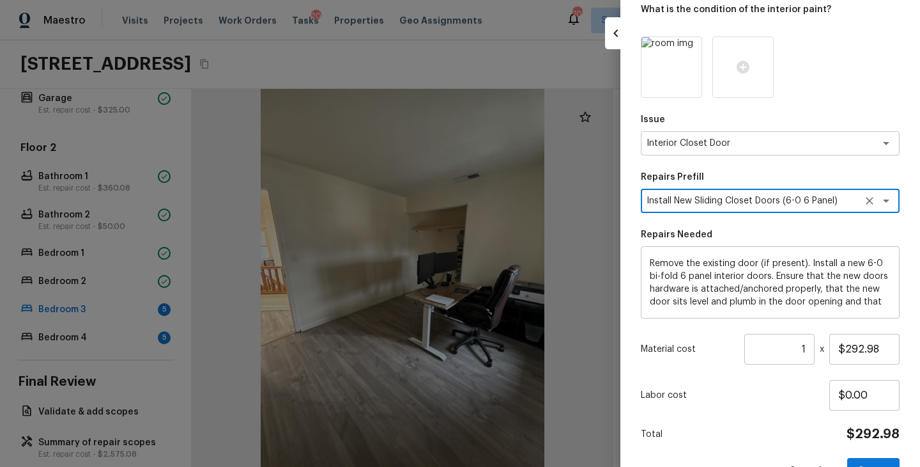
scroll to position [105, 0]
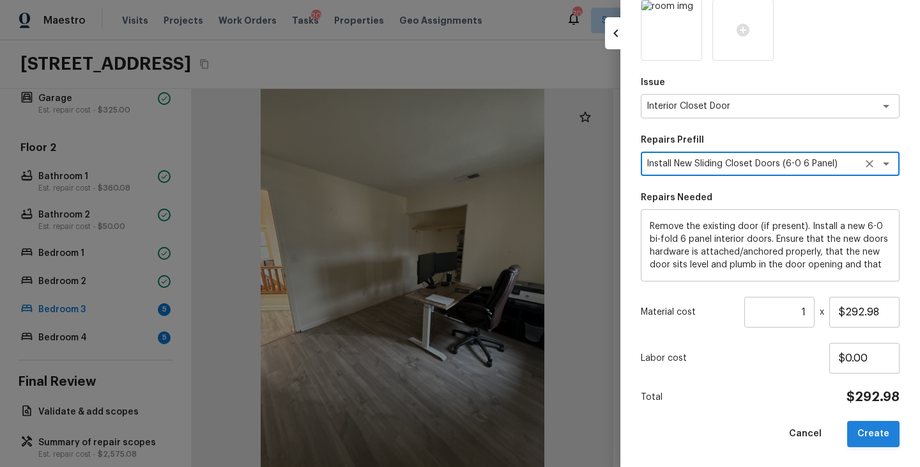
click at [883, 439] on button "Create" at bounding box center [874, 434] width 52 height 26
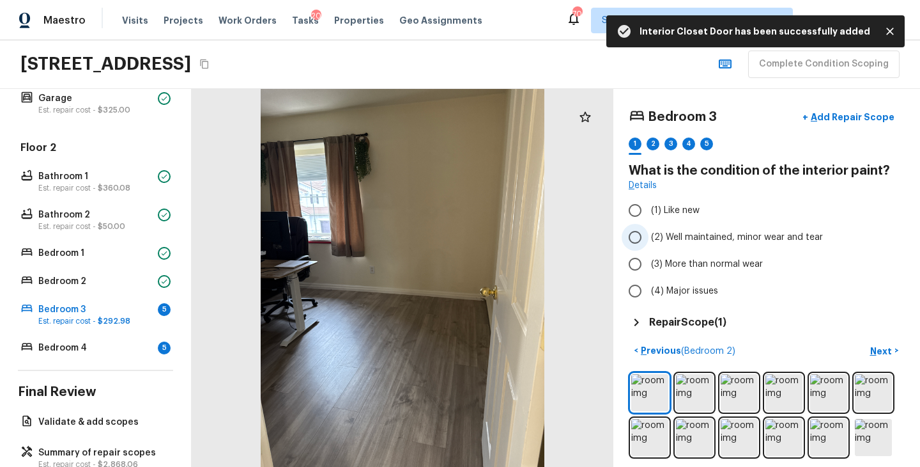
click at [757, 238] on span "(2) Well maintained, minor wear and tear" at bounding box center [737, 237] width 172 height 13
click at [649, 238] on input "(2) Well maintained, minor wear and tear" at bounding box center [635, 237] width 27 height 27
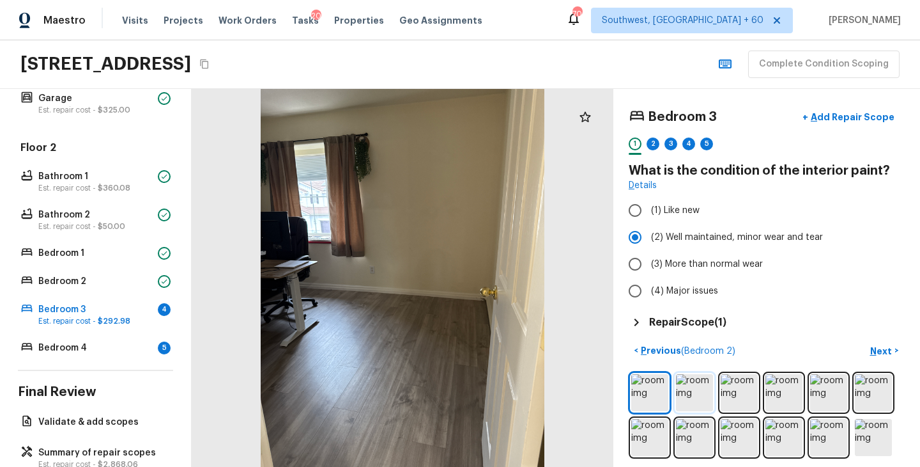
click at [707, 398] on img at bounding box center [694, 392] width 37 height 37
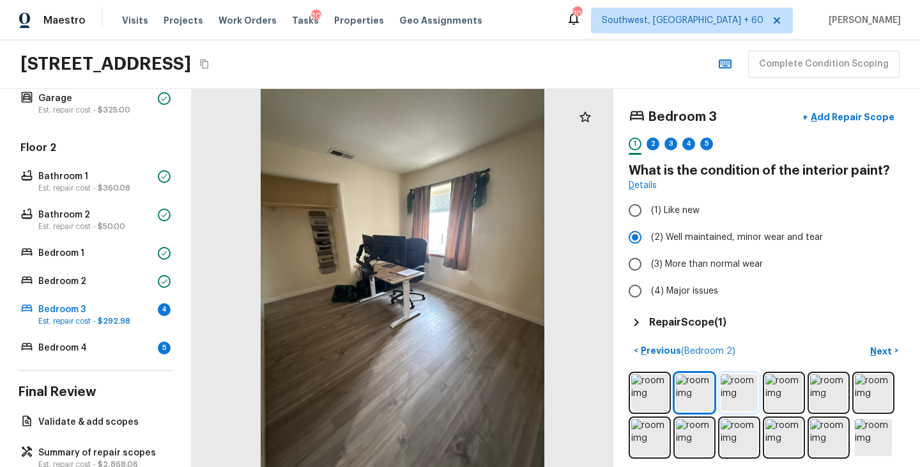
click at [749, 397] on img at bounding box center [739, 392] width 37 height 37
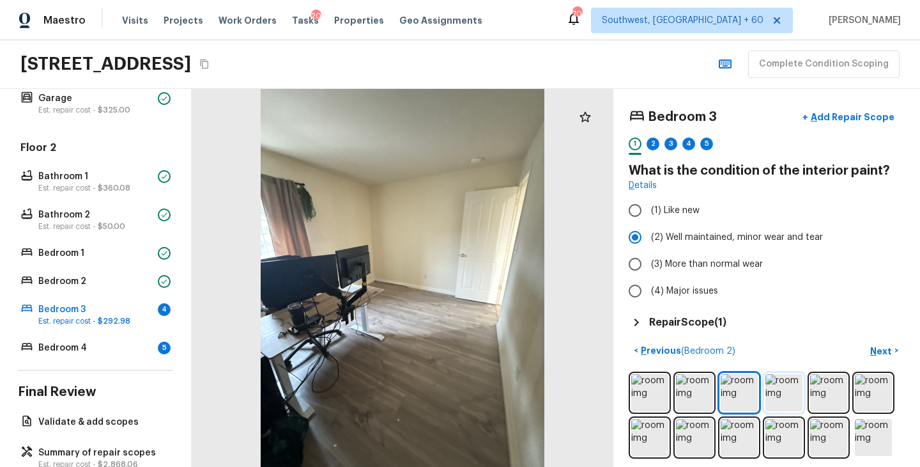
click at [777, 398] on img at bounding box center [784, 392] width 37 height 37
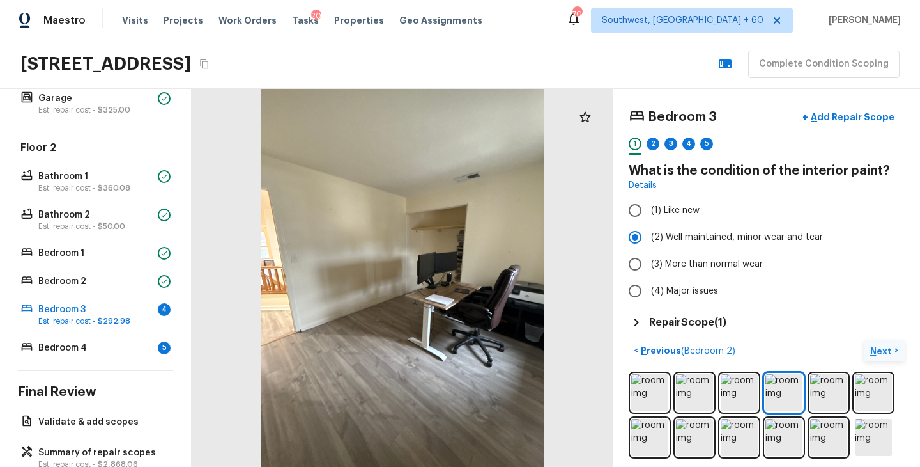
click at [885, 350] on p "Next" at bounding box center [883, 351] width 24 height 13
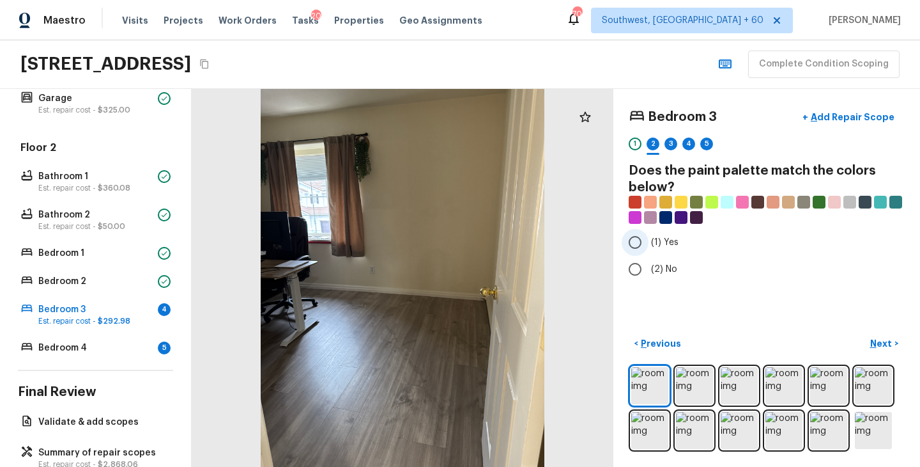
click at [645, 237] on input "(1) Yes" at bounding box center [635, 242] width 27 height 27
click at [887, 341] on p "Next" at bounding box center [883, 343] width 24 height 13
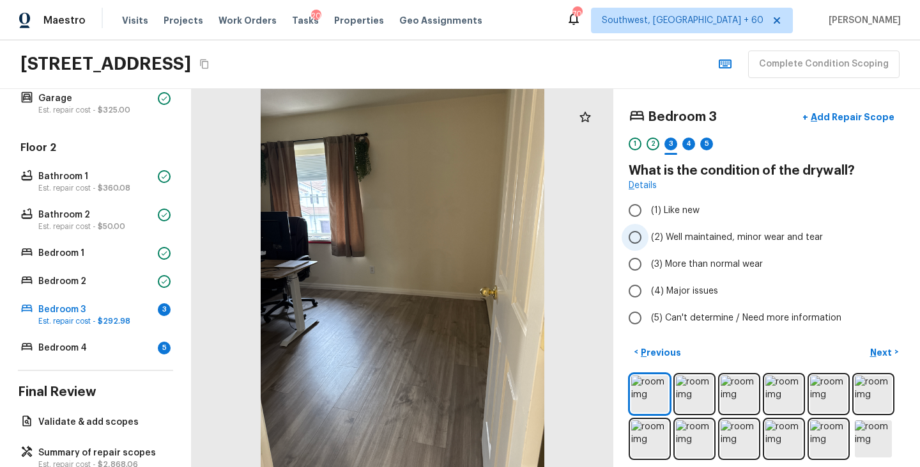
click at [704, 240] on span "(2) Well maintained, minor wear and tear" at bounding box center [737, 237] width 172 height 13
click at [649, 240] on input "(2) Well maintained, minor wear and tear" at bounding box center [635, 237] width 27 height 27
click at [878, 350] on p "Next" at bounding box center [883, 352] width 24 height 13
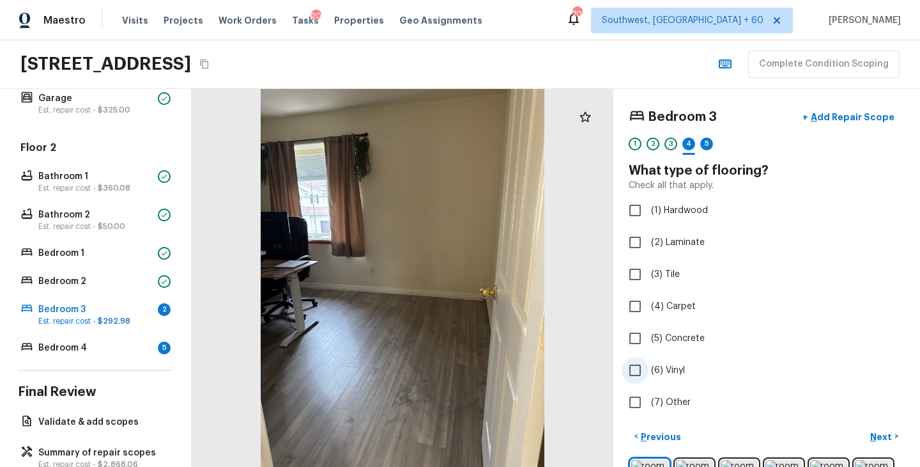
click at [675, 369] on span "(6) Vinyl" at bounding box center [668, 370] width 34 height 13
click at [649, 369] on input "(6) Vinyl" at bounding box center [635, 370] width 27 height 27
click at [889, 437] on p "Next" at bounding box center [883, 436] width 24 height 13
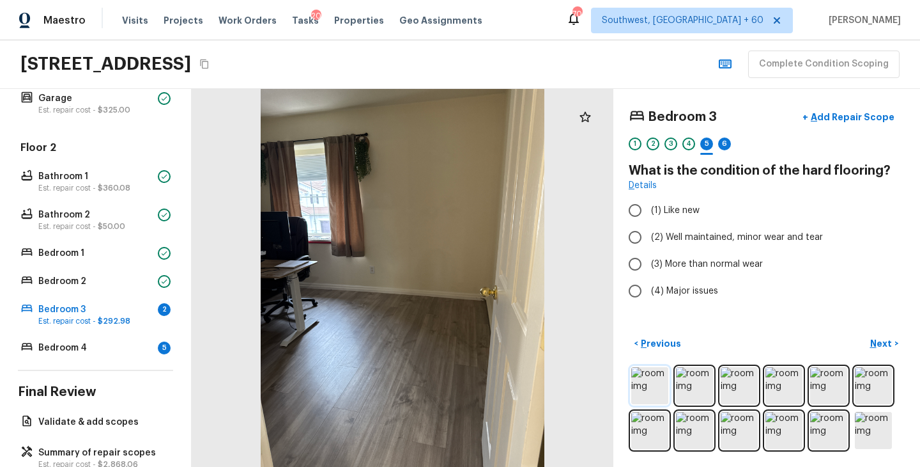
click at [654, 384] on img at bounding box center [650, 385] width 37 height 37
click at [690, 390] on img at bounding box center [694, 385] width 37 height 37
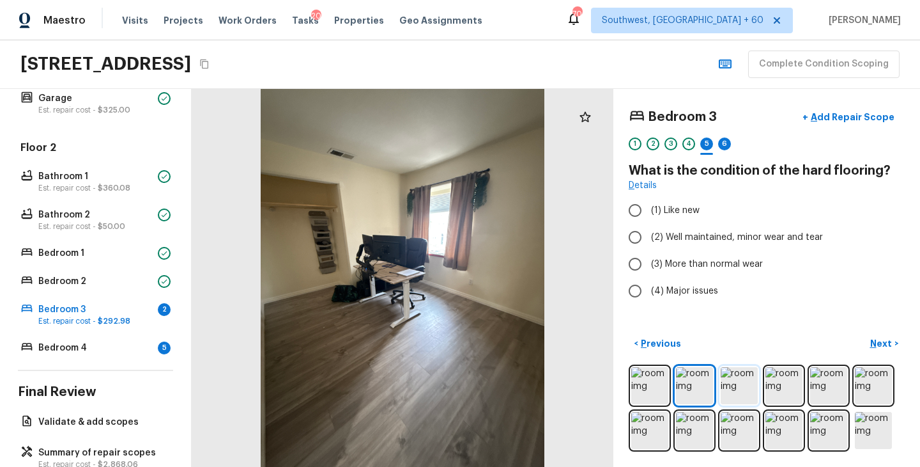
click at [734, 393] on img at bounding box center [739, 385] width 37 height 37
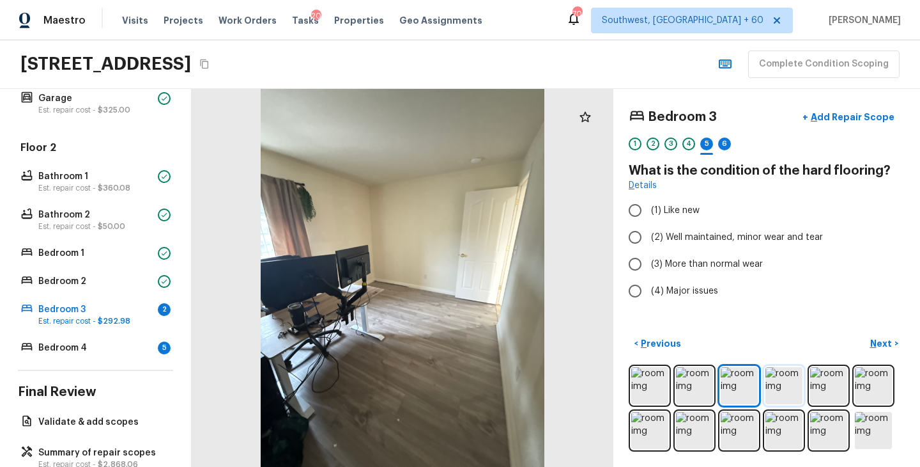
click at [789, 392] on img at bounding box center [784, 385] width 37 height 37
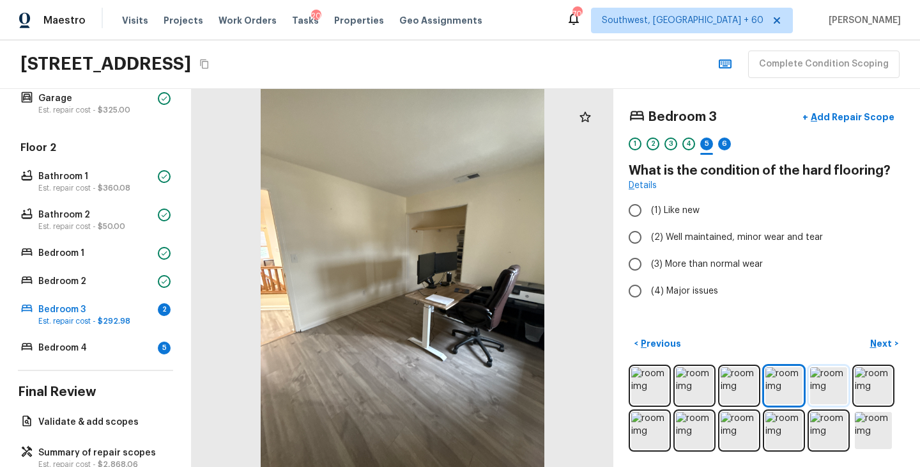
click at [834, 393] on img at bounding box center [829, 385] width 37 height 37
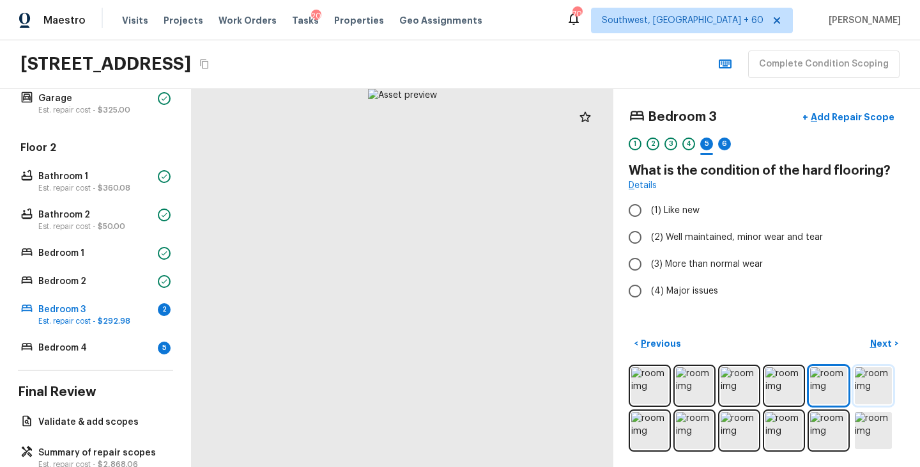
click at [871, 391] on img at bounding box center [873, 385] width 37 height 37
click at [651, 429] on img at bounding box center [650, 430] width 37 height 37
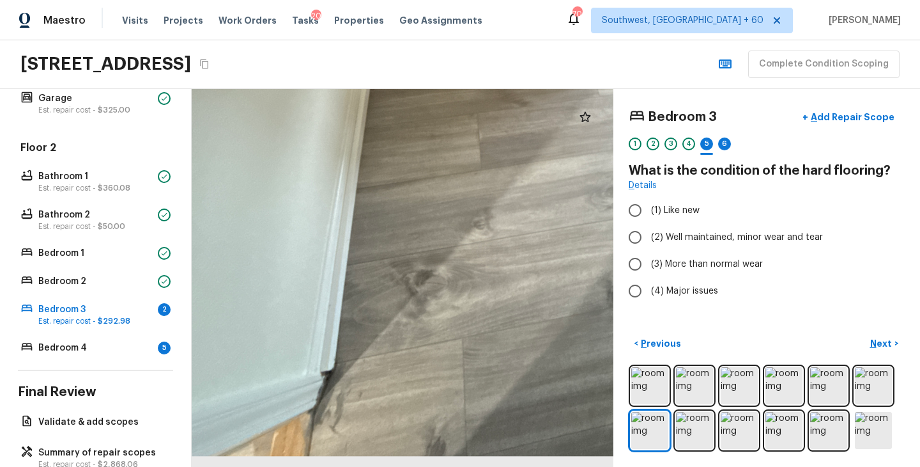
drag, startPoint x: 365, startPoint y: 408, endPoint x: 386, endPoint y: 272, distance: 137.8
click at [386, 271] on div at bounding box center [520, 6] width 1002 height 897
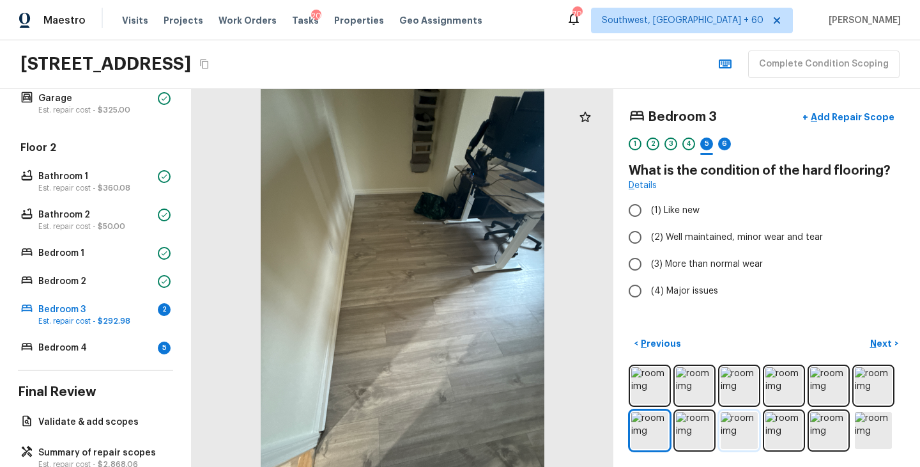
click at [735, 434] on img at bounding box center [739, 430] width 37 height 37
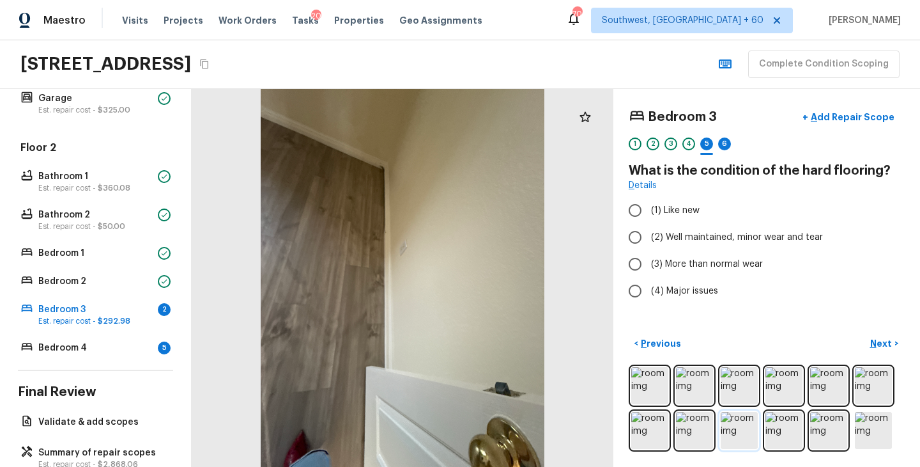
click at [735, 434] on img at bounding box center [739, 430] width 37 height 37
click at [802, 434] on img at bounding box center [784, 430] width 37 height 37
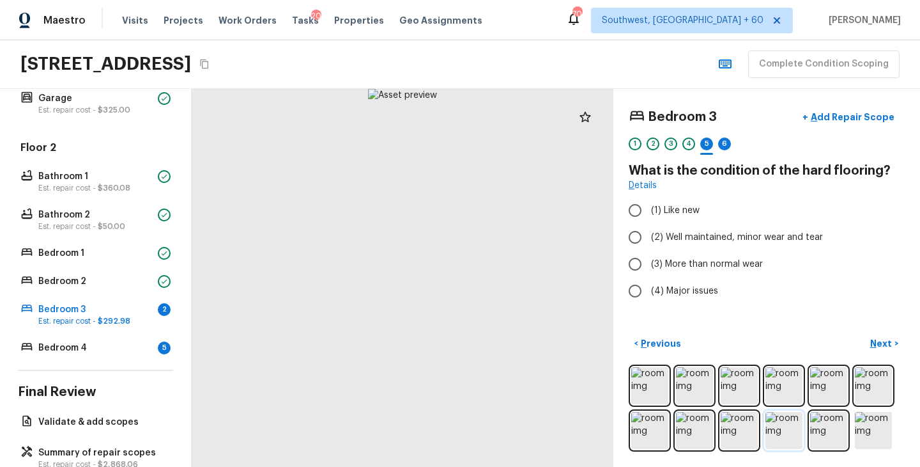
click at [791, 434] on img at bounding box center [784, 430] width 37 height 37
click at [834, 436] on img at bounding box center [829, 430] width 37 height 37
click at [873, 436] on img at bounding box center [873, 430] width 37 height 37
click at [678, 246] on label "(2) Well maintained, minor wear and tear" at bounding box center [758, 237] width 273 height 27
click at [649, 246] on input "(2) Well maintained, minor wear and tear" at bounding box center [635, 237] width 27 height 27
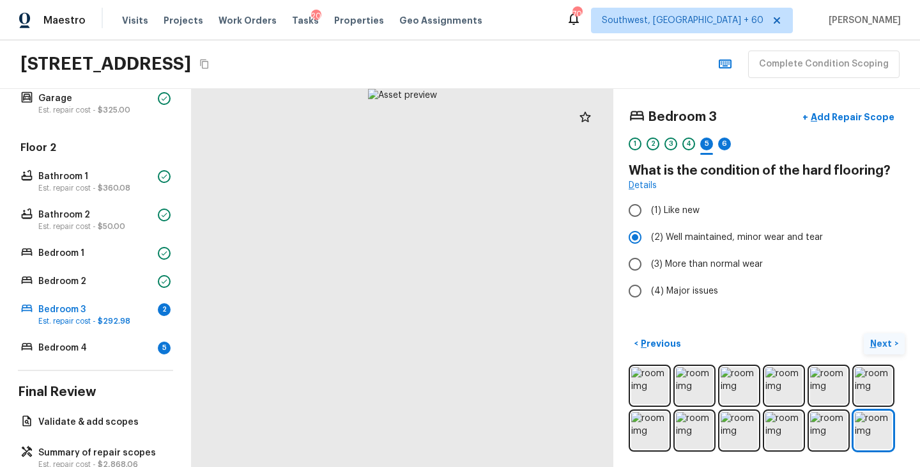
click at [877, 351] on button "Next >" at bounding box center [884, 343] width 41 height 21
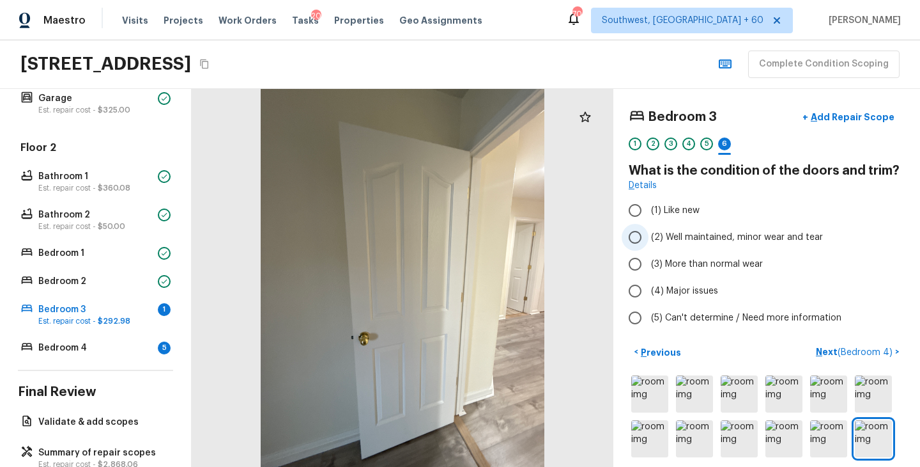
click at [725, 233] on span "(2) Well maintained, minor wear and tear" at bounding box center [737, 237] width 172 height 13
click at [649, 233] on input "(2) Well maintained, minor wear and tear" at bounding box center [635, 237] width 27 height 27
click at [824, 357] on p "Next ( Bedroom 4 )" at bounding box center [855, 351] width 79 height 13
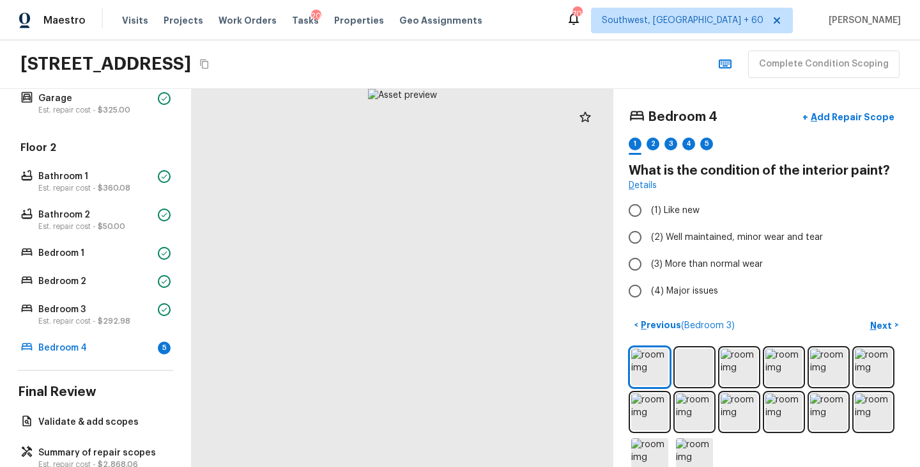
scroll to position [26, 0]
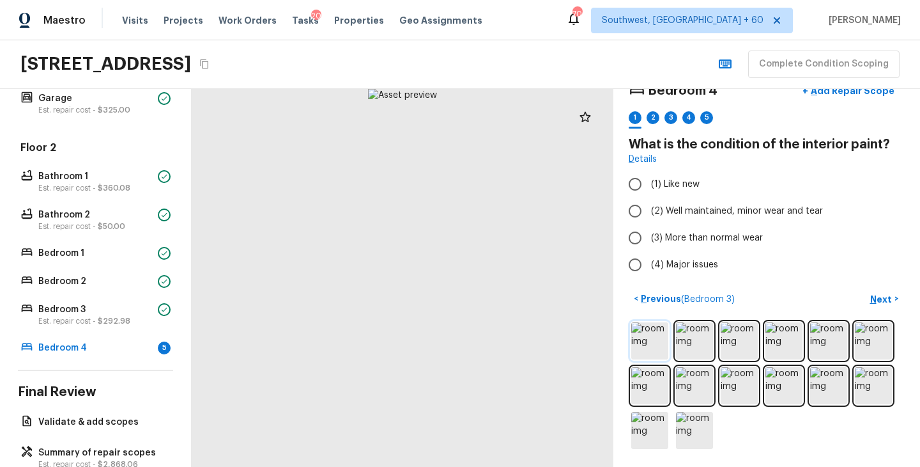
click at [653, 335] on img at bounding box center [650, 340] width 37 height 37
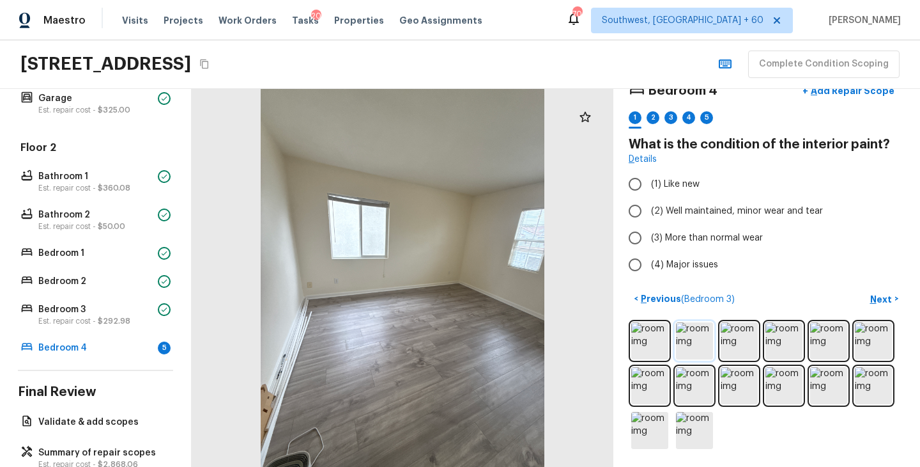
click at [702, 333] on img at bounding box center [694, 340] width 37 height 37
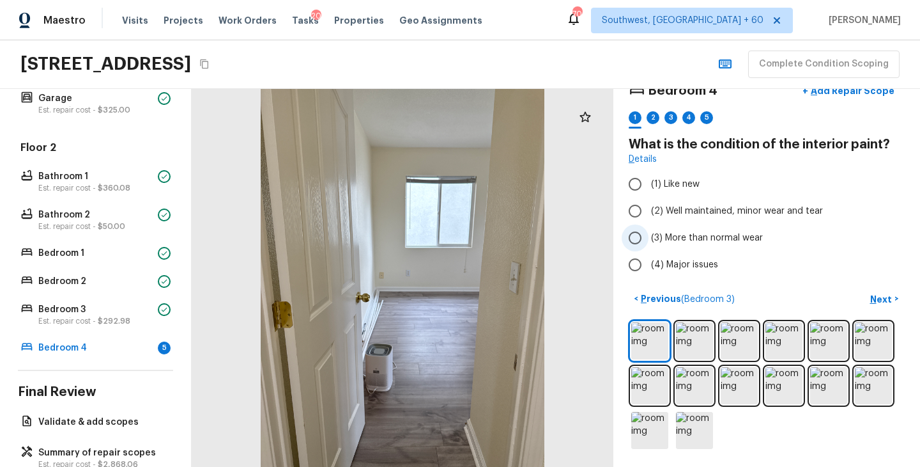
click at [740, 237] on span "(3) More than normal wear" at bounding box center [707, 237] width 112 height 13
click at [649, 237] on input "(3) More than normal wear" at bounding box center [635, 237] width 27 height 27
click at [885, 297] on p "Next" at bounding box center [883, 299] width 24 height 13
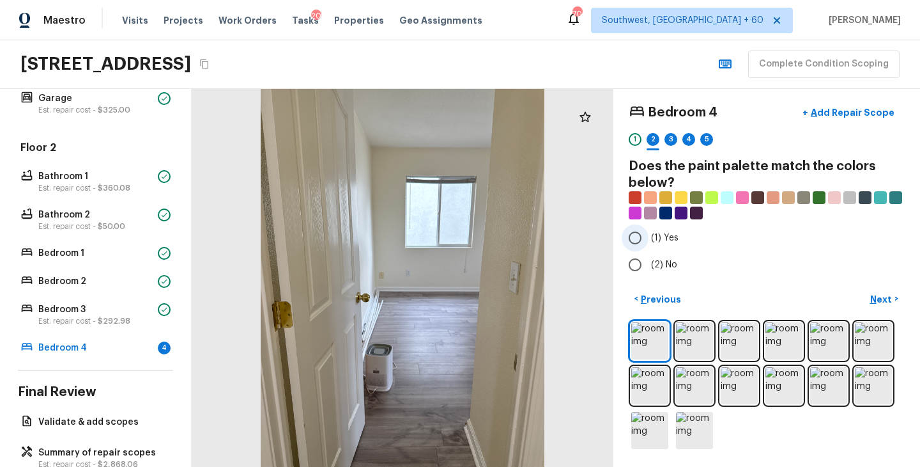
click at [675, 244] on label "(1) Yes" at bounding box center [758, 237] width 273 height 27
click at [649, 244] on input "(1) Yes" at bounding box center [635, 237] width 27 height 27
click at [880, 304] on p "Next" at bounding box center [883, 299] width 24 height 13
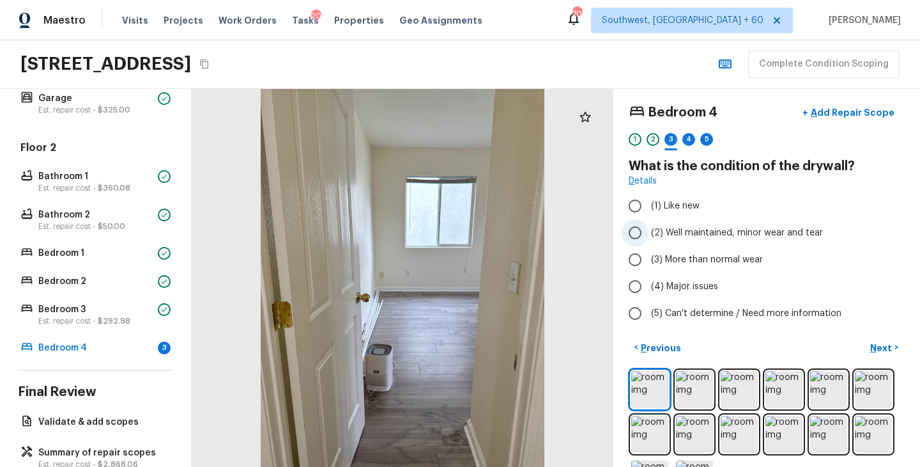
click at [699, 234] on span "(2) Well maintained, minor wear and tear" at bounding box center [737, 232] width 172 height 13
click at [649, 234] on input "(2) Well maintained, minor wear and tear" at bounding box center [635, 232] width 27 height 27
click at [885, 346] on p "Next" at bounding box center [883, 347] width 24 height 13
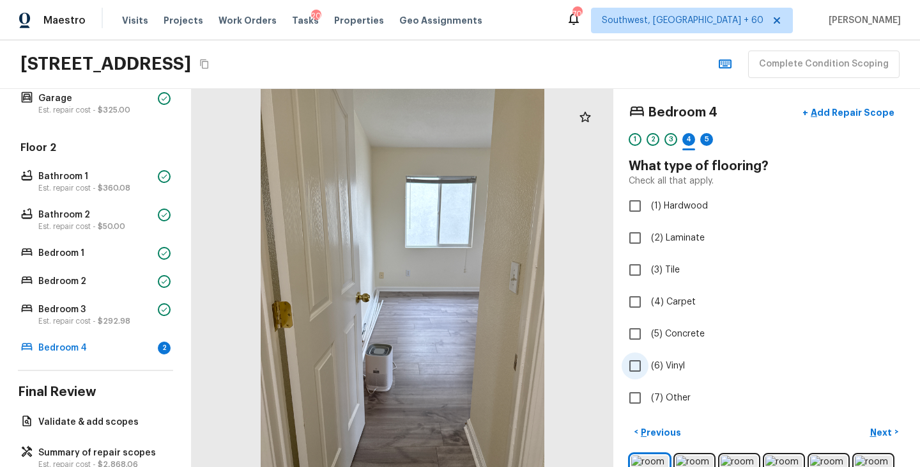
click at [678, 368] on span "(6) Vinyl" at bounding box center [668, 365] width 34 height 13
click at [649, 368] on input "(6) Vinyl" at bounding box center [635, 365] width 27 height 27
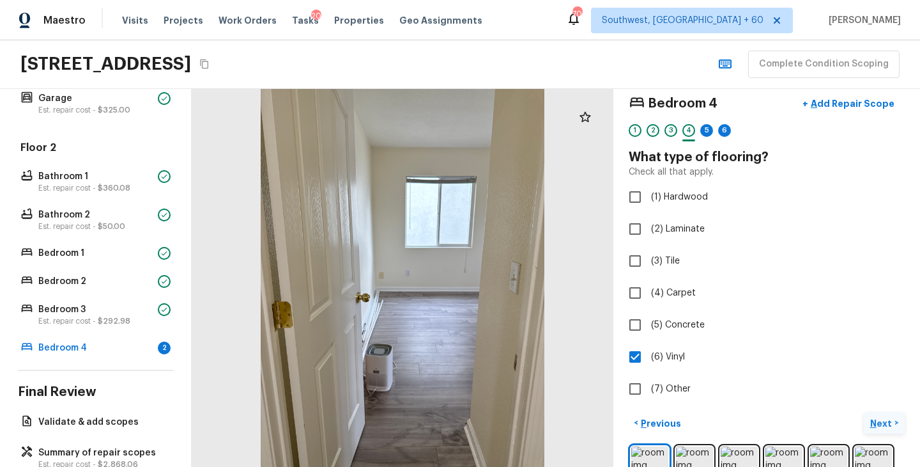
click at [879, 421] on p "Next" at bounding box center [883, 423] width 24 height 13
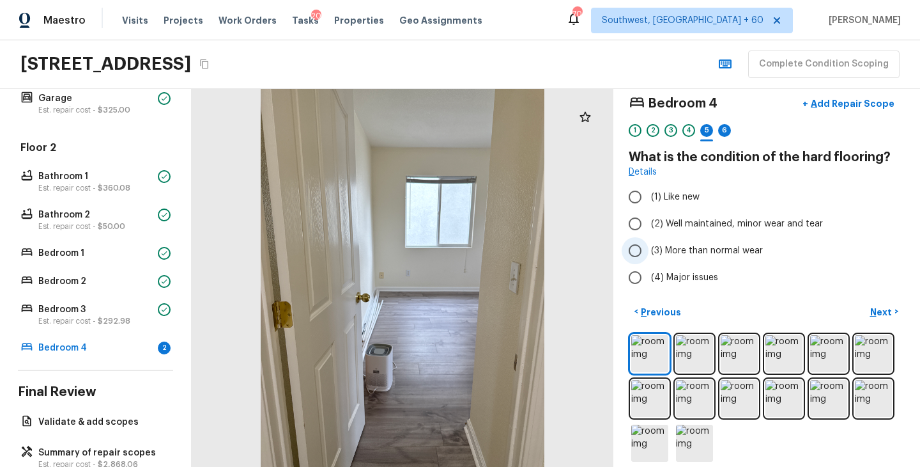
click at [701, 251] on span "(3) More than normal wear" at bounding box center [707, 250] width 112 height 13
click at [649, 251] on input "(3) More than normal wear" at bounding box center [635, 250] width 27 height 27
click at [883, 318] on button "Next >" at bounding box center [884, 311] width 41 height 21
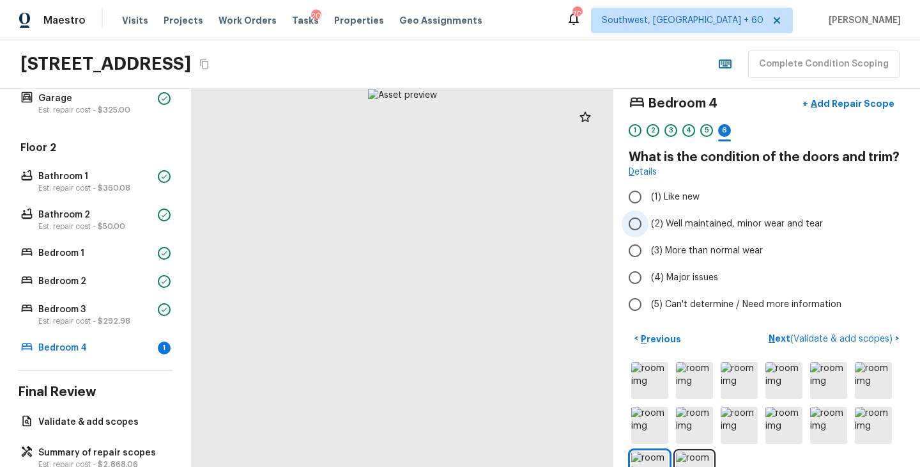
click at [690, 227] on span "(2) Well maintained, minor wear and tear" at bounding box center [737, 223] width 172 height 13
click at [649, 227] on input "(2) Well maintained, minor wear and tear" at bounding box center [635, 223] width 27 height 27
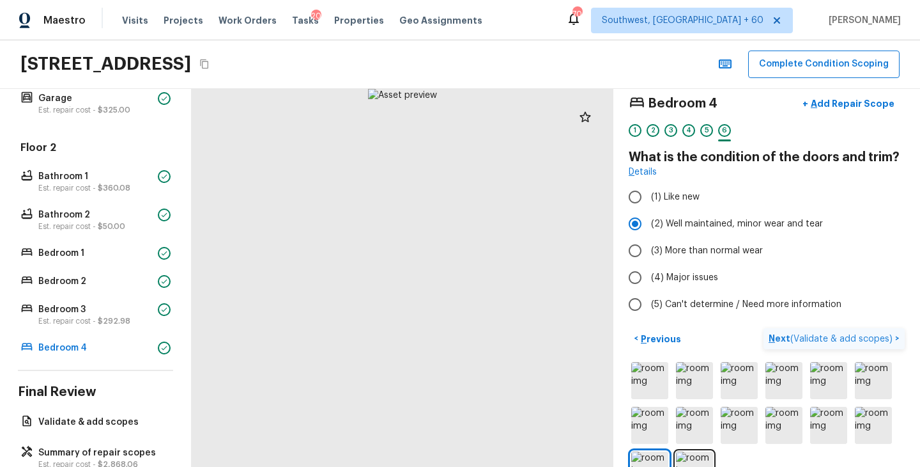
click at [780, 338] on p "Next ( Validate & add scopes )" at bounding box center [832, 338] width 127 height 13
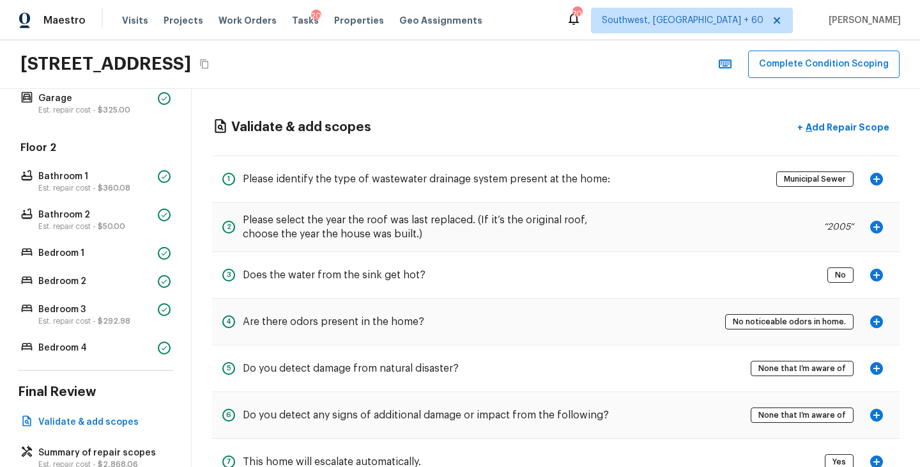
scroll to position [446, 0]
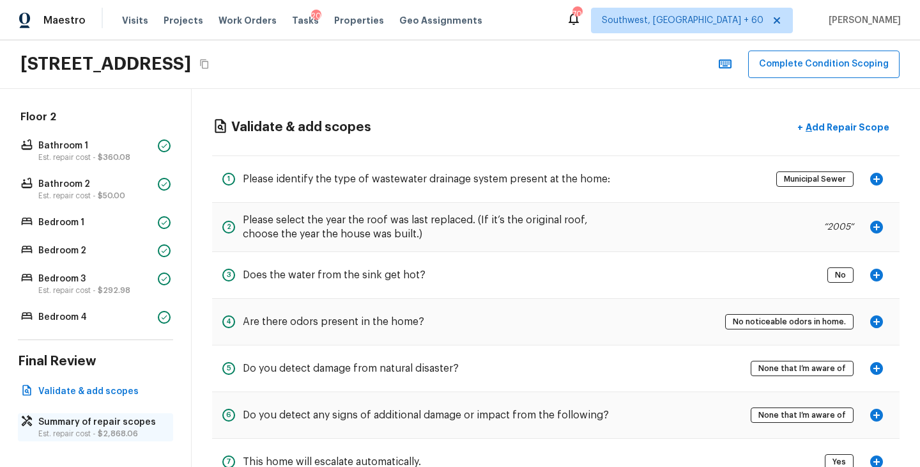
click at [98, 430] on span "$2,868.06" at bounding box center [118, 434] width 40 height 8
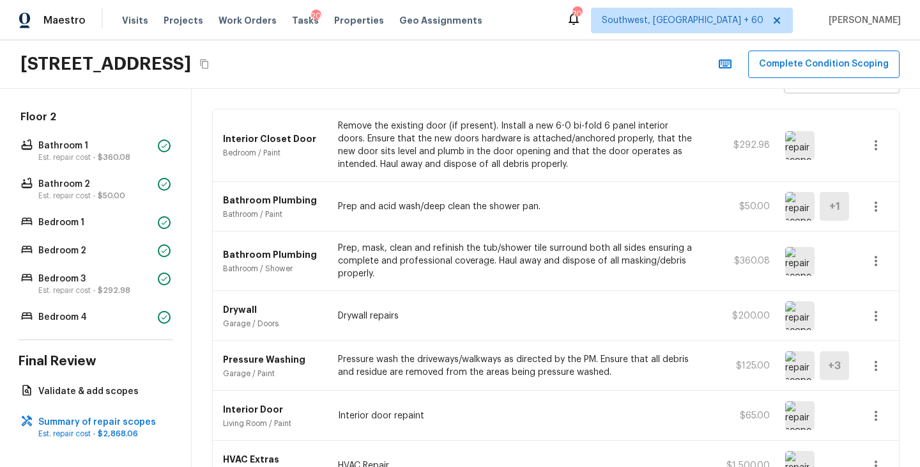
scroll to position [0, 0]
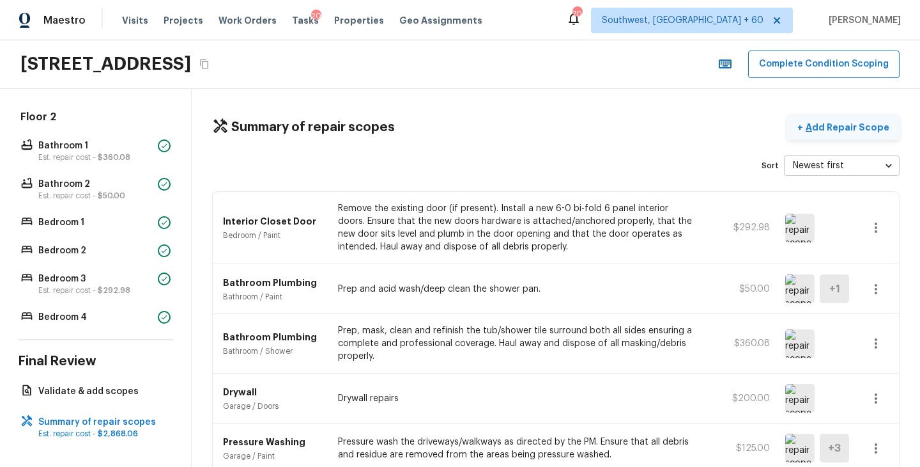
click at [848, 123] on p "Add Repair Scope" at bounding box center [846, 127] width 86 height 13
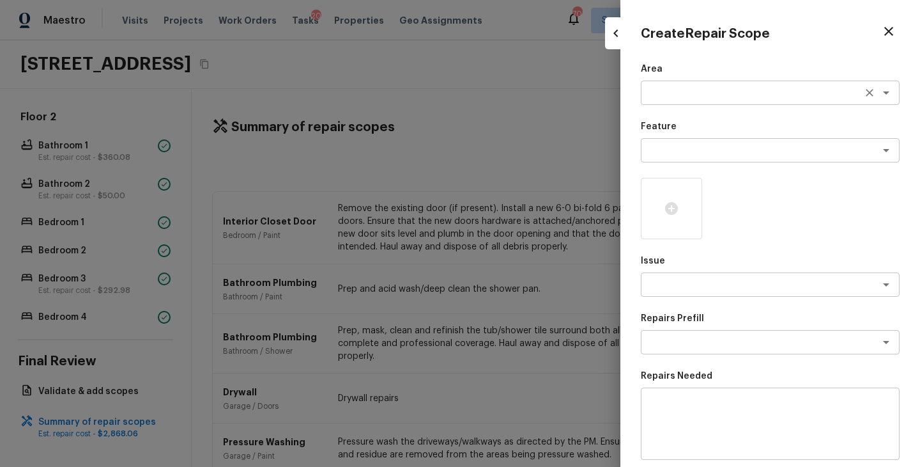
click at [674, 100] on div "x ​" at bounding box center [770, 93] width 259 height 24
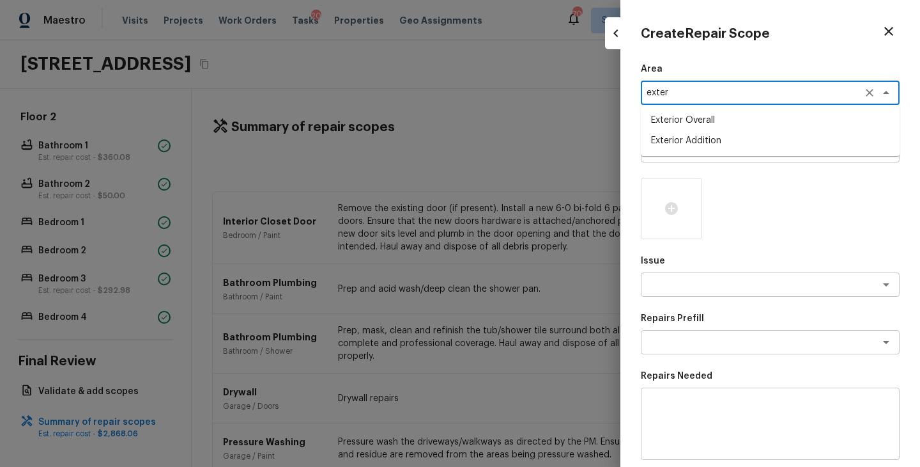
click at [719, 118] on li "Exterior Overall" at bounding box center [770, 120] width 259 height 20
click at [697, 156] on textarea at bounding box center [753, 150] width 212 height 13
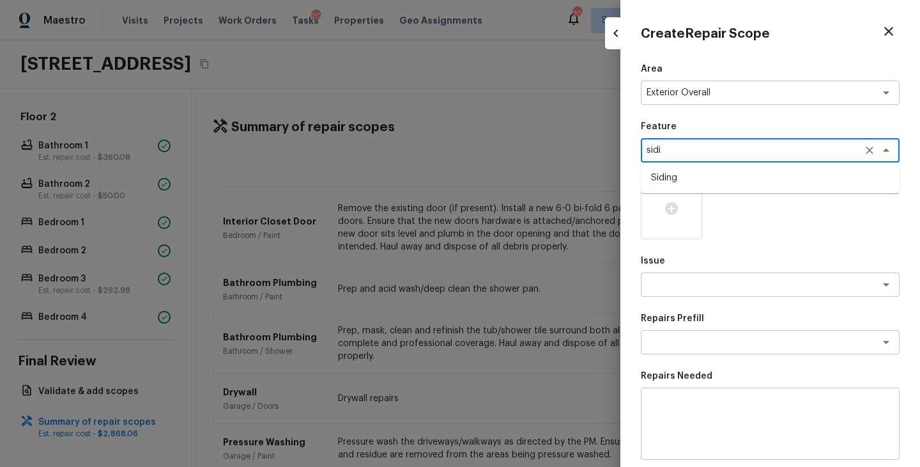
click at [696, 180] on li "Siding" at bounding box center [770, 177] width 259 height 20
click at [687, 216] on div at bounding box center [671, 208] width 61 height 61
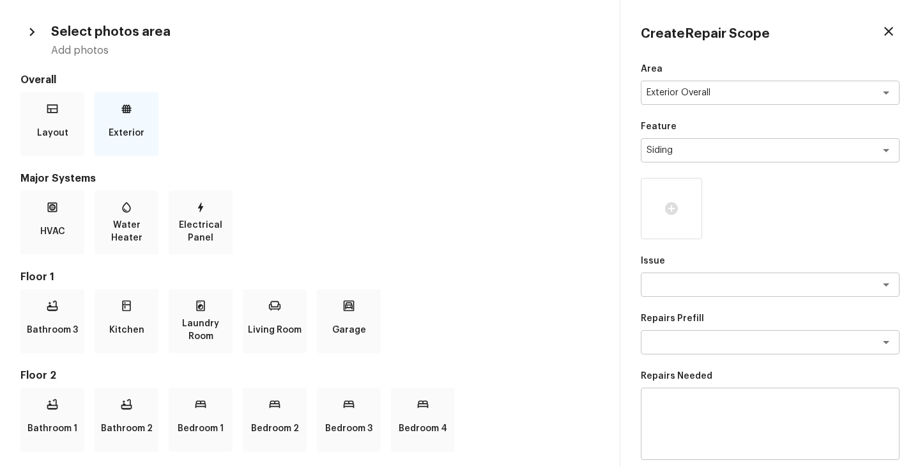
click at [131, 109] on icon at bounding box center [126, 108] width 13 height 13
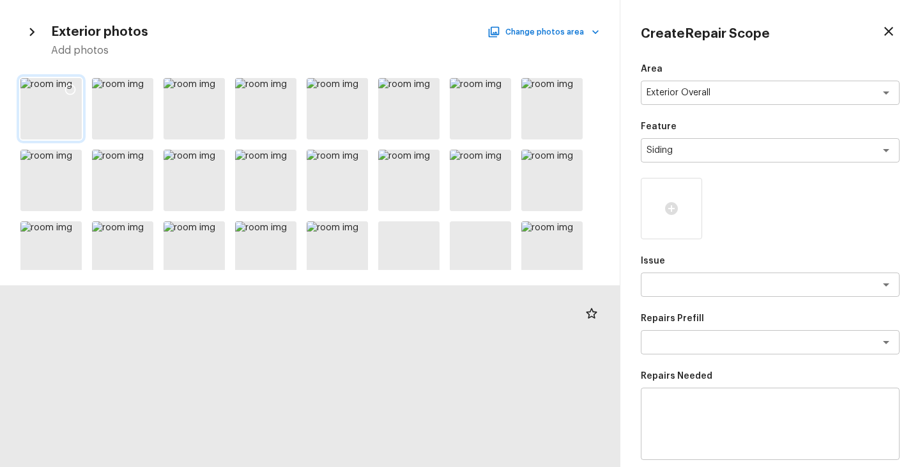
click at [70, 86] on icon at bounding box center [70, 89] width 13 height 13
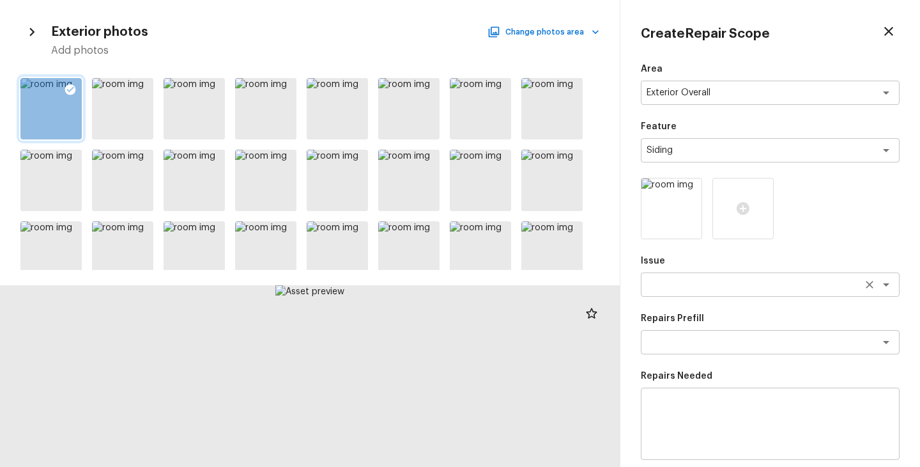
click at [701, 285] on textarea at bounding box center [753, 284] width 212 height 13
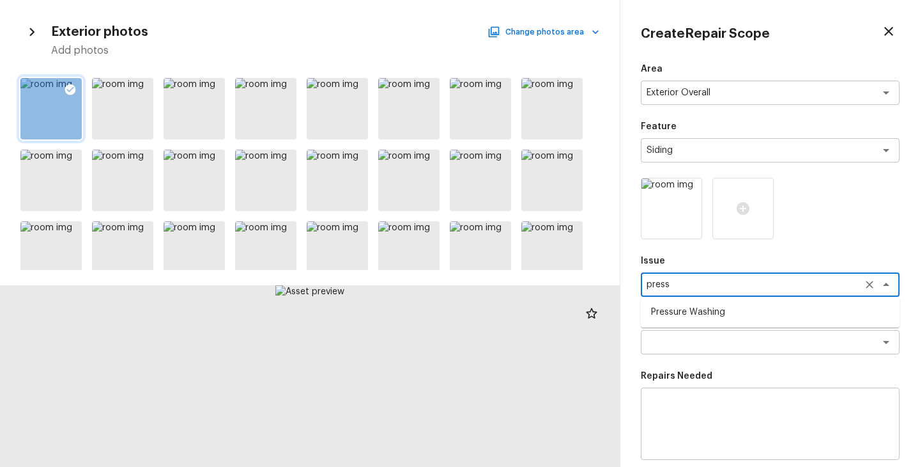
click at [702, 309] on li "Pressure Washing" at bounding box center [770, 312] width 259 height 20
click at [702, 336] on textarea at bounding box center [753, 342] width 212 height 13
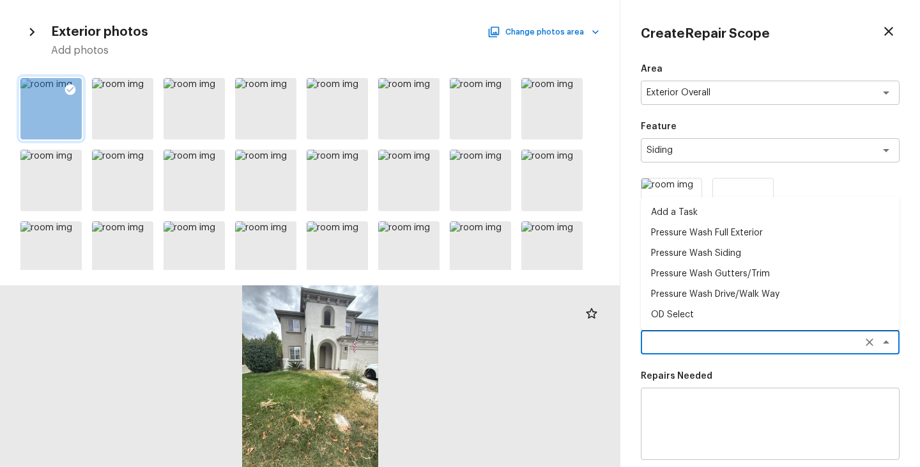
click at [723, 254] on li "Pressure Wash Siding" at bounding box center [770, 253] width 259 height 20
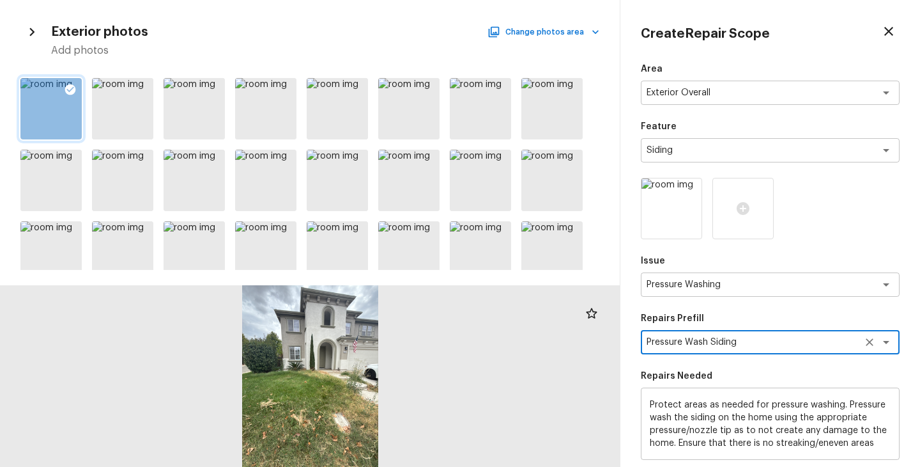
scroll to position [178, 0]
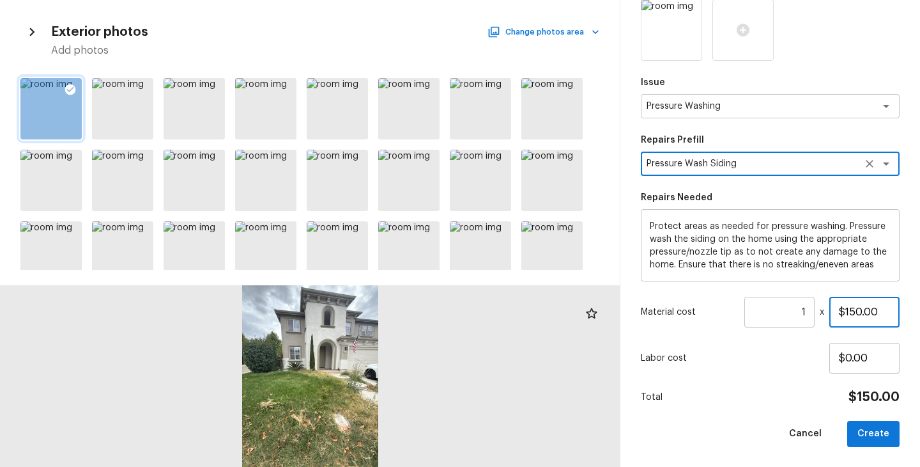
drag, startPoint x: 804, startPoint y: 311, endPoint x: 755, endPoint y: 311, distance: 49.2
click at [755, 311] on div "Material cost 1 ​ x $150.00" at bounding box center [770, 312] width 259 height 31
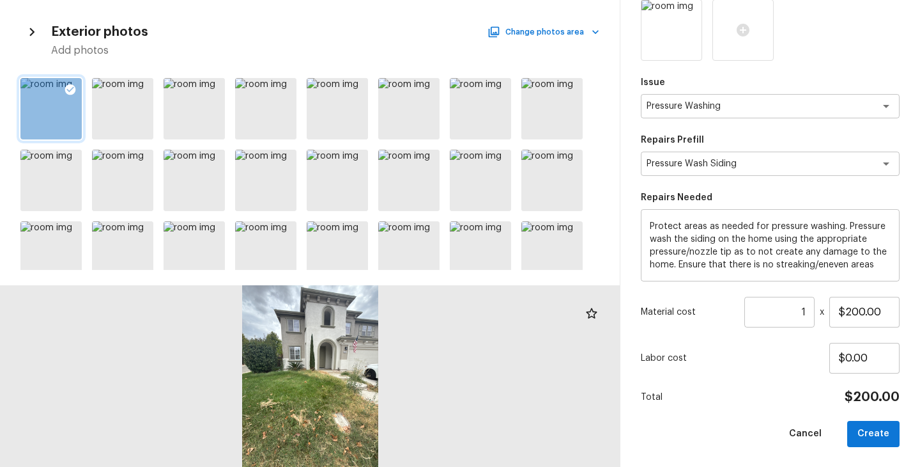
click at [739, 382] on div "Area Exterior Overall x ​ Feature Siding x ​ Issue Pressure Washing x ​ Repairs…" at bounding box center [770, 165] width 259 height 563
click at [848, 430] on div "Cancel Create" at bounding box center [770, 434] width 259 height 26
click at [857, 429] on button "Create" at bounding box center [874, 434] width 52 height 26
click at [766, 382] on div "Area Exterior Overall x ​ Feature Siding x ​ Issue Pressure Washing x ​ Repairs…" at bounding box center [770, 165] width 259 height 563
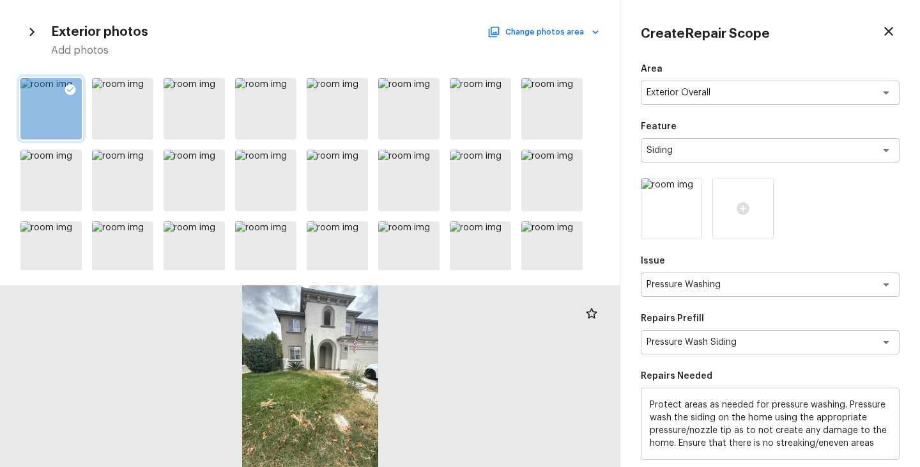
click at [890, 35] on icon "button" at bounding box center [888, 31] width 15 height 15
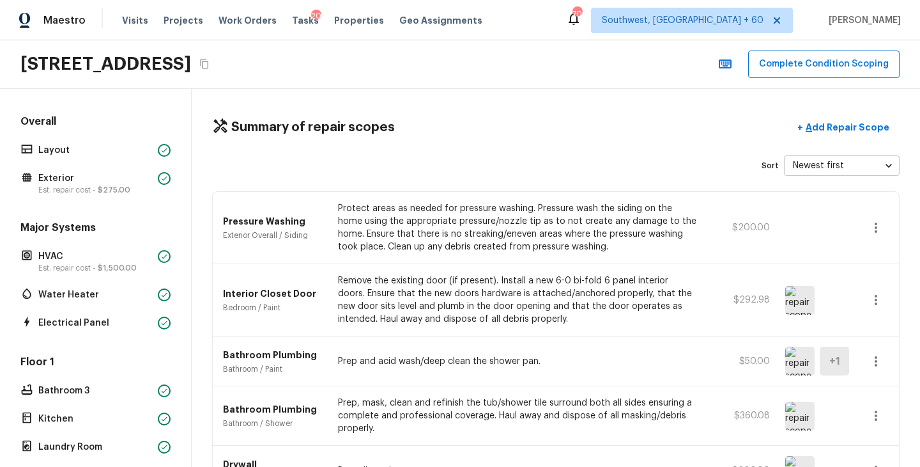
click at [877, 224] on icon "button" at bounding box center [876, 227] width 3 height 10
click at [877, 262] on li "Edit" at bounding box center [880, 264] width 59 height 38
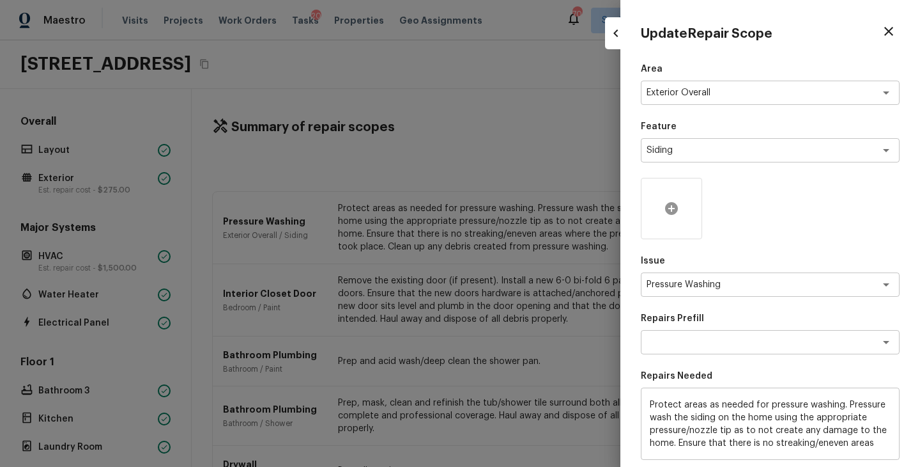
click at [674, 198] on div at bounding box center [671, 208] width 61 height 61
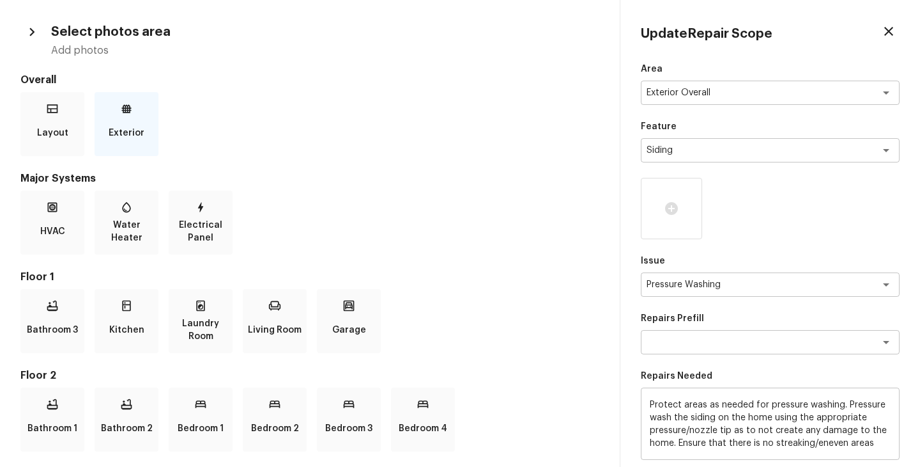
click at [137, 137] on p "Exterior" at bounding box center [127, 133] width 36 height 26
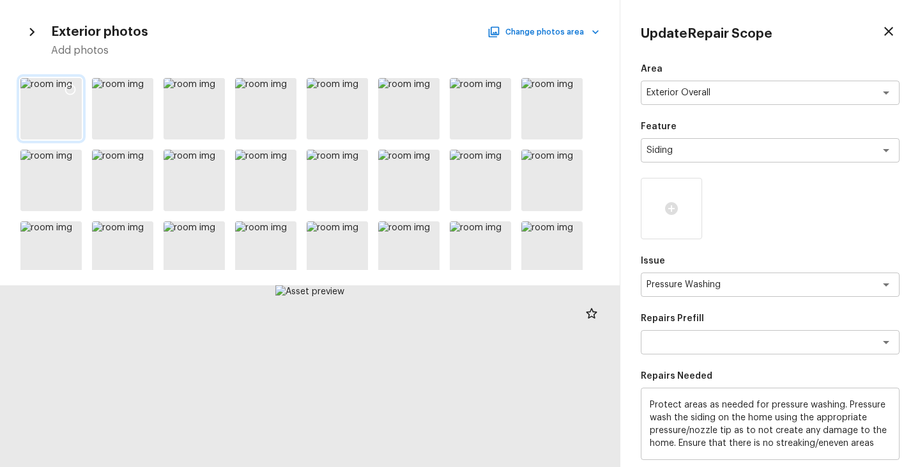
click at [71, 86] on icon at bounding box center [70, 89] width 13 height 13
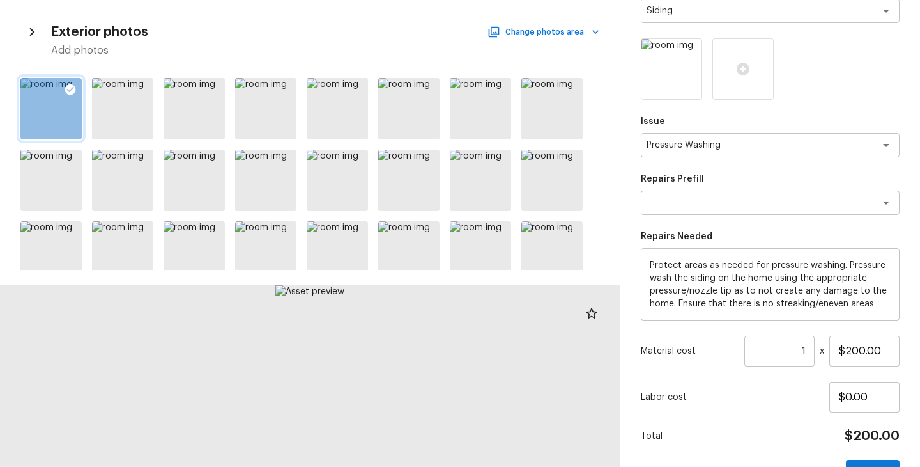
scroll to position [178, 0]
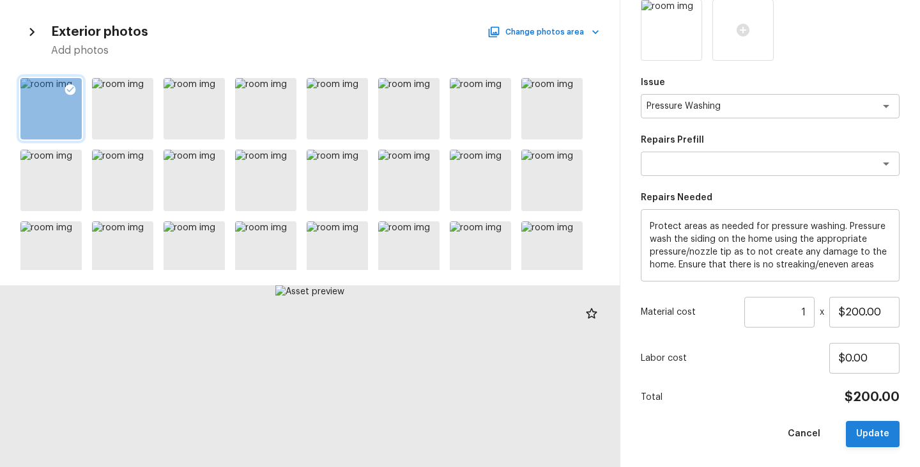
click at [874, 433] on button "Update" at bounding box center [873, 434] width 54 height 26
type input "$0.00"
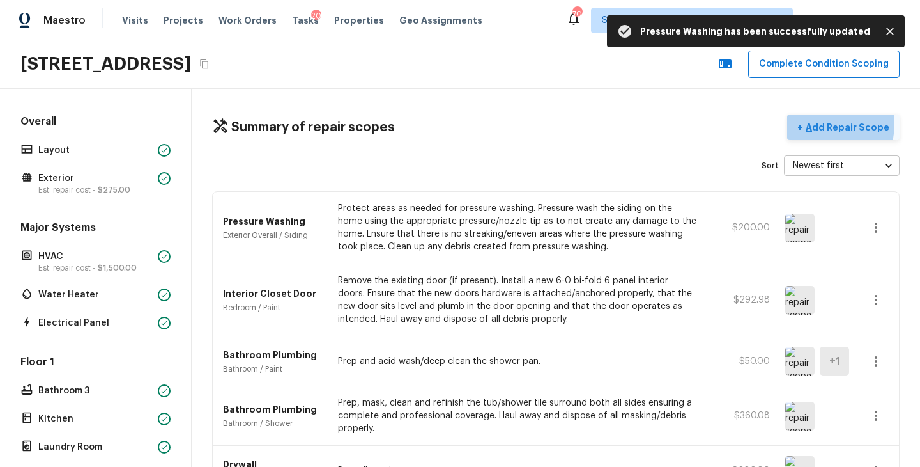
click at [832, 124] on p "Add Repair Scope" at bounding box center [846, 127] width 86 height 13
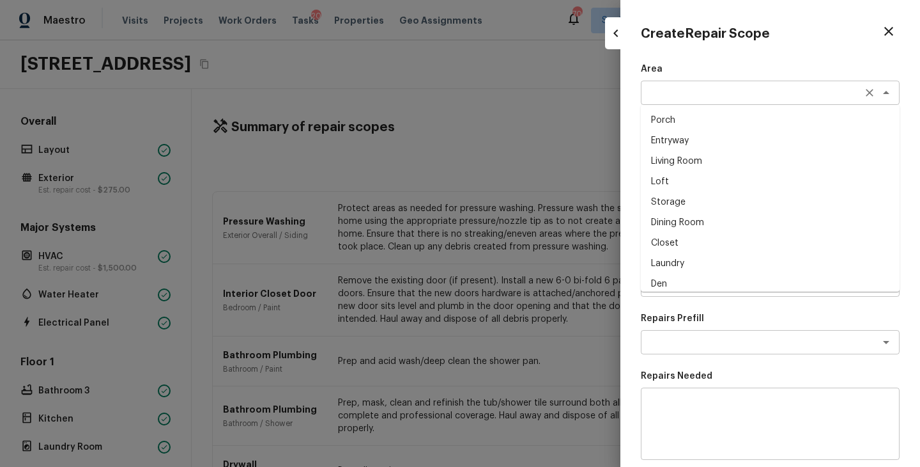
click at [677, 85] on div "x ​" at bounding box center [770, 93] width 259 height 24
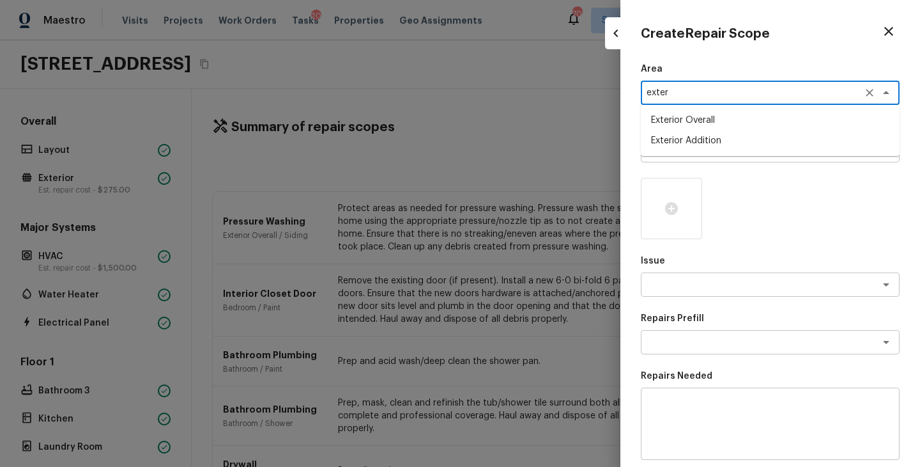
click at [720, 124] on li "Exterior Overall" at bounding box center [770, 120] width 259 height 20
type textarea "Exterior Overall"
click at [709, 150] on textarea at bounding box center [753, 150] width 212 height 13
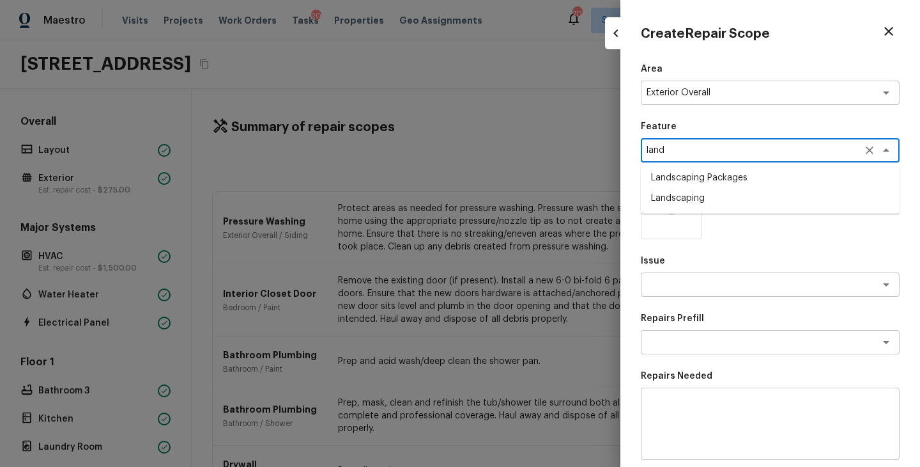
click at [733, 182] on li "Landscaping Packages" at bounding box center [770, 177] width 259 height 20
type textarea "Landscaping Packages"
click at [722, 212] on div at bounding box center [770, 208] width 259 height 61
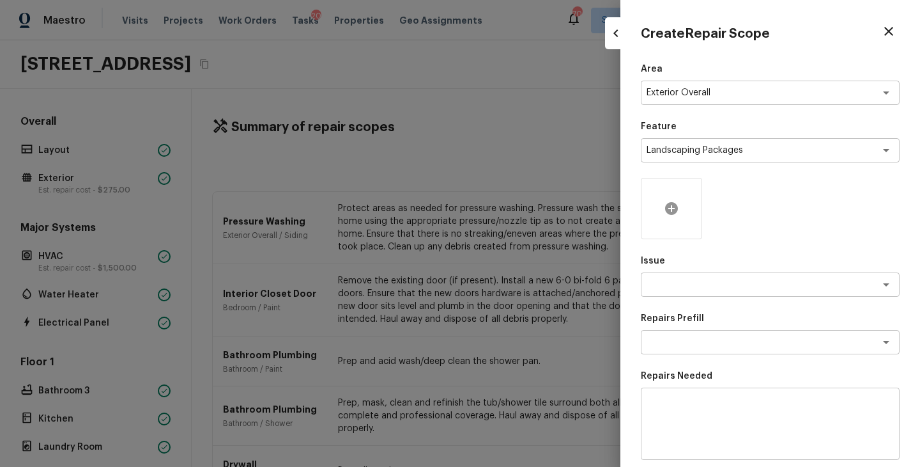
click at [676, 208] on icon at bounding box center [671, 208] width 13 height 13
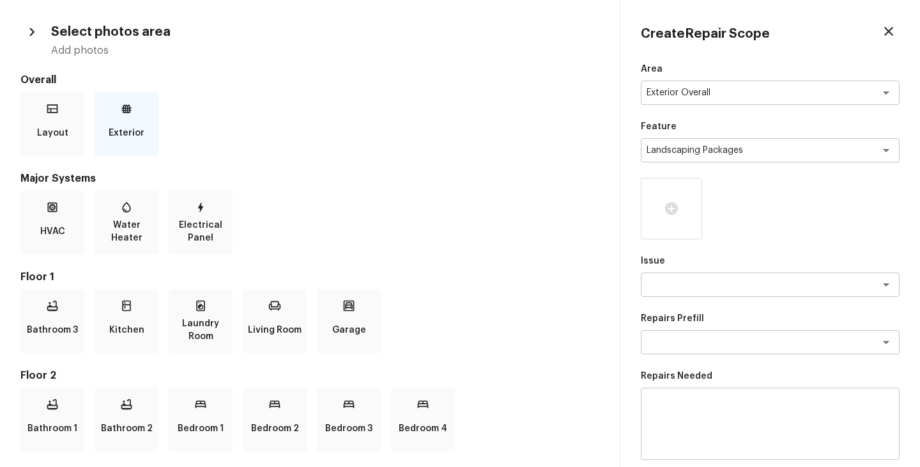
click at [125, 105] on icon at bounding box center [127, 108] width 10 height 8
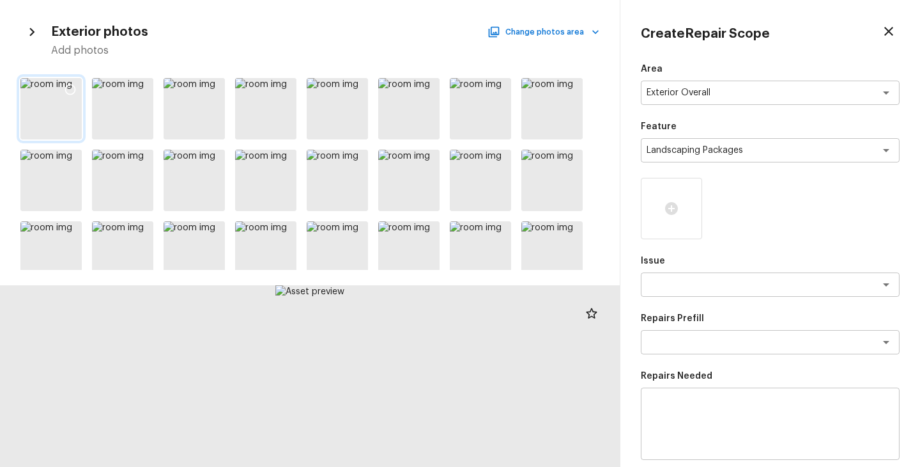
click at [69, 91] on icon at bounding box center [70, 89] width 13 height 13
click at [143, 89] on icon at bounding box center [142, 89] width 13 height 13
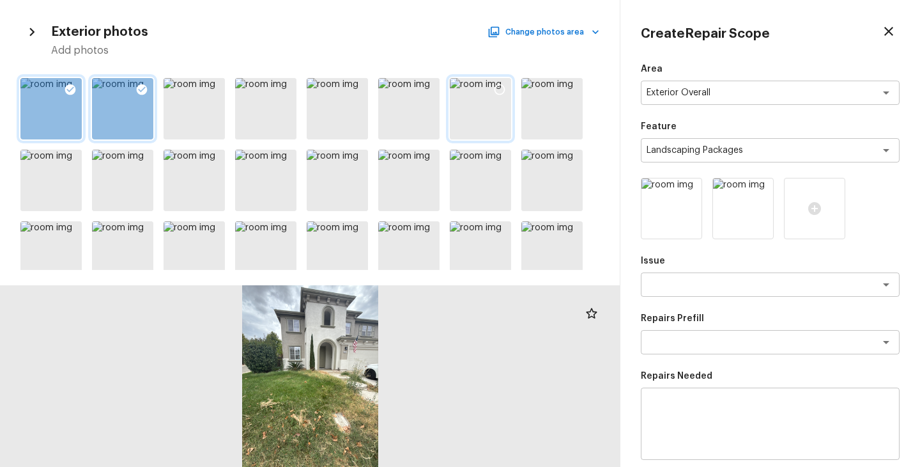
click at [497, 88] on icon at bounding box center [499, 89] width 13 height 13
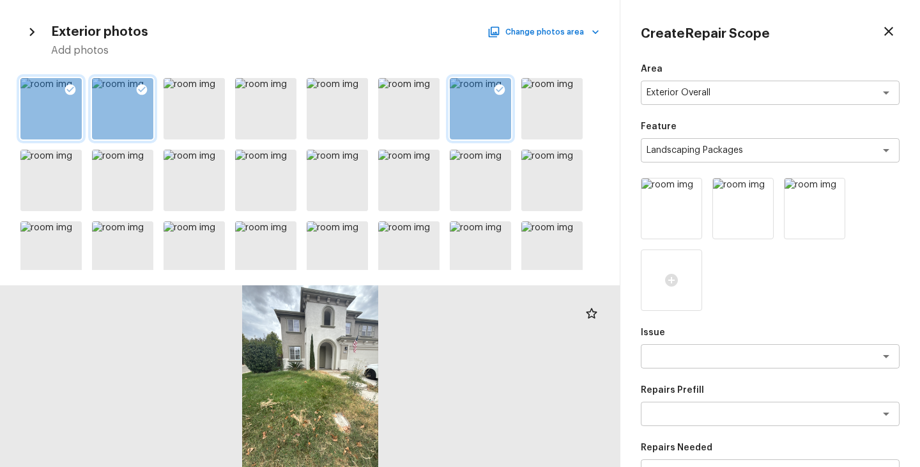
scroll to position [88, 0]
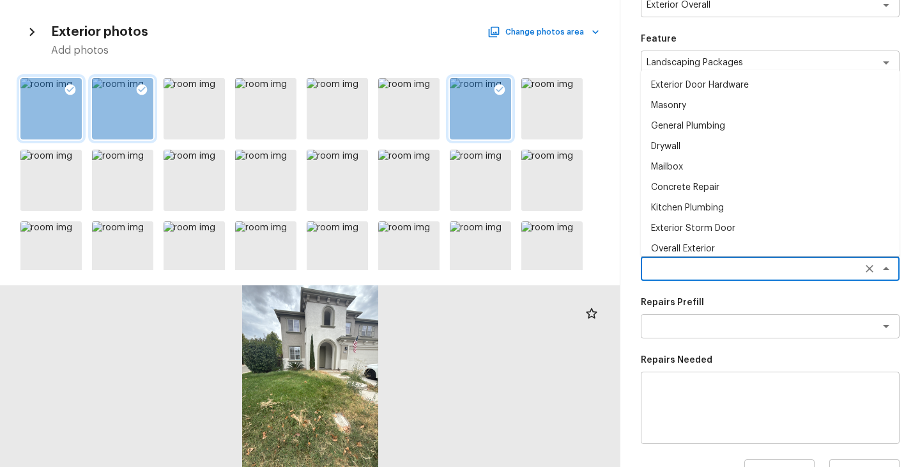
click at [692, 262] on textarea at bounding box center [753, 268] width 212 height 13
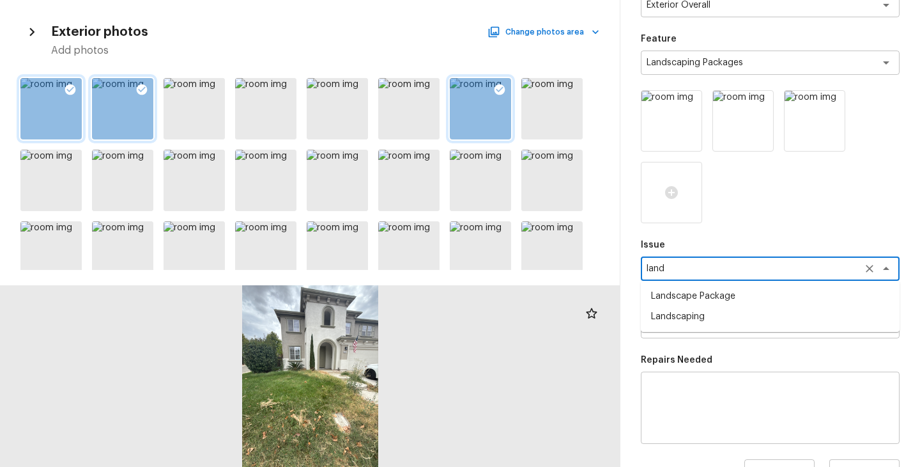
click at [715, 293] on li "Landscape Package" at bounding box center [770, 296] width 259 height 20
type textarea "Landscape Package"
click at [715, 321] on textarea at bounding box center [753, 326] width 212 height 13
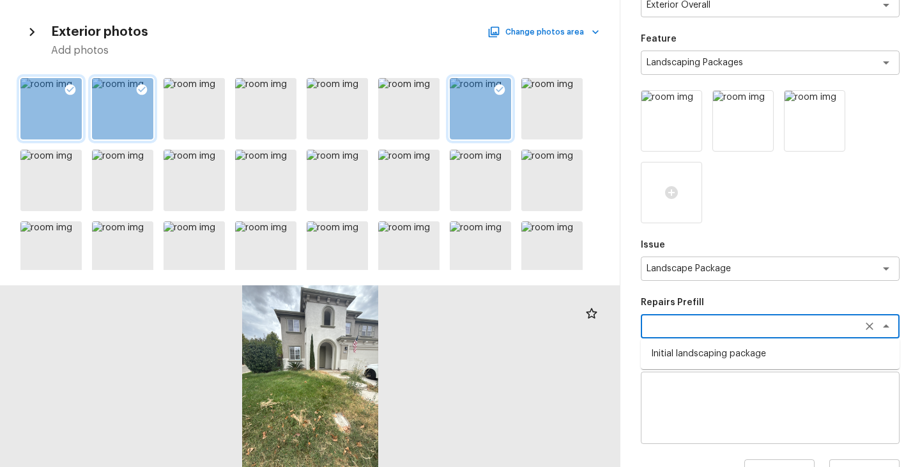
click at [715, 346] on li "Initial landscaping package" at bounding box center [770, 353] width 259 height 20
type textarea "Initial landscaping package"
type textarea "Mowing of grass up to 6" in height. Mow, edge along driveways & sidewalks, trim…"
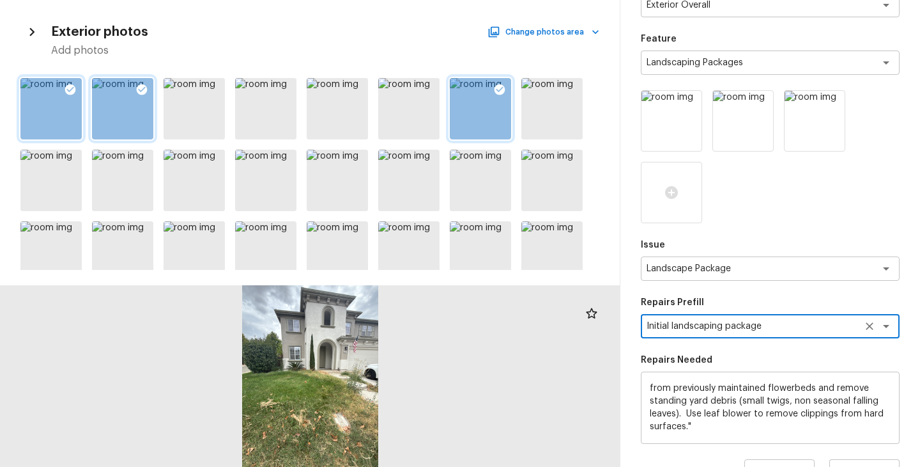
scroll to position [250, 0]
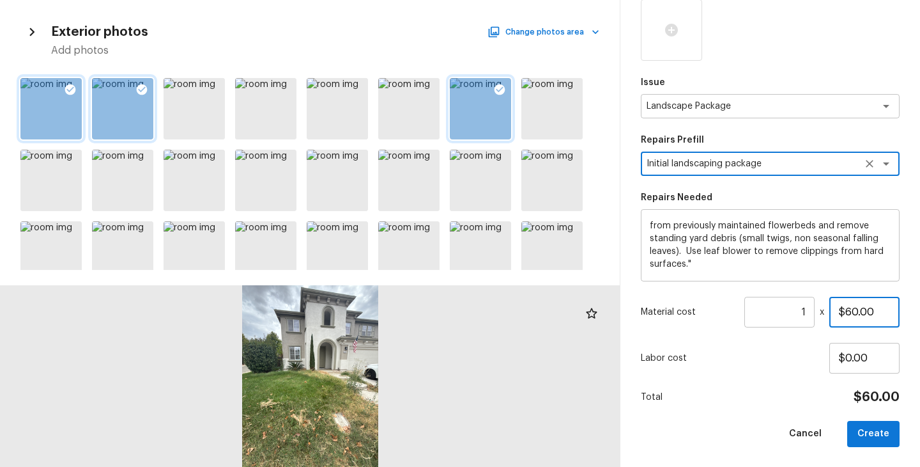
drag, startPoint x: 878, startPoint y: 307, endPoint x: 770, endPoint y: 311, distance: 108.7
click at [770, 311] on div "Material cost 1 ​ x $60.00" at bounding box center [770, 312] width 259 height 31
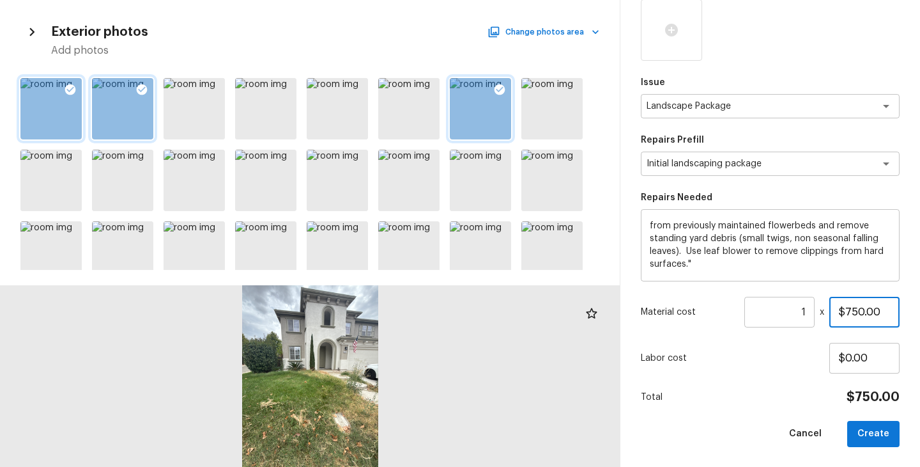
type input "$750.00"
click at [733, 382] on div "Area Exterior Overall x ​ Feature Landscaping Packages x ​ Issue Landscape Pack…" at bounding box center [770, 130] width 259 height 634
click at [876, 423] on button "Create" at bounding box center [874, 434] width 52 height 26
type input "$0.00"
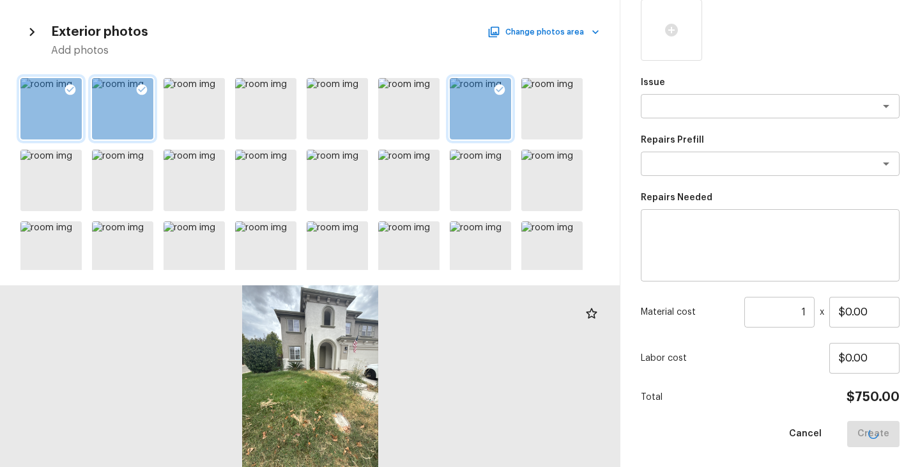
scroll to position [178, 0]
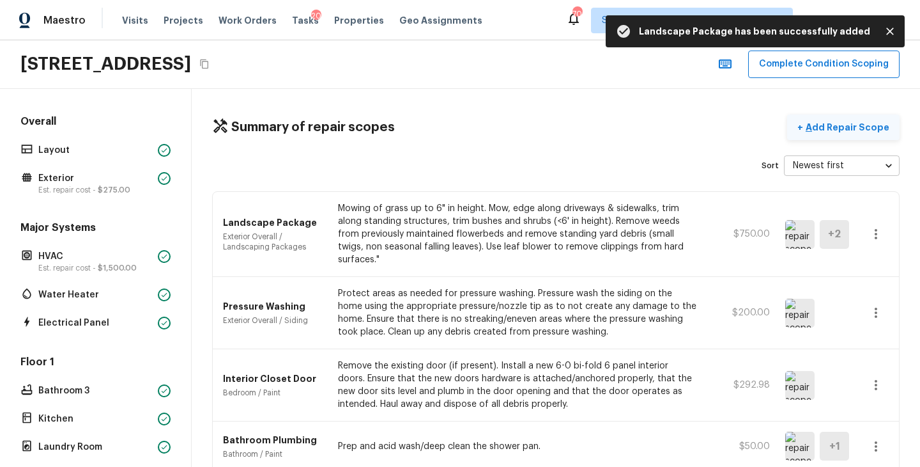
click at [855, 121] on p "Add Repair Scope" at bounding box center [846, 127] width 86 height 13
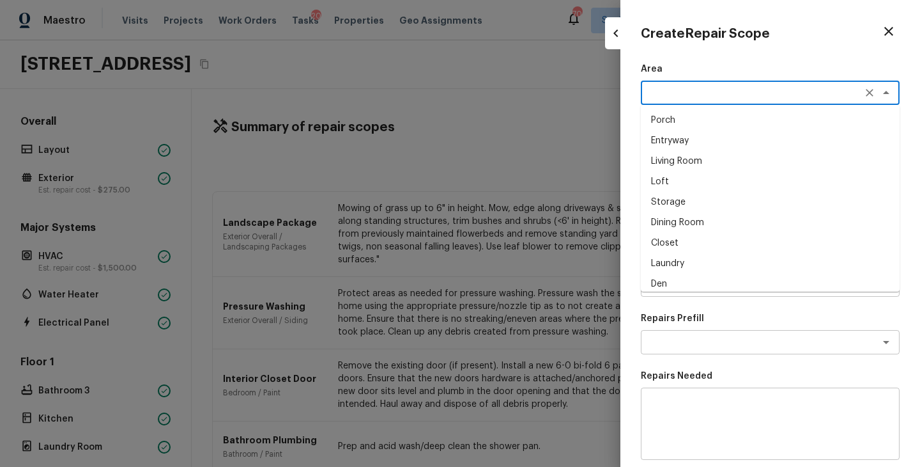
click at [702, 88] on textarea at bounding box center [753, 92] width 212 height 13
click at [857, 378] on p "Repairs Needed" at bounding box center [770, 375] width 259 height 13
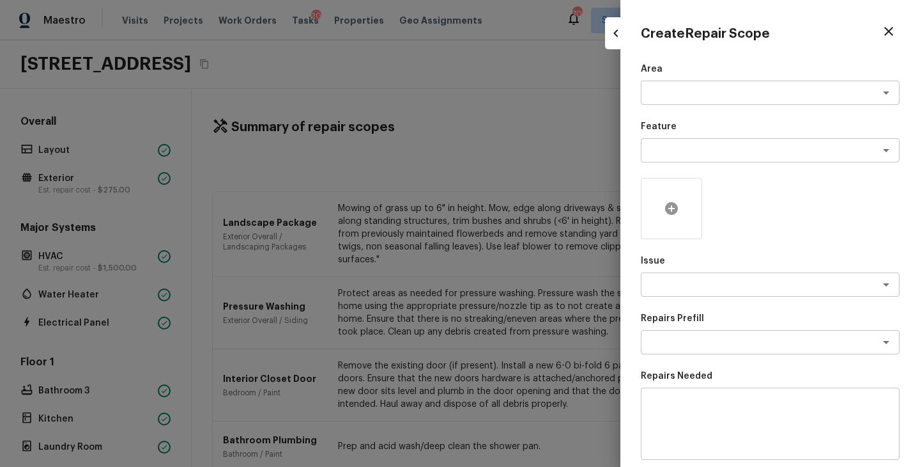
click at [676, 205] on icon at bounding box center [671, 208] width 13 height 13
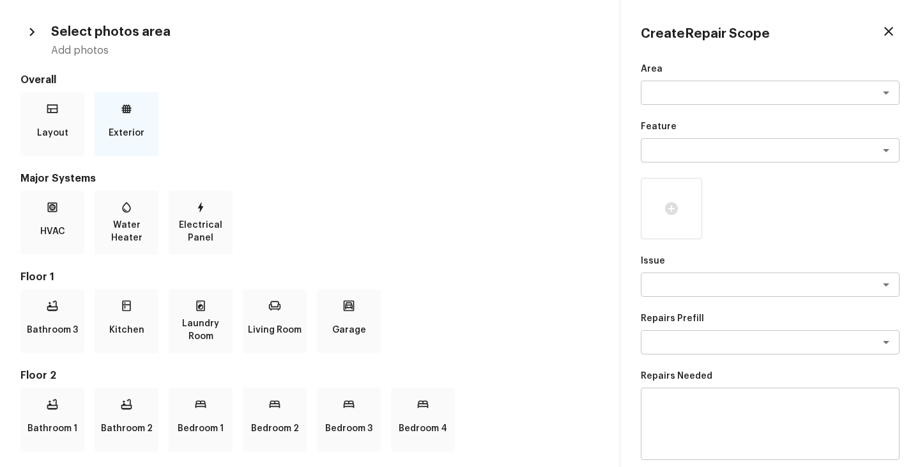
click at [143, 132] on p "Exterior" at bounding box center [127, 133] width 36 height 26
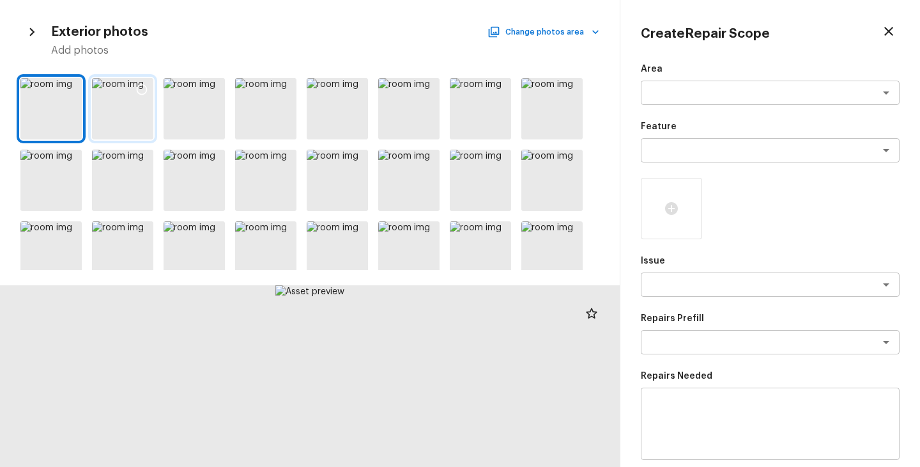
click at [123, 112] on div at bounding box center [122, 108] width 61 height 61
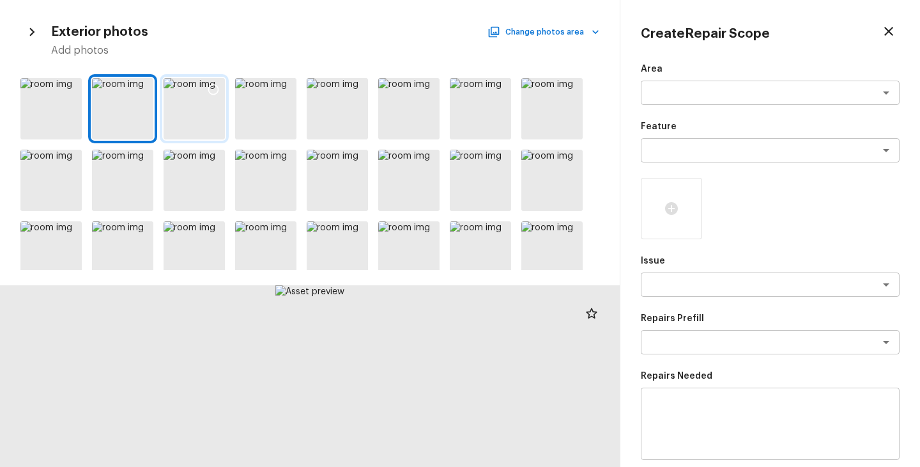
click at [184, 116] on div at bounding box center [194, 108] width 61 height 61
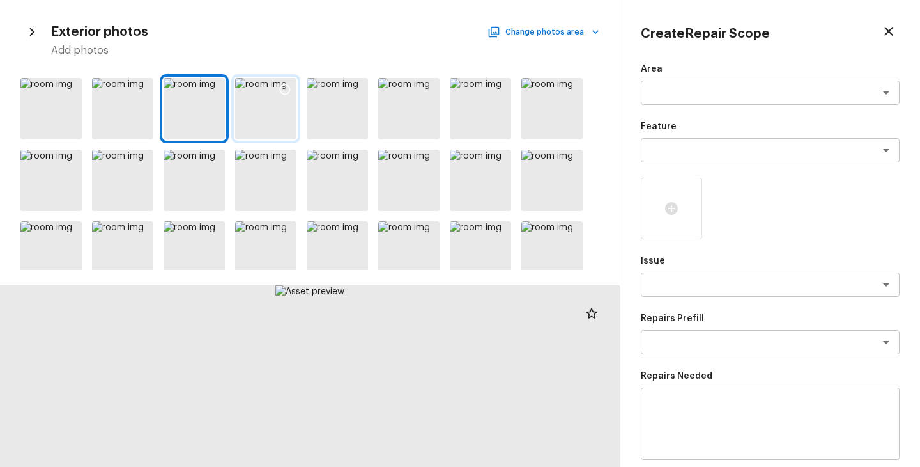
click at [255, 116] on div at bounding box center [265, 108] width 61 height 61
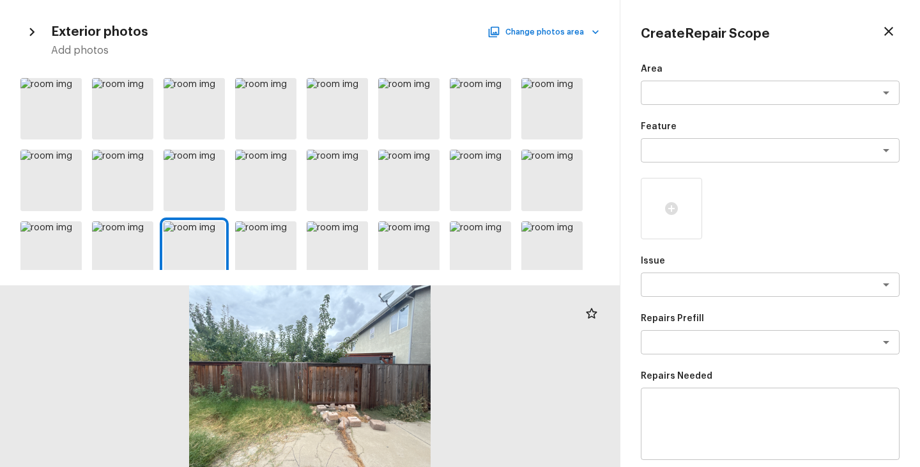
click at [796, 215] on div at bounding box center [770, 208] width 259 height 61
click at [890, 27] on icon "button" at bounding box center [888, 31] width 15 height 15
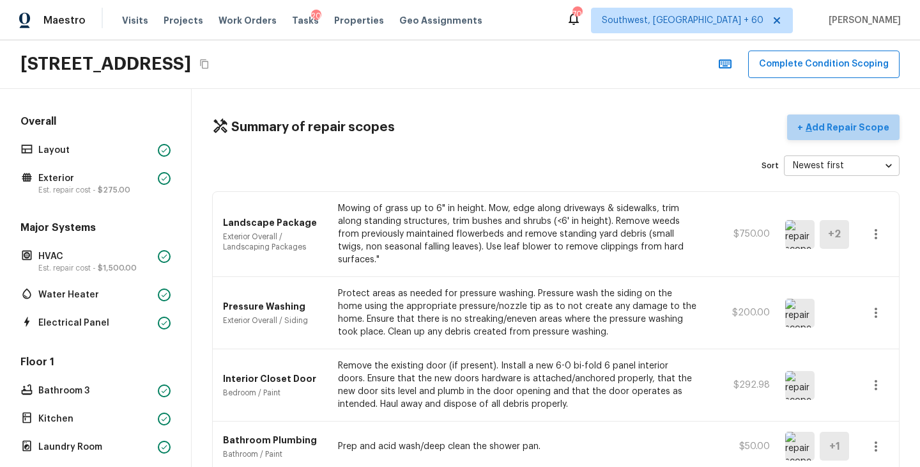
click at [867, 130] on p "Add Repair Scope" at bounding box center [846, 127] width 86 height 13
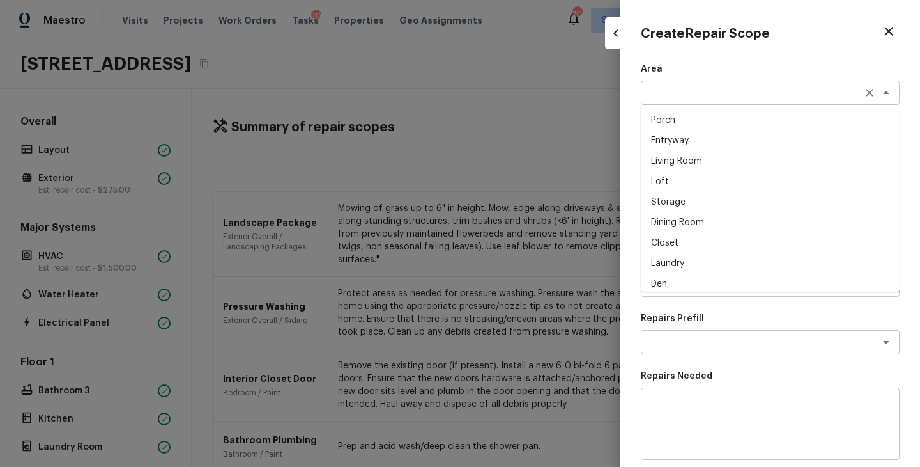
click at [653, 103] on div "x ​" at bounding box center [770, 93] width 259 height 24
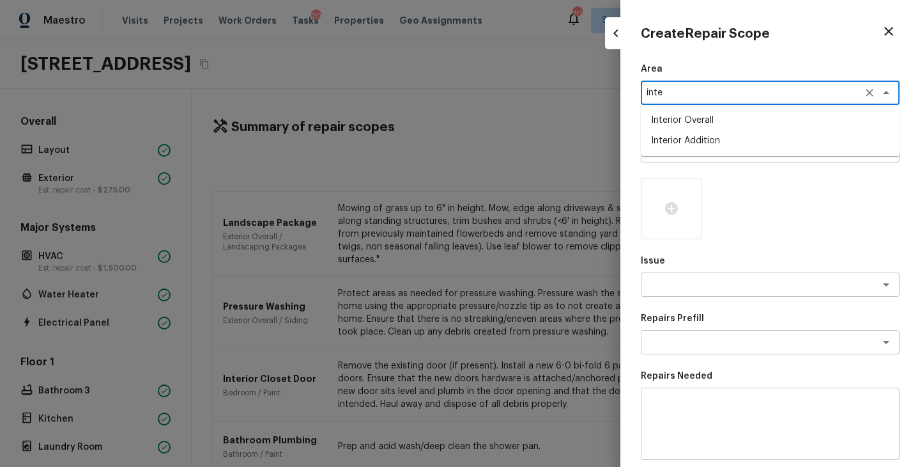
click at [681, 118] on li "Interior Overall" at bounding box center [770, 120] width 259 height 20
type textarea "Interior Overall"
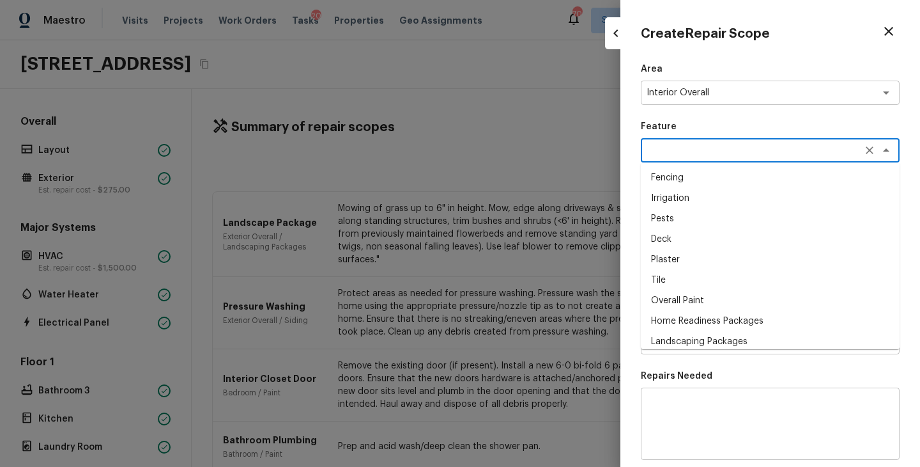
click at [671, 144] on textarea at bounding box center [753, 150] width 212 height 13
click at [695, 298] on li "Overall Paint" at bounding box center [770, 300] width 259 height 20
type textarea "Overall Paint"
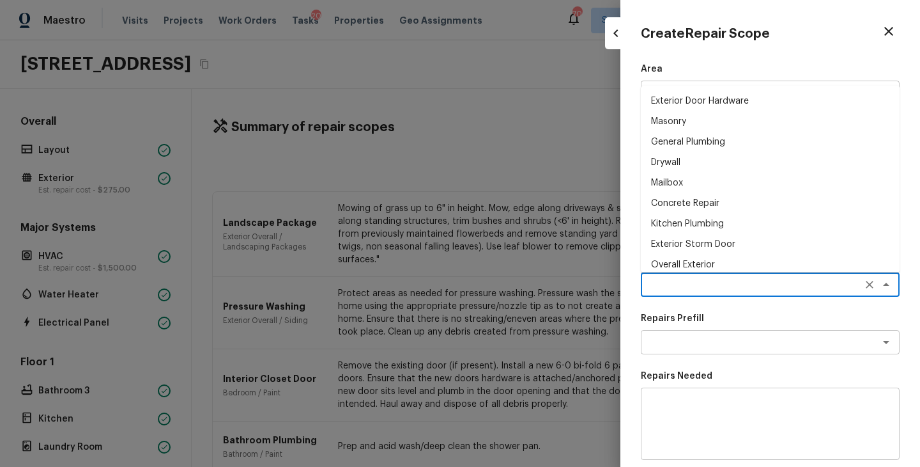
click at [692, 283] on textarea at bounding box center [753, 284] width 212 height 13
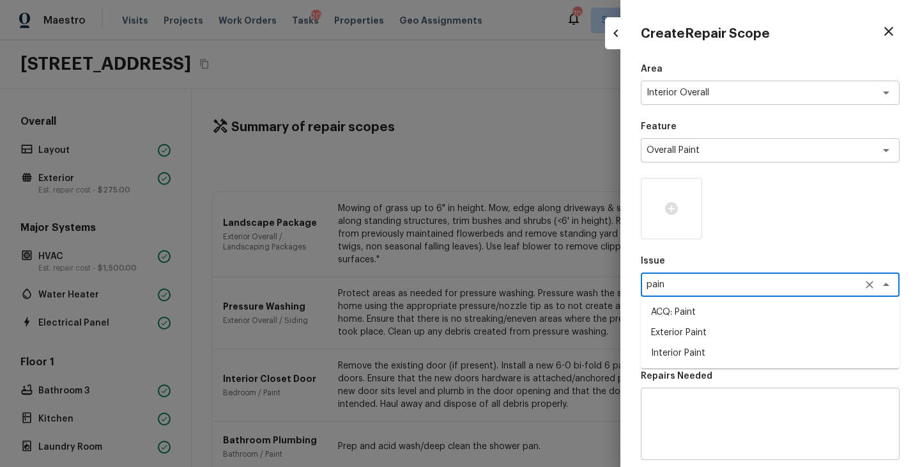
click at [699, 309] on li "ACQ: Paint" at bounding box center [770, 312] width 259 height 20
click at [699, 332] on div "x ​" at bounding box center [770, 342] width 259 height 24
type textarea "ACQ: Paint"
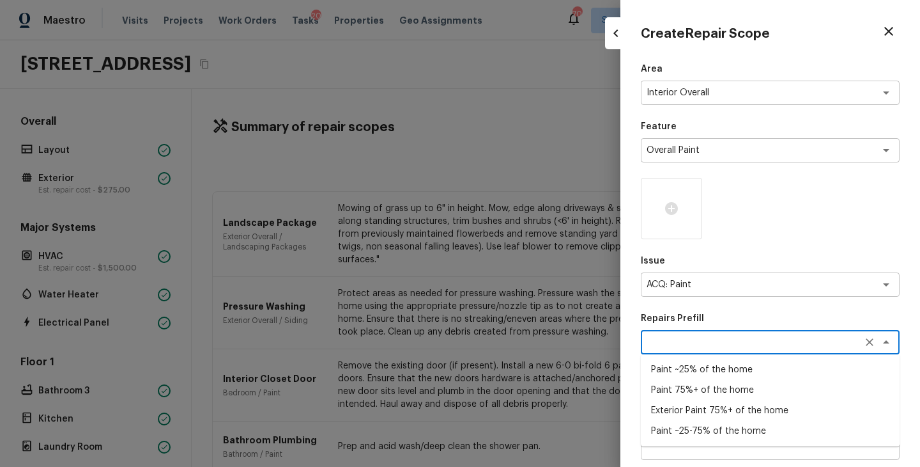
click at [706, 431] on li "Paint ~25-75% of the home" at bounding box center [770, 431] width 259 height 20
type textarea "Paint ~25-75% of the home"
type textarea "Acquisition Scope: ~25 - 75% of the home needs interior paint"
type input "$1.00"
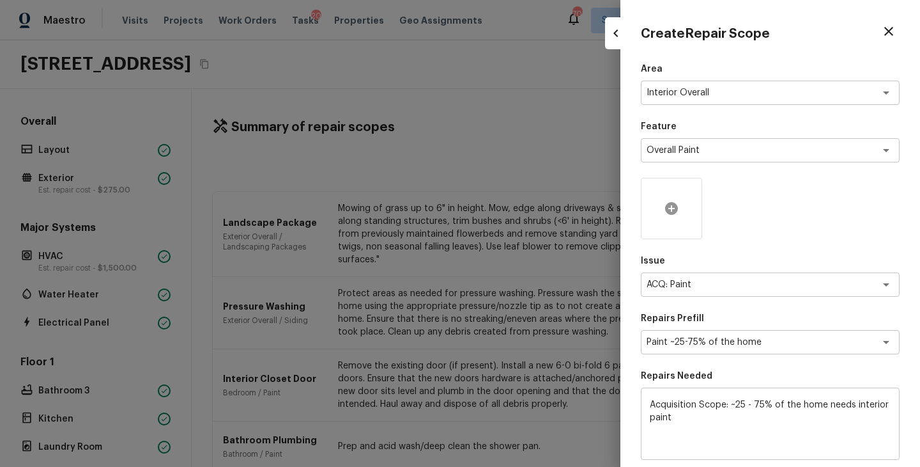
click at [674, 218] on div at bounding box center [671, 208] width 61 height 61
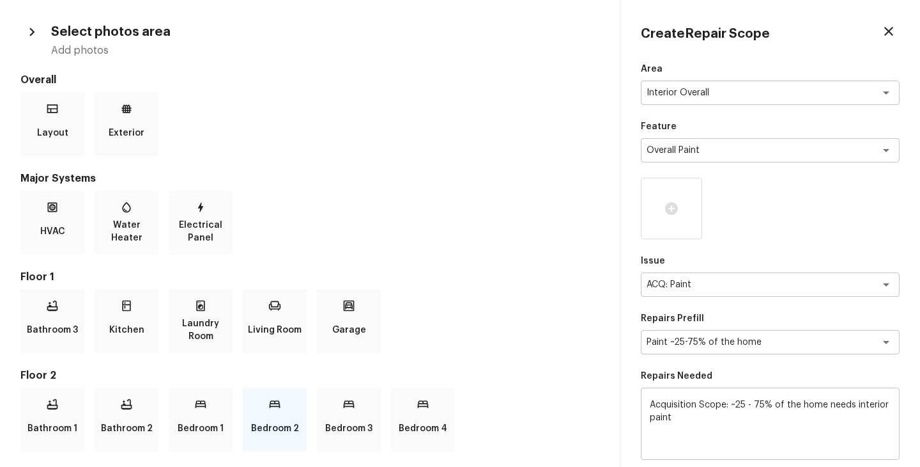
click at [284, 414] on div "Bedroom 2" at bounding box center [275, 419] width 64 height 64
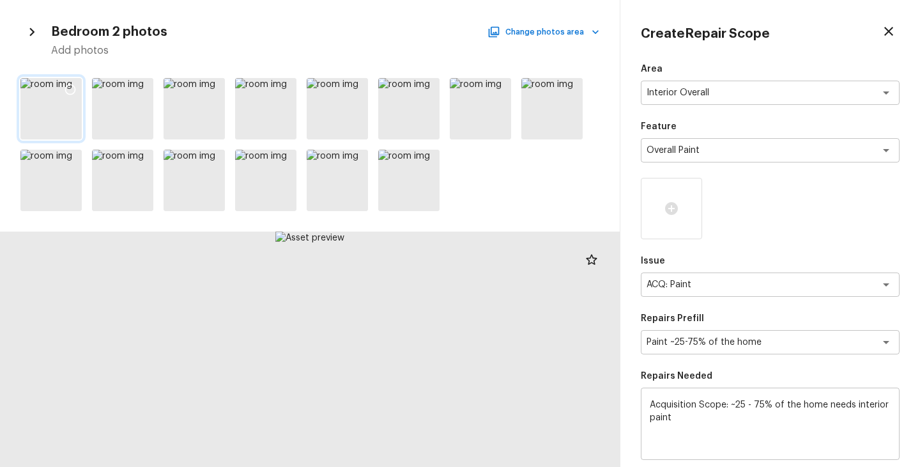
click at [70, 90] on icon at bounding box center [70, 89] width 13 height 13
click at [573, 87] on icon at bounding box center [571, 89] width 13 height 13
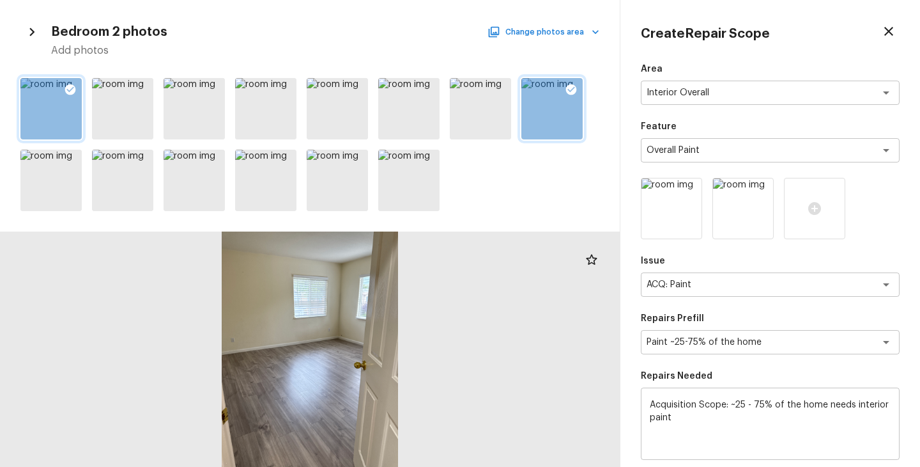
click at [566, 33] on button "Change photos area" at bounding box center [544, 32] width 109 height 17
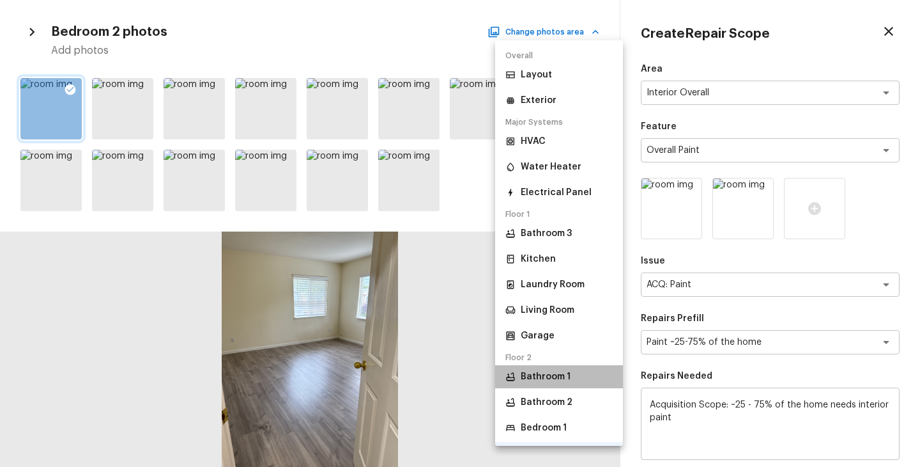
click at [559, 373] on p "Bathroom 1" at bounding box center [546, 376] width 50 height 13
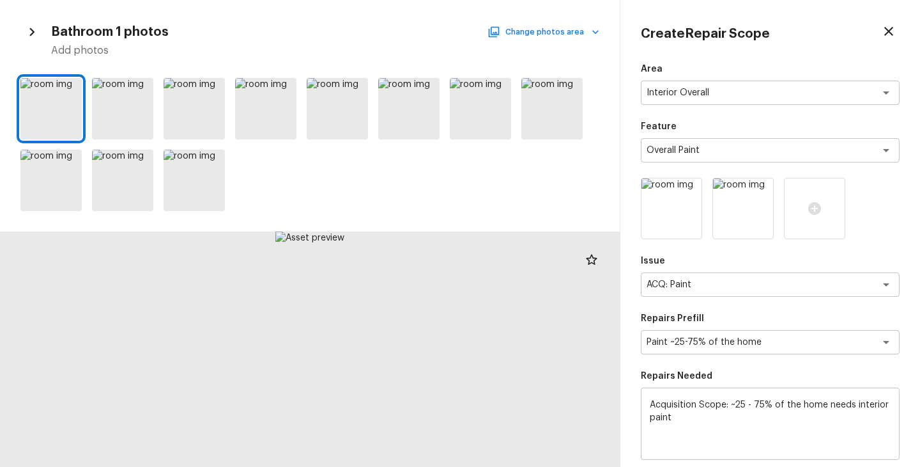
click at [584, 35] on button "Change photos area" at bounding box center [544, 32] width 109 height 17
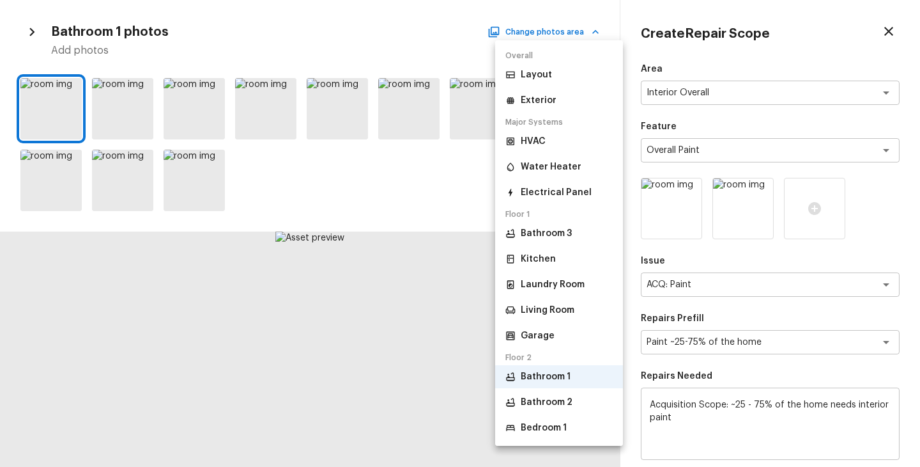
scroll to position [75, 0]
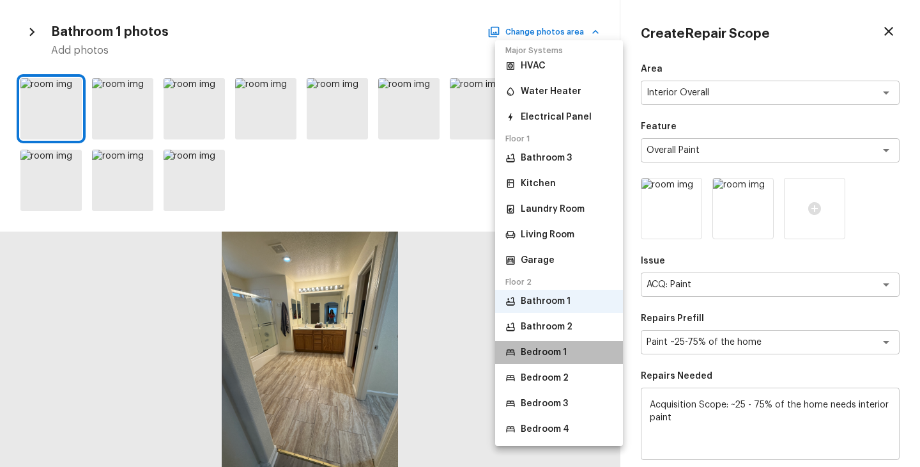
click at [557, 350] on p "Bedroom 1" at bounding box center [544, 352] width 46 height 13
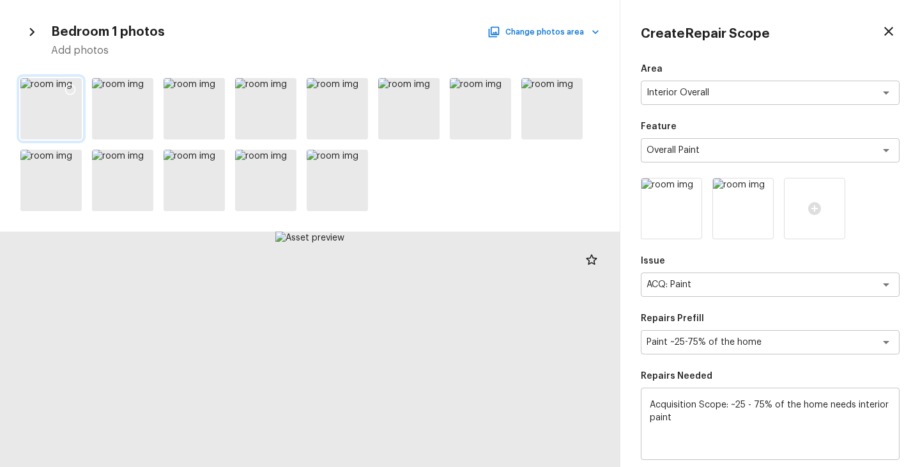
click at [70, 90] on icon at bounding box center [70, 89] width 13 height 13
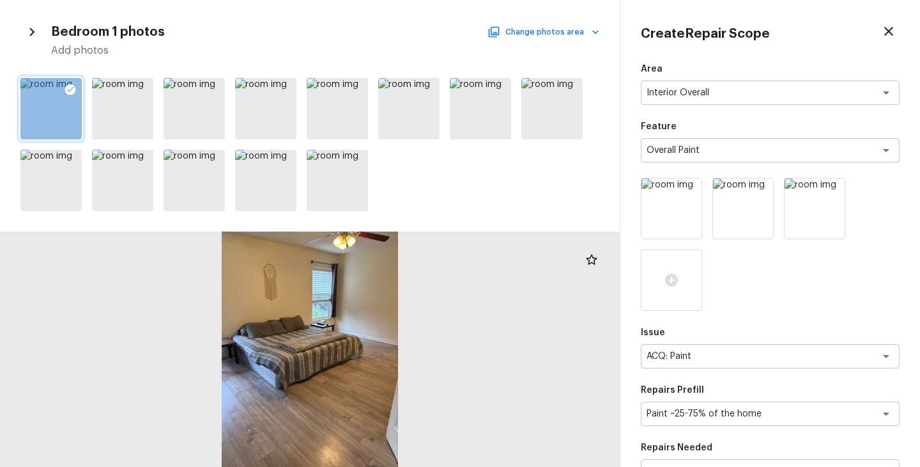
click at [591, 32] on icon "button" at bounding box center [595, 32] width 13 height 13
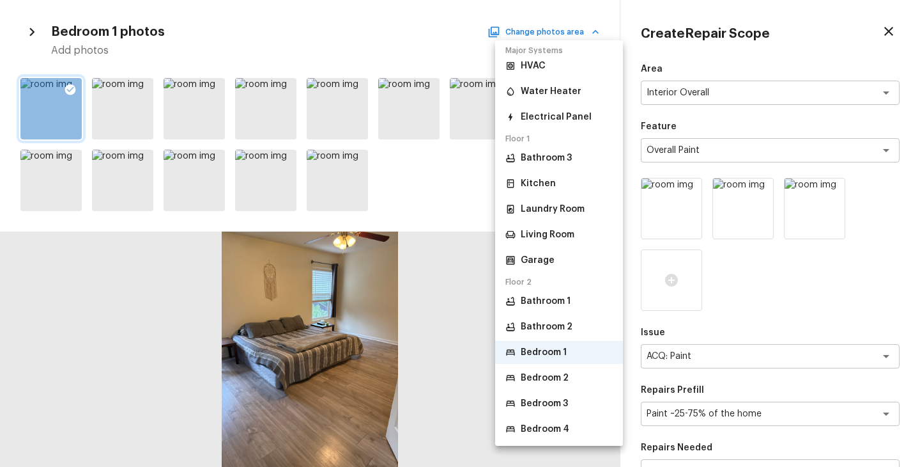
click at [560, 401] on p "Bedroom 3" at bounding box center [544, 403] width 47 height 13
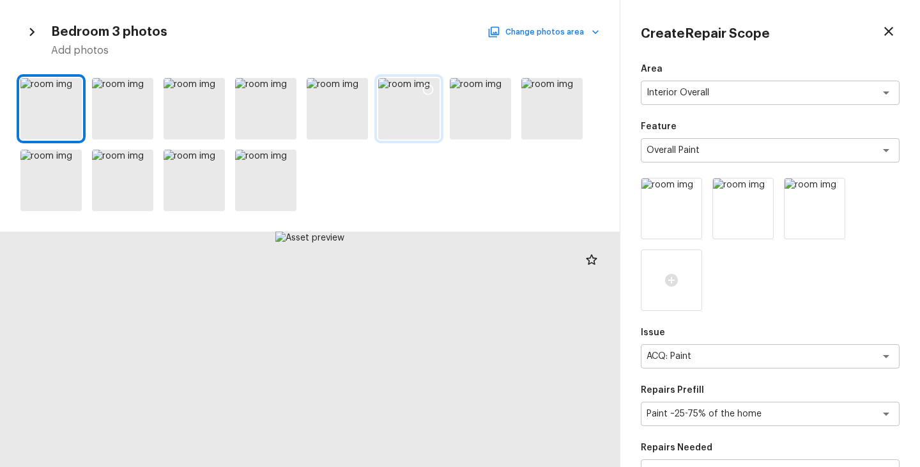
click at [426, 89] on icon at bounding box center [428, 89] width 13 height 13
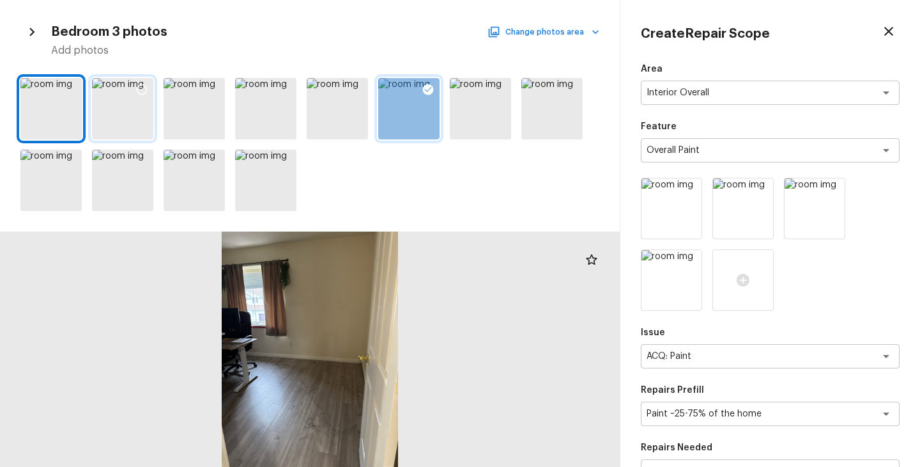
click at [143, 86] on icon at bounding box center [142, 89] width 13 height 13
click at [586, 26] on button "Change photos area" at bounding box center [544, 32] width 109 height 17
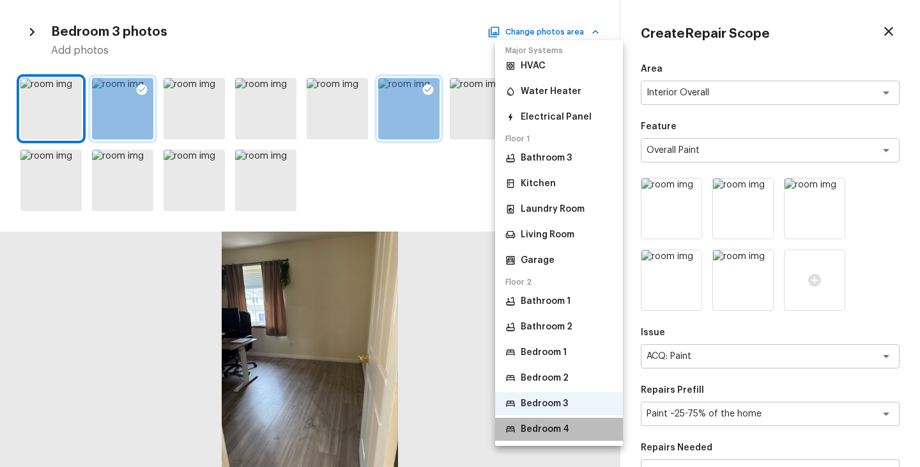
click at [554, 427] on p "Bedroom 4" at bounding box center [545, 429] width 49 height 13
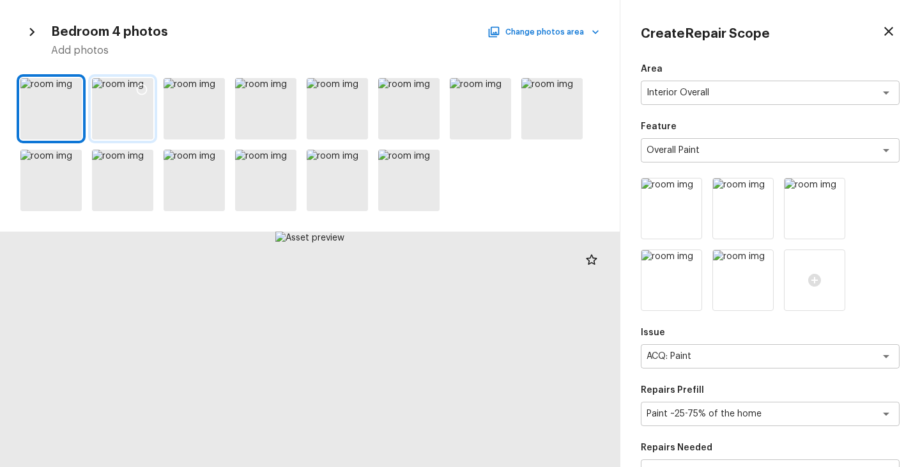
click at [143, 89] on icon at bounding box center [142, 89] width 13 height 13
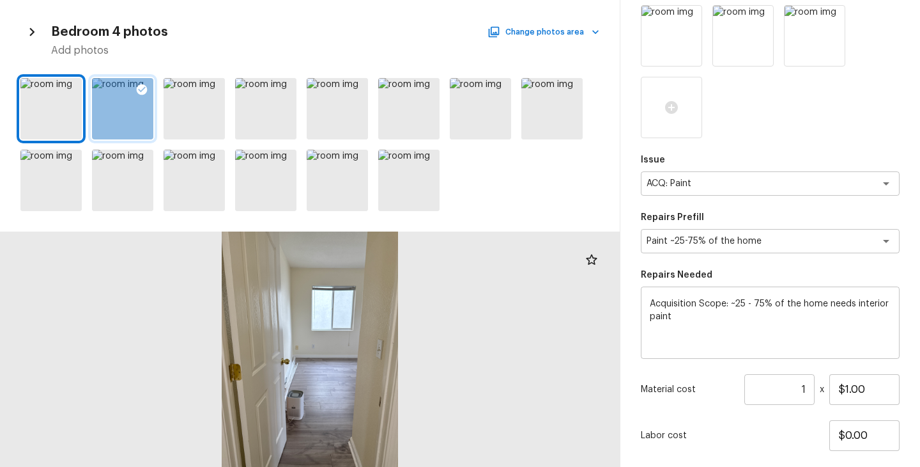
scroll to position [322, 0]
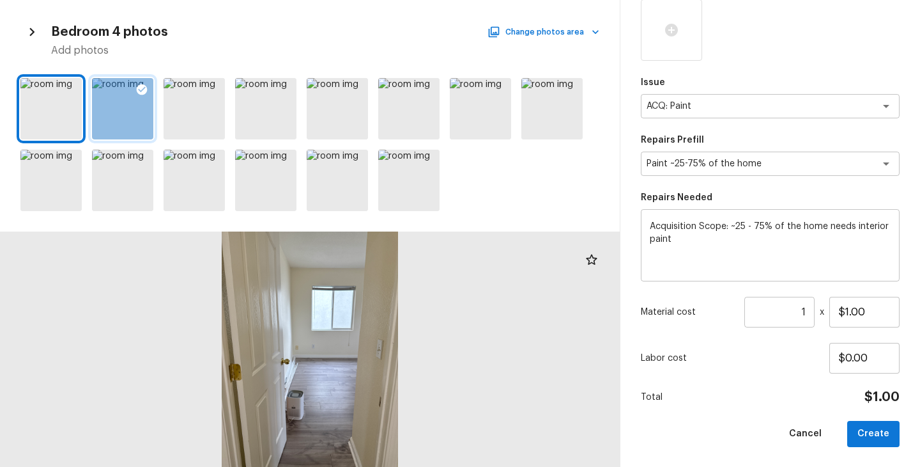
click at [810, 320] on input "1" at bounding box center [780, 312] width 70 height 31
type input "2802"
click at [773, 383] on div "Area Interior Overall x ​ Feature Overall Paint x ​ Issue ACQ: Paint x ​ Repair…" at bounding box center [770, 94] width 259 height 706
click at [883, 440] on button "Create" at bounding box center [874, 434] width 52 height 26
type input "1"
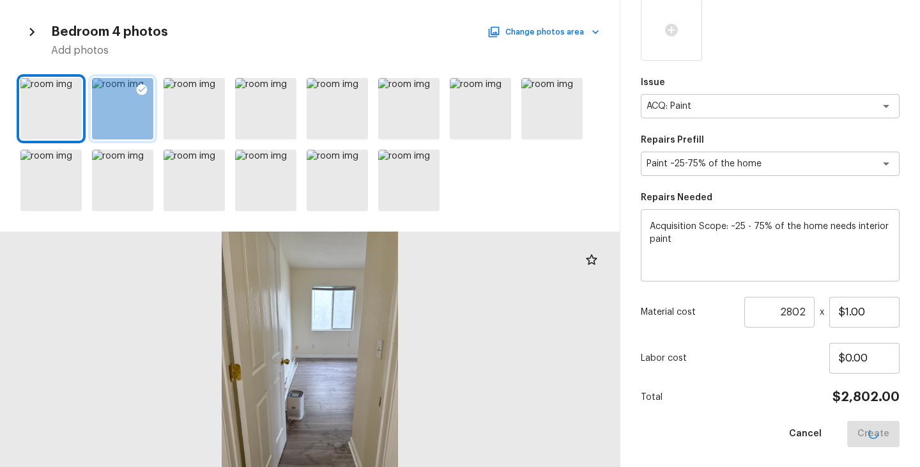
type input "$0.00"
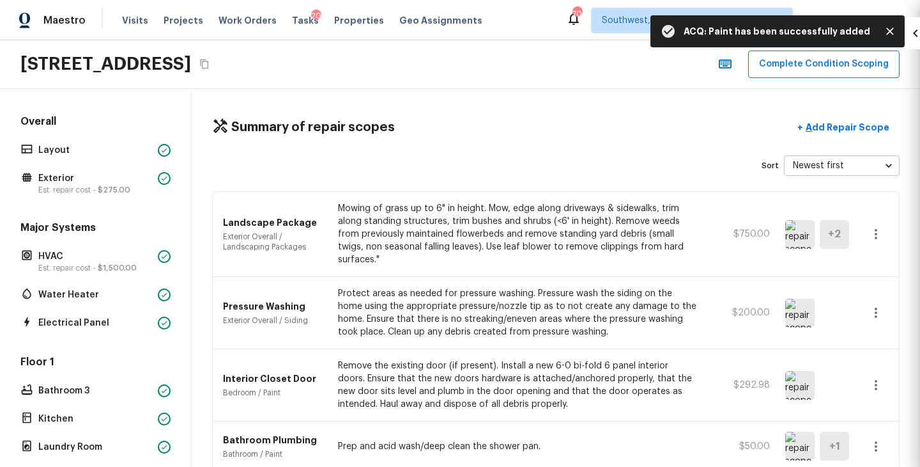
scroll to position [178, 0]
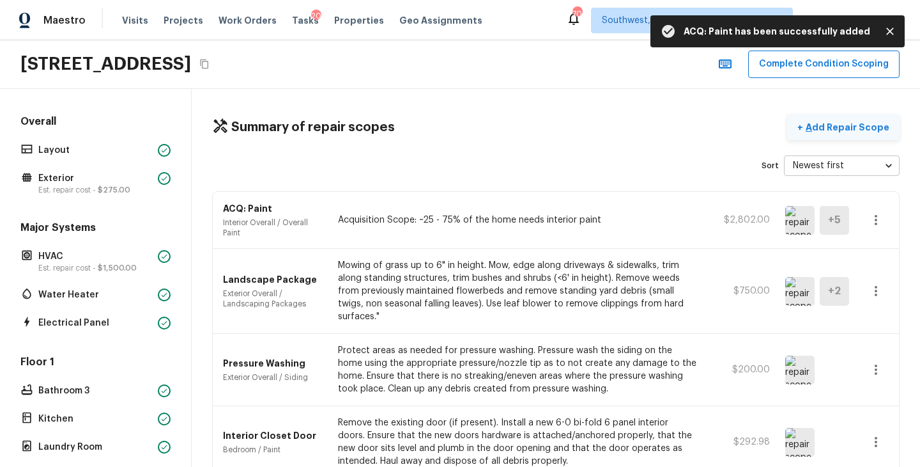
click at [835, 130] on p "Add Repair Scope" at bounding box center [846, 127] width 86 height 13
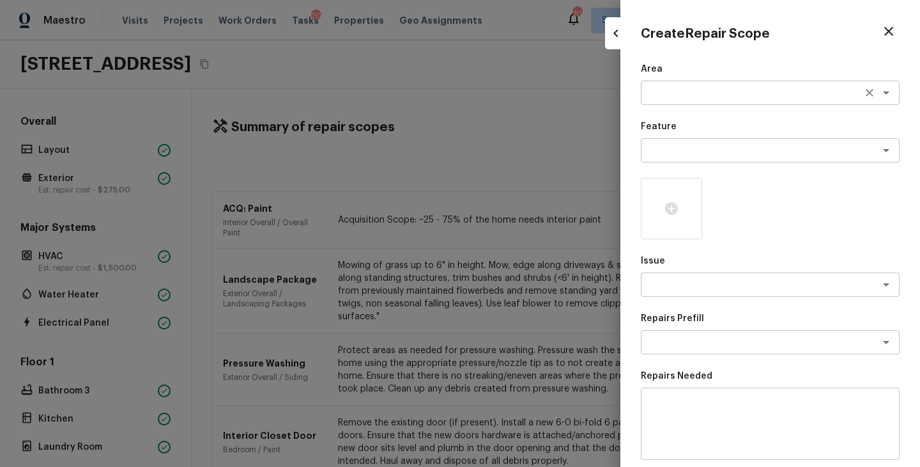
click at [662, 88] on textarea at bounding box center [753, 92] width 212 height 13
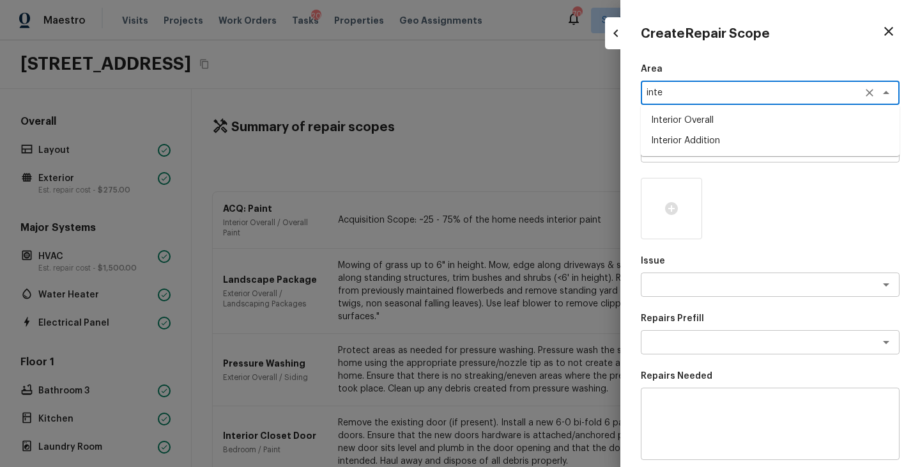
click at [678, 117] on li "Interior Overall" at bounding box center [770, 120] width 259 height 20
type textarea "Interior Overall"
click at [685, 155] on textarea at bounding box center [753, 150] width 212 height 13
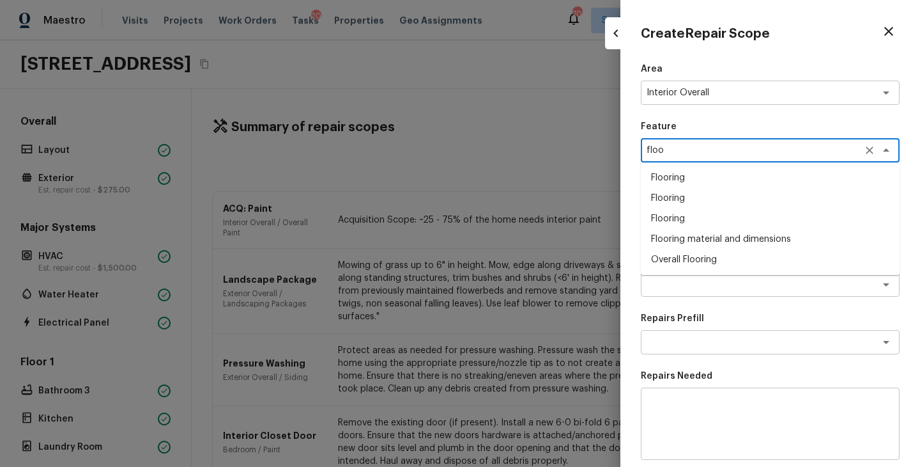
click at [729, 264] on li "Overall Flooring" at bounding box center [770, 259] width 259 height 20
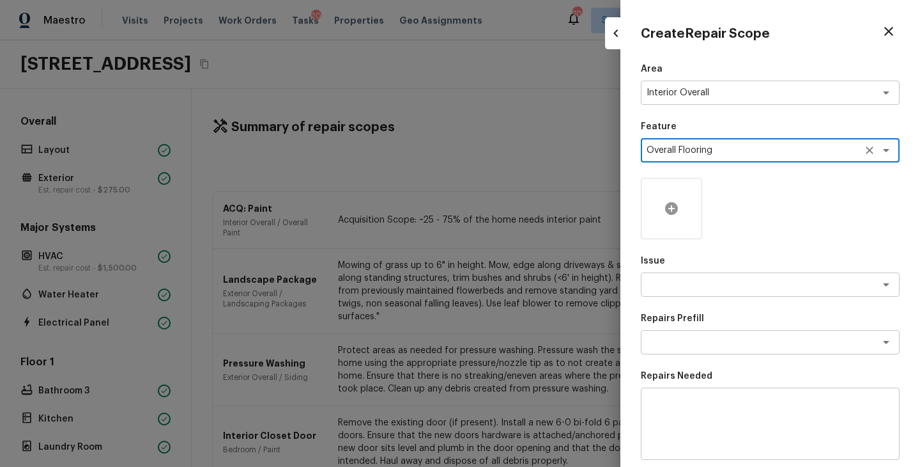
type textarea "Overall Flooring"
click at [681, 219] on div at bounding box center [671, 208] width 61 height 61
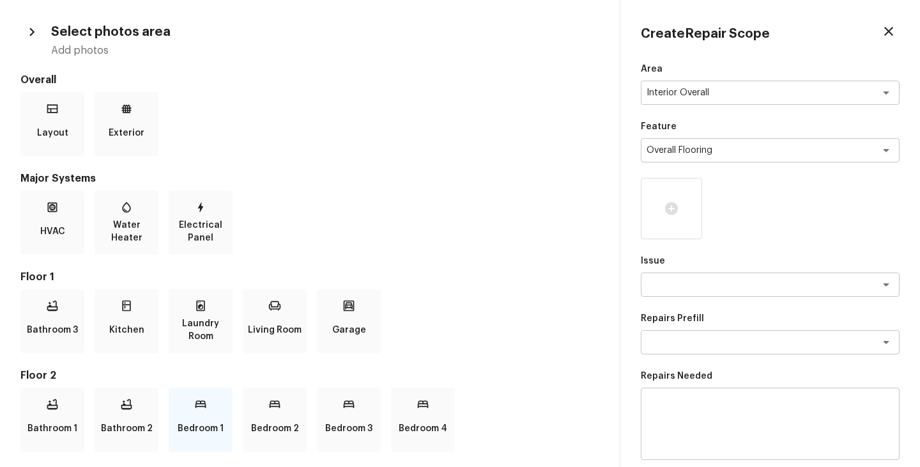
click at [218, 419] on p "Bedroom 1" at bounding box center [201, 428] width 46 height 26
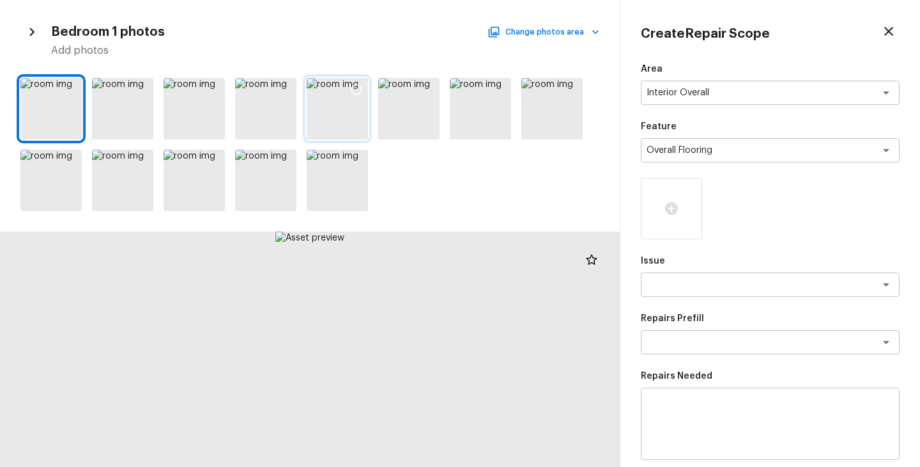
click at [311, 117] on div at bounding box center [337, 108] width 61 height 61
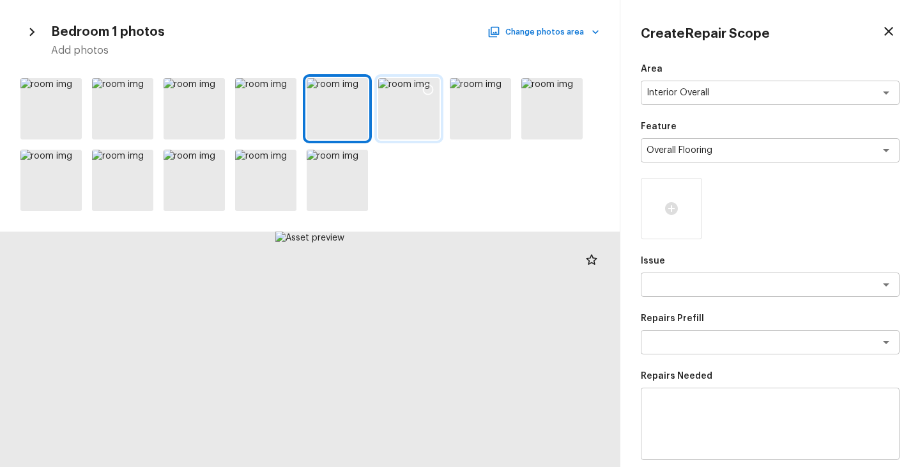
click at [400, 117] on div at bounding box center [408, 108] width 61 height 61
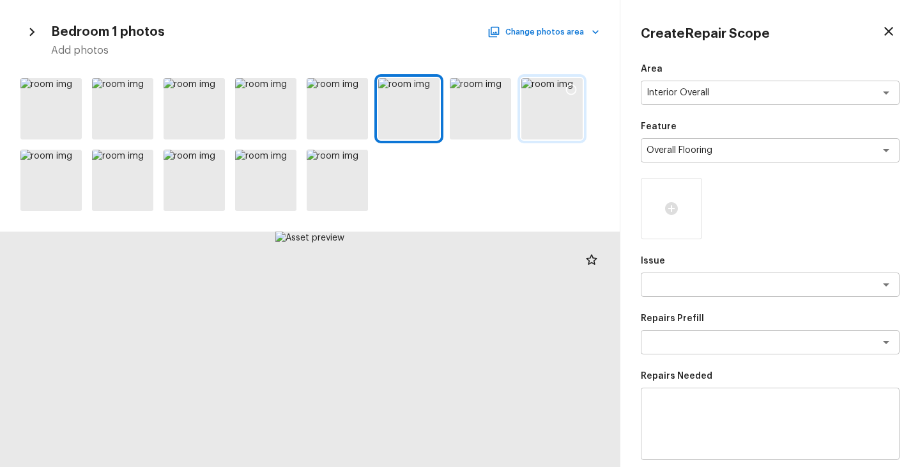
click at [531, 124] on div at bounding box center [552, 108] width 61 height 61
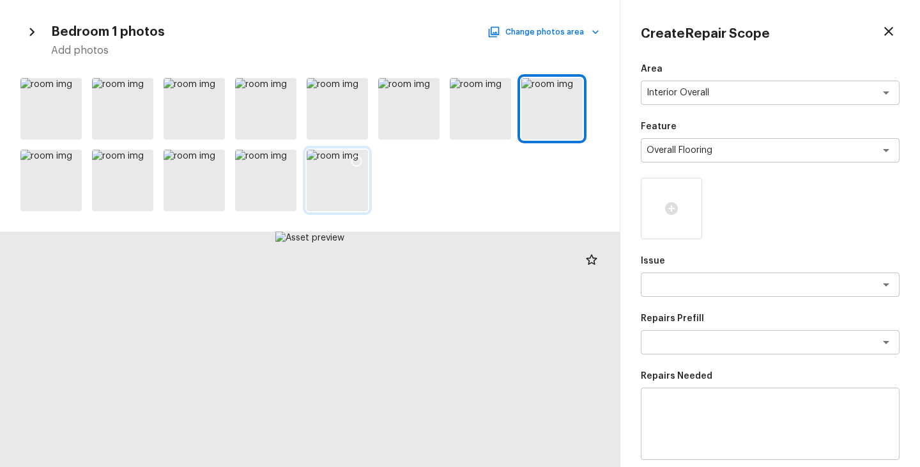
click at [317, 198] on div at bounding box center [337, 180] width 61 height 61
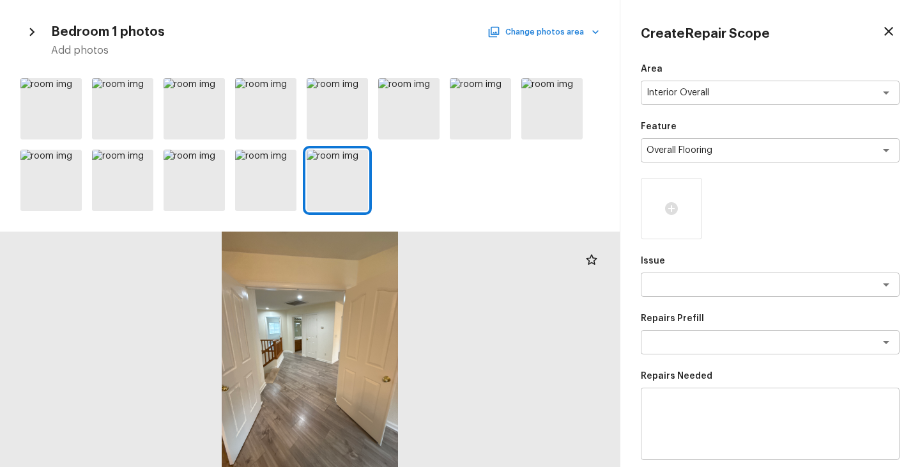
click at [575, 38] on button "Change photos area" at bounding box center [544, 32] width 109 height 17
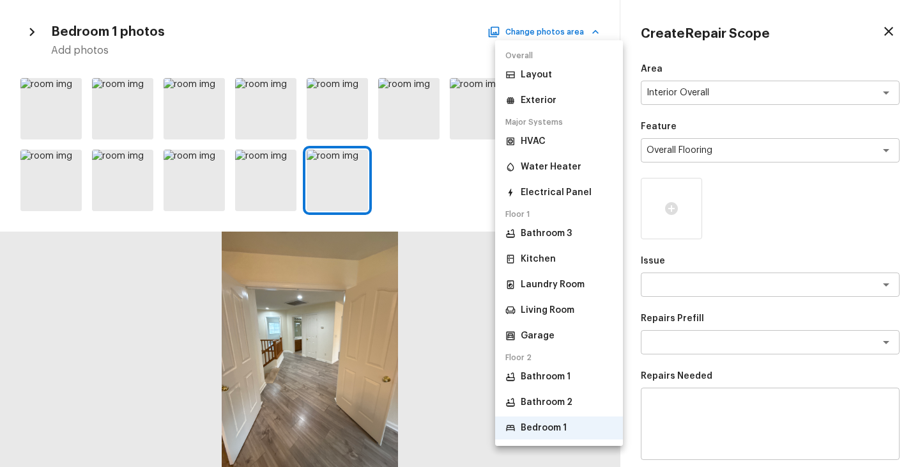
scroll to position [75, 0]
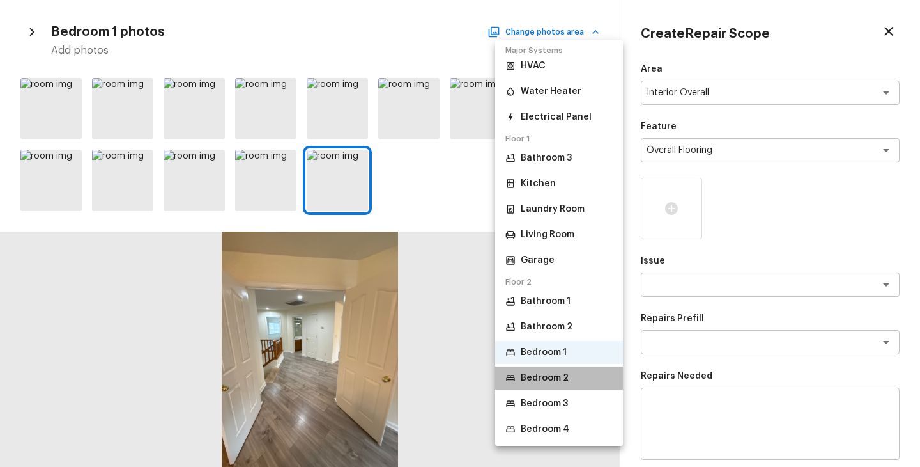
click at [552, 375] on p "Bedroom 2" at bounding box center [545, 377] width 48 height 13
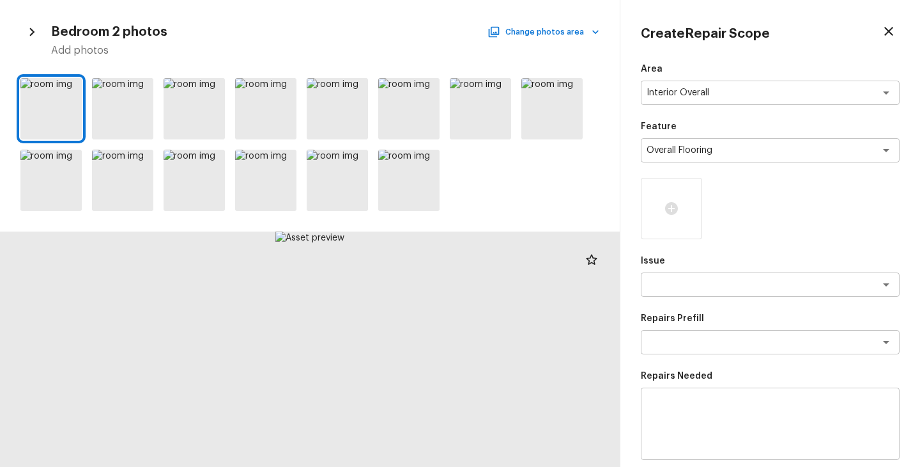
click at [212, 141] on div at bounding box center [310, 144] width 620 height 143
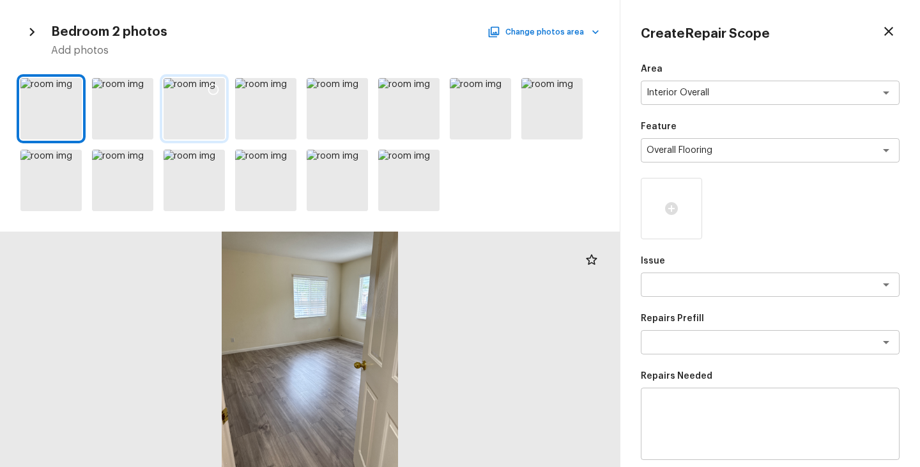
click at [194, 121] on div at bounding box center [194, 108] width 61 height 61
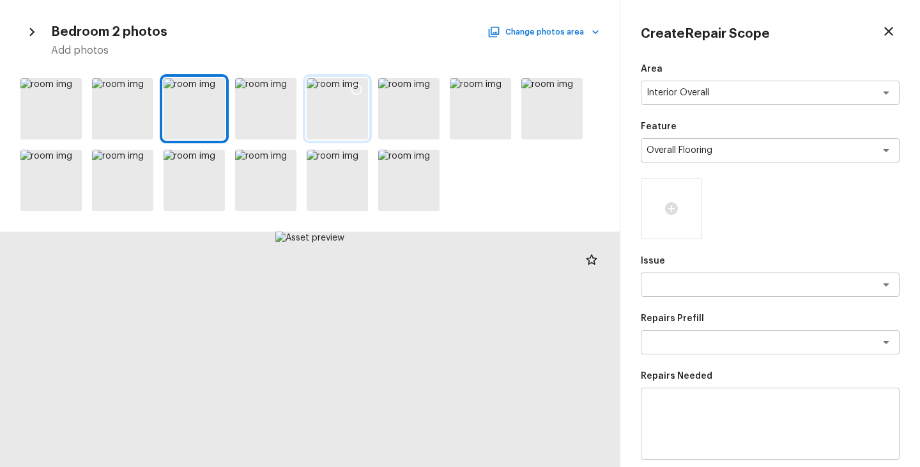
click at [315, 111] on div at bounding box center [337, 108] width 61 height 61
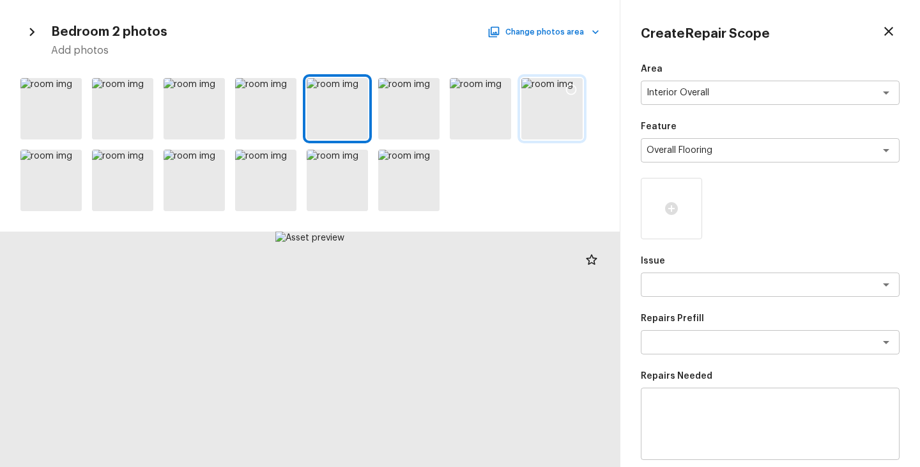
click at [548, 127] on div at bounding box center [552, 108] width 61 height 61
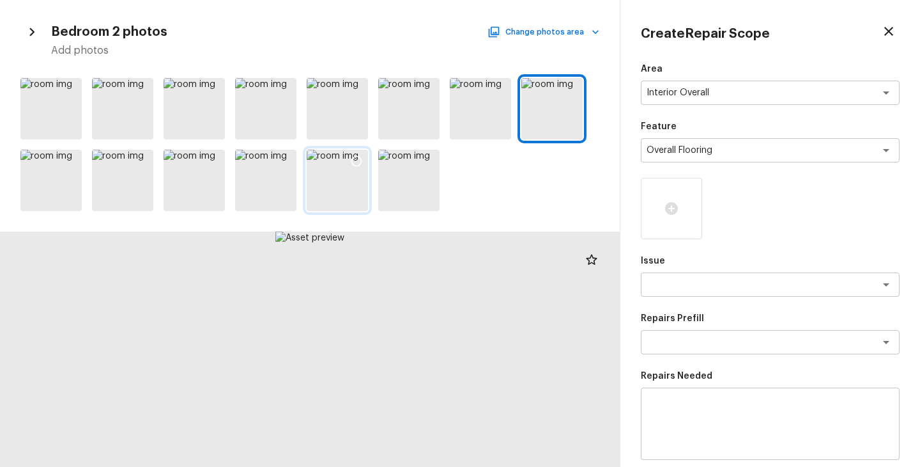
click at [313, 195] on div at bounding box center [337, 180] width 61 height 61
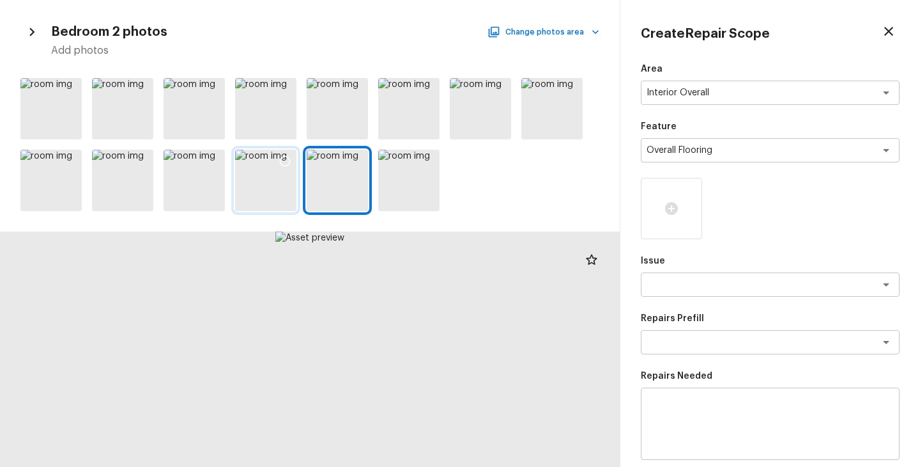
click at [257, 192] on div at bounding box center [265, 180] width 61 height 61
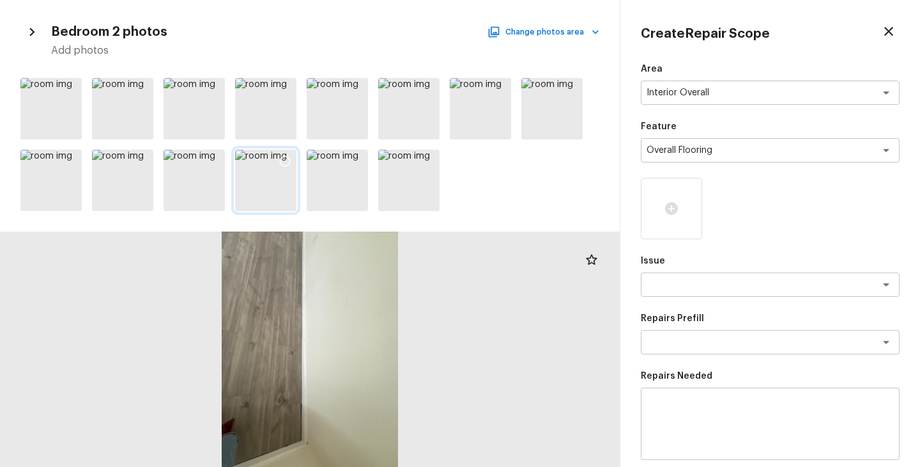
click at [289, 164] on icon at bounding box center [285, 161] width 11 height 11
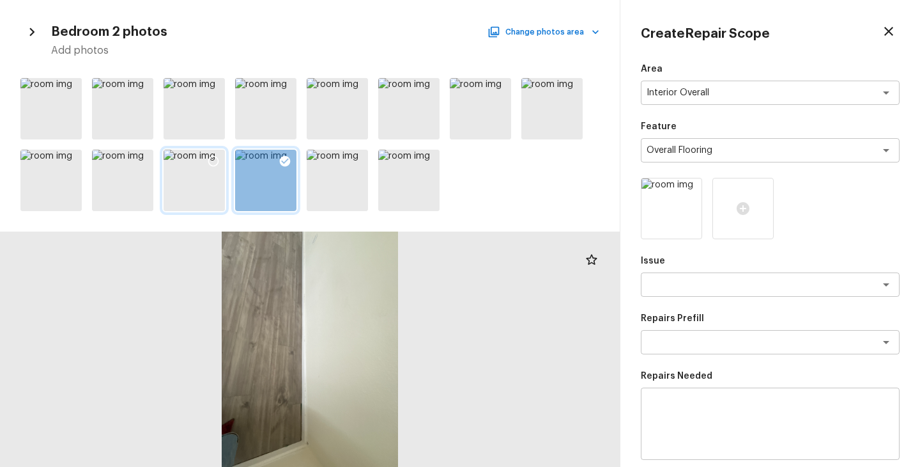
click at [182, 192] on div at bounding box center [194, 180] width 61 height 61
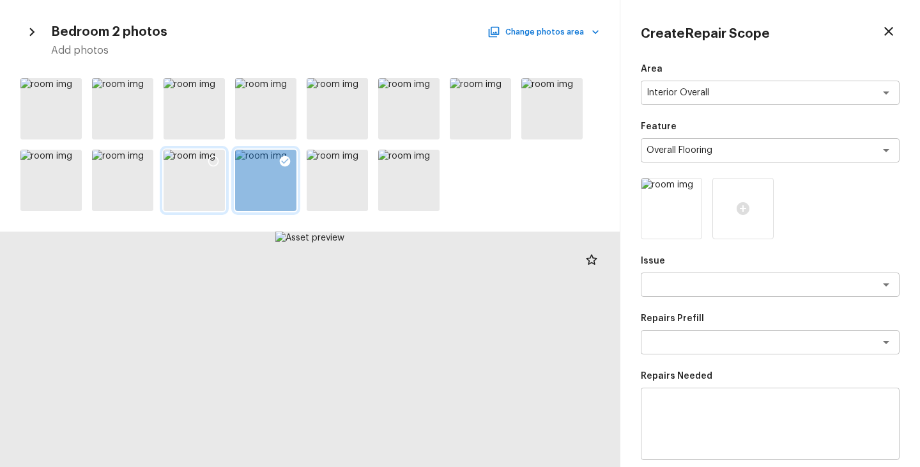
click at [212, 153] on div at bounding box center [213, 163] width 23 height 27
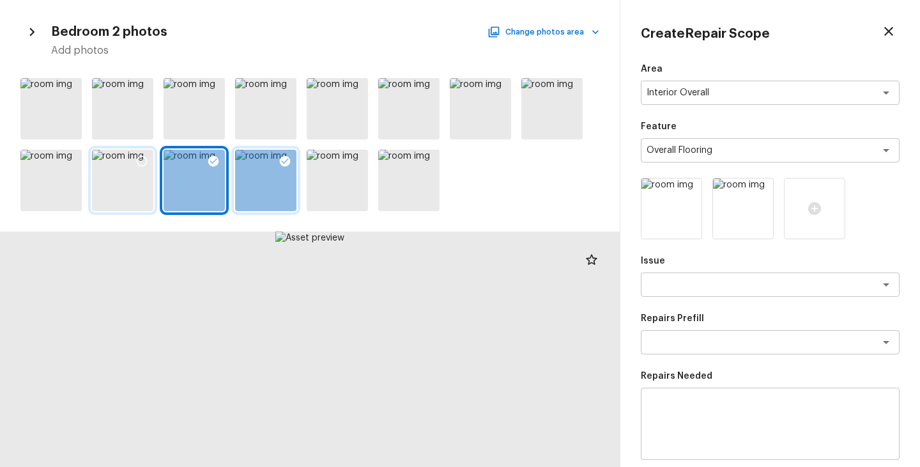
click at [99, 171] on div at bounding box center [122, 180] width 61 height 61
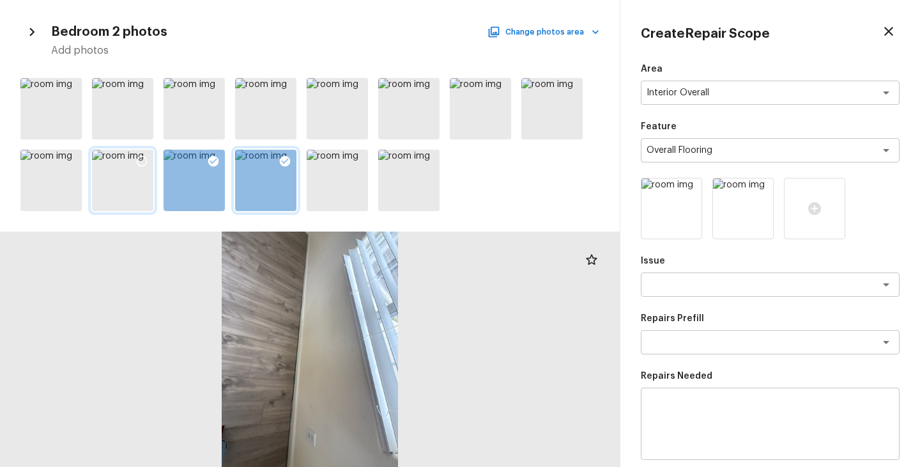
click at [141, 162] on icon at bounding box center [142, 161] width 13 height 13
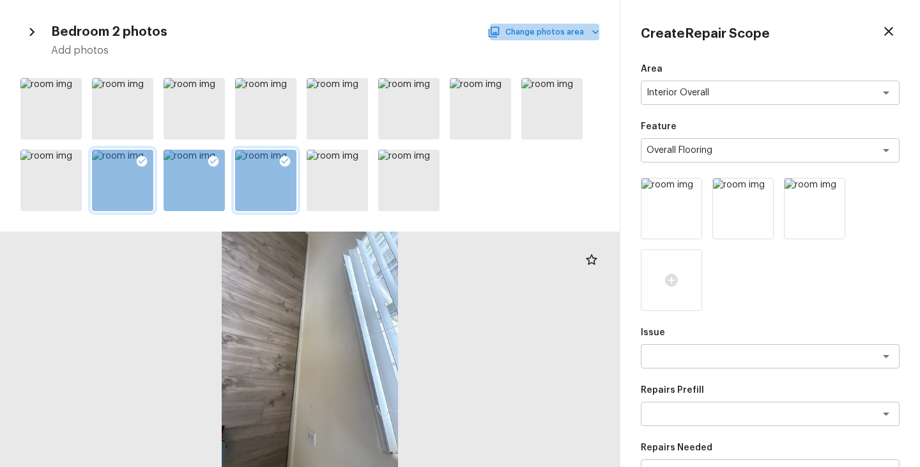
click at [565, 38] on button "Change photos area" at bounding box center [544, 32] width 109 height 17
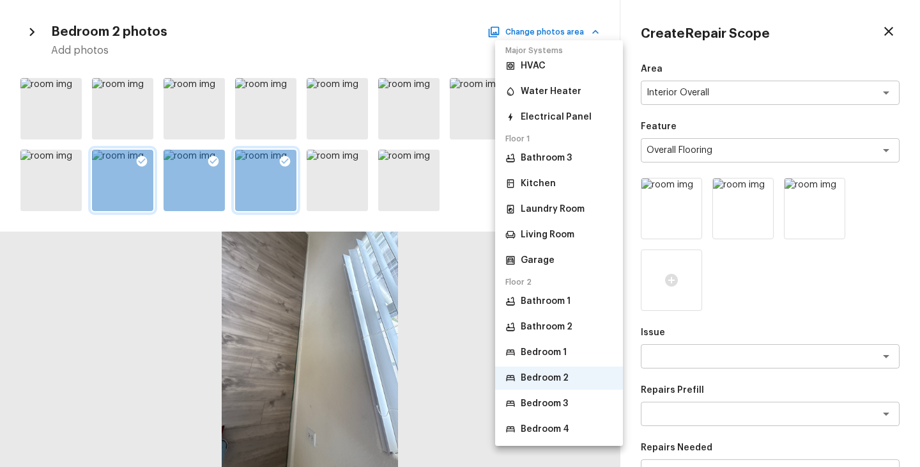
click at [565, 397] on p "Bedroom 3" at bounding box center [544, 403] width 47 height 13
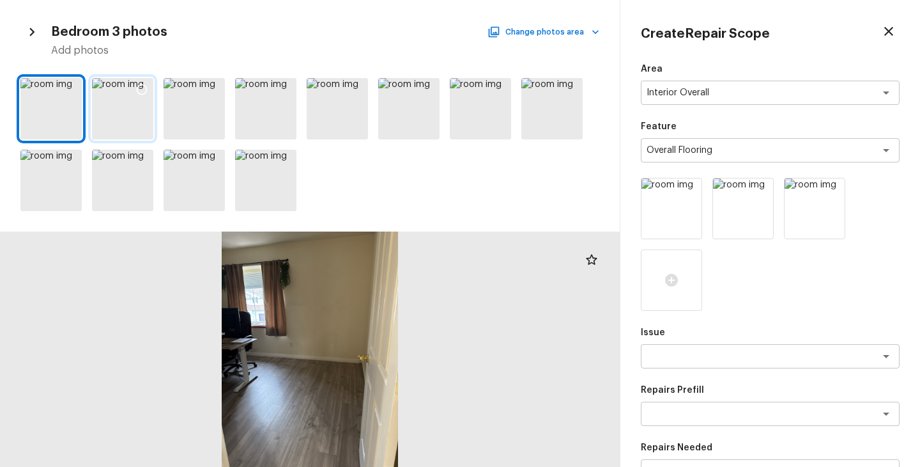
click at [126, 128] on div at bounding box center [122, 108] width 61 height 61
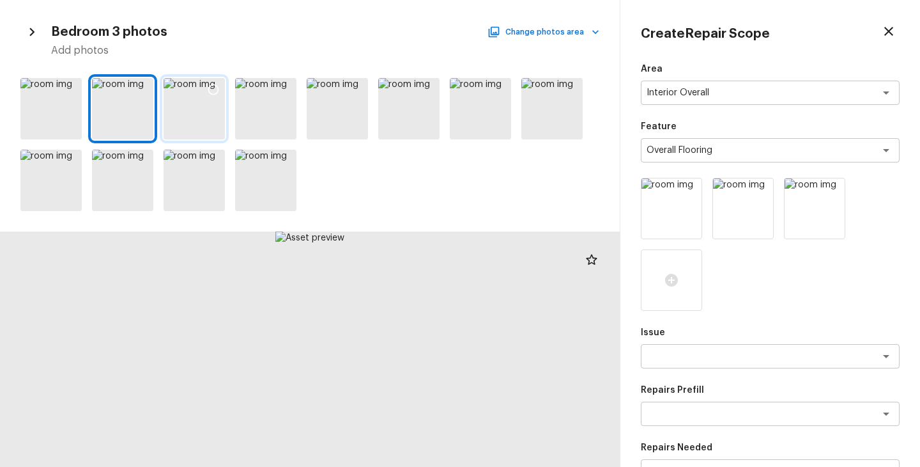
click at [190, 129] on div at bounding box center [194, 108] width 61 height 61
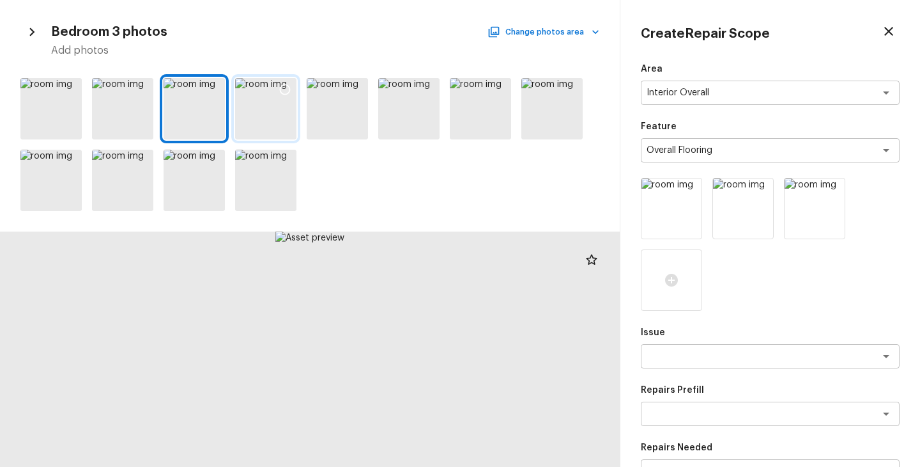
click at [252, 128] on div at bounding box center [265, 108] width 61 height 61
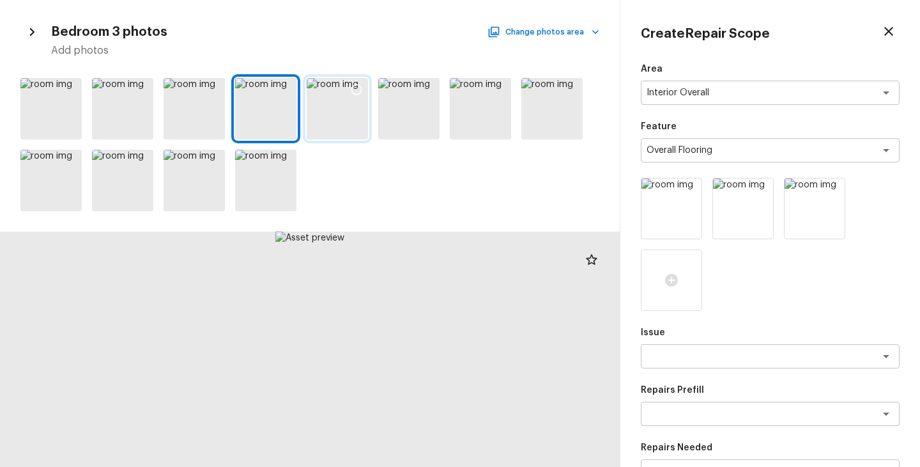
click at [336, 130] on div at bounding box center [337, 108] width 61 height 61
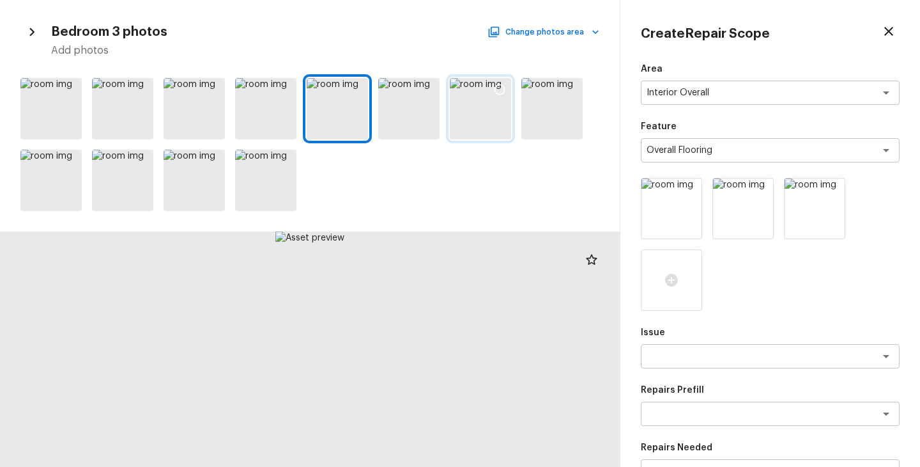
click at [508, 121] on div at bounding box center [480, 108] width 61 height 61
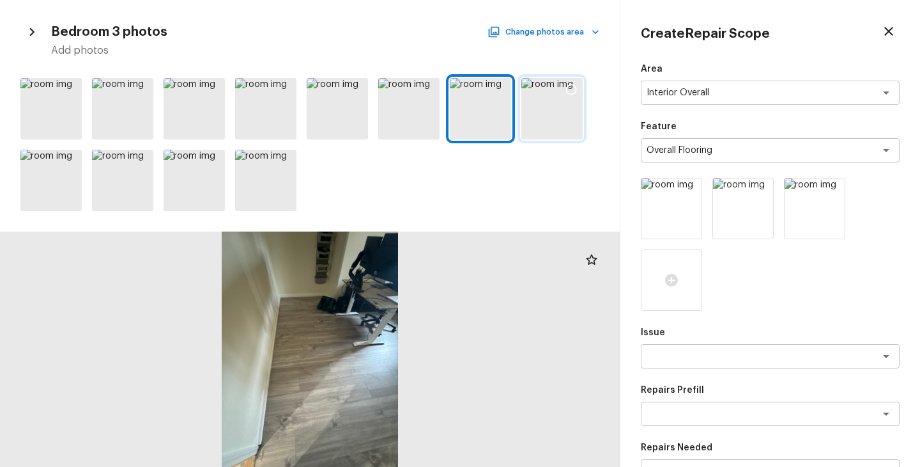
click at [541, 120] on div at bounding box center [552, 108] width 61 height 61
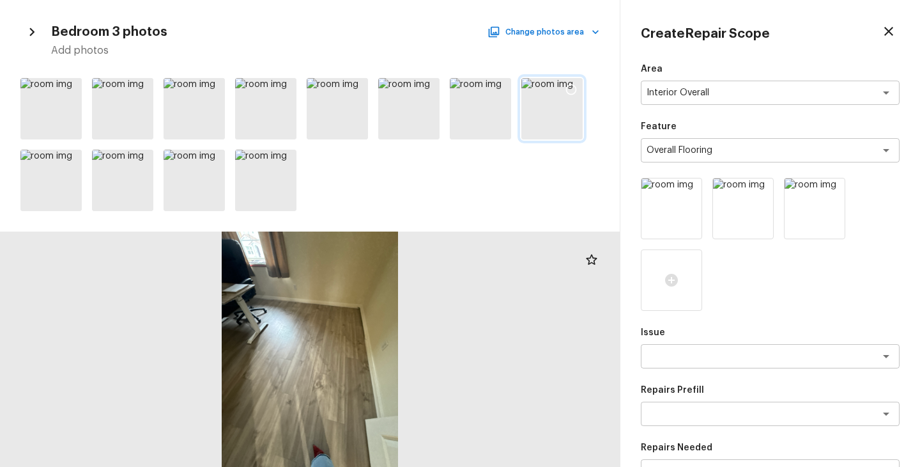
click at [547, 121] on div at bounding box center [552, 108] width 61 height 61
click at [33, 167] on div at bounding box center [50, 180] width 61 height 61
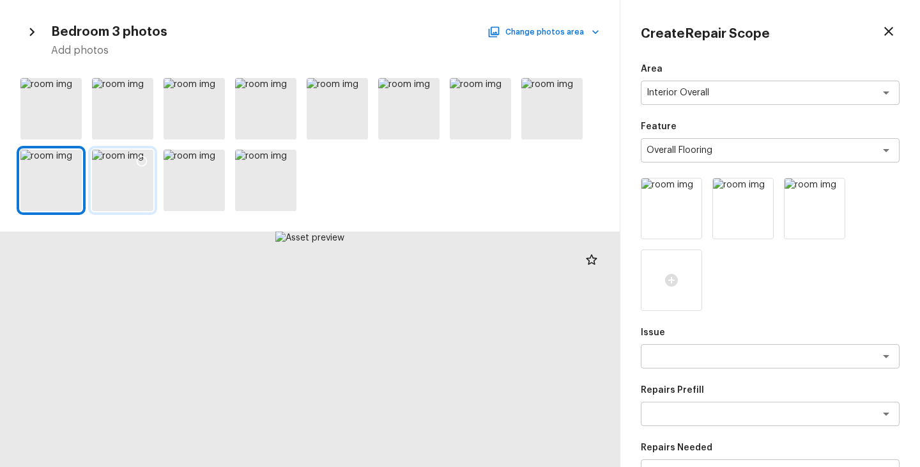
click at [143, 201] on div at bounding box center [122, 180] width 61 height 61
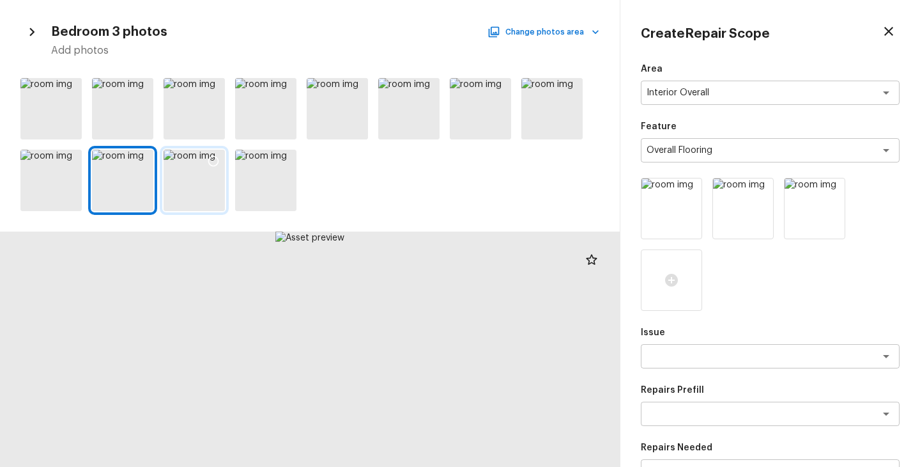
click at [198, 202] on div at bounding box center [194, 180] width 61 height 61
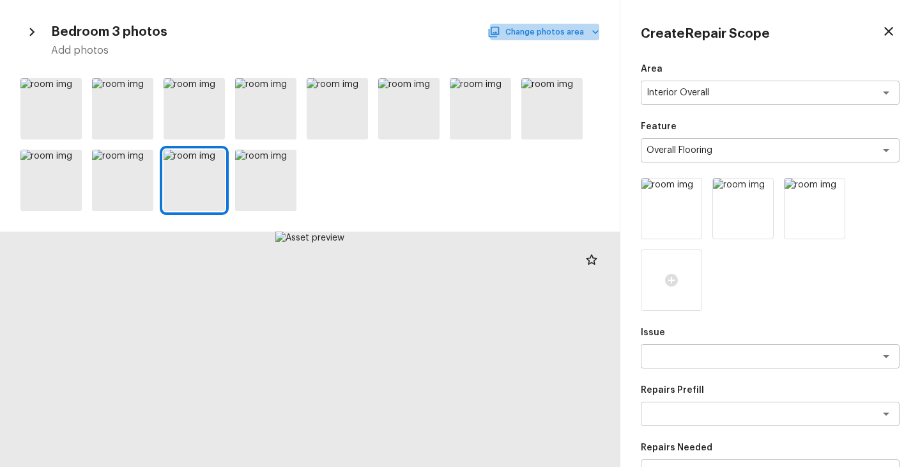
click at [553, 40] on button "Change photos area" at bounding box center [544, 32] width 109 height 17
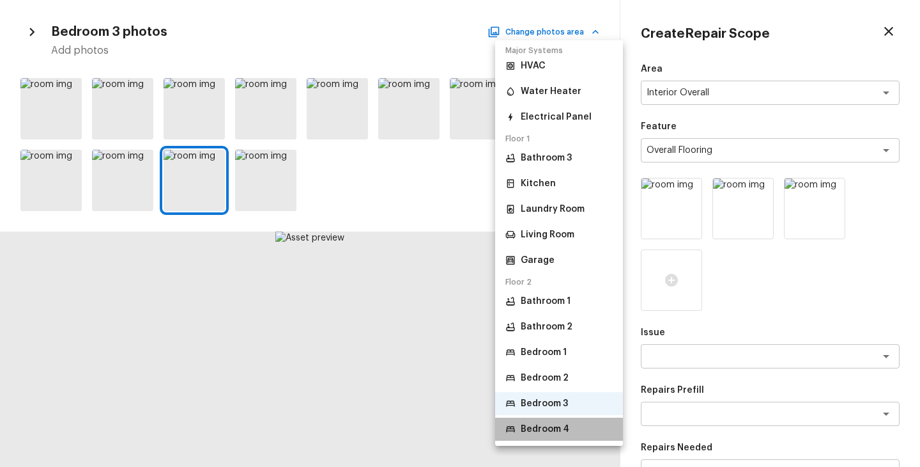
click at [563, 429] on p "Bedroom 4" at bounding box center [545, 429] width 49 height 13
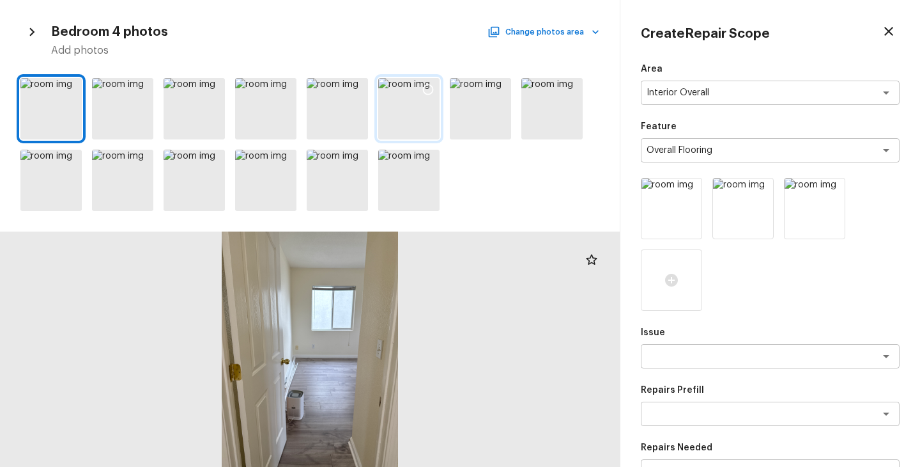
click at [398, 120] on div at bounding box center [408, 108] width 61 height 61
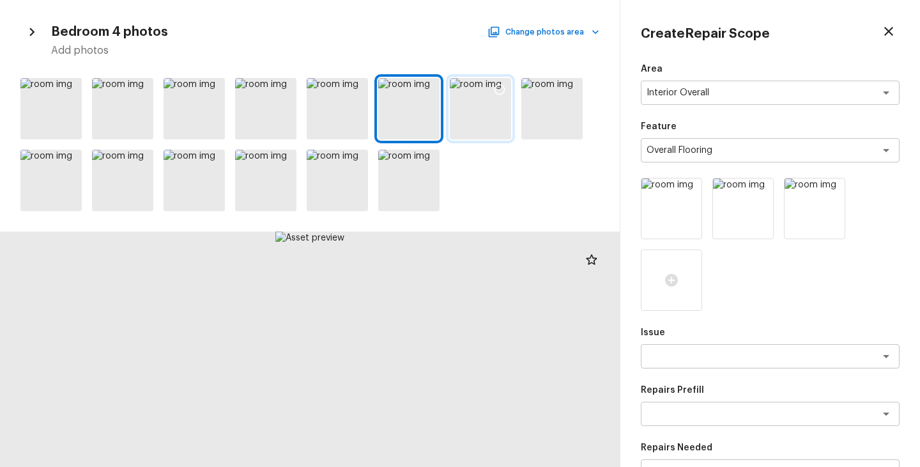
click at [493, 118] on div at bounding box center [480, 108] width 61 height 61
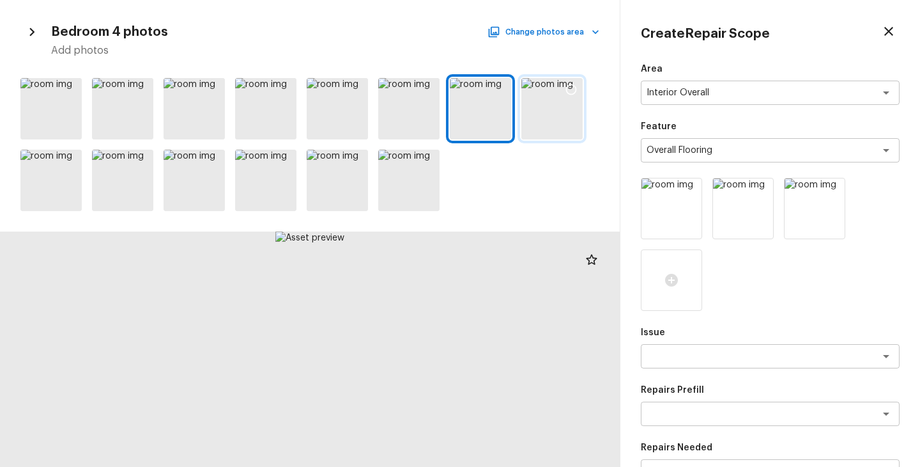
click at [552, 117] on div at bounding box center [552, 108] width 61 height 61
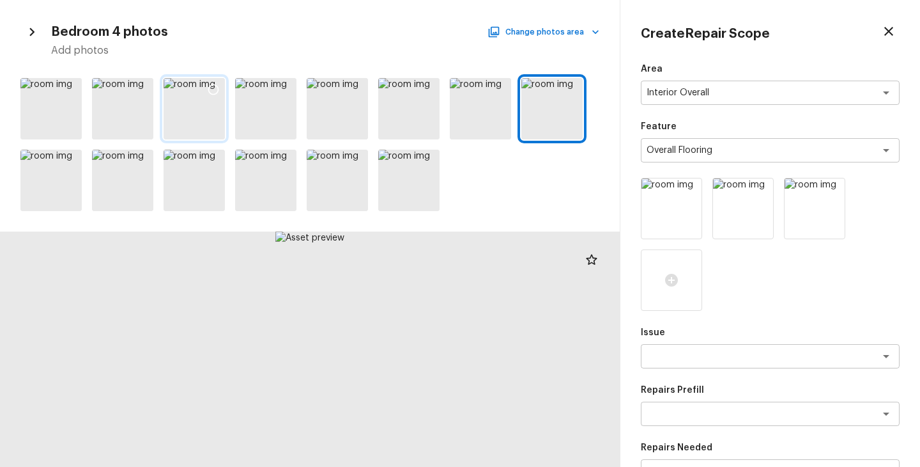
click at [173, 111] on div at bounding box center [194, 108] width 61 height 61
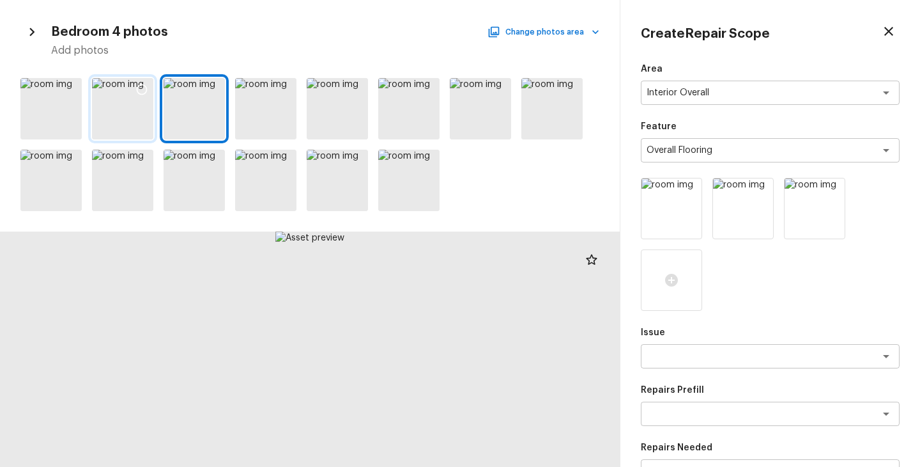
click at [143, 114] on div at bounding box center [122, 108] width 61 height 61
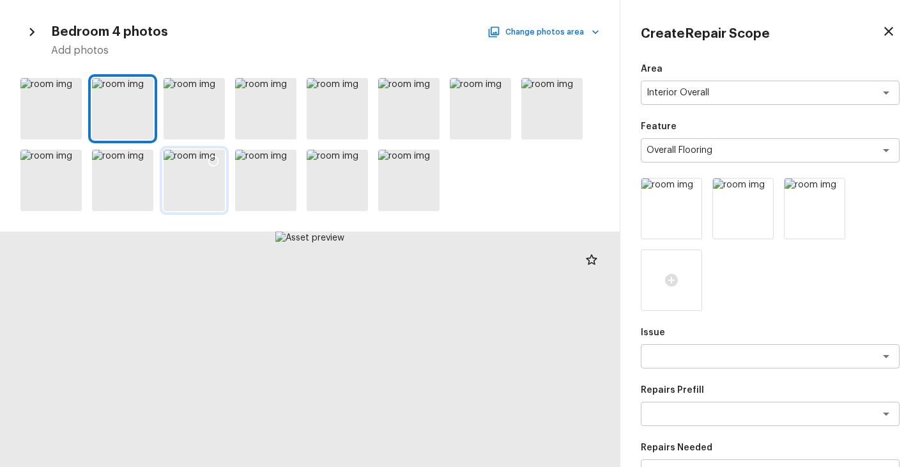
click at [193, 185] on div at bounding box center [194, 180] width 61 height 61
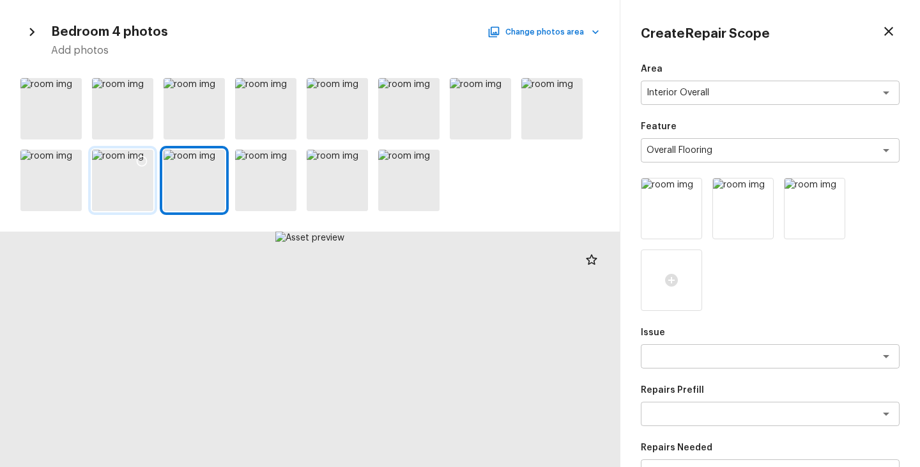
click at [130, 185] on div at bounding box center [122, 180] width 61 height 61
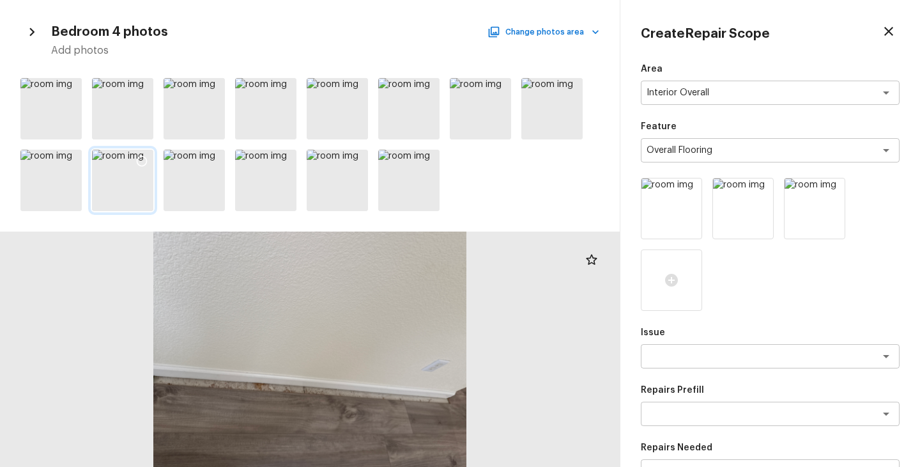
click at [144, 156] on icon at bounding box center [142, 161] width 13 height 13
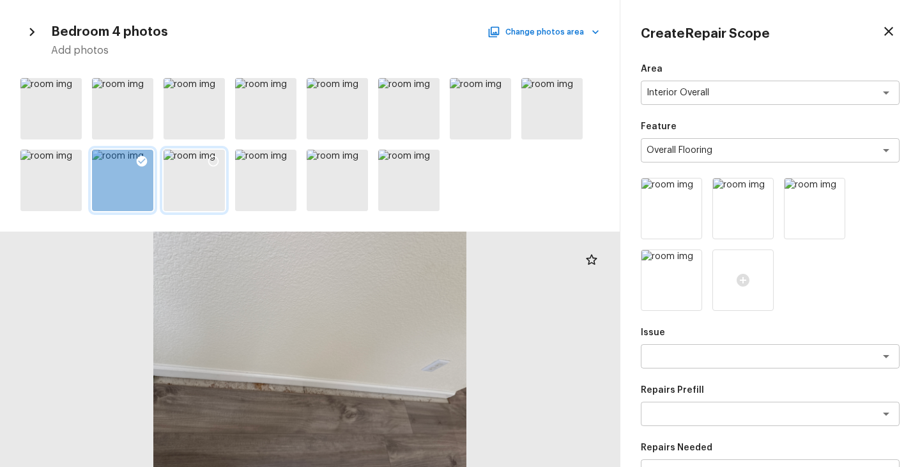
click at [192, 189] on div at bounding box center [194, 180] width 61 height 61
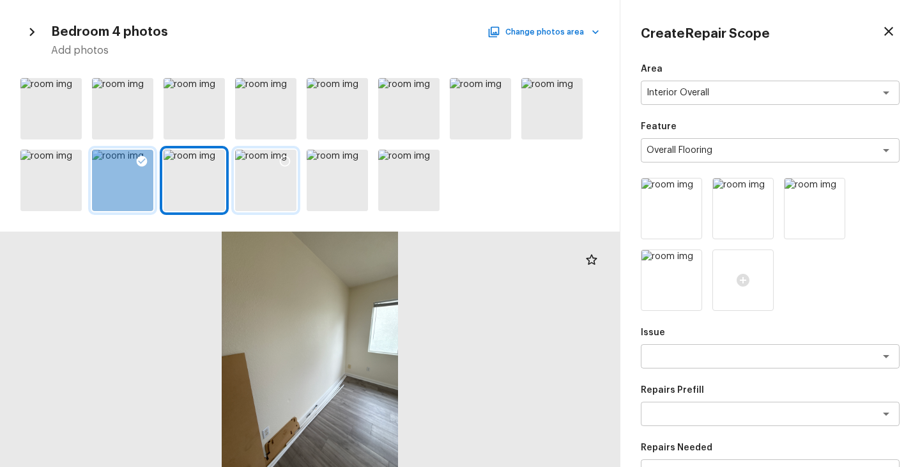
click at [274, 201] on div at bounding box center [265, 180] width 61 height 61
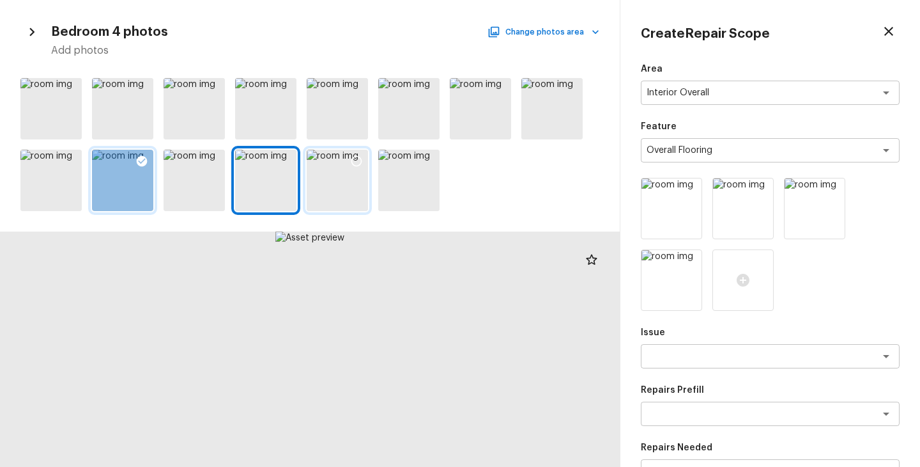
click at [345, 190] on div at bounding box center [337, 180] width 61 height 61
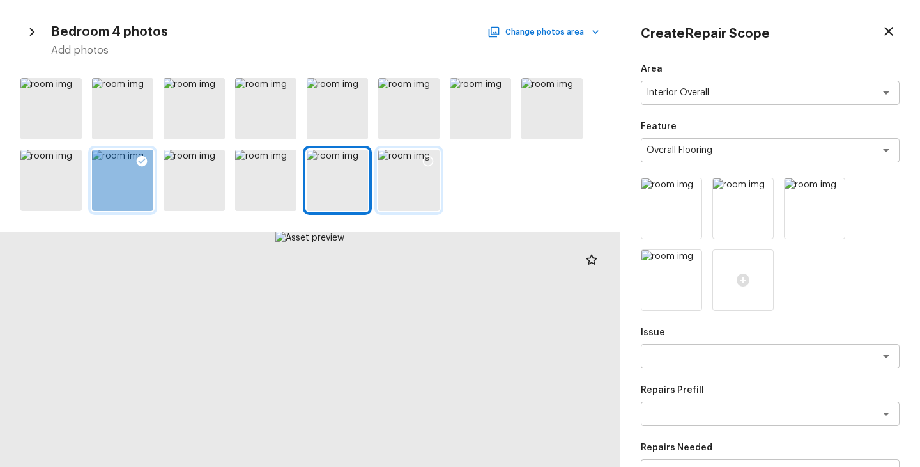
click at [419, 190] on div at bounding box center [408, 180] width 61 height 61
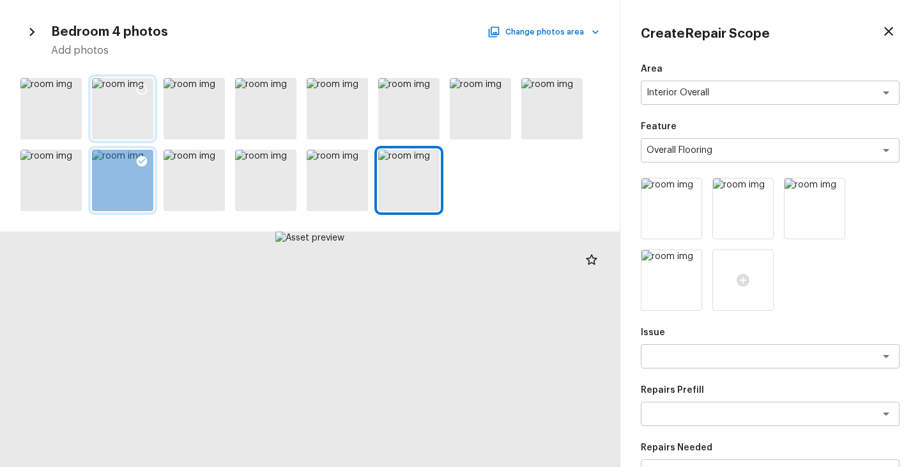
click at [114, 113] on div at bounding box center [122, 108] width 61 height 61
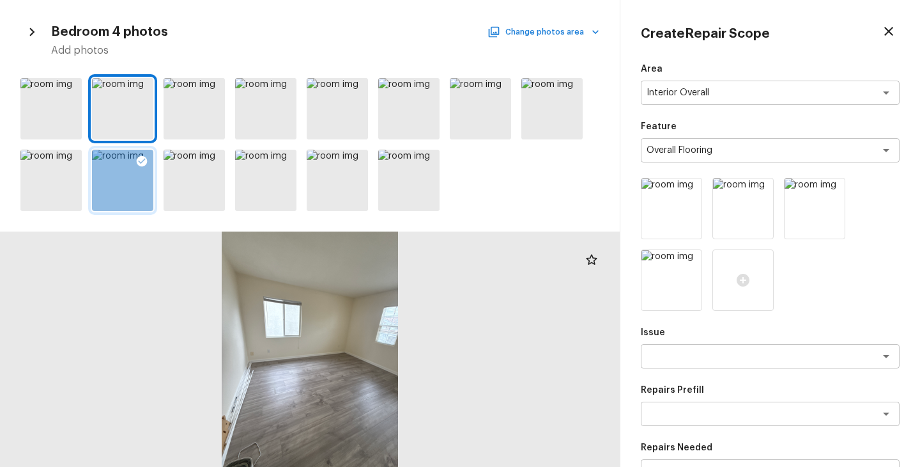
click at [575, 31] on button "Change photos area" at bounding box center [544, 32] width 109 height 17
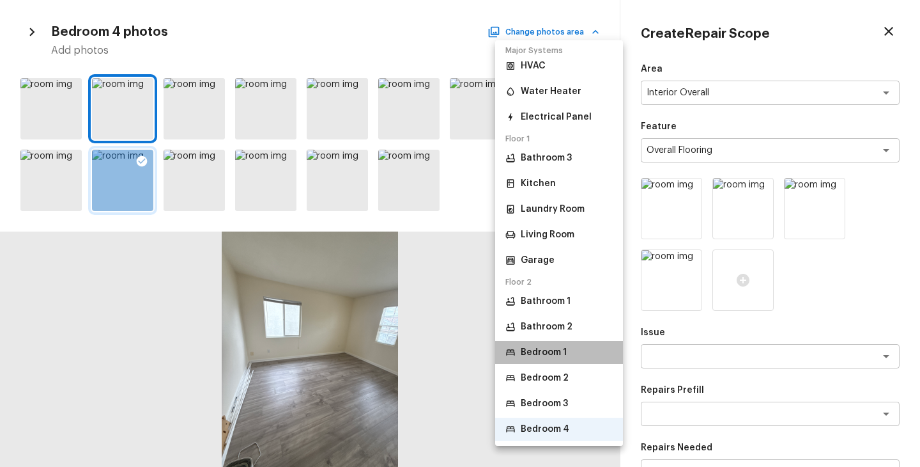
click at [557, 346] on p "Bedroom 1" at bounding box center [544, 352] width 46 height 13
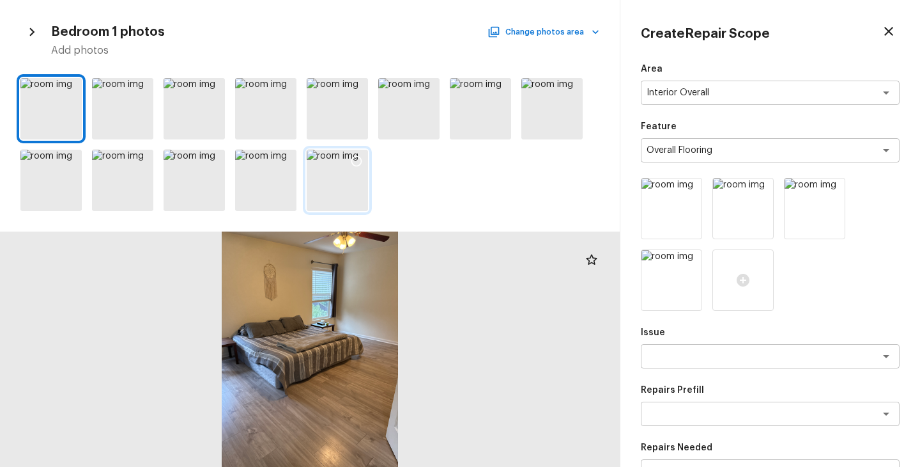
click at [351, 189] on div at bounding box center [337, 180] width 61 height 61
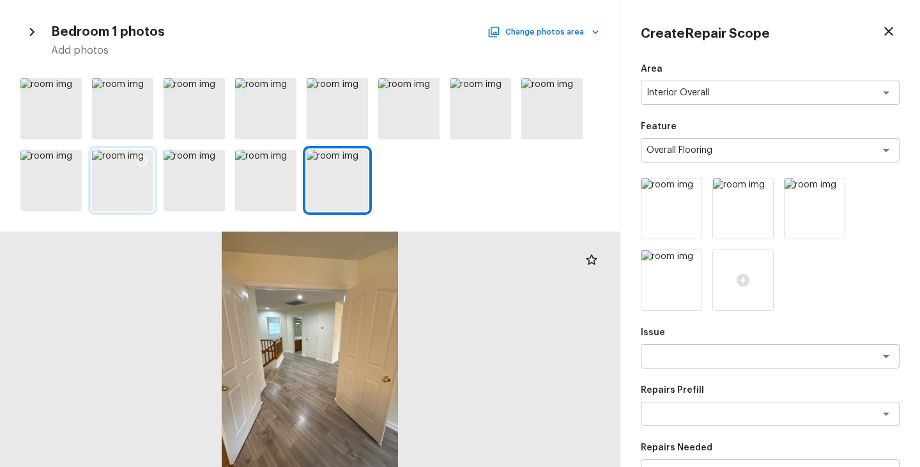
click at [100, 185] on div at bounding box center [122, 180] width 61 height 61
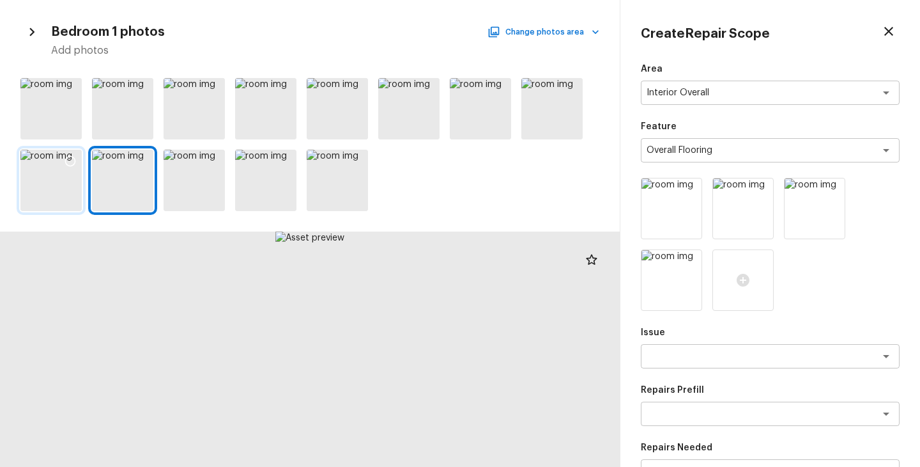
click at [44, 187] on div at bounding box center [50, 180] width 61 height 61
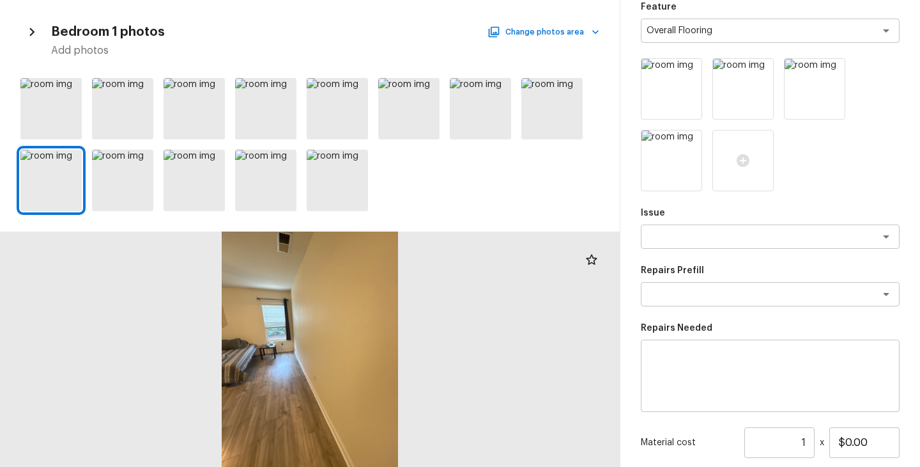
scroll to position [163, 0]
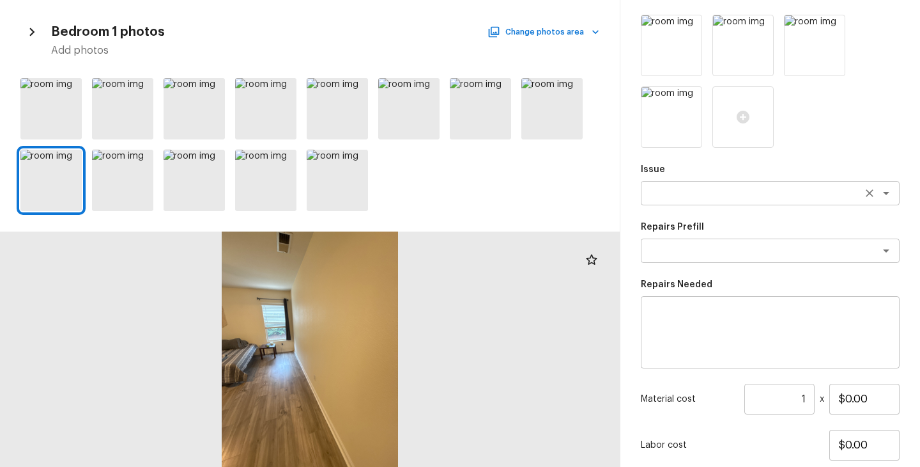
click at [690, 185] on div "x ​" at bounding box center [770, 193] width 259 height 24
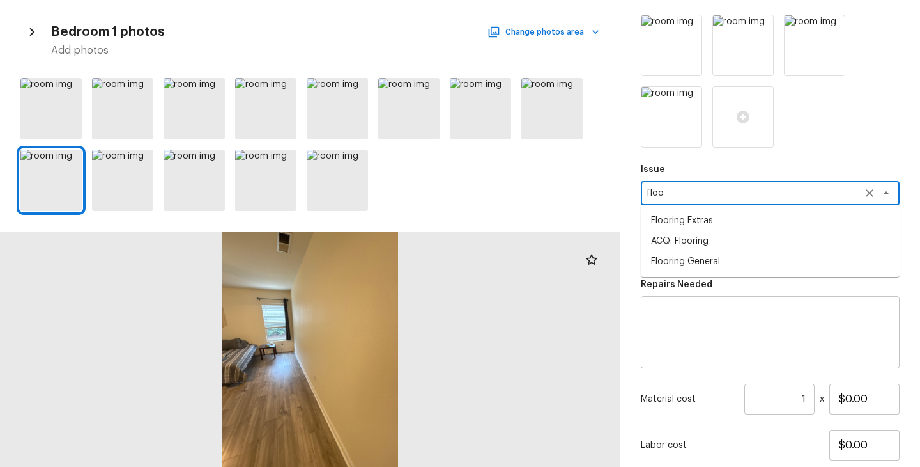
click at [697, 249] on li "ACQ: Flooring" at bounding box center [770, 241] width 259 height 20
type textarea "ACQ: Flooring"
click at [701, 252] on textarea at bounding box center [753, 250] width 212 height 13
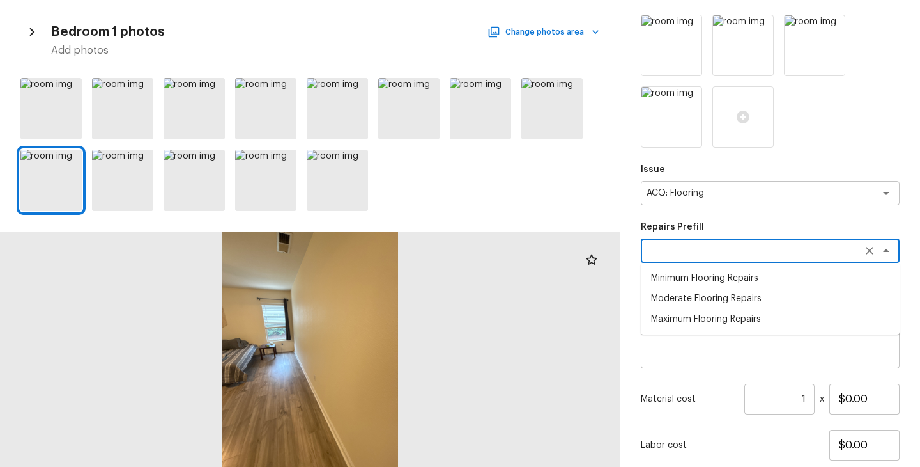
click at [705, 302] on li "Moderate Flooring Repairs" at bounding box center [770, 298] width 259 height 20
type textarea "Moderate Flooring Repairs"
type textarea "Acquisition Scope: Moderate flooring repairs"
type input "$0.52"
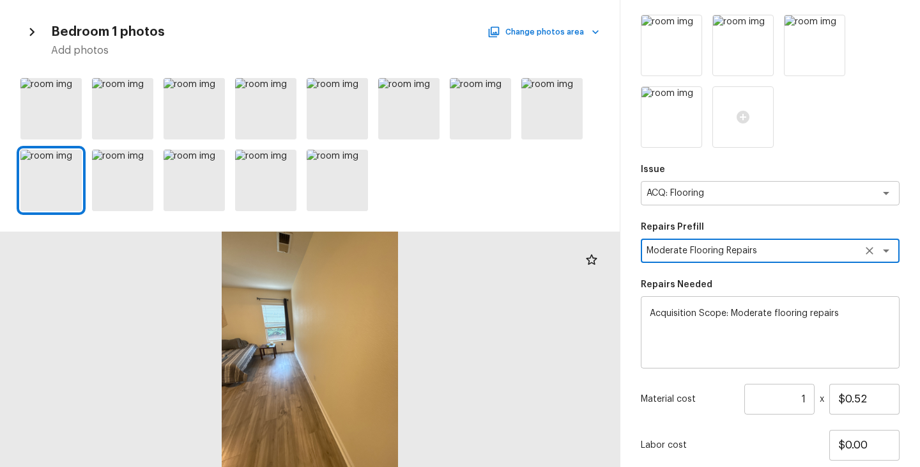
click at [807, 401] on input "1" at bounding box center [780, 399] width 70 height 31
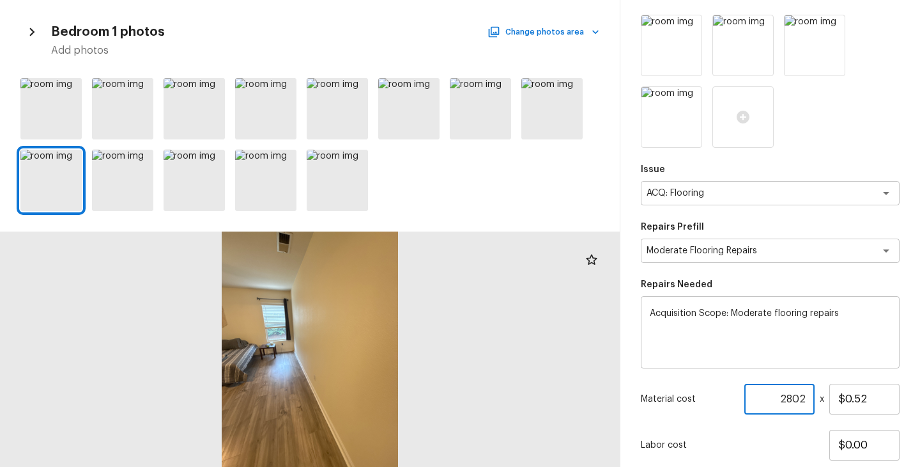
type input "2802"
click at [795, 441] on p "Labor cost" at bounding box center [735, 445] width 189 height 13
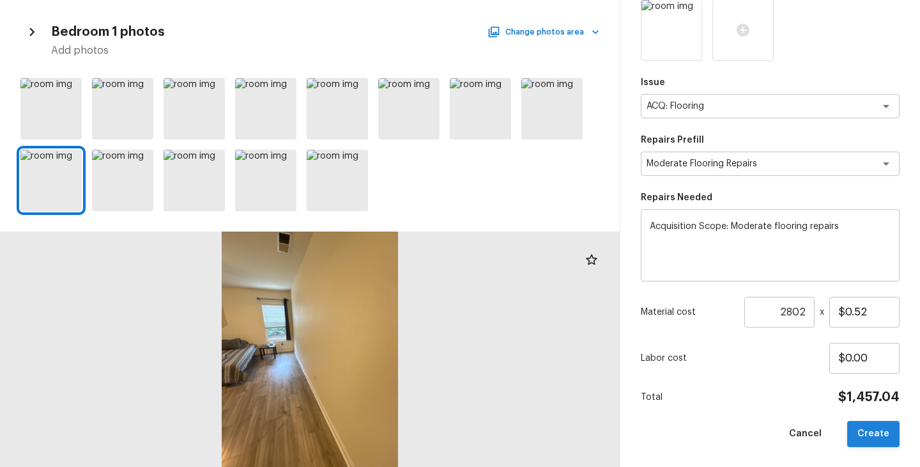
click at [863, 441] on button "Create" at bounding box center [874, 434] width 52 height 26
type input "1"
type input "$0.00"
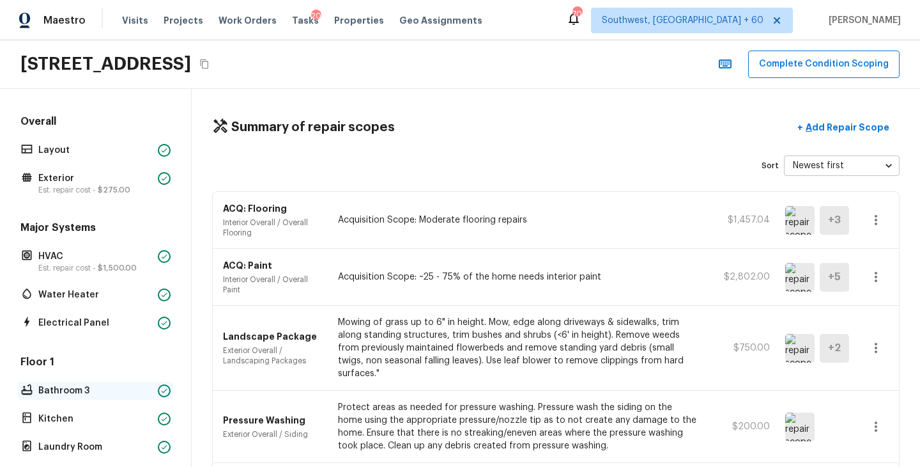
scroll to position [446, 0]
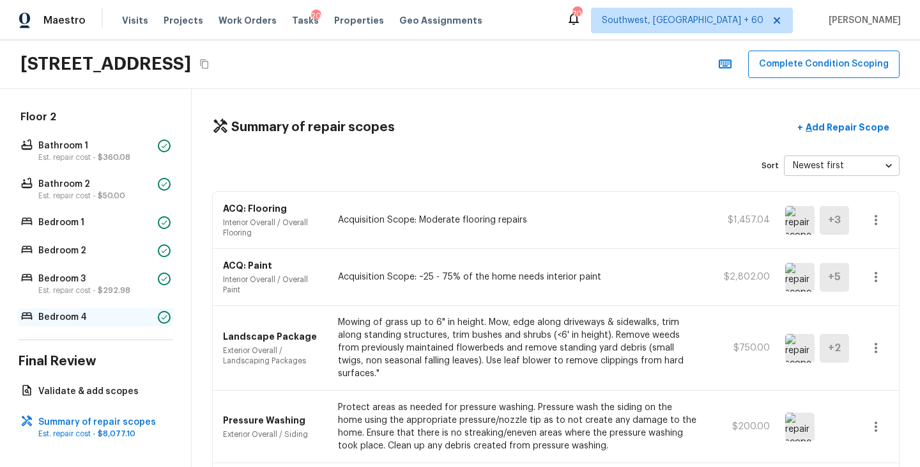
click at [116, 312] on p "Bedroom 4" at bounding box center [95, 317] width 114 height 13
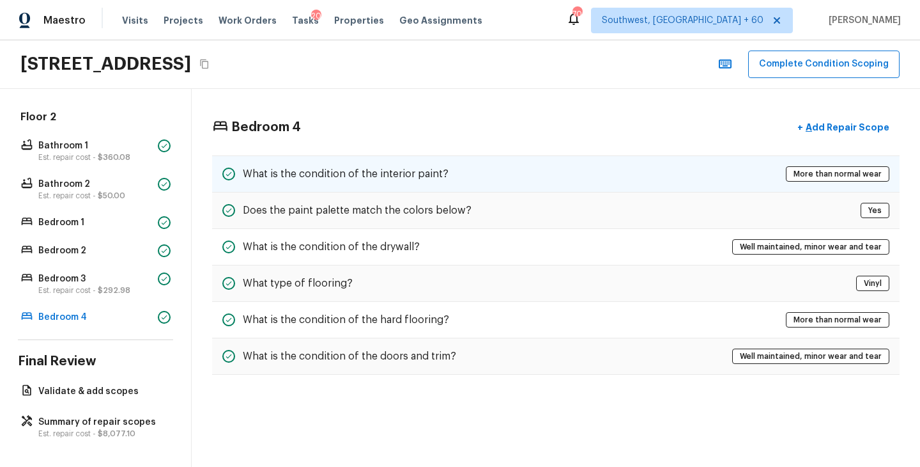
click at [498, 182] on div "What is the condition of the interior paint? More than normal wear" at bounding box center [556, 173] width 688 height 37
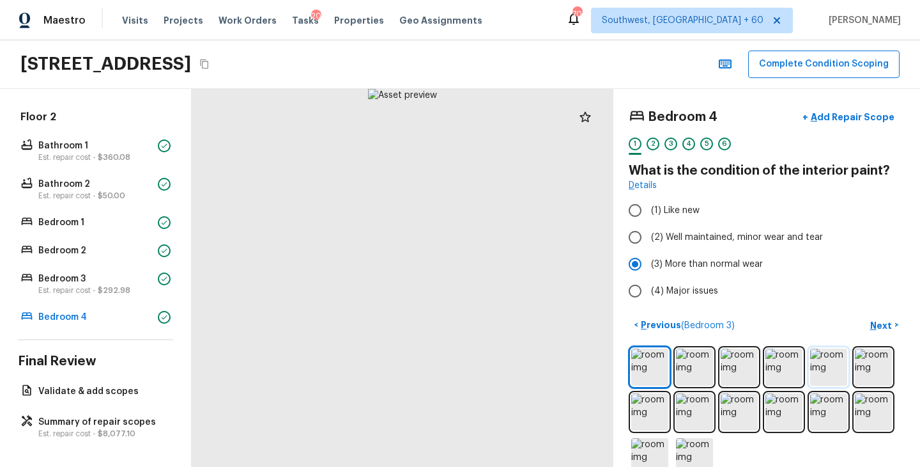
click at [819, 368] on img at bounding box center [829, 366] width 37 height 37
click at [769, 409] on img at bounding box center [784, 411] width 37 height 37
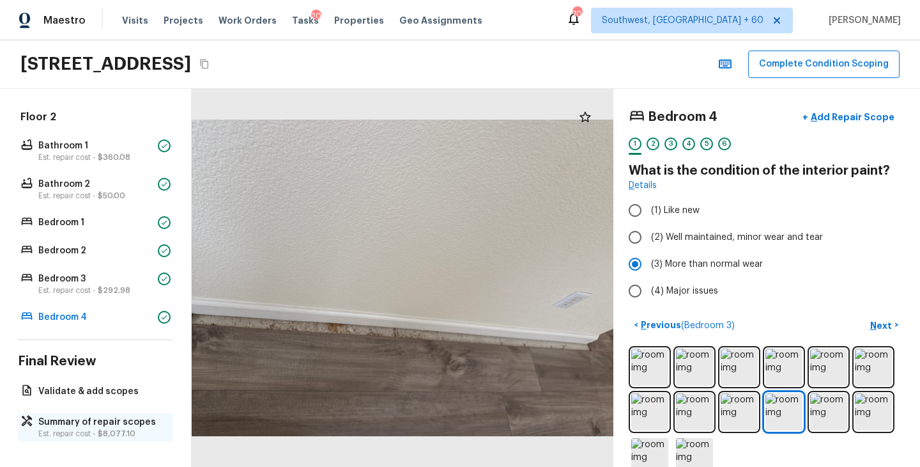
click at [86, 432] on p "Est. repair cost - $8,077.10" at bounding box center [101, 433] width 127 height 10
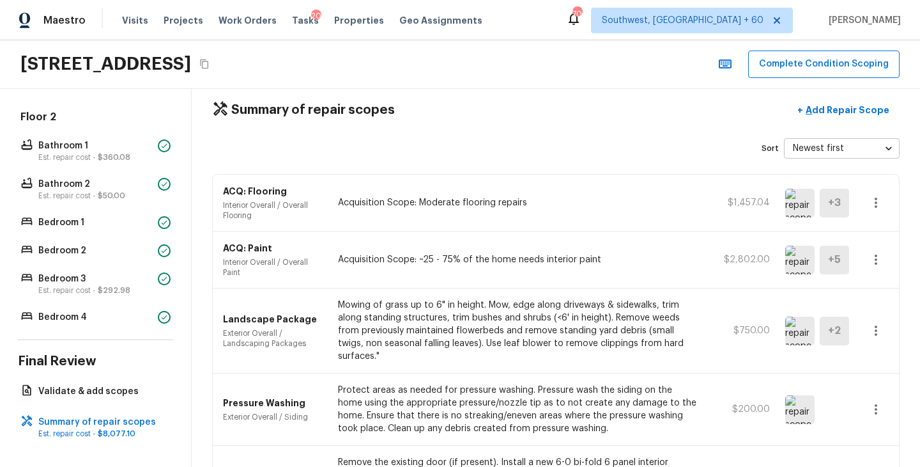
scroll to position [0, 0]
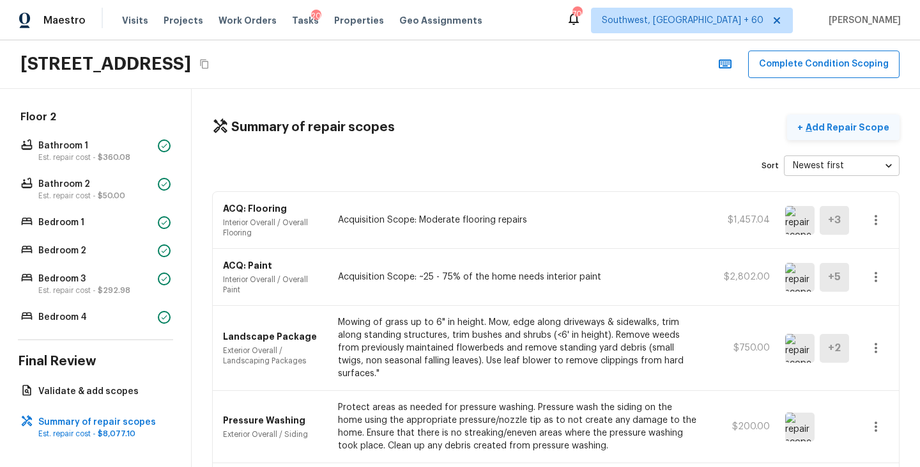
click at [865, 136] on button "+ Add Repair Scope" at bounding box center [844, 127] width 113 height 26
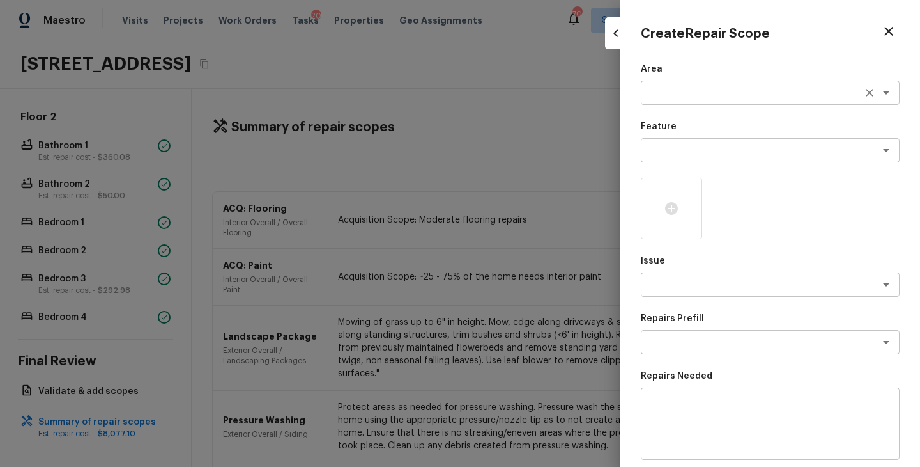
click at [689, 95] on textarea at bounding box center [753, 92] width 212 height 13
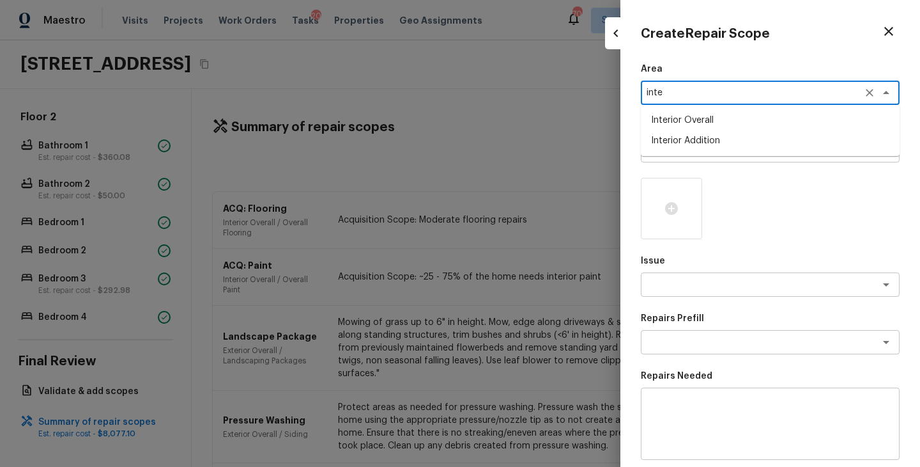
click at [697, 121] on li "Interior Overall" at bounding box center [770, 120] width 259 height 20
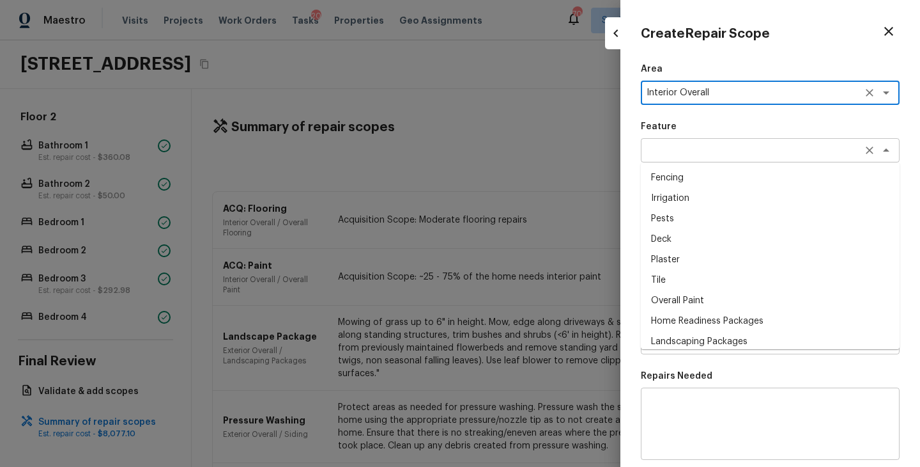
click at [692, 143] on div "x ​" at bounding box center [770, 150] width 259 height 24
type textarea "Interior Overall"
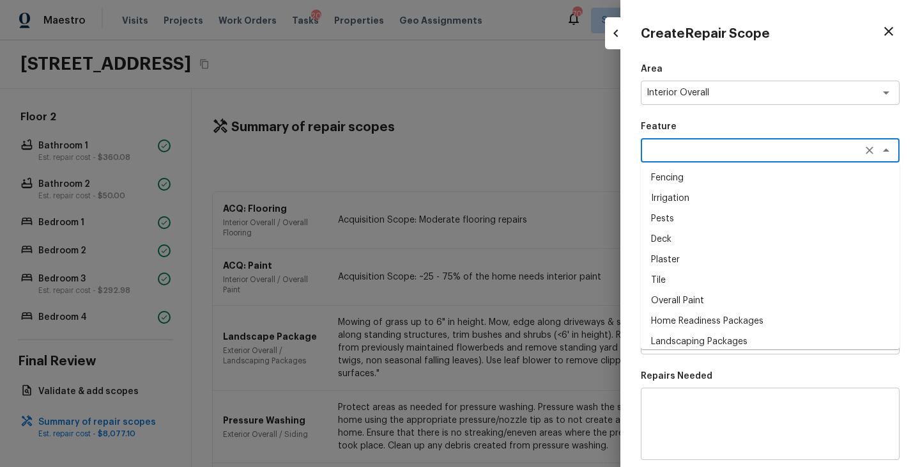
click at [688, 295] on li "Overall Paint" at bounding box center [770, 300] width 259 height 20
type textarea "Overall Paint"
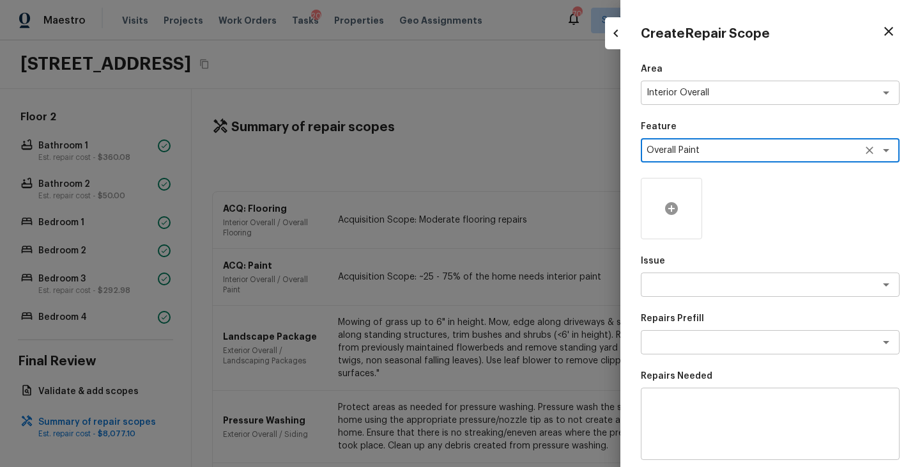
click at [677, 213] on icon at bounding box center [671, 208] width 15 height 15
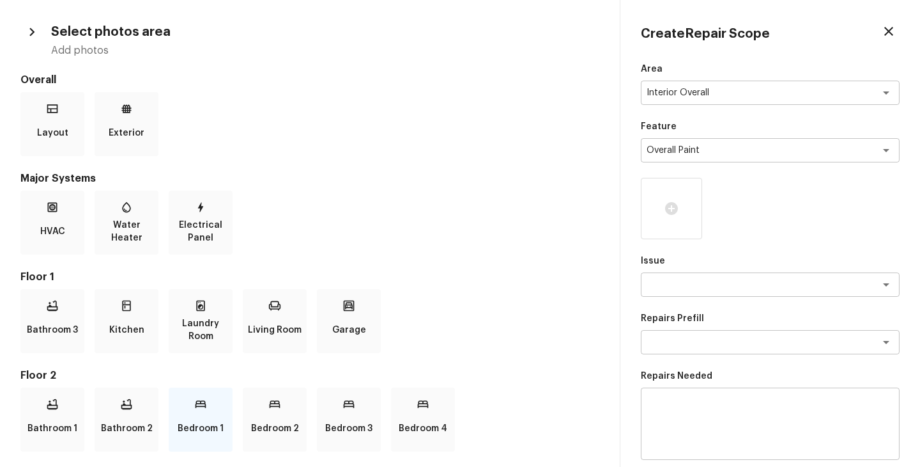
click at [215, 423] on p "Bedroom 1" at bounding box center [201, 428] width 46 height 26
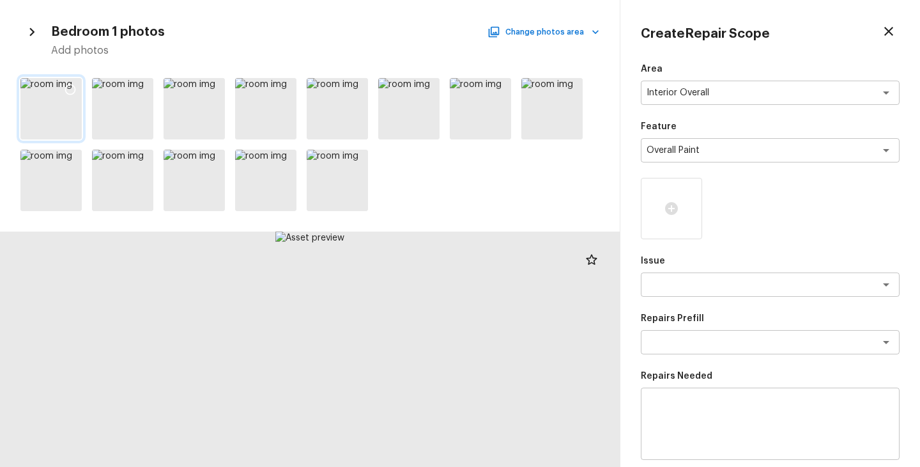
click at [70, 88] on icon at bounding box center [70, 89] width 13 height 13
click at [584, 27] on button "Change photos area" at bounding box center [544, 32] width 109 height 17
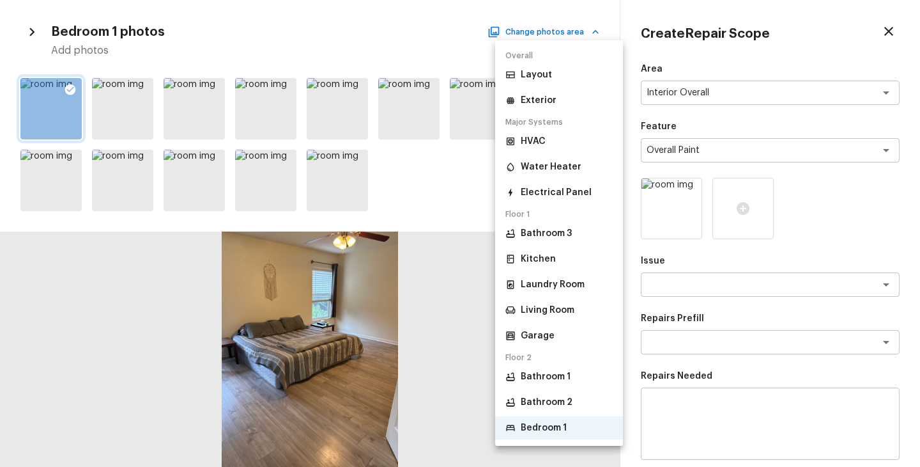
scroll to position [75, 0]
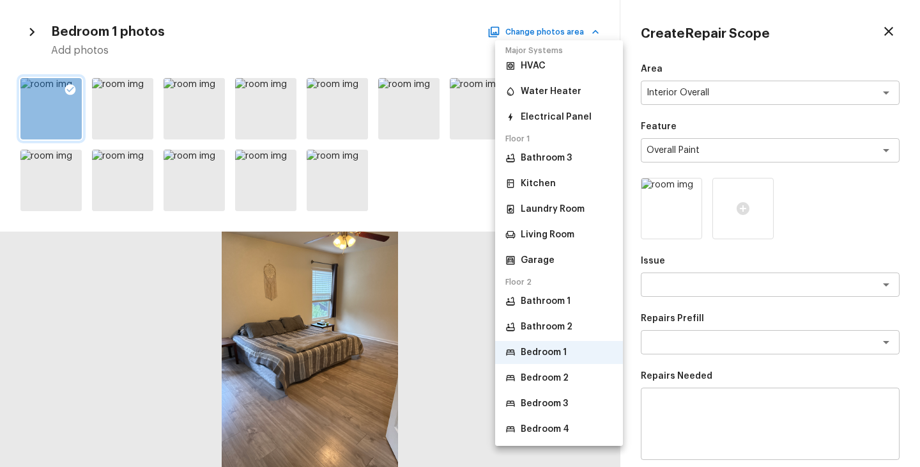
click at [550, 385] on li "Bedroom 2" at bounding box center [559, 377] width 128 height 23
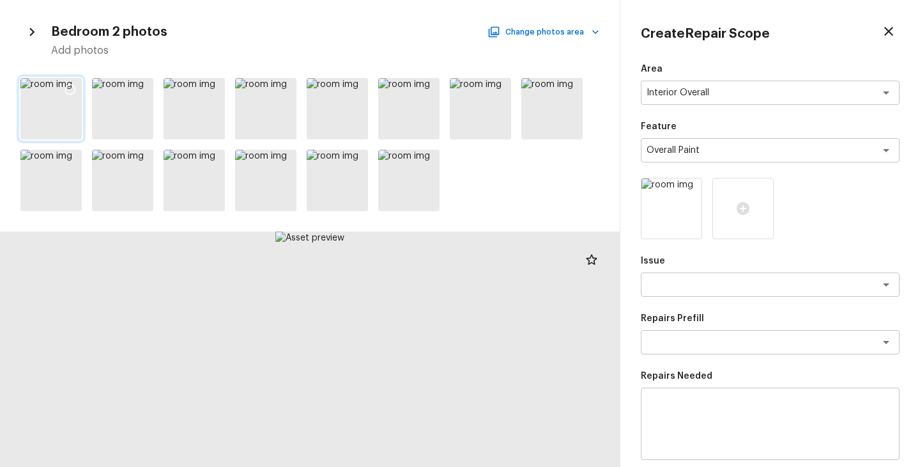
click at [51, 105] on div at bounding box center [50, 108] width 61 height 61
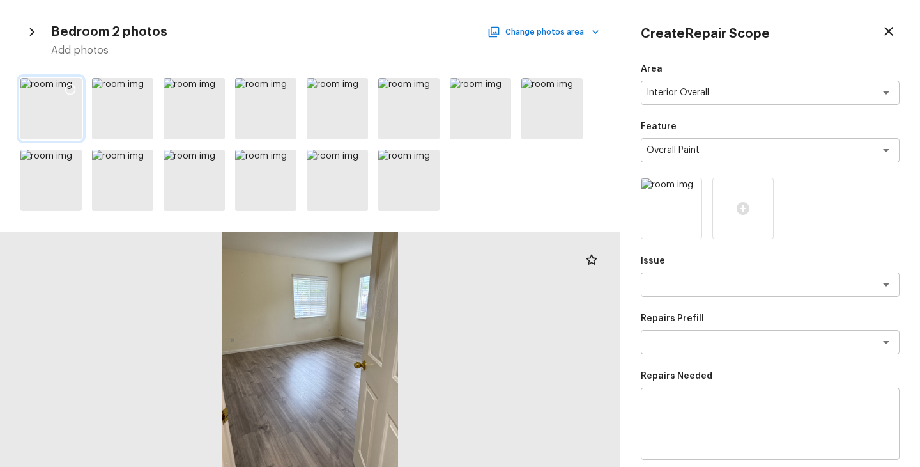
click at [67, 91] on icon at bounding box center [70, 89] width 13 height 13
click at [547, 38] on button "Change photos area" at bounding box center [544, 32] width 109 height 17
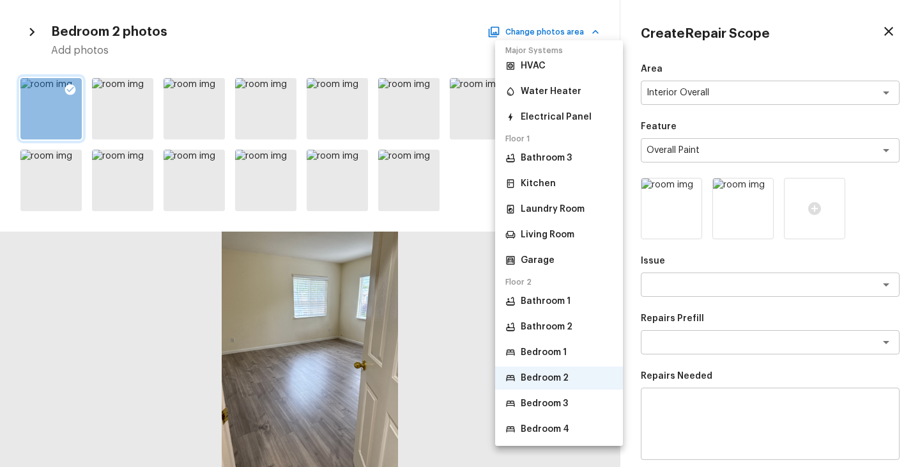
click at [567, 406] on p "Bedroom 3" at bounding box center [544, 403] width 47 height 13
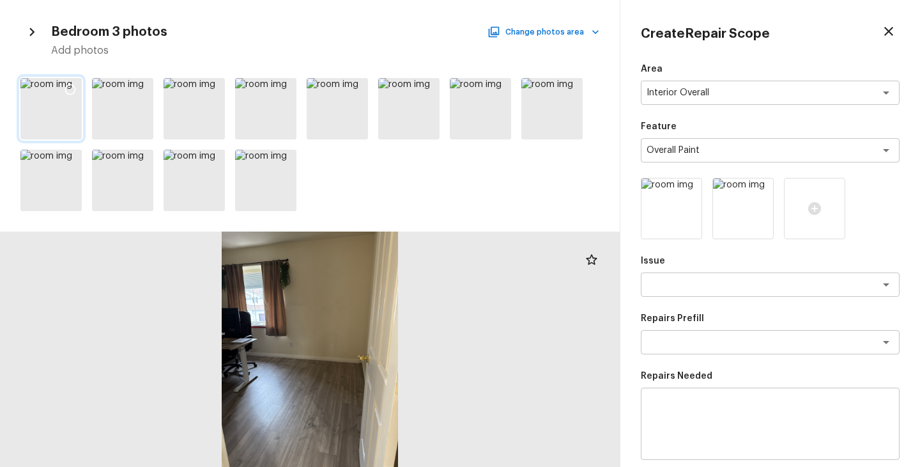
click at [71, 93] on icon at bounding box center [70, 89] width 13 height 13
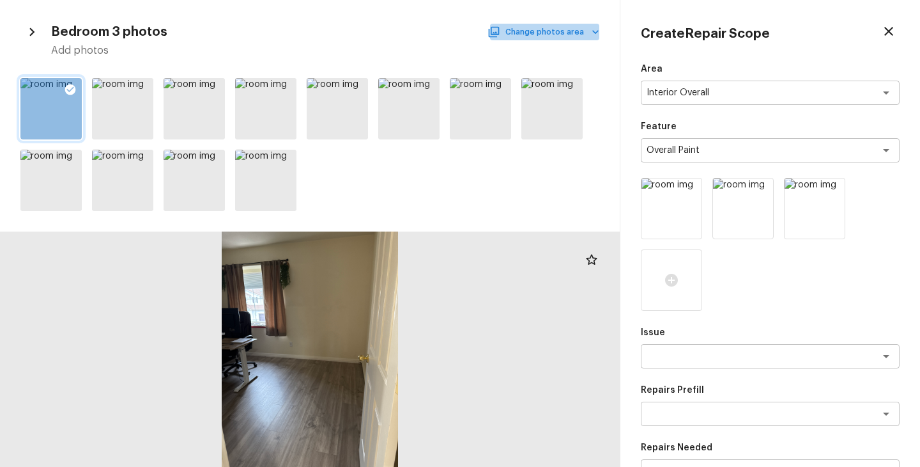
click at [567, 36] on button "Change photos area" at bounding box center [544, 32] width 109 height 17
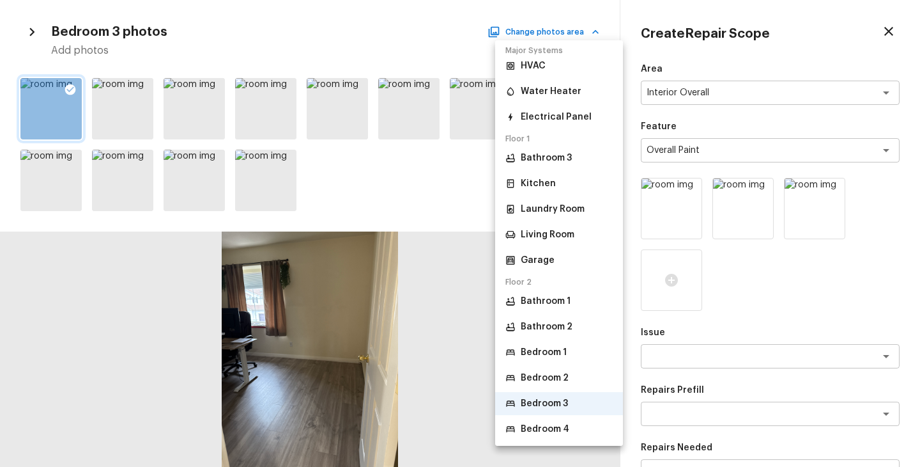
click at [573, 431] on li "Bedroom 4" at bounding box center [559, 428] width 128 height 23
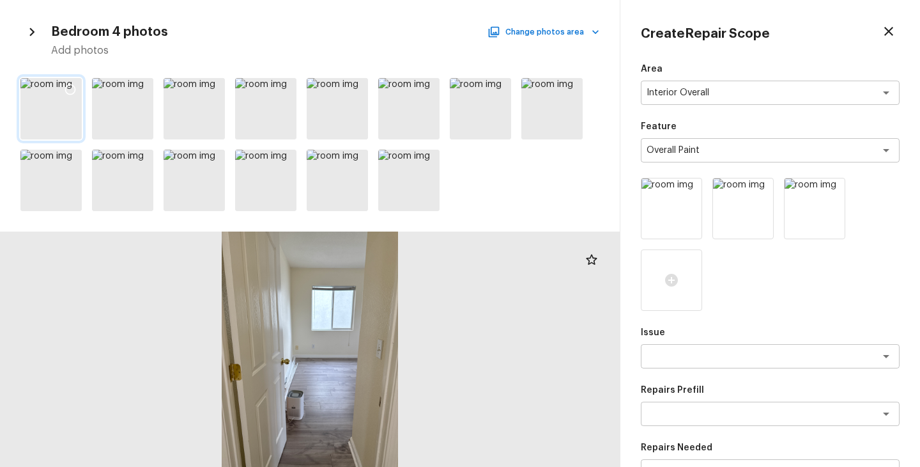
click at [54, 105] on div at bounding box center [50, 108] width 61 height 61
click at [107, 113] on div at bounding box center [122, 108] width 61 height 61
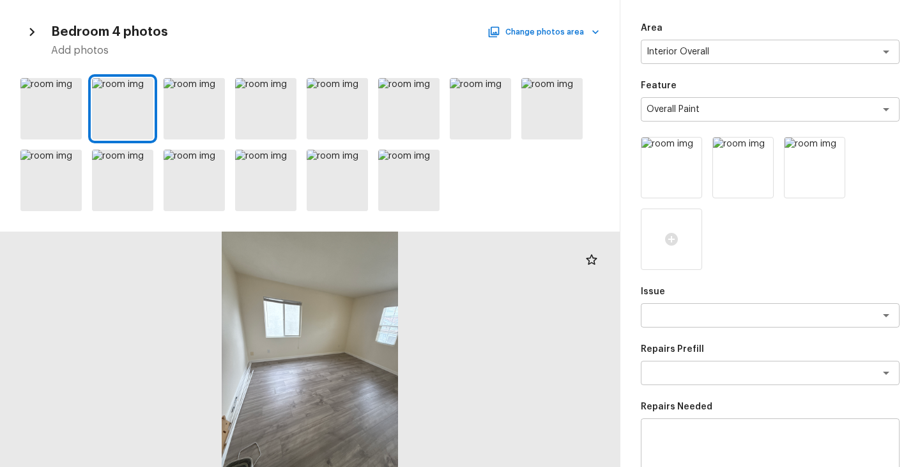
scroll to position [182, 0]
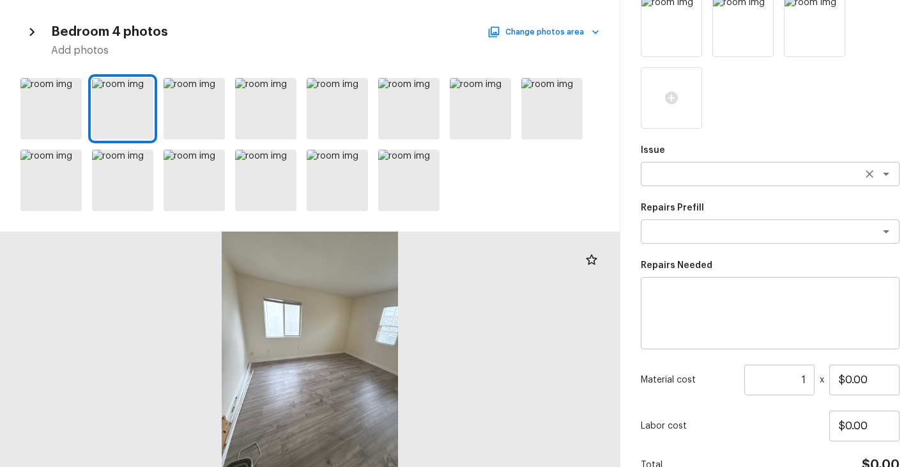
click at [708, 182] on div "x ​" at bounding box center [770, 174] width 259 height 24
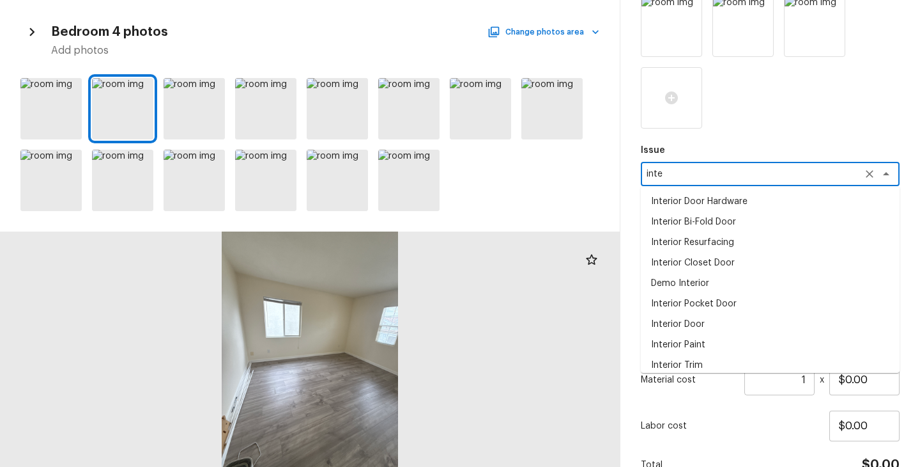
click at [692, 336] on li "Interior Paint" at bounding box center [770, 344] width 259 height 20
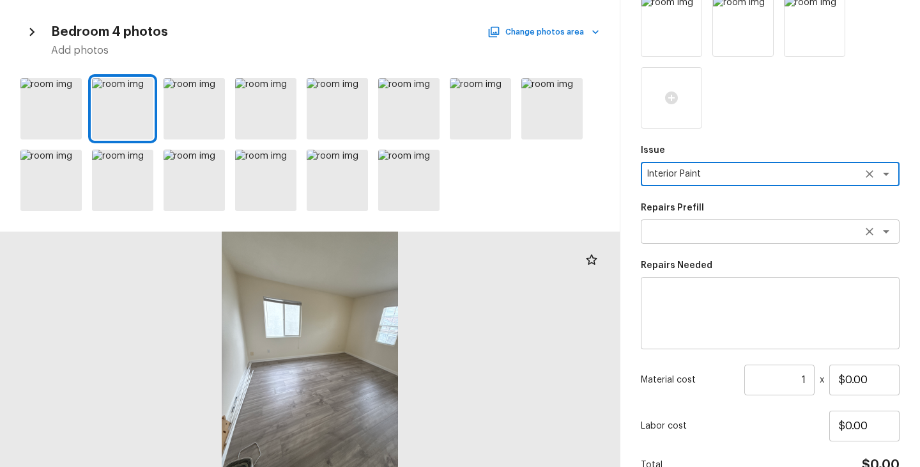
click at [722, 242] on div "x ​" at bounding box center [770, 231] width 259 height 24
type textarea "Interior Paint"
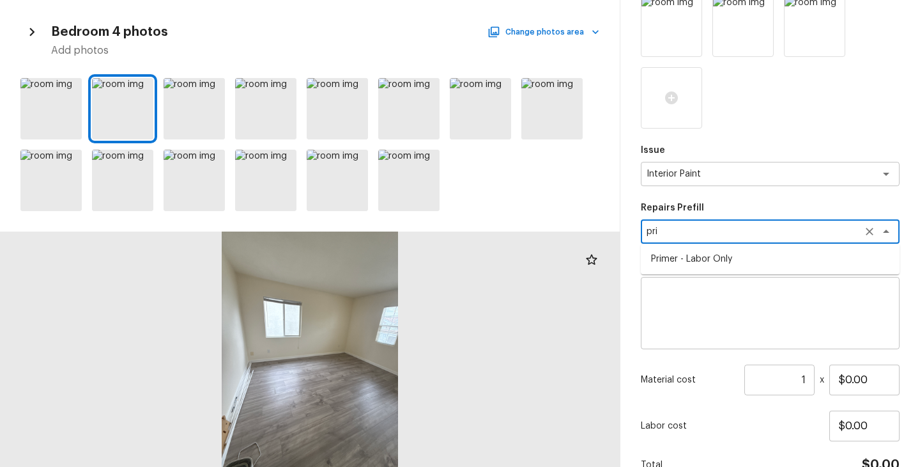
click at [713, 256] on li "Primer - Labor Only" at bounding box center [770, 259] width 259 height 20
type textarea "Primer - Labor Only"
type textarea "Interior primer - PRIMER PROVIDED BY OPENDOOR - All nails, screws, drywall anch…"
type input "$0.40"
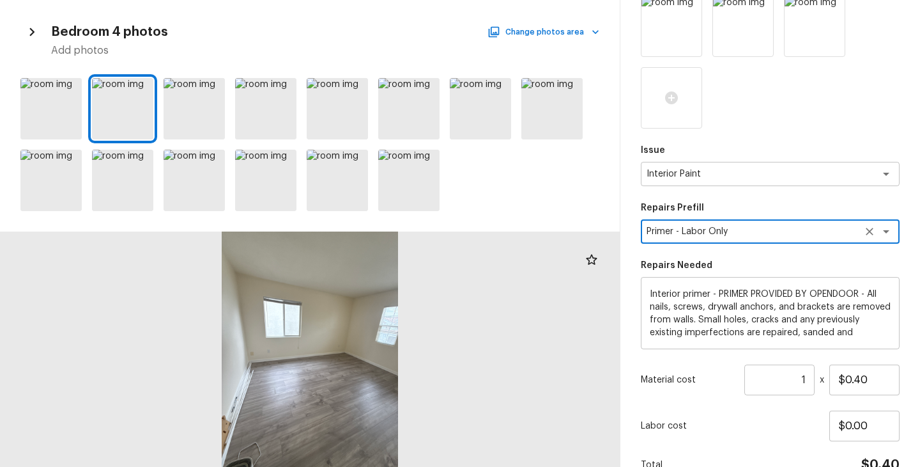
scroll to position [250, 0]
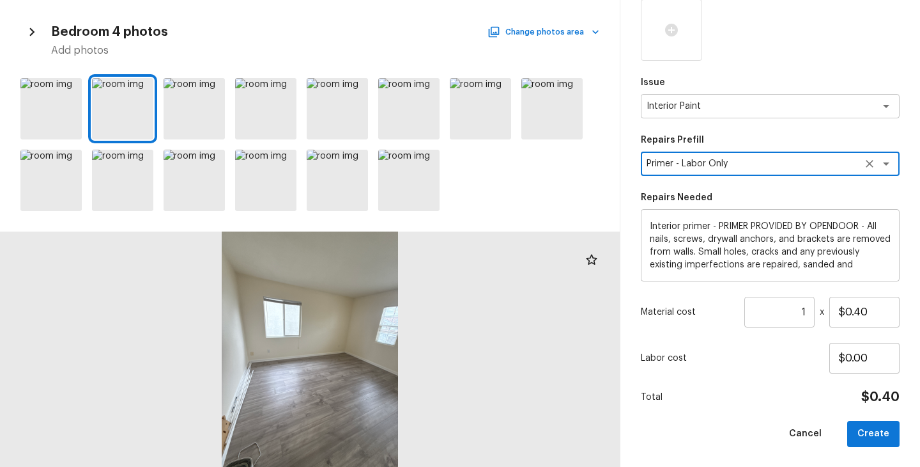
type textarea "Primer - Labor Only"
drag, startPoint x: 808, startPoint y: 313, endPoint x: 759, endPoint y: 317, distance: 49.4
click at [759, 317] on input "1" at bounding box center [780, 312] width 70 height 31
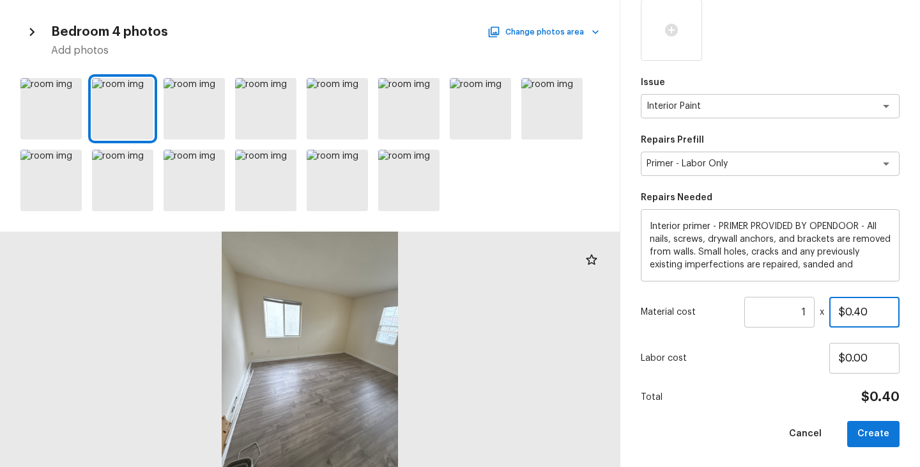
drag, startPoint x: 878, startPoint y: 305, endPoint x: 779, endPoint y: 305, distance: 99.1
click at [779, 305] on div "Material cost 1 ​ x $0.40" at bounding box center [770, 312] width 259 height 31
drag, startPoint x: 813, startPoint y: 311, endPoint x: 780, endPoint y: 311, distance: 33.2
click at [780, 311] on div "Material cost 1 ​ x $0.40" at bounding box center [770, 312] width 259 height 31
type input "$300.00"
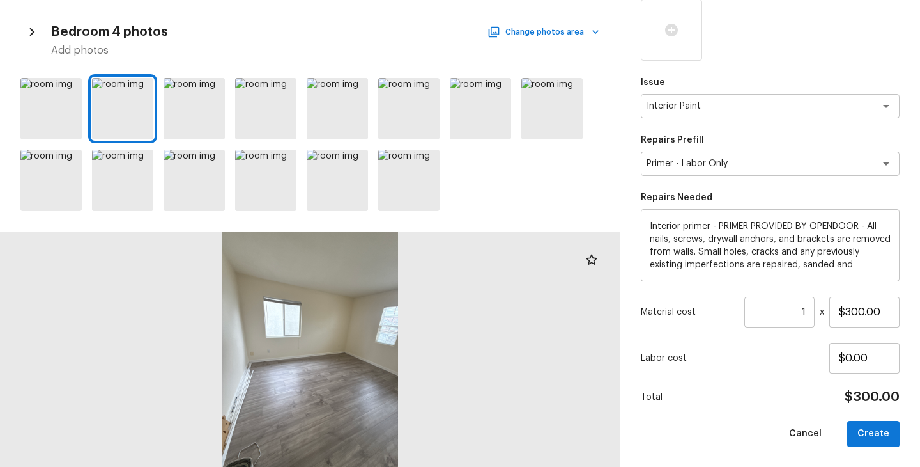
click at [731, 385] on div "Area Interior Overall x ​ Feature Overall Paint x ​ Issue Interior Paint x ​ Re…" at bounding box center [770, 130] width 259 height 634
click at [874, 427] on button "Create" at bounding box center [874, 434] width 52 height 26
type input "$0.00"
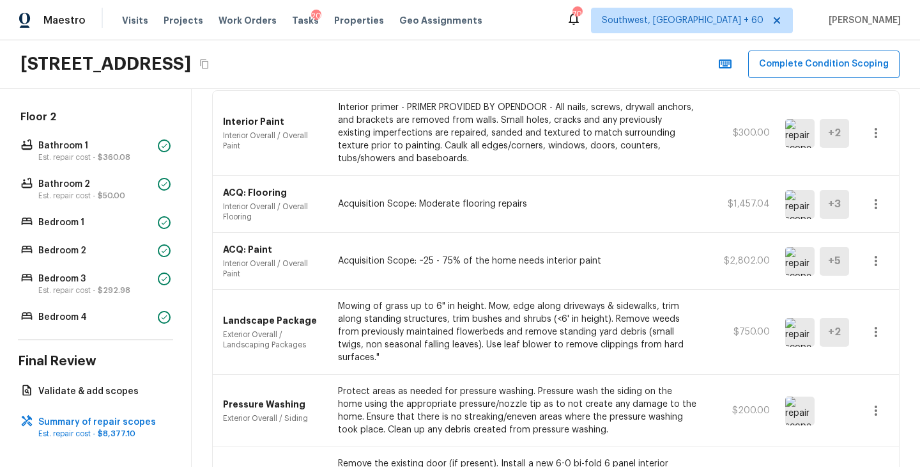
scroll to position [0, 0]
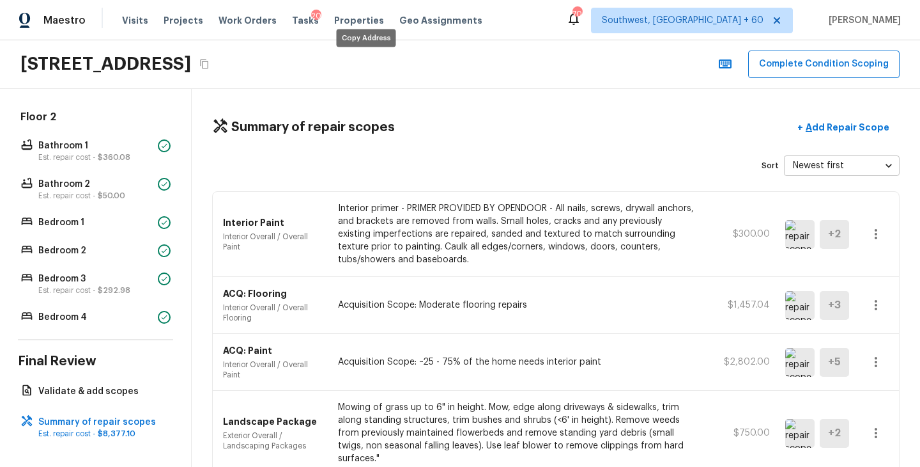
click at [210, 67] on icon "Copy Address" at bounding box center [204, 64] width 10 height 10
click at [210, 66] on icon "Copy Address" at bounding box center [204, 64] width 10 height 10
click at [414, 233] on p "Interior primer - PRIMER PROVIDED BY OPENDOOR - All nails, screws, drywall anch…" at bounding box center [517, 234] width 359 height 64
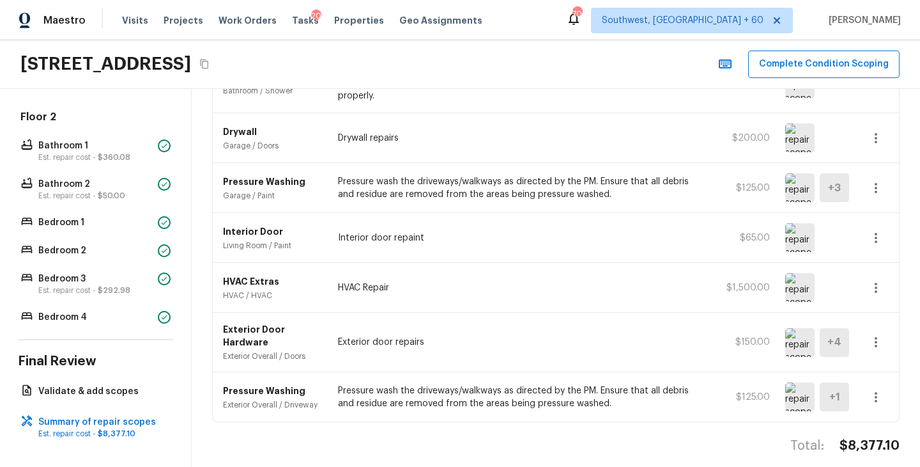
click at [858, 437] on h4 "$8,377.10" at bounding box center [870, 445] width 60 height 17
copy h4 "$8,377.10"
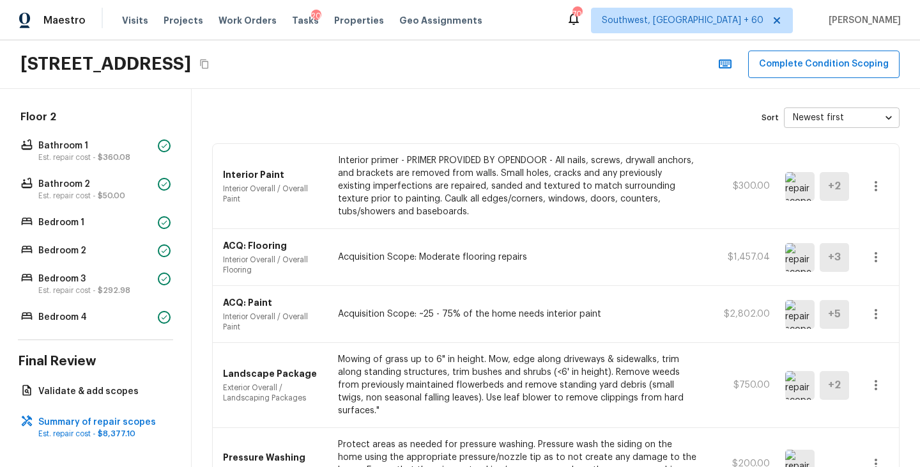
scroll to position [20, 0]
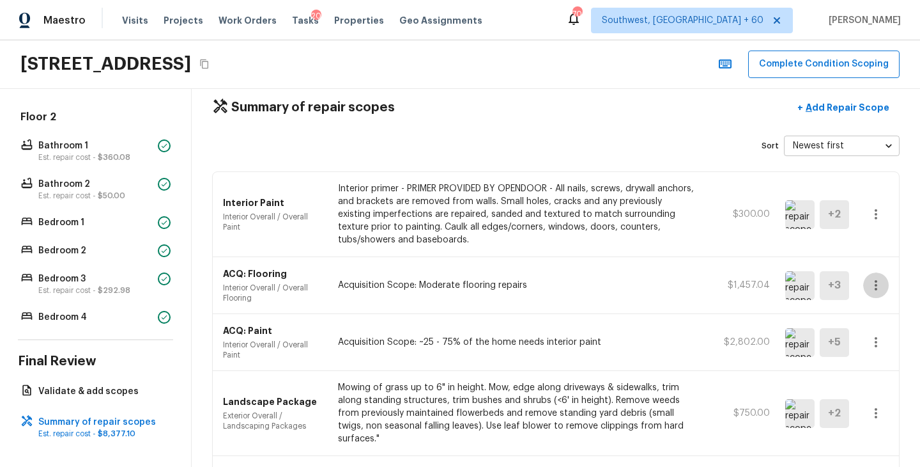
click at [885, 281] on button "button" at bounding box center [877, 285] width 26 height 26
click at [871, 322] on li "Edit" at bounding box center [880, 322] width 59 height 38
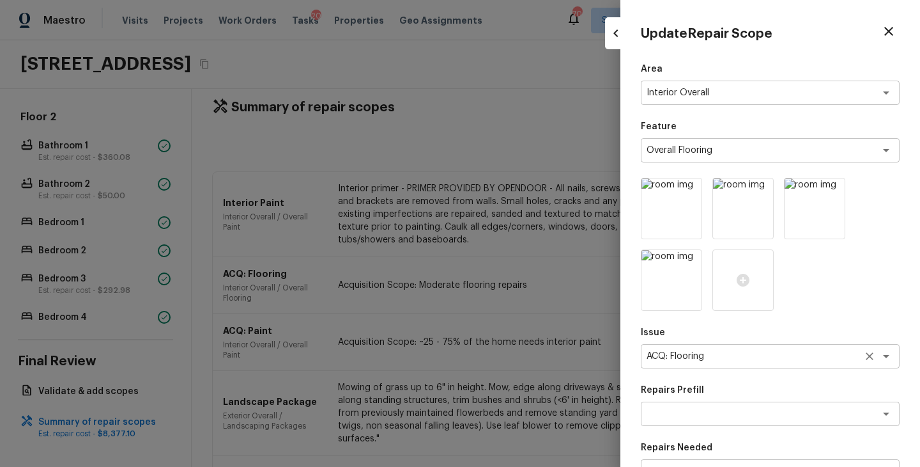
scroll to position [250, 0]
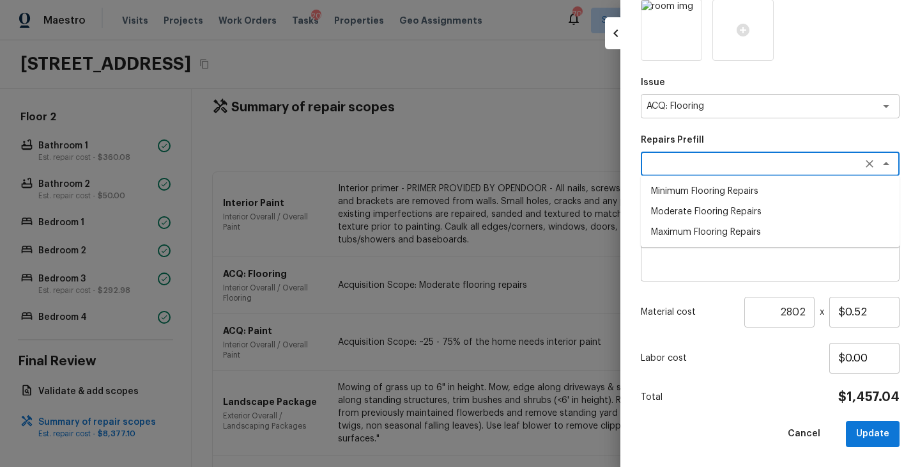
click at [759, 165] on textarea at bounding box center [753, 163] width 212 height 13
click at [742, 237] on li "Maximum Flooring Repairs" at bounding box center [770, 232] width 259 height 20
type textarea "Maximum Flooring Repairs"
type textarea "Acquisition Scope: Maximum flooring repairs"
type input "$1.72"
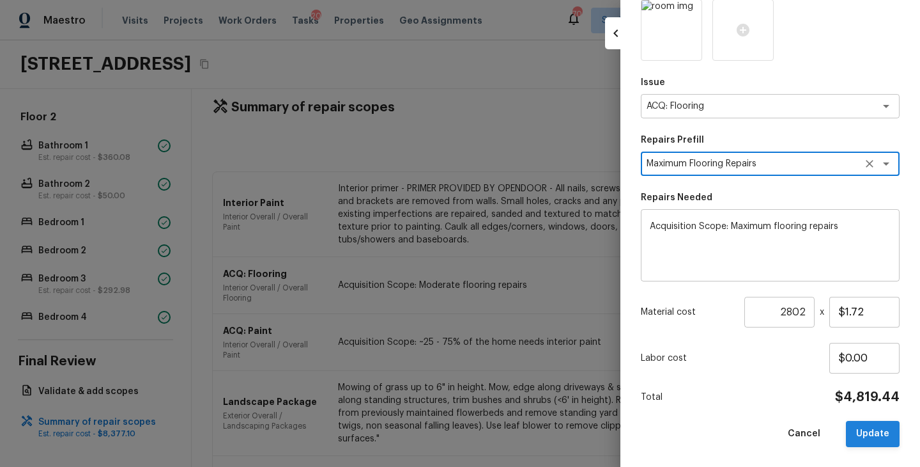
click at [873, 428] on button "Update" at bounding box center [873, 434] width 54 height 26
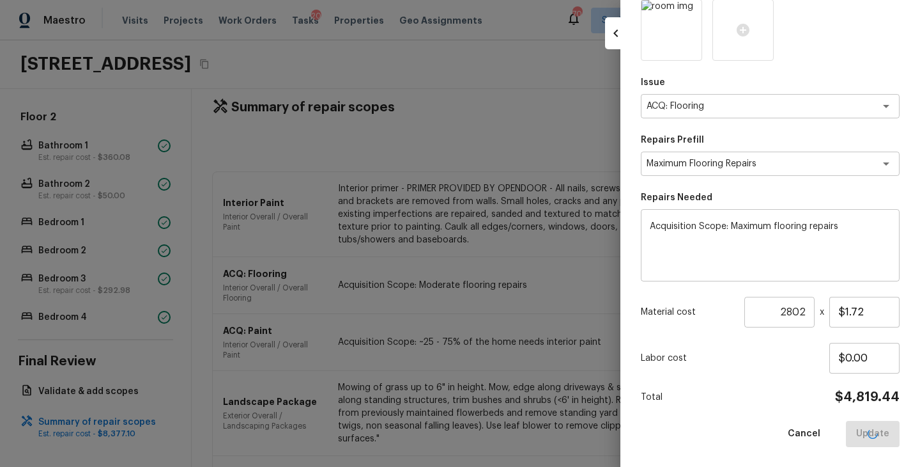
type input "1"
type input "$0.00"
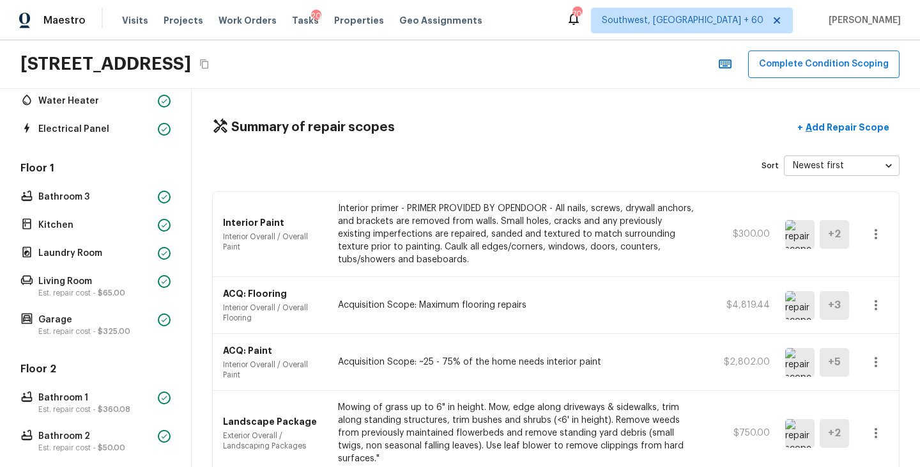
scroll to position [15, 0]
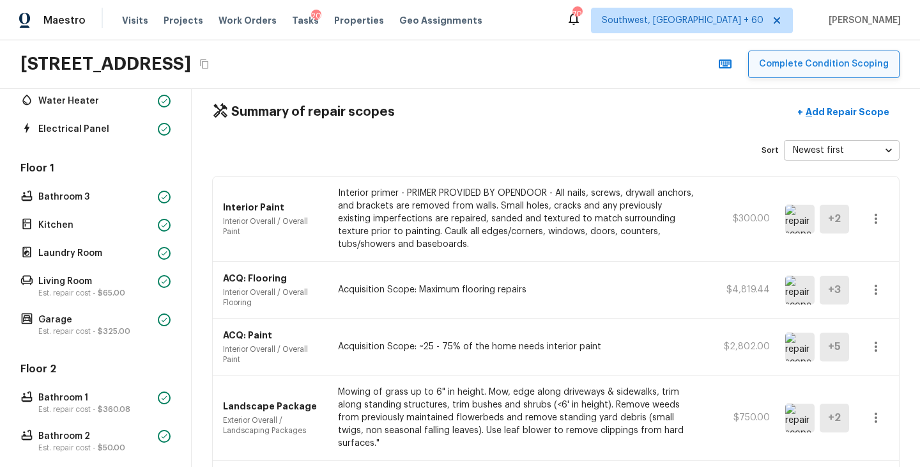
click at [837, 66] on button "Complete Condition Scoping" at bounding box center [824, 63] width 151 height 27
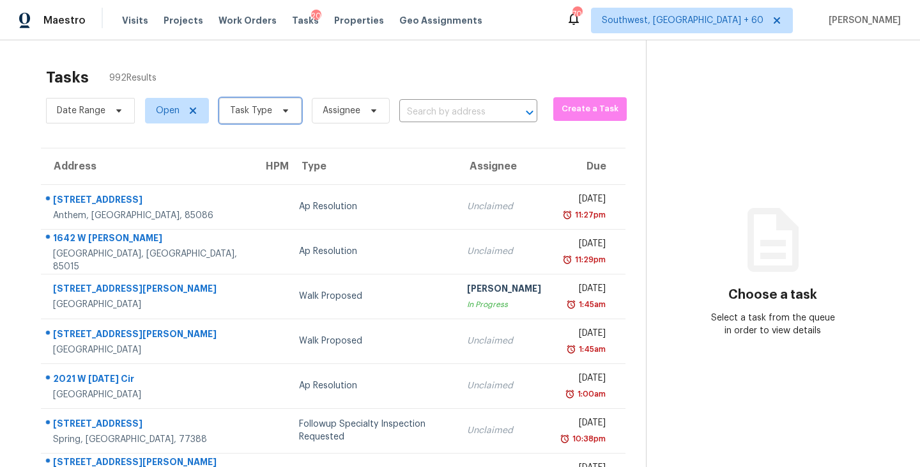
click at [262, 122] on span "Task Type" at bounding box center [260, 111] width 82 height 26
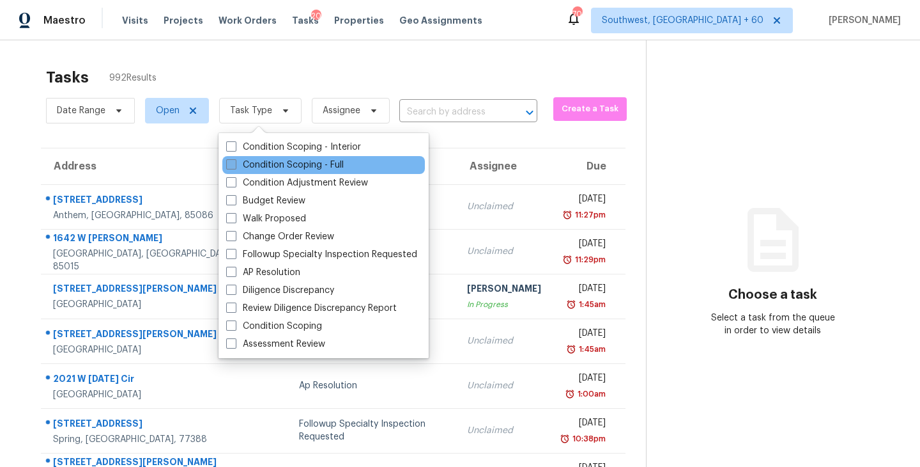
click at [284, 164] on label "Condition Scoping - Full" at bounding box center [285, 165] width 118 height 13
click at [235, 164] on input "Condition Scoping - Full" at bounding box center [230, 163] width 8 height 8
checkbox input "true"
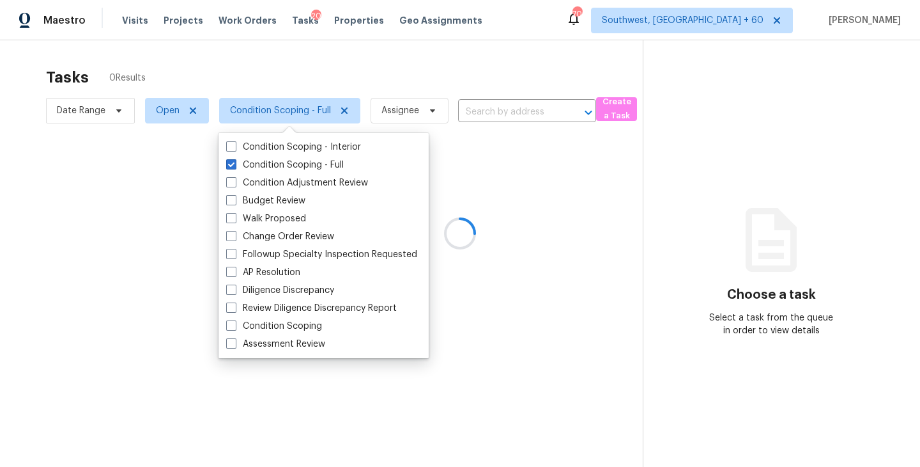
click at [413, 121] on div at bounding box center [460, 233] width 920 height 467
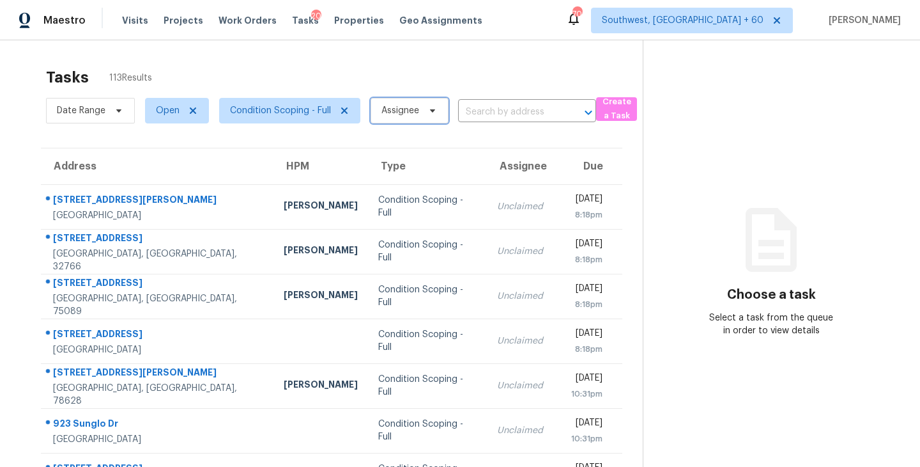
click at [413, 121] on span "Assignee" at bounding box center [410, 111] width 78 height 26
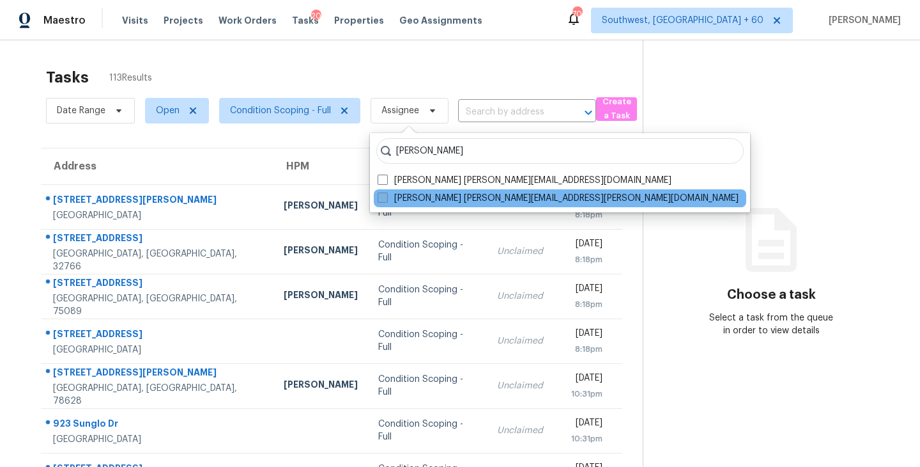
type input "[PERSON_NAME]"
click at [424, 201] on label "[PERSON_NAME] [PERSON_NAME][EMAIL_ADDRESS][PERSON_NAME][DOMAIN_NAME]" at bounding box center [558, 198] width 361 height 13
click at [386, 200] on input "[PERSON_NAME] [PERSON_NAME][EMAIL_ADDRESS][PERSON_NAME][DOMAIN_NAME]" at bounding box center [382, 196] width 8 height 8
checkbox input "true"
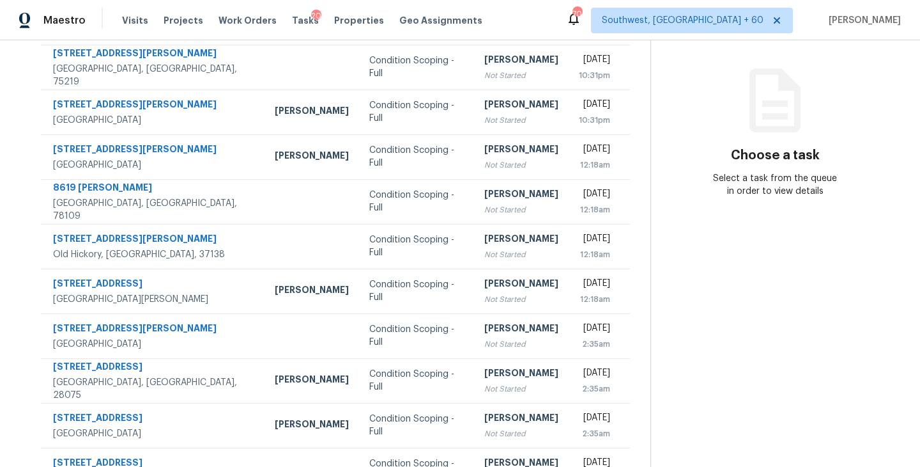
scroll to position [58, 0]
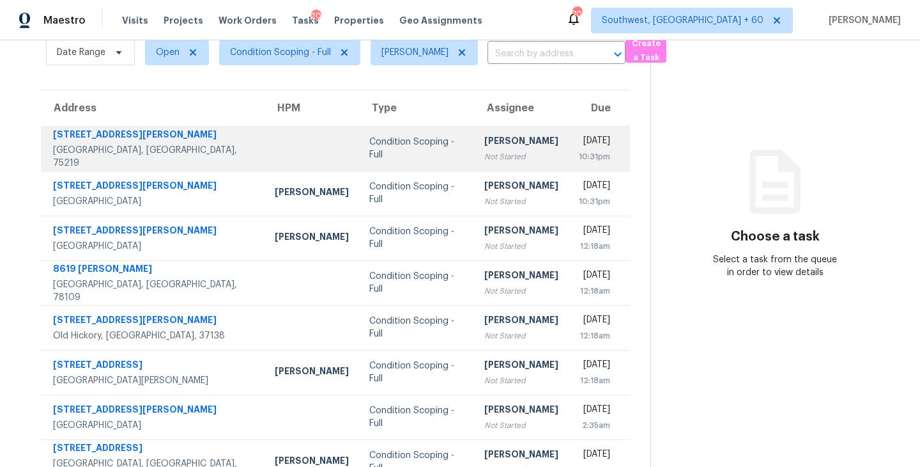
click at [485, 146] on div "[PERSON_NAME]" at bounding box center [522, 142] width 74 height 16
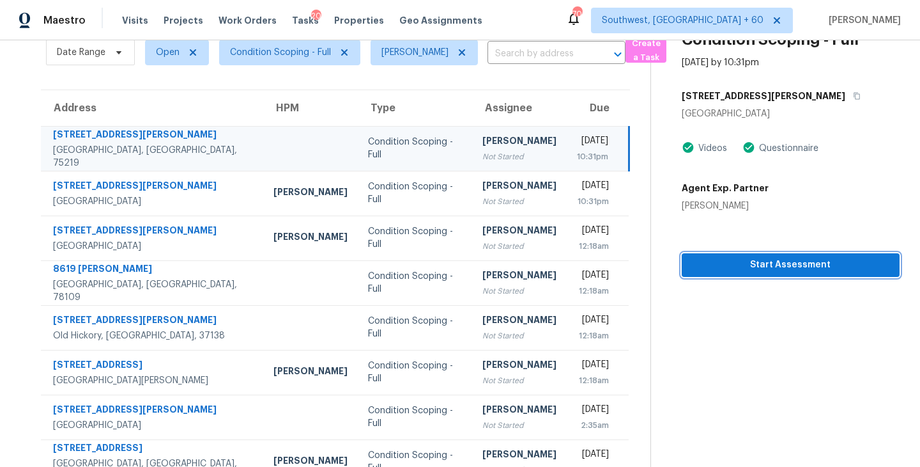
click at [766, 263] on span "Start Assessment" at bounding box center [791, 265] width 198 height 16
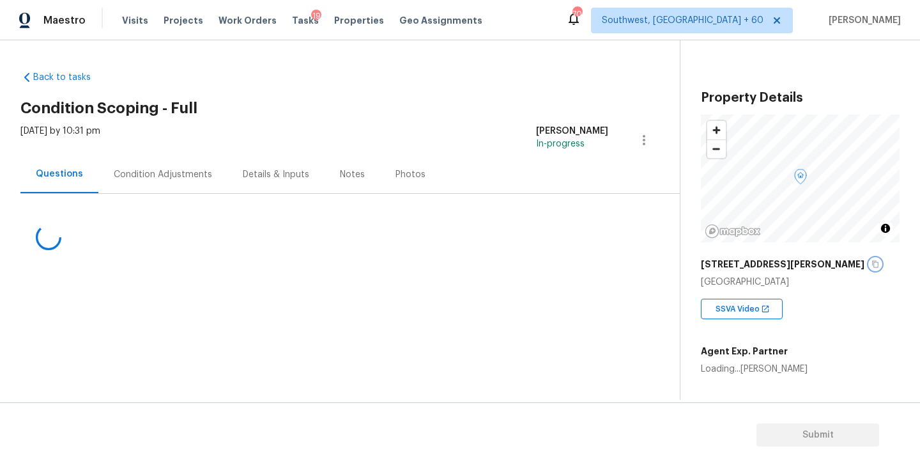
click at [872, 265] on icon "button" at bounding box center [876, 264] width 8 height 8
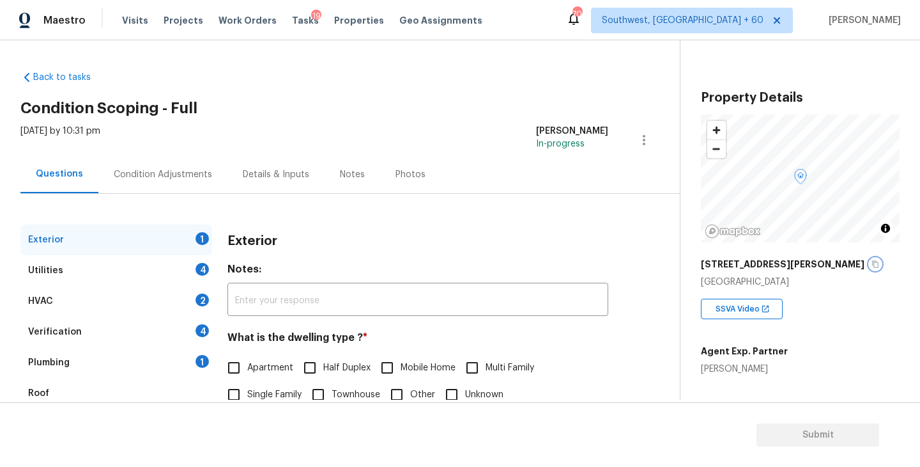
scroll to position [79, 0]
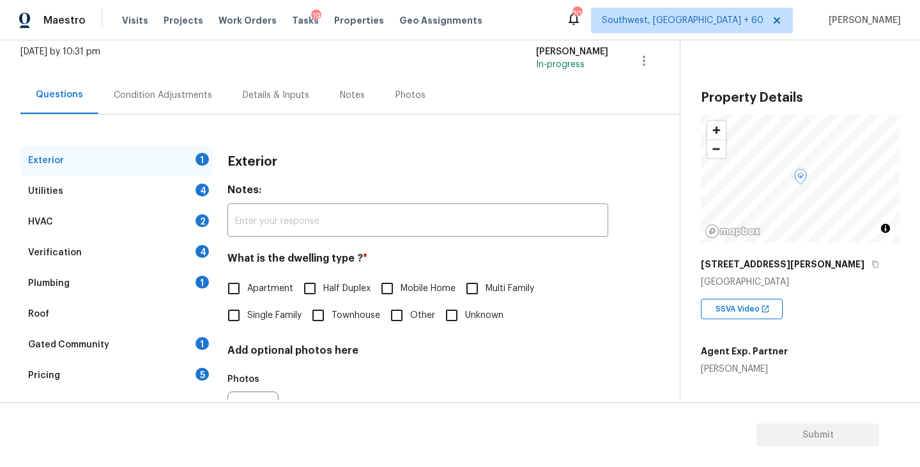
click at [325, 322] on input "Townhouse" at bounding box center [318, 315] width 27 height 27
checkbox input "true"
click at [157, 196] on div "Utilities 4" at bounding box center [116, 191] width 192 height 31
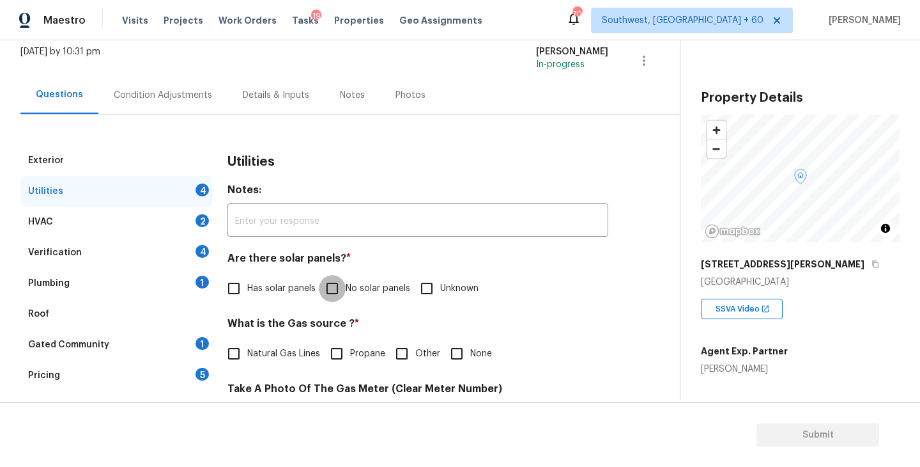
click at [335, 286] on input "No solar panels" at bounding box center [332, 288] width 27 height 27
checkbox input "true"
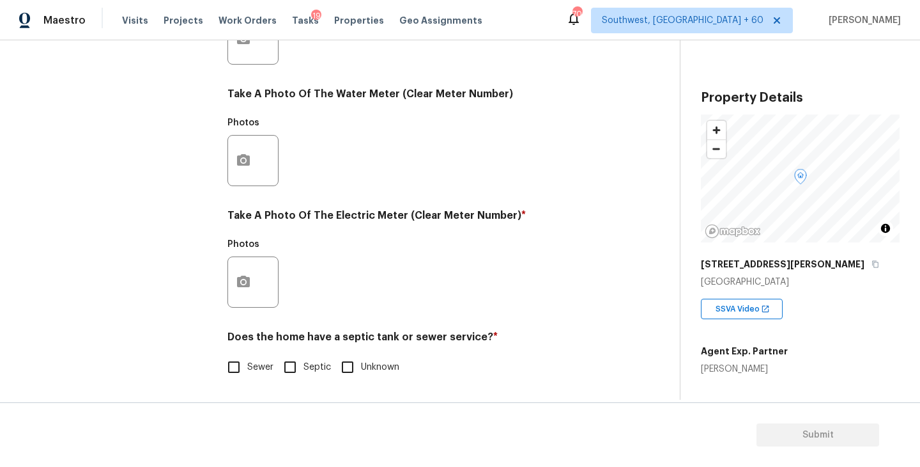
click at [262, 364] on span "Sewer" at bounding box center [260, 367] width 26 height 13
click at [247, 364] on input "Sewer" at bounding box center [234, 366] width 27 height 27
checkbox input "true"
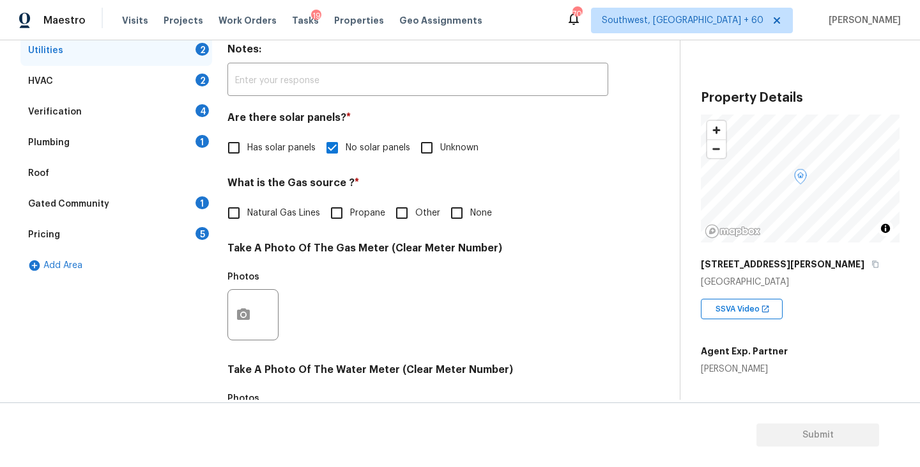
click at [137, 146] on div "Plumbing 1" at bounding box center [116, 142] width 192 height 31
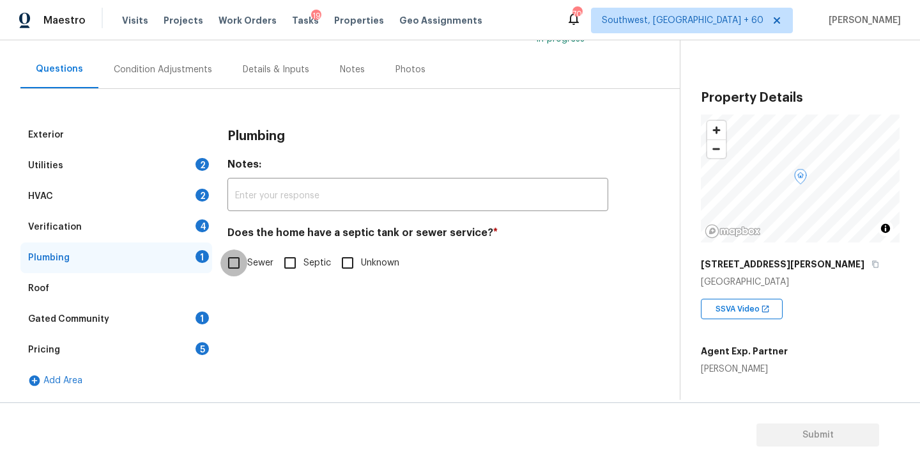
click at [236, 260] on input "Sewer" at bounding box center [234, 262] width 27 height 27
checkbox input "true"
click at [146, 318] on div "Gated Community 1" at bounding box center [116, 319] width 192 height 31
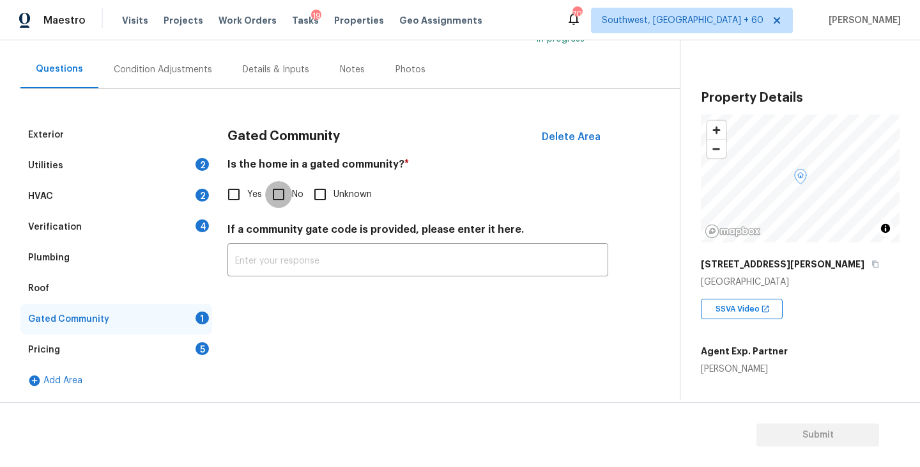
click at [277, 194] on input "No" at bounding box center [278, 194] width 27 height 27
checkbox input "true"
click at [180, 80] on div "Condition Adjustments" at bounding box center [162, 69] width 129 height 38
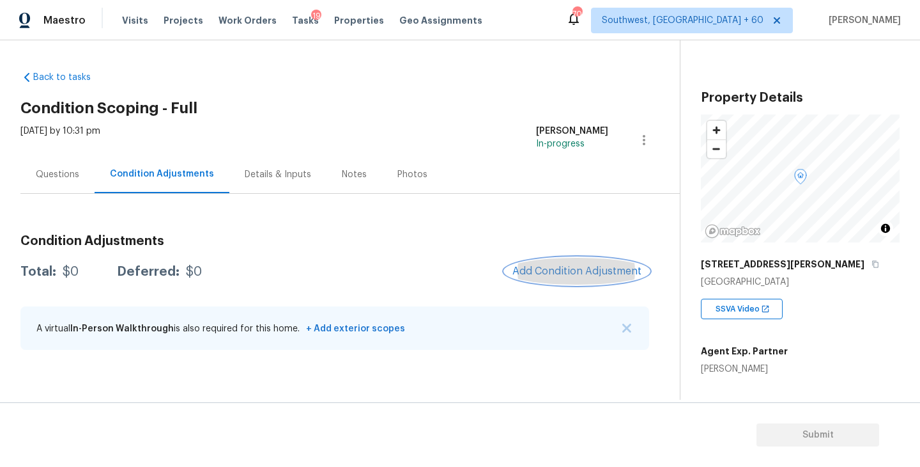
click at [571, 272] on span "Add Condition Adjustment" at bounding box center [577, 271] width 129 height 12
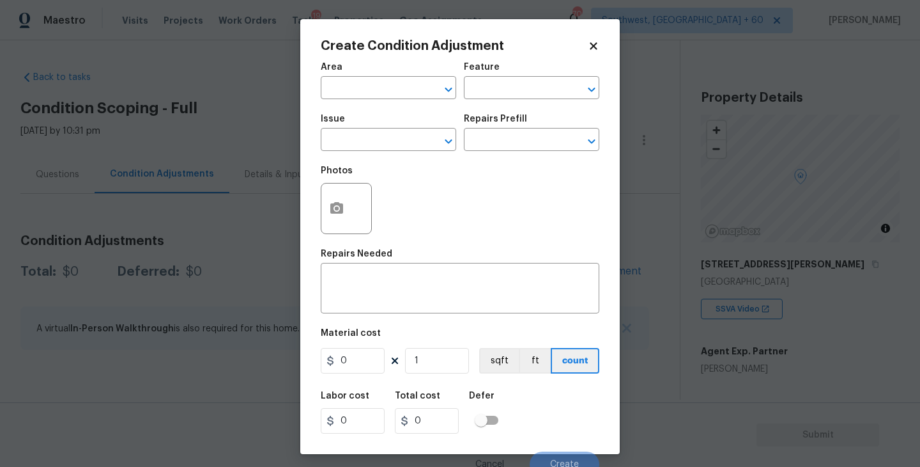
click at [371, 75] on div "Area" at bounding box center [389, 71] width 136 height 17
click at [359, 91] on input "text" at bounding box center [371, 89] width 100 height 20
click at [389, 136] on li "Exterior Overall" at bounding box center [389, 138] width 136 height 21
type input "Exterior Overall"
click at [484, 103] on div "Area Exterior Overall ​ Feature ​" at bounding box center [460, 81] width 279 height 52
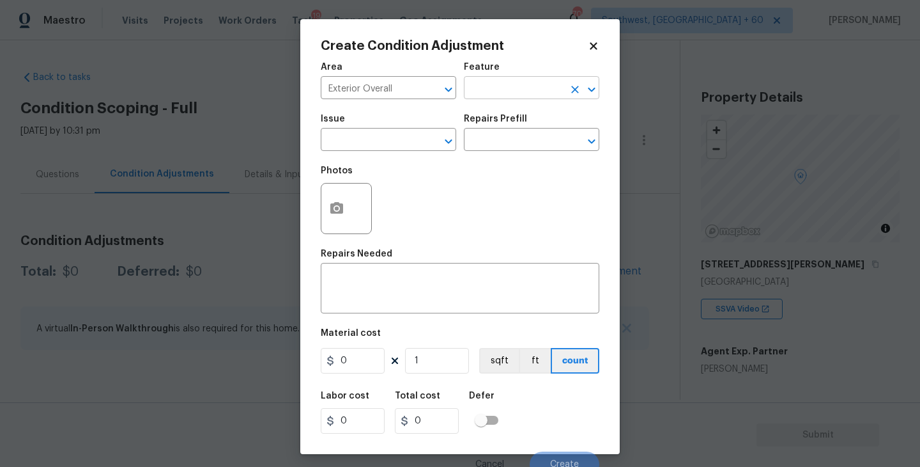
click at [492, 97] on input "text" at bounding box center [514, 89] width 100 height 20
click at [481, 144] on li "Siding" at bounding box center [532, 148] width 136 height 21
type input "Siding"
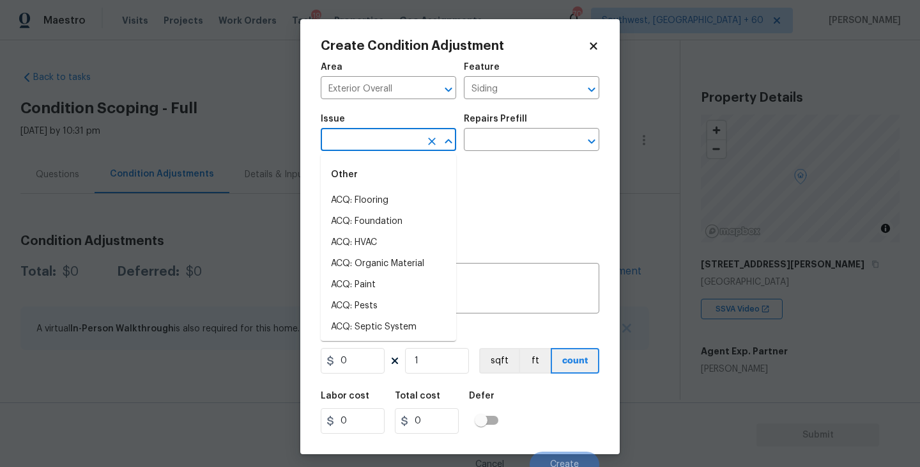
click at [381, 148] on input "text" at bounding box center [371, 141] width 100 height 20
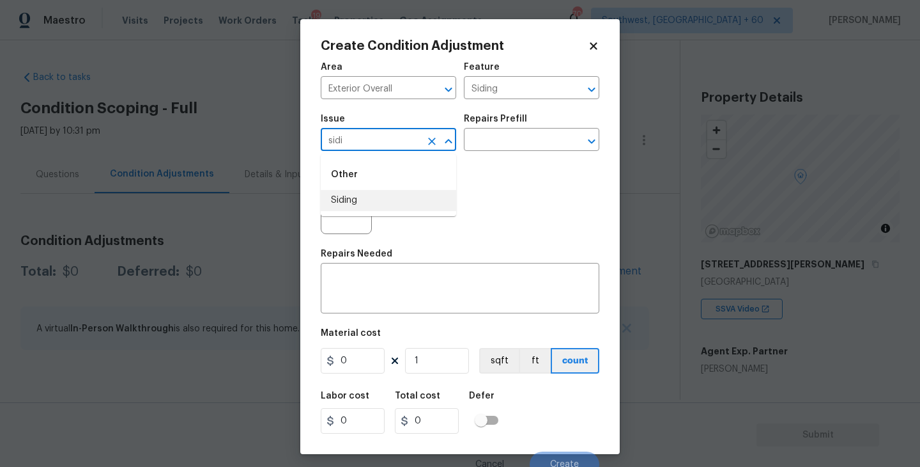
click at [368, 213] on ul "Other Siding" at bounding box center [389, 185] width 136 height 62
click at [378, 207] on li "Siding" at bounding box center [389, 200] width 136 height 21
type input "Siding"
click at [378, 273] on div "x ​" at bounding box center [460, 289] width 279 height 47
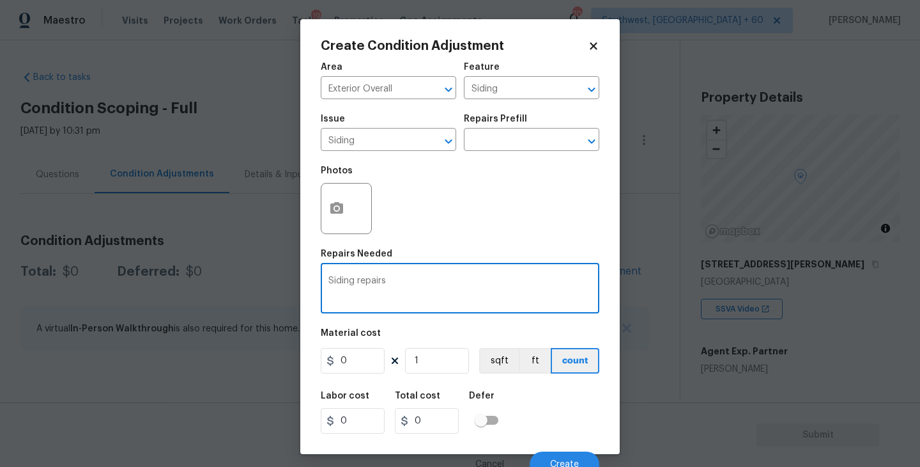
type textarea "Siding repairs"
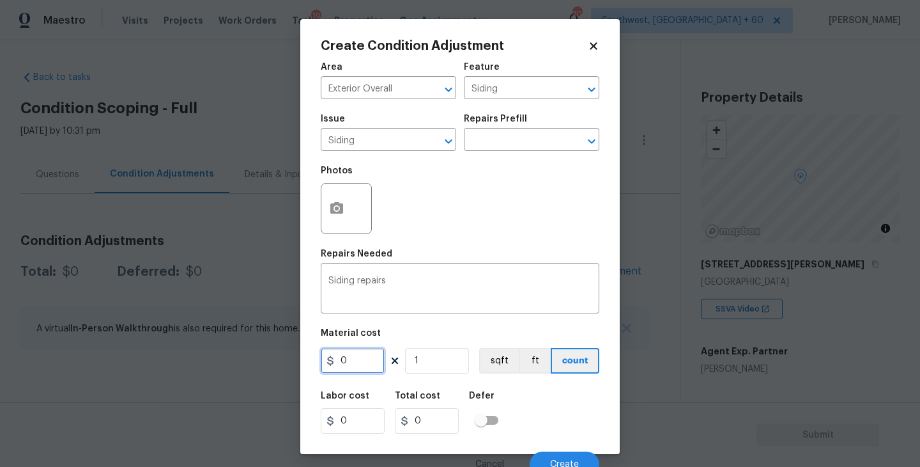
drag, startPoint x: 369, startPoint y: 362, endPoint x: 278, endPoint y: 369, distance: 91.7
click at [278, 369] on div "Create Condition Adjustment Area Exterior Overall ​ Feature Siding ​ Issue Sidi…" at bounding box center [460, 233] width 920 height 467
type input "1500"
click at [327, 221] on button "button" at bounding box center [337, 208] width 31 height 50
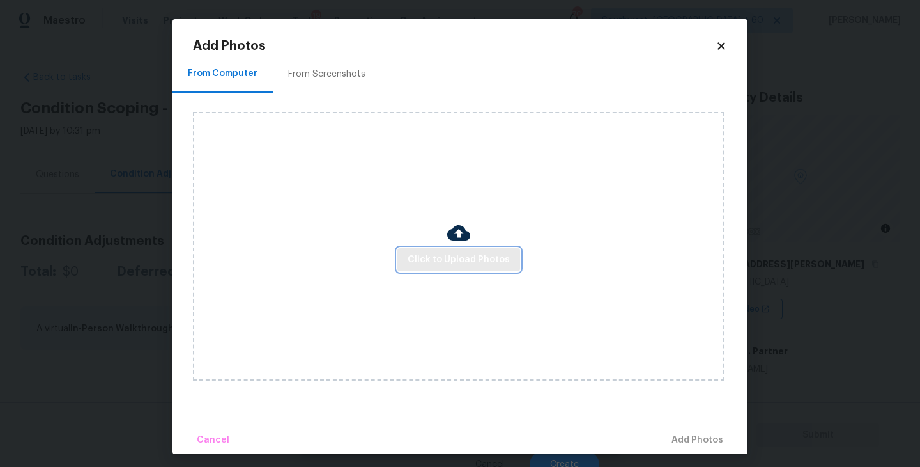
click at [426, 260] on span "Click to Upload Photos" at bounding box center [459, 260] width 102 height 16
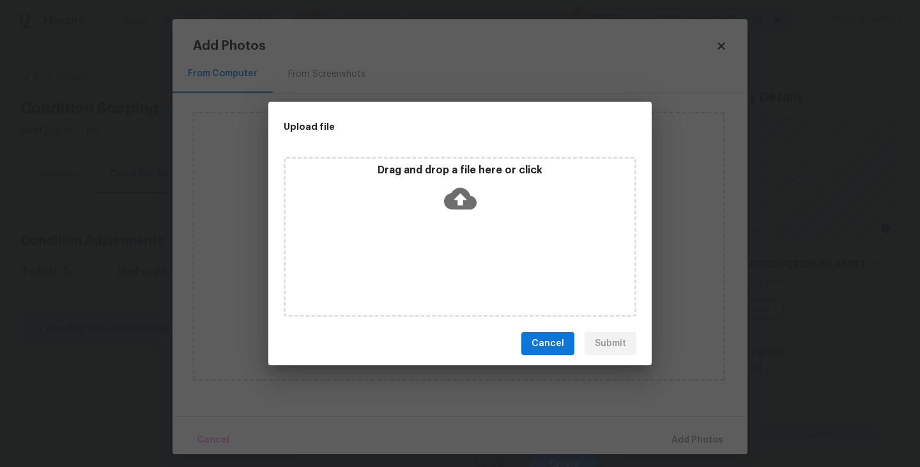
click at [460, 226] on div "Drag and drop a file here or click" at bounding box center [460, 237] width 353 height 160
